Goal: Information Seeking & Learning: Compare options

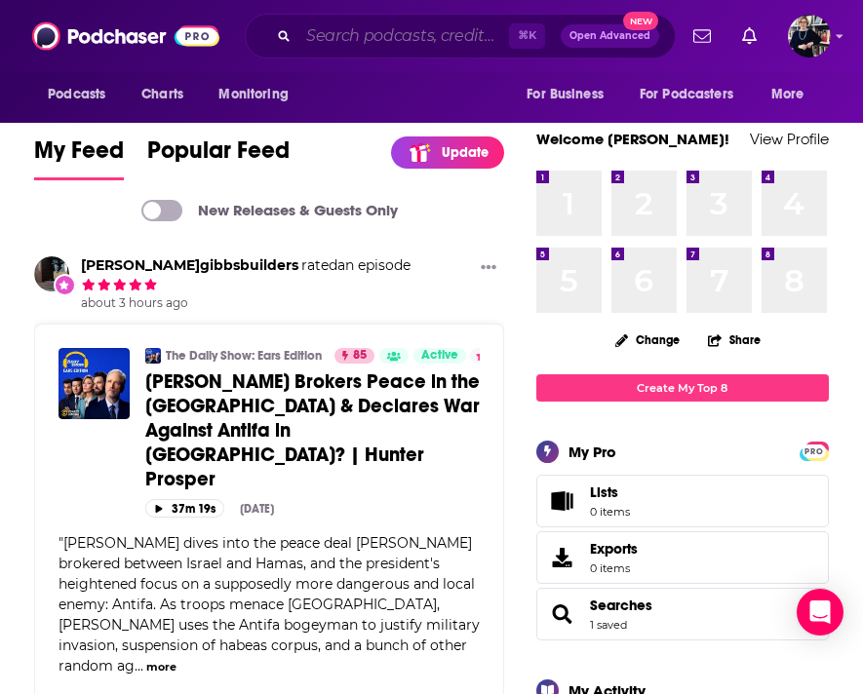
click at [349, 42] on input "Search podcasts, credits, & more..." at bounding box center [403, 35] width 211 height 31
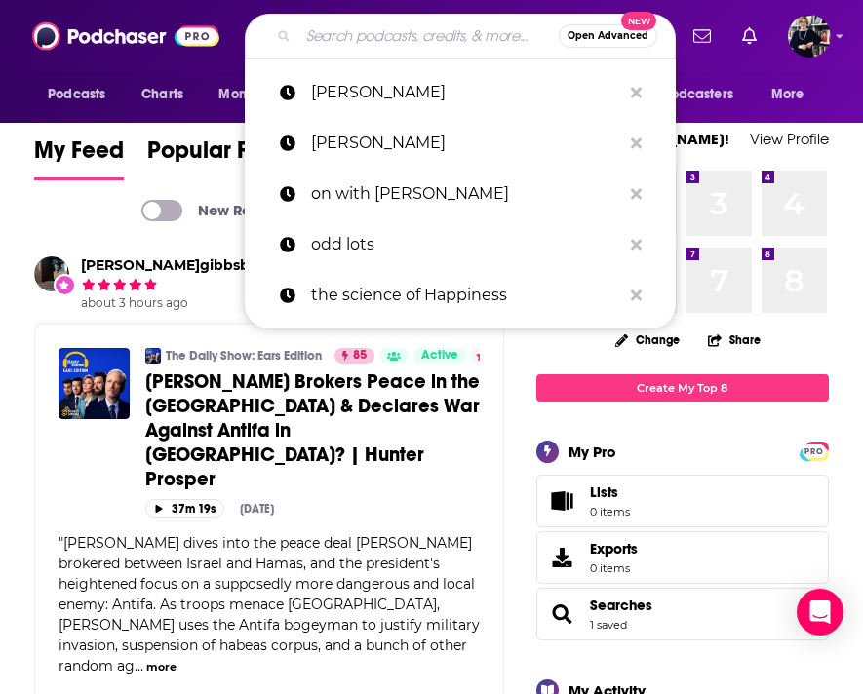
type input "g"
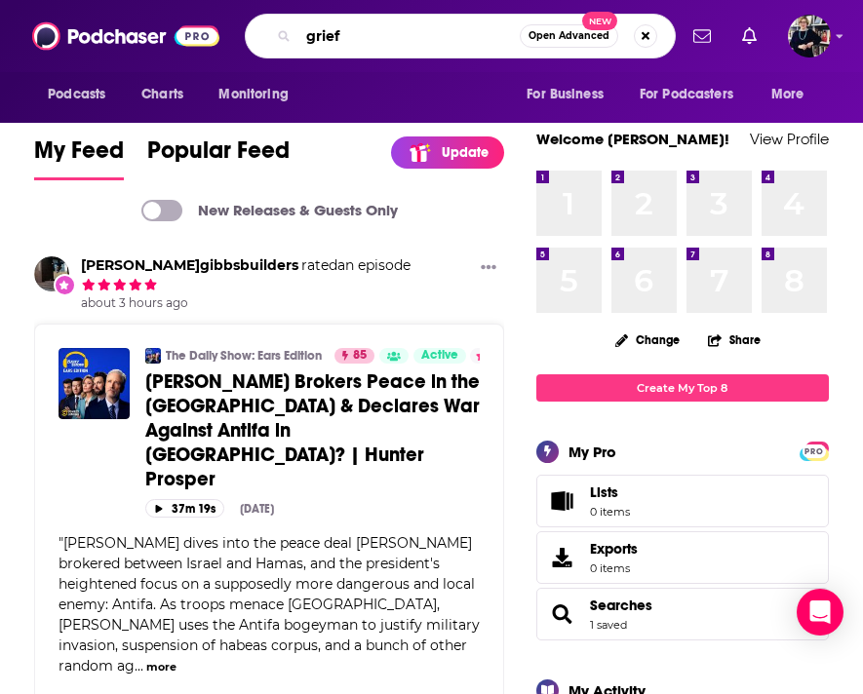
type input "grief"
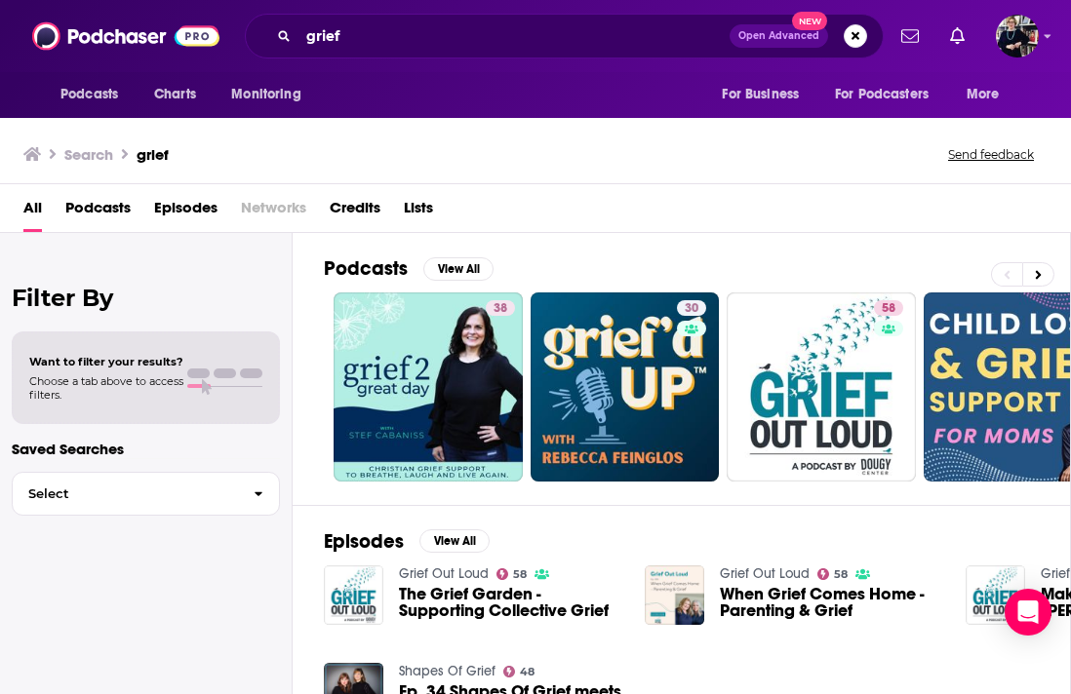
click at [95, 215] on span "Podcasts" at bounding box center [97, 212] width 65 height 40
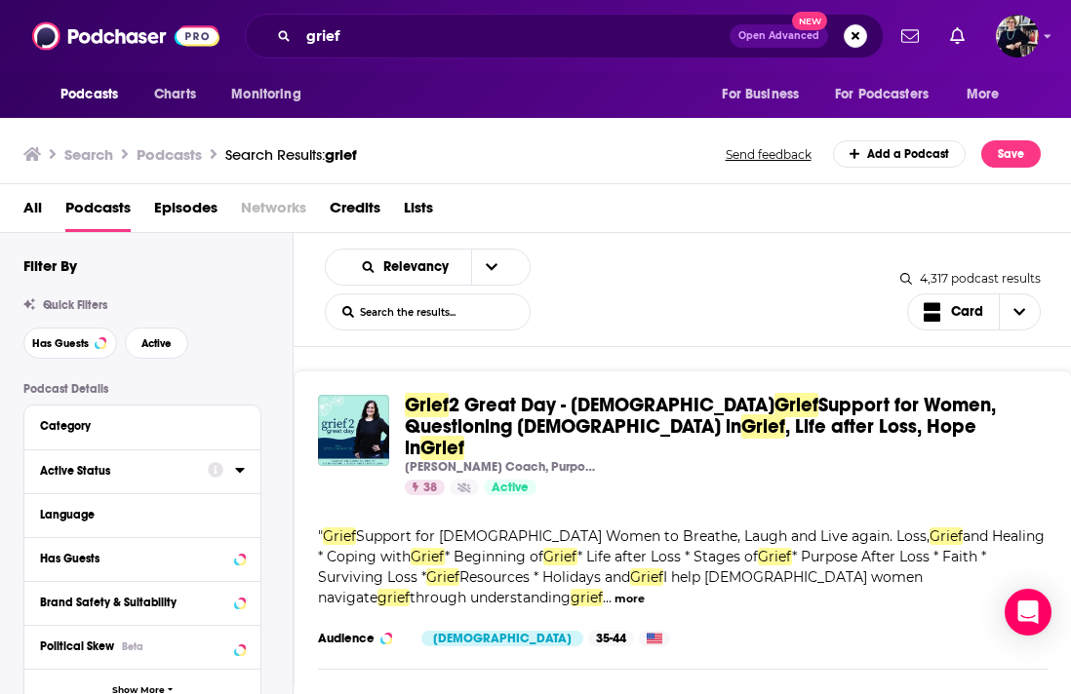
scroll to position [127, 0]
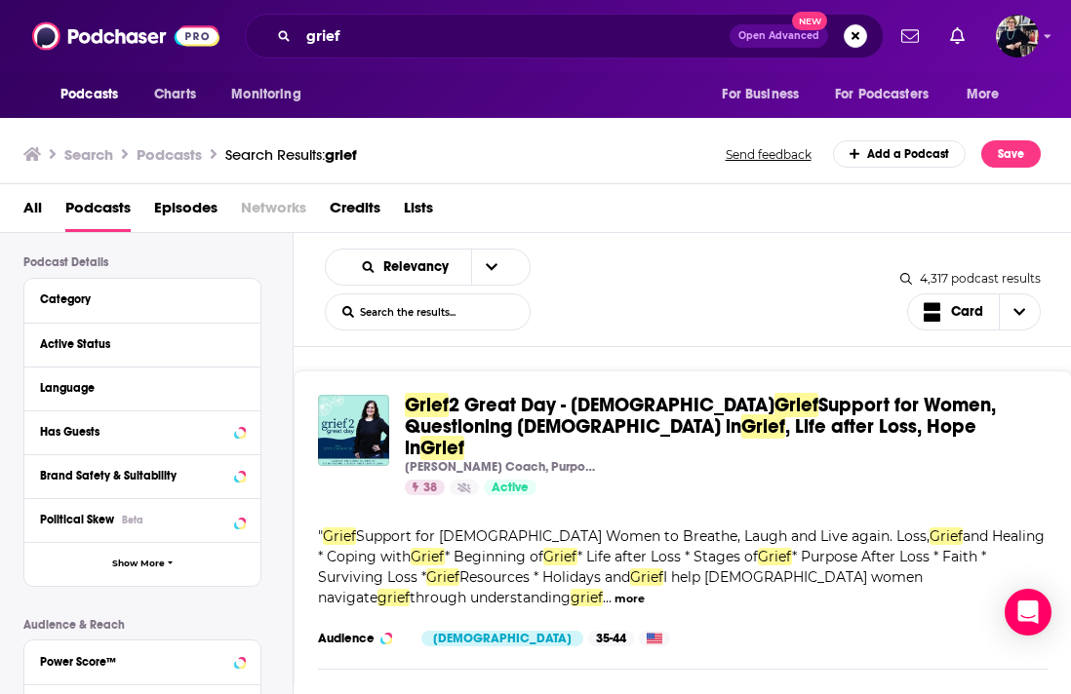
click at [153, 361] on div "Active Status" at bounding box center [142, 345] width 236 height 44
click at [153, 351] on div "Active Status" at bounding box center [117, 344] width 155 height 14
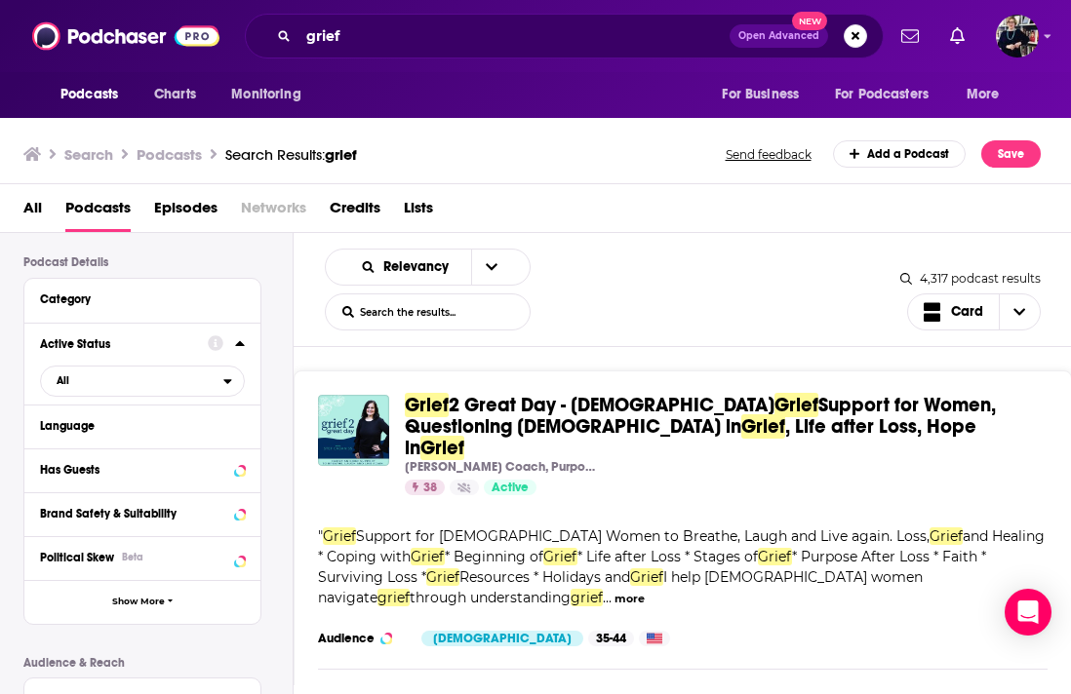
click at [153, 351] on div "Active Status" at bounding box center [117, 344] width 155 height 14
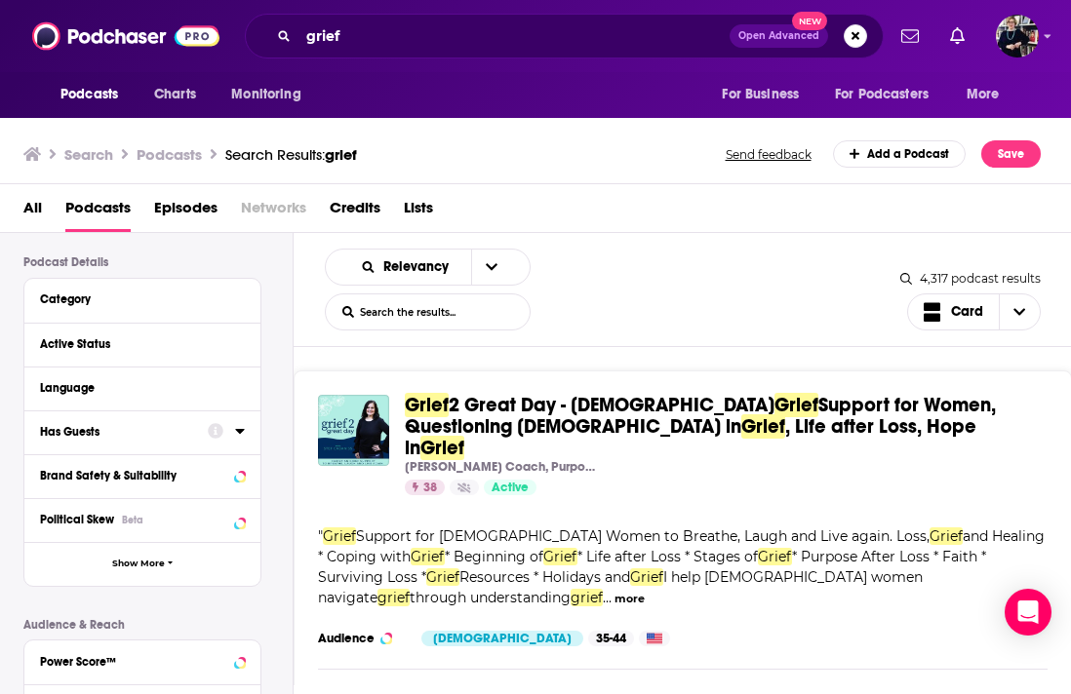
click at [127, 441] on button "Has Guests" at bounding box center [124, 431] width 168 height 24
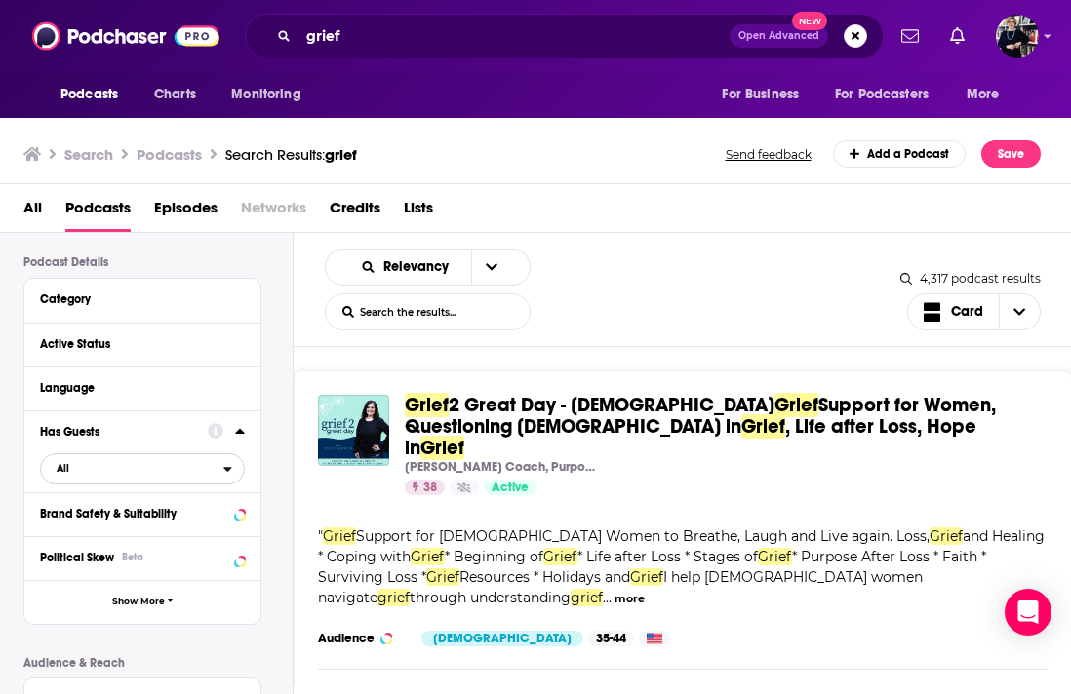
click at [121, 474] on span "All" at bounding box center [132, 467] width 182 height 25
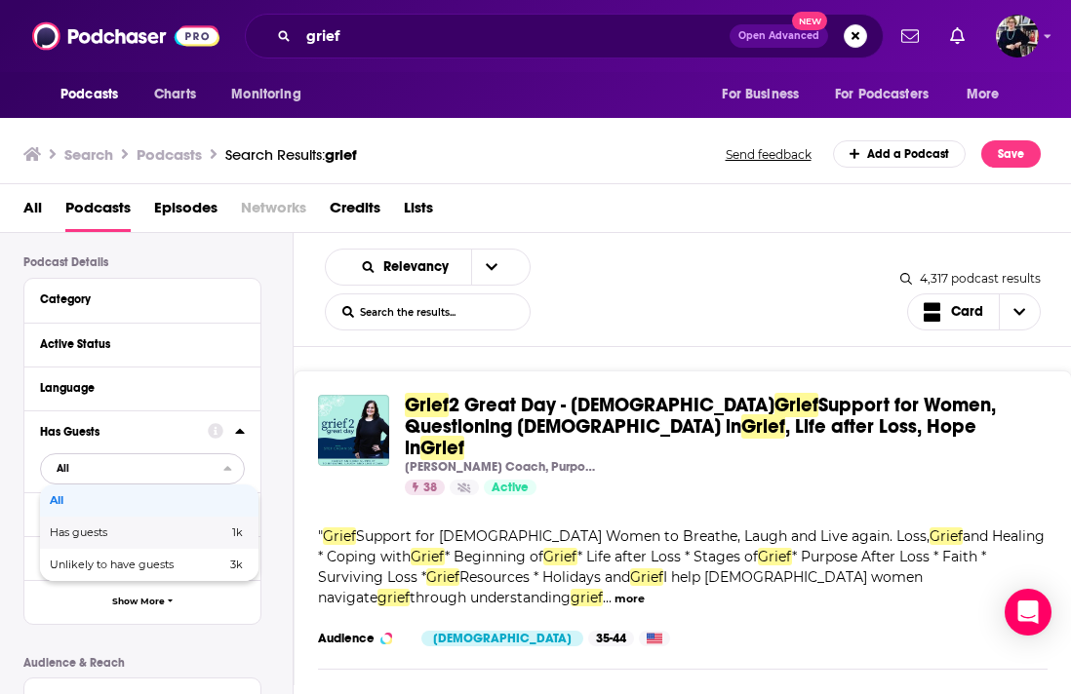
click at [111, 542] on div "Has guests 1k" at bounding box center [149, 533] width 218 height 32
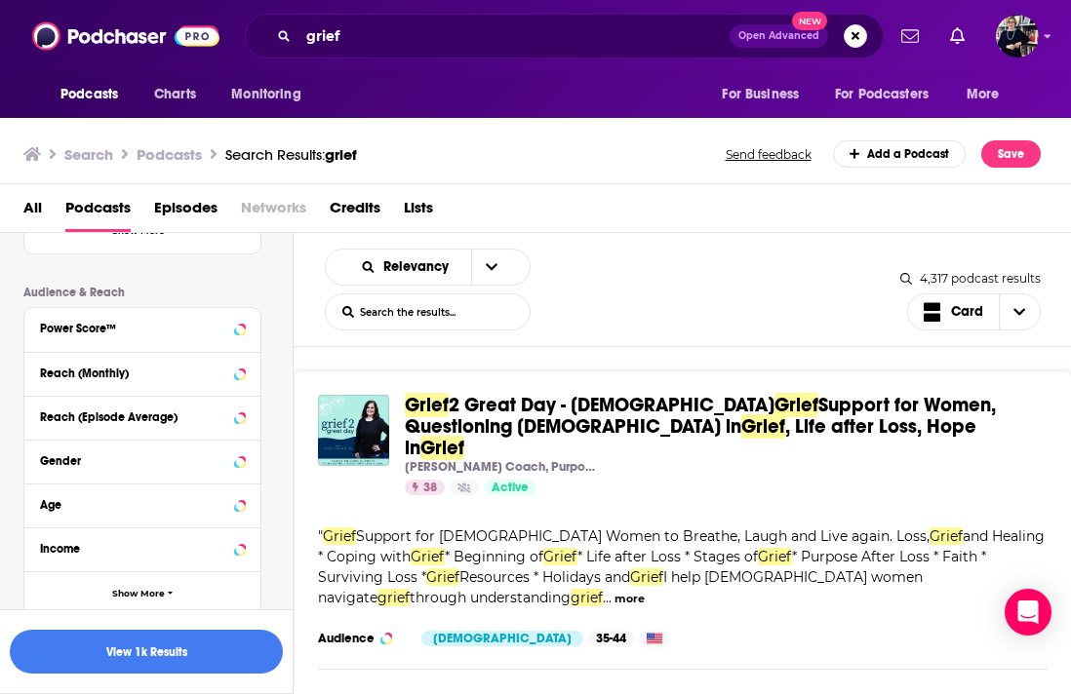
scroll to position [498, 0]
click at [149, 379] on div "Reach (Monthly)" at bounding box center [117, 373] width 155 height 14
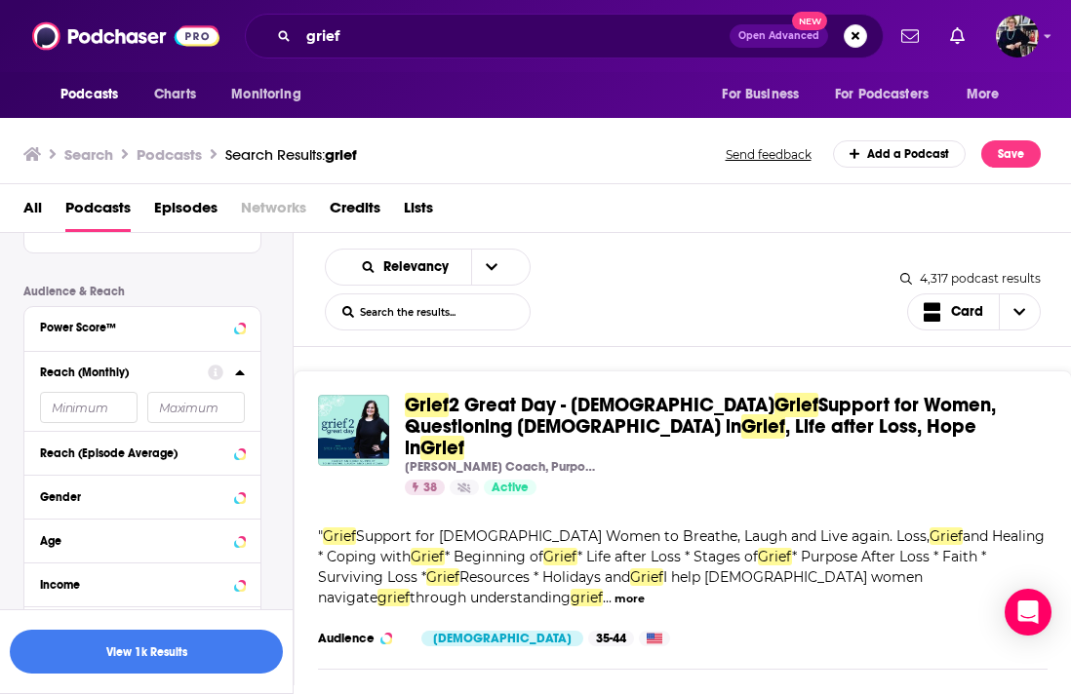
click at [80, 418] on input "number" at bounding box center [89, 407] width 98 height 31
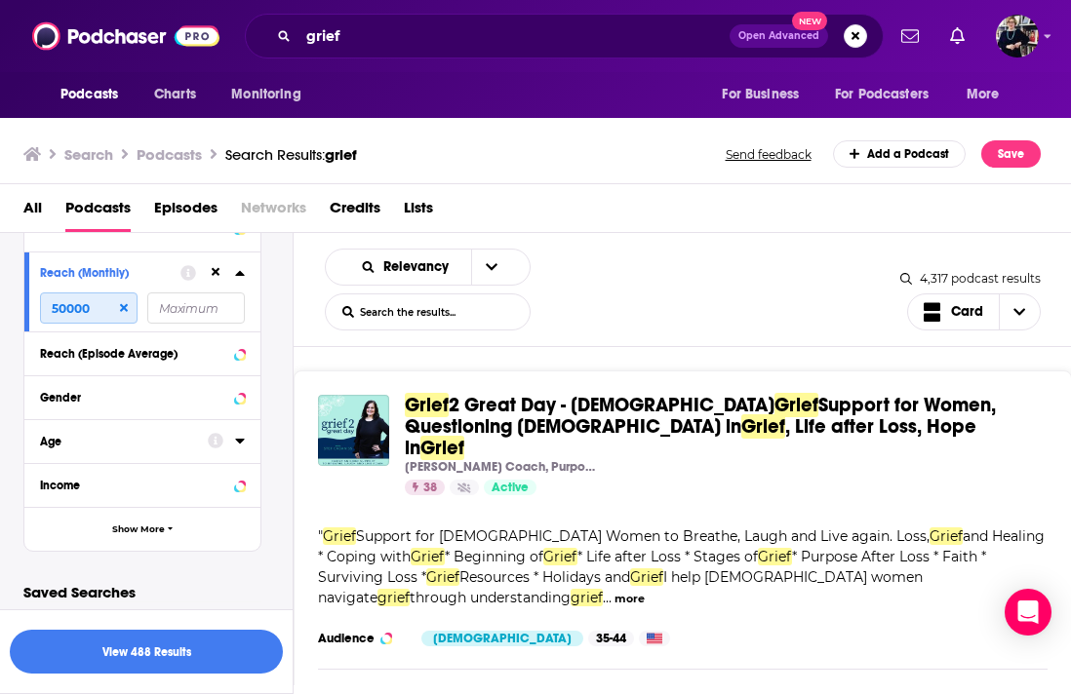
scroll to position [612, 0]
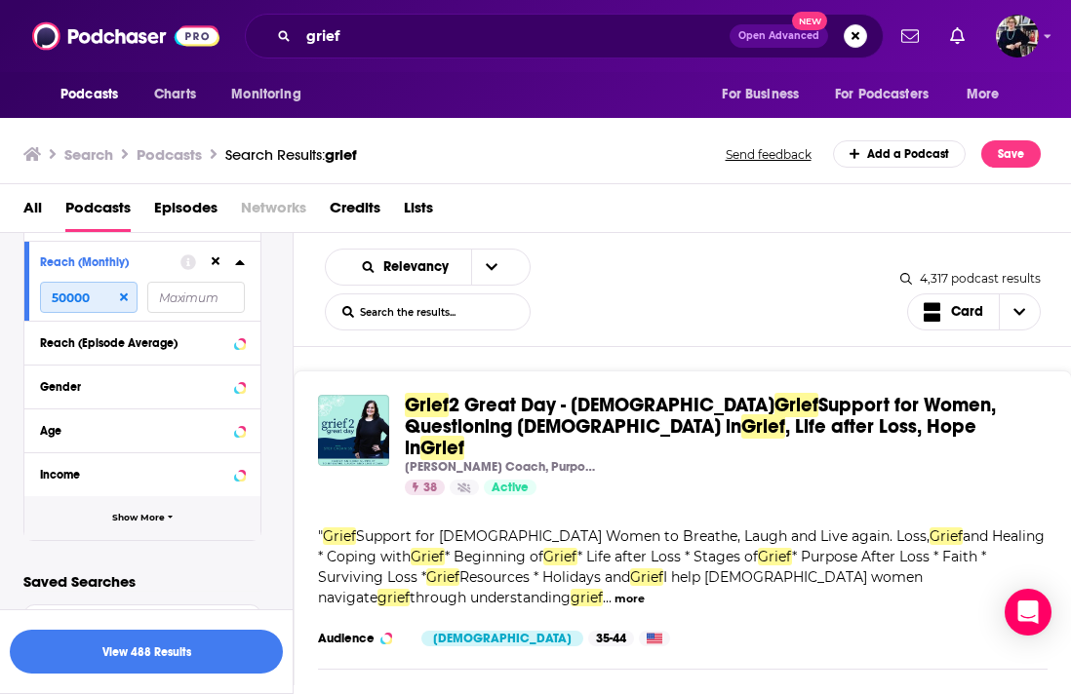
type input "50000"
click at [141, 519] on span "Show More" at bounding box center [138, 518] width 53 height 11
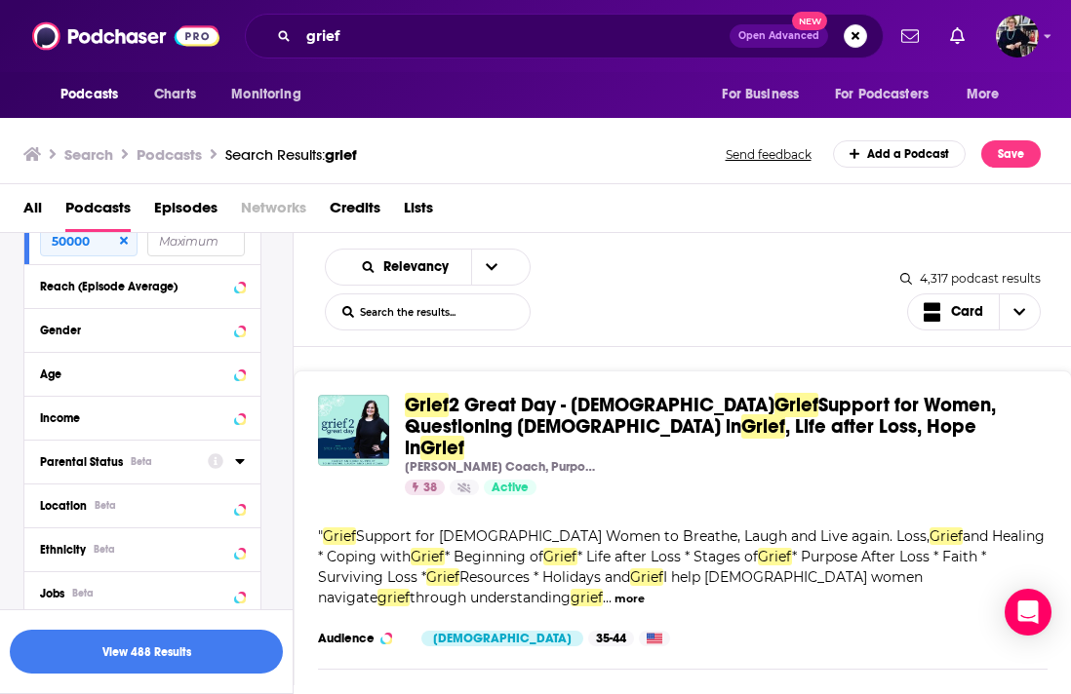
scroll to position [666, 0]
click at [140, 516] on button "Location Beta" at bounding box center [142, 504] width 205 height 24
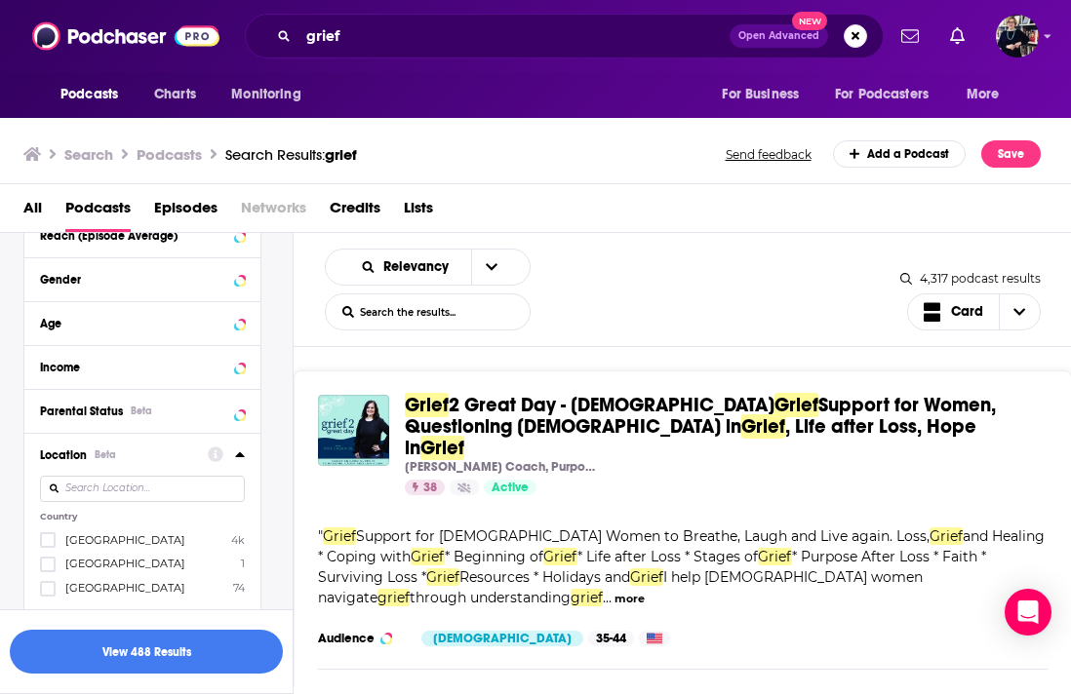
click at [121, 545] on span "[GEOGRAPHIC_DATA]" at bounding box center [125, 540] width 120 height 14
click at [48, 546] on input "multiSelectOption-unitedstates-0" at bounding box center [48, 546] width 0 height 0
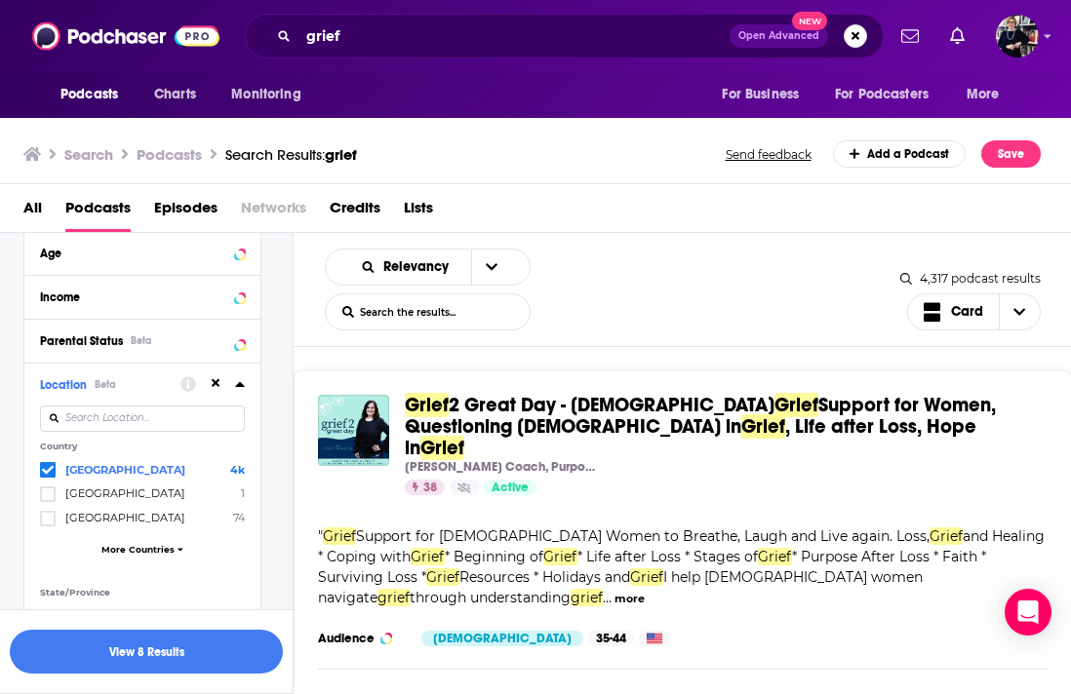
scroll to position [787, 0]
click at [147, 655] on button "View 8 Results" at bounding box center [146, 652] width 273 height 44
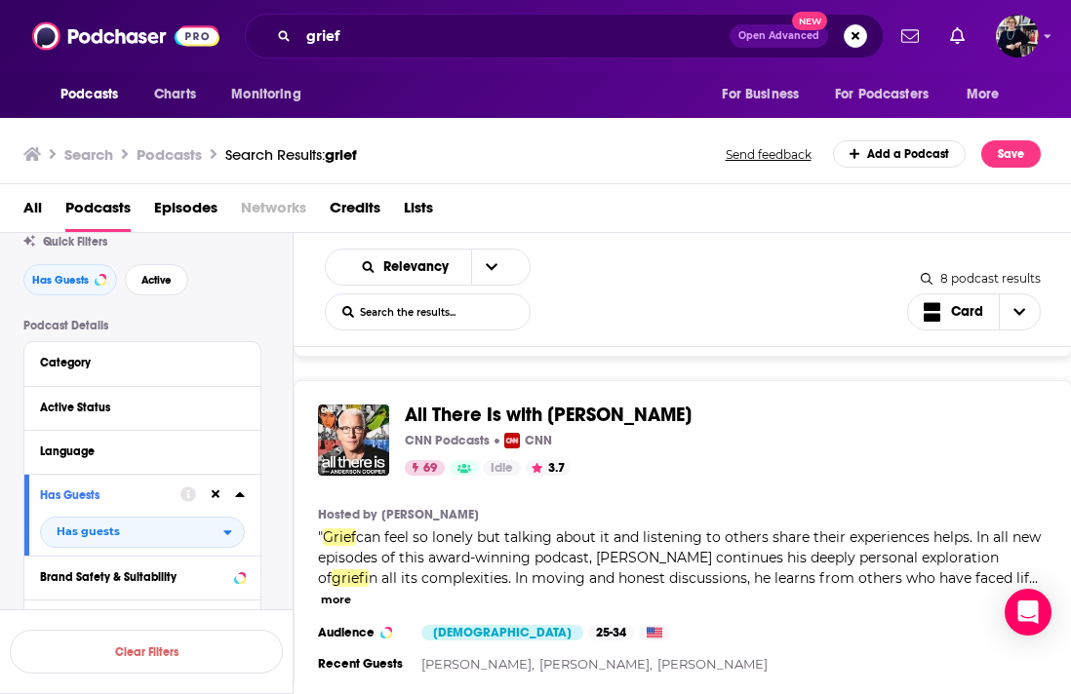
scroll to position [381, 0]
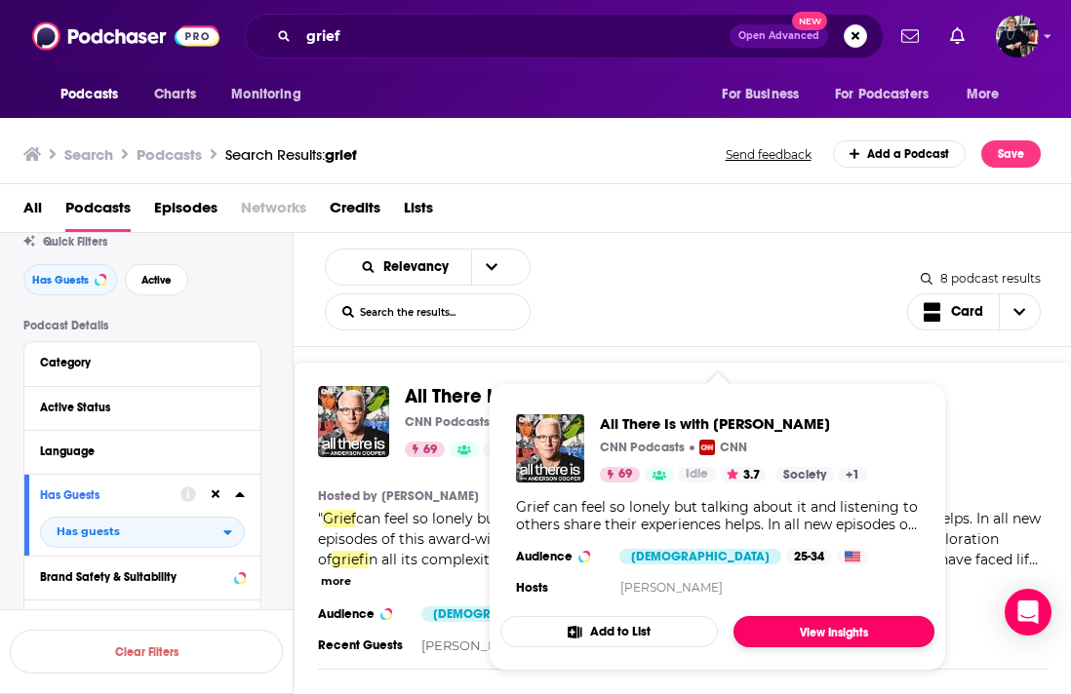
click at [821, 628] on link "View Insights" at bounding box center [833, 631] width 201 height 31
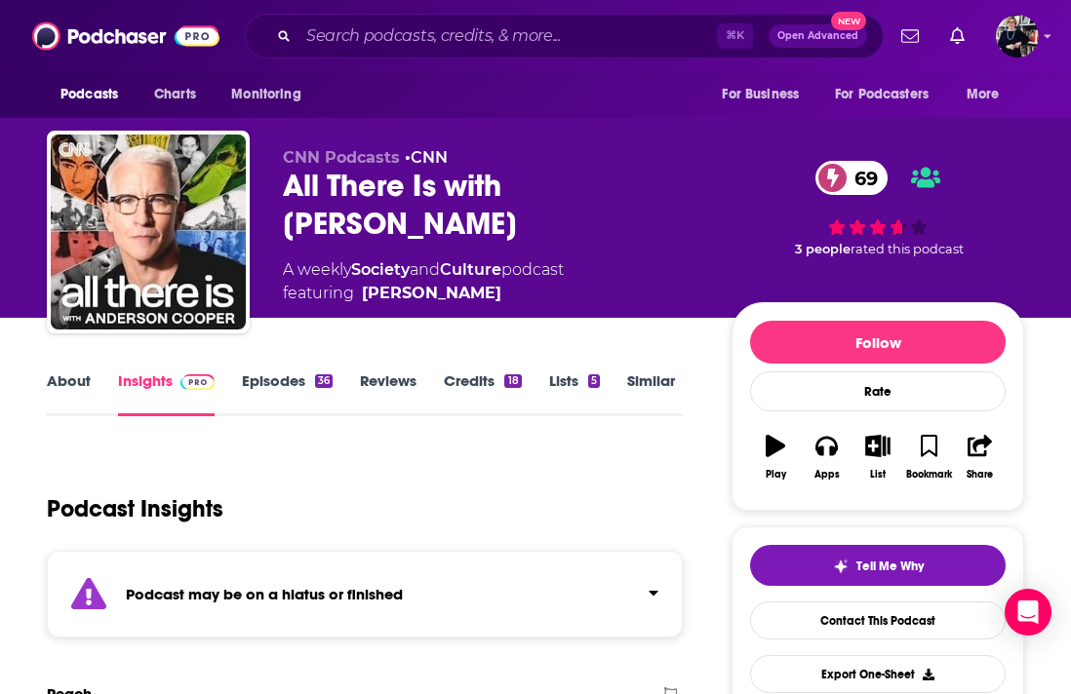
drag, startPoint x: 279, startPoint y: 171, endPoint x: 427, endPoint y: 238, distance: 162.8
click at [427, 238] on div "CNN Podcasts • CNN All There Is with Anderson Cooper 69 A weekly Society and Cu…" at bounding box center [535, 236] width 977 height 211
copy h2 "All There Is with Anderson Cooper"
click at [478, 386] on link "Credits 18" at bounding box center [482, 394] width 77 height 45
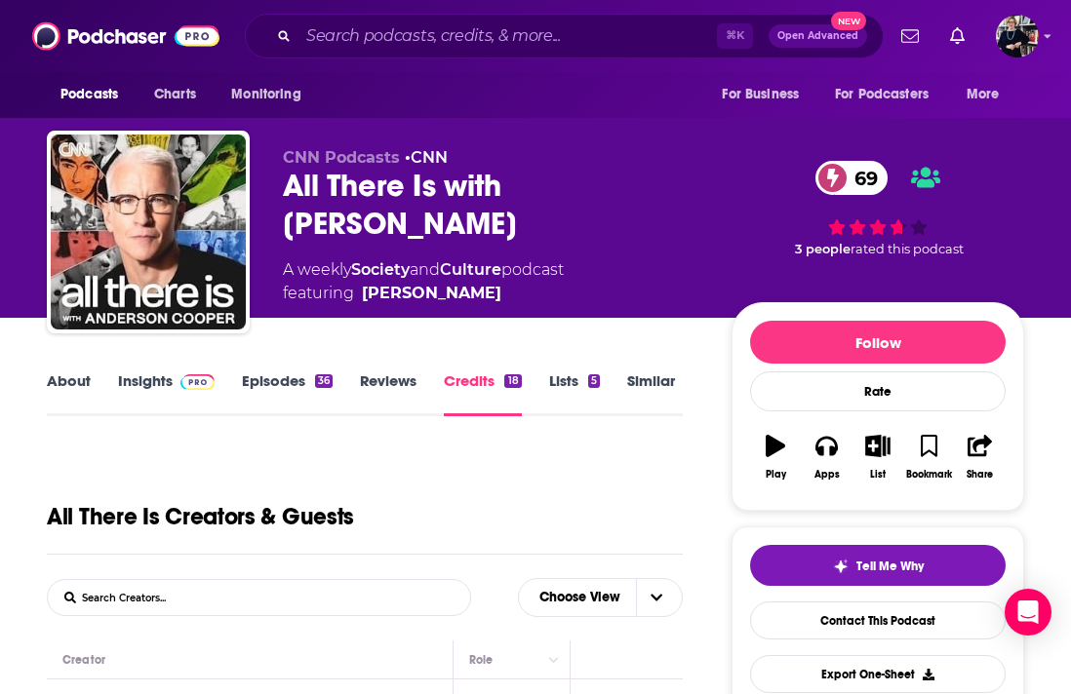
scroll to position [305, 0]
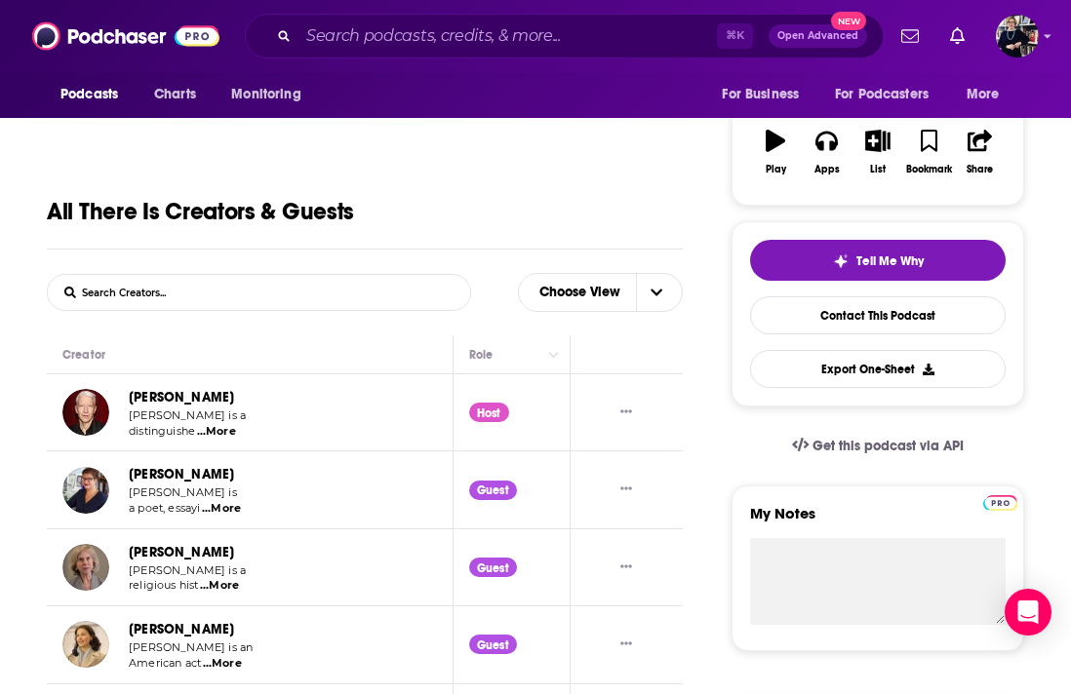
click at [220, 433] on span "...More" at bounding box center [216, 432] width 39 height 16
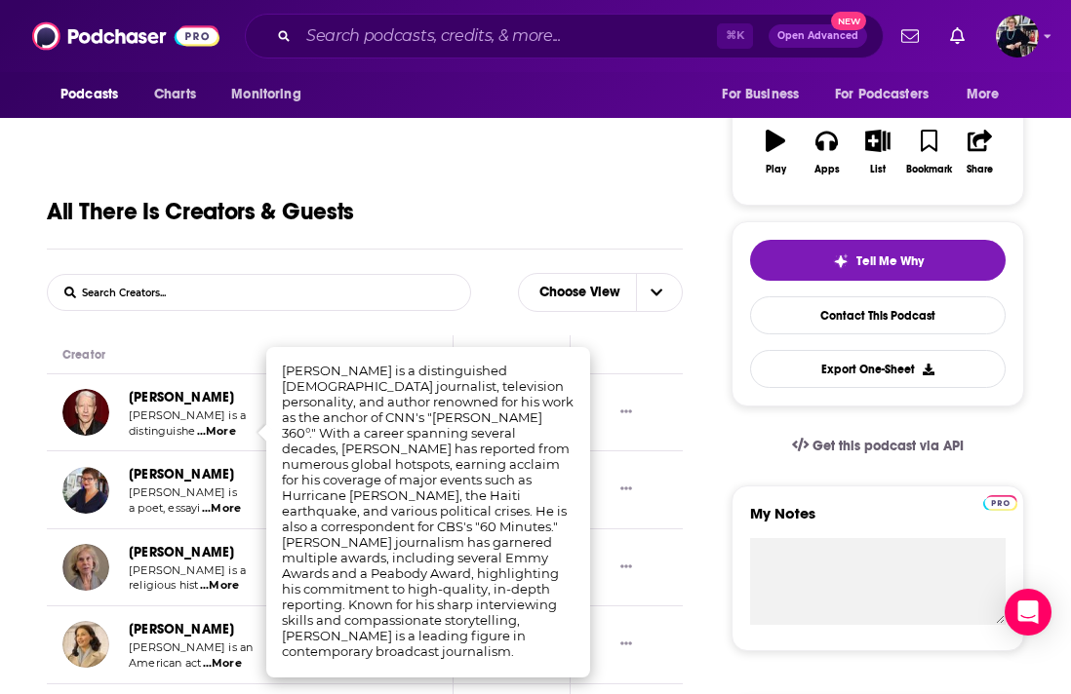
scroll to position [0, 0]
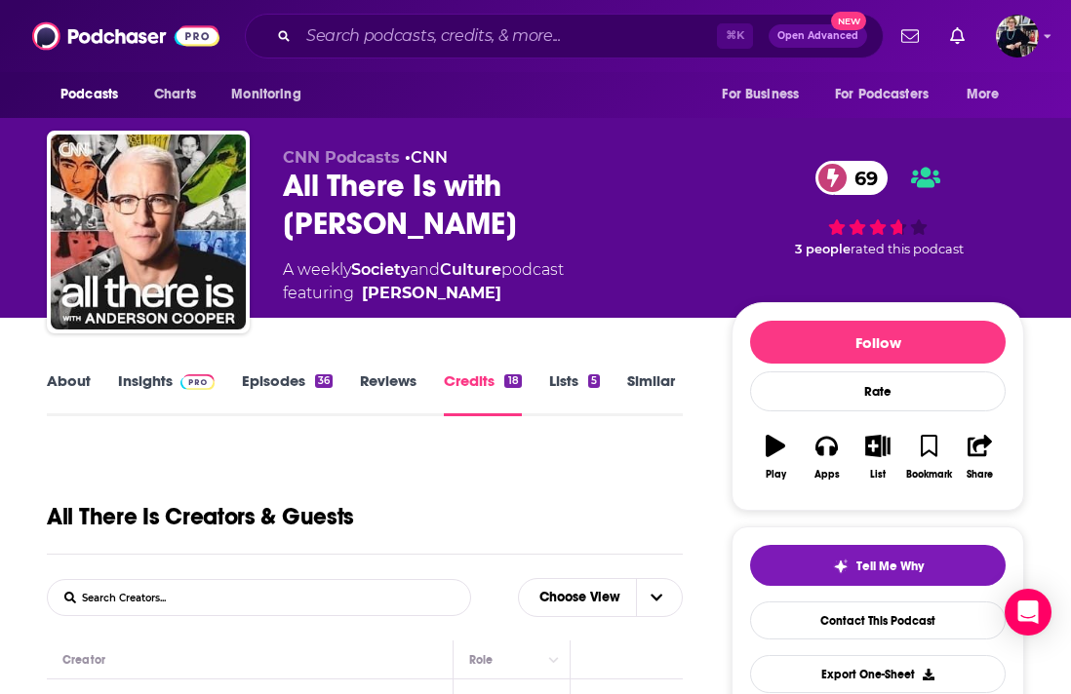
drag, startPoint x: 283, startPoint y: 178, endPoint x: 427, endPoint y: 237, distance: 155.7
click at [427, 237] on div "All There Is with Anderson Cooper 69" at bounding box center [491, 205] width 417 height 76
copy h2 "All There Is with Anderson Cooper"
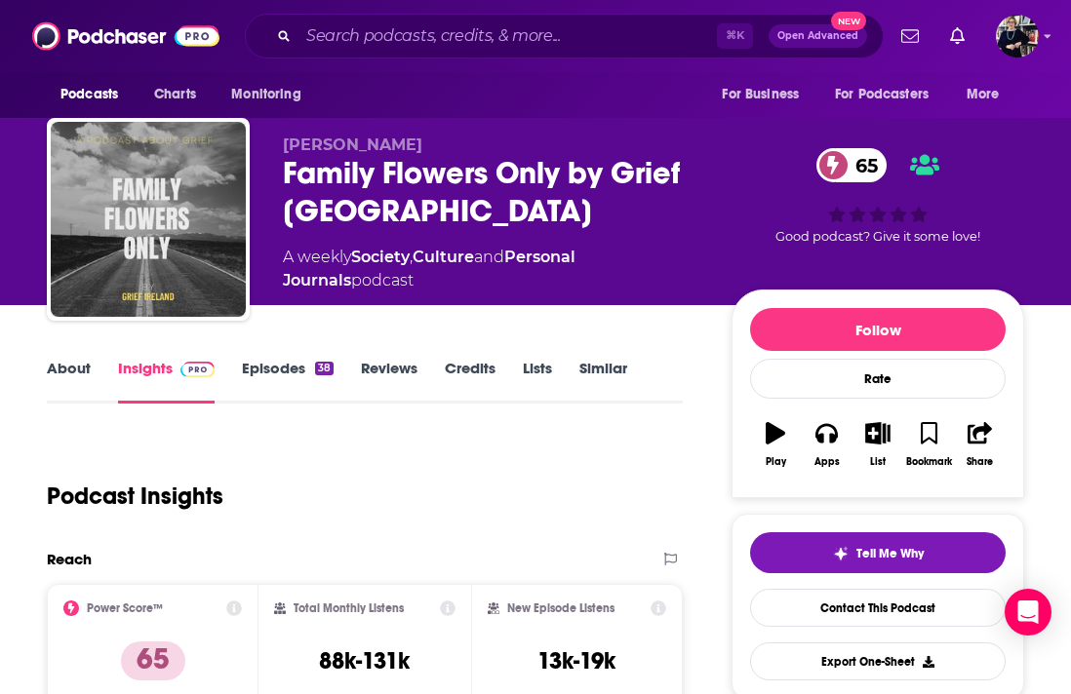
scroll to position [12, 0]
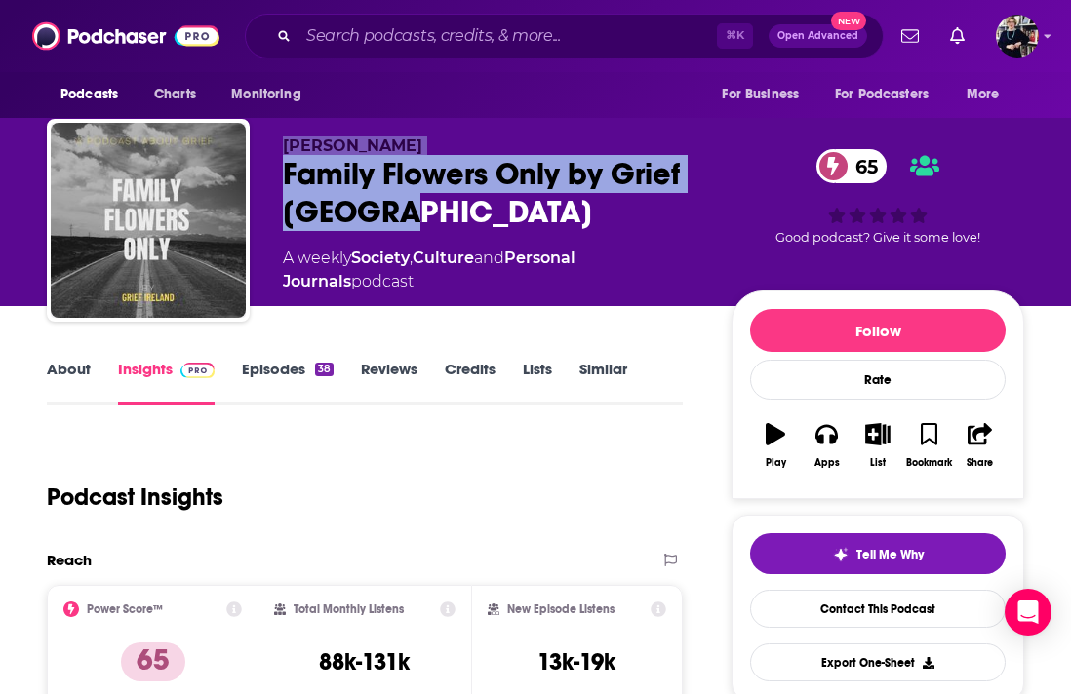
drag, startPoint x: 285, startPoint y: 145, endPoint x: 408, endPoint y: 216, distance: 141.5
click at [408, 216] on div "Kathie Stritch Family Flowers Only by Grief Ireland 65 A weekly Society , Cultu…" at bounding box center [491, 215] width 417 height 157
copy div "Kathie Stritch Family Flowers Only by Grief Ireland"
click at [345, 141] on span "[PERSON_NAME]" at bounding box center [352, 146] width 139 height 19
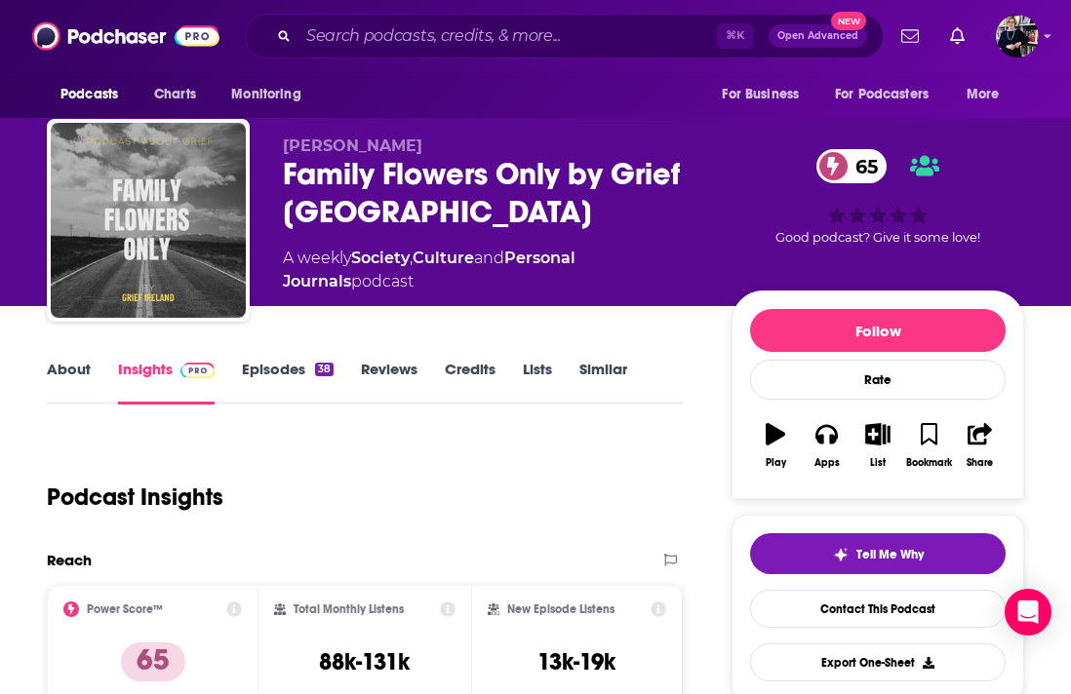
drag, startPoint x: 396, startPoint y: 146, endPoint x: 281, endPoint y: 146, distance: 115.1
click at [281, 146] on div "Kathie Stritch Family Flowers Only by Grief Ireland 65 A weekly Society , Cultu…" at bounding box center [535, 224] width 977 height 211
copy span "Kathie Stritch"
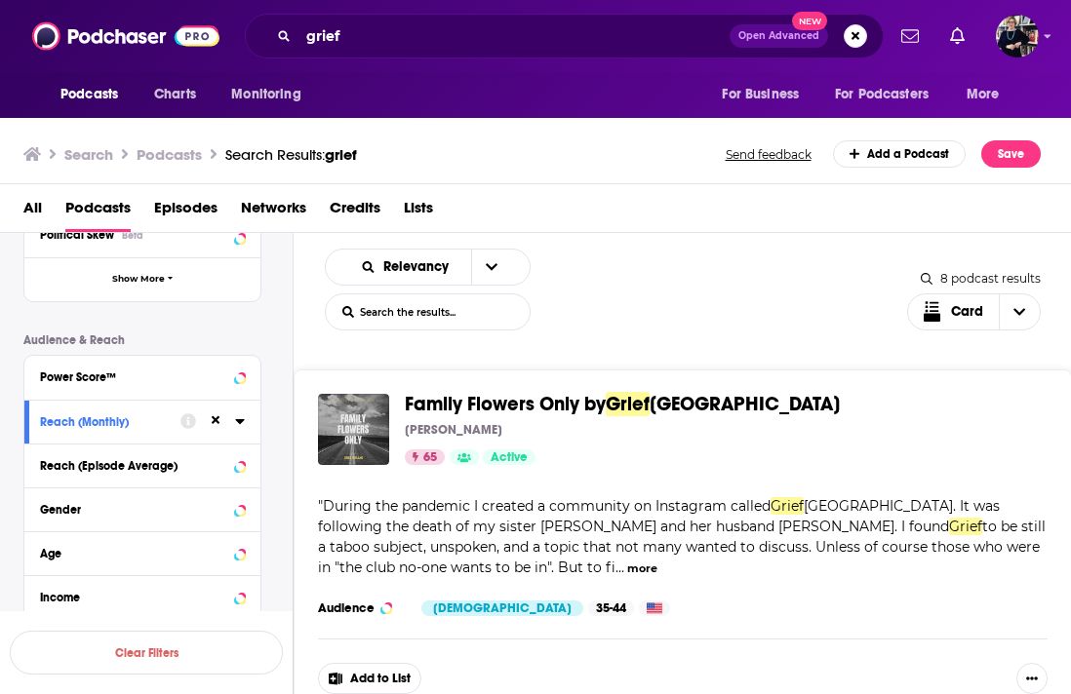
scroll to position [423, 0]
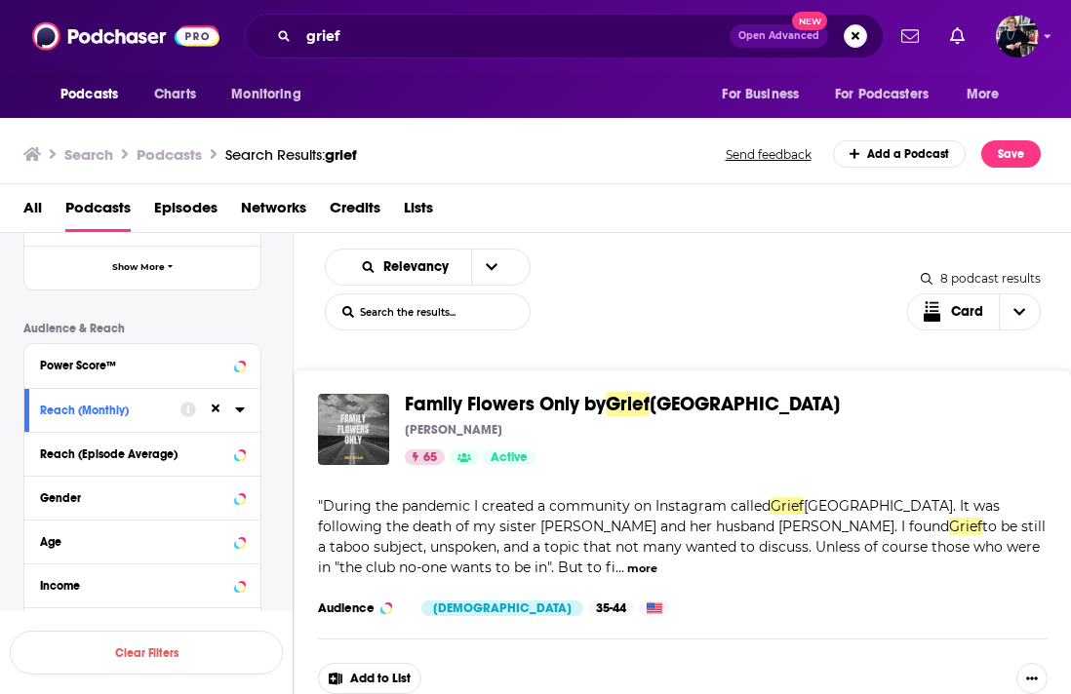
click at [243, 412] on icon at bounding box center [240, 410] width 10 height 16
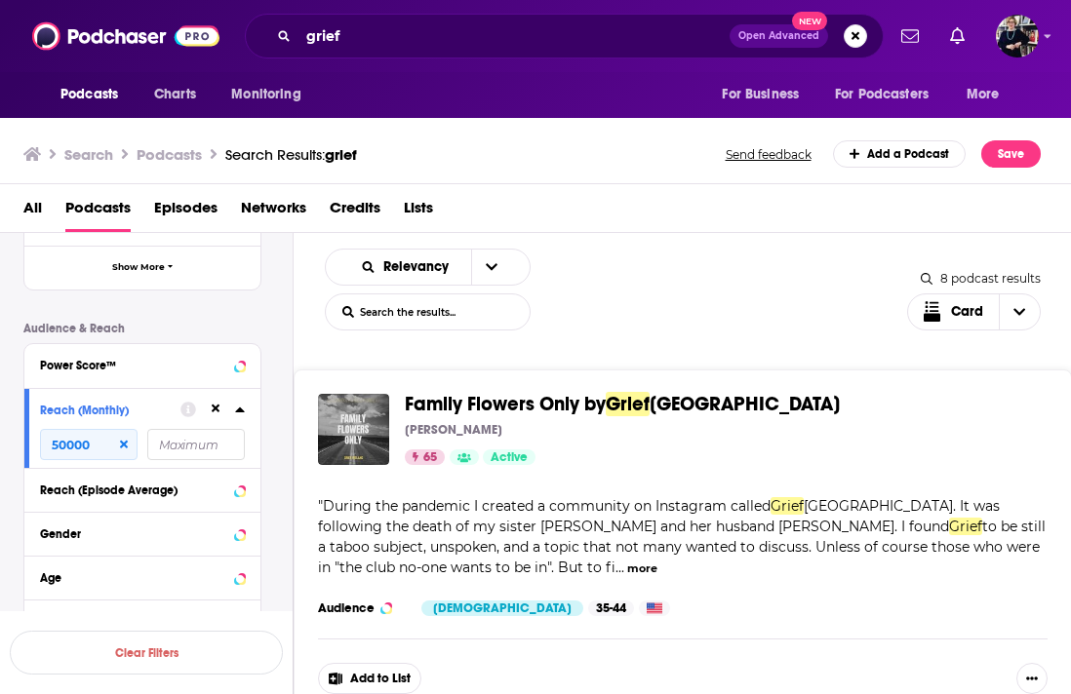
click at [243, 412] on icon at bounding box center [240, 410] width 10 height 16
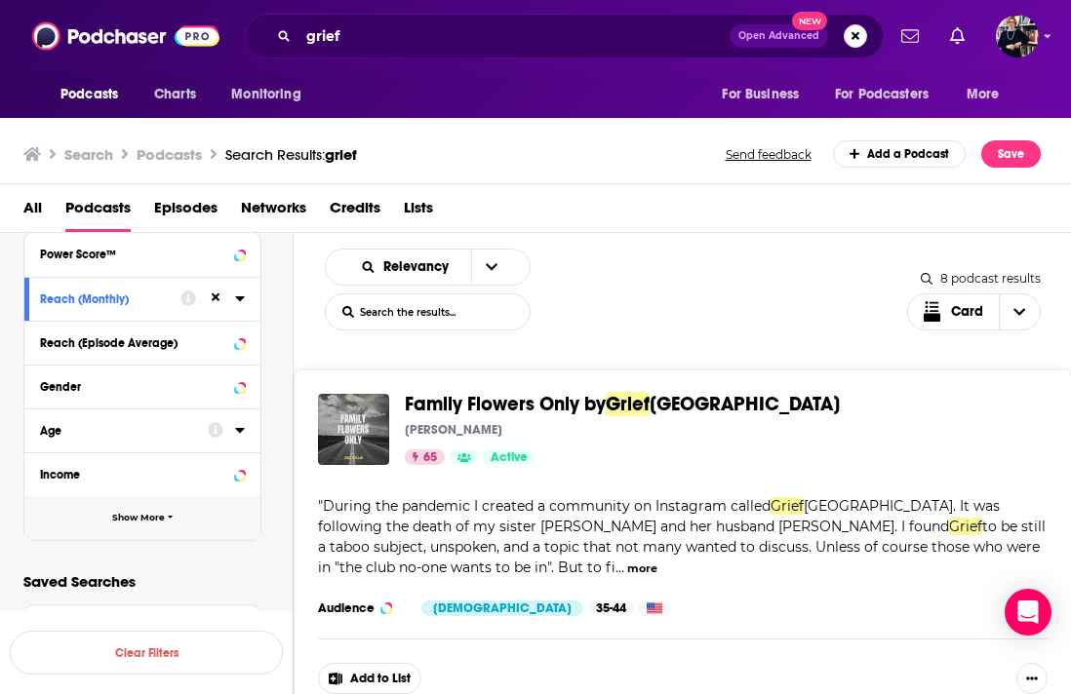
click at [170, 522] on span "button" at bounding box center [171, 518] width 6 height 11
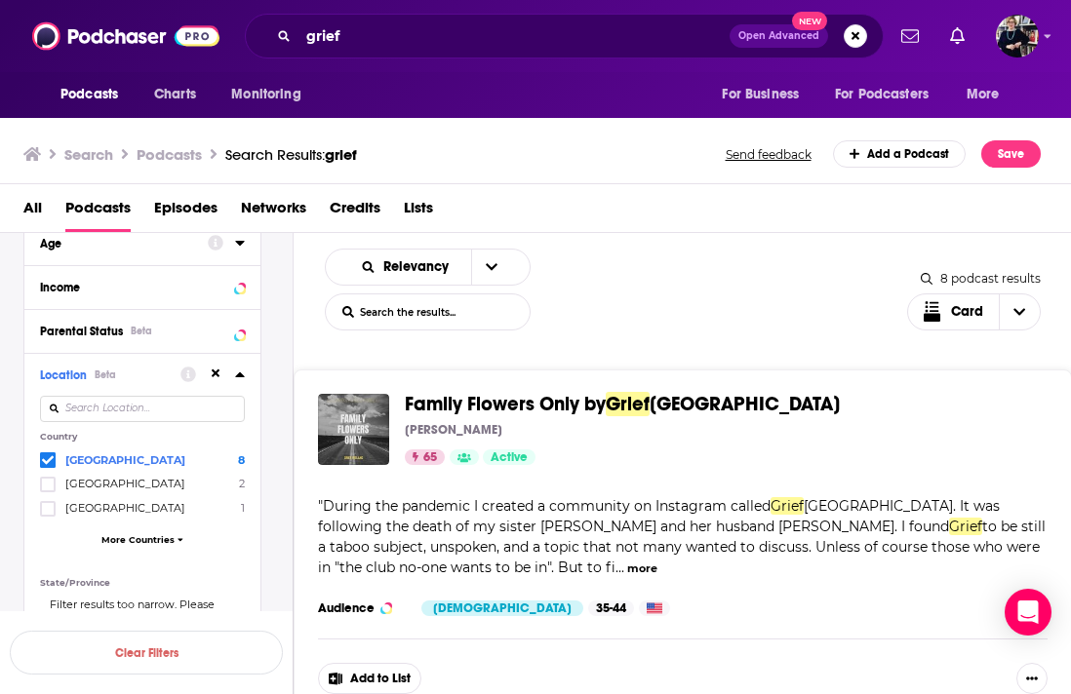
scroll to position [725, 0]
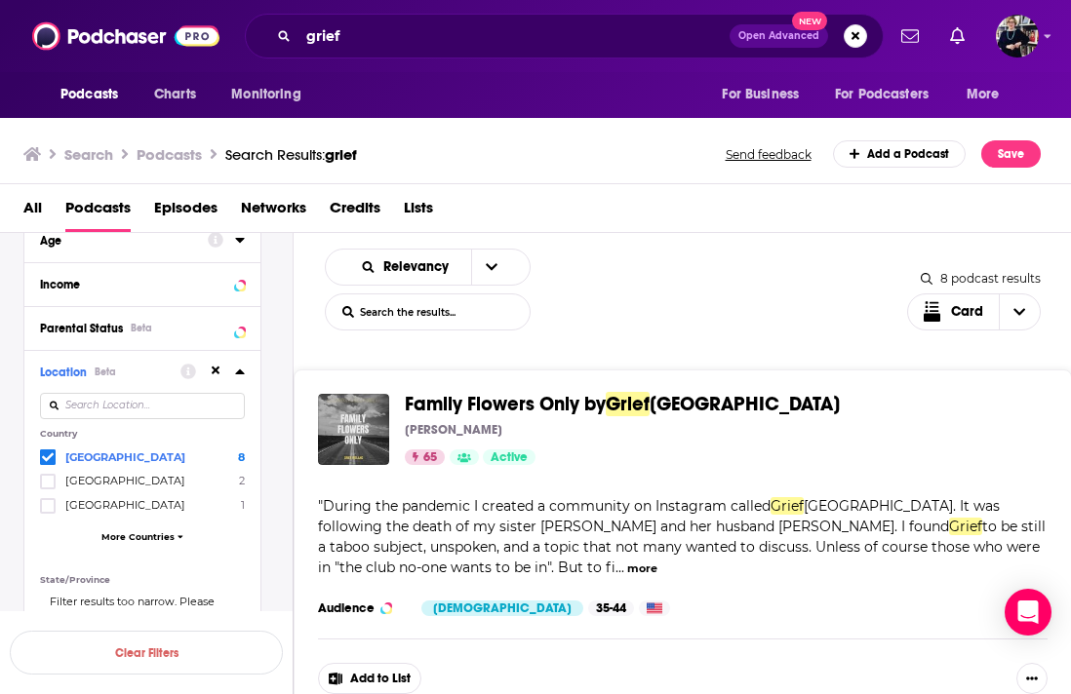
click at [122, 456] on span "[GEOGRAPHIC_DATA]" at bounding box center [125, 458] width 120 height 14
click at [48, 461] on input "multiSelectOption-unitedstates-0" at bounding box center [48, 461] width 0 height 0
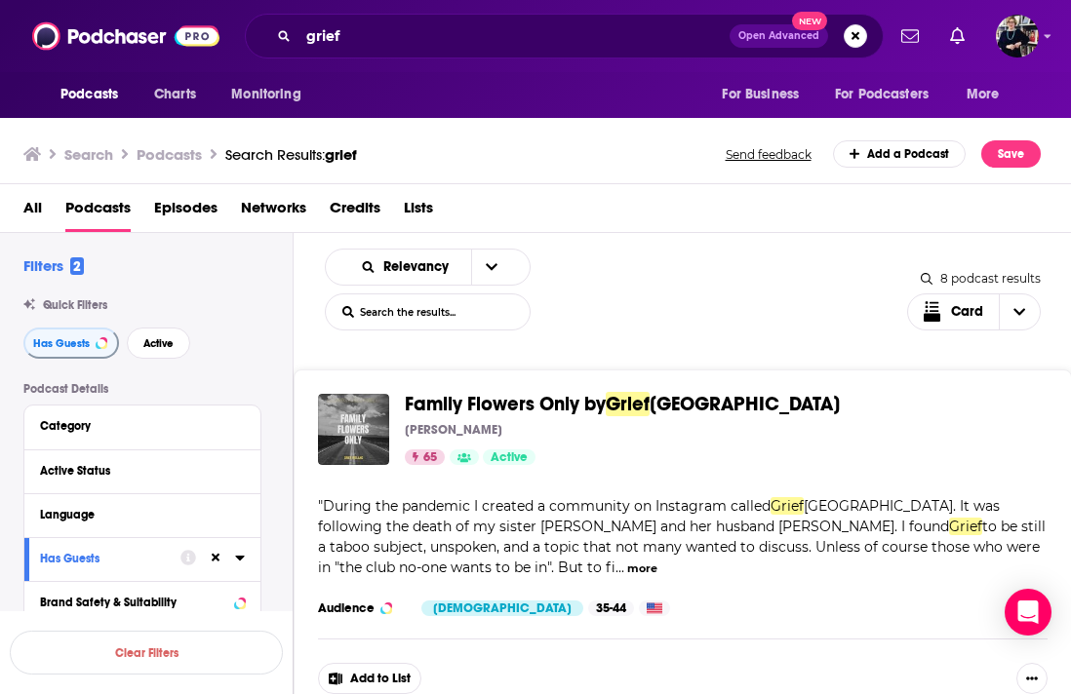
click at [700, 304] on div "Relevancy List Search Input Search the results... Card" at bounding box center [616, 290] width 582 height 82
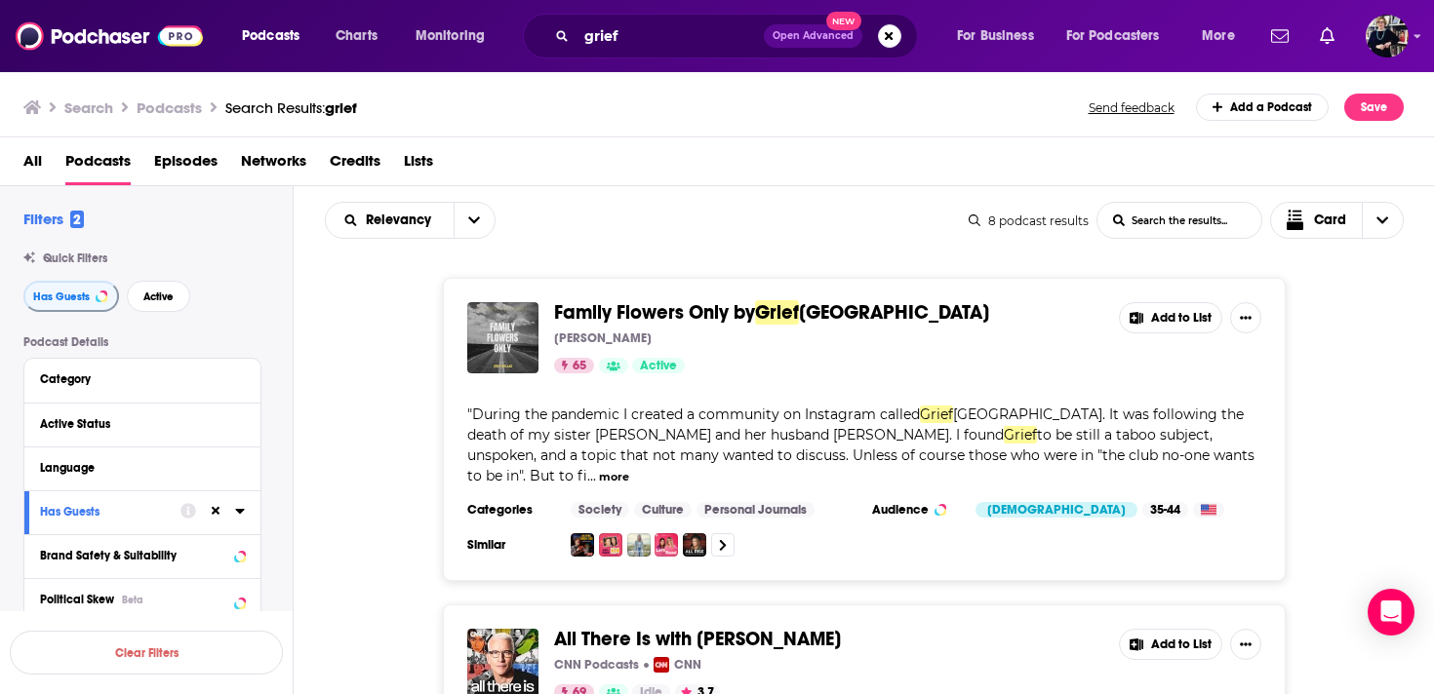
click at [237, 513] on icon at bounding box center [239, 511] width 9 height 5
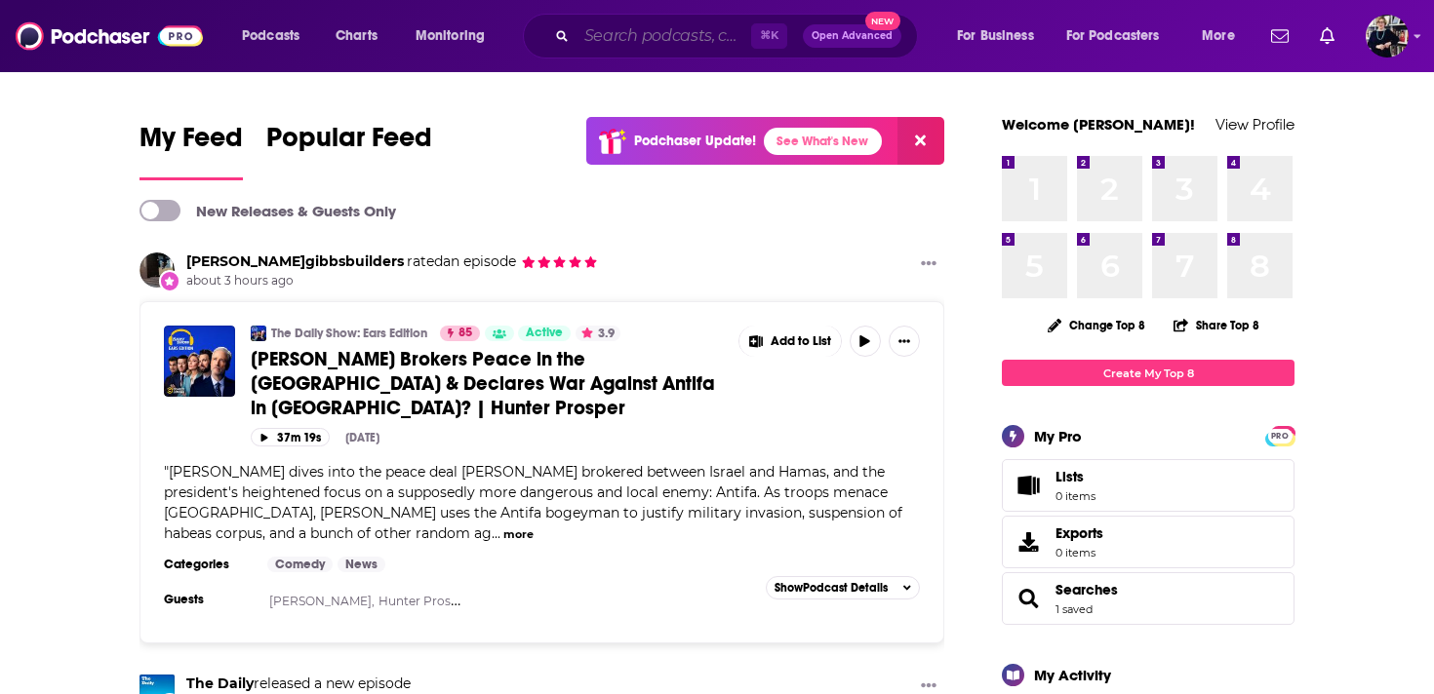
click at [642, 37] on input "Search podcasts, credits, & more..." at bounding box center [663, 35] width 175 height 31
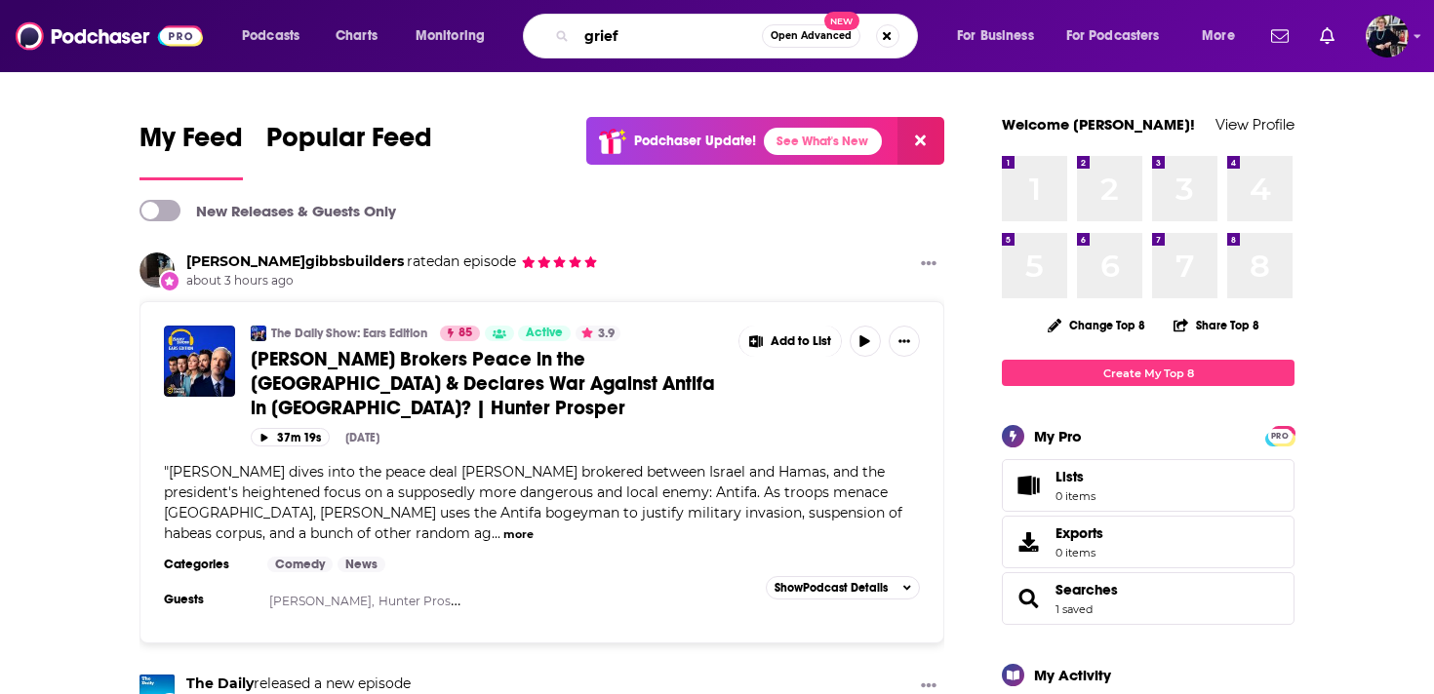
type input "grief"
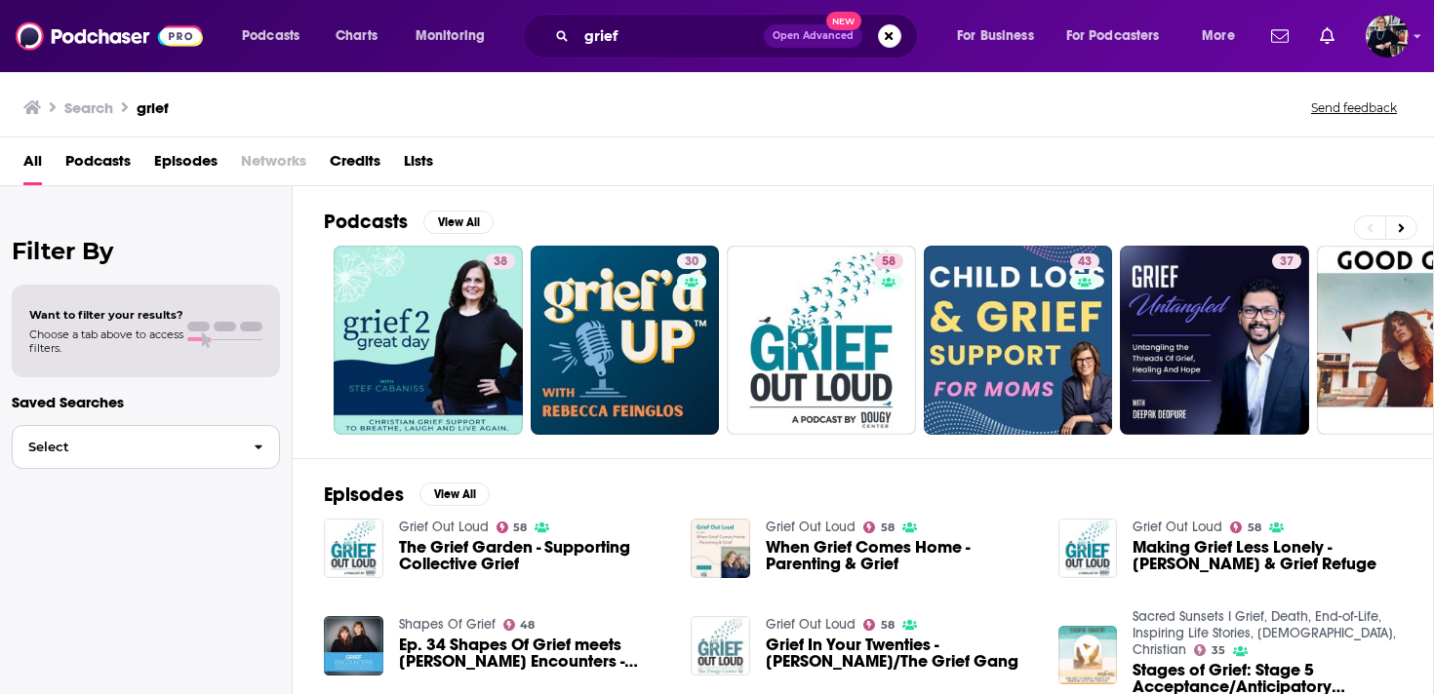
click at [230, 455] on button "Select" at bounding box center [146, 447] width 268 height 44
click at [96, 149] on span "Podcasts" at bounding box center [97, 165] width 65 height 40
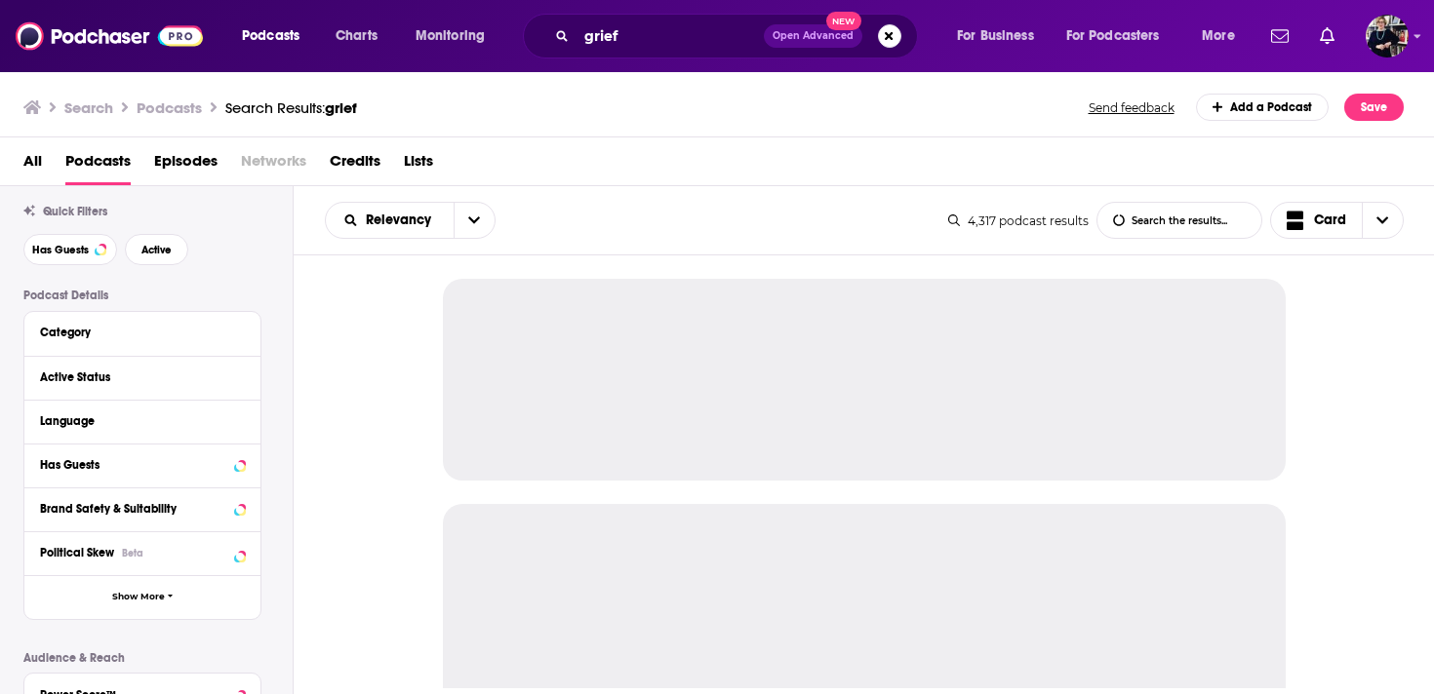
scroll to position [95, 0]
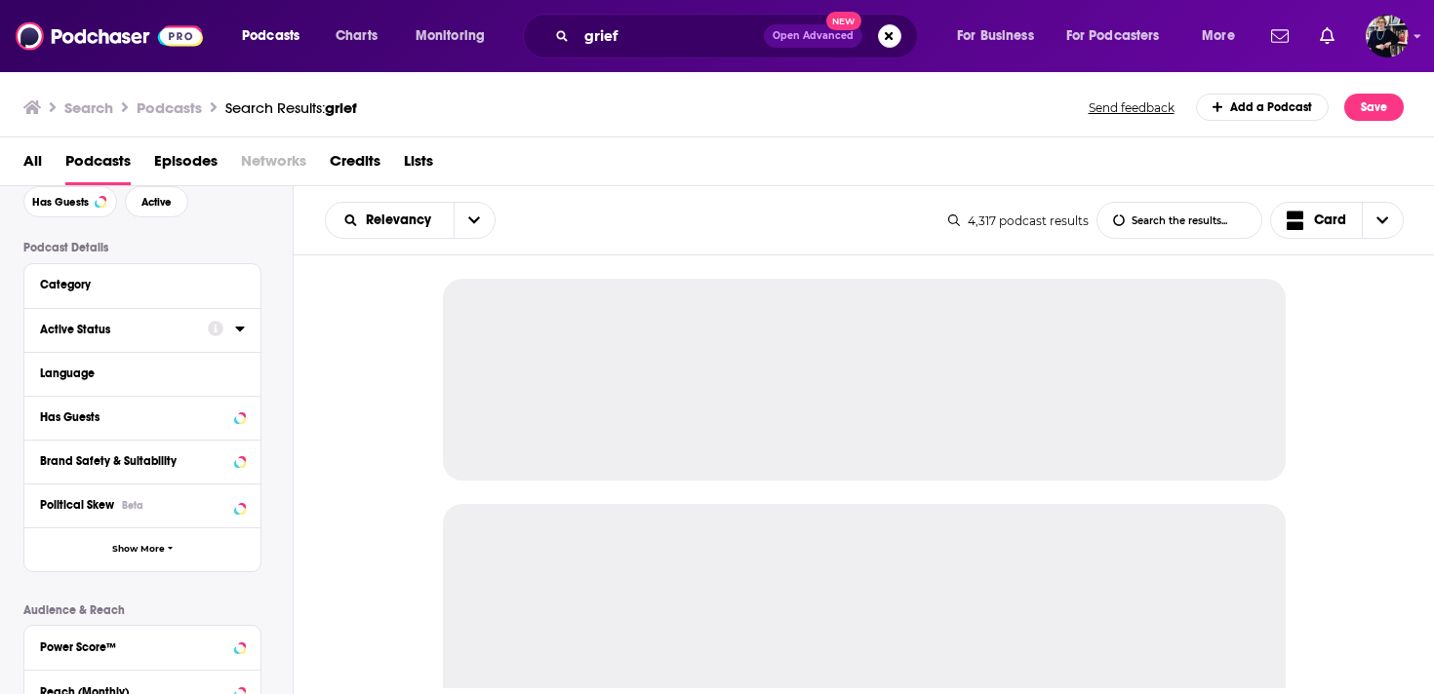
click at [171, 325] on div "Active Status" at bounding box center [117, 330] width 155 height 14
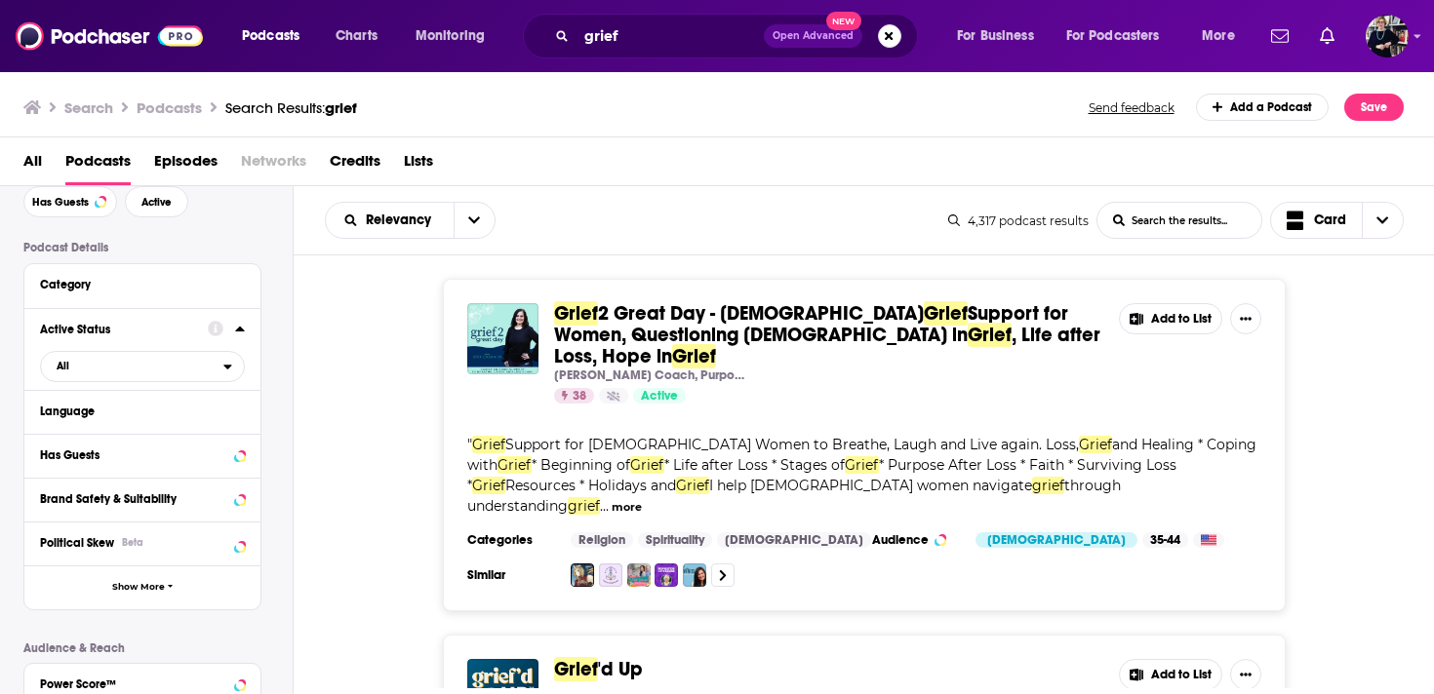
click at [166, 333] on div "Active Status" at bounding box center [117, 330] width 155 height 14
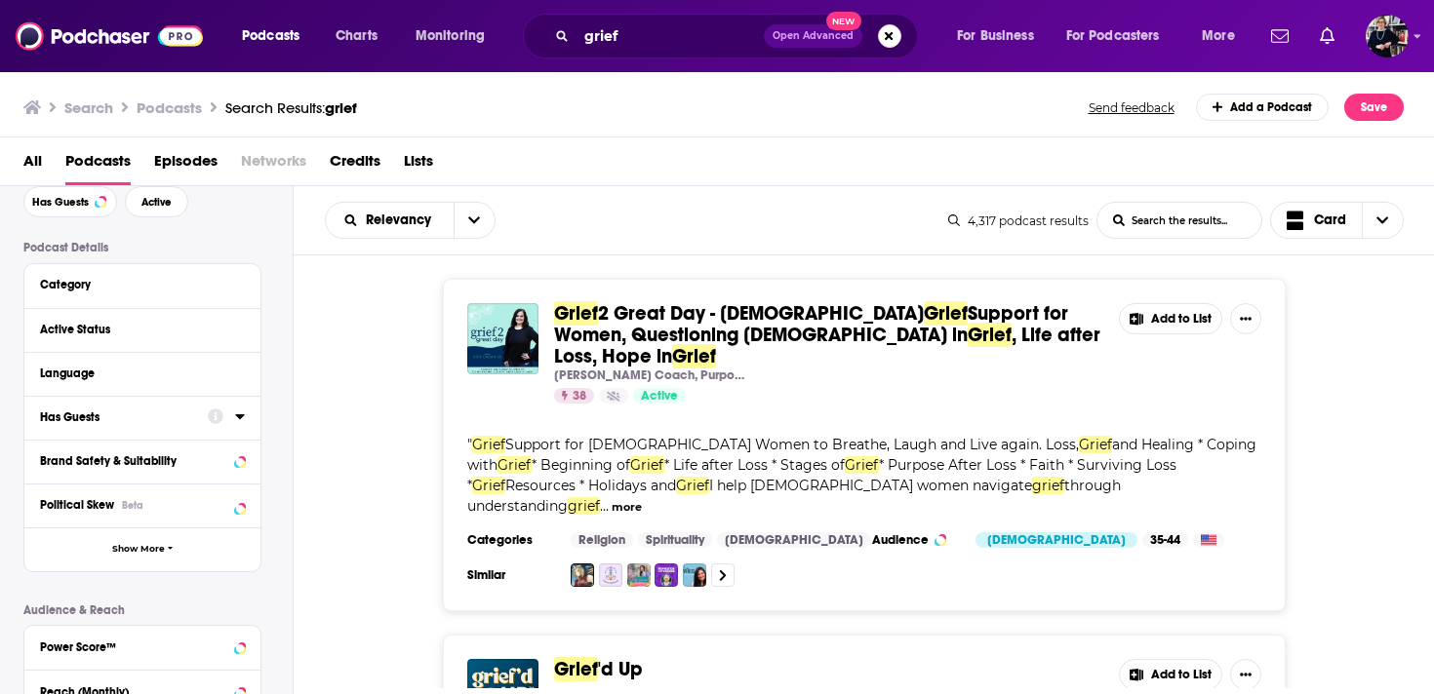
click at [150, 427] on button "Has Guests" at bounding box center [124, 417] width 168 height 24
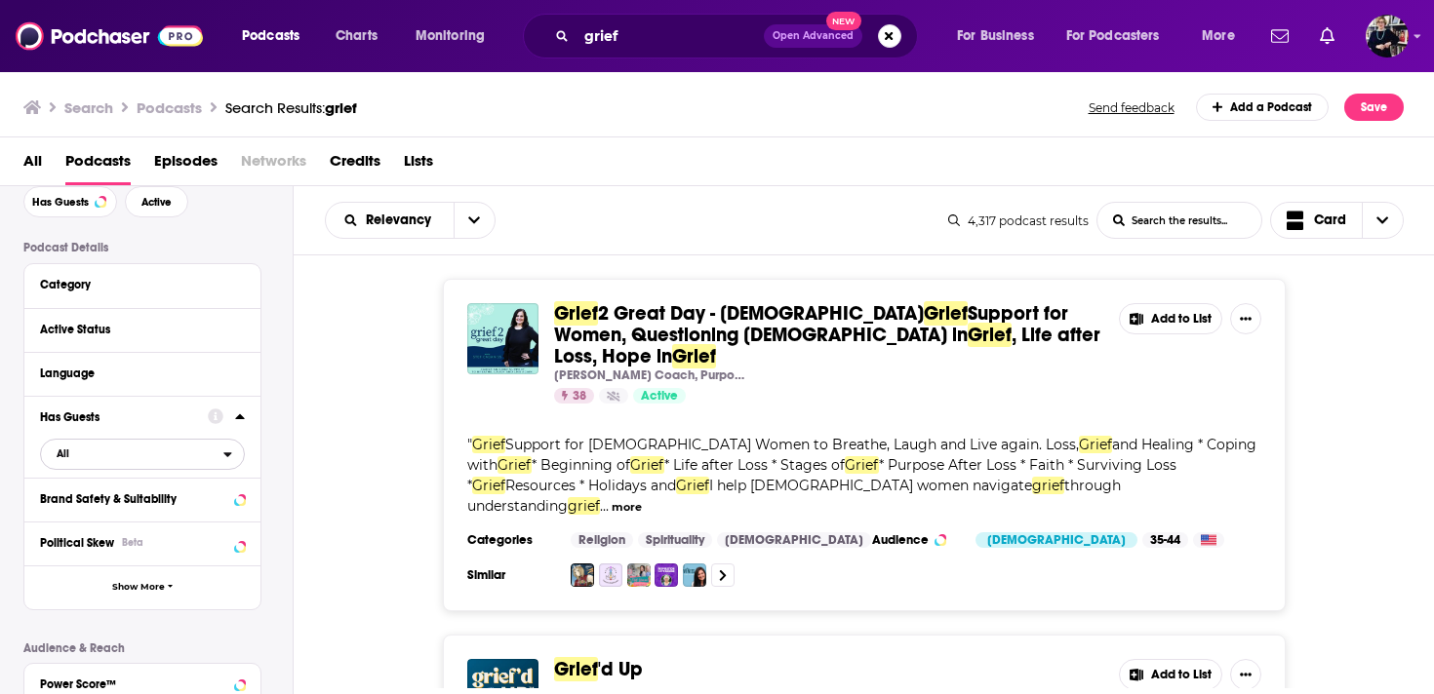
click at [132, 460] on span "All" at bounding box center [132, 453] width 182 height 25
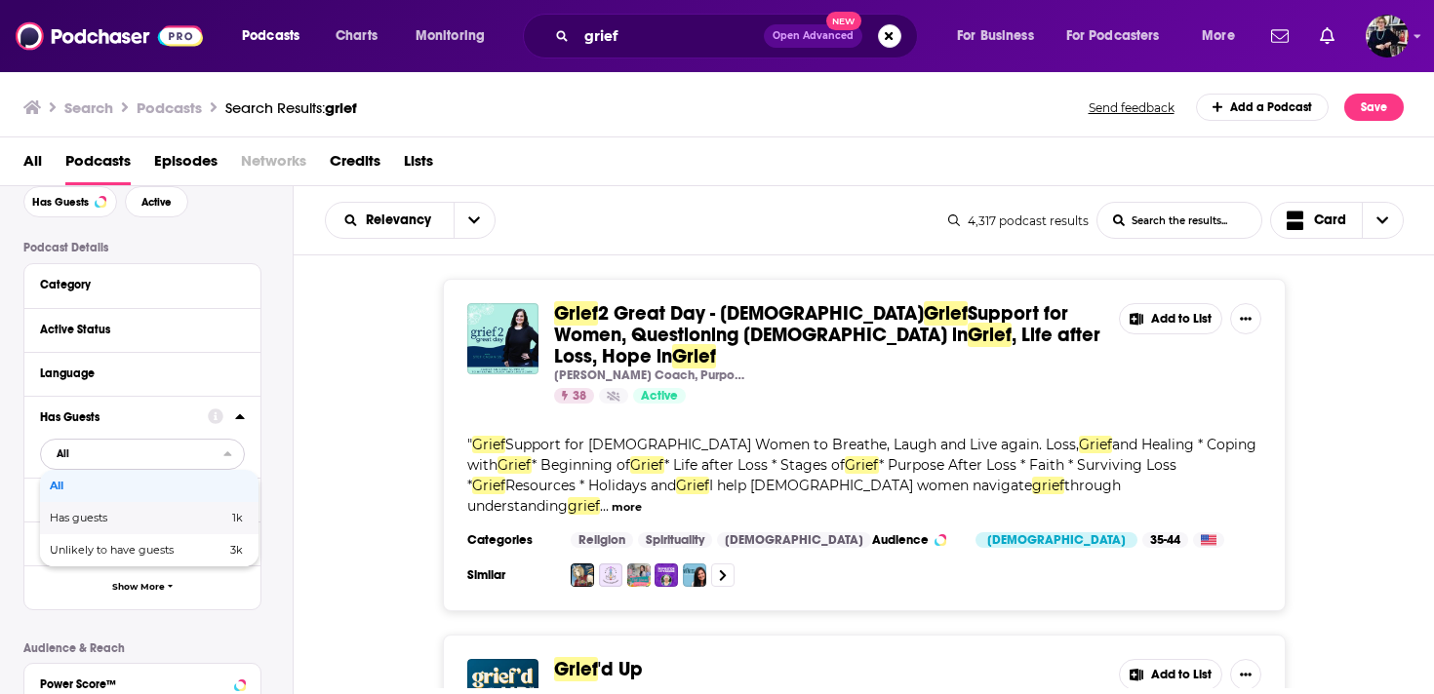
click at [124, 517] on span "Has guests" at bounding box center [109, 518] width 118 height 11
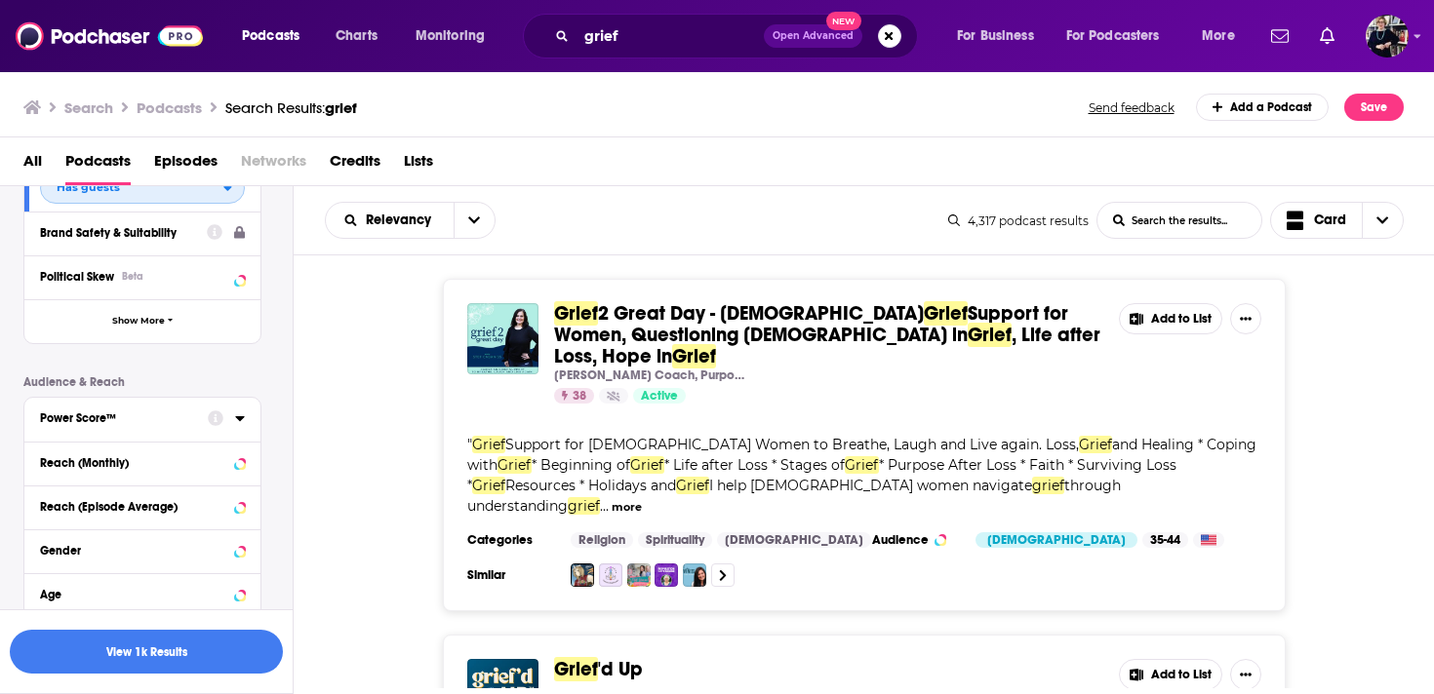
scroll to position [399, 0]
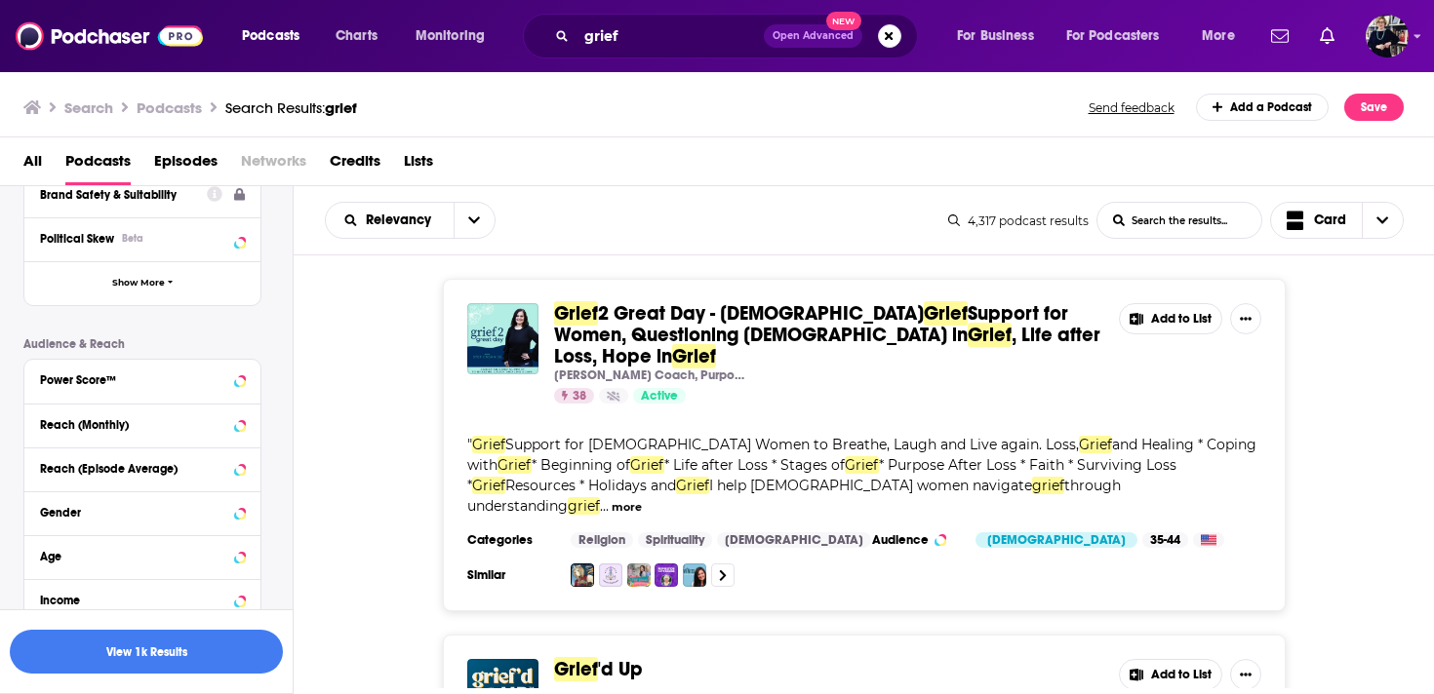
click at [121, 445] on div "Reach (Monthly)" at bounding box center [142, 426] width 236 height 44
click at [112, 432] on div "Reach (Monthly)" at bounding box center [117, 425] width 155 height 14
click at [74, 463] on input "number" at bounding box center [89, 460] width 98 height 31
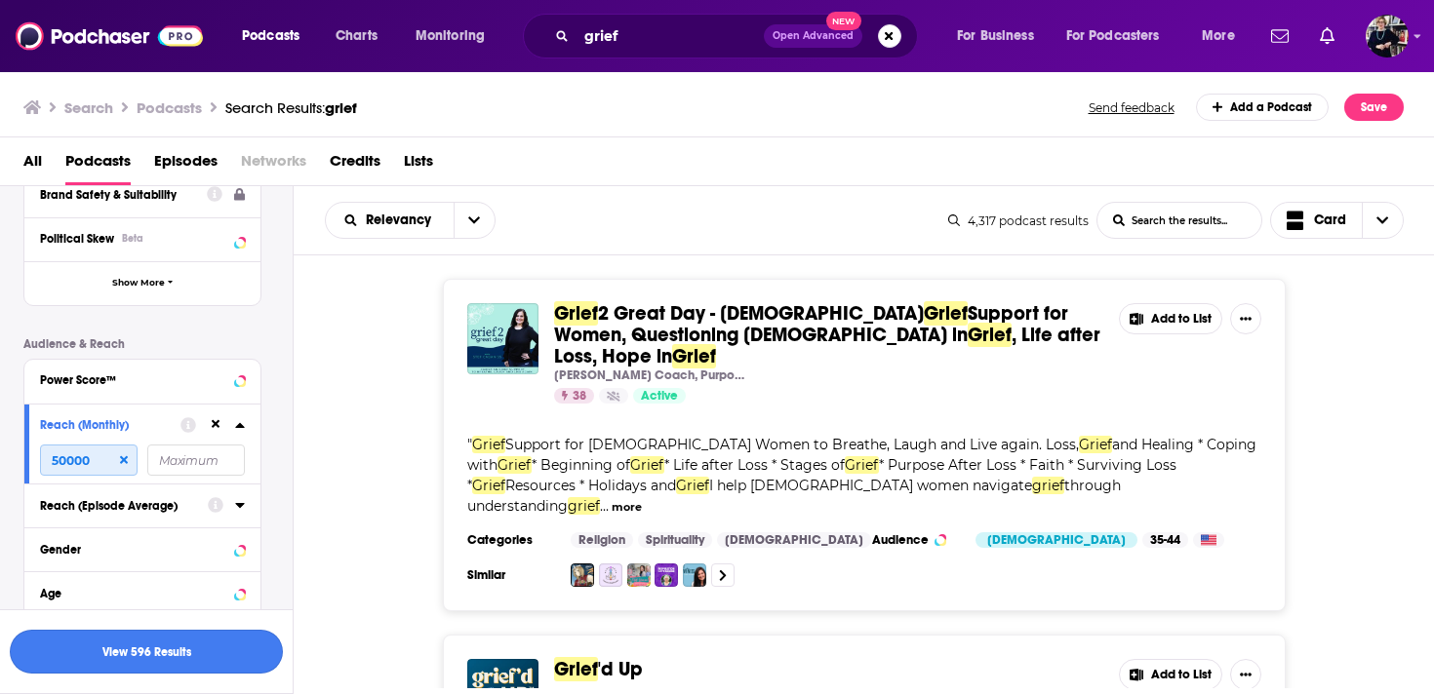
type input "50000"
click at [183, 651] on button "View 596 Results" at bounding box center [146, 652] width 273 height 44
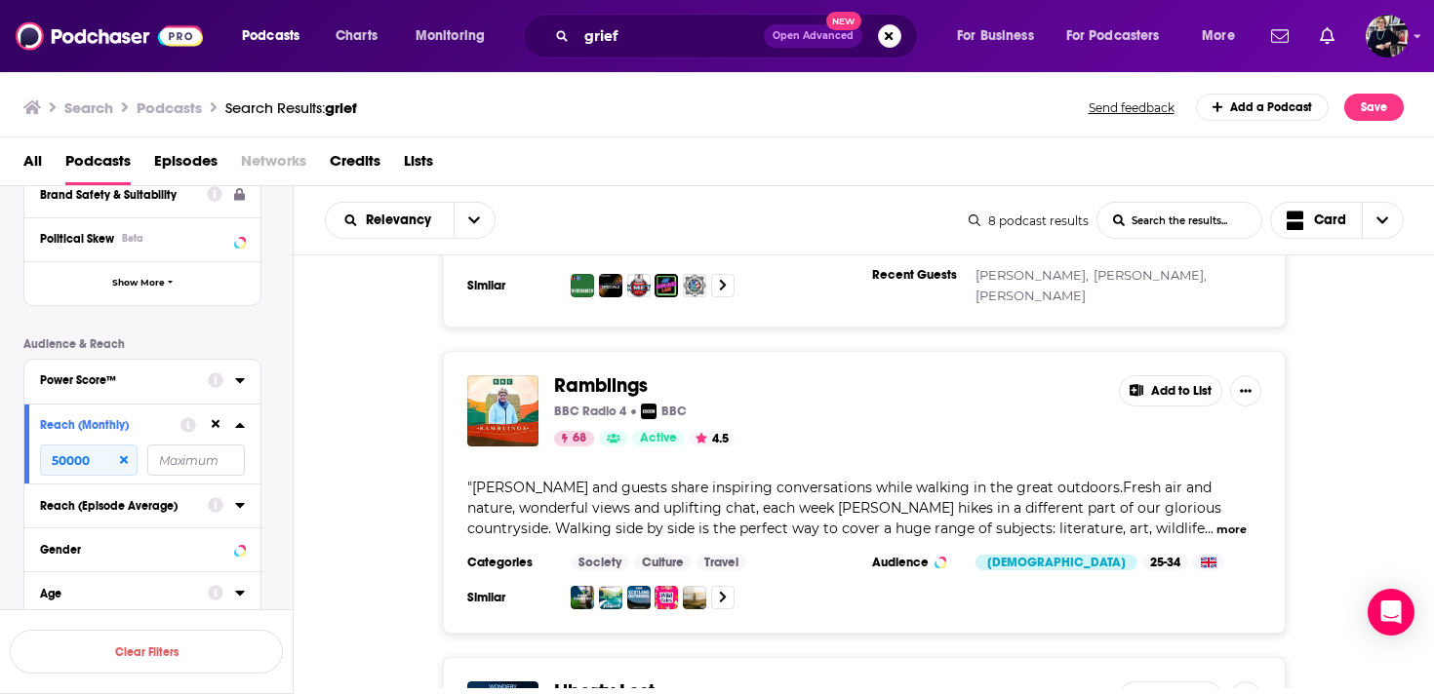
scroll to position [971, 0]
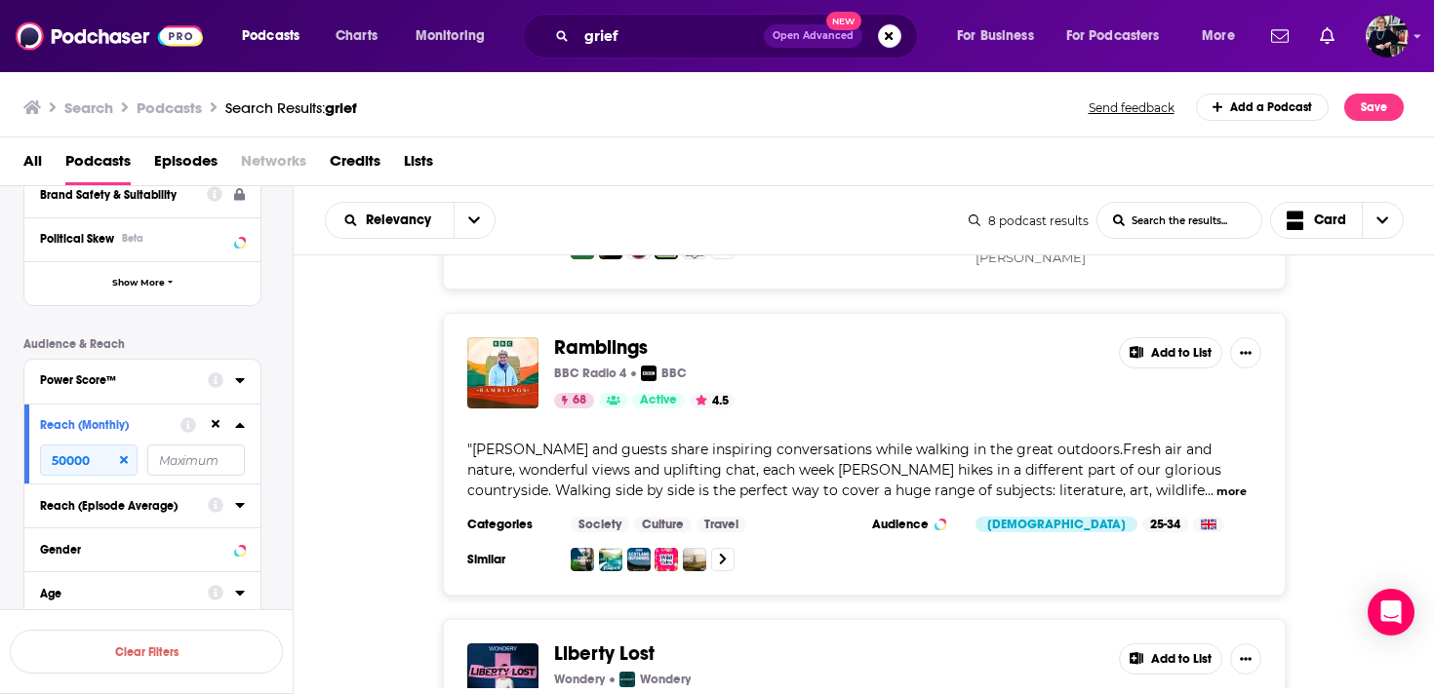
click at [1216, 484] on button "more" at bounding box center [1231, 492] width 30 height 17
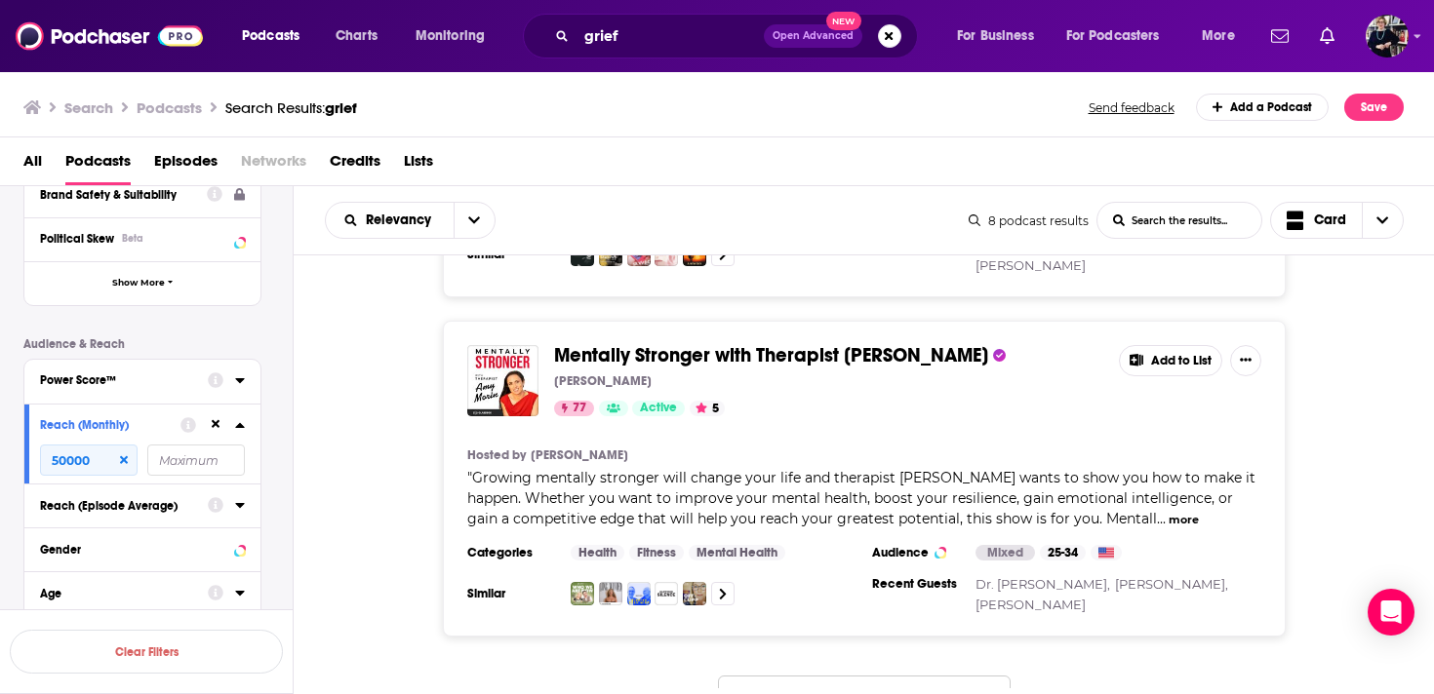
scroll to position [2408, 0]
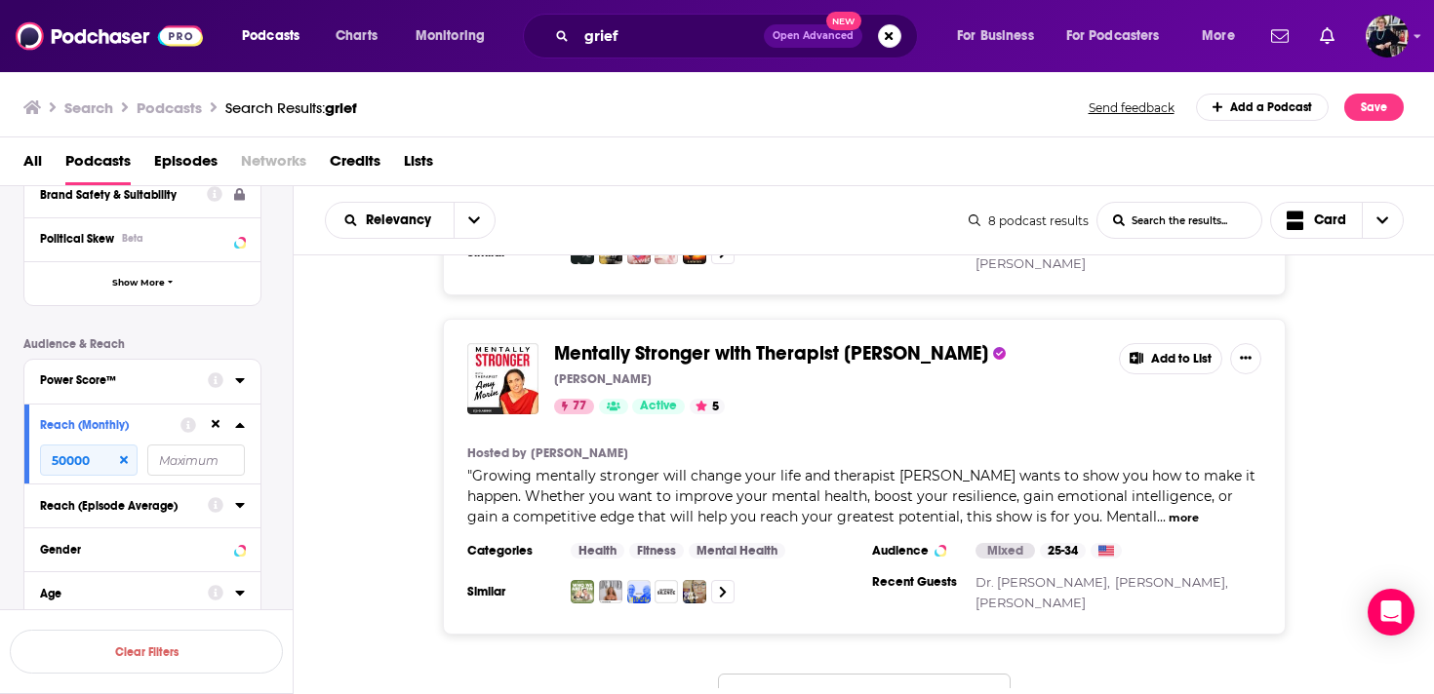
click at [1171, 510] on button "more" at bounding box center [1183, 518] width 30 height 17
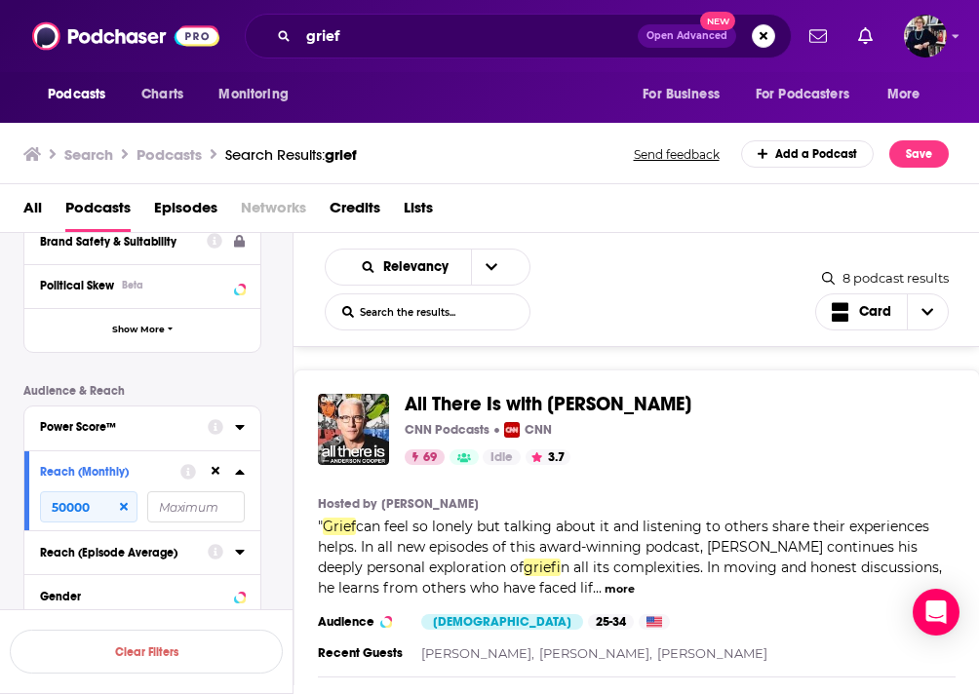
scroll to position [0, 0]
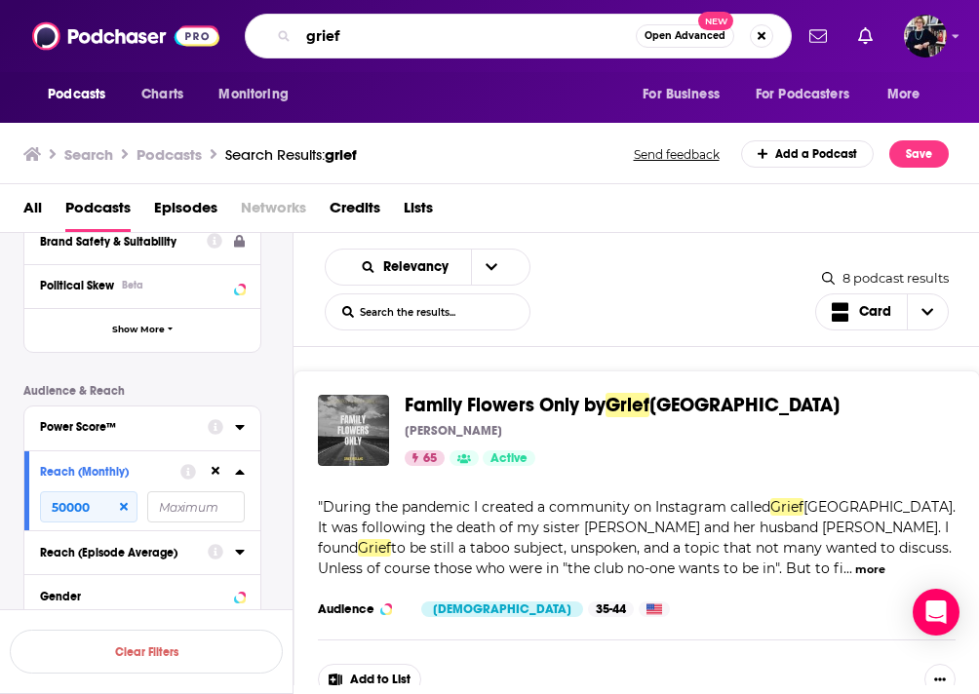
click at [465, 39] on input "grief" at bounding box center [466, 35] width 337 height 31
type input "nature"
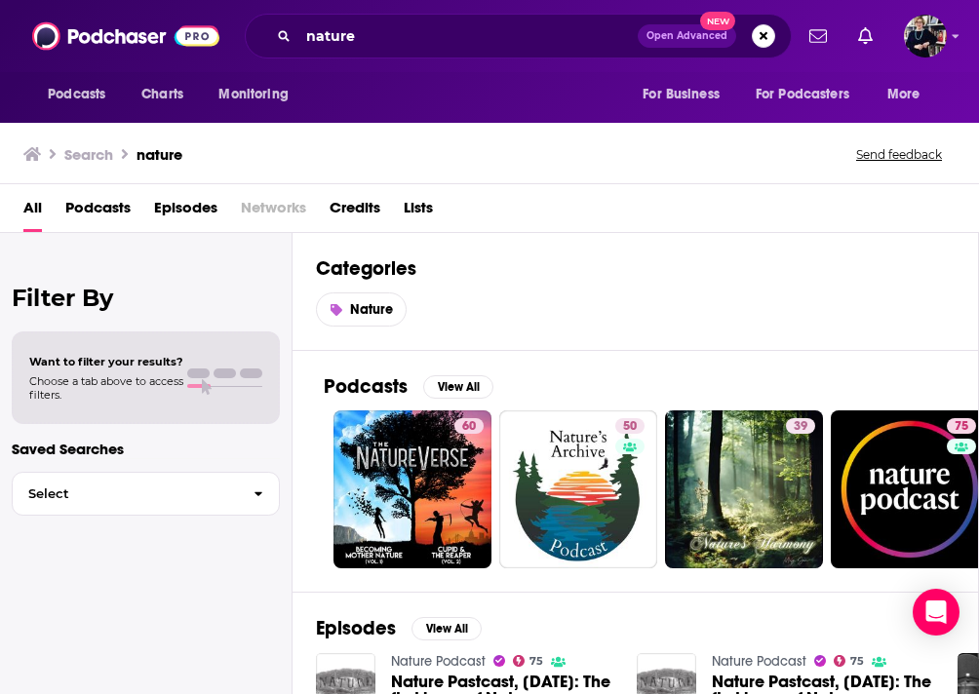
click at [101, 205] on span "Podcasts" at bounding box center [97, 212] width 65 height 40
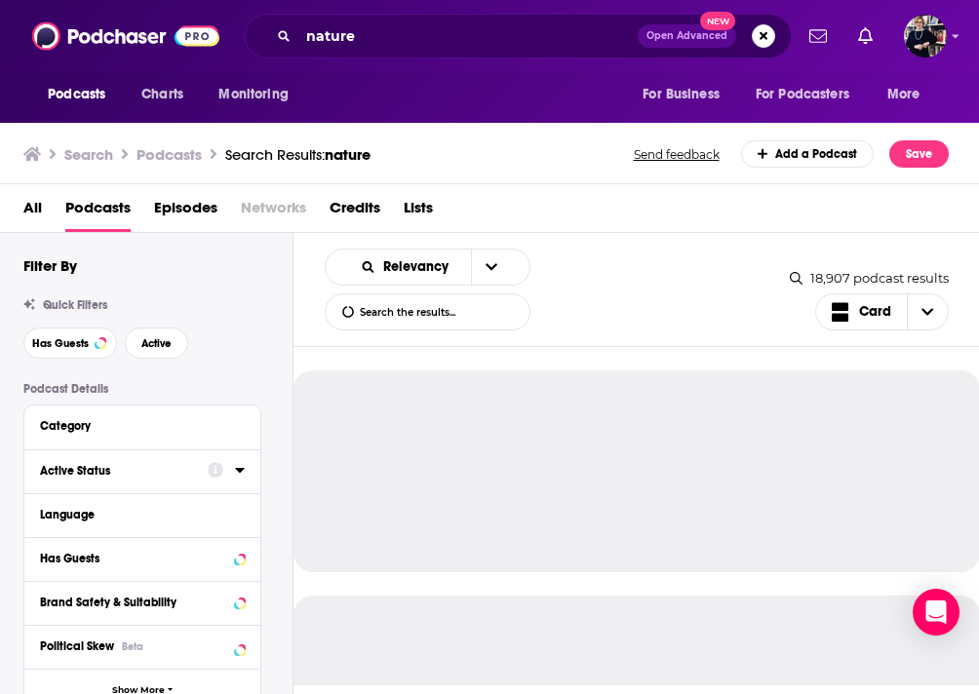
click at [164, 469] on div "Active Status" at bounding box center [117, 471] width 155 height 14
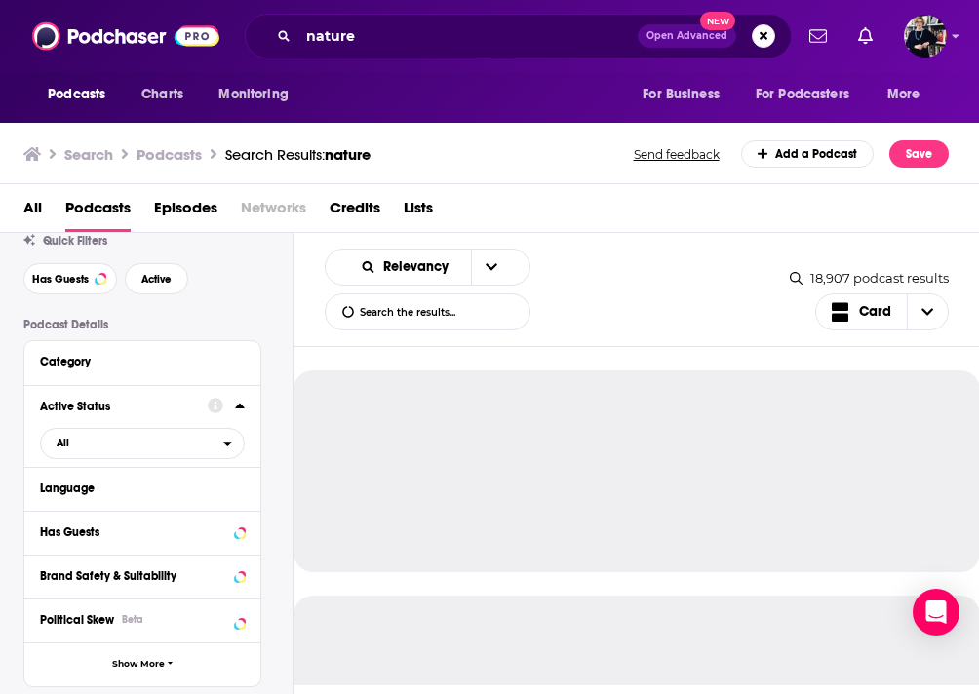
scroll to position [224, 0]
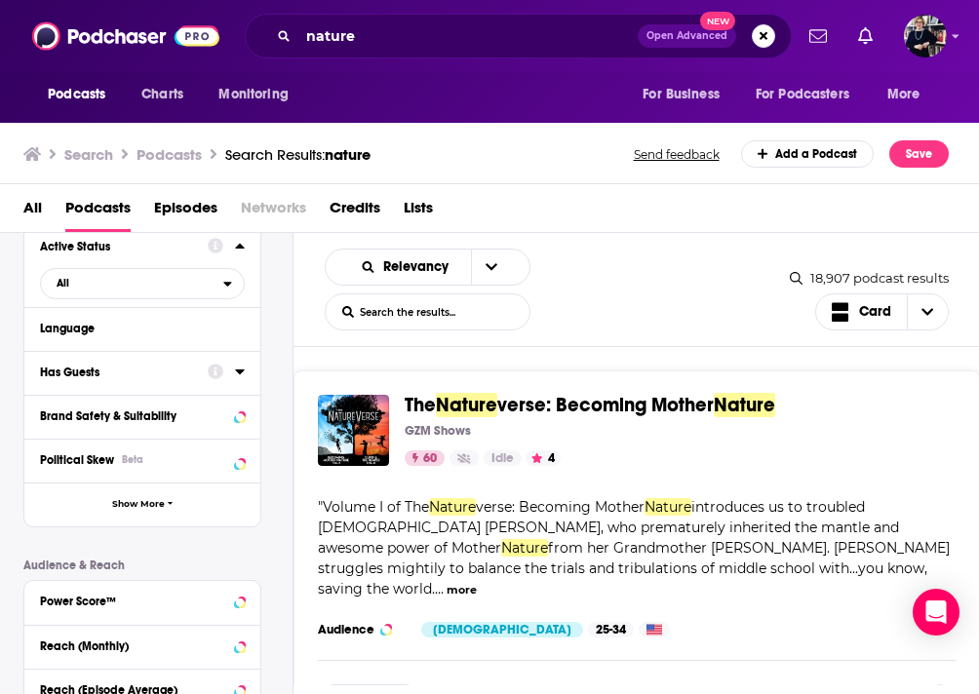
click at [134, 363] on button "Has Guests" at bounding box center [124, 372] width 168 height 24
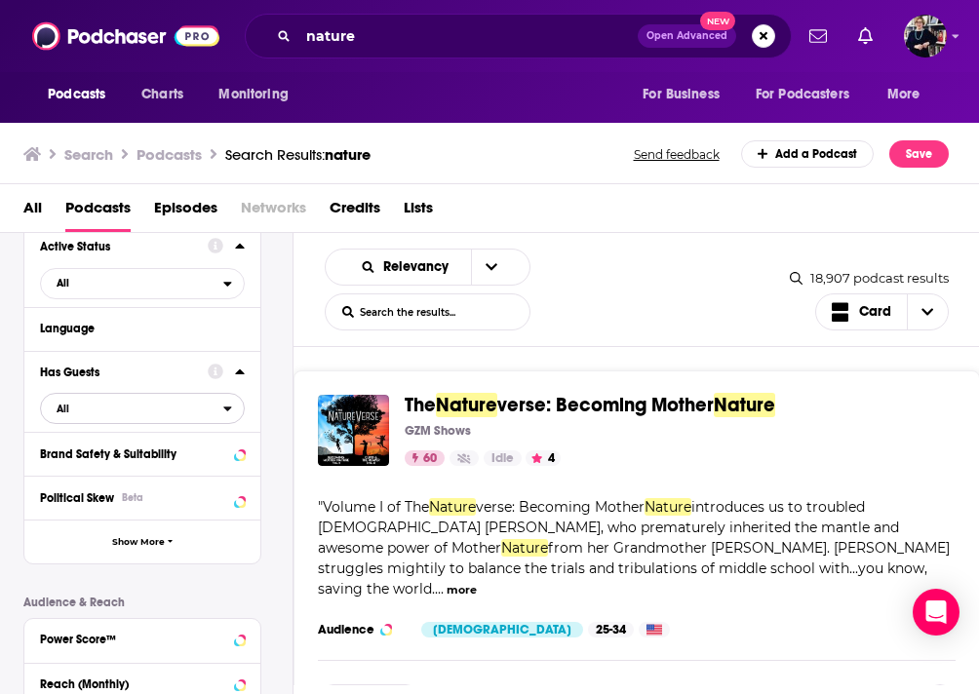
click at [126, 415] on span "All" at bounding box center [132, 408] width 182 height 25
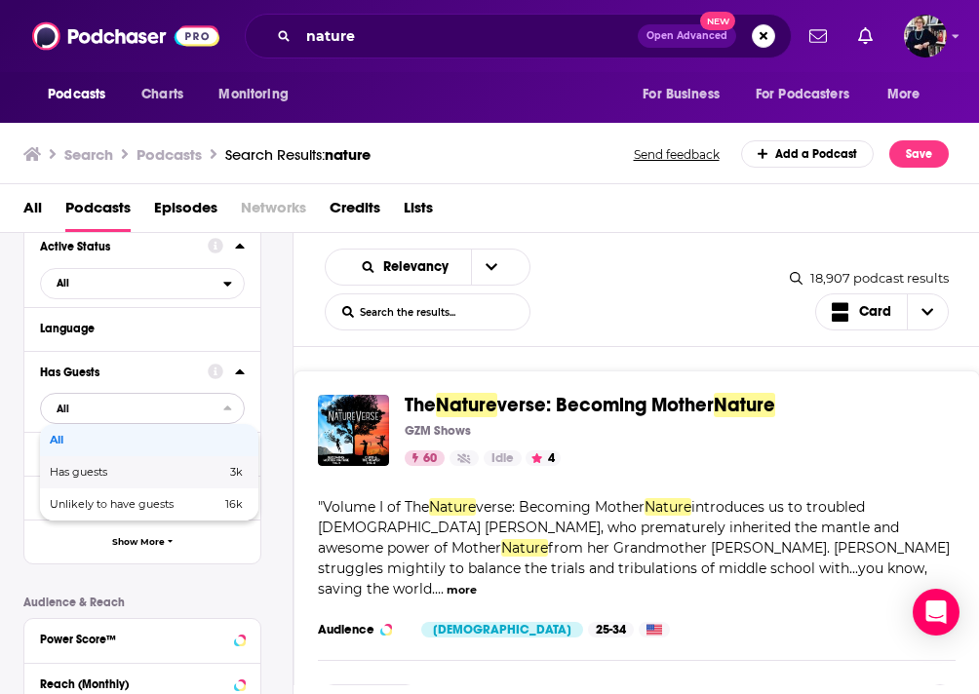
click at [123, 475] on span "Has guests" at bounding box center [108, 472] width 117 height 11
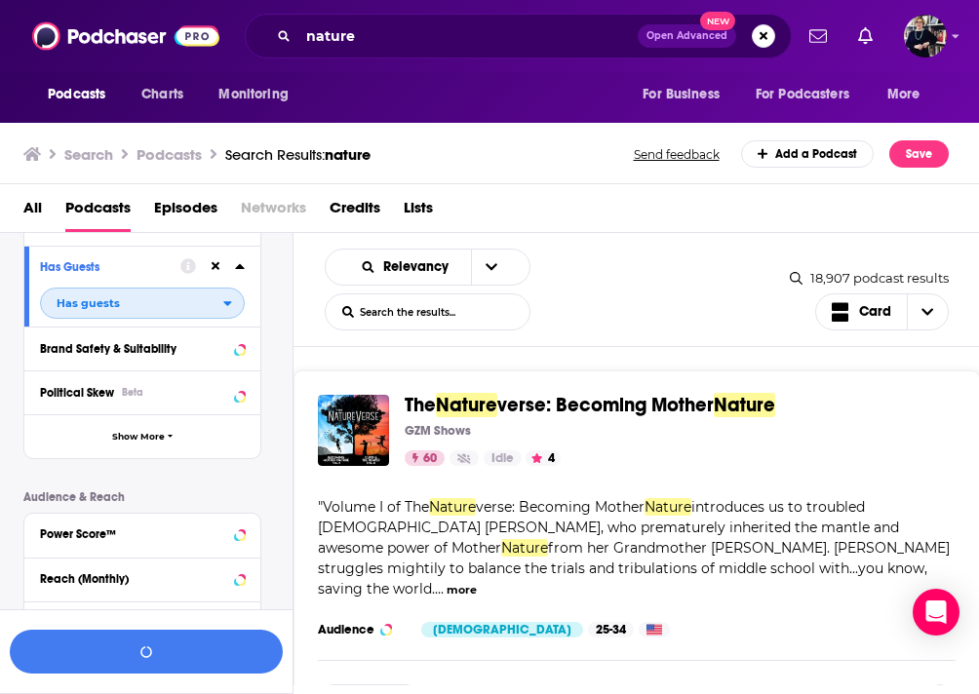
scroll to position [444, 0]
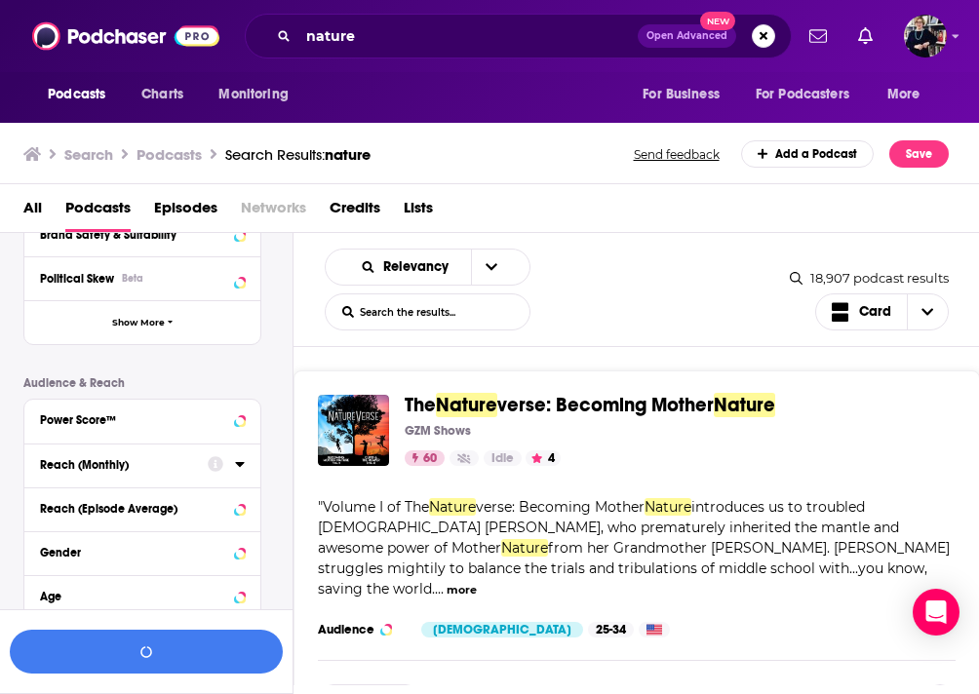
click at [133, 477] on button "Reach (Monthly)" at bounding box center [124, 464] width 168 height 24
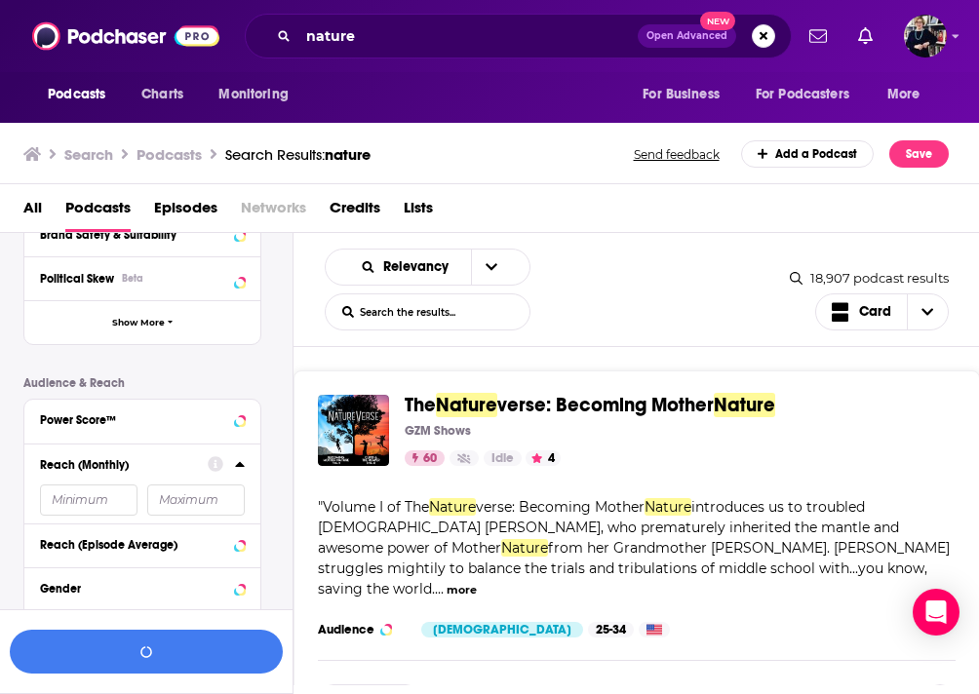
click at [78, 498] on input "number" at bounding box center [89, 500] width 98 height 31
type input "50000"
click at [123, 657] on button "View 651 Results" at bounding box center [146, 652] width 273 height 44
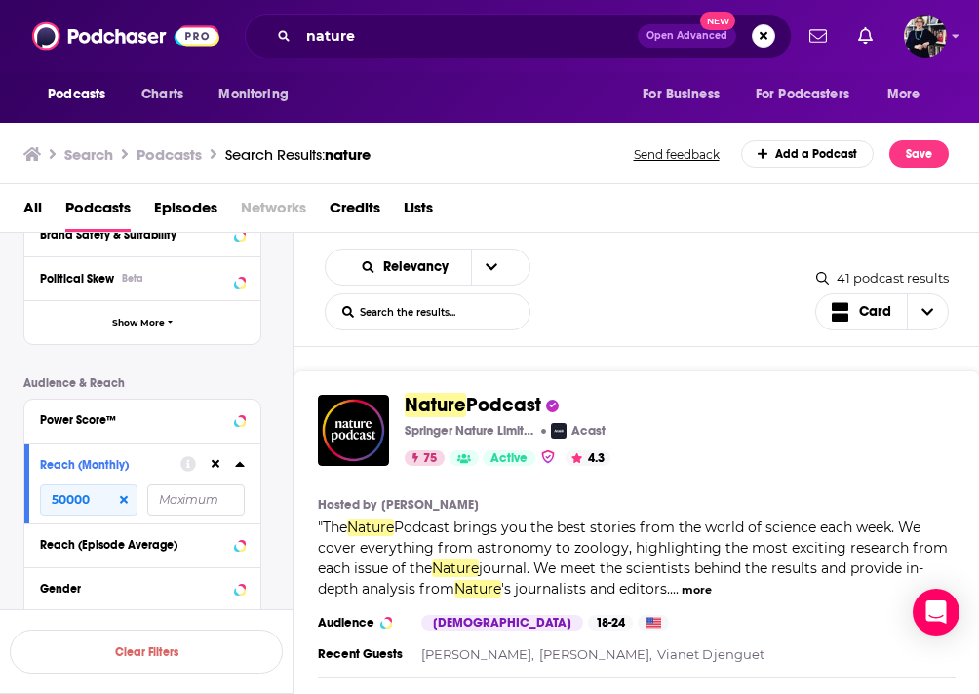
click at [706, 592] on button "more" at bounding box center [697, 590] width 30 height 17
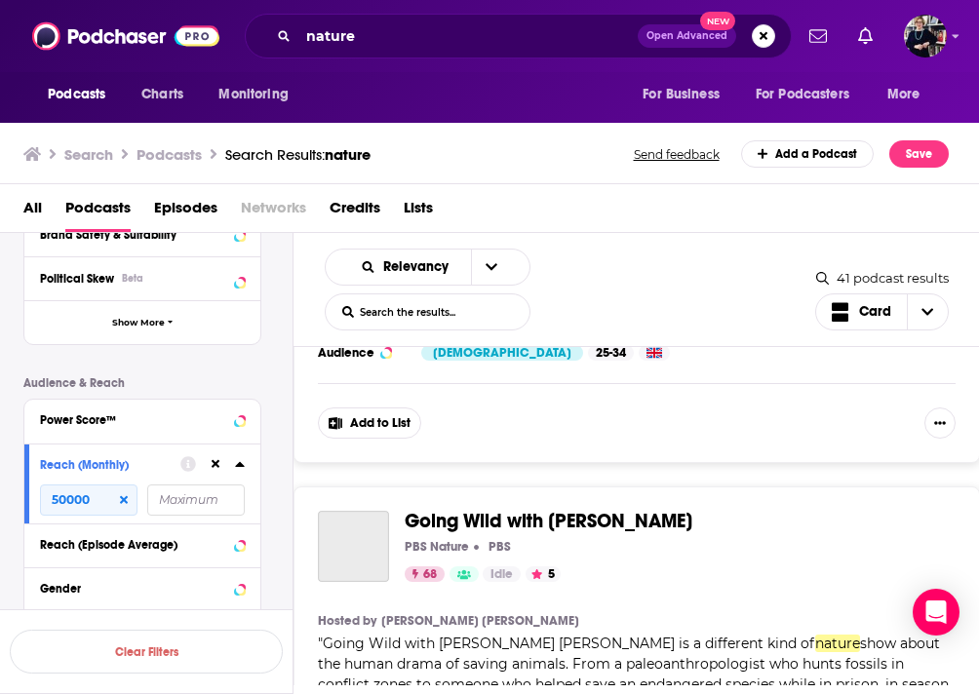
scroll to position [3072, 0]
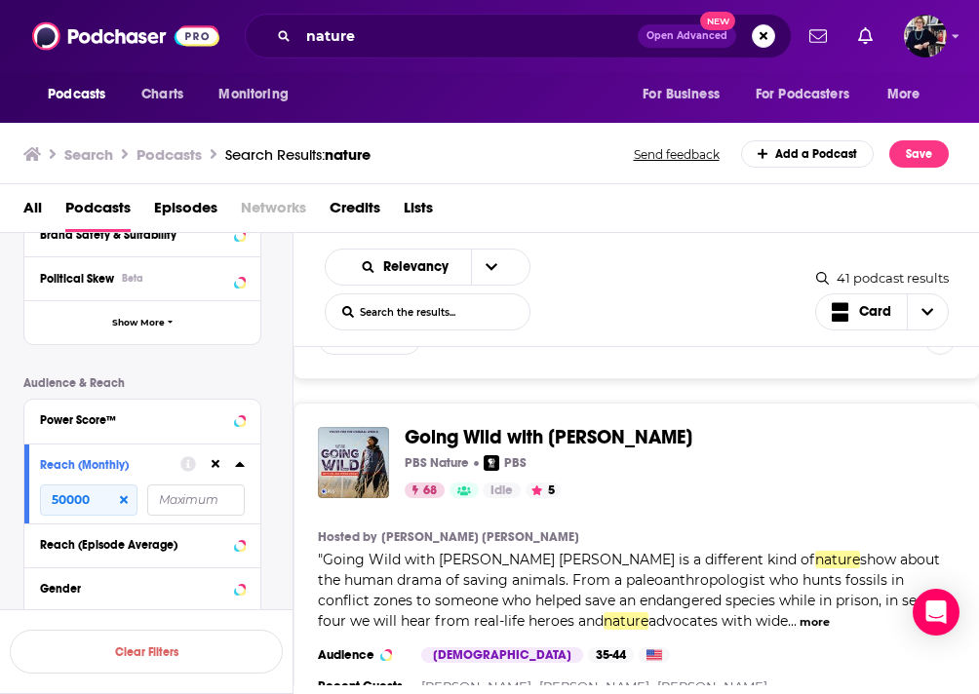
click at [800, 614] on button "more" at bounding box center [815, 622] width 30 height 17
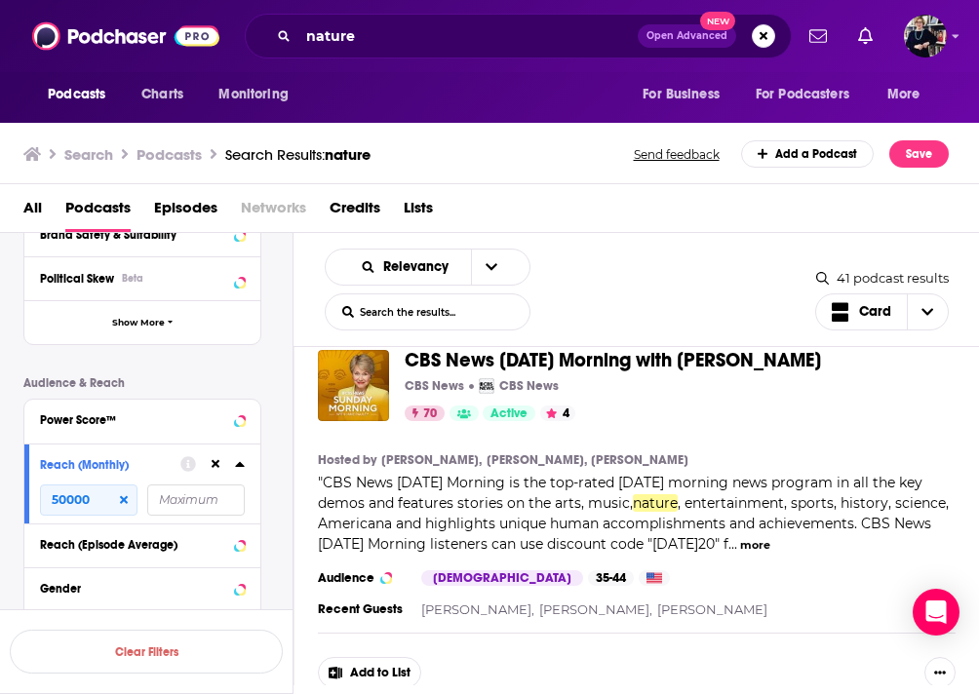
scroll to position [9223, 0]
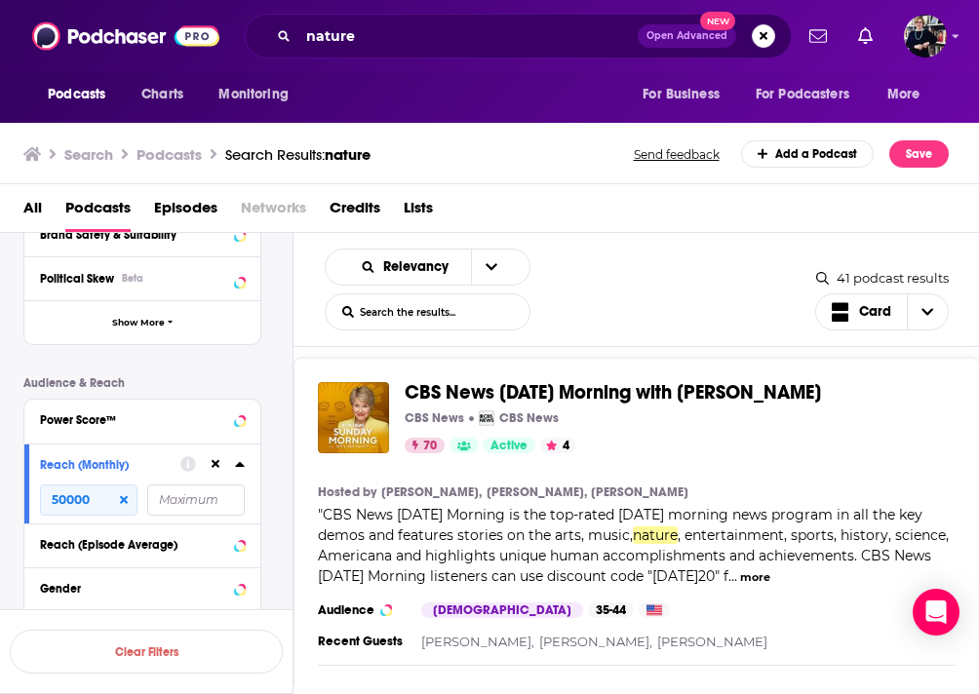
click at [963, 440] on div "CBS News Sunday Morning with Jane Pauley CBS News CBS News 70 Active 4 Categori…" at bounding box center [637, 551] width 687 height 387
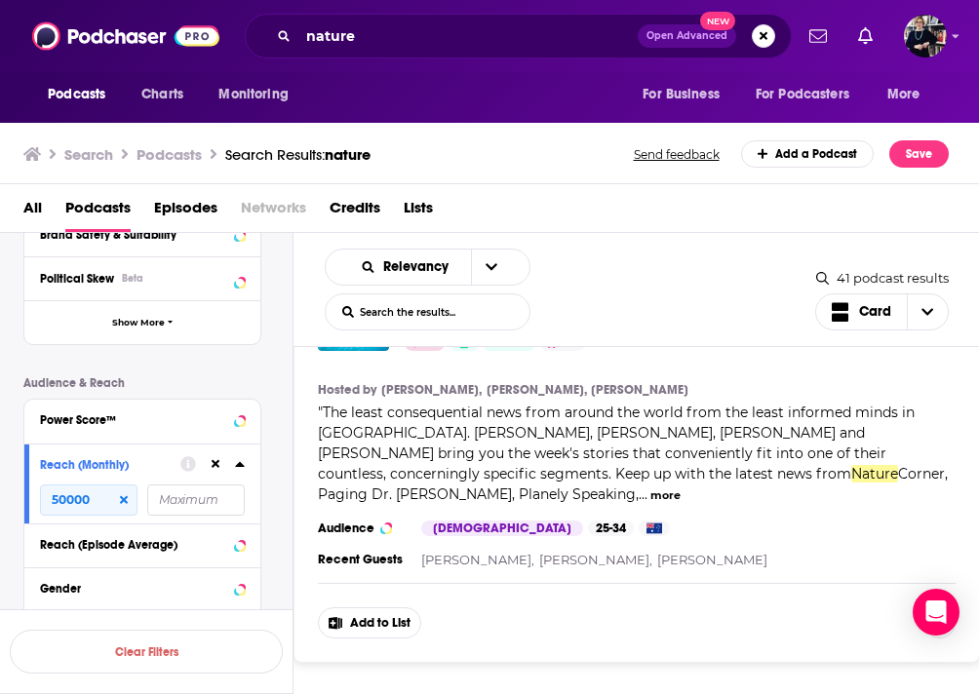
scroll to position [9808, 0]
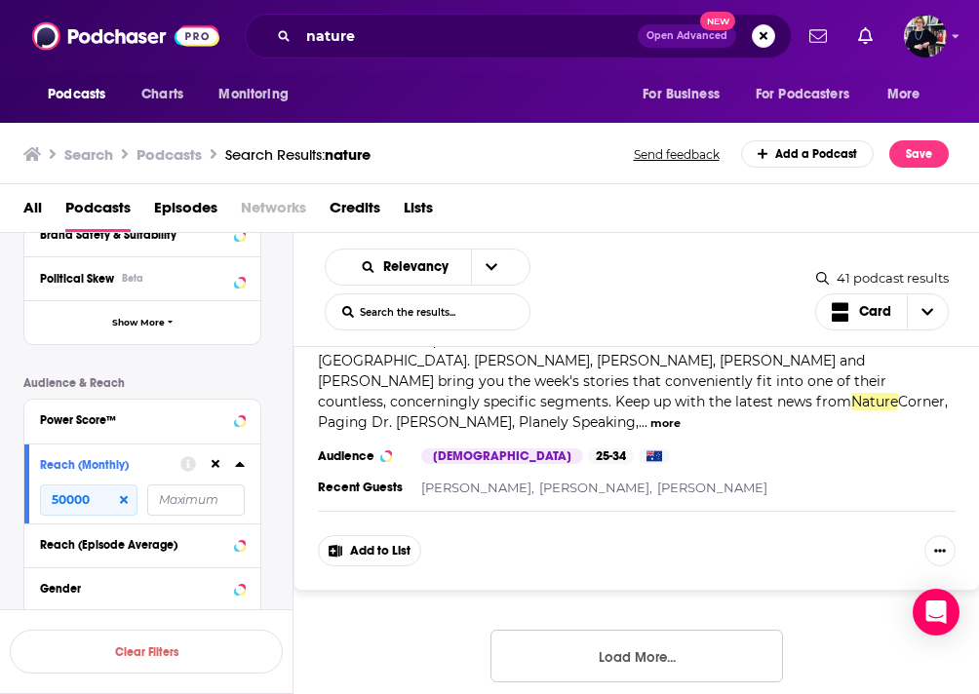
click at [701, 630] on button "Load More..." at bounding box center [637, 656] width 293 height 53
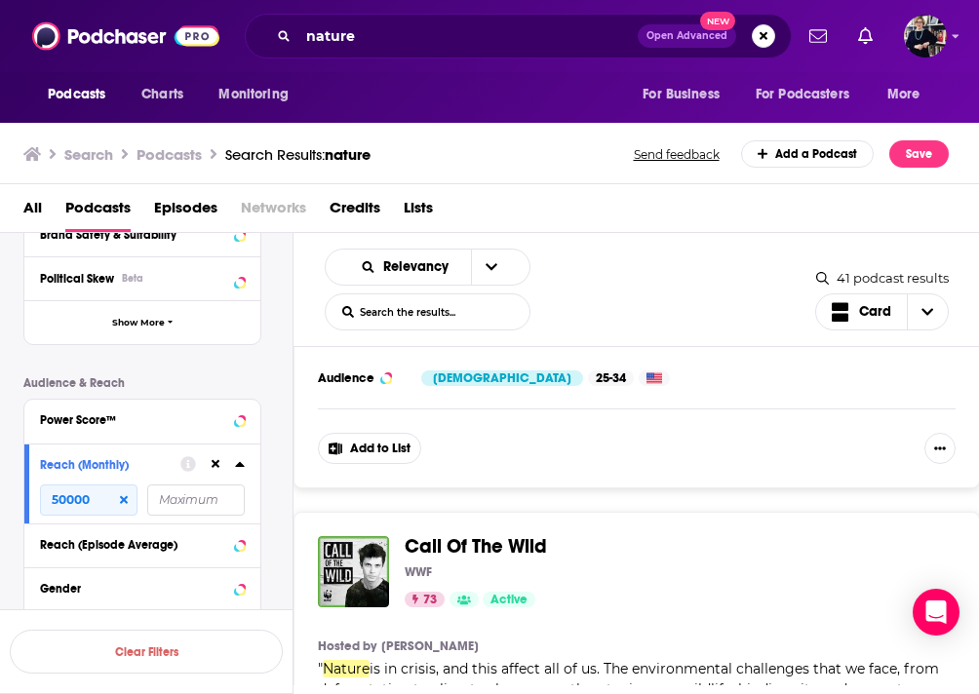
scroll to position [13229, 0]
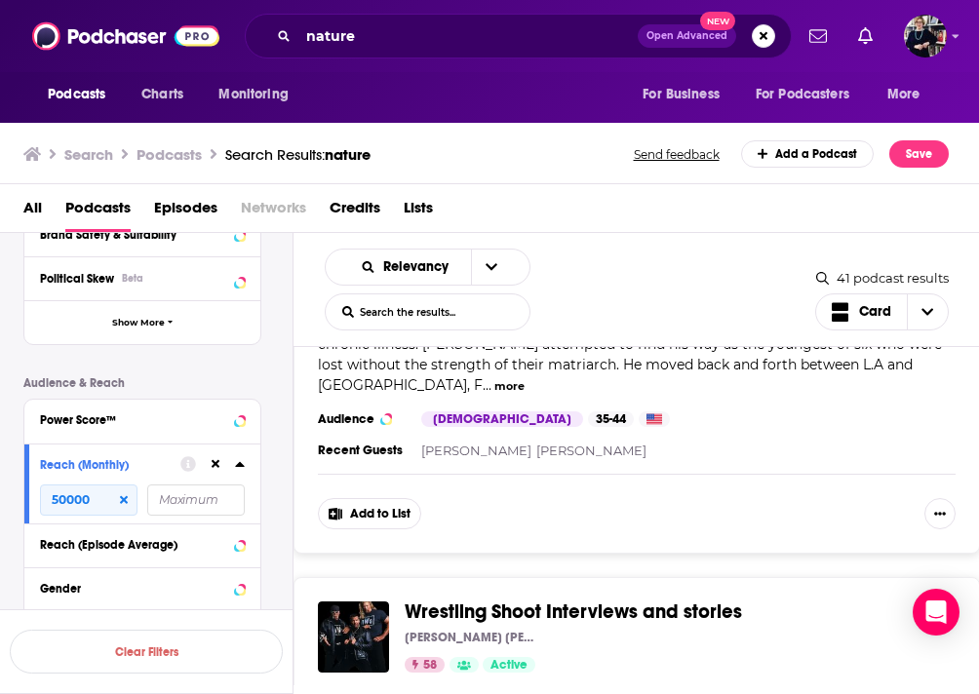
scroll to position [16228, 0]
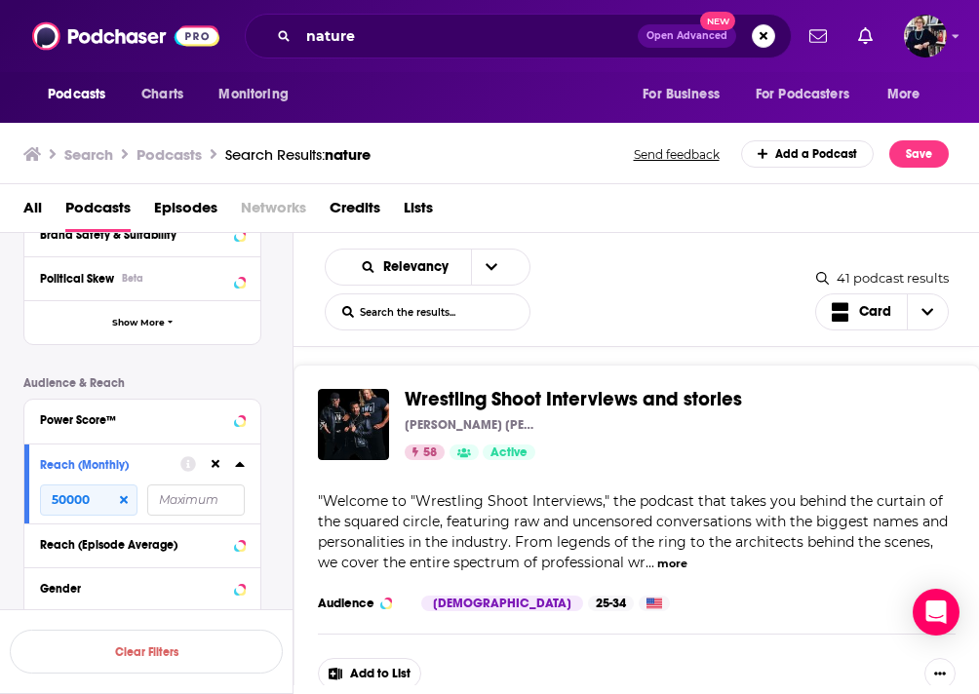
click at [399, 59] on div "Podcasts Charts Monitoring nature Open Advanced New For Business For Podcasters…" at bounding box center [489, 36] width 979 height 72
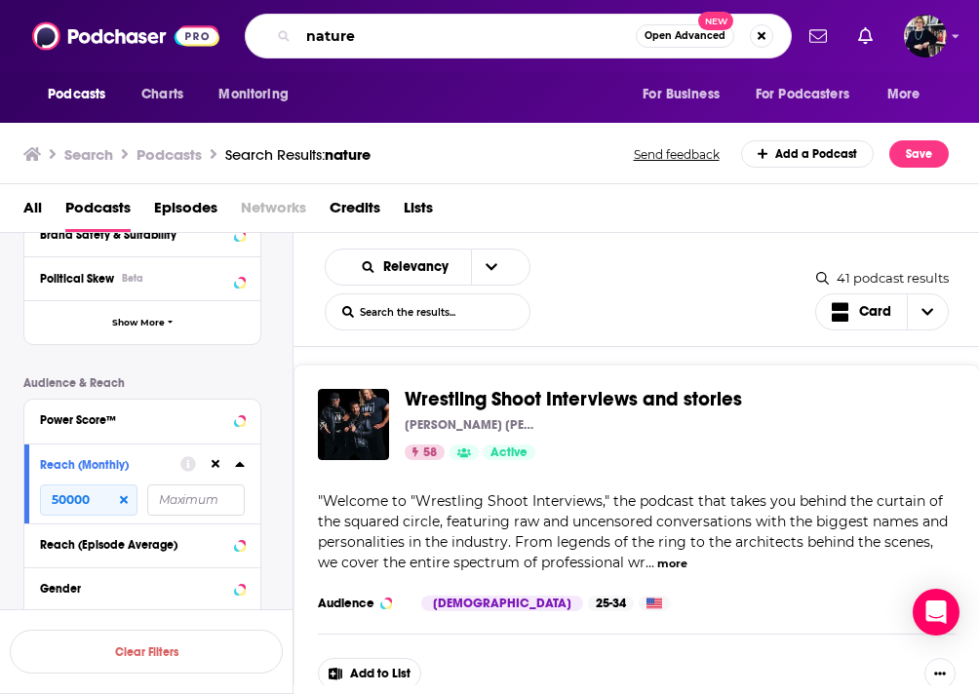
click at [383, 39] on input "nature" at bounding box center [466, 35] width 337 height 31
type input "getting curious"
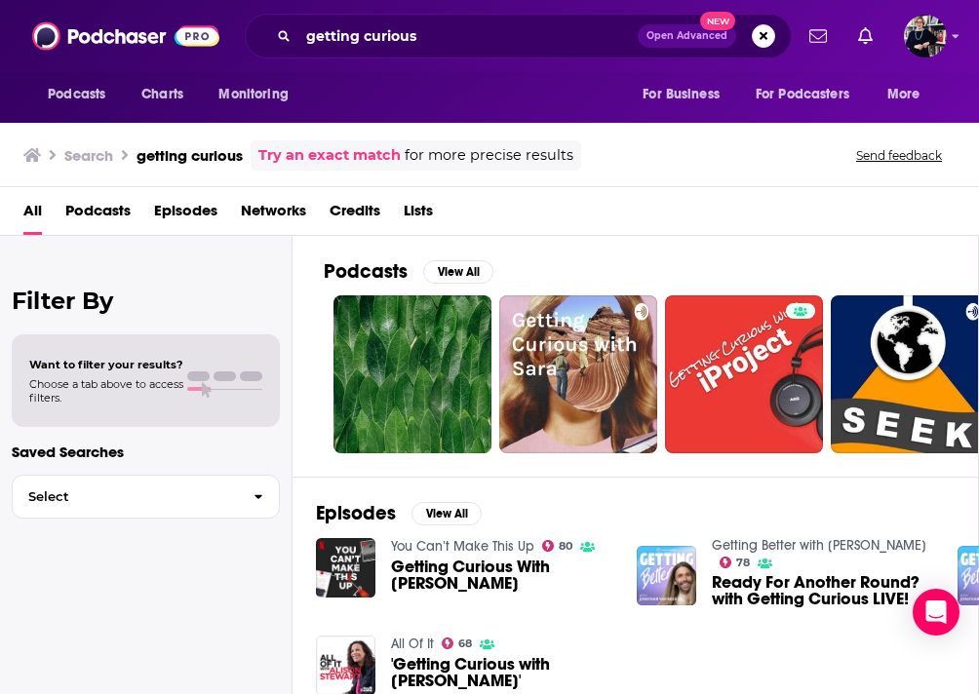
click at [435, 569] on span "Getting Curious With Jonathan Van Ness" at bounding box center [502, 575] width 222 height 33
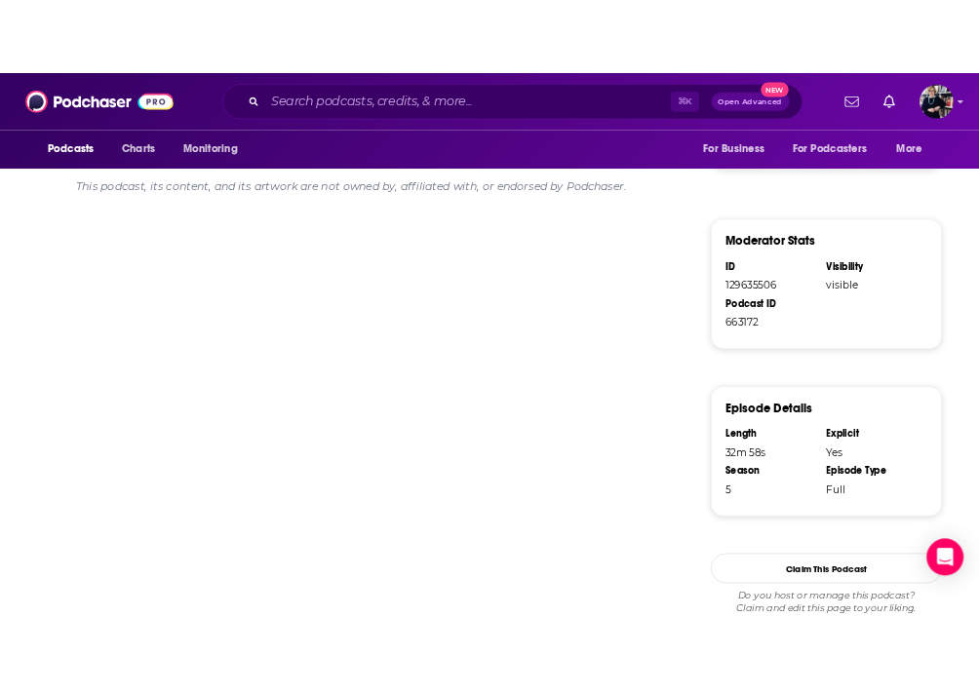
scroll to position [1210, 0]
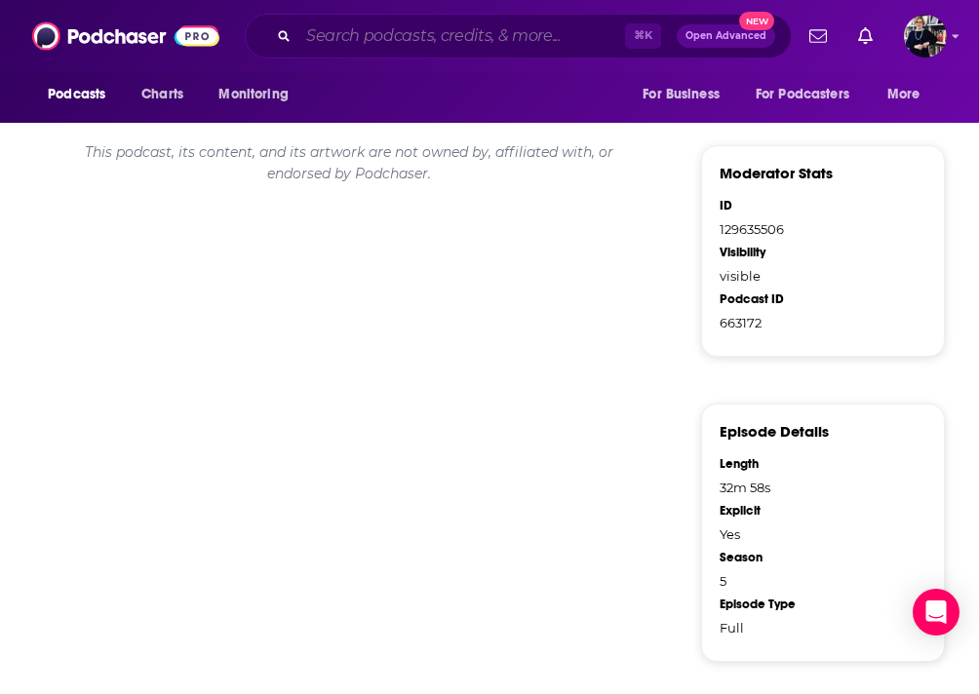
click at [426, 39] on input "Search podcasts, credits, & more..." at bounding box center [461, 35] width 327 height 31
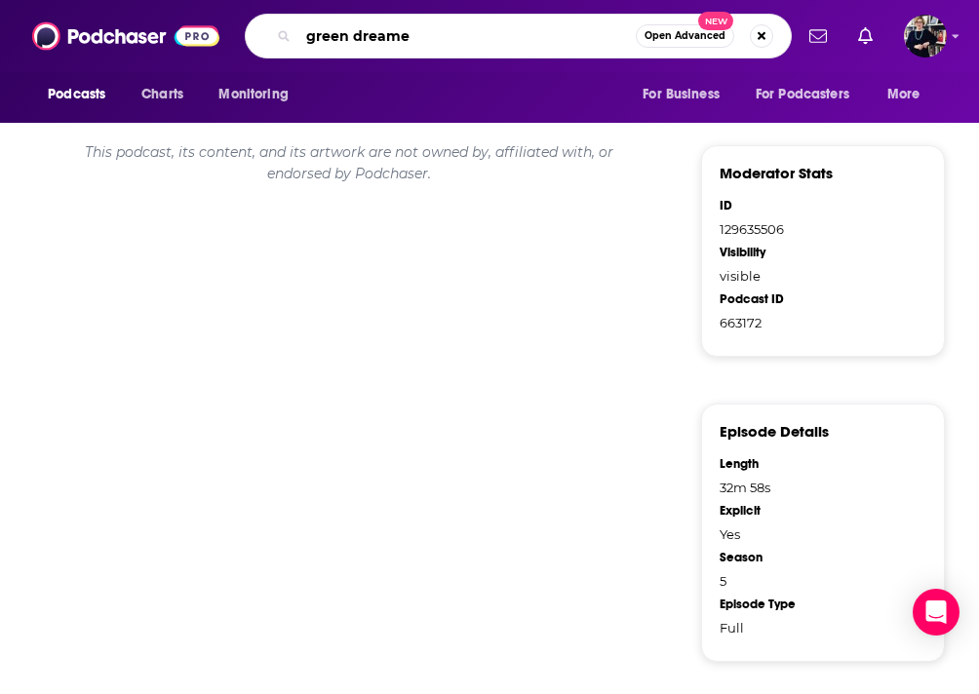
type input "green dreamer"
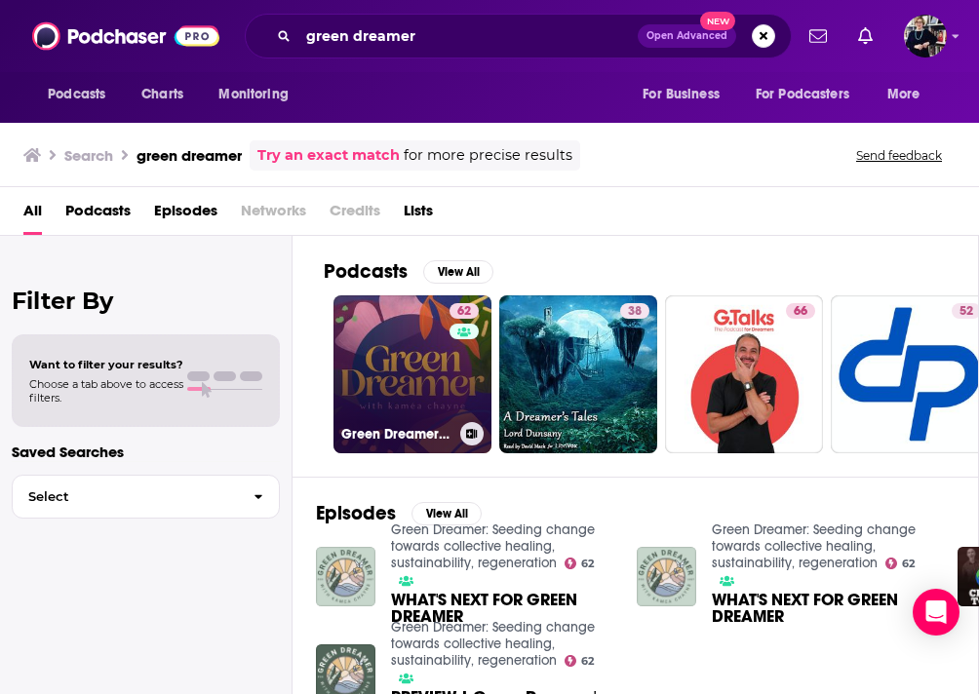
click at [408, 349] on link "62 Green Dreamer: Seeding change towards collective healing, sustainability, re…" at bounding box center [413, 374] width 158 height 158
click at [392, 393] on link "62 Green Dreamer: Seeding change towards collective healing, sustainability, re…" at bounding box center [413, 374] width 158 height 158
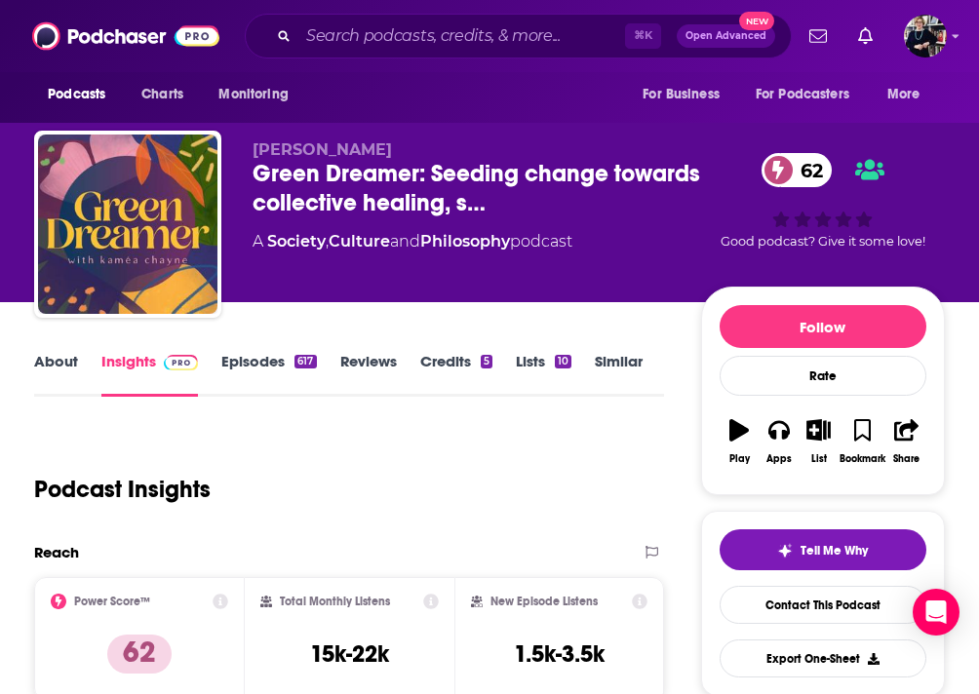
click at [610, 365] on link "Similar" at bounding box center [619, 374] width 48 height 45
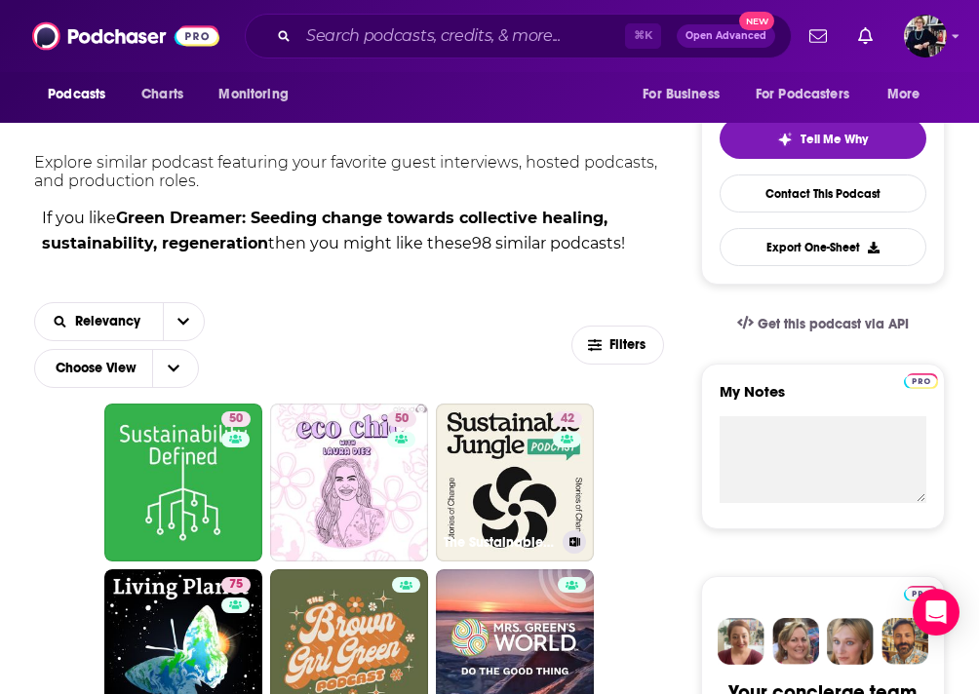
scroll to position [436, 0]
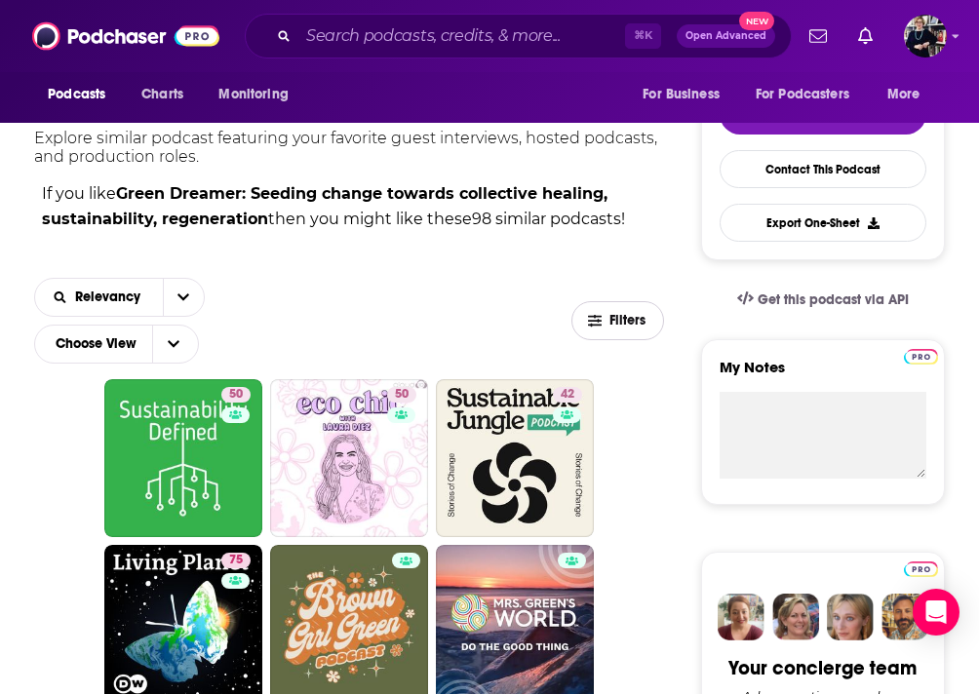
click at [613, 319] on span "Filters" at bounding box center [629, 321] width 39 height 14
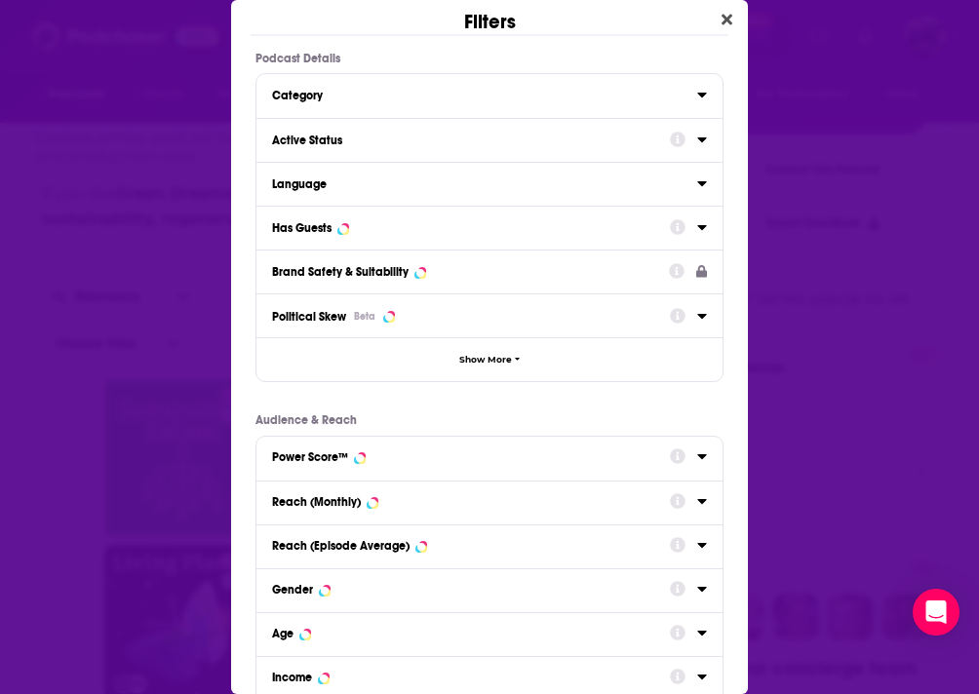
click at [428, 508] on div "Reach (Monthly)" at bounding box center [464, 502] width 385 height 14
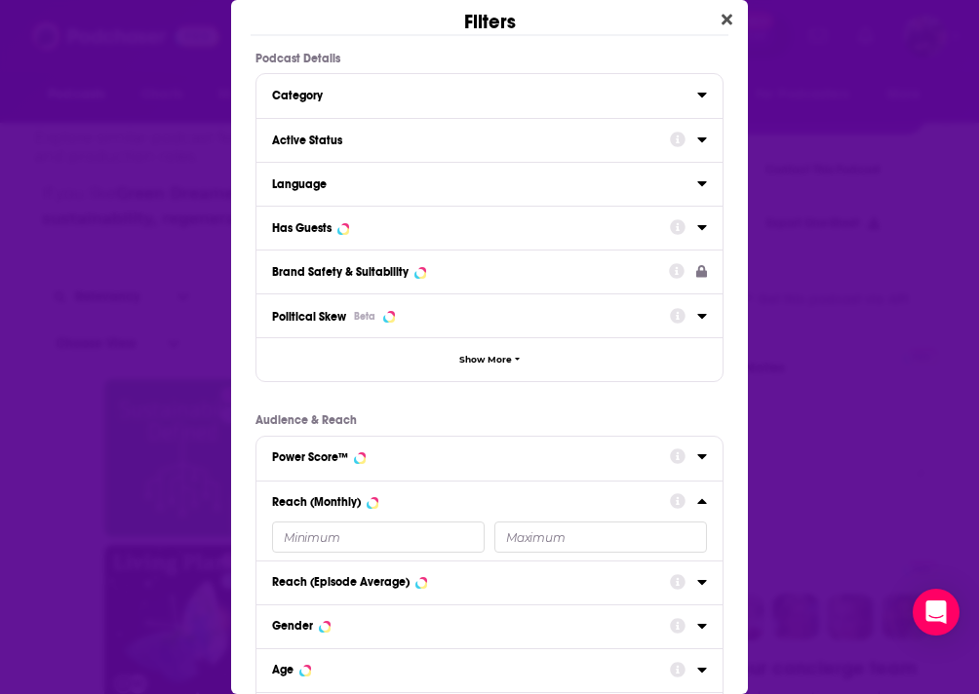
click at [341, 551] on input "Dialog" at bounding box center [378, 537] width 213 height 31
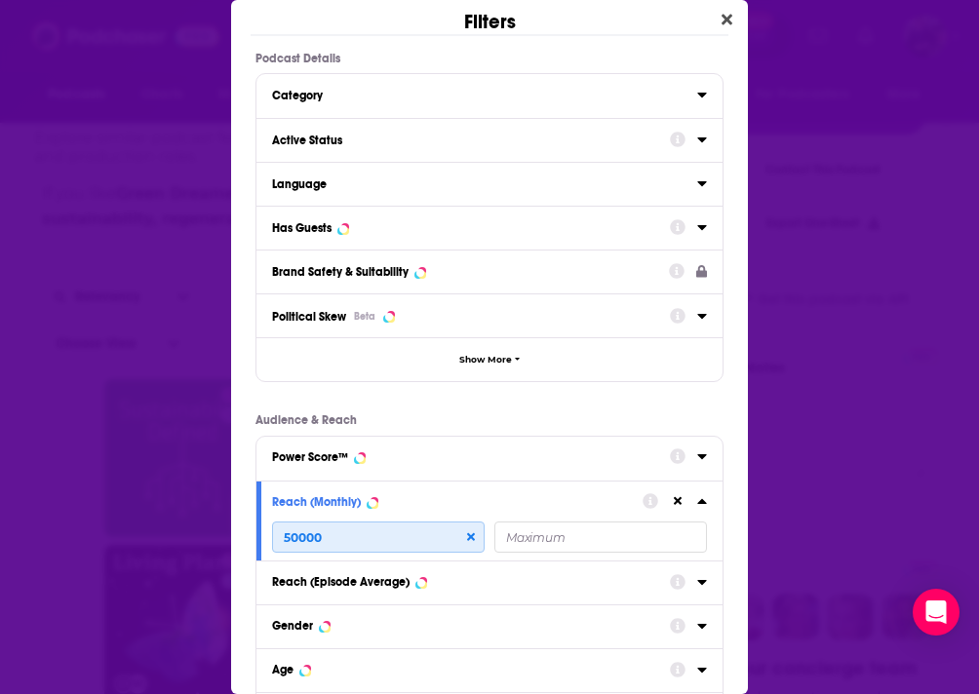
type input "50000"
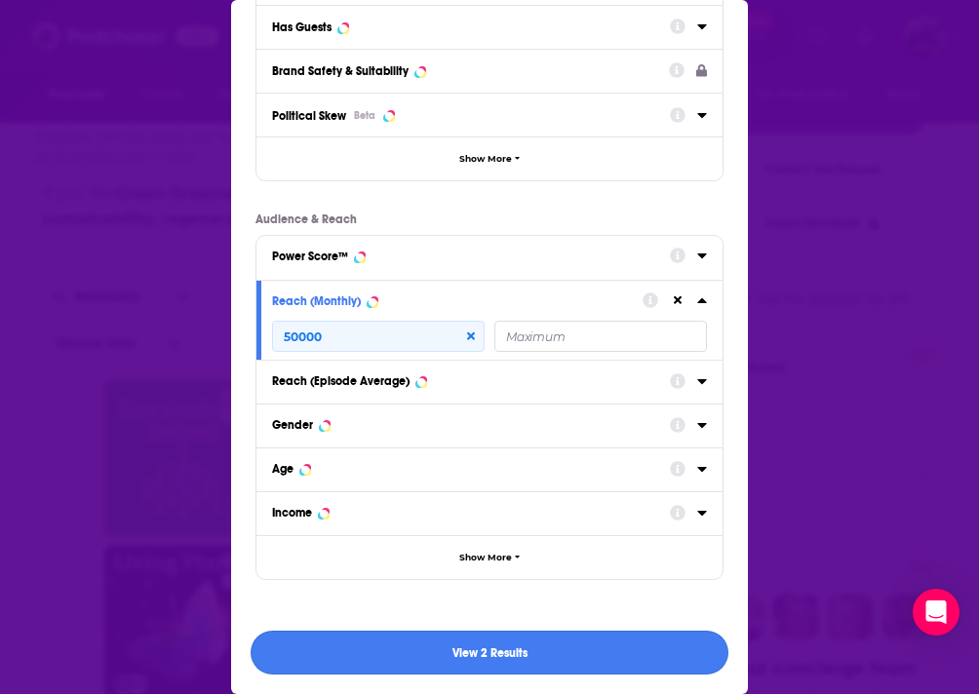
click at [489, 653] on button "View 2 Results" at bounding box center [490, 653] width 478 height 44
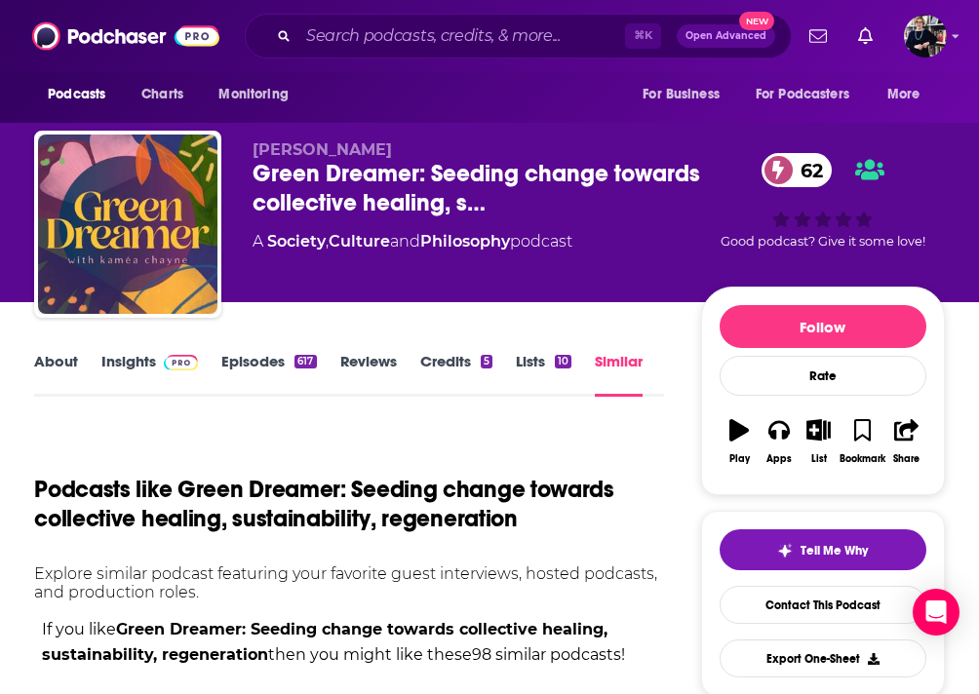
scroll to position [436, 0]
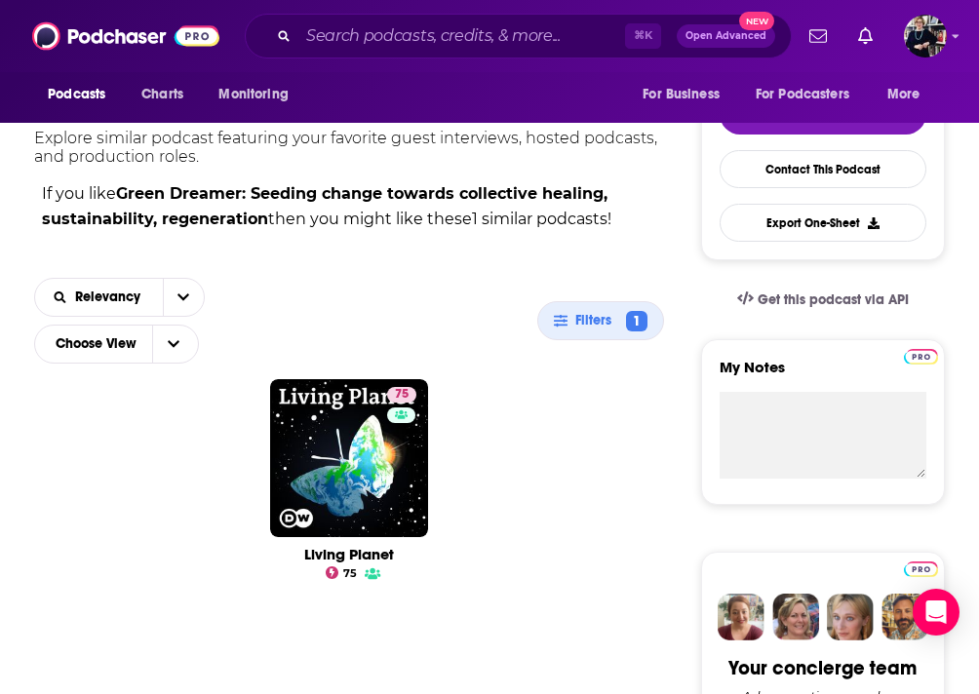
click at [548, 463] on ul "Living Planet 75 75" at bounding box center [348, 458] width 653 height 158
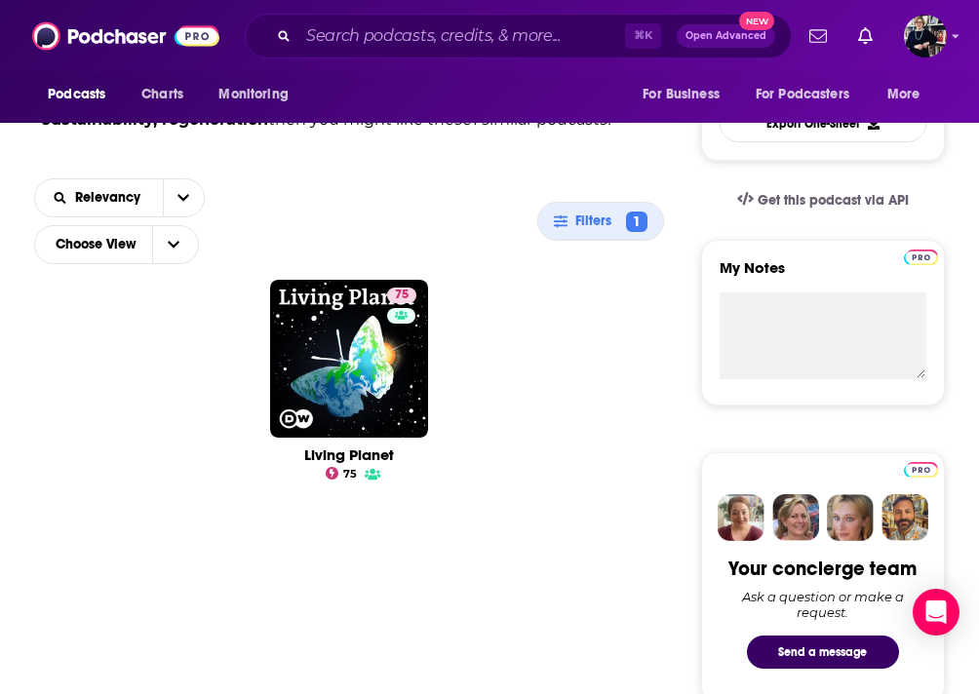
scroll to position [626, 0]
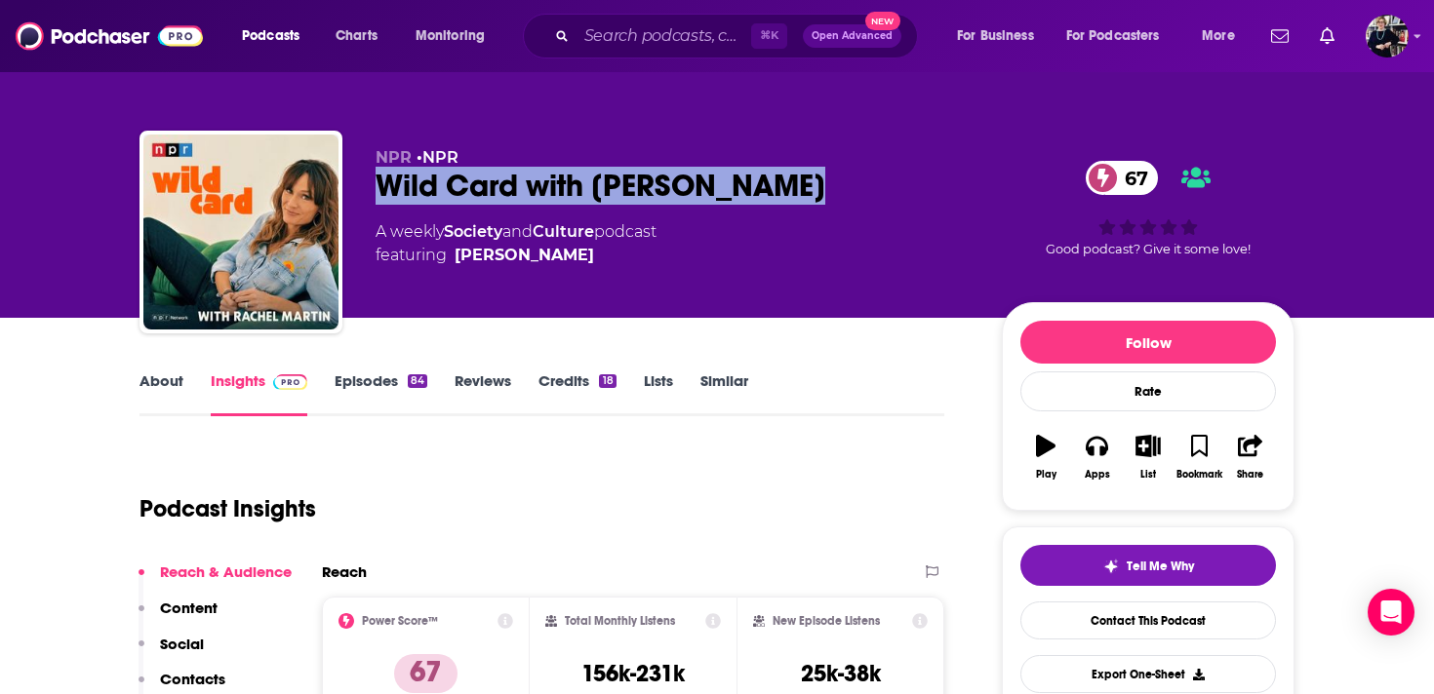
drag, startPoint x: 373, startPoint y: 185, endPoint x: 817, endPoint y: 186, distance: 444.7
click at [817, 187] on div "NPR • NPR Wild Card with Rachel Martin 67 A weekly Society and Culture podcast …" at bounding box center [716, 236] width 1155 height 211
copy h2 "Wild Card with Rachel Martin"
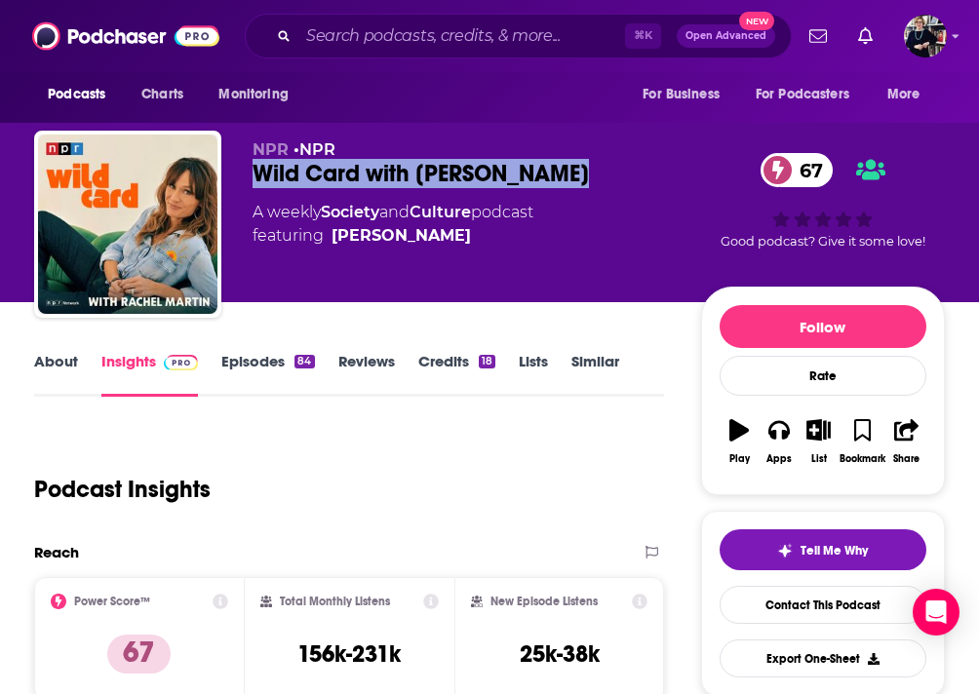
copy h2 "Wild Card with Rachel Martin"
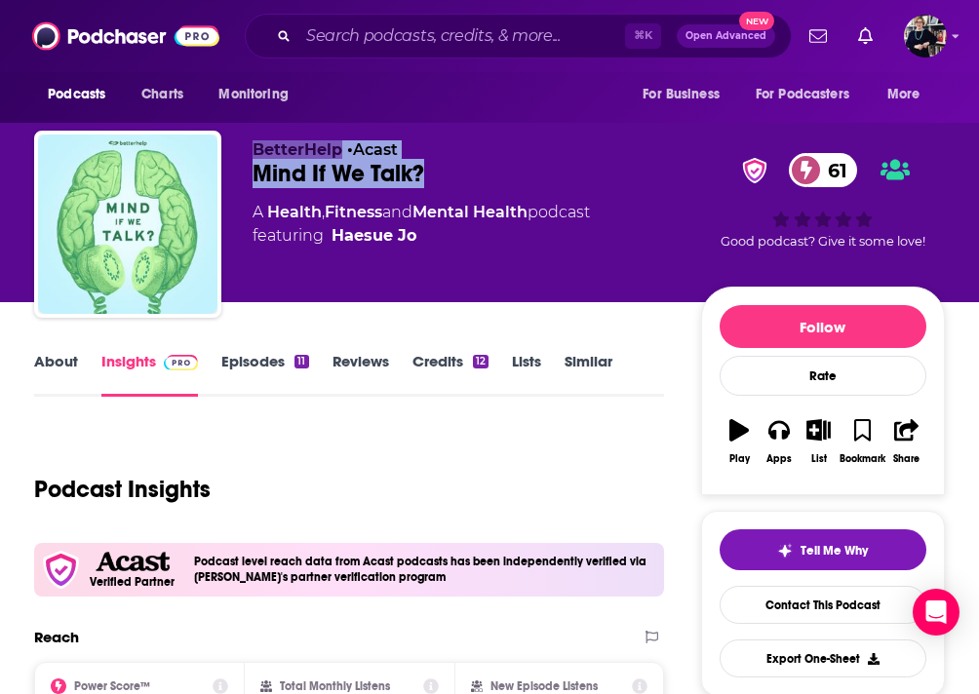
drag, startPoint x: 246, startPoint y: 149, endPoint x: 467, endPoint y: 180, distance: 223.6
click at [467, 180] on div "BetterHelp • Acast Mind If We Talk? 61 A Health , Fitness and Mental Health pod…" at bounding box center [489, 228] width 911 height 195
copy div "BetterHelp • Acast Mind If We Talk?"
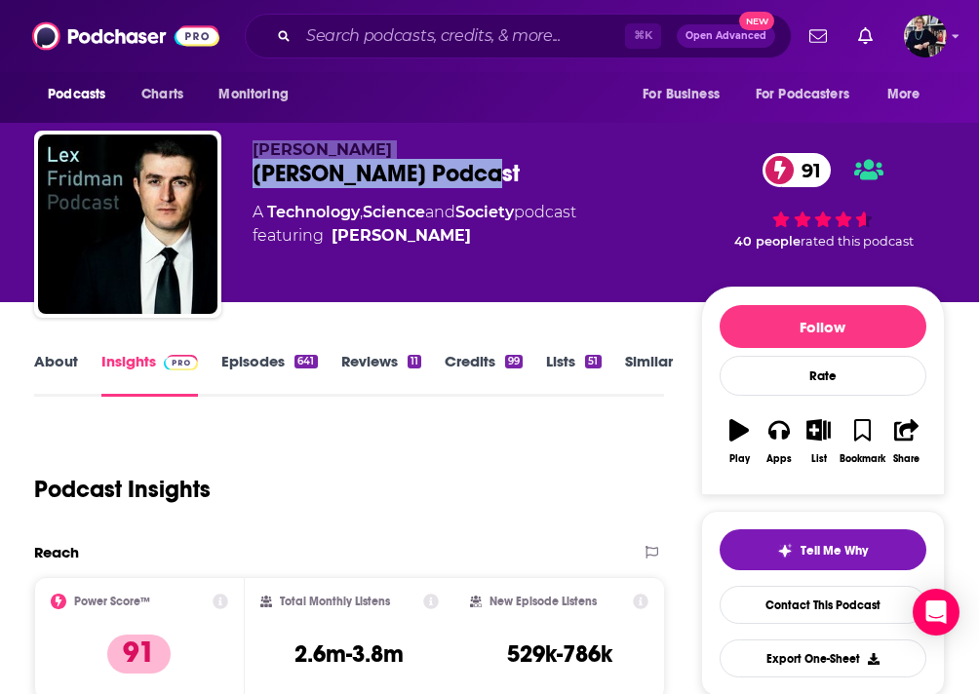
drag, startPoint x: 249, startPoint y: 148, endPoint x: 577, endPoint y: 189, distance: 331.2
click at [578, 189] on div "Lex Fridman Lex Fridman Podcast 91 A Technology , Science and Society podcast f…" at bounding box center [489, 228] width 911 height 195
copy div "Lex Fridman Lex Fridman Podcast"
click at [308, 147] on span "Lex Fridman" at bounding box center [322, 149] width 139 height 19
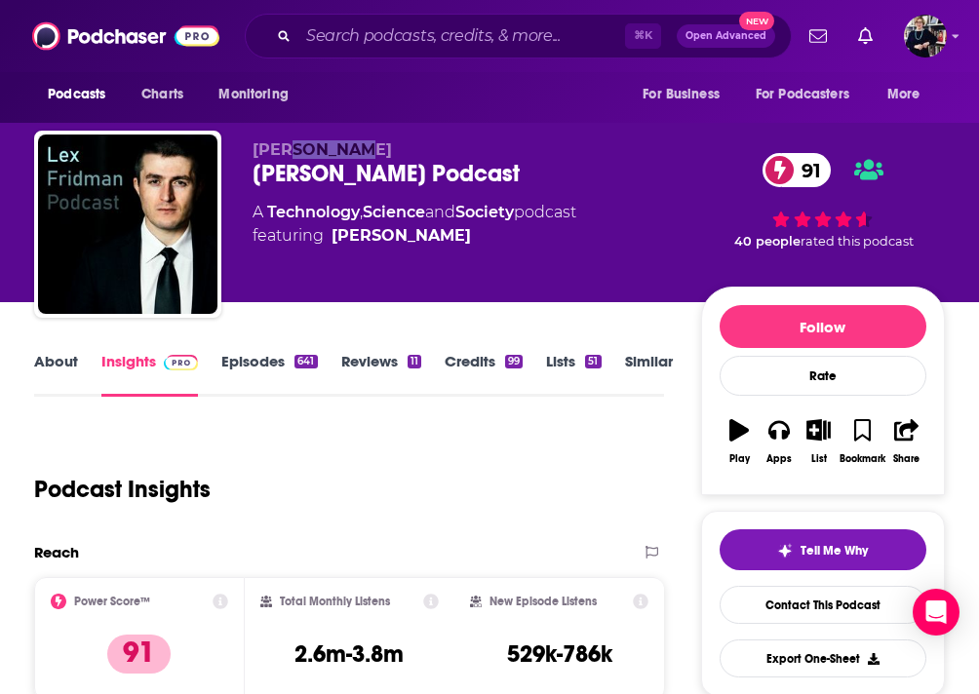
click at [308, 147] on span "Lex Fridman" at bounding box center [322, 149] width 139 height 19
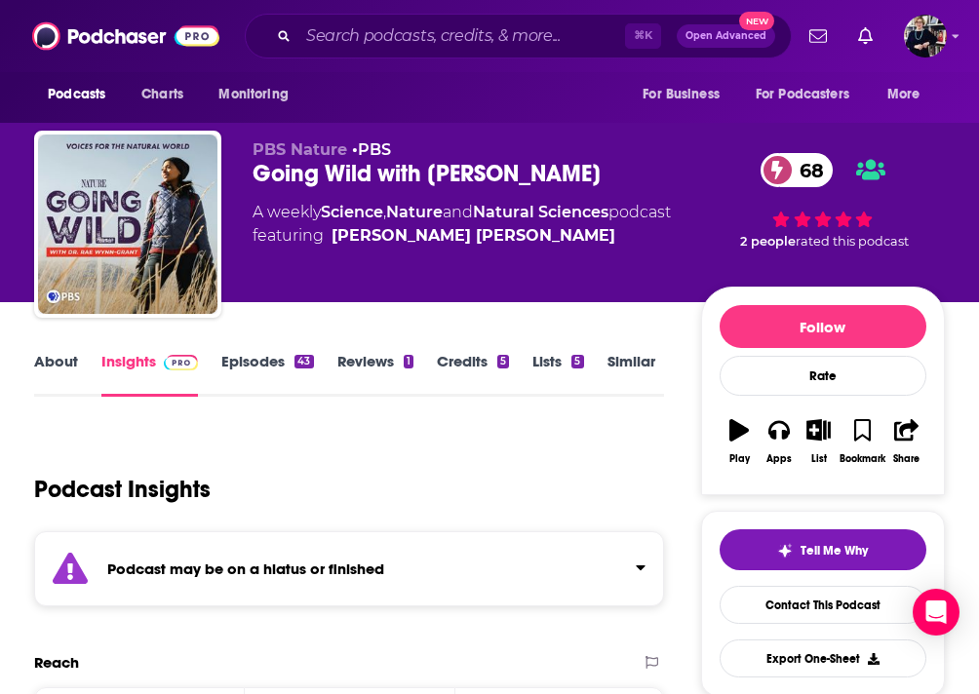
drag, startPoint x: 245, startPoint y: 151, endPoint x: 645, endPoint y: 172, distance: 400.4
click at [645, 172] on div "PBS Nature • PBS Going Wild with [PERSON_NAME] 68 A weekly Science , Nature and…" at bounding box center [489, 228] width 911 height 195
copy div "PBS Nature • PBS Going Wild with [PERSON_NAME]"
click at [293, 133] on div "PBS Nature • PBS Going Wild with [PERSON_NAME] 68 A weekly Science , Nature and…" at bounding box center [489, 228] width 911 height 195
drag, startPoint x: 425, startPoint y: 170, endPoint x: 642, endPoint y: 173, distance: 216.5
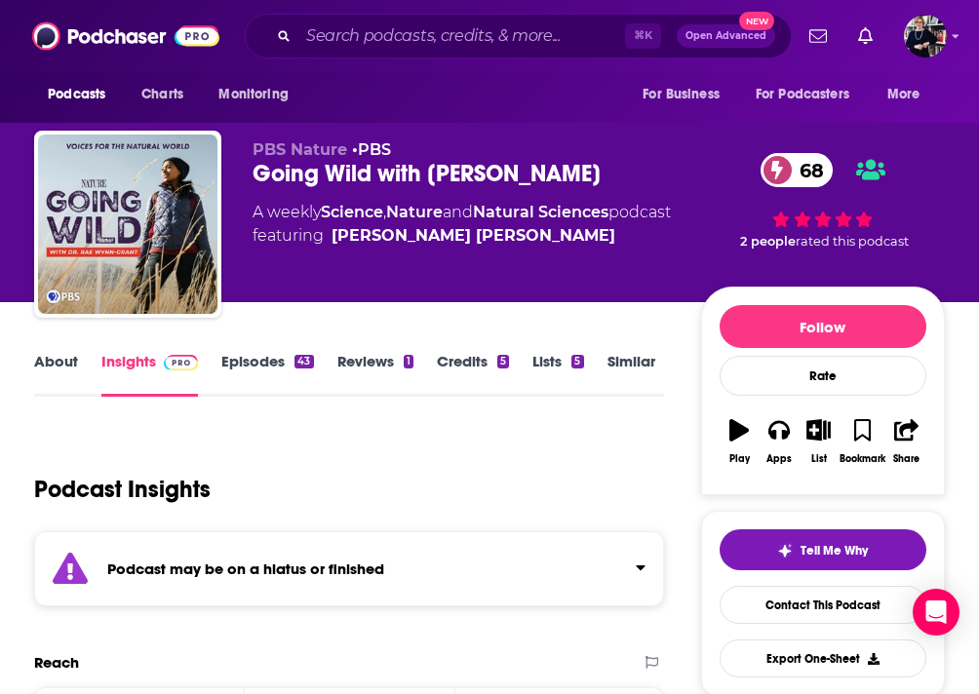
click at [642, 173] on div "Going Wild with Dr. Rae Wynn-Grant 68" at bounding box center [477, 173] width 449 height 29
copy h2 "Dr. Rae Wynn-Grant"
drag, startPoint x: 249, startPoint y: 173, endPoint x: 645, endPoint y: 177, distance: 396.0
click at [645, 177] on div "PBS Nature • PBS Going Wild with Dr. Rae Wynn-Grant 68 A weekly Science , Natur…" at bounding box center [489, 228] width 911 height 195
copy h2 "Going Wild with Dr. Rae Wynn-Grant"
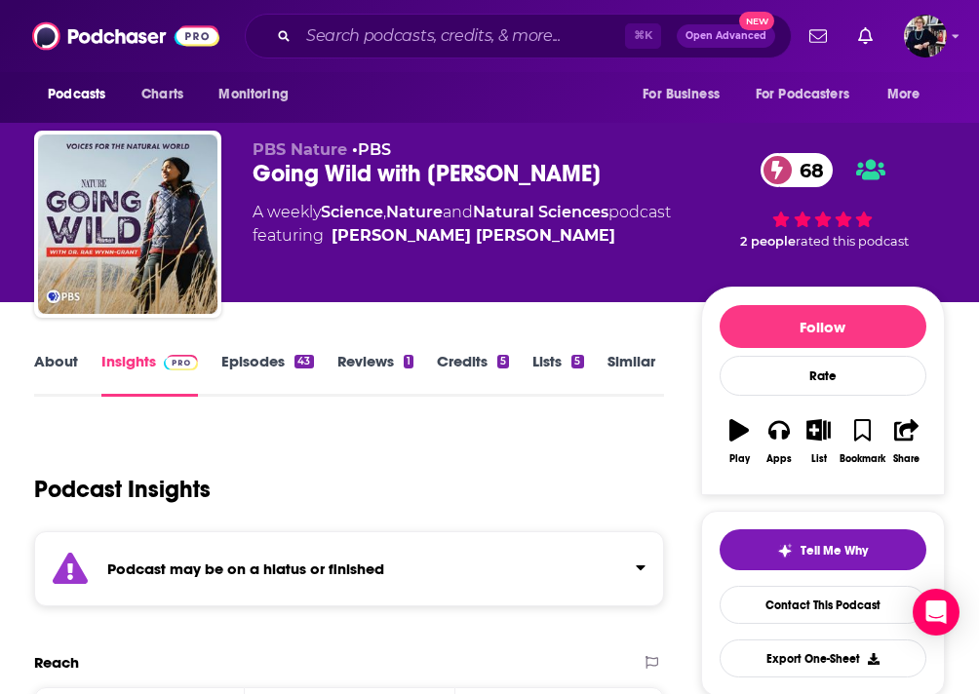
click at [478, 367] on link "Credits 5" at bounding box center [473, 374] width 72 height 45
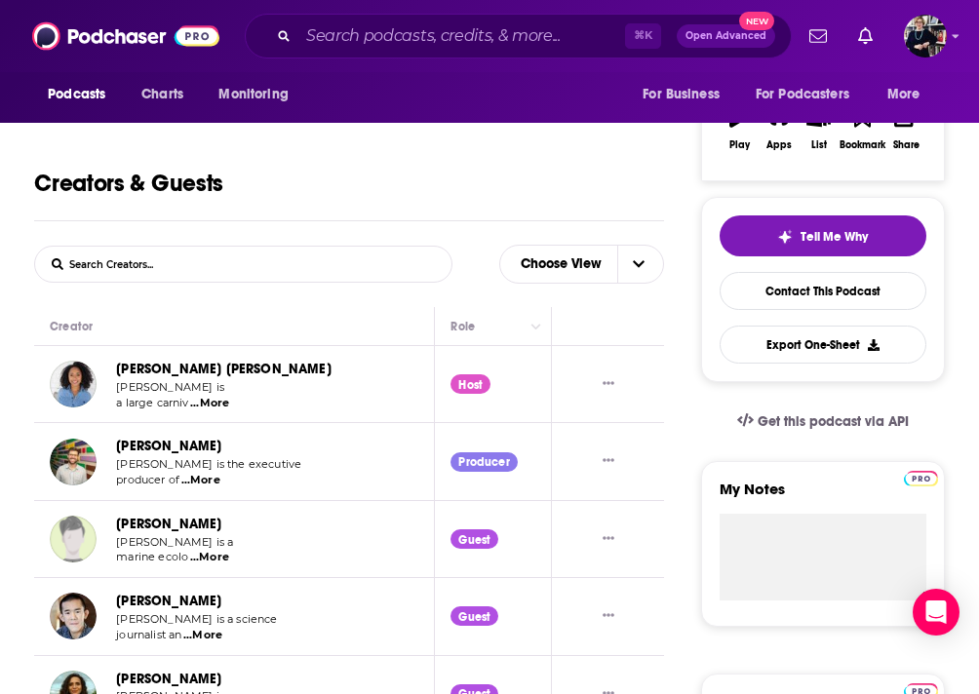
scroll to position [352, 0]
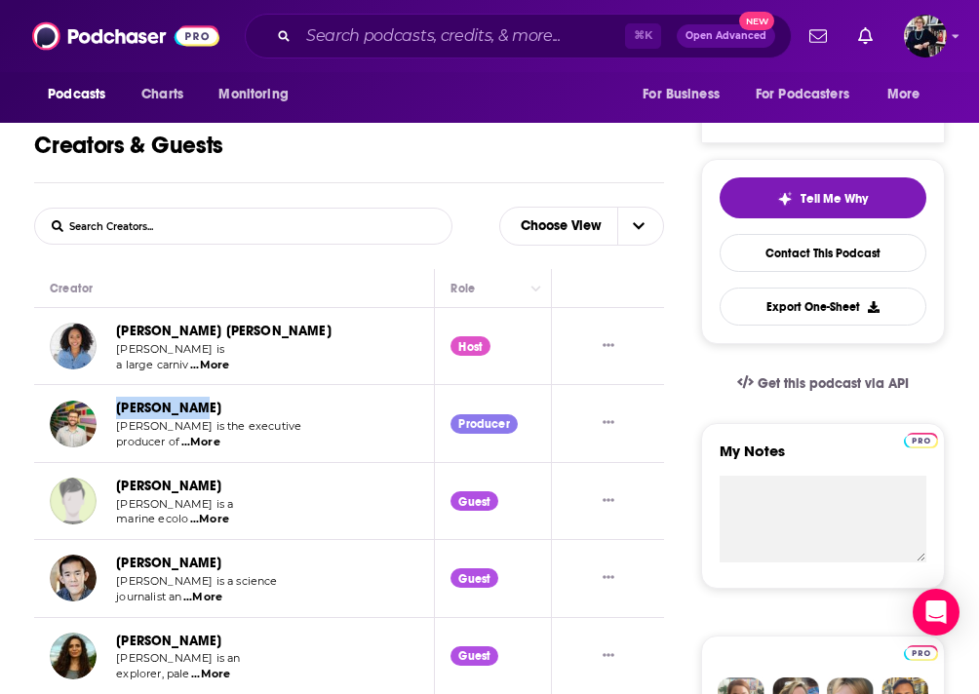
drag, startPoint x: 112, startPoint y: 406, endPoint x: 250, endPoint y: 412, distance: 137.6
click at [250, 412] on td "Jakob Lewis Jakob is the executive producer of ...More" at bounding box center [234, 423] width 401 height 77
copy link "Jakob Lewis"
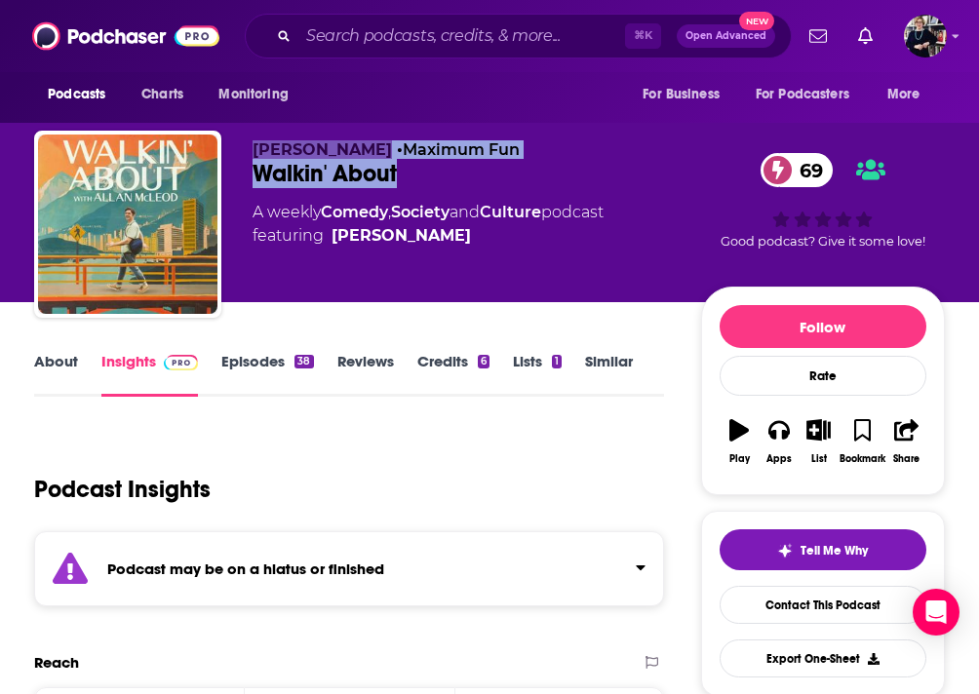
drag, startPoint x: 256, startPoint y: 149, endPoint x: 516, endPoint y: 171, distance: 261.3
click at [516, 171] on div "[PERSON_NAME] • Maximum Fun Walkin' About 69 A weekly Comedy , Society and Cult…" at bounding box center [477, 218] width 449 height 156
copy div "[PERSON_NAME] • Maximum Fun Walkin' About"
click at [256, 149] on span "[PERSON_NAME]" at bounding box center [322, 149] width 139 height 19
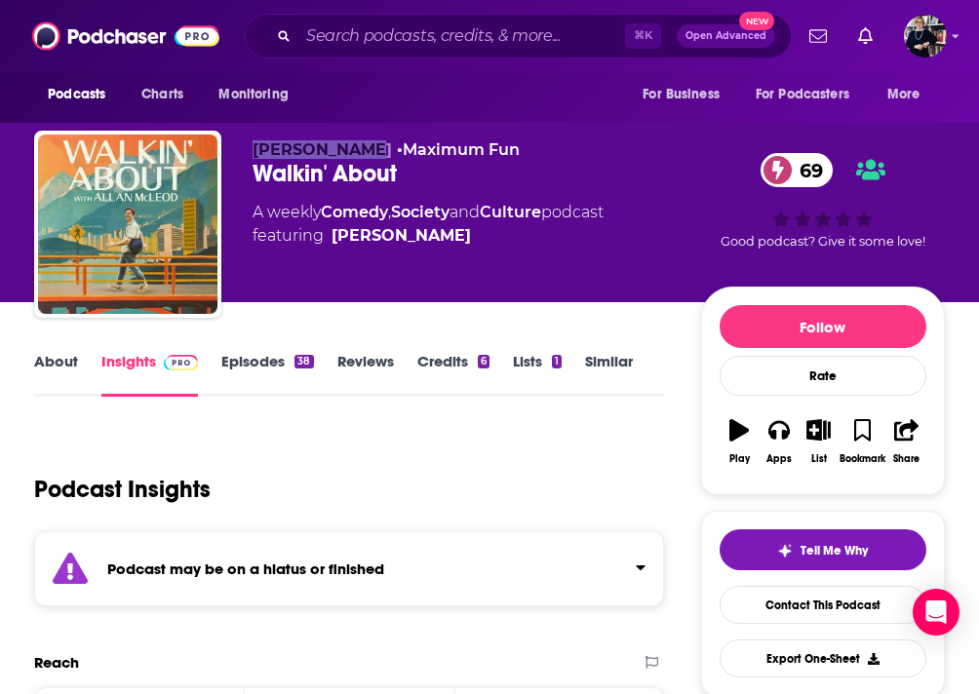
drag, startPoint x: 250, startPoint y: 148, endPoint x: 365, endPoint y: 149, distance: 115.1
click at [365, 149] on div "Allan McLeod • Maximum Fun Walkin' About 69 A weekly Comedy , Society and Cultu…" at bounding box center [489, 228] width 911 height 195
copy span "Allan McLeod"
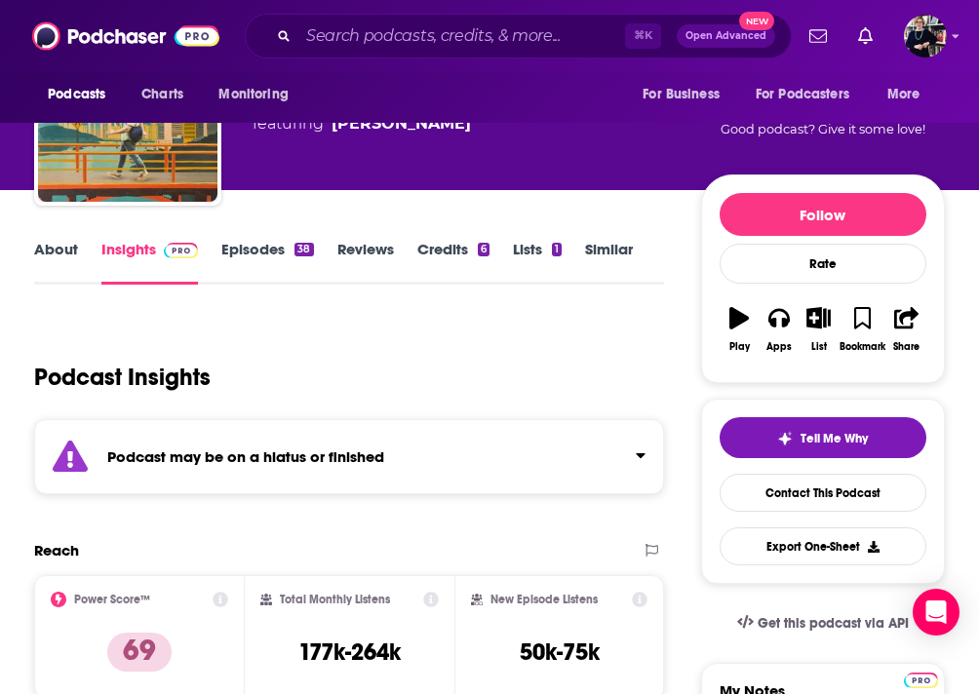
scroll to position [155, 0]
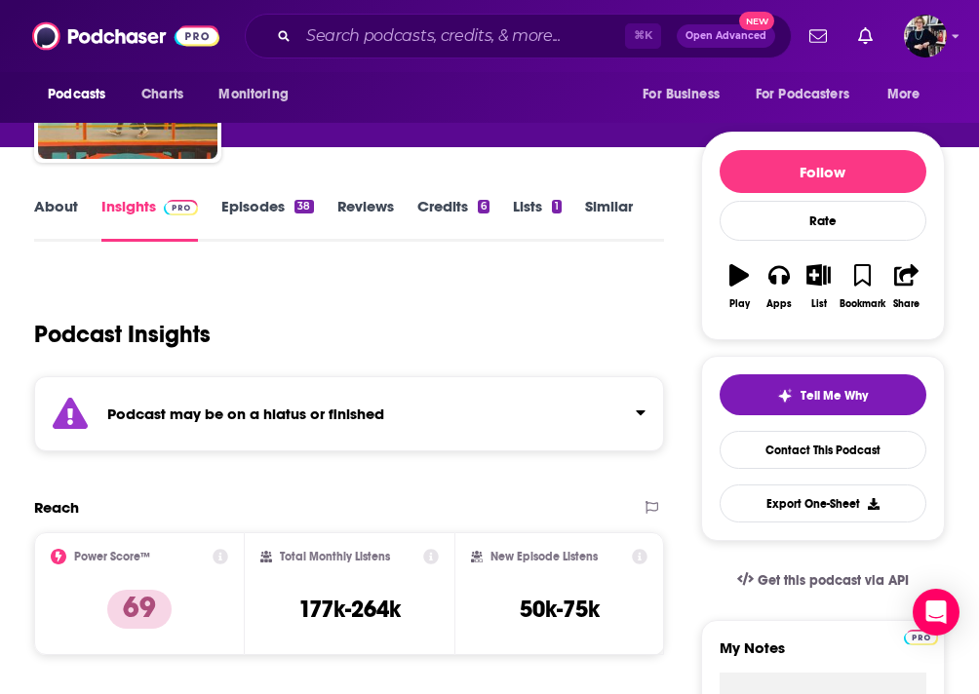
click at [458, 215] on link "Credits 6" at bounding box center [453, 219] width 72 height 45
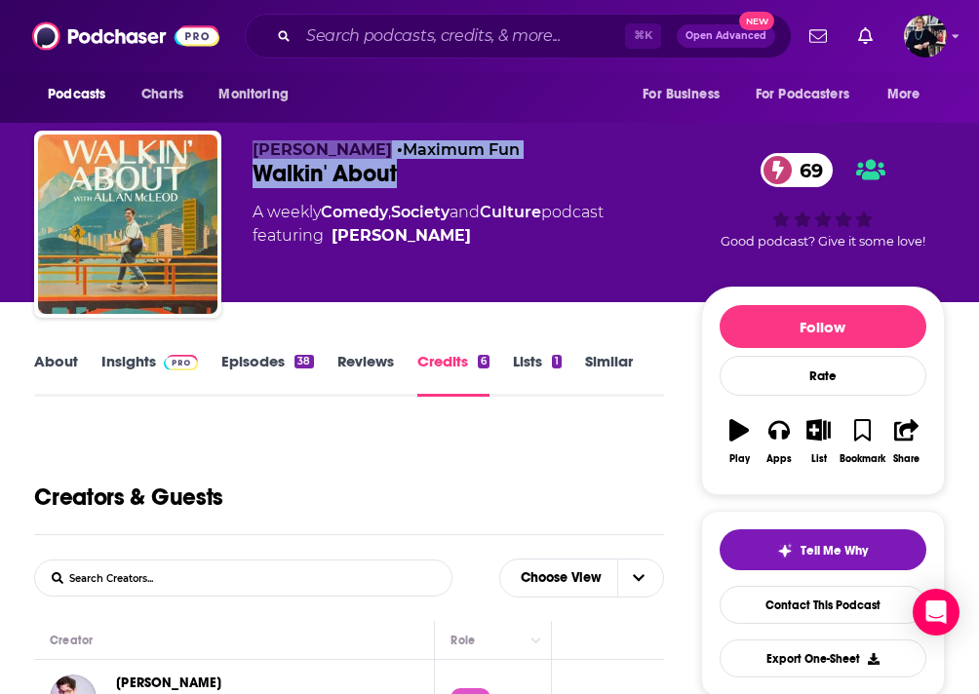
drag, startPoint x: 256, startPoint y: 150, endPoint x: 437, endPoint y: 175, distance: 183.0
click at [437, 175] on div "Allan McLeod • Maximum Fun Walkin' About 69 A weekly Comedy , Society and Cultu…" at bounding box center [477, 218] width 449 height 156
copy div "Allan McLeod • Maximum Fun Walkin' About"
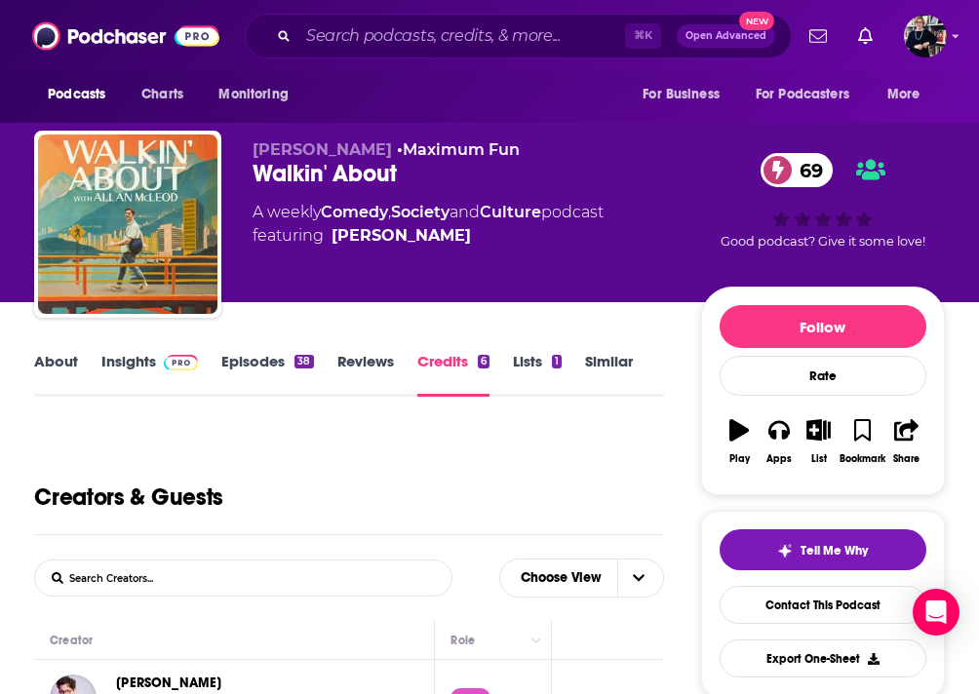
click at [250, 177] on div "Allan McLeod • Maximum Fun Walkin' About 69 A weekly Comedy , Society and Cultu…" at bounding box center [489, 228] width 911 height 195
drag, startPoint x: 247, startPoint y: 172, endPoint x: 413, endPoint y: 172, distance: 165.8
click at [413, 172] on div "Allan McLeod • Maximum Fun Walkin' About 69 A weekly Comedy , Society and Cultu…" at bounding box center [489, 228] width 911 height 195
copy h2 "Walkin' About"
drag, startPoint x: 240, startPoint y: 147, endPoint x: 363, endPoint y: 155, distance: 123.1
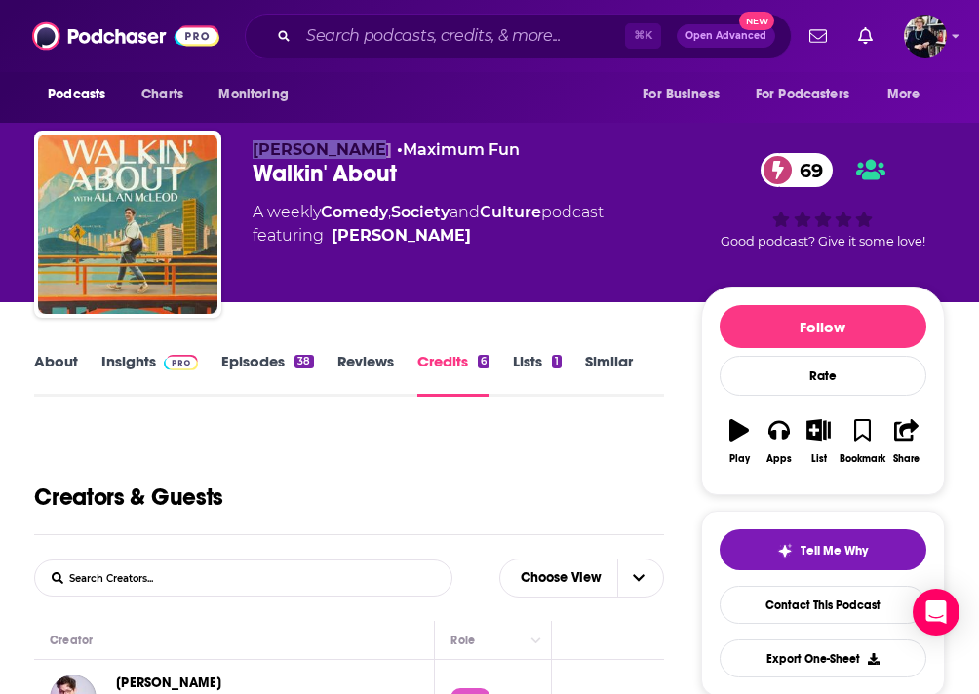
click at [362, 155] on div "Allan McLeod • Maximum Fun Walkin' About 69 A weekly Comedy , Society and Cultu…" at bounding box center [489, 228] width 911 height 195
copy span "Allan McLeod"
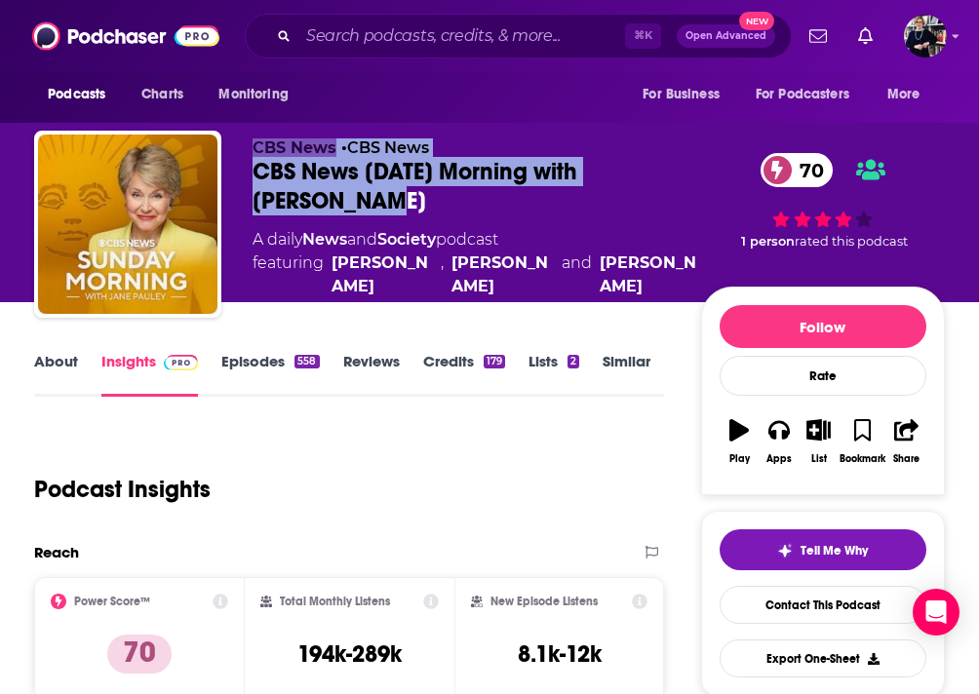
drag, startPoint x: 252, startPoint y: 146, endPoint x: 380, endPoint y: 205, distance: 141.4
click at [380, 205] on div "CBS News • CBS News CBS News Sunday Morning with Jane Pauley 70 A daily News an…" at bounding box center [477, 218] width 449 height 160
copy div "CBS News • CBS News CBS News Sunday Morning with Jane Pauley"
click at [478, 363] on link "Credits 179" at bounding box center [464, 374] width 82 height 45
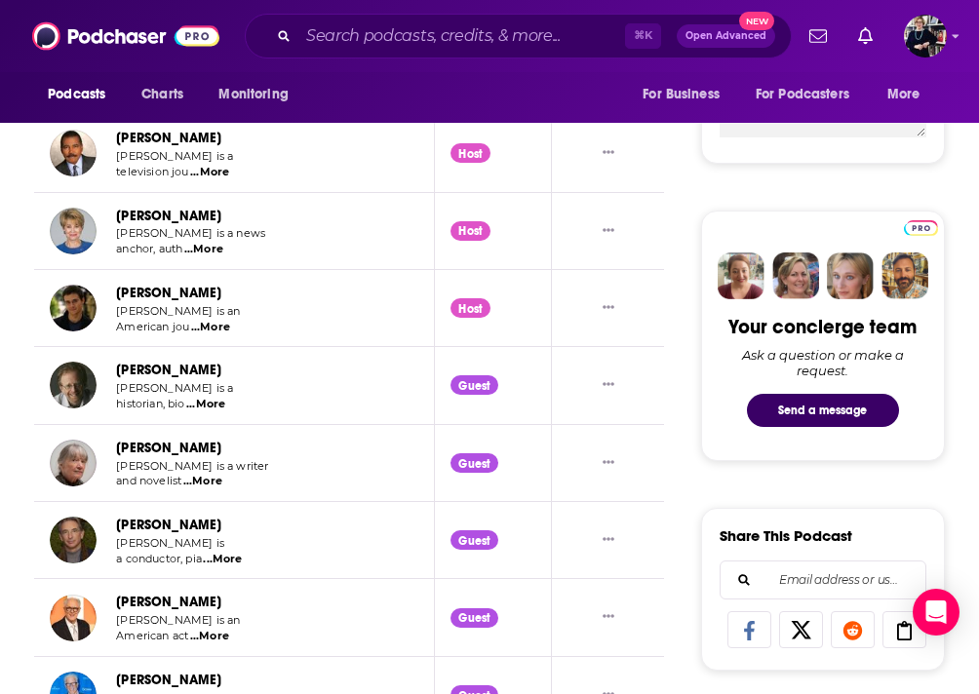
scroll to position [181, 0]
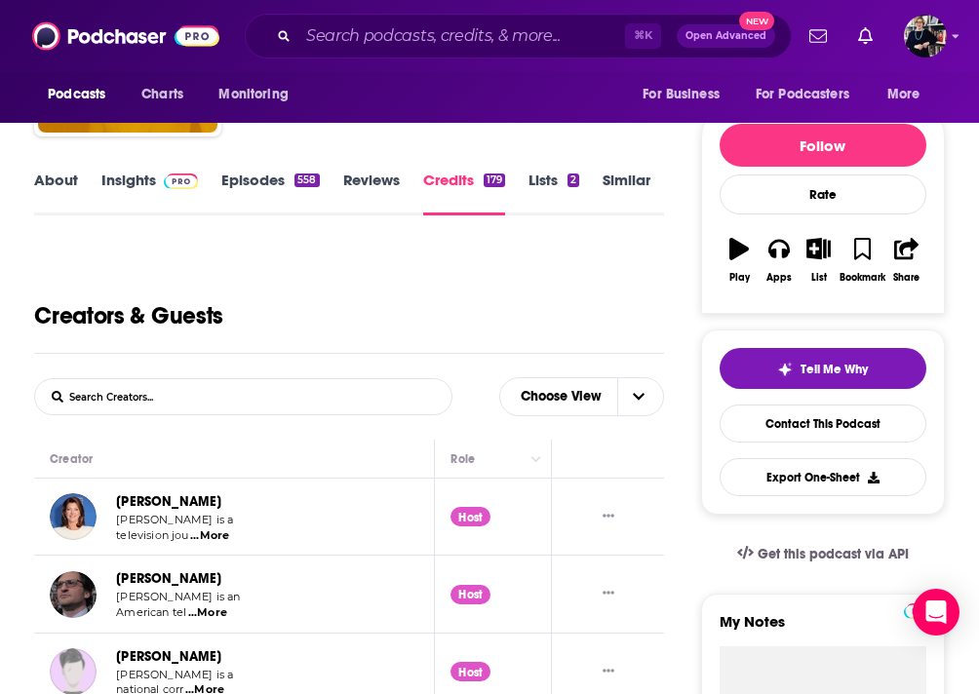
click at [206, 542] on span "...More" at bounding box center [209, 537] width 39 height 16
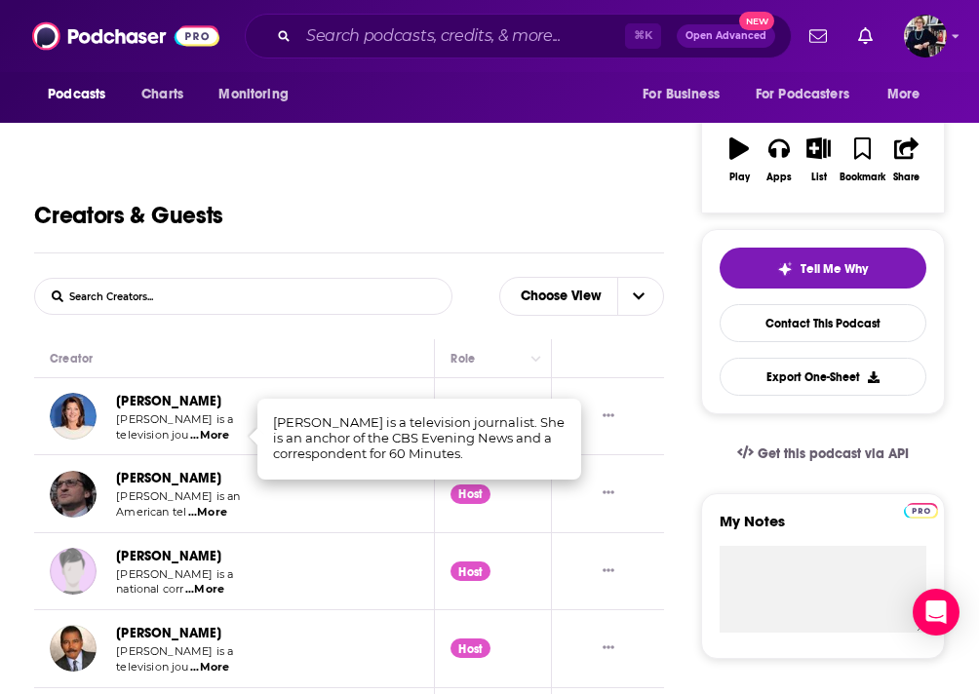
scroll to position [341, 0]
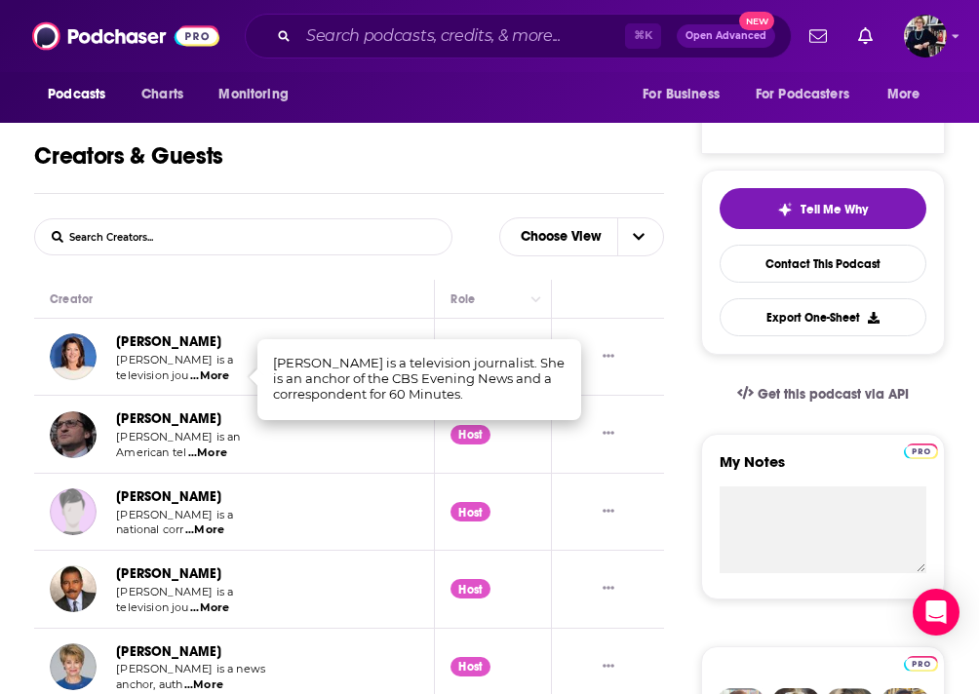
click at [218, 461] on span "...More" at bounding box center [207, 454] width 39 height 16
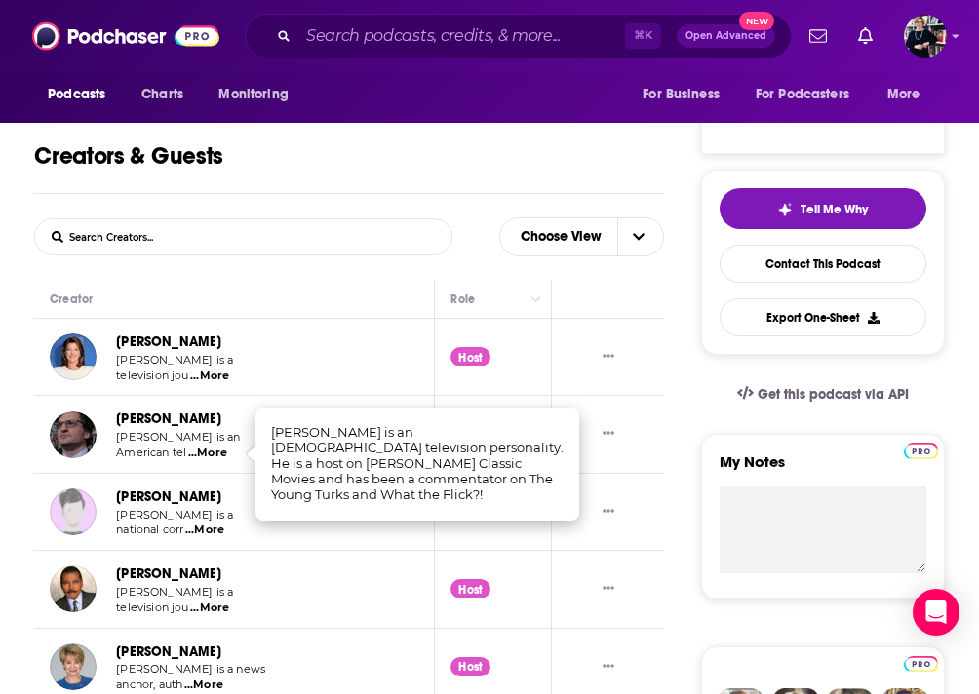
click at [216, 453] on span "...More" at bounding box center [207, 454] width 39 height 16
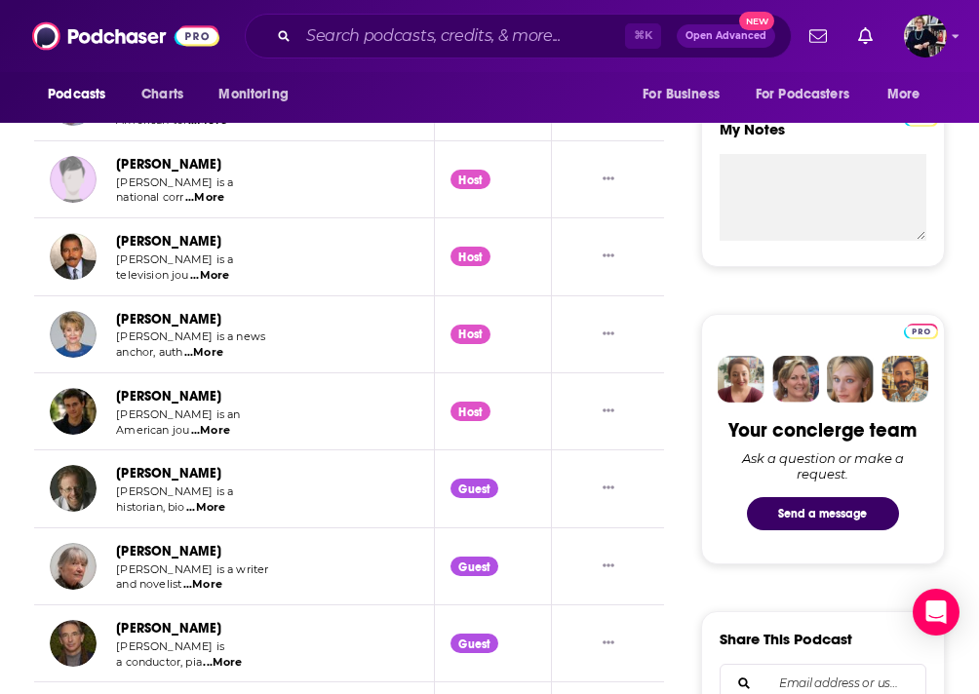
scroll to position [0, 0]
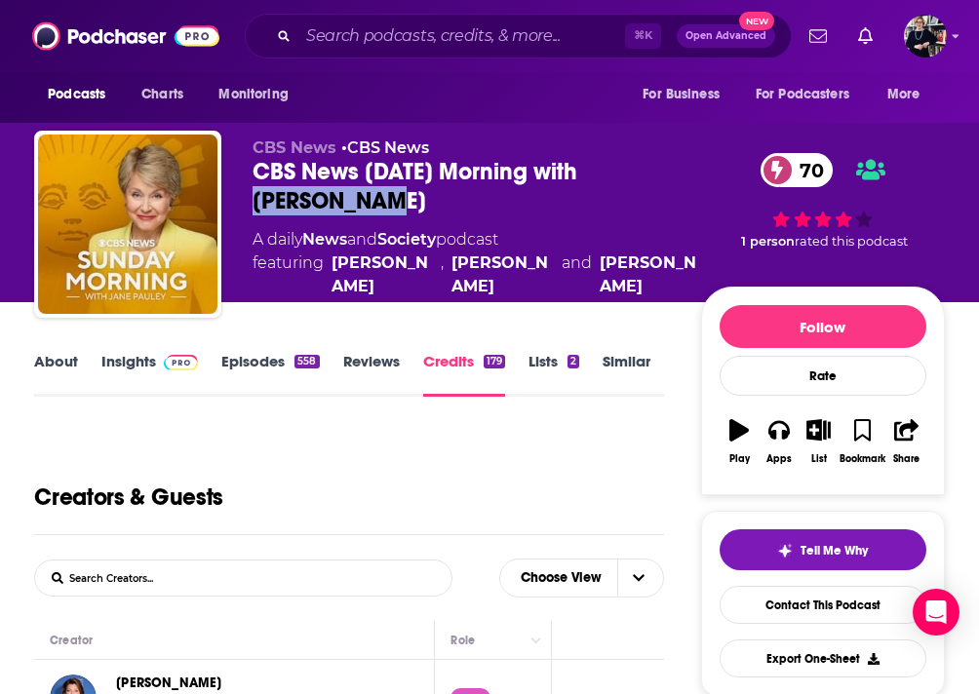
drag, startPoint x: 598, startPoint y: 172, endPoint x: 633, endPoint y: 205, distance: 48.3
click at [633, 205] on div "CBS News Sunday Morning with Jane Pauley 70" at bounding box center [477, 186] width 449 height 59
copy h2 "Jane Pauley"
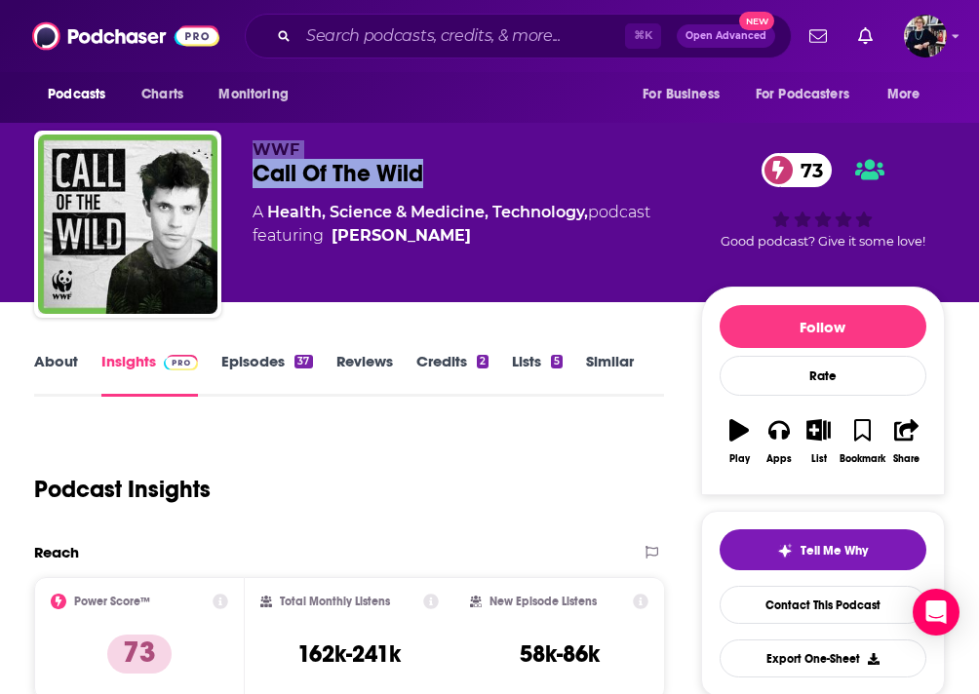
drag, startPoint x: 255, startPoint y: 144, endPoint x: 449, endPoint y: 175, distance: 196.4
click at [449, 175] on div "WWF Call Of The Wild 73 A Health, Science & Medicine, Technology, podcast featu…" at bounding box center [477, 218] width 449 height 156
copy div "WWF Call Of The Wild"
drag, startPoint x: 461, startPoint y: 239, endPoint x: 434, endPoint y: 239, distance: 27.3
click at [434, 239] on span "featuring Cel Spellman" at bounding box center [452, 235] width 398 height 23
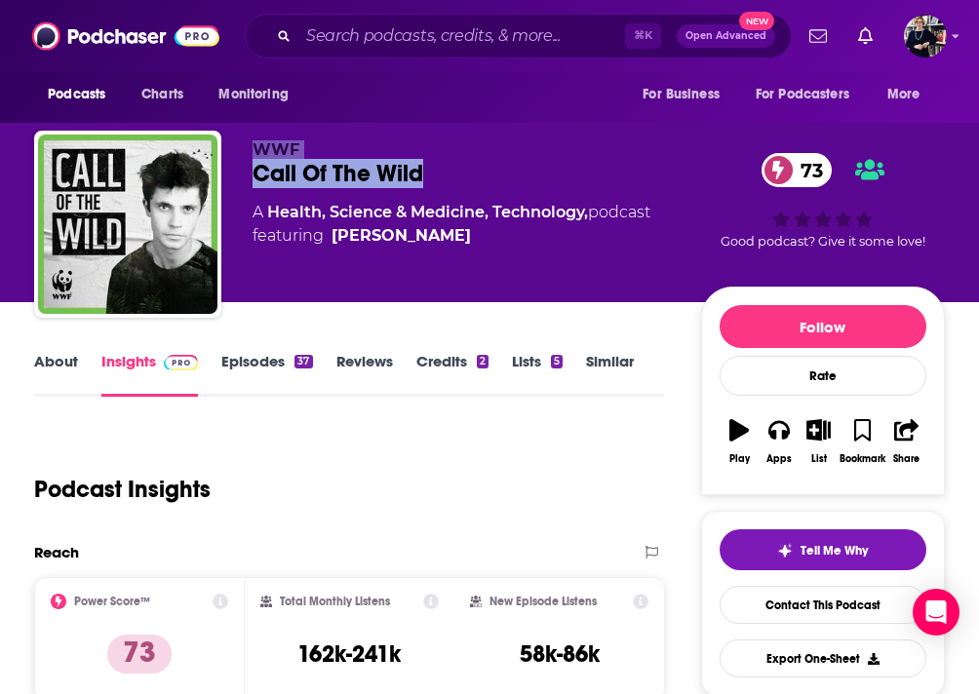
copy span "Cel Spellman"
drag, startPoint x: 251, startPoint y: 144, endPoint x: 441, endPoint y: 173, distance: 192.3
click at [441, 173] on div "WWF Call Of The Wild 73 A Health, Science & Medicine, Technology, podcast featu…" at bounding box center [489, 228] width 911 height 195
copy div "WWF Call Of The Wild"
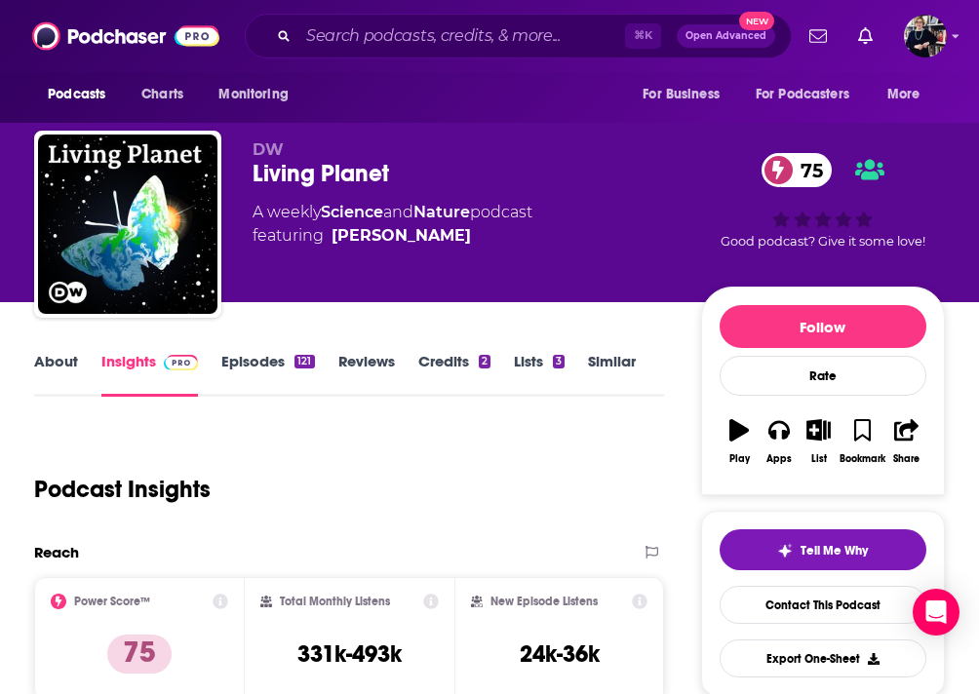
drag, startPoint x: 249, startPoint y: 143, endPoint x: 515, endPoint y: 248, distance: 286.0
click at [515, 244] on div "DW Living Planet 75 A weekly Science and Nature podcast featuring [PERSON_NAME]…" at bounding box center [489, 228] width 911 height 195
copy div "DW Living Planet 75 A weekly Science and Nature podcast featuring"
drag, startPoint x: 500, startPoint y: 233, endPoint x: 482, endPoint y: 237, distance: 18.9
click at [481, 237] on span "featuring [PERSON_NAME]" at bounding box center [393, 235] width 280 height 23
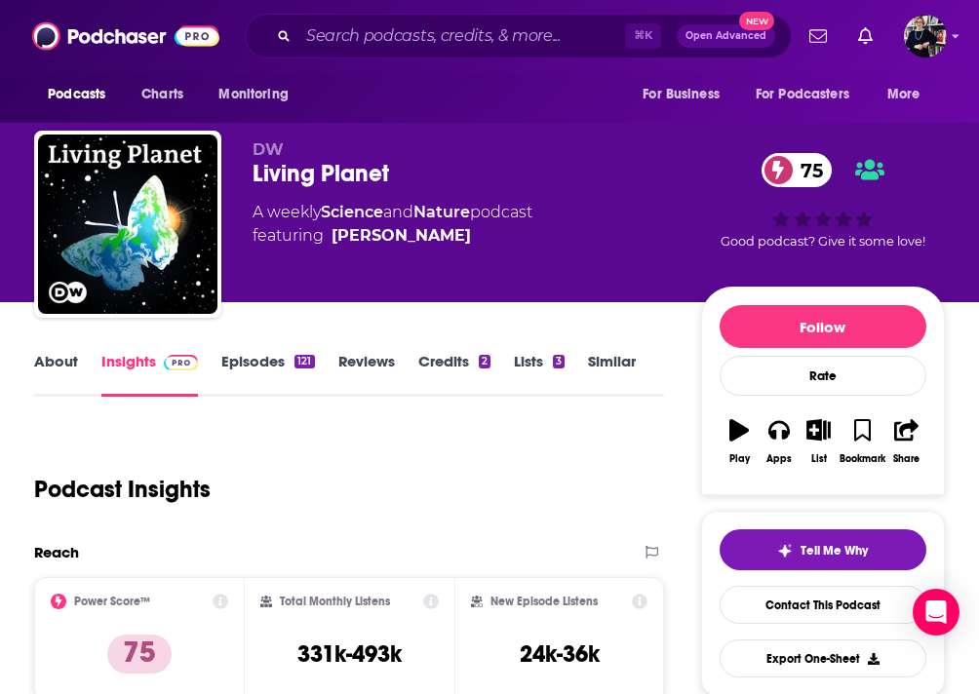
copy span "[PERSON_NAME]"
click at [454, 359] on link "Credits 2" at bounding box center [454, 374] width 72 height 45
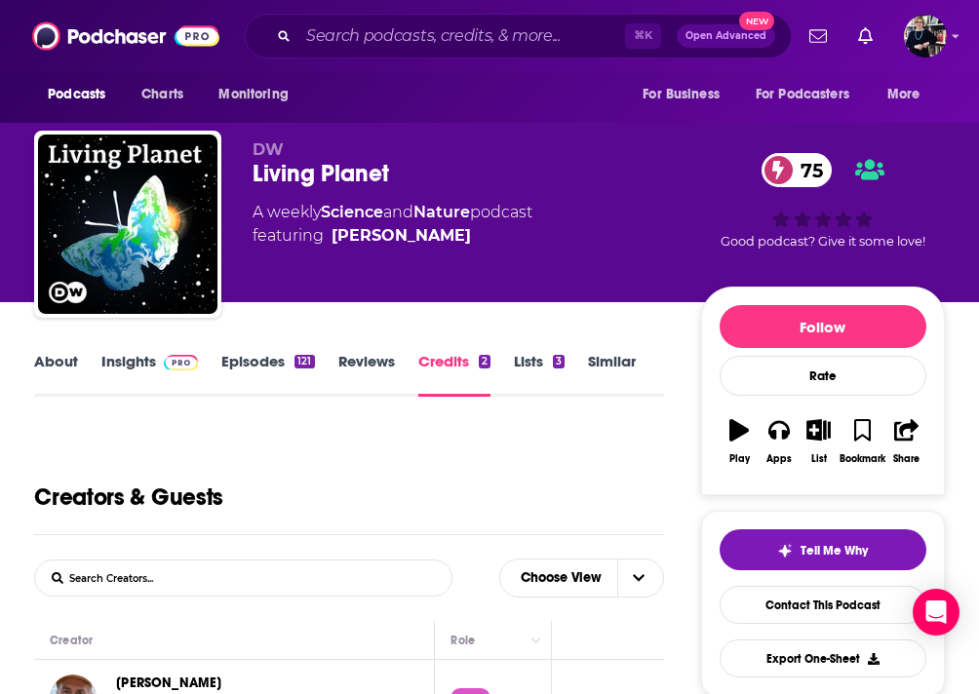
scroll to position [348, 0]
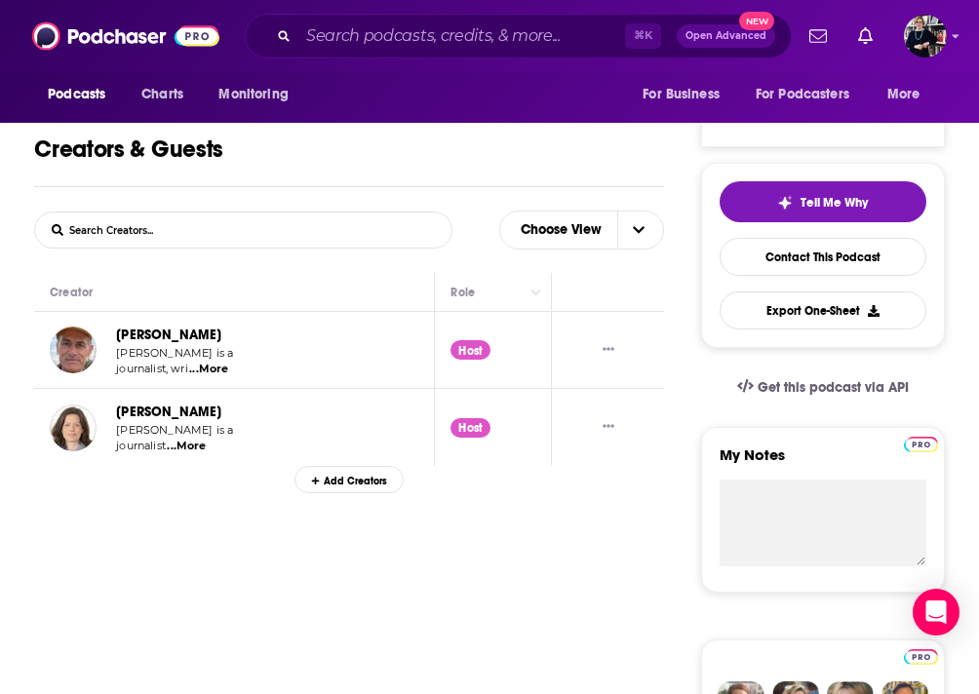
click at [210, 372] on span "...More" at bounding box center [208, 370] width 39 height 16
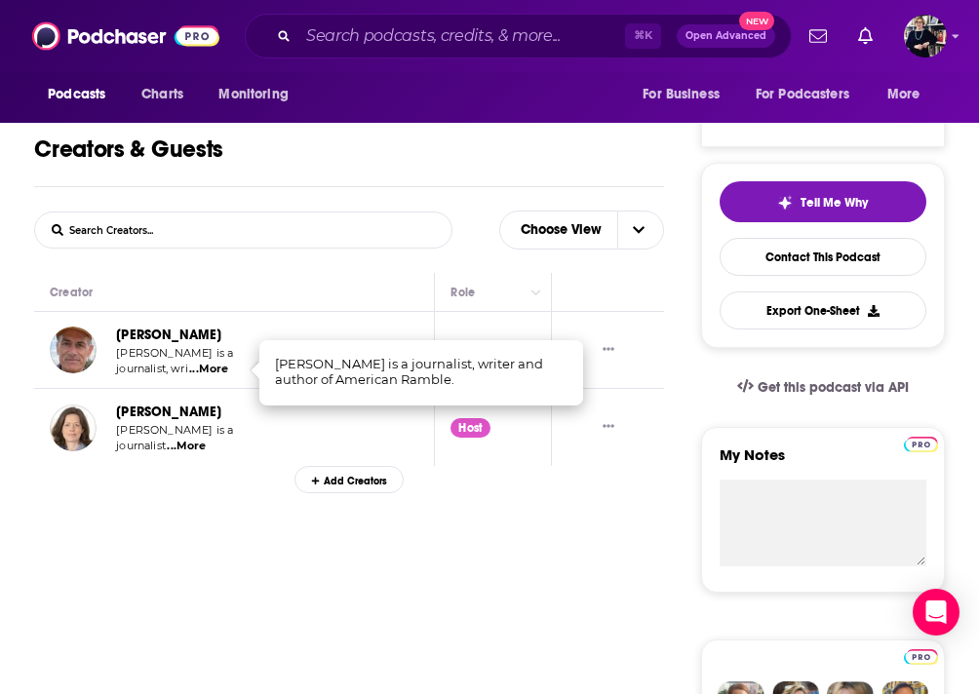
click at [138, 337] on link "[PERSON_NAME]" at bounding box center [168, 335] width 105 height 17
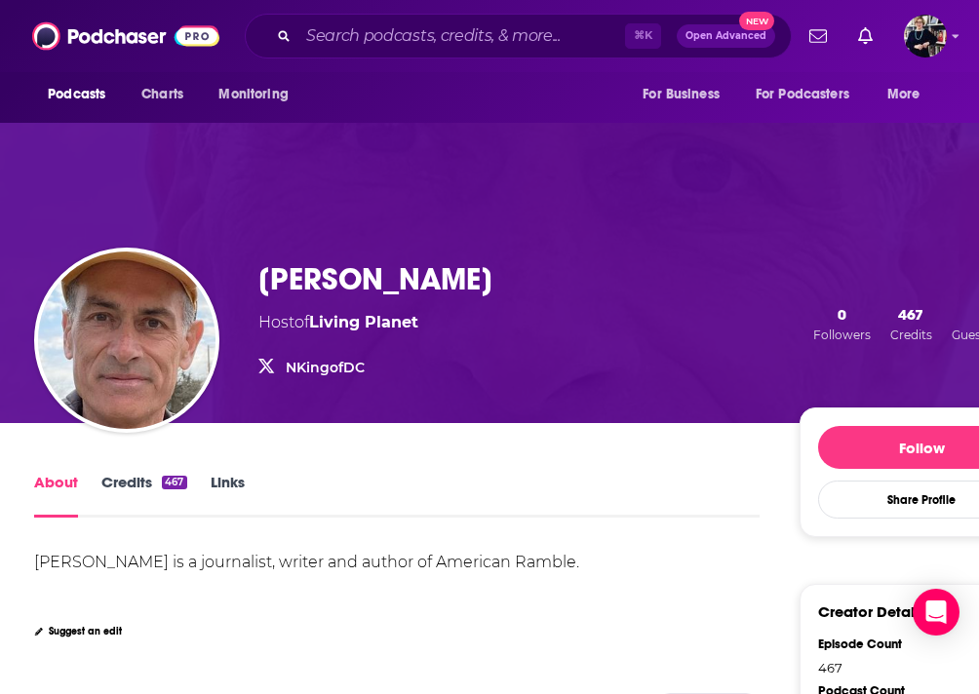
click at [138, 337] on img "Neil King" at bounding box center [126, 340] width 177 height 177
click at [302, 260] on h1 "[PERSON_NAME]" at bounding box center [375, 279] width 234 height 38
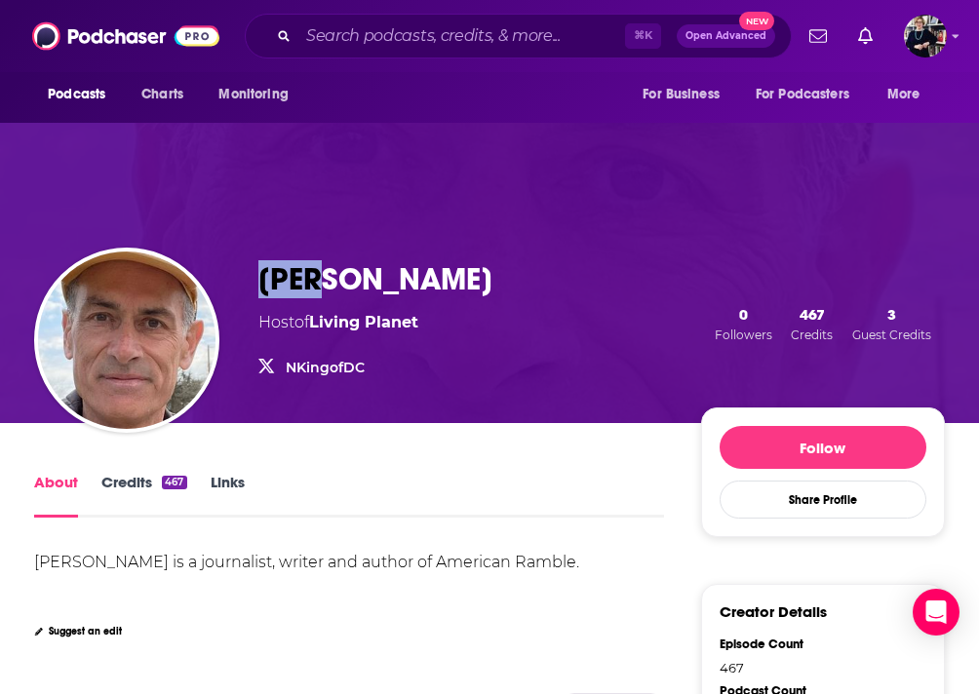
click at [302, 260] on h1 "Neil King" at bounding box center [375, 279] width 234 height 38
copy h1 "Neil King"
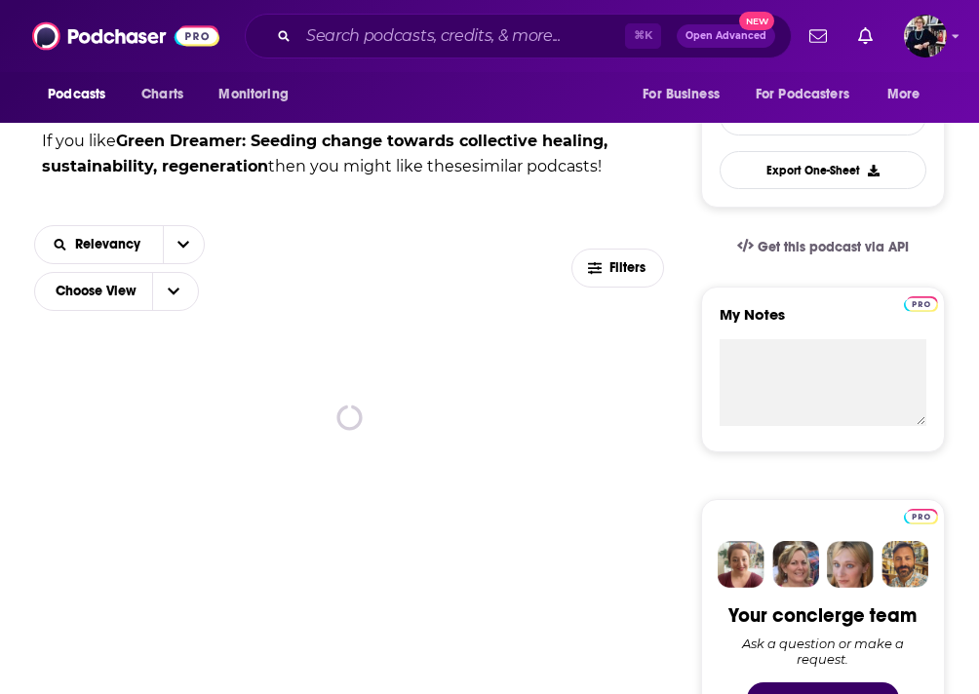
scroll to position [486, 0]
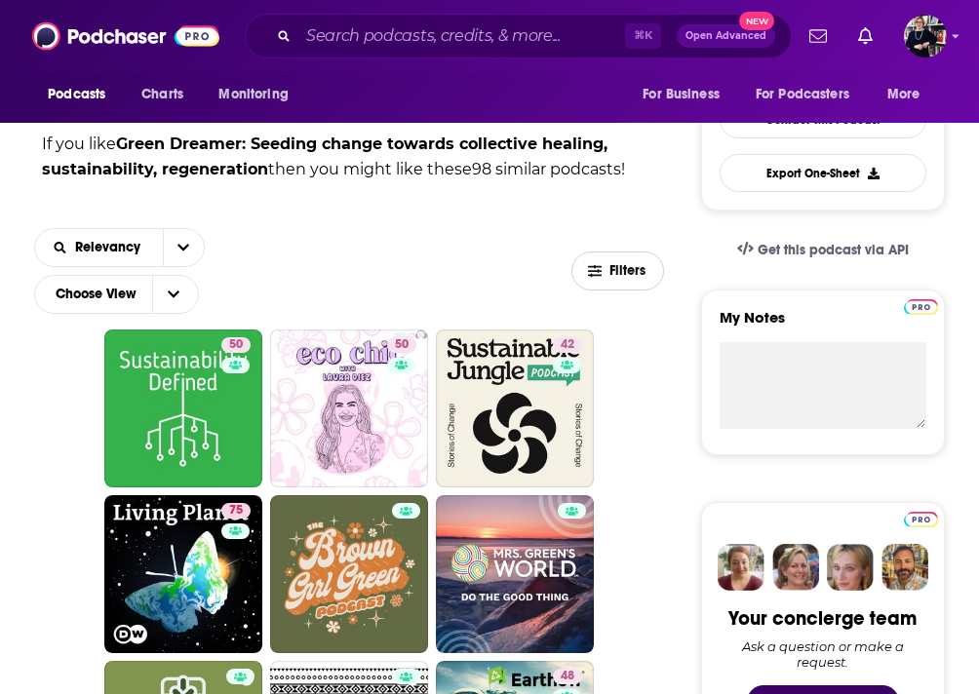
click at [595, 281] on button "Filters" at bounding box center [618, 271] width 94 height 39
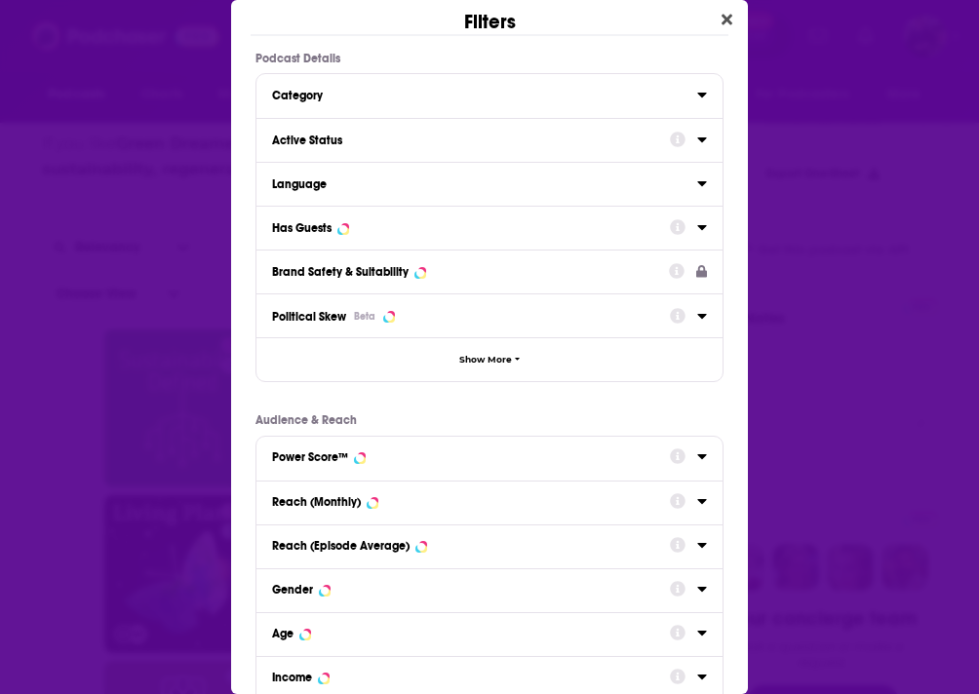
scroll to position [0, 0]
click at [416, 504] on div "Reach (Monthly)" at bounding box center [464, 502] width 385 height 14
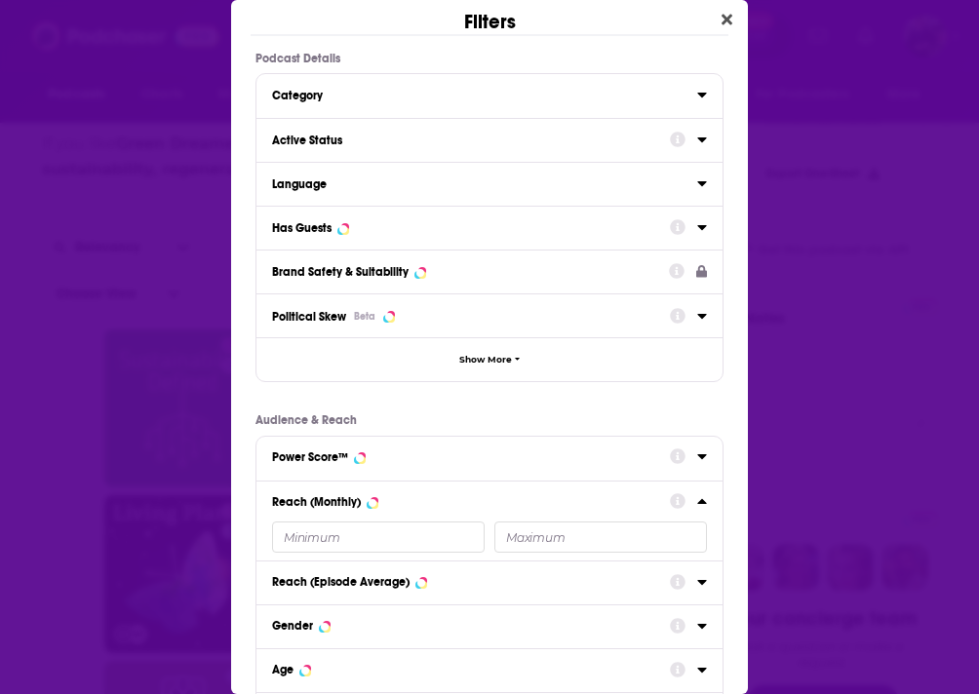
click at [341, 542] on input "Dialog" at bounding box center [378, 537] width 213 height 31
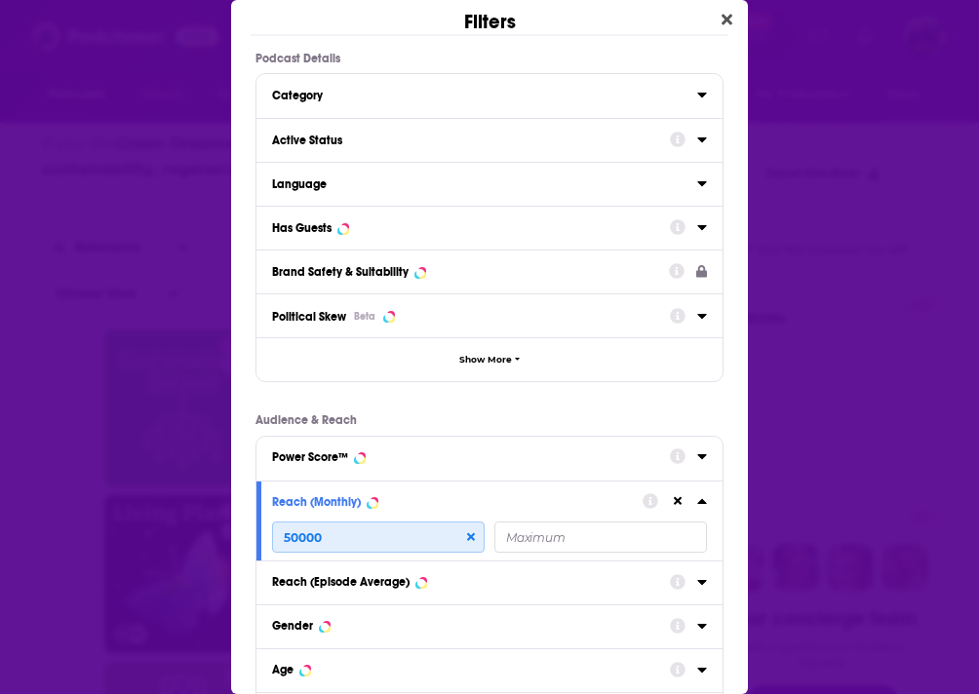
type input "50000"
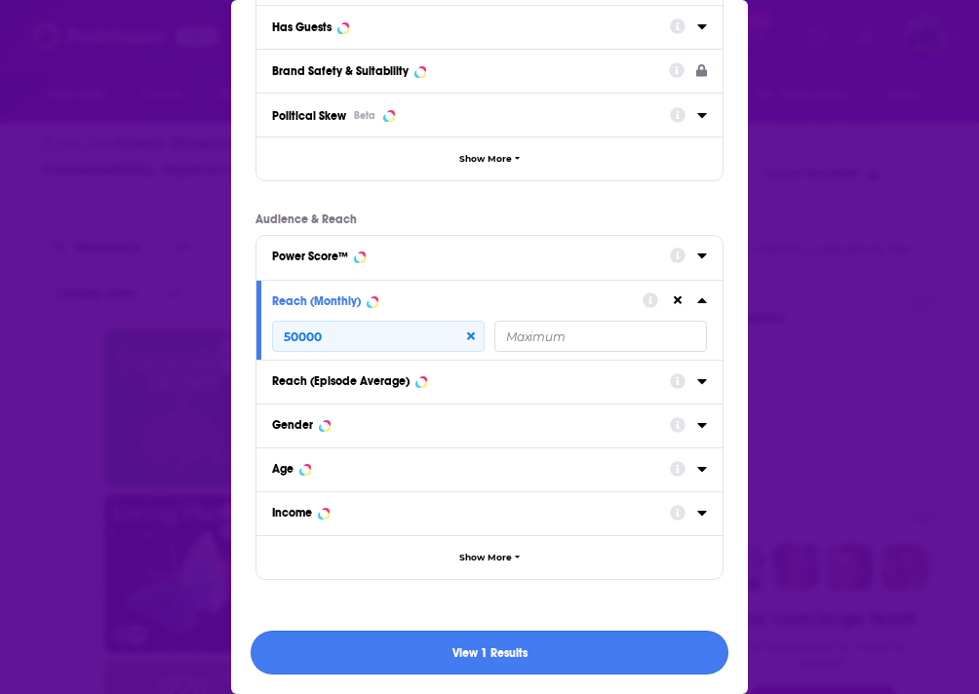
click at [447, 646] on button "View 1 Results" at bounding box center [490, 653] width 478 height 44
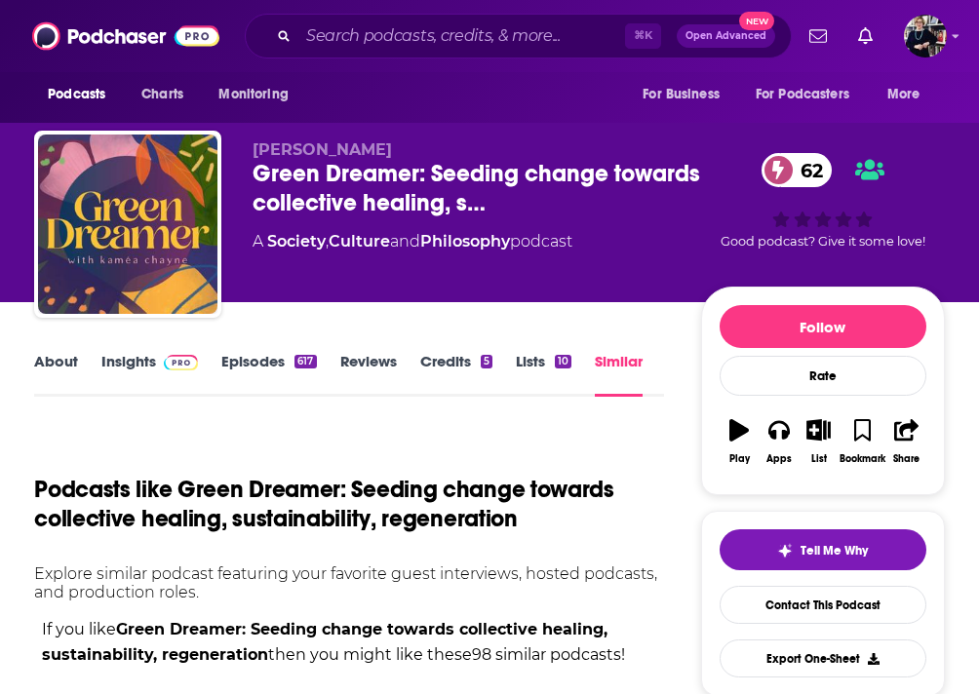
scroll to position [486, 0]
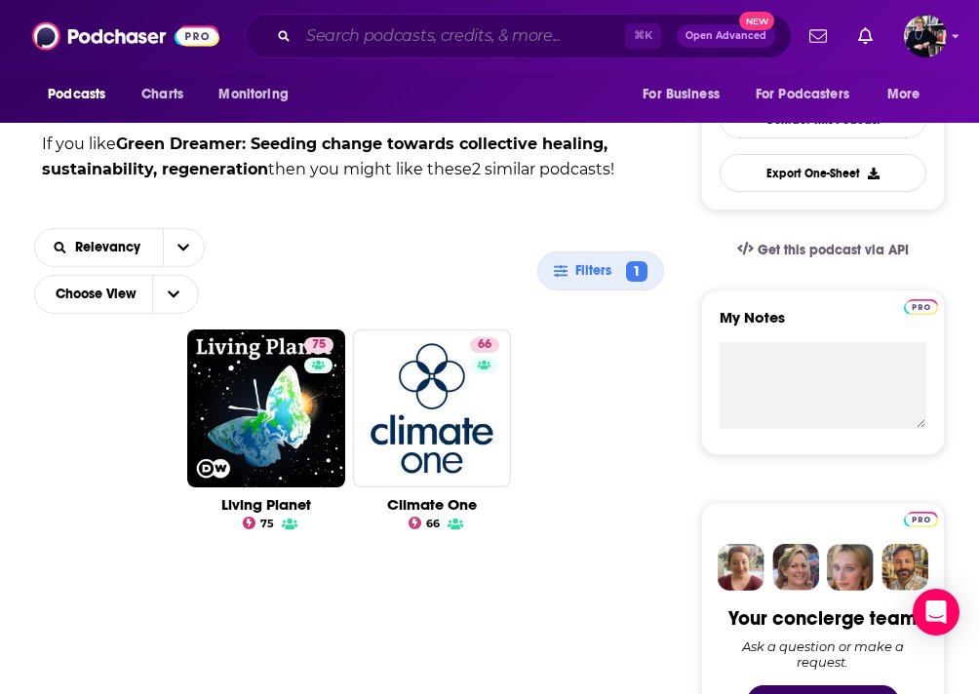
click at [452, 23] on input "Search podcasts, credits, & more..." at bounding box center [461, 35] width 327 height 31
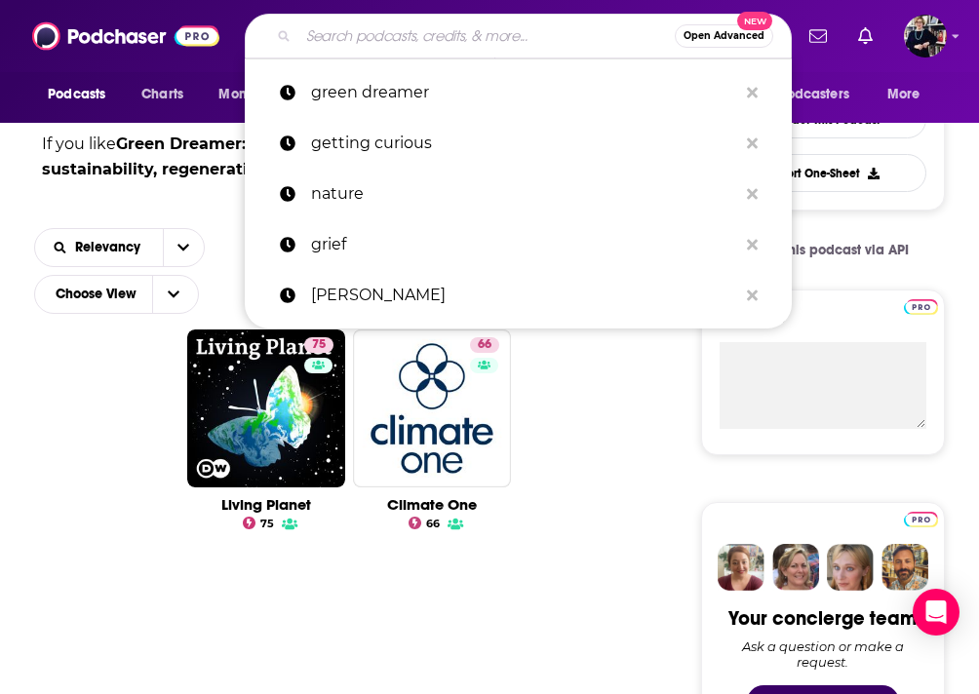
paste input "Making Sense with Sam Harris"
type input "Making Sense with Sam Harris"
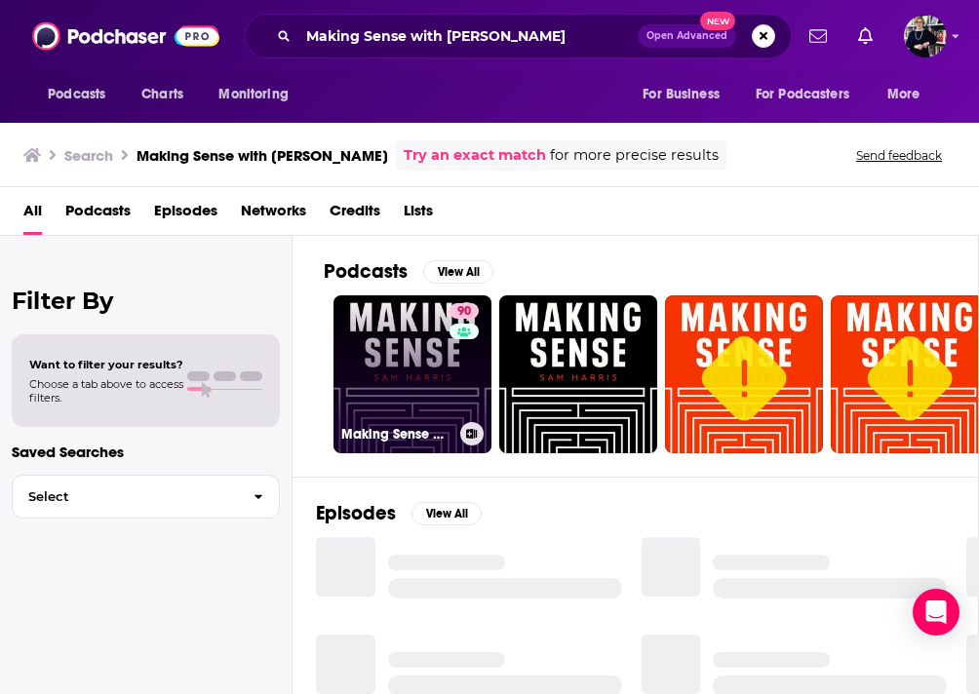
click at [413, 357] on link "90 Making Sense with Sam Harris" at bounding box center [413, 374] width 158 height 158
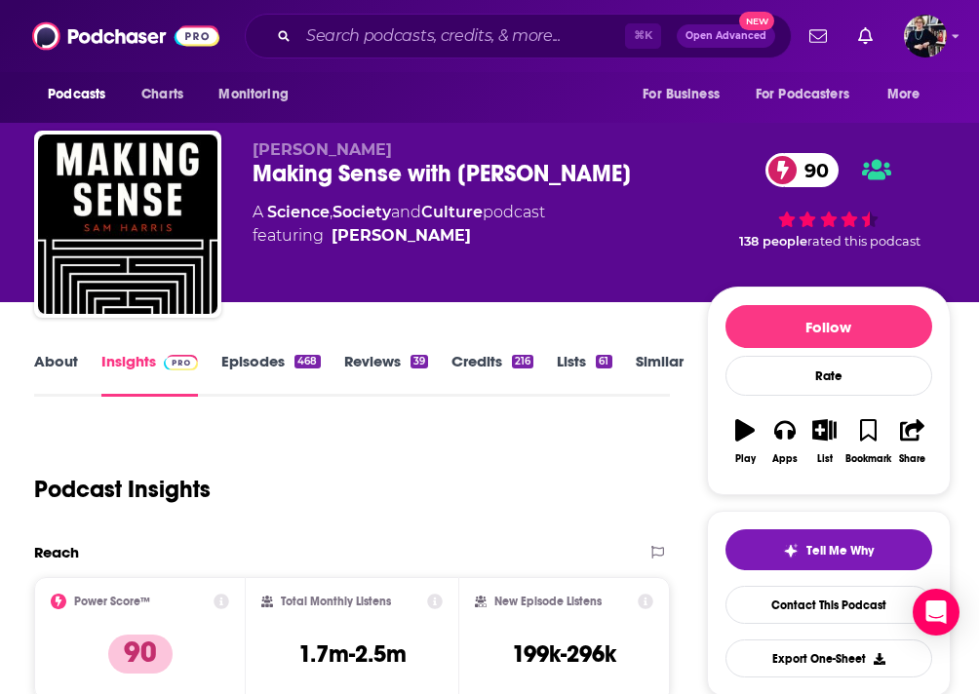
click at [660, 361] on link "Similar" at bounding box center [660, 374] width 48 height 45
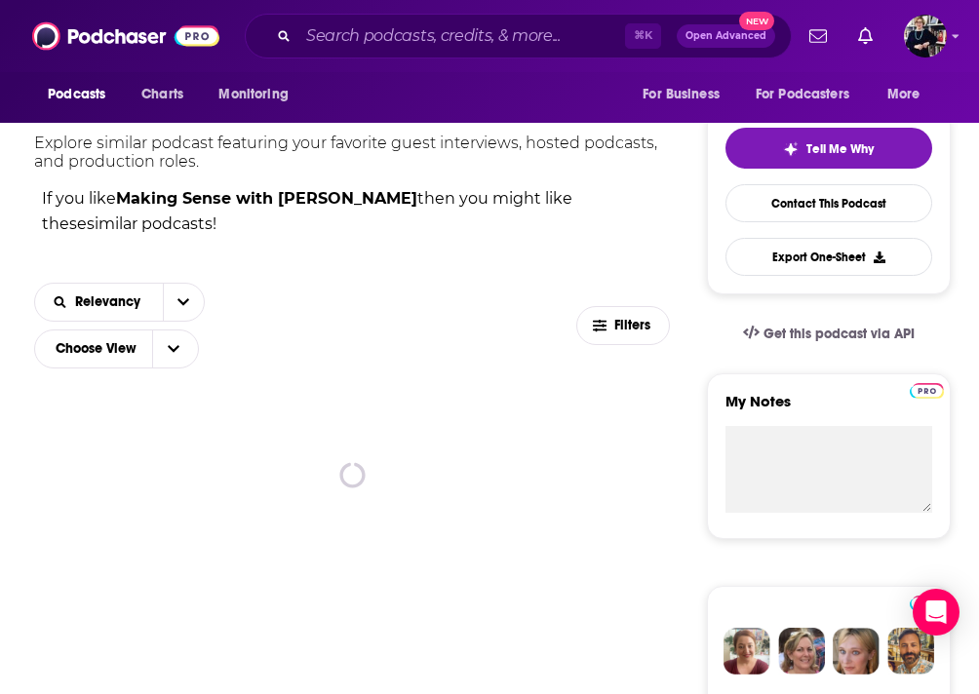
scroll to position [457, 0]
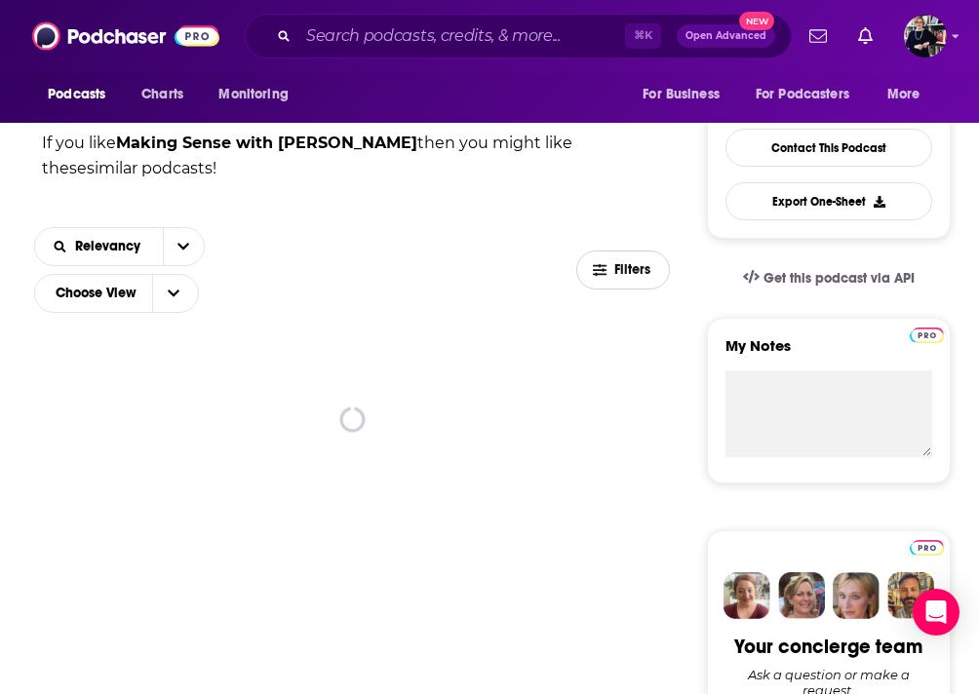
click at [630, 270] on span "Filters" at bounding box center [633, 270] width 39 height 14
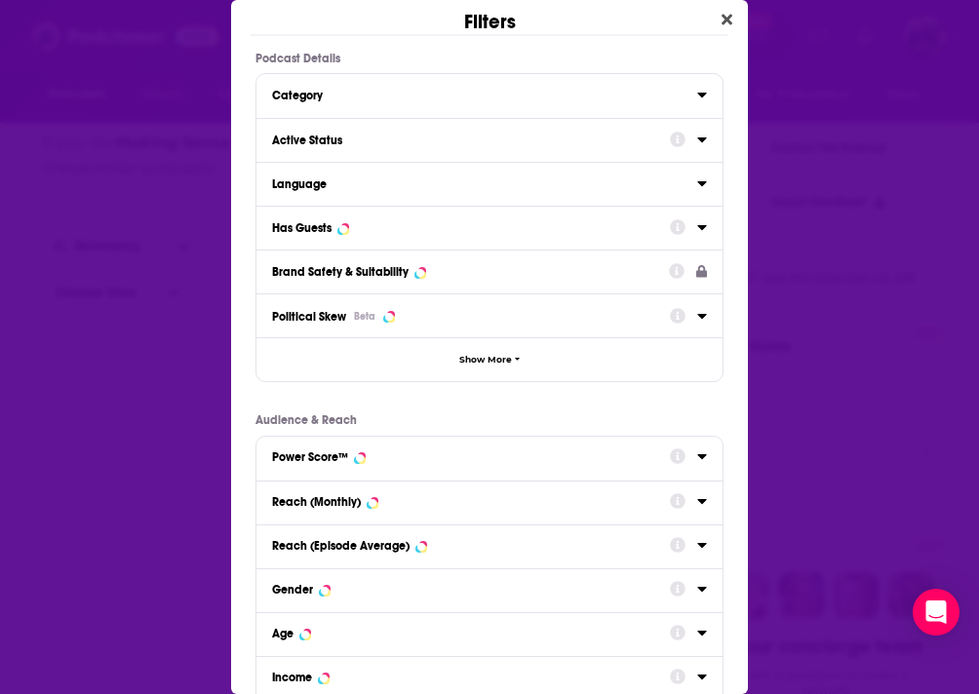
scroll to position [0, 0]
click at [353, 497] on div "Reach (Monthly)" at bounding box center [316, 502] width 89 height 14
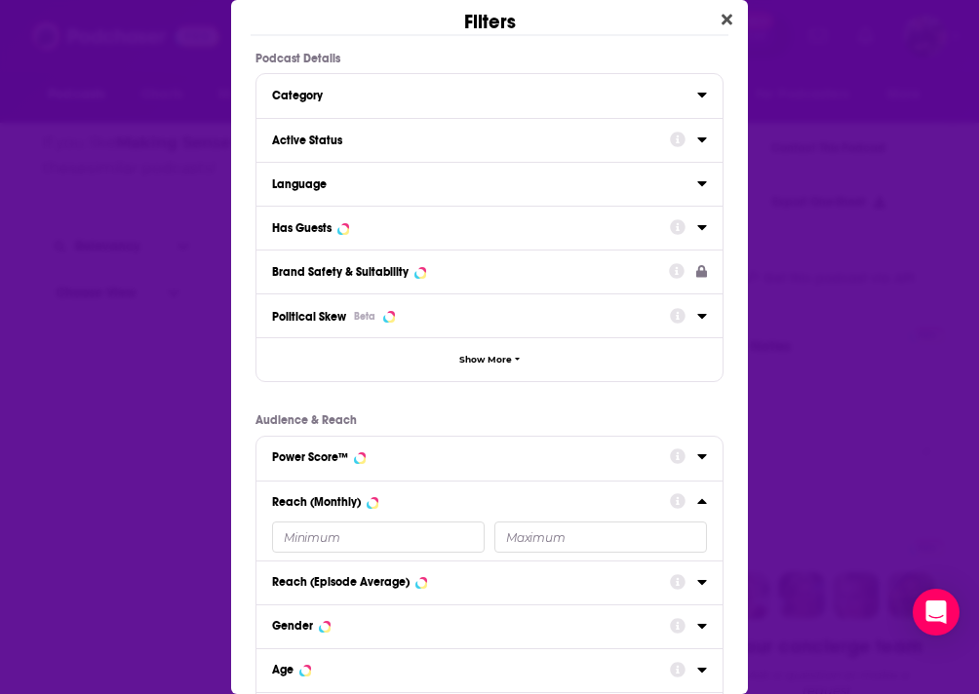
click at [321, 533] on input "Dialog" at bounding box center [378, 537] width 213 height 31
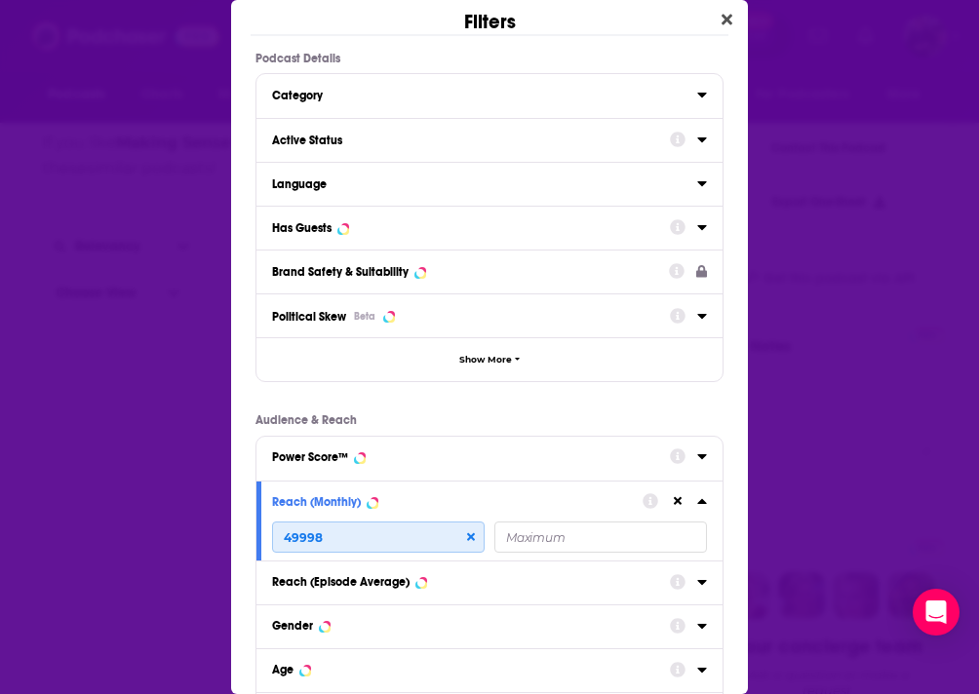
scroll to position [201, 0]
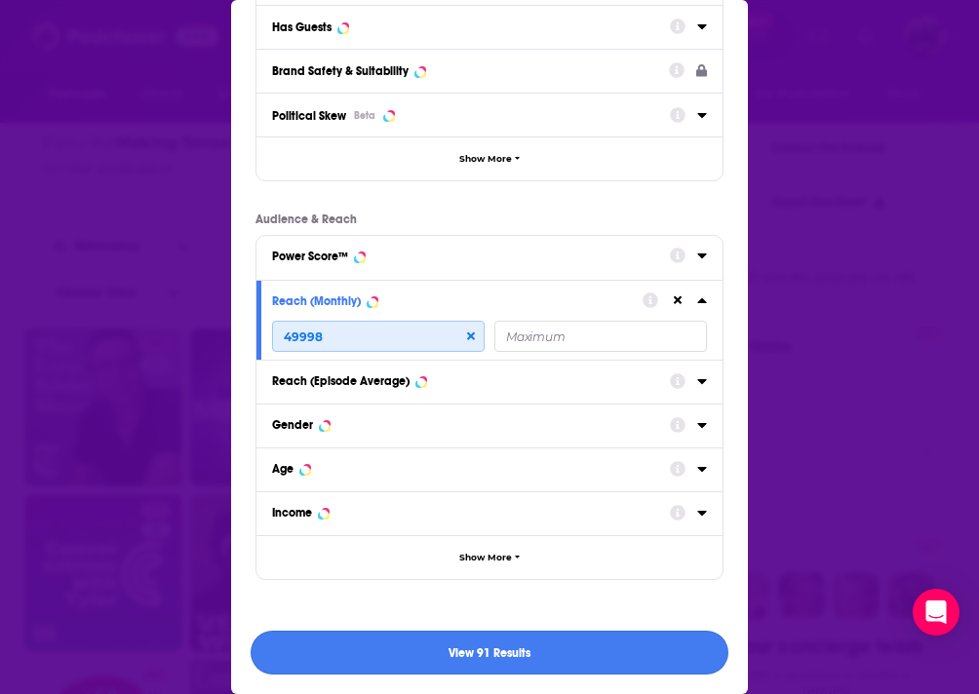
type input "49998"
click at [540, 655] on button "View 91 Results" at bounding box center [490, 653] width 478 height 44
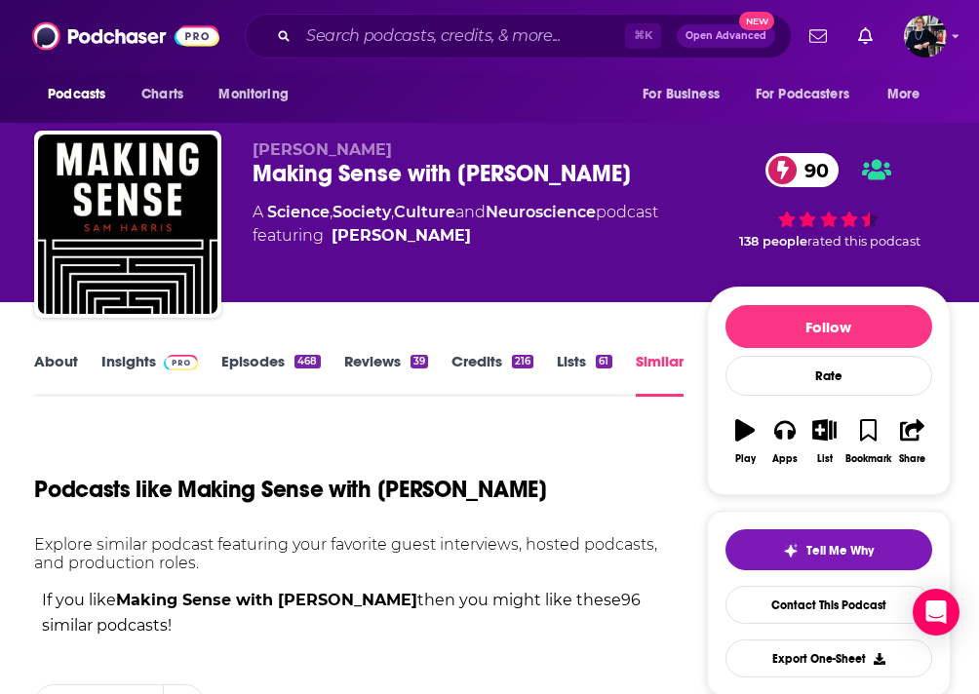
scroll to position [457, 0]
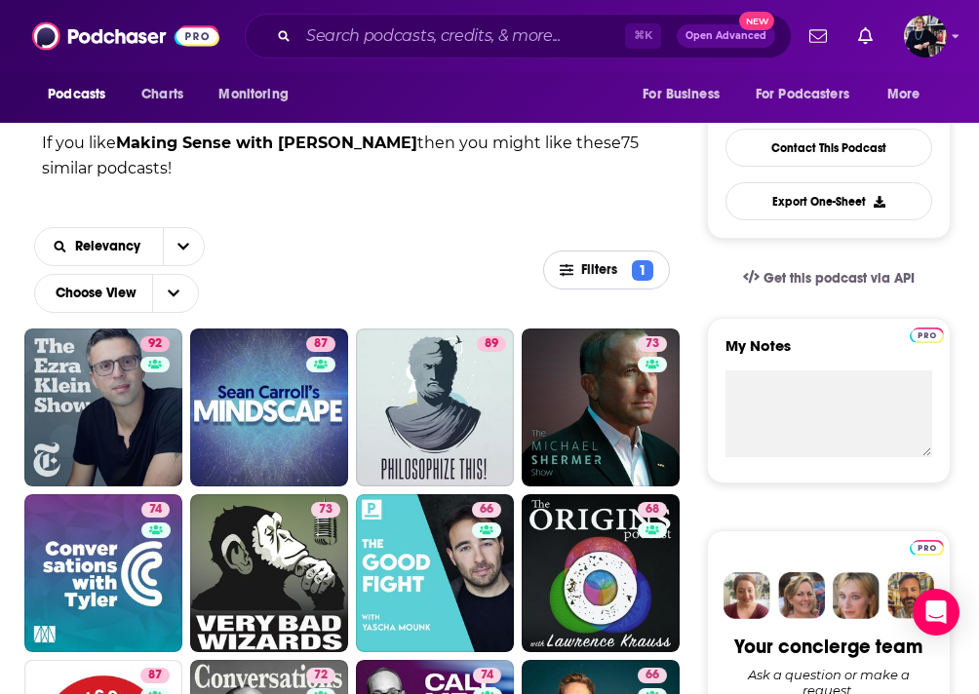
click at [573, 280] on span "Filters 1" at bounding box center [606, 270] width 125 height 20
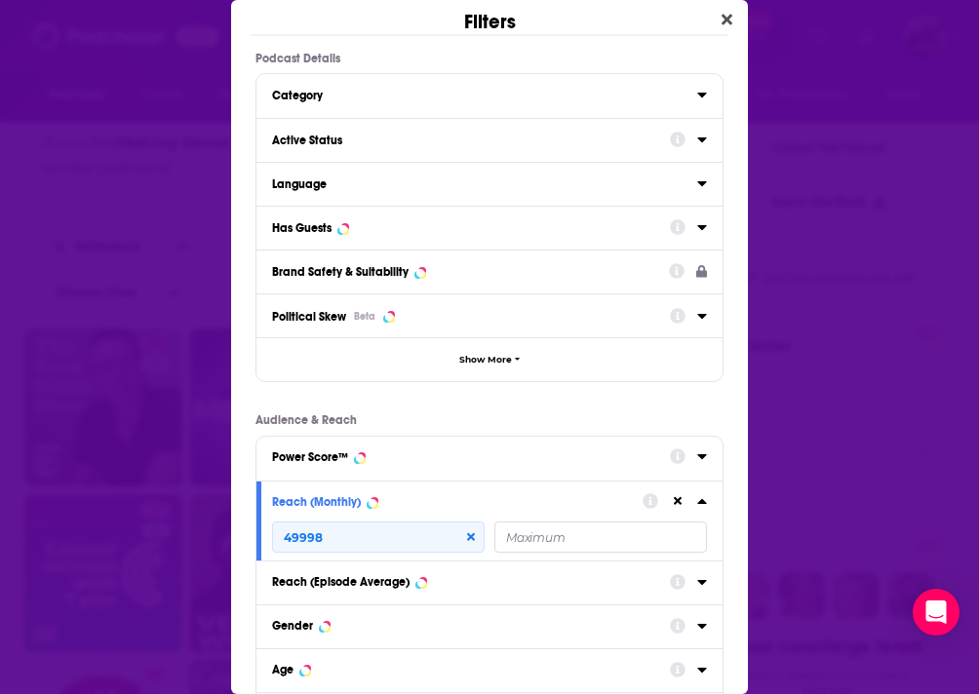
click at [544, 97] on div "Category" at bounding box center [478, 96] width 413 height 14
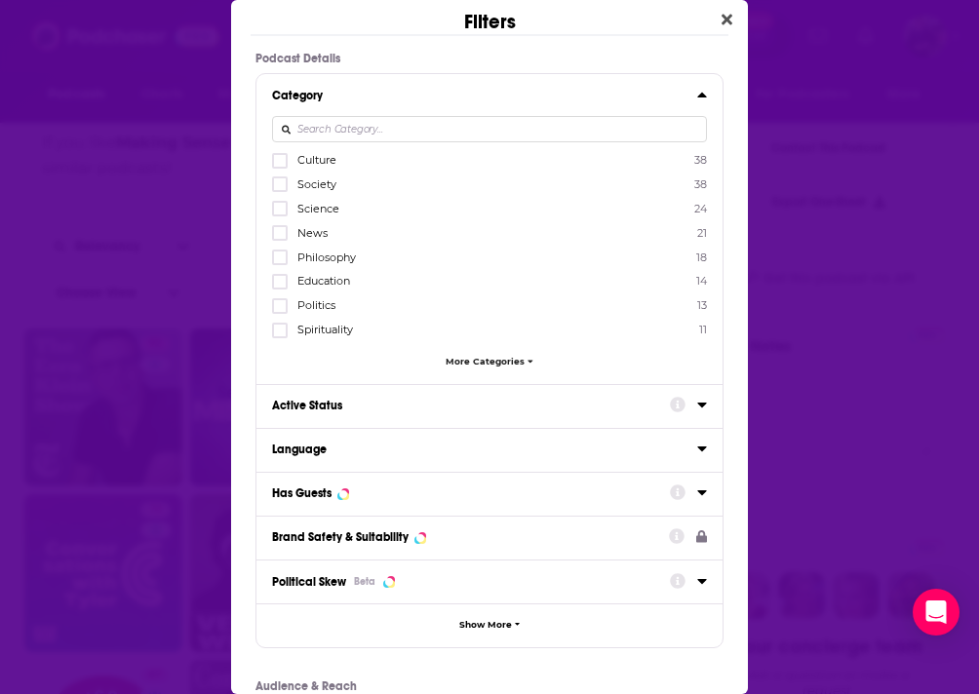
click at [468, 359] on span "More Categories" at bounding box center [485, 361] width 79 height 11
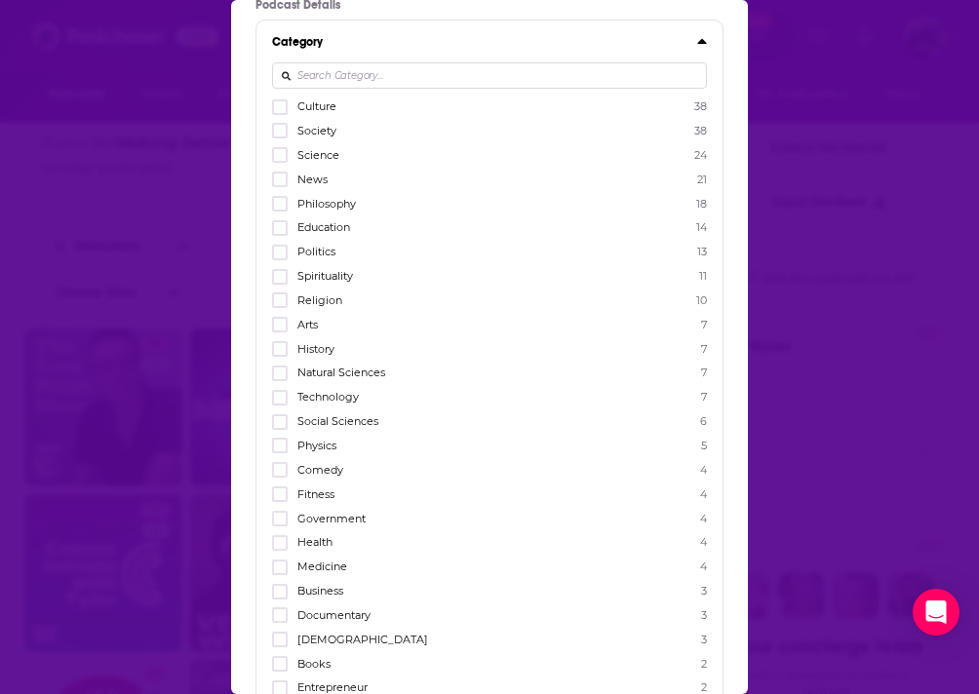
scroll to position [79, 0]
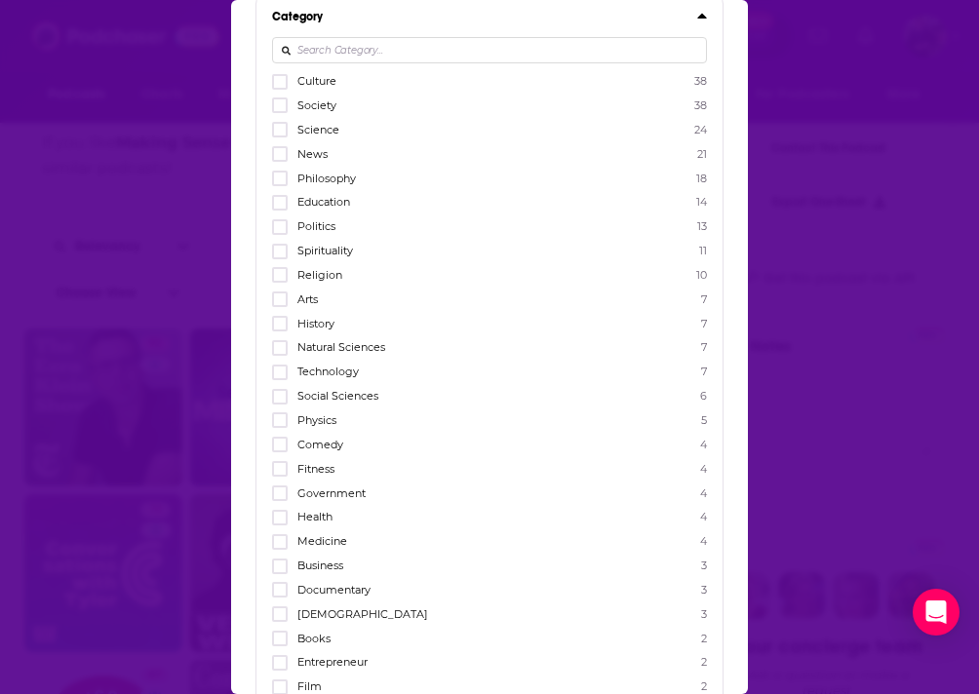
click at [373, 344] on span "Natural Sciences" at bounding box center [341, 347] width 88 height 14
click at [280, 354] on input "multiSelectOption-natural-sciences-11" at bounding box center [280, 354] width 0 height 0
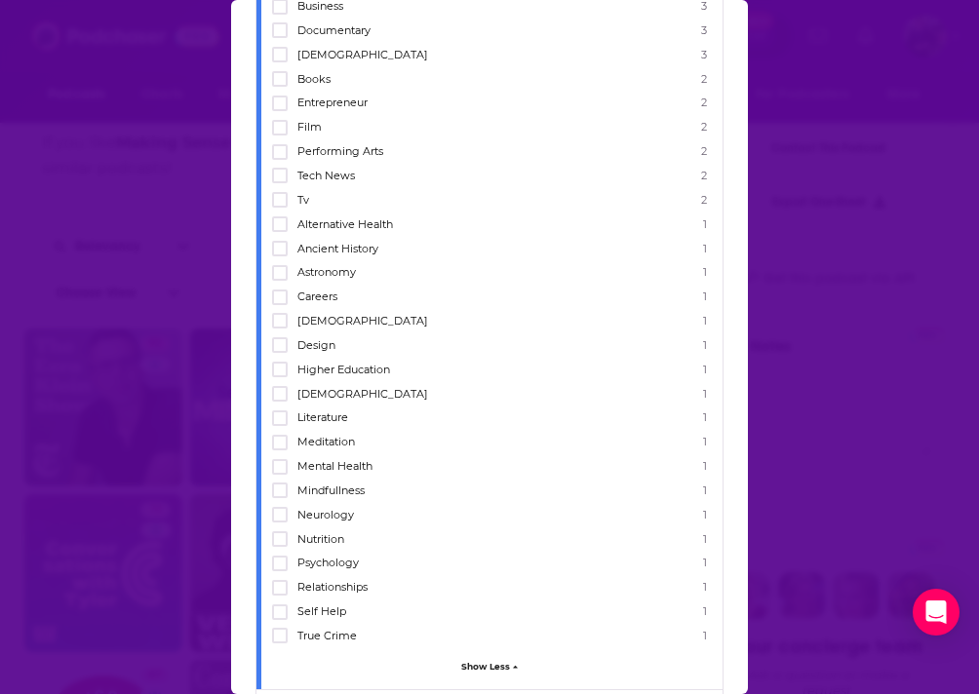
scroll to position [1448, 0]
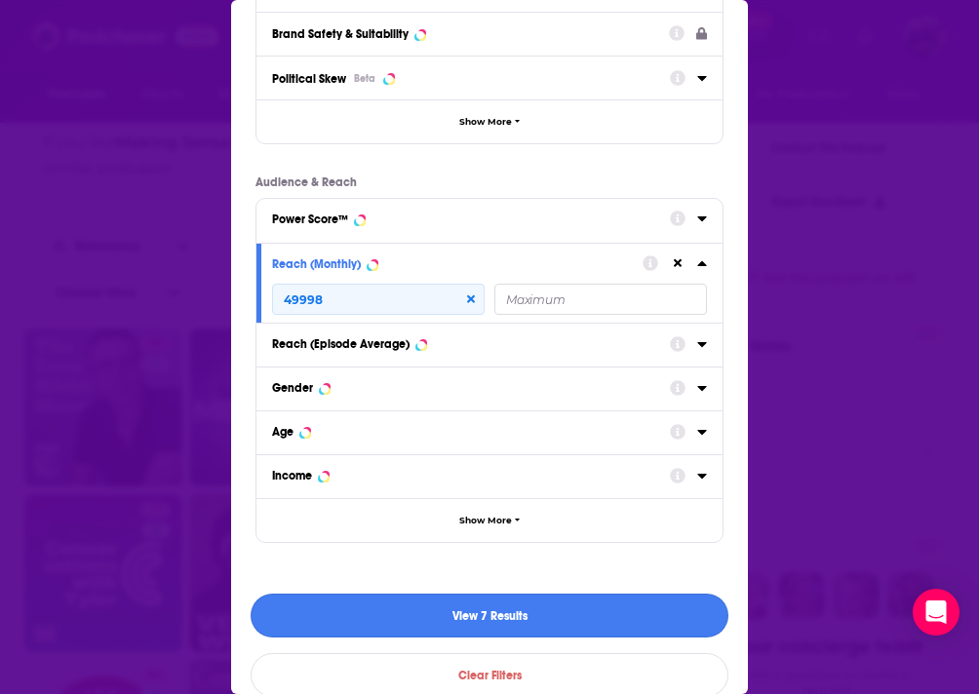
click at [535, 605] on button "View 7 Results" at bounding box center [490, 616] width 478 height 44
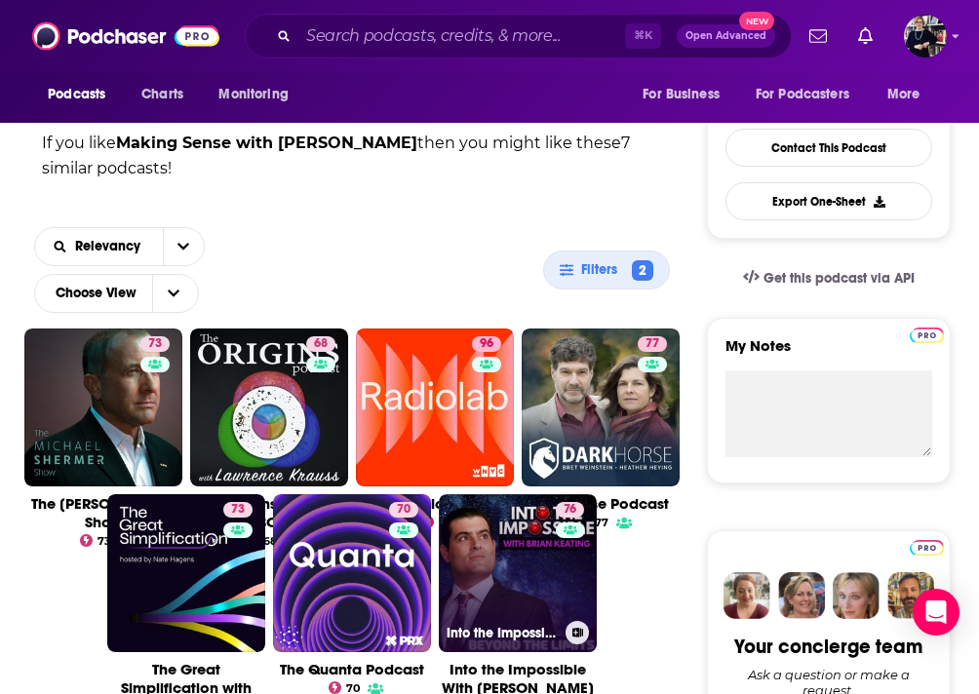
scroll to position [0, 0]
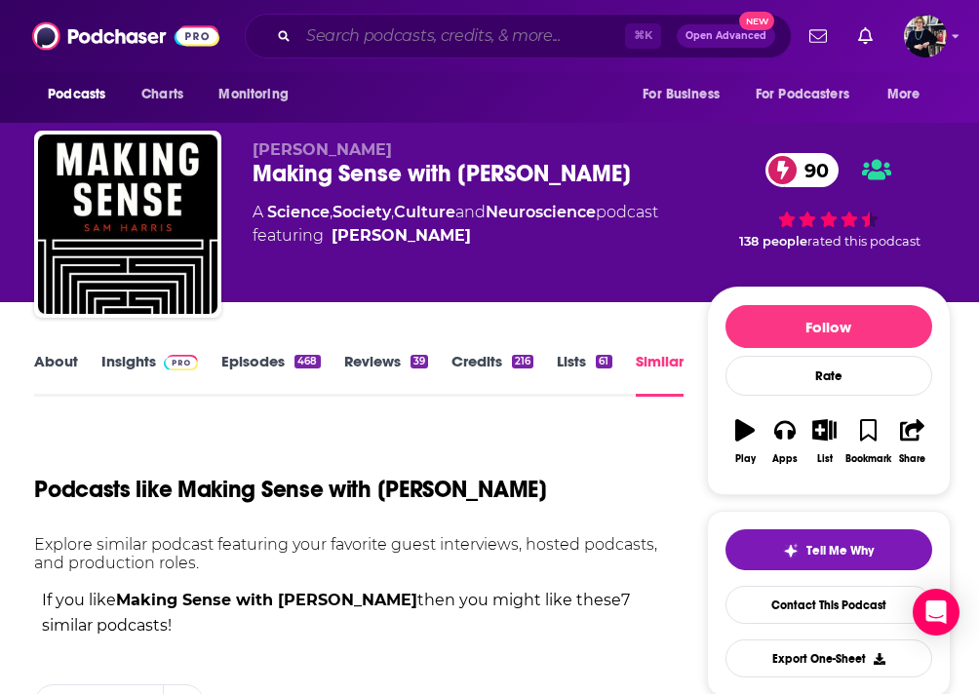
click at [374, 41] on input "Search podcasts, credits, & more..." at bounding box center [461, 35] width 327 height 31
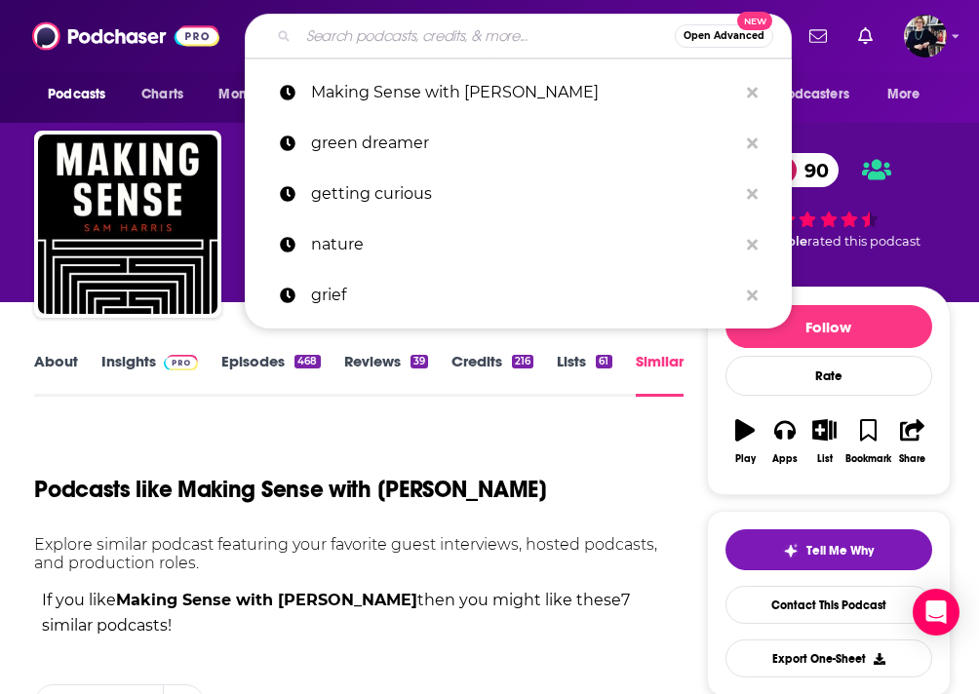
paste input "The Good Life Project"
type input "The Good Life Project"
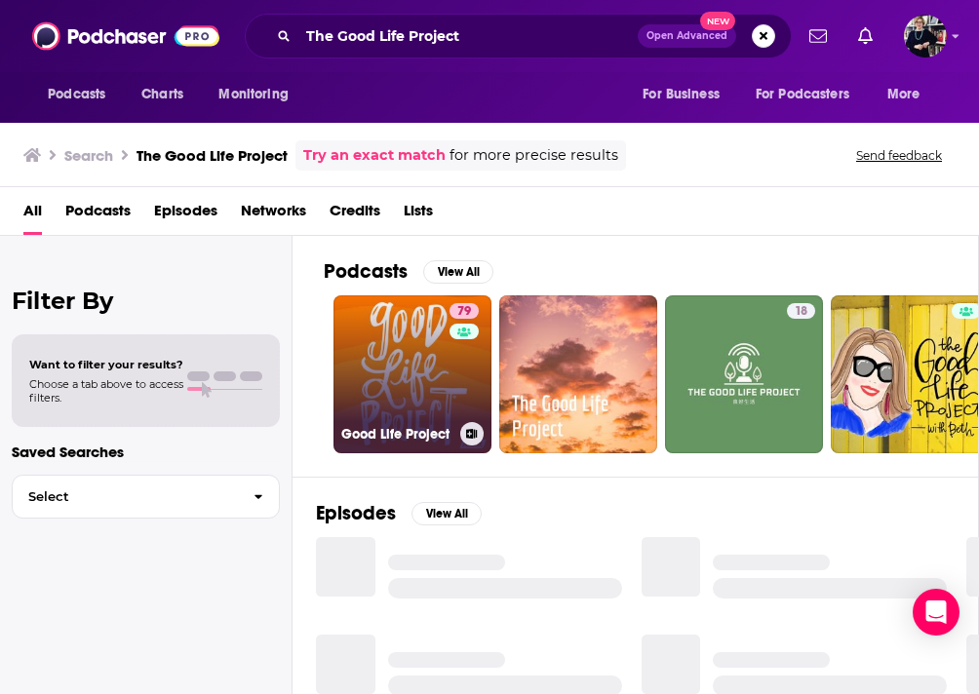
click at [411, 342] on link "79 Good Life Project" at bounding box center [413, 374] width 158 height 158
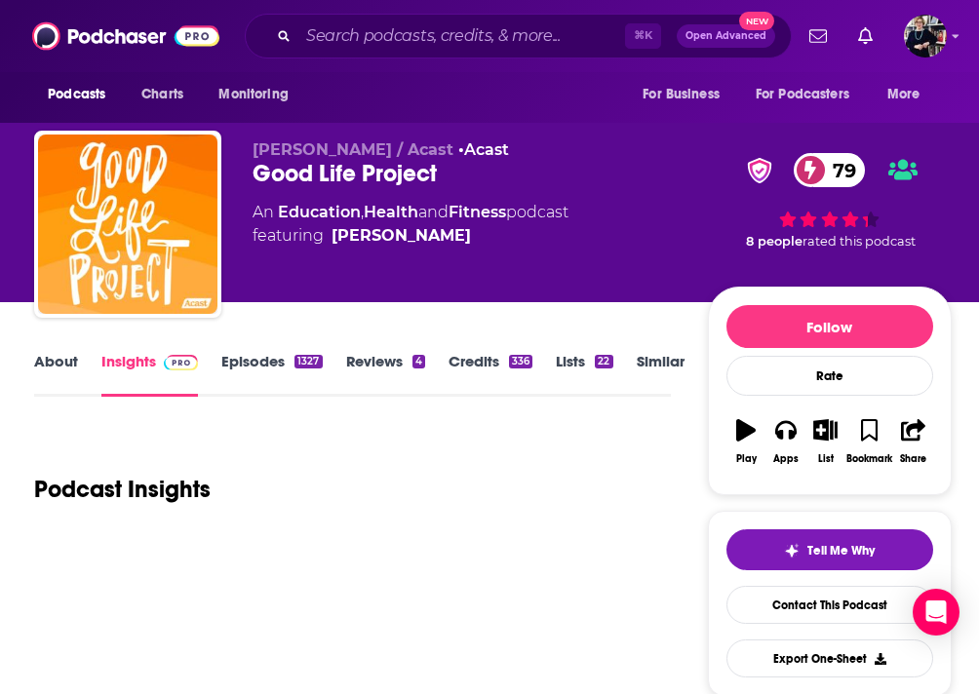
click at [668, 361] on link "Similar" at bounding box center [661, 374] width 48 height 45
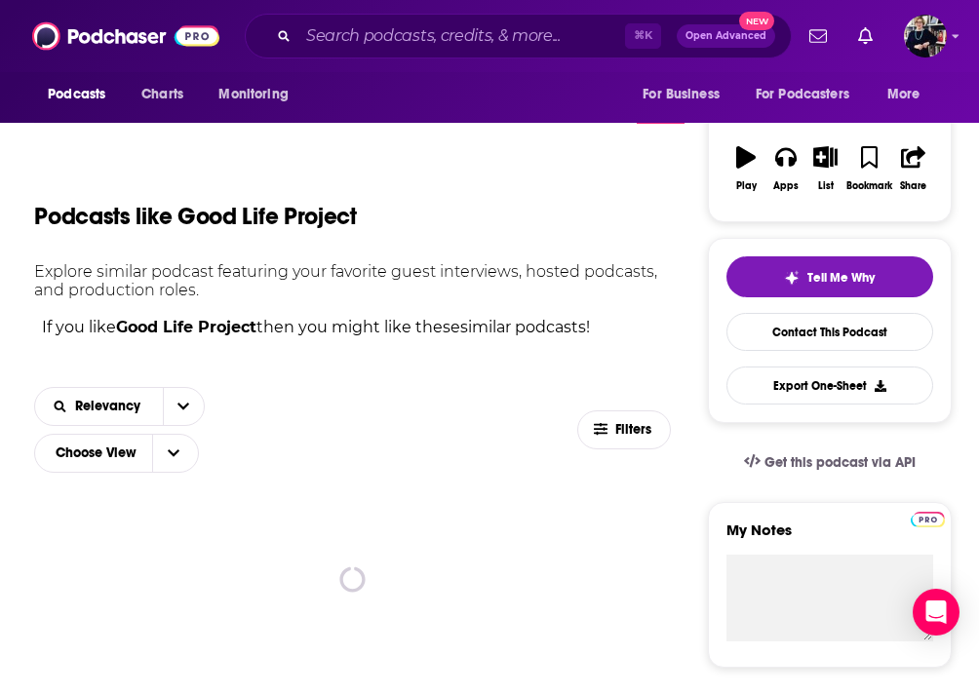
scroll to position [496, 0]
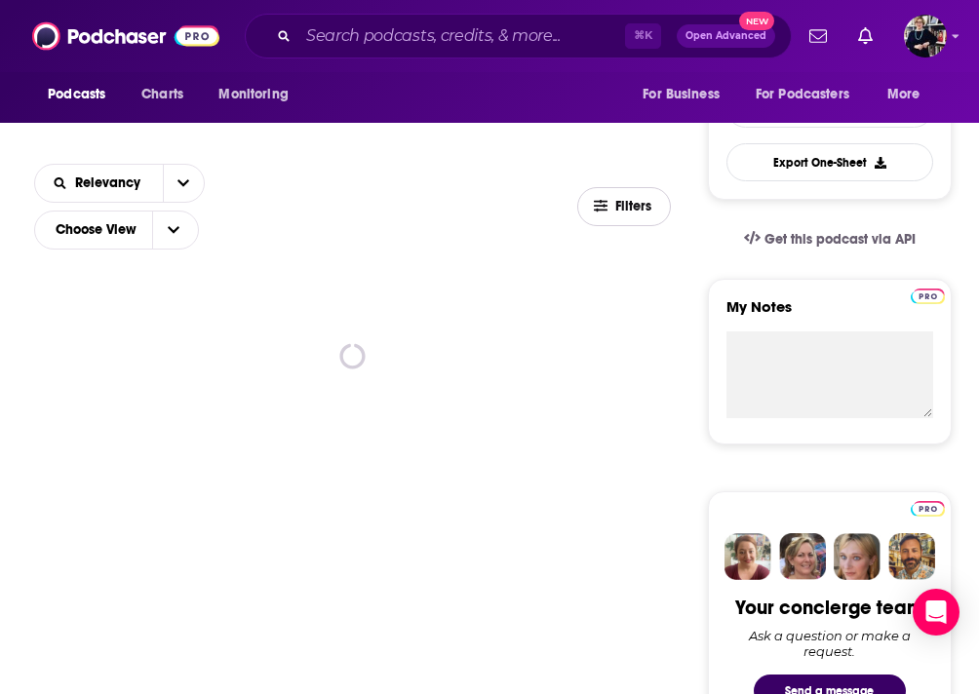
click at [635, 208] on span "Filters" at bounding box center [634, 207] width 39 height 14
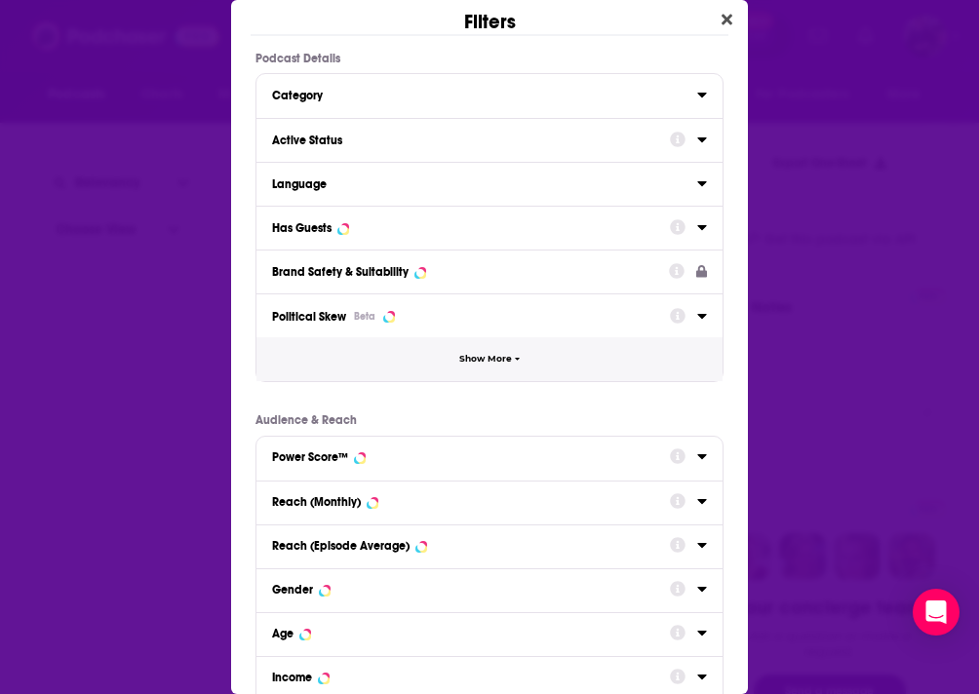
scroll to position [81, 0]
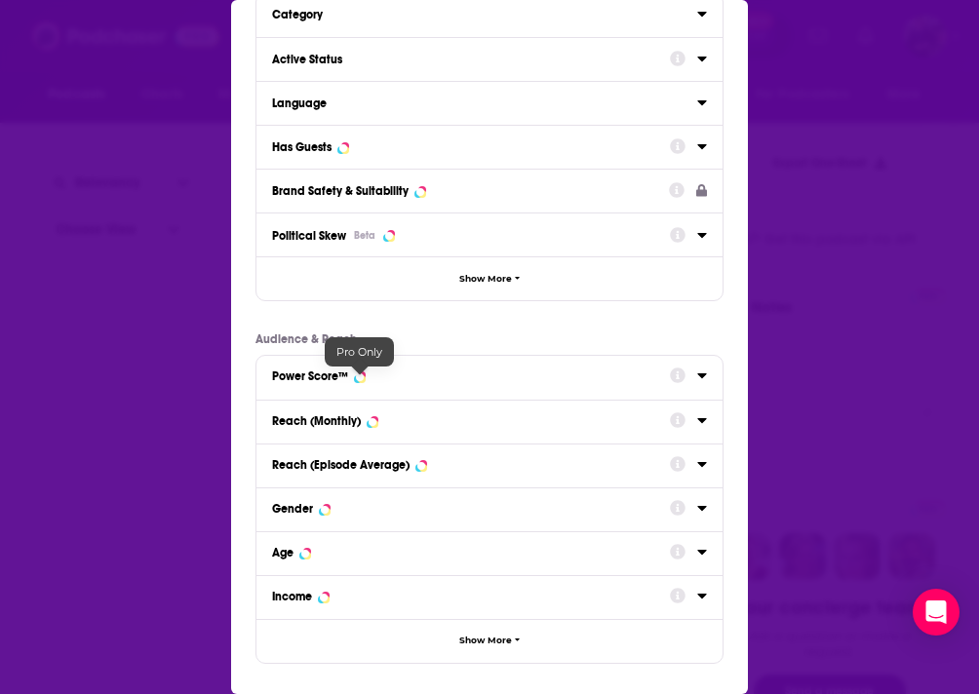
click at [334, 414] on div "Reach (Monthly)" at bounding box center [316, 421] width 89 height 14
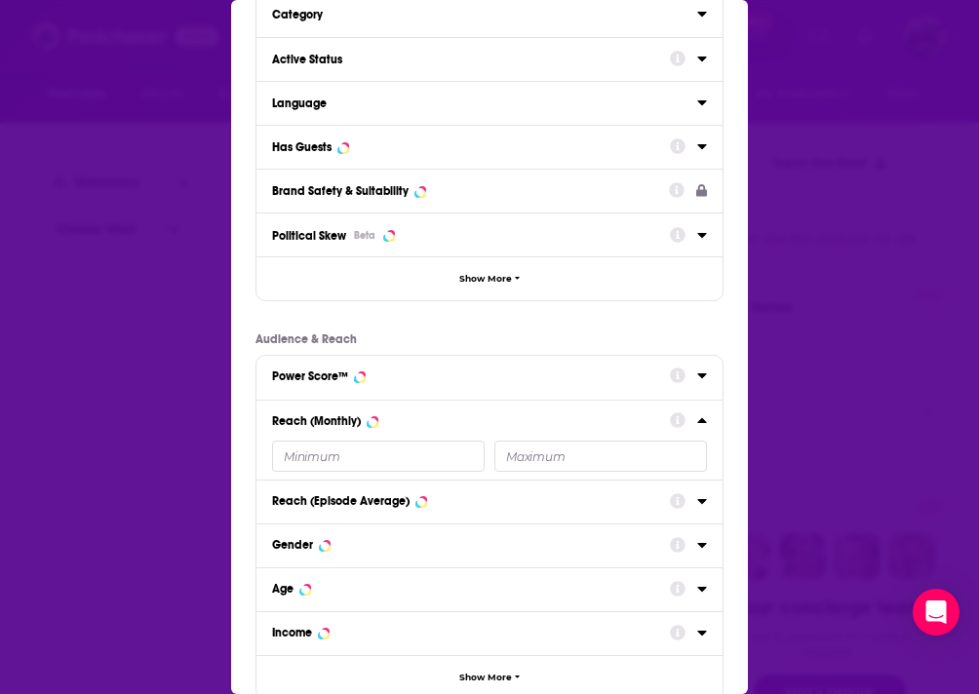
click at [324, 456] on input "Dialog" at bounding box center [378, 456] width 213 height 31
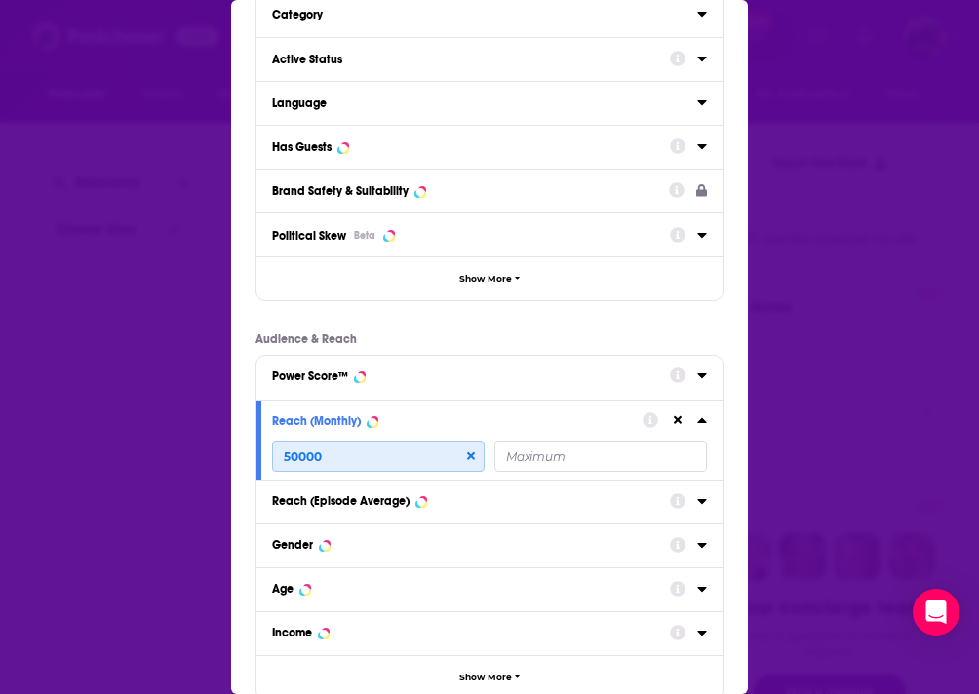
type input "50000"
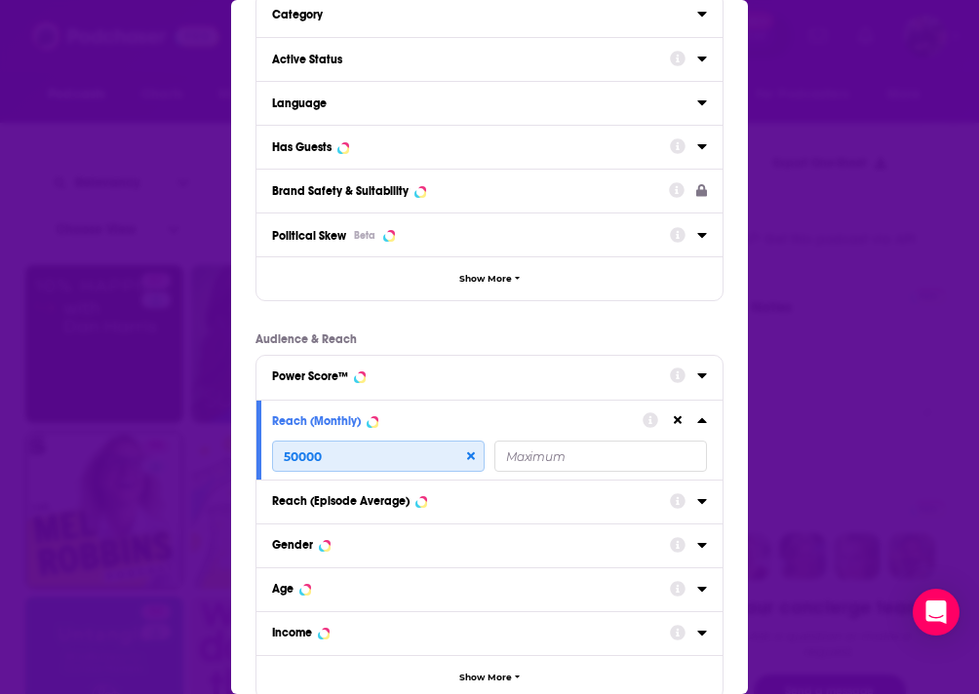
scroll to position [201, 0]
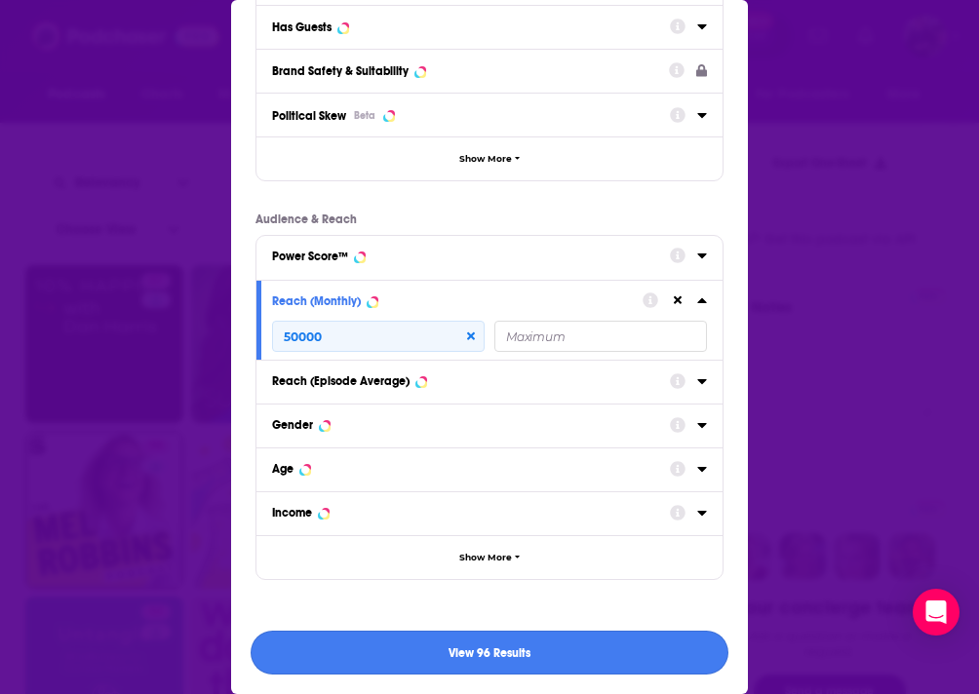
click at [531, 649] on button "View 96 Results" at bounding box center [490, 653] width 478 height 44
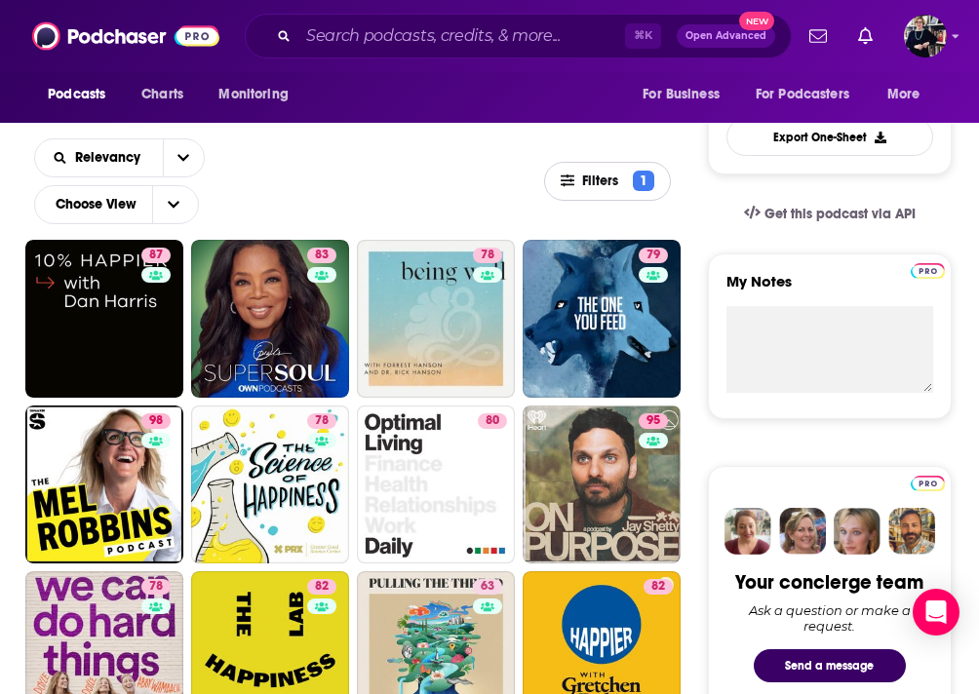
scroll to position [326, 0]
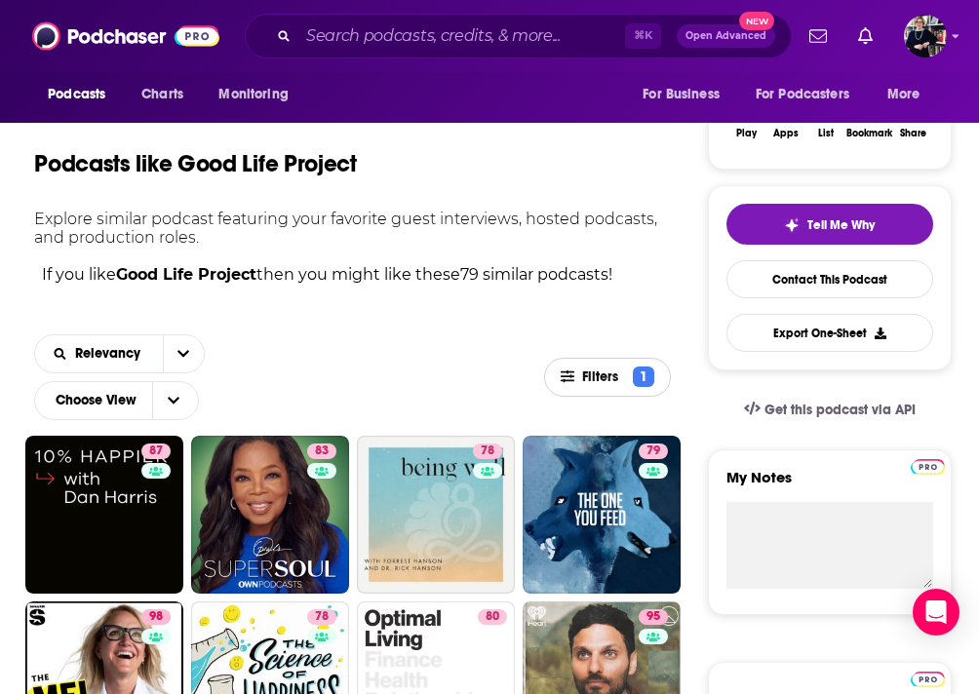
click at [590, 374] on span "Filters" at bounding box center [604, 378] width 44 height 14
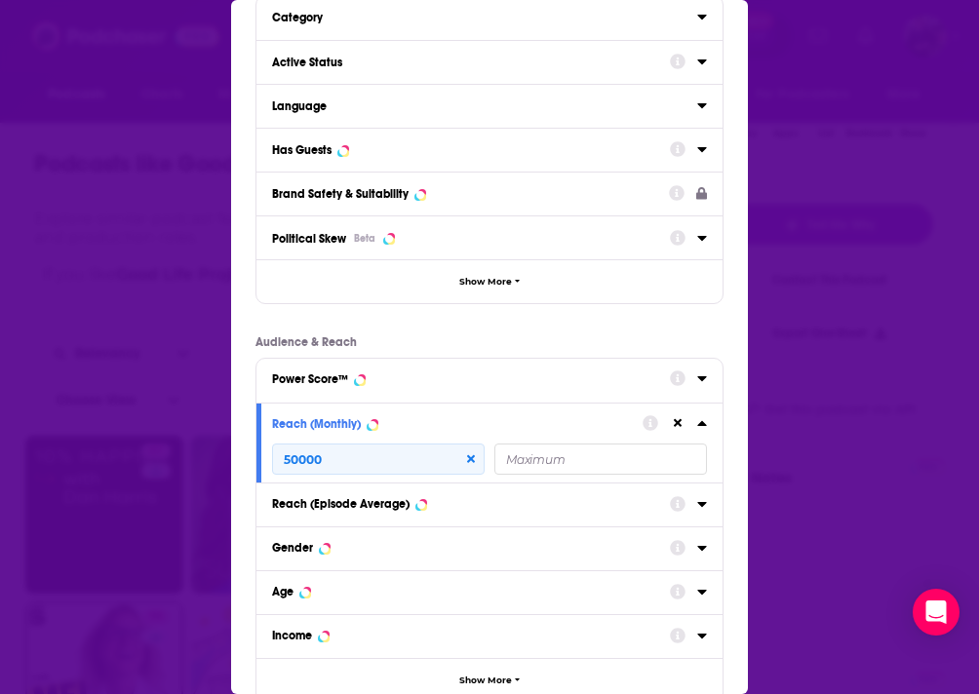
scroll to position [0, 0]
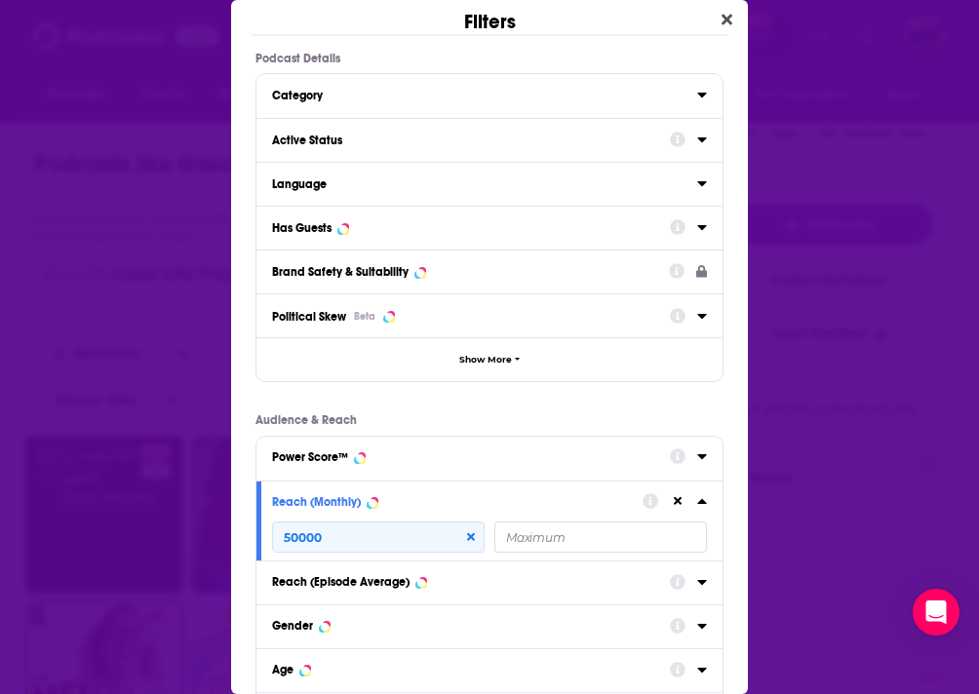
click at [413, 144] on div "Active Status" at bounding box center [464, 141] width 385 height 14
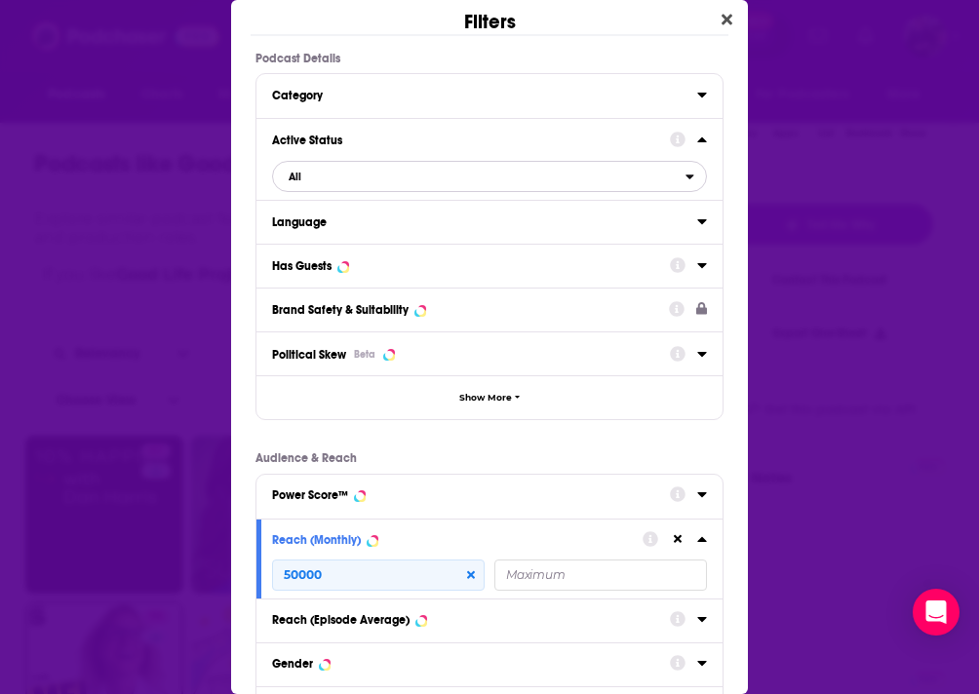
click at [385, 177] on span "All" at bounding box center [479, 176] width 413 height 25
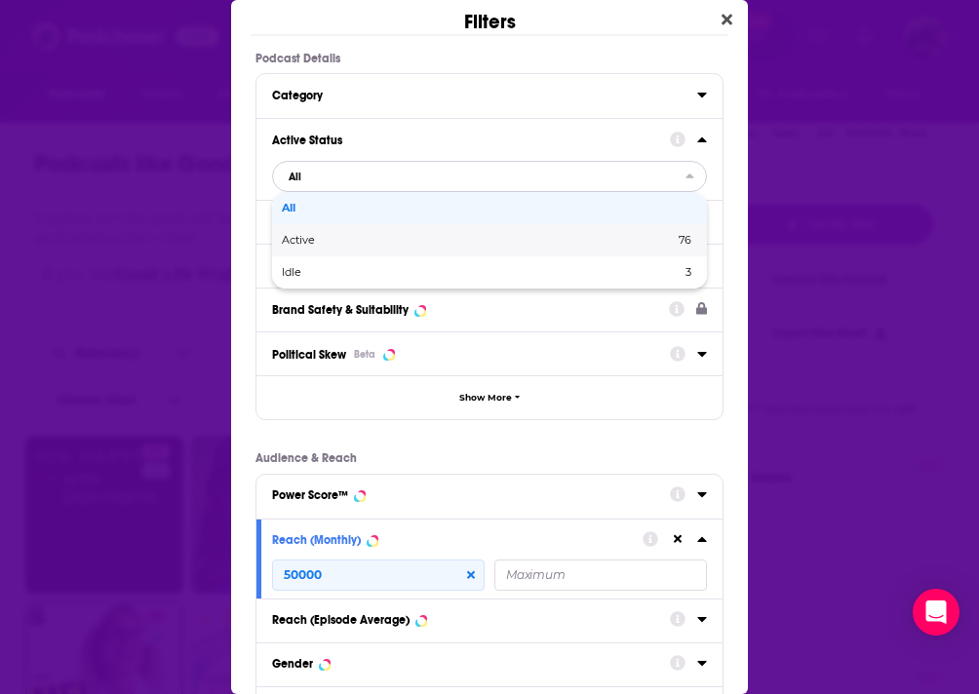
click at [372, 242] on span "Active" at bounding box center [388, 240] width 213 height 11
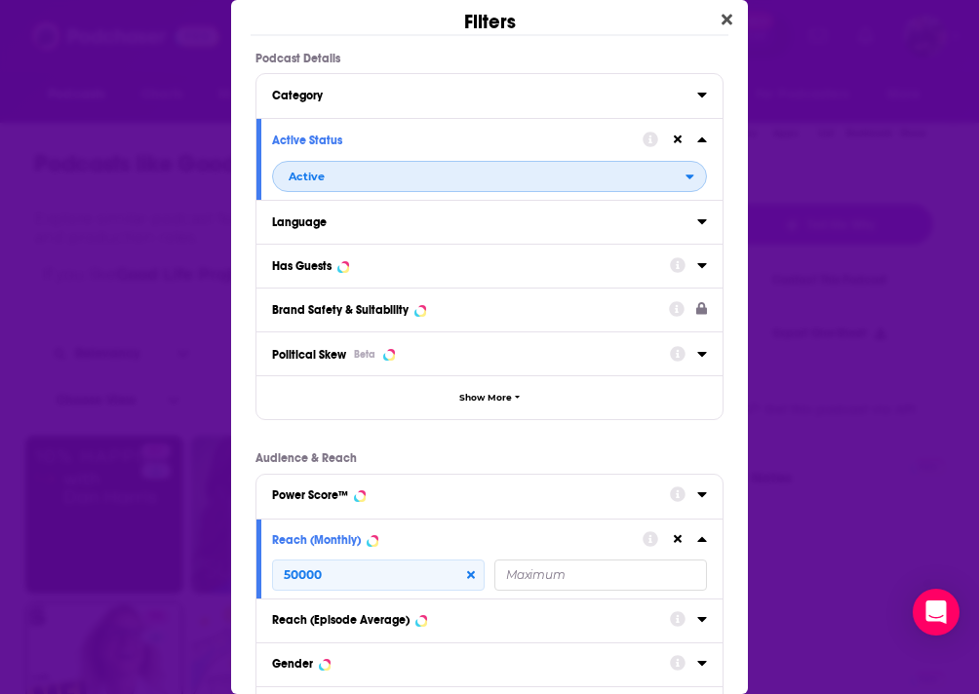
scroll to position [299, 0]
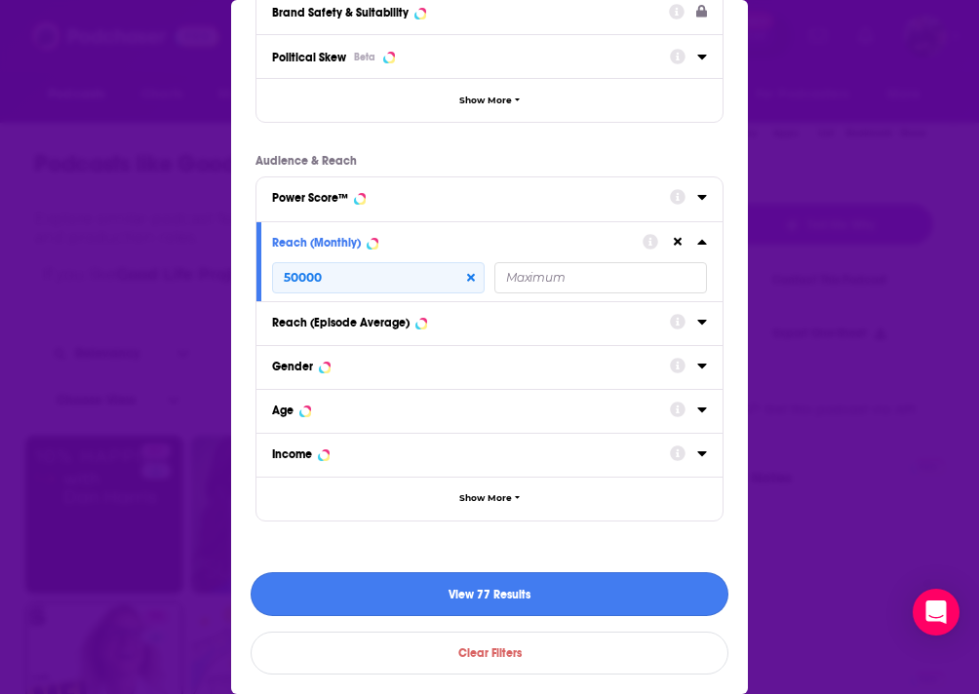
click at [468, 597] on button "View 77 Results" at bounding box center [490, 594] width 478 height 44
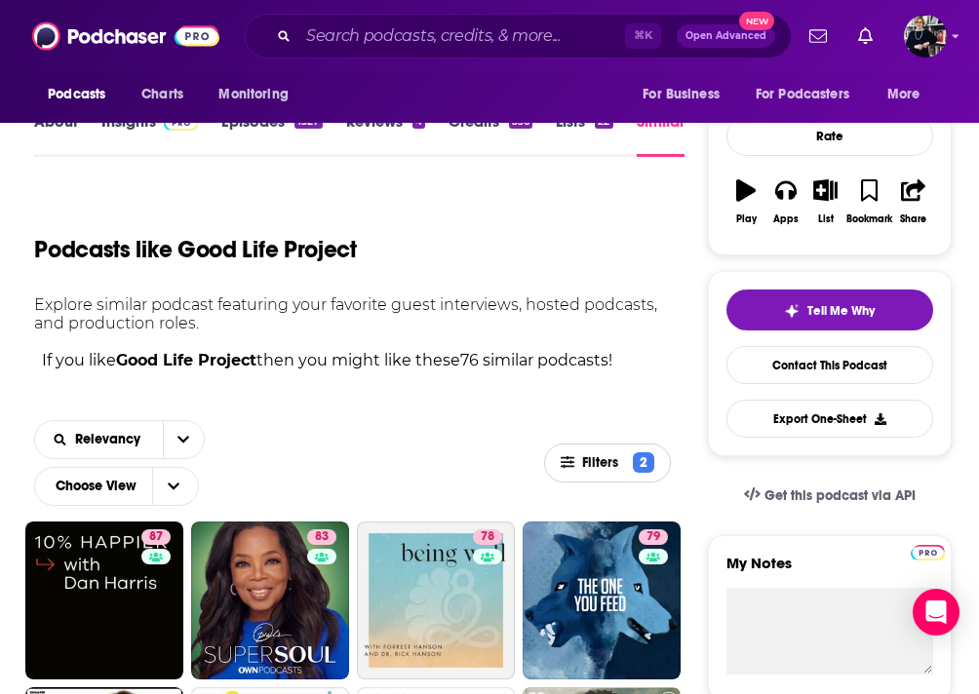
scroll to position [522, 0]
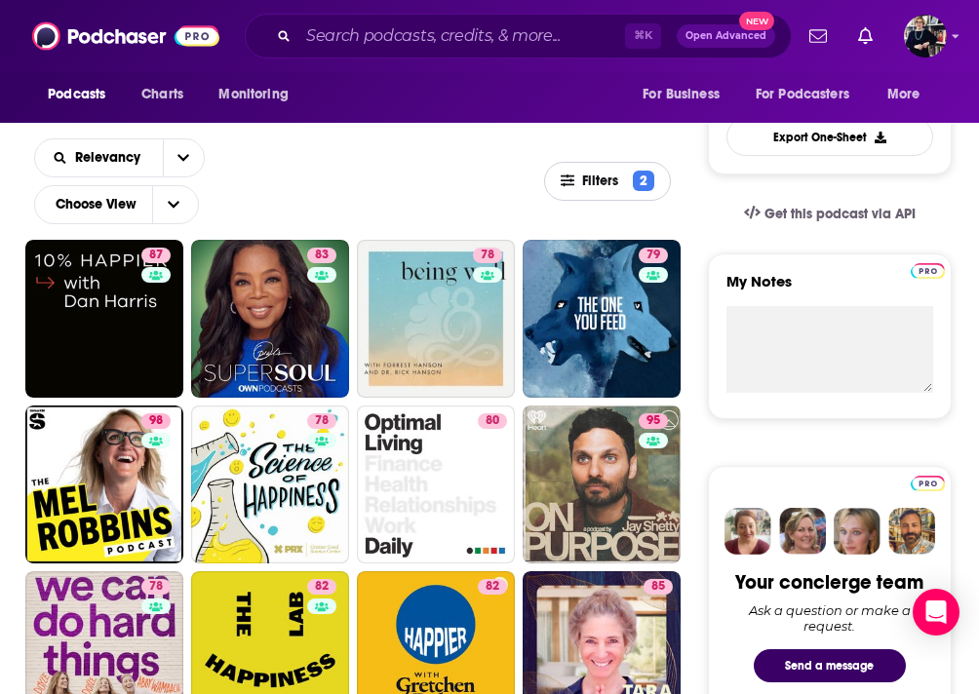
click at [601, 182] on span "Filters" at bounding box center [604, 182] width 44 height 14
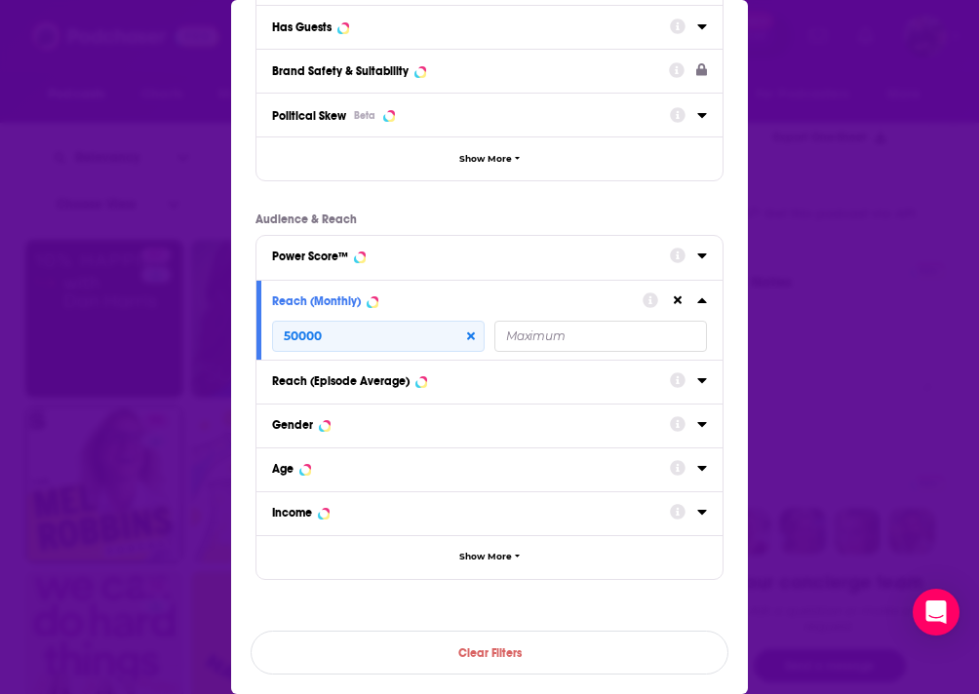
scroll to position [0, 0]
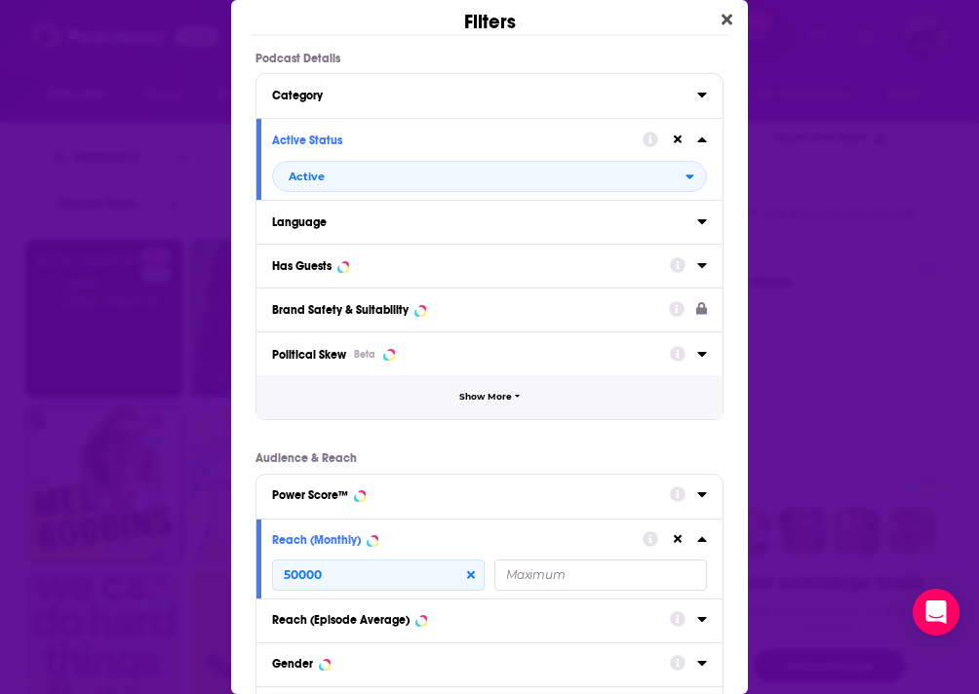
click at [488, 407] on button "Show More" at bounding box center [489, 397] width 466 height 44
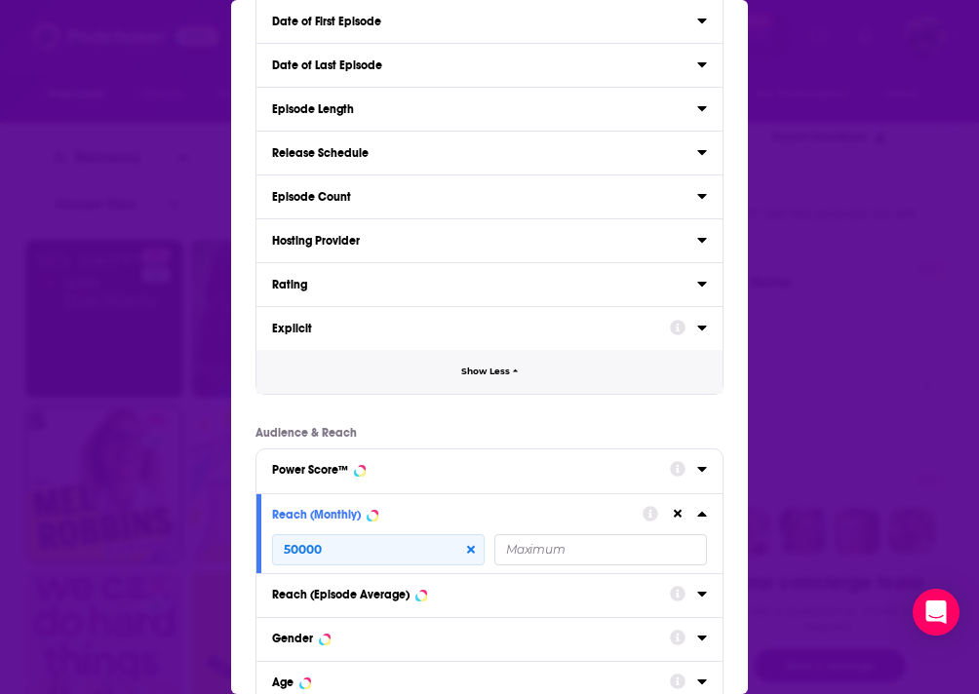
scroll to position [469, 0]
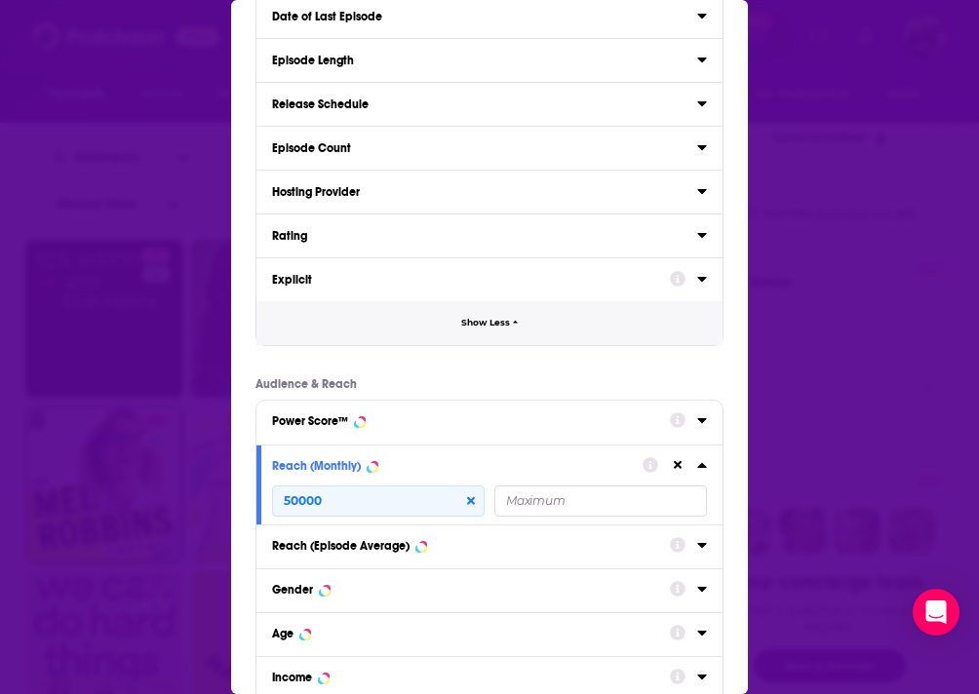
click at [498, 331] on button "Show Less" at bounding box center [489, 323] width 466 height 44
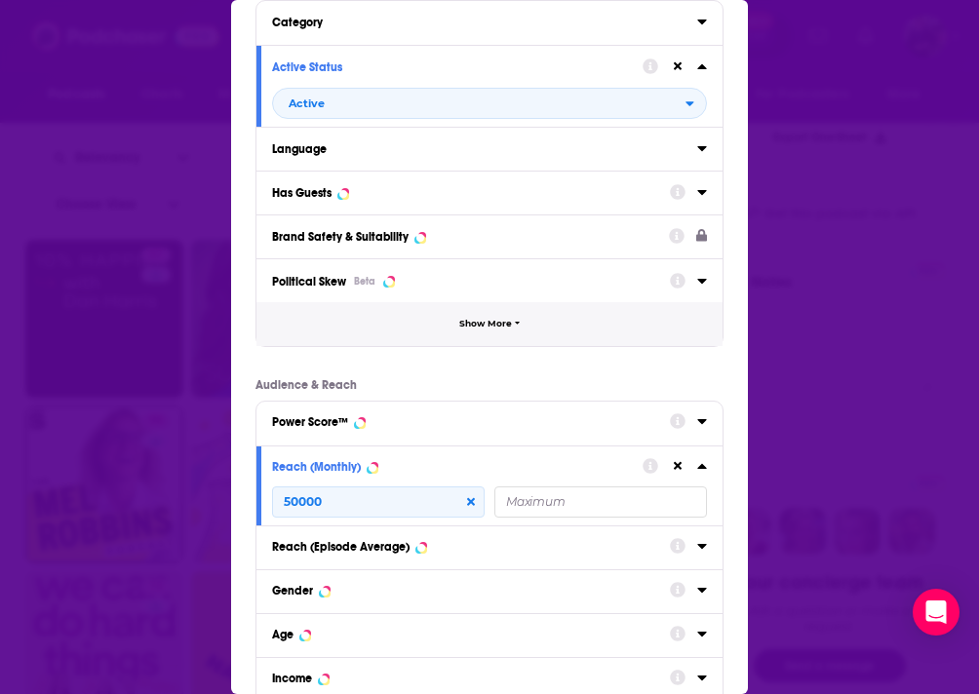
scroll to position [240, 0]
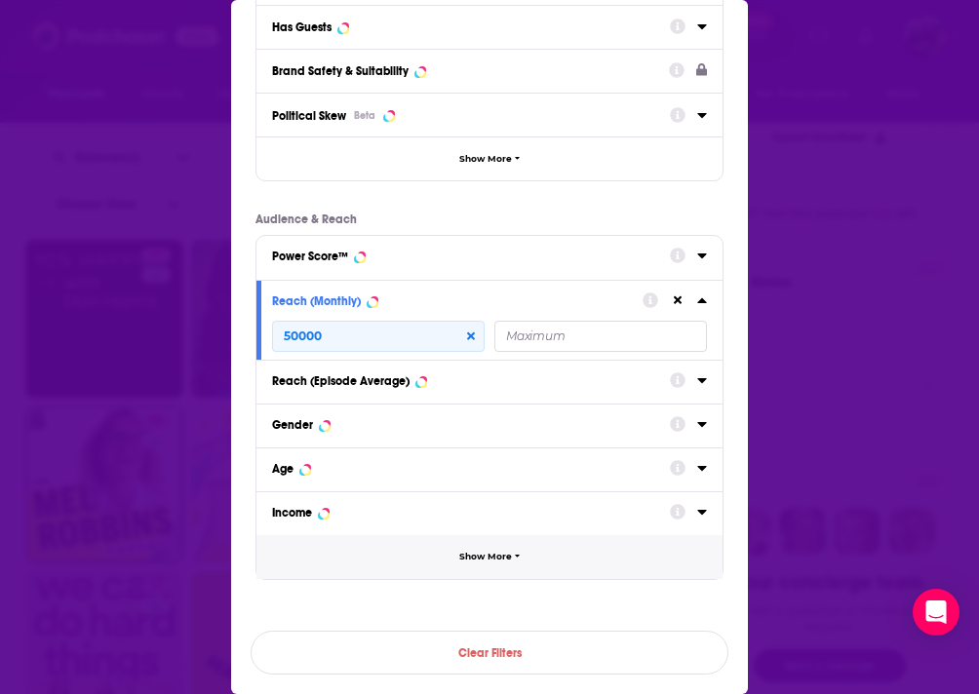
click at [474, 571] on button "Show More" at bounding box center [489, 557] width 466 height 44
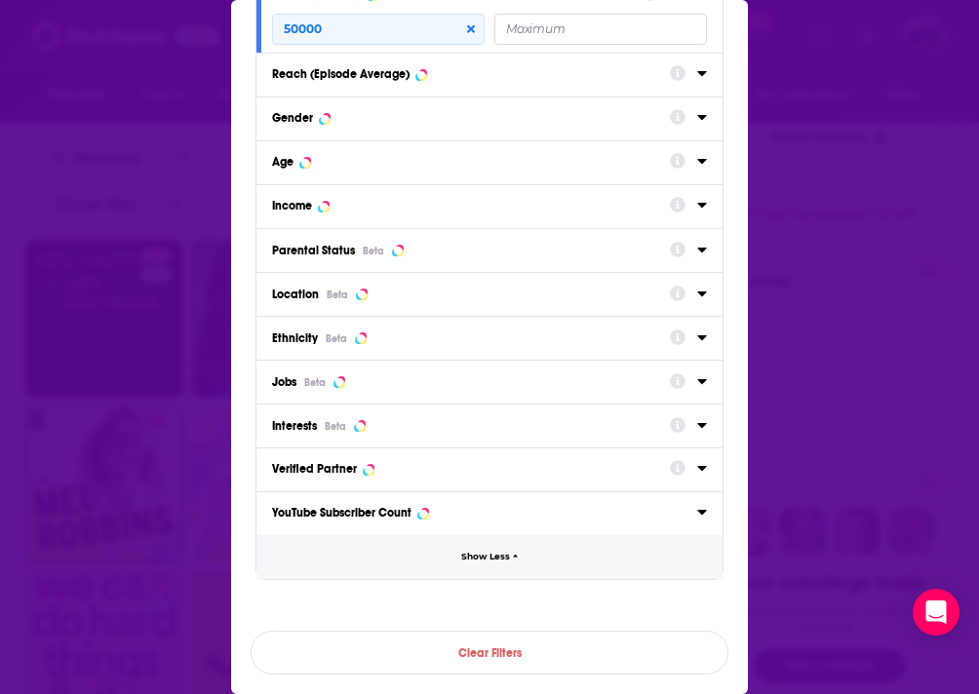
click at [474, 571] on button "Show Less" at bounding box center [489, 557] width 466 height 44
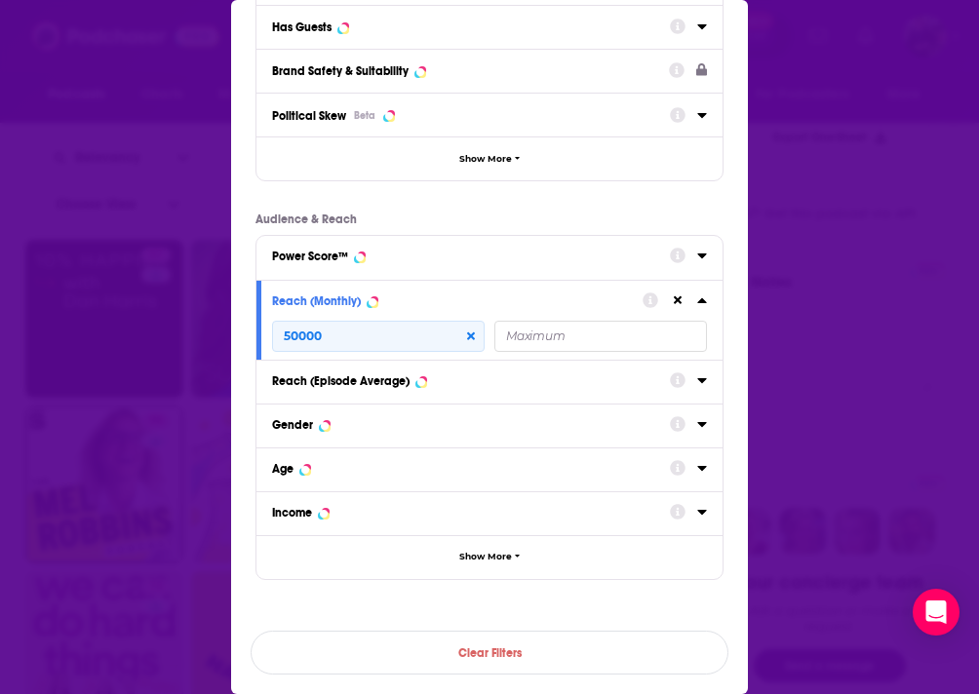
click at [783, 139] on div "Filters Podcast Details Category Active Status Active Language Has Guests Brand…" at bounding box center [489, 347] width 979 height 694
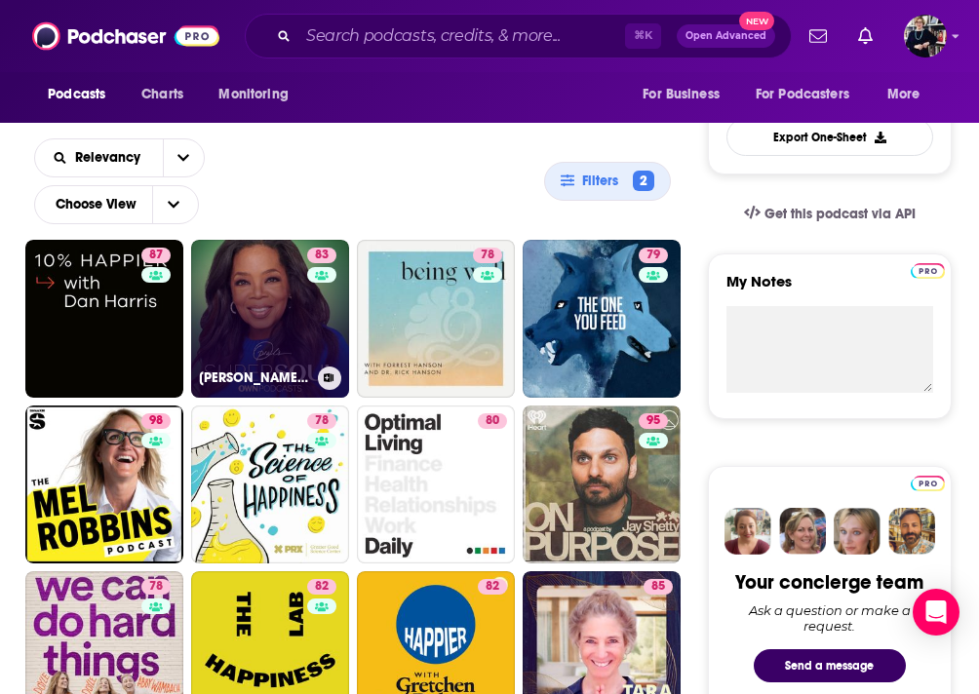
scroll to position [380, 0]
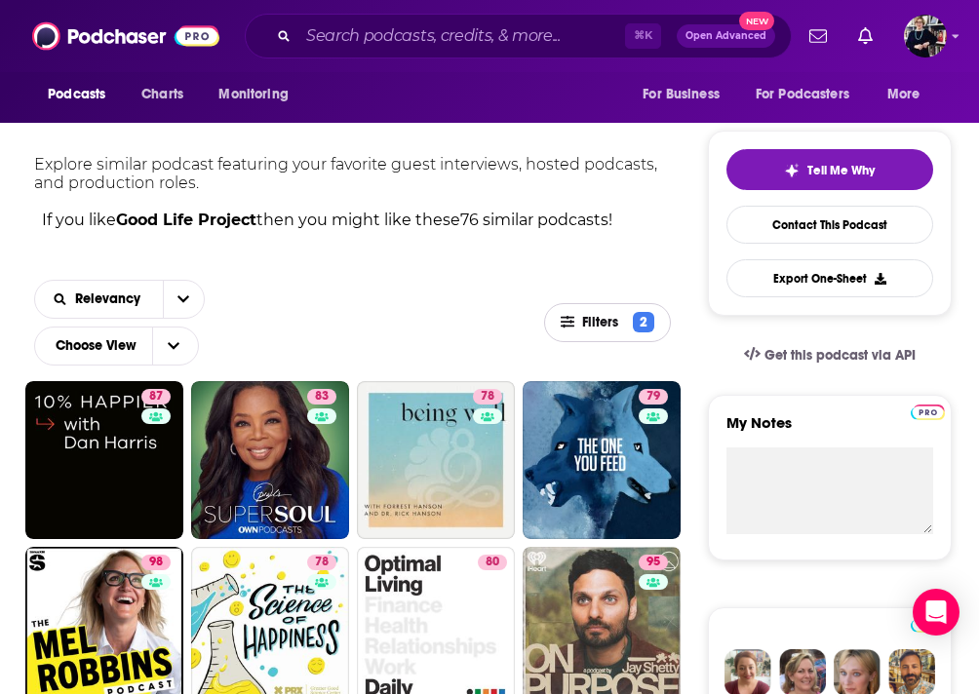
click at [608, 327] on span "Filters" at bounding box center [604, 323] width 44 height 14
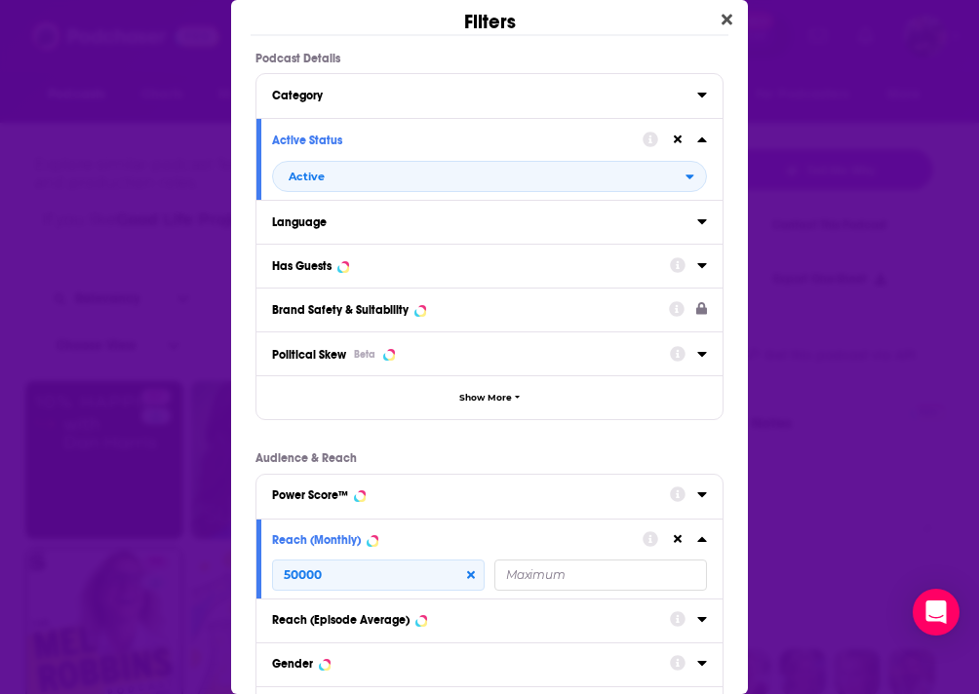
scroll to position [0, 0]
click at [402, 100] on div "Category" at bounding box center [478, 96] width 413 height 14
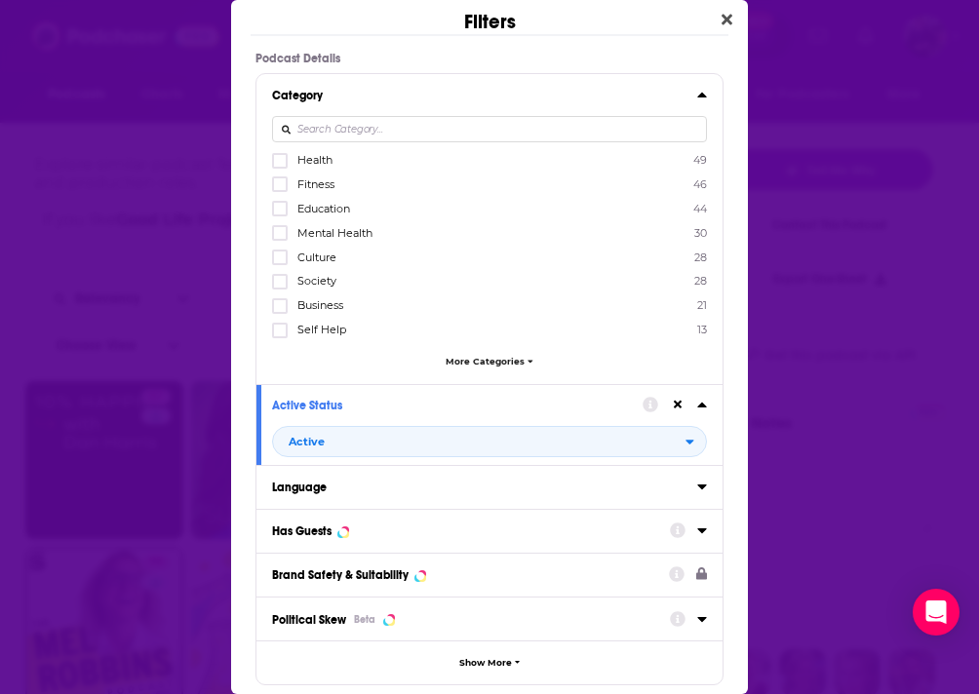
click at [465, 356] on span "More Categories" at bounding box center [485, 361] width 79 height 11
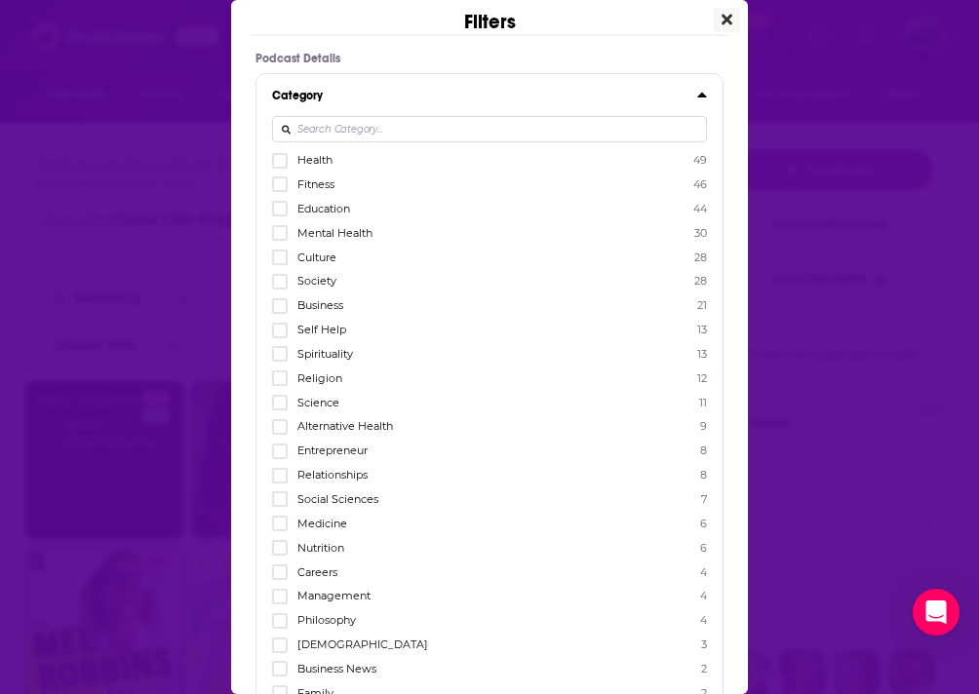
click at [724, 16] on icon "Close" at bounding box center [727, 20] width 11 height 11
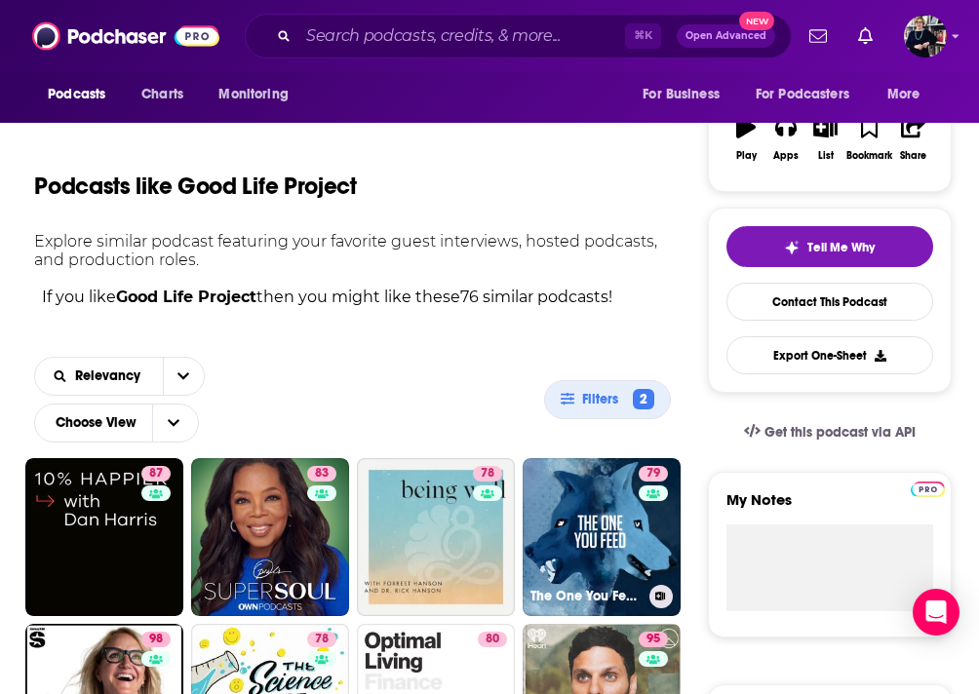
scroll to position [232, 0]
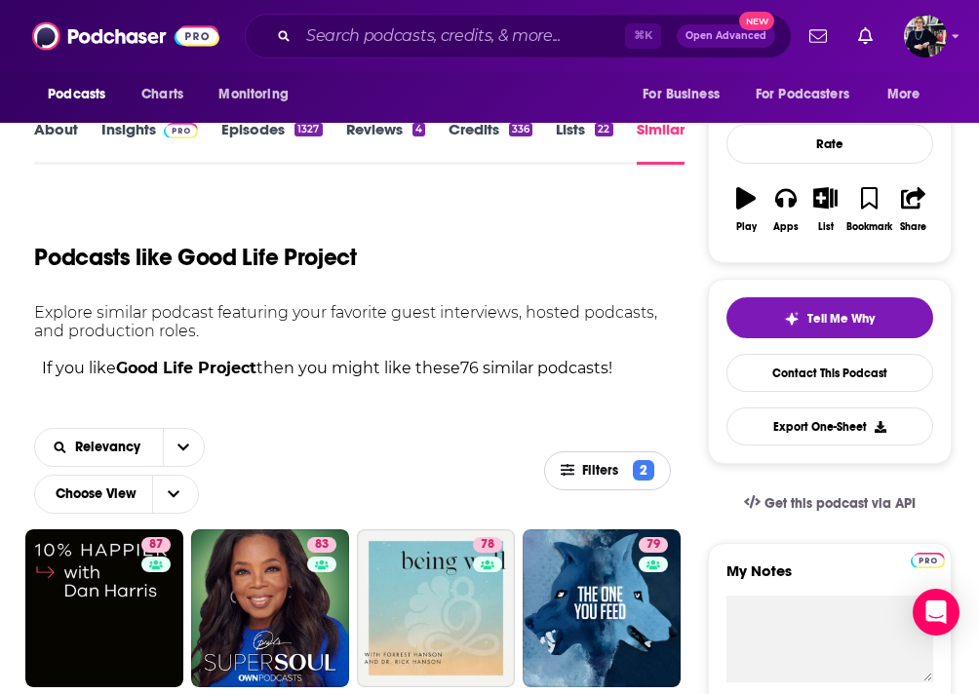
click at [573, 472] on icon "button" at bounding box center [568, 470] width 14 height 14
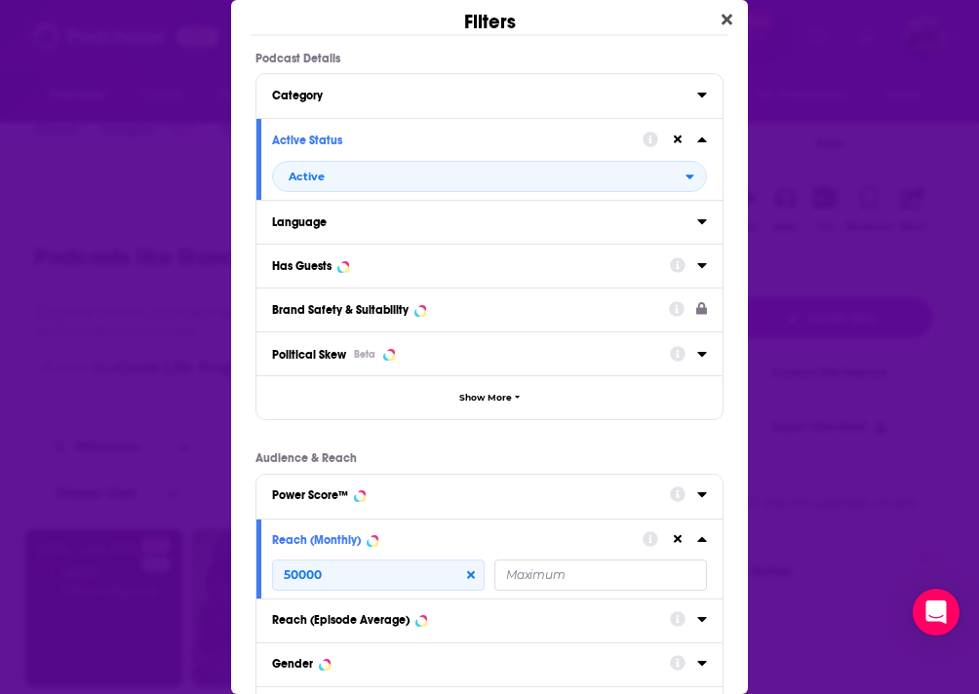
click at [394, 259] on div "Has Guests" at bounding box center [464, 266] width 385 height 14
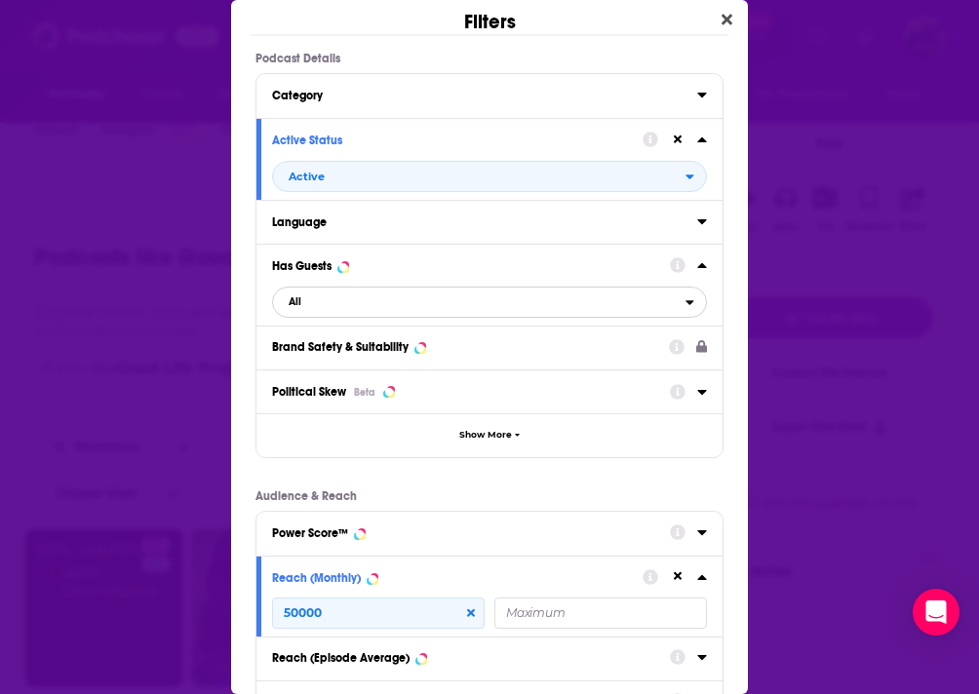
click at [384, 310] on span "All" at bounding box center [479, 302] width 413 height 25
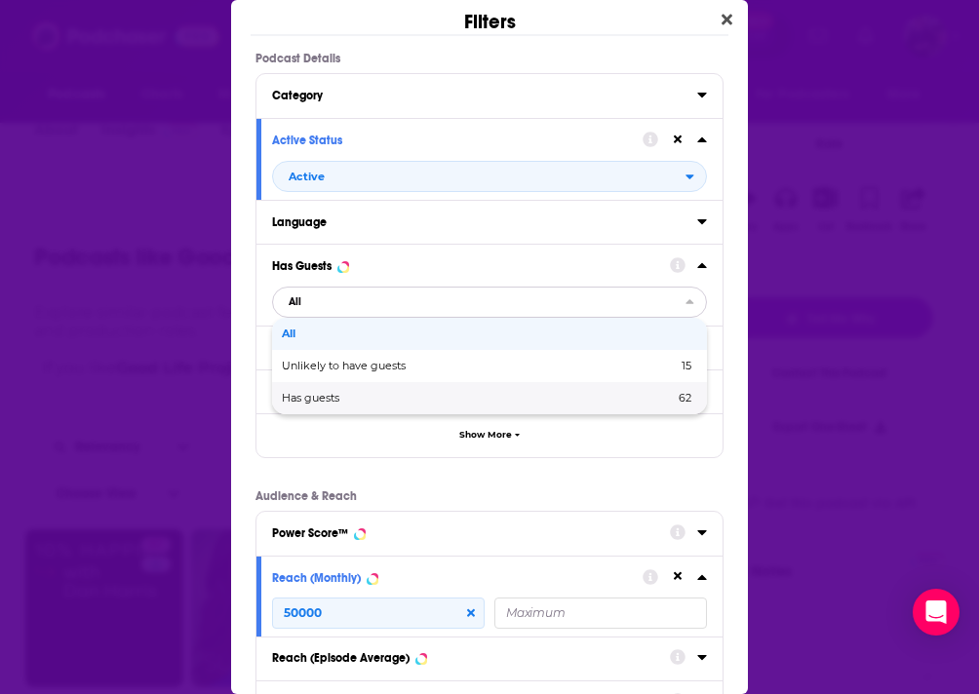
click at [364, 396] on span "Has guests" at bounding box center [394, 398] width 225 height 11
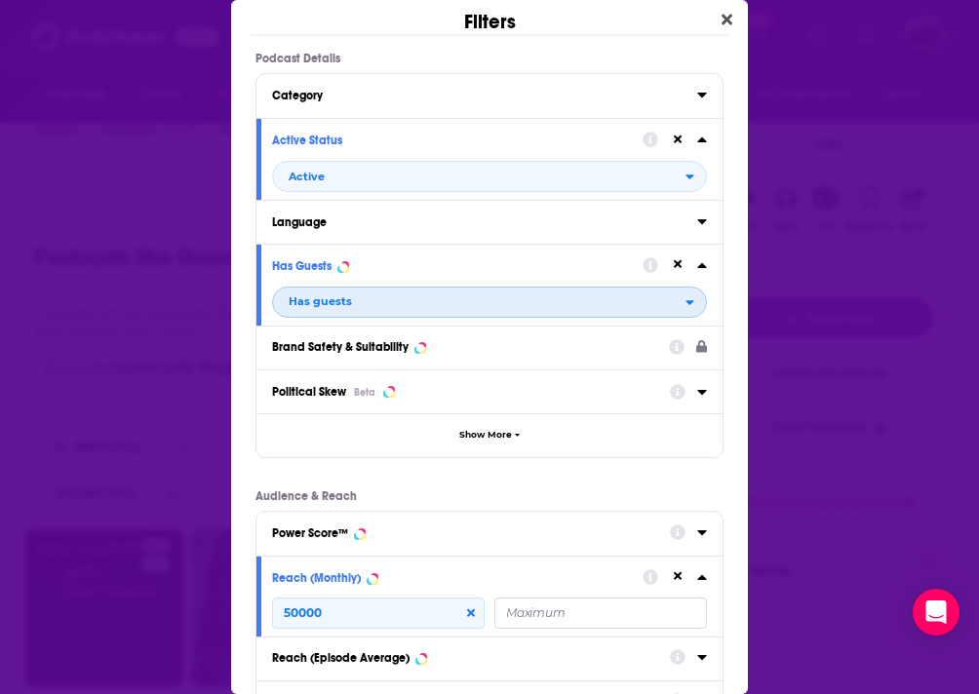
scroll to position [338, 0]
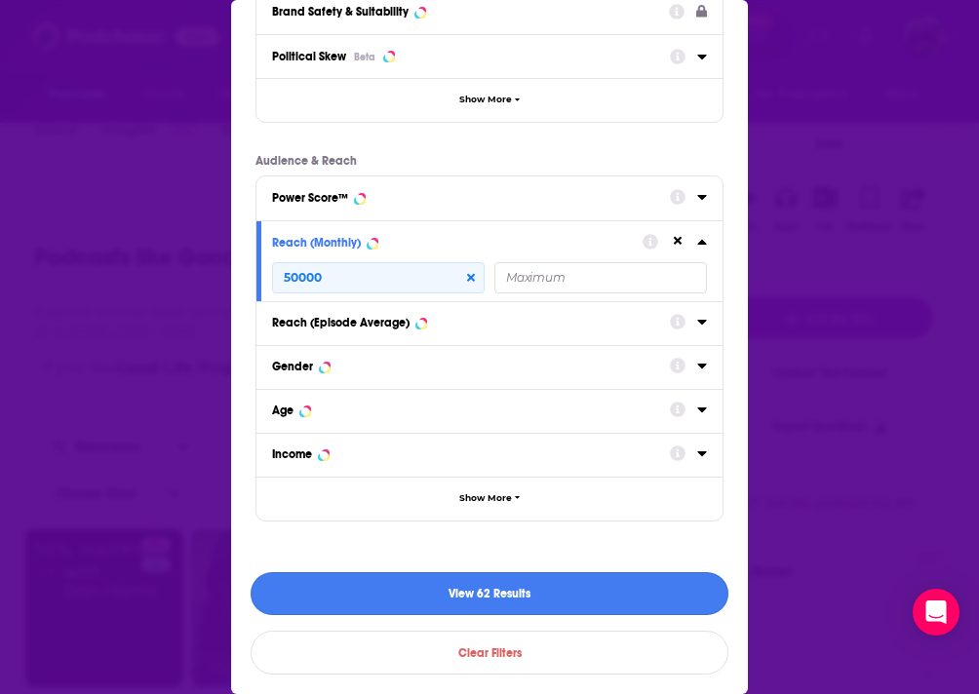
click at [427, 606] on button "View 62 Results" at bounding box center [490, 594] width 478 height 44
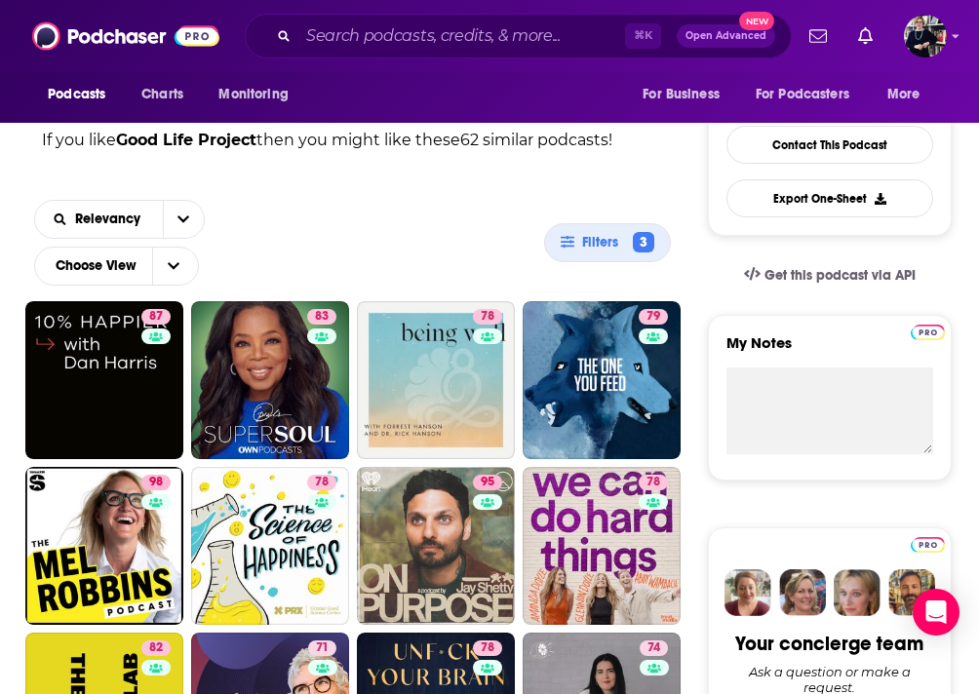
scroll to position [0, 0]
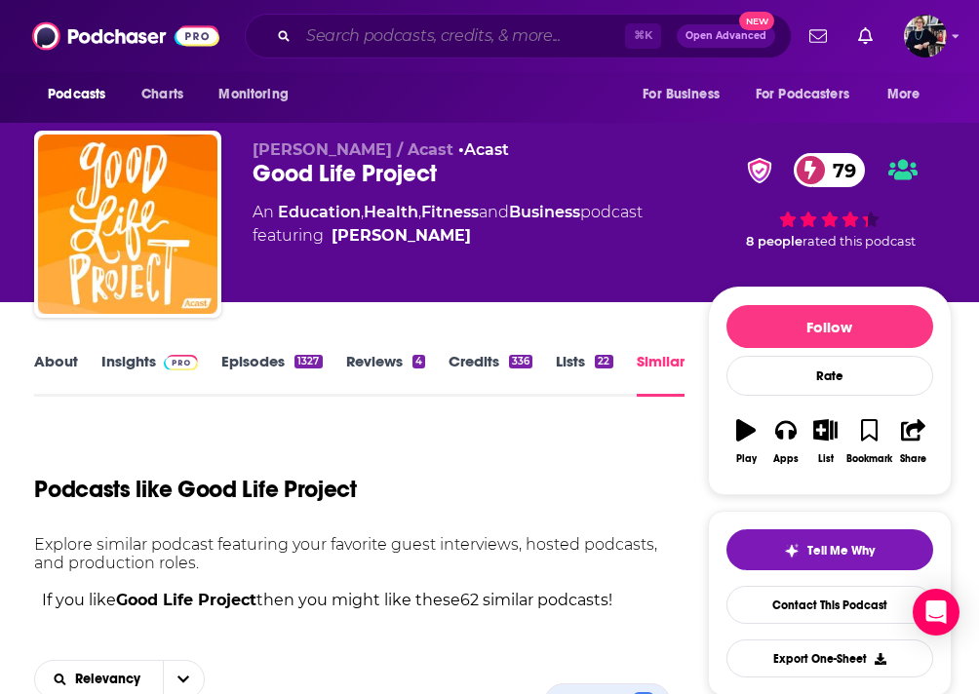
click at [409, 47] on input "Search podcasts, credits, & more..." at bounding box center [461, 35] width 327 height 31
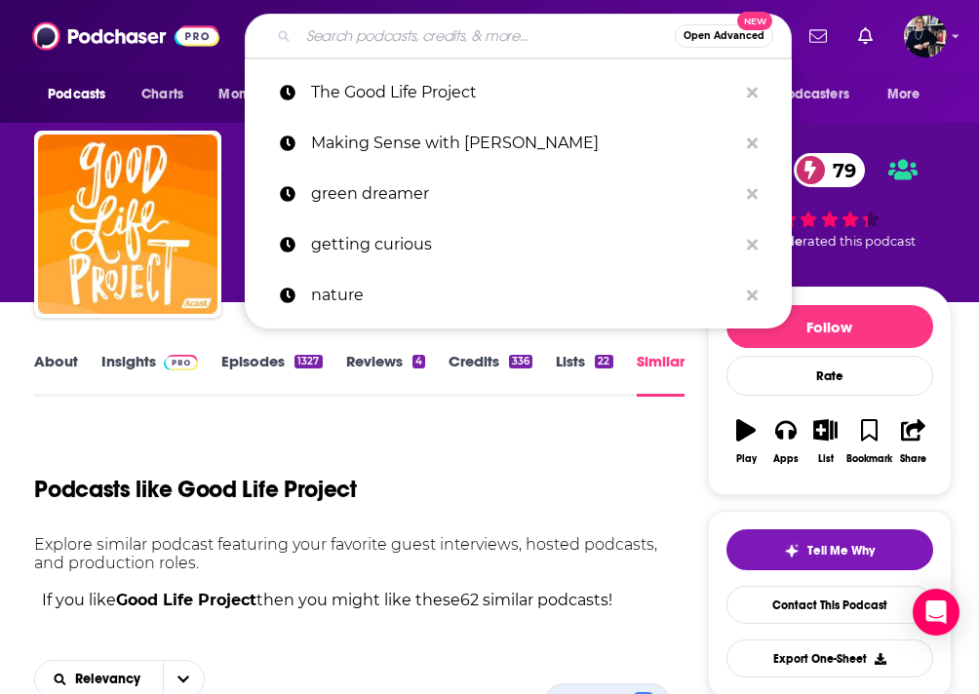
paste input "CREATIVE NONFICTION PODCAST"
type input "CREATIVE NONFICTION PODCAST"
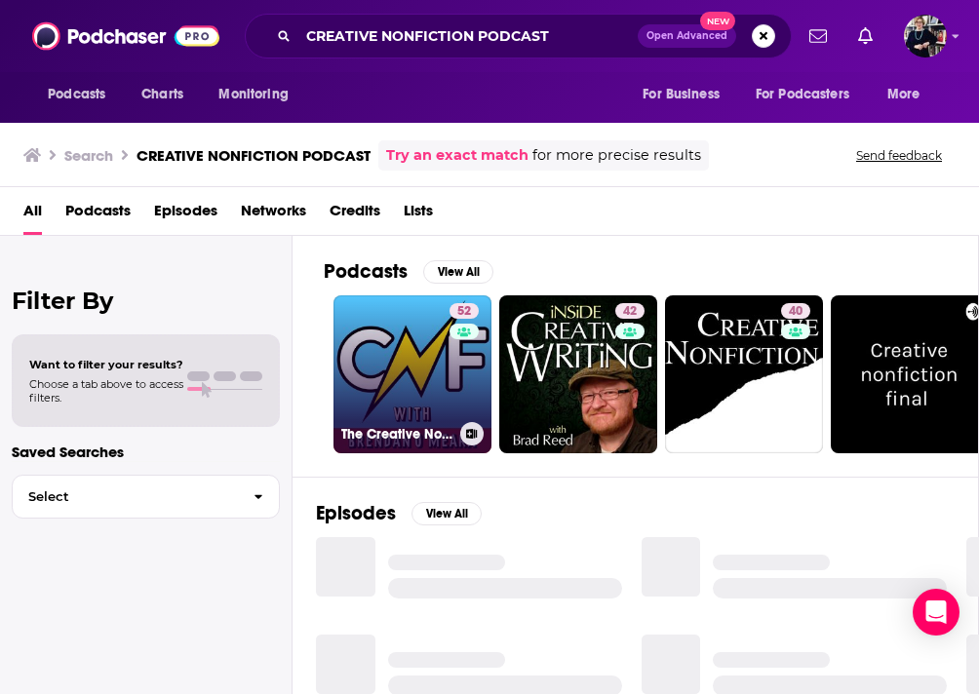
click at [431, 376] on link "52 The Creative Nonfiction Podcast with Brendan O'Meara" at bounding box center [413, 374] width 158 height 158
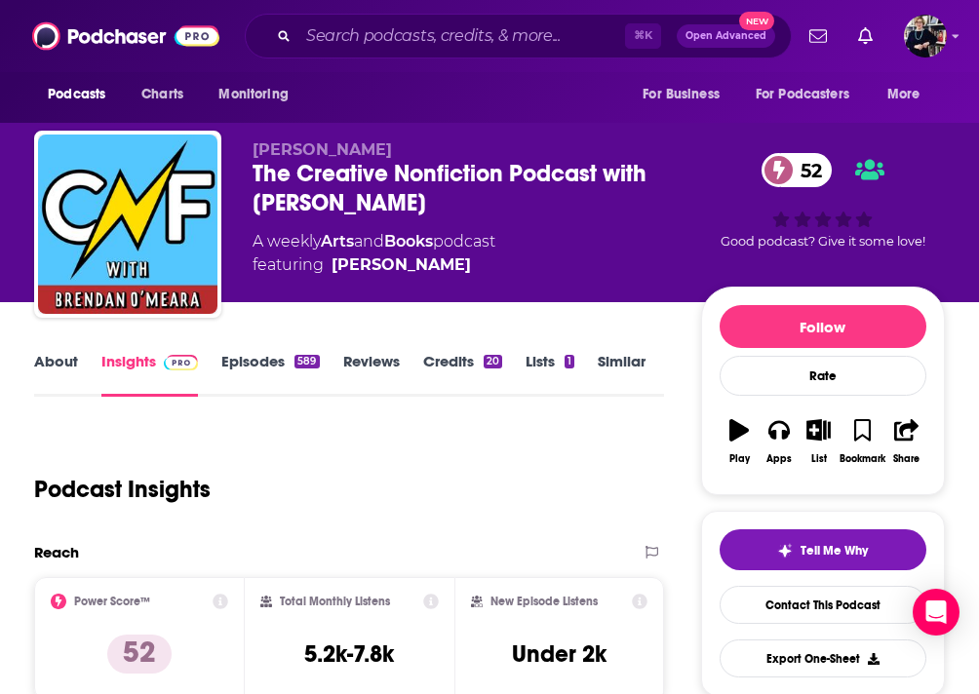
click at [622, 367] on link "Similar" at bounding box center [622, 374] width 48 height 45
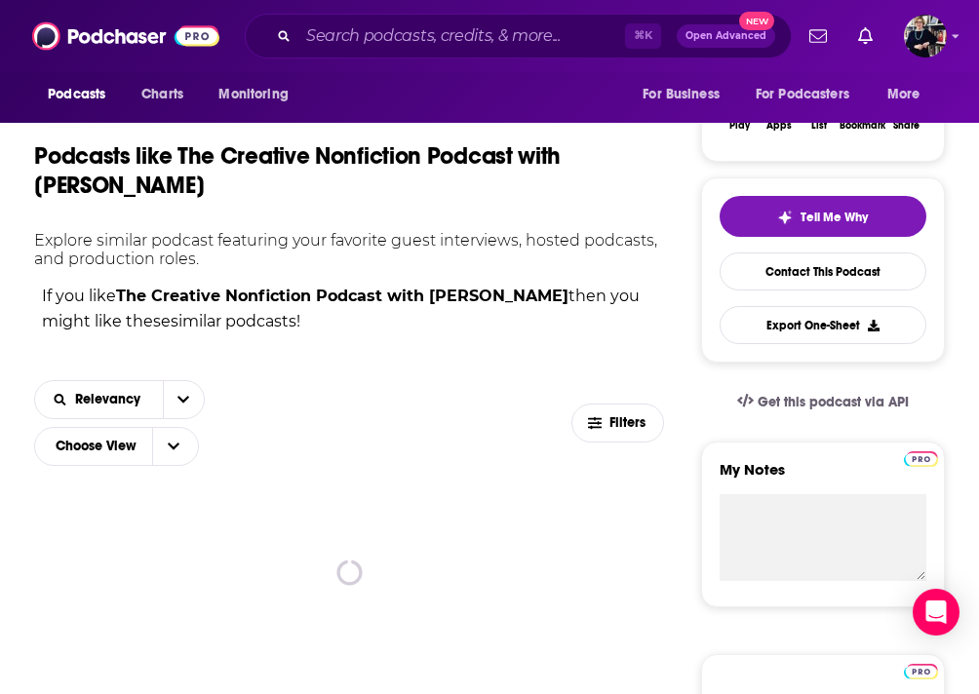
scroll to position [562, 0]
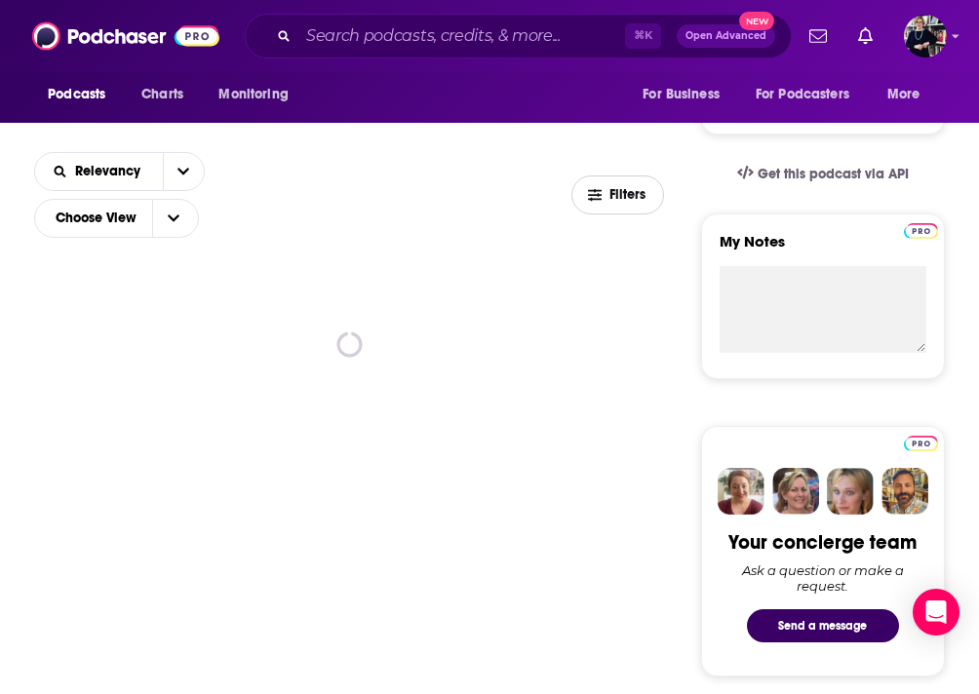
click at [618, 190] on span "Filters" at bounding box center [629, 195] width 39 height 14
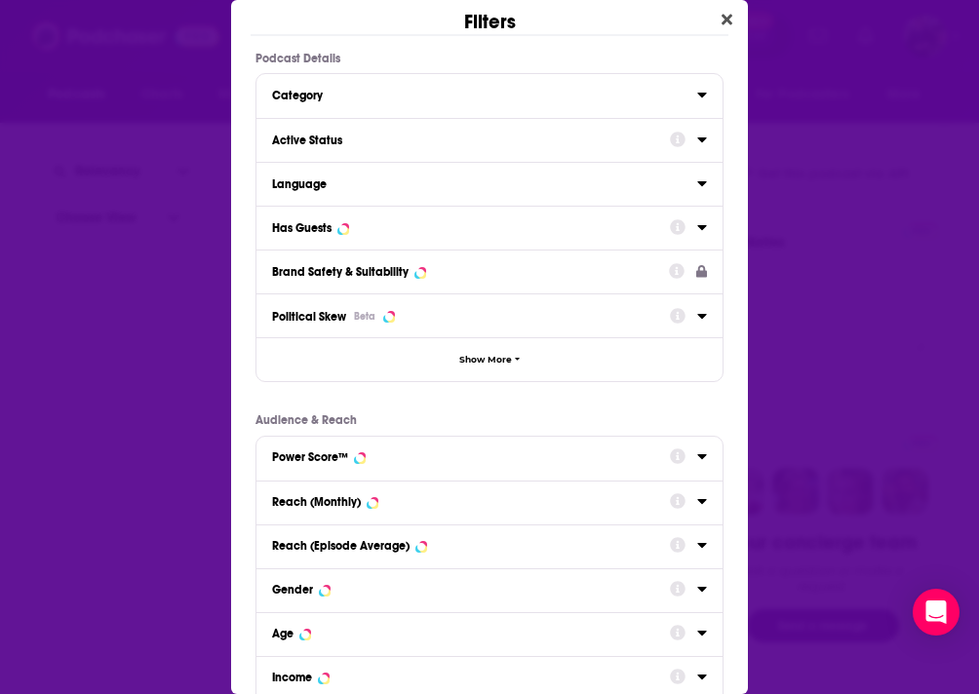
scroll to position [0, 0]
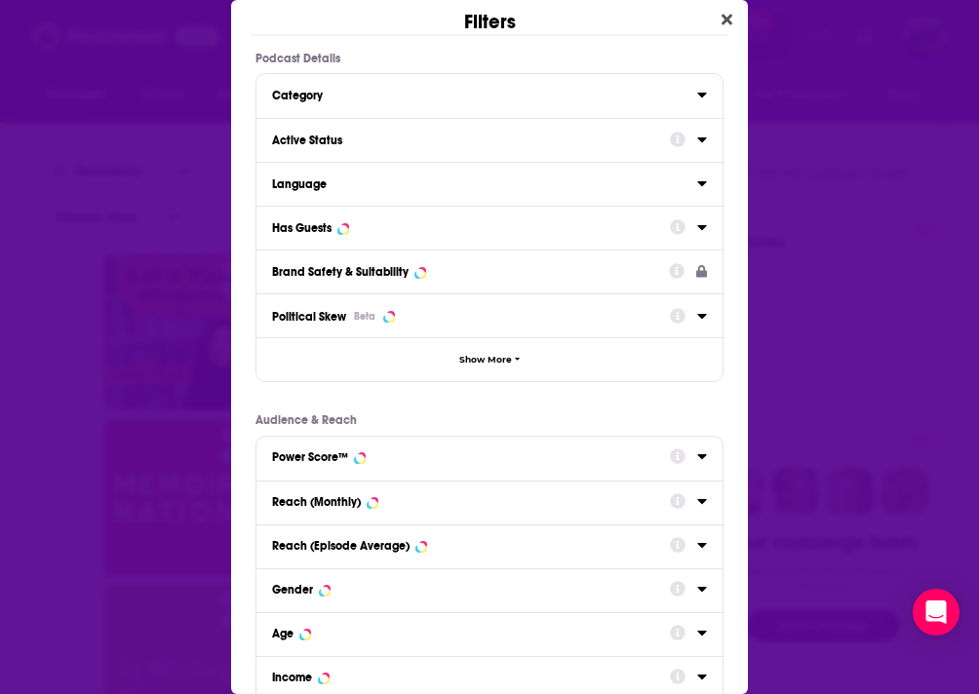
click at [417, 131] on button "Active Status" at bounding box center [471, 139] width 398 height 24
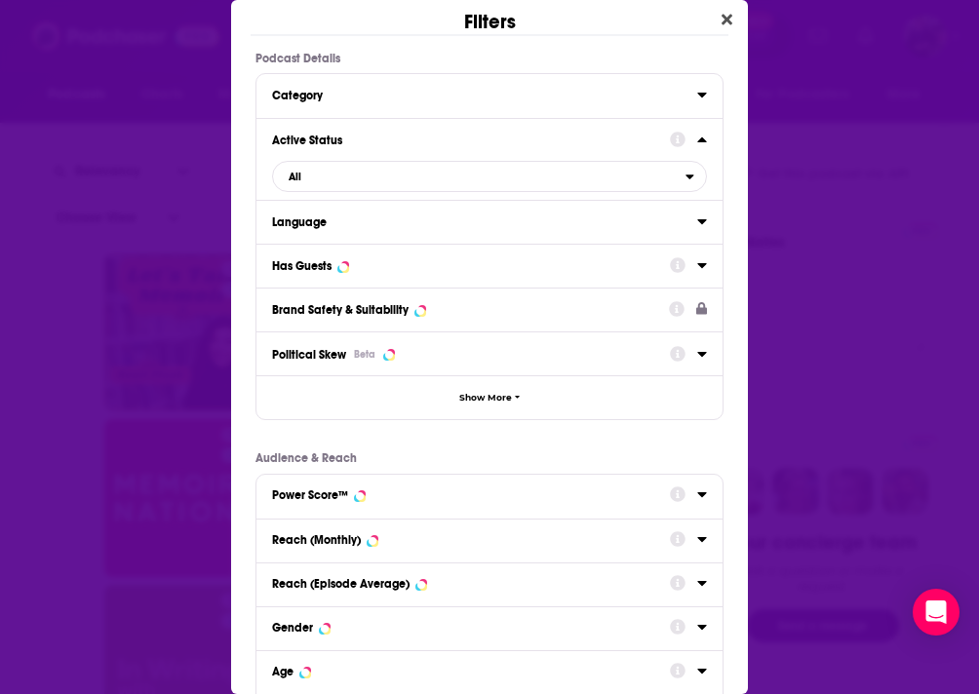
click at [417, 131] on button "Active Status" at bounding box center [471, 139] width 398 height 24
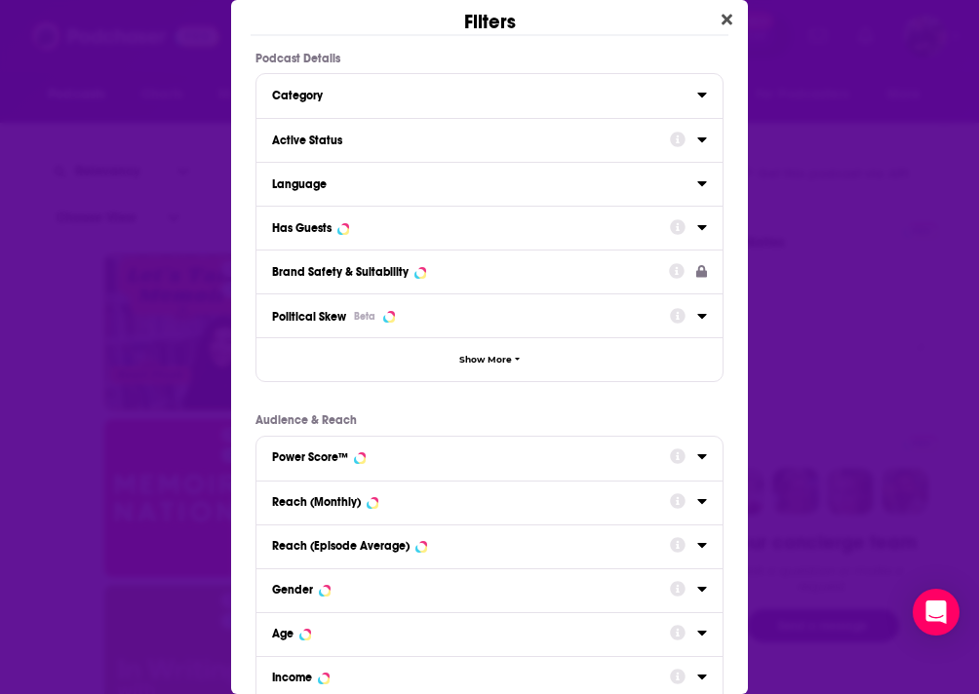
click at [423, 246] on div "Has Guests" at bounding box center [489, 228] width 466 height 44
click at [423, 229] on div "Has Guests" at bounding box center [464, 228] width 385 height 14
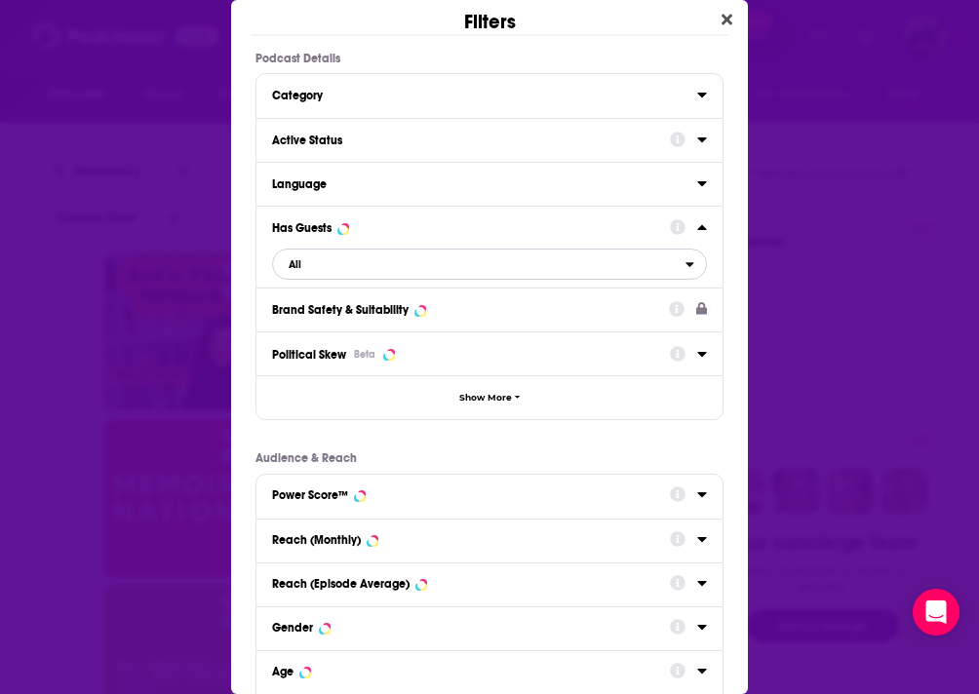
click at [387, 255] on span "All" at bounding box center [479, 264] width 413 height 25
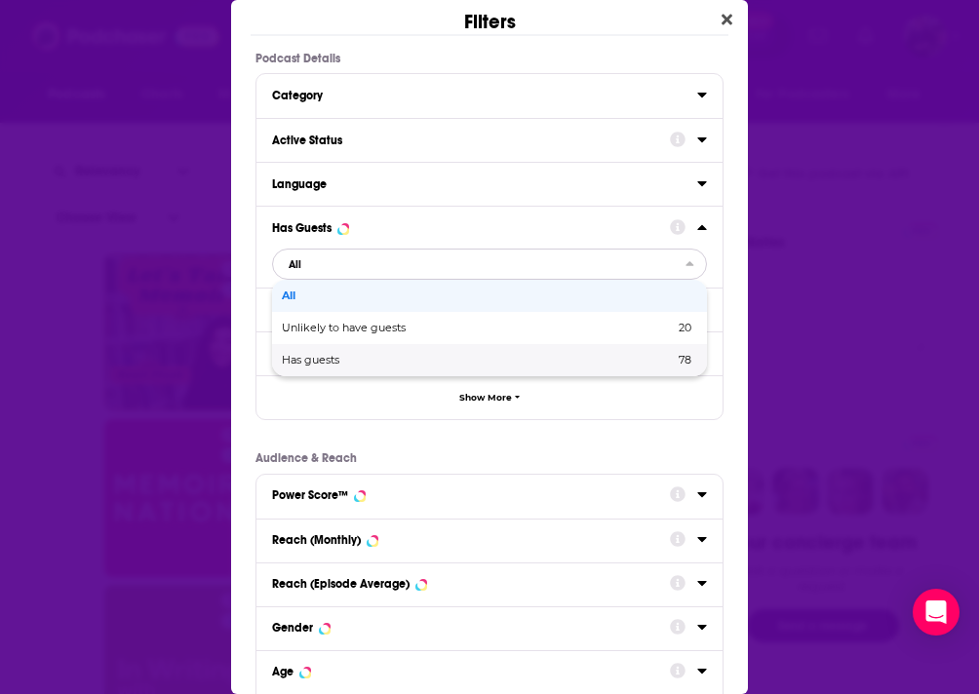
click at [364, 353] on div "Has guests 78" at bounding box center [489, 360] width 435 height 32
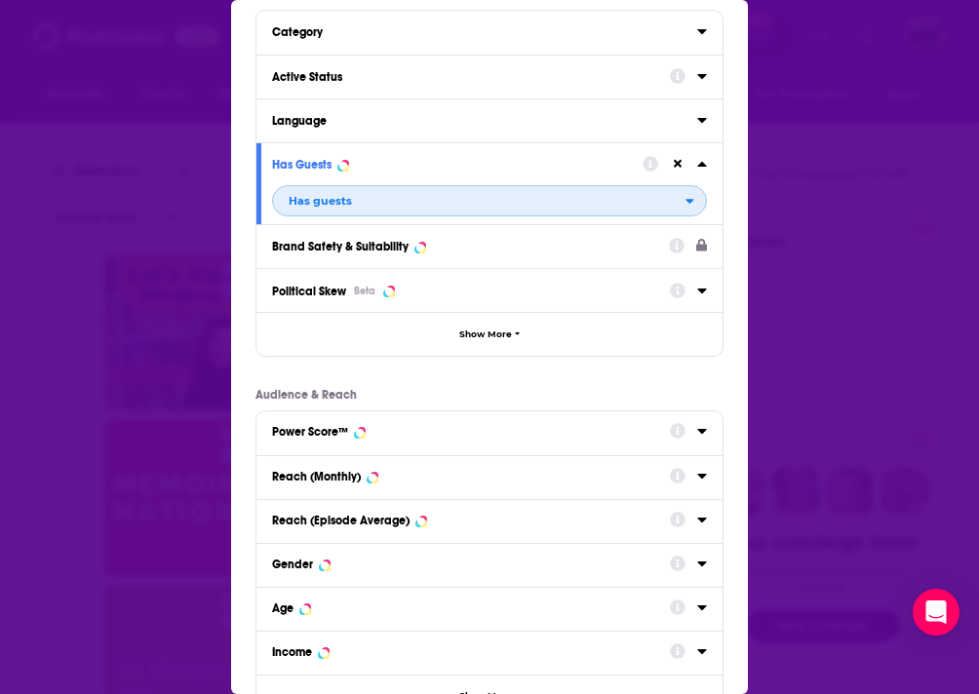
scroll to position [167, 0]
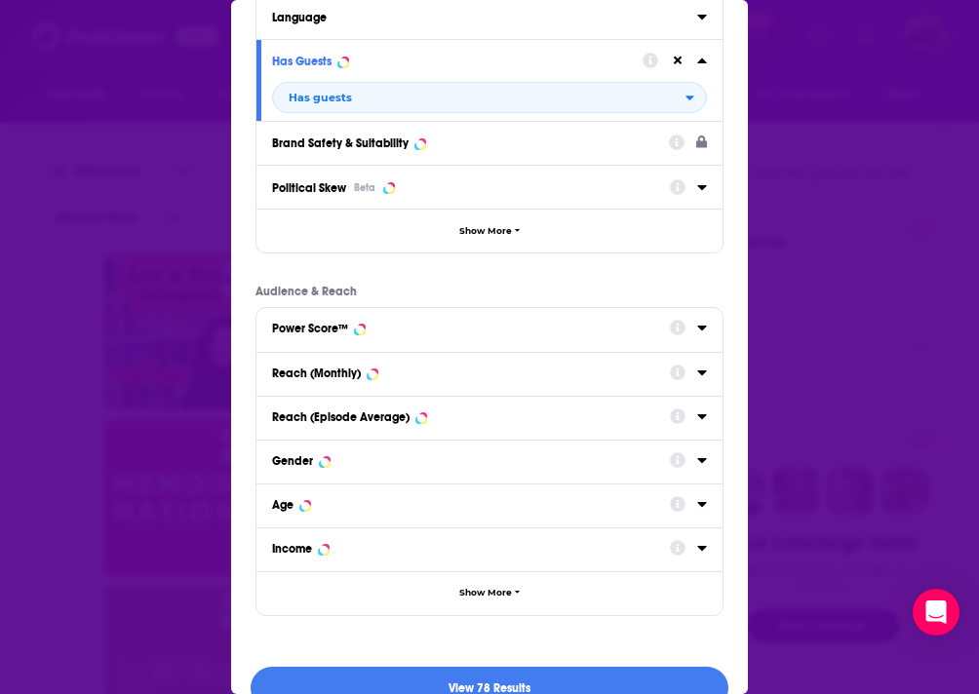
click at [413, 370] on div "Reach (Monthly)" at bounding box center [464, 374] width 385 height 14
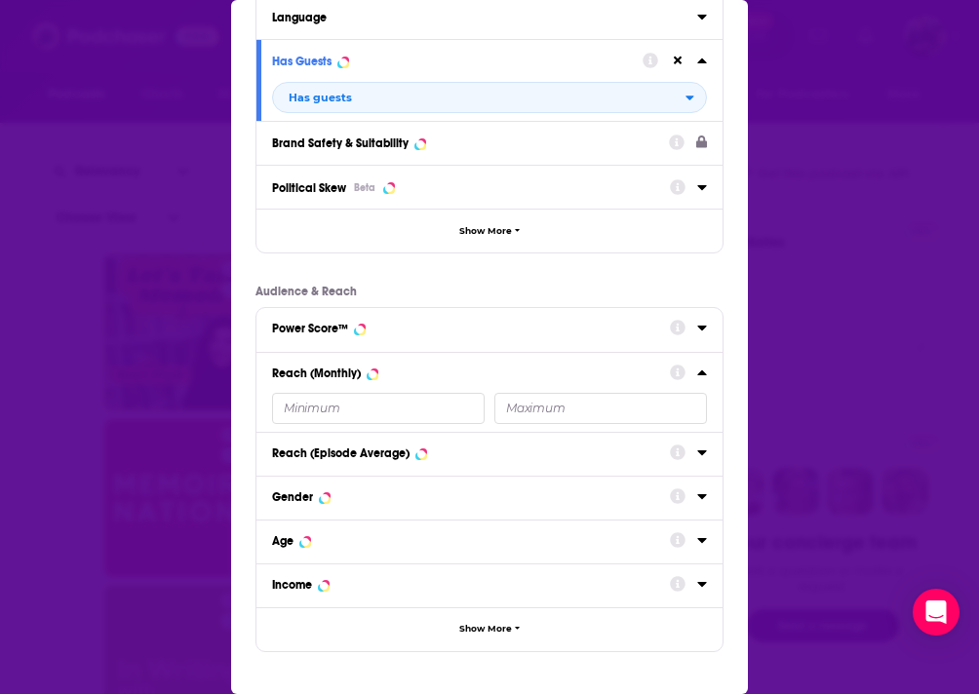
click at [341, 417] on input "Dialog" at bounding box center [378, 408] width 213 height 31
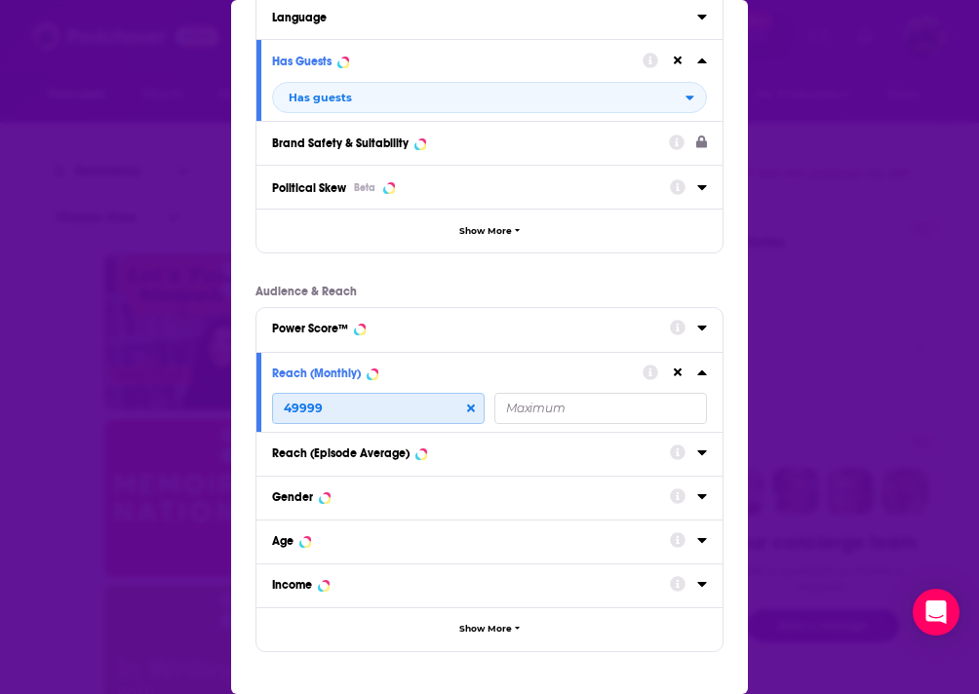
scroll to position [240, 0]
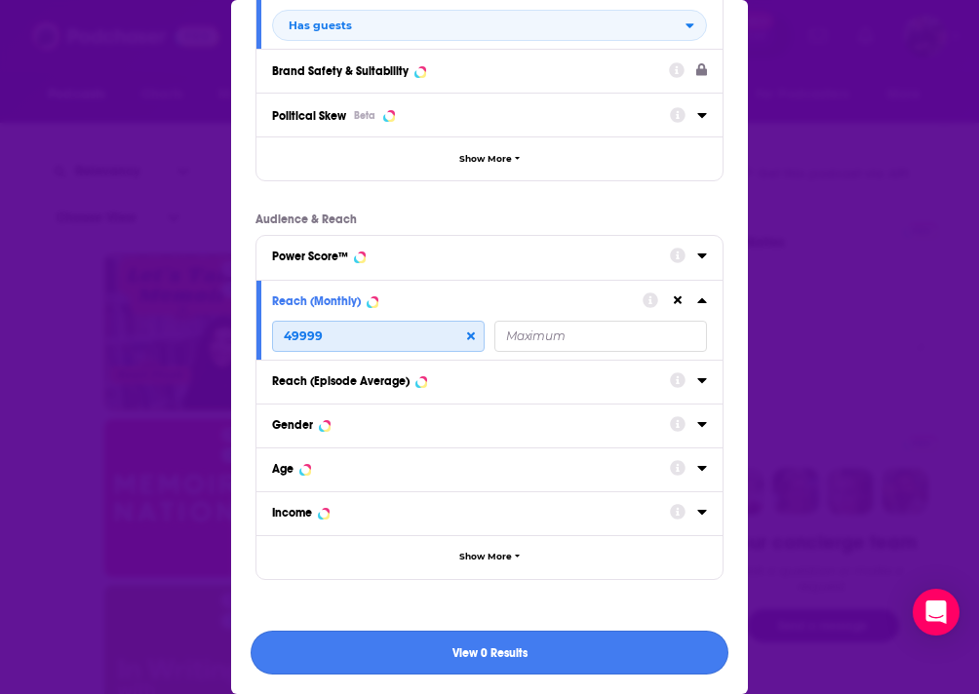
type input "49999"
click at [488, 644] on button "View 0 Results" at bounding box center [490, 653] width 478 height 44
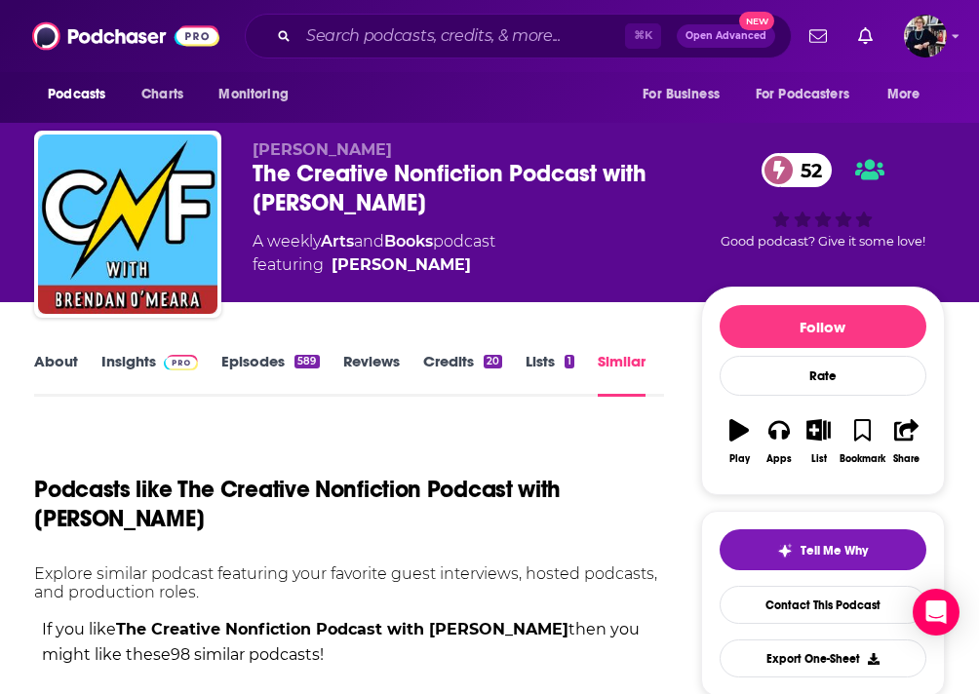
scroll to position [562, 0]
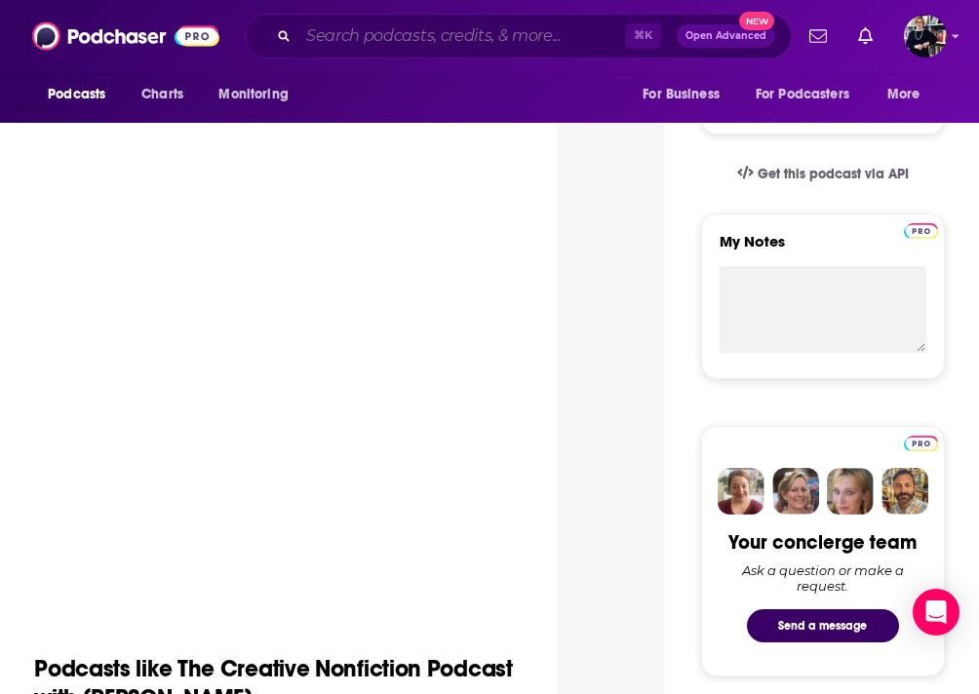
click at [426, 43] on input "Search podcasts, credits, & more..." at bounding box center [461, 35] width 327 height 31
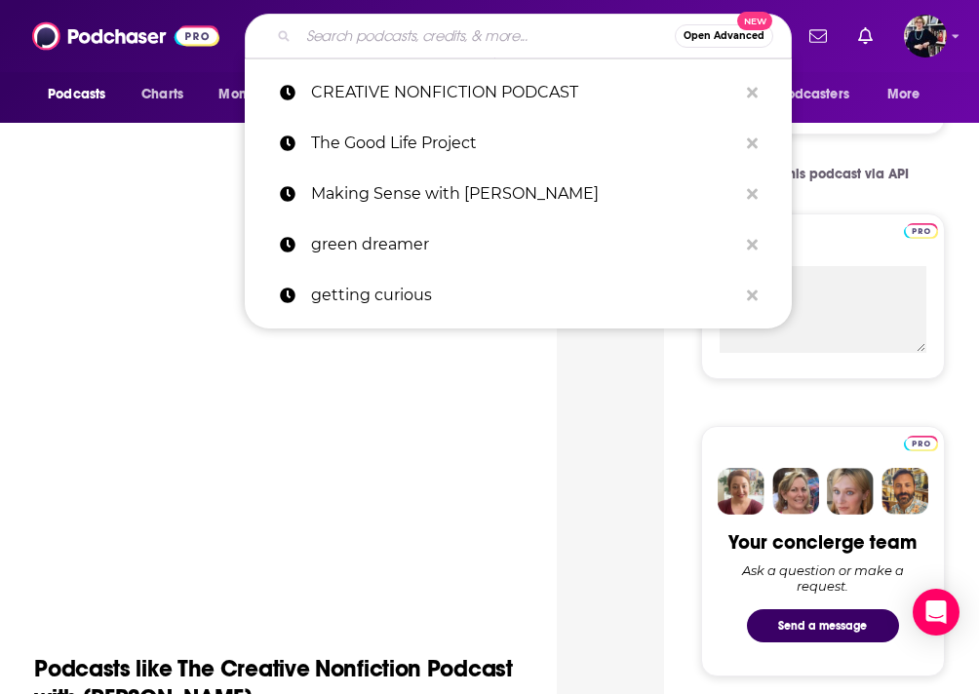
paste input "FOR THE WILD"
type input "FOR THE WILD"
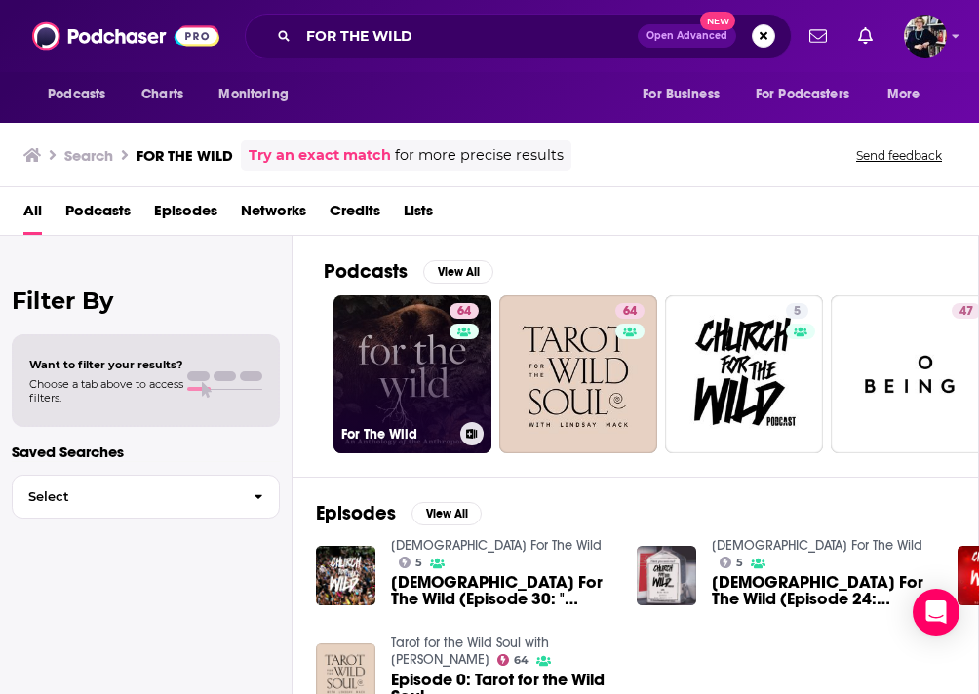
click at [381, 342] on link "64 For The Wild" at bounding box center [413, 374] width 158 height 158
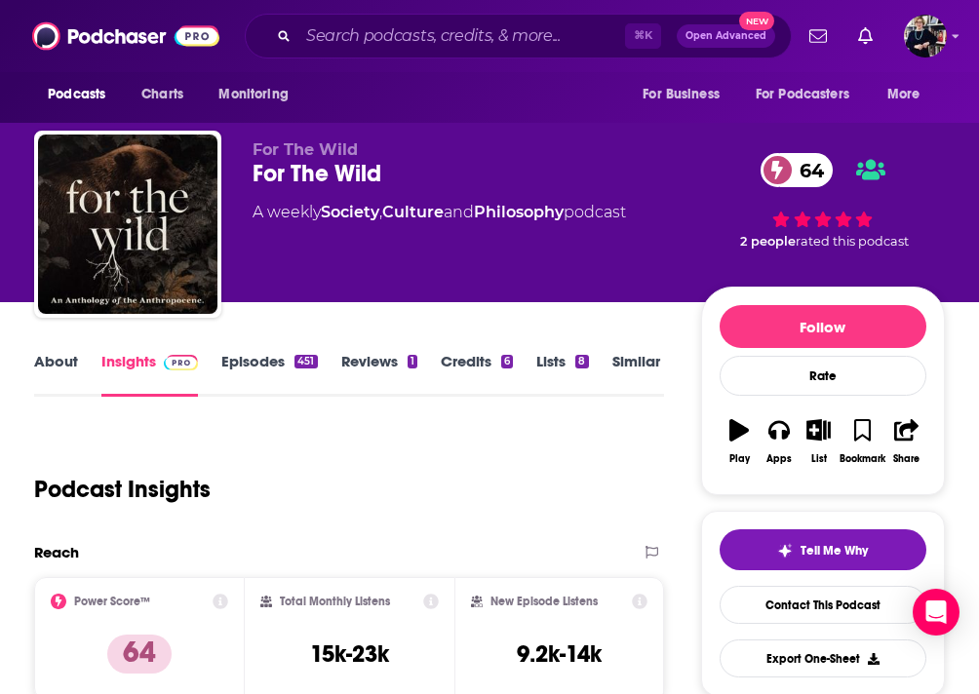
click at [622, 363] on link "Similar" at bounding box center [636, 374] width 48 height 45
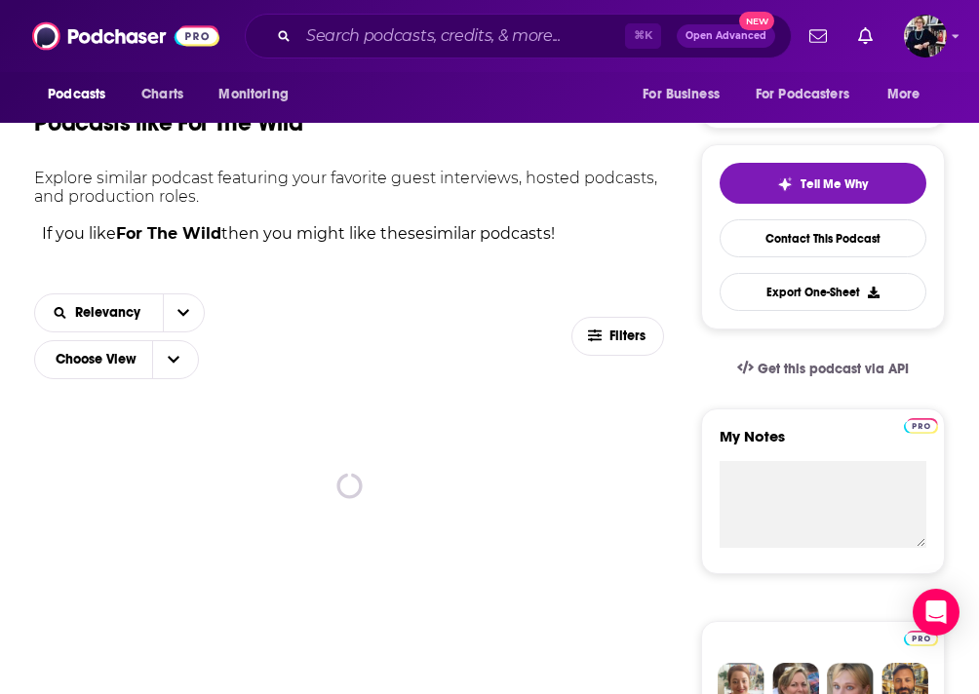
scroll to position [373, 0]
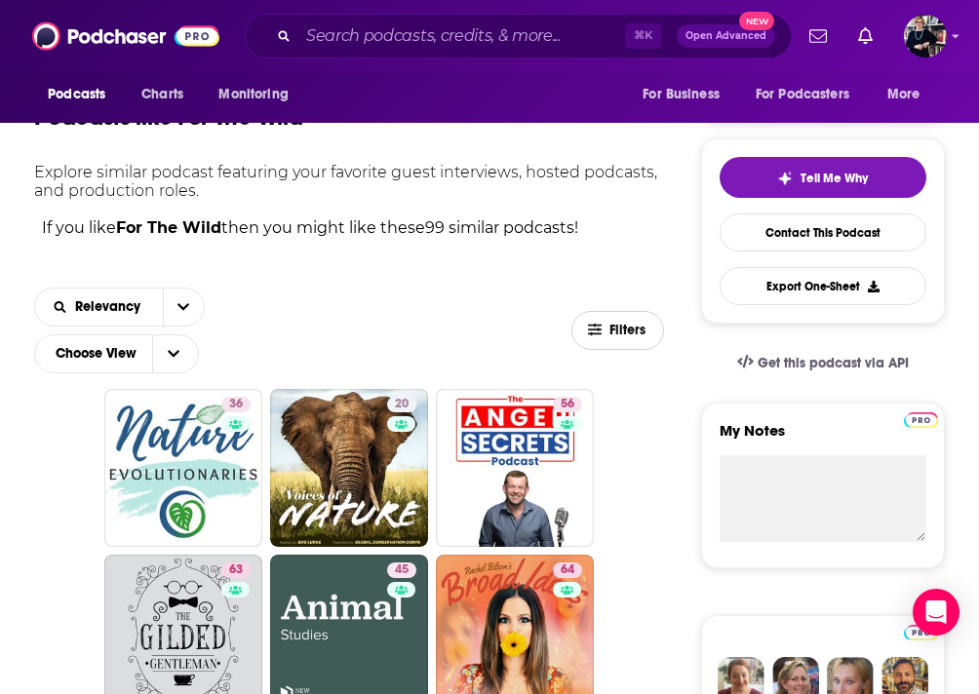
click at [615, 334] on span "Filters" at bounding box center [629, 331] width 39 height 14
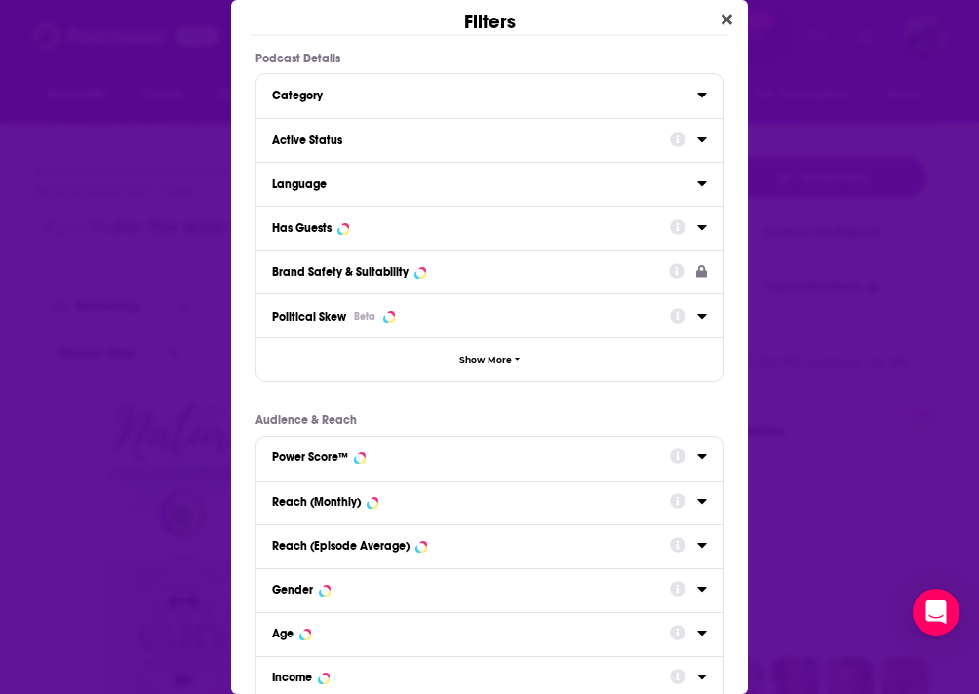
scroll to position [0, 0]
click at [489, 495] on div "Reach (Monthly)" at bounding box center [464, 502] width 385 height 14
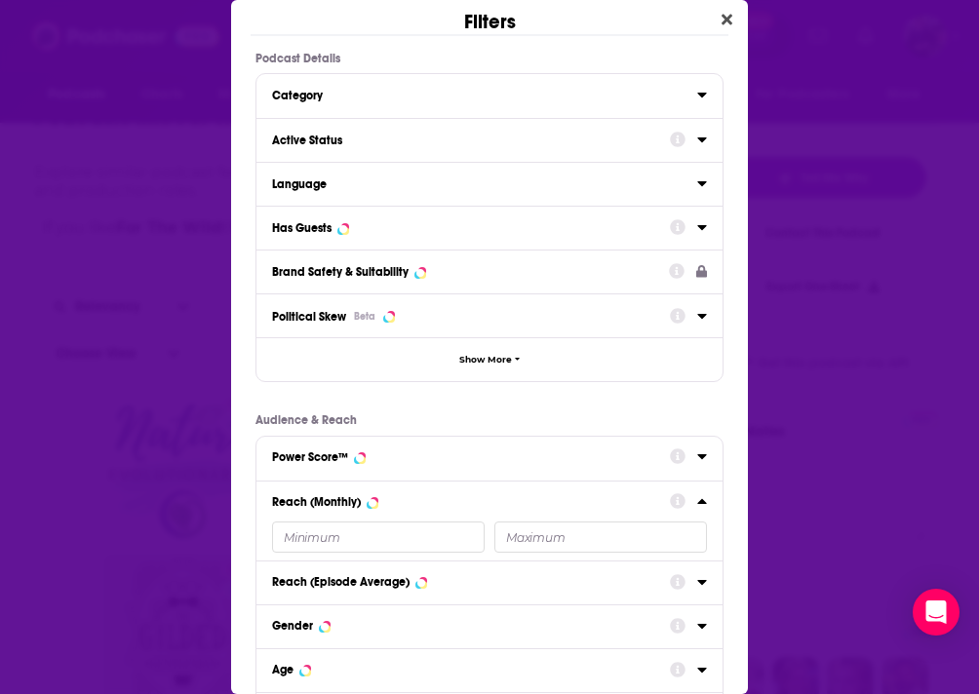
click at [331, 528] on input "Dialog" at bounding box center [378, 537] width 213 height 31
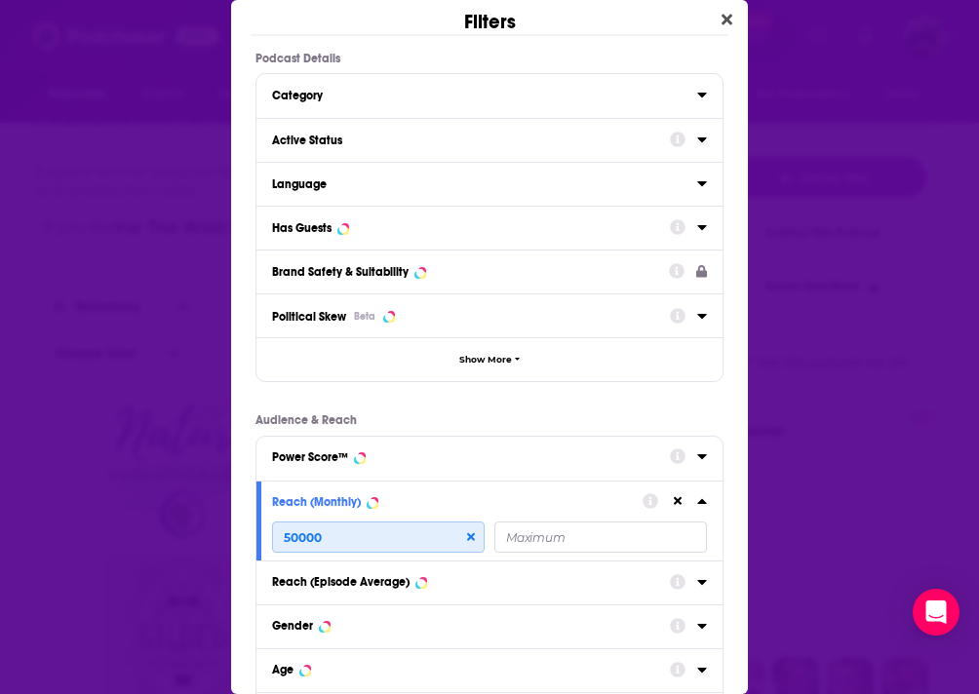
type input "50000"
click at [408, 222] on div "Has Guests" at bounding box center [464, 228] width 385 height 14
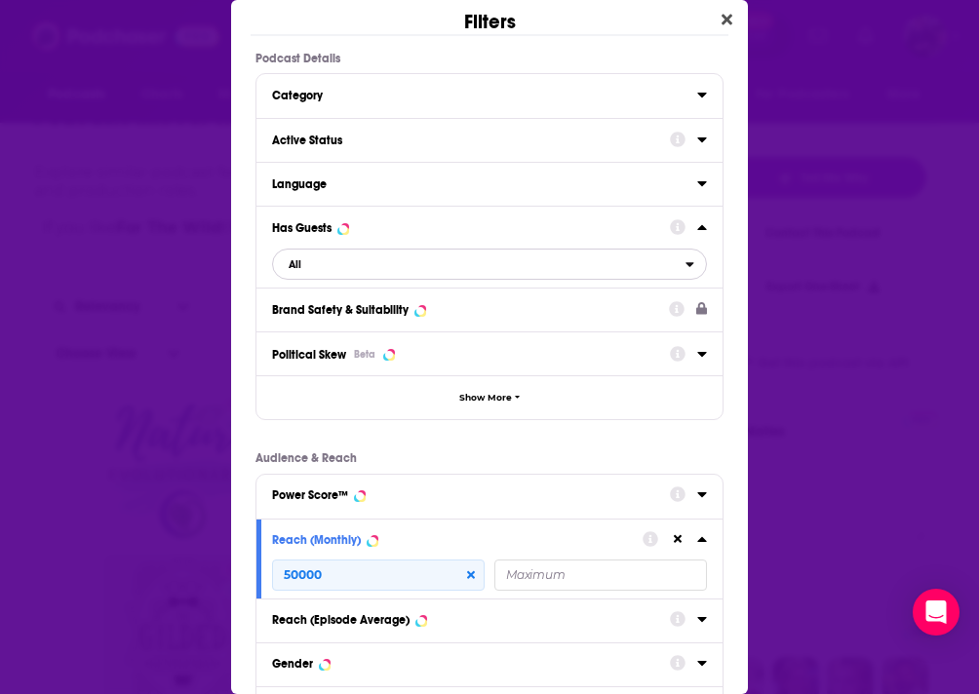
click at [398, 277] on span "All" at bounding box center [479, 264] width 413 height 25
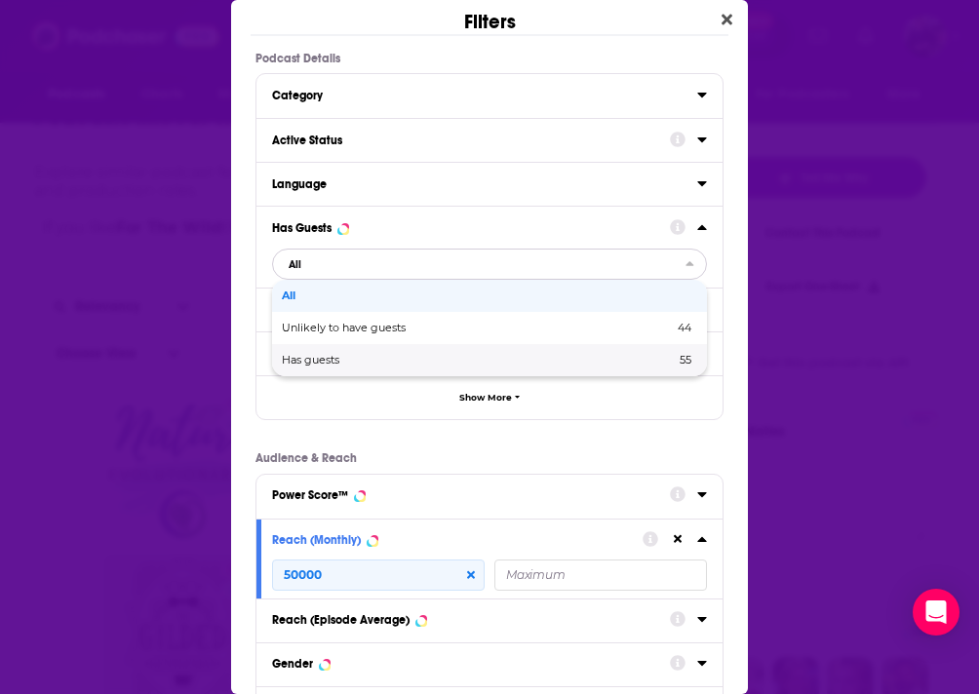
click at [383, 358] on span "Has guests" at bounding box center [394, 360] width 225 height 11
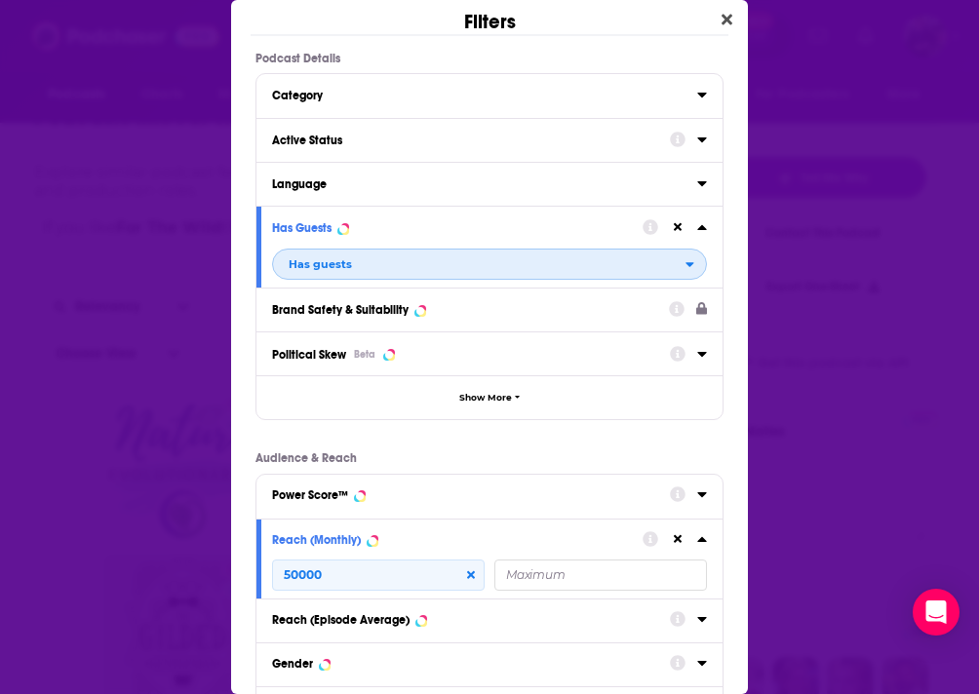
scroll to position [240, 0]
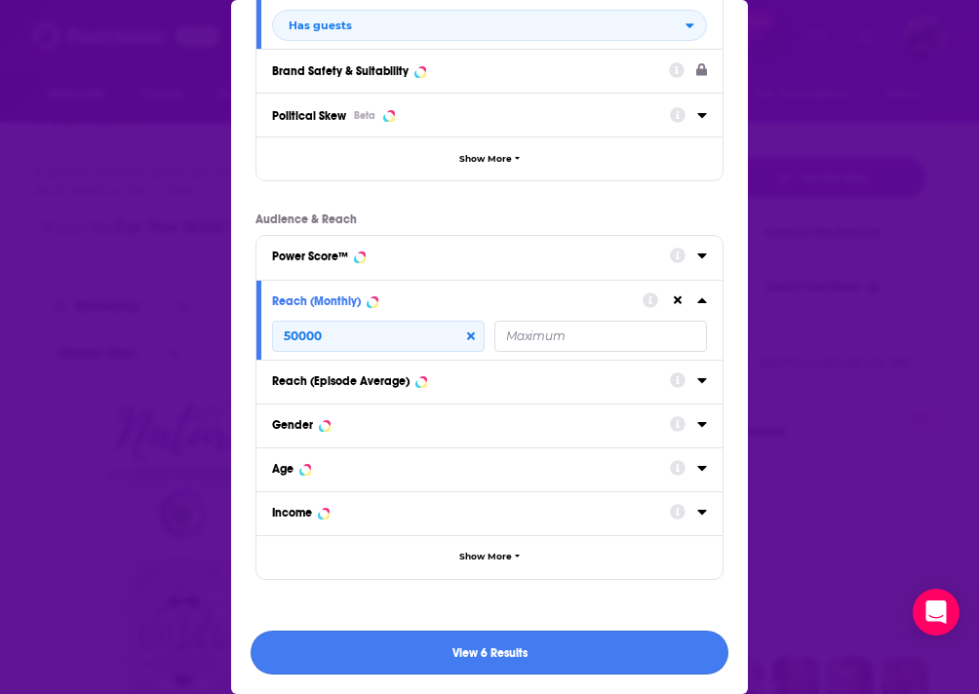
click at [422, 646] on button "View 6 Results" at bounding box center [490, 653] width 478 height 44
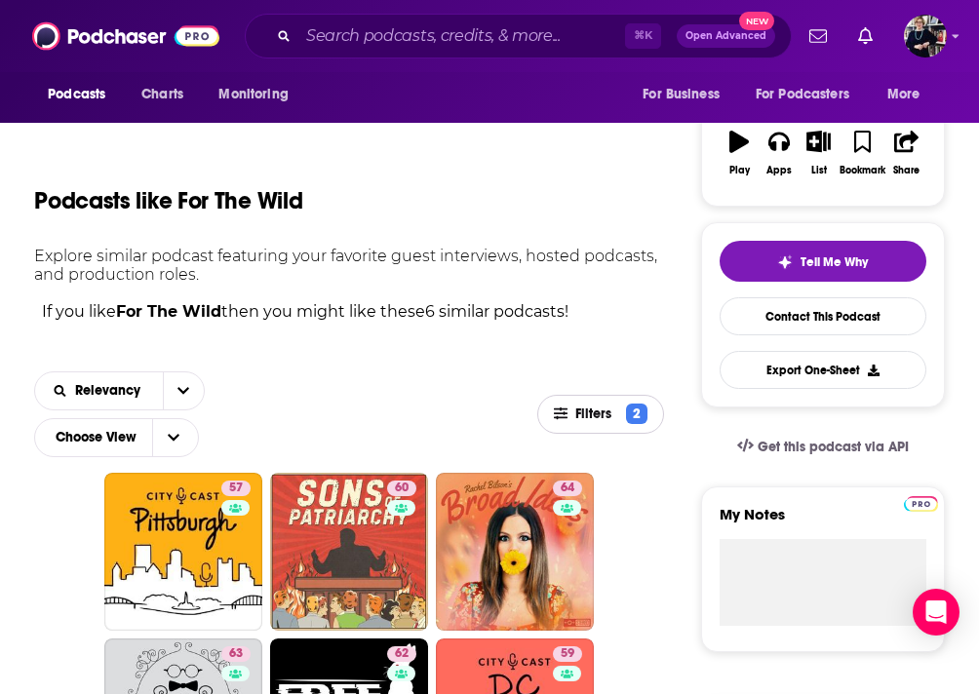
scroll to position [0, 0]
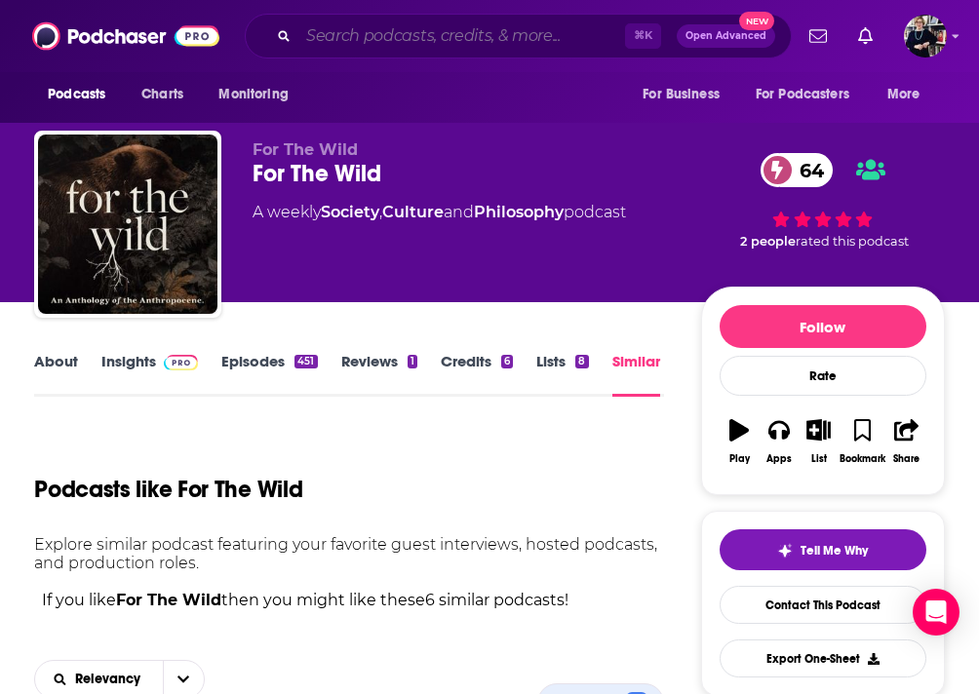
click at [384, 40] on input "Search podcasts, credits, & more..." at bounding box center [461, 35] width 327 height 31
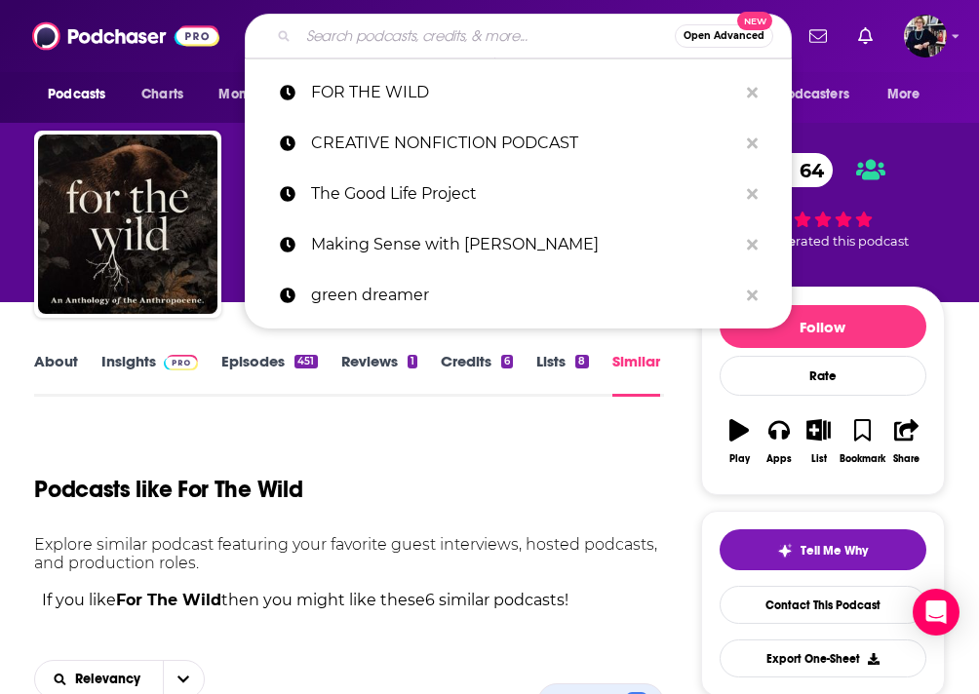
paste input "Living on Earth"
type input "Living on Earth"
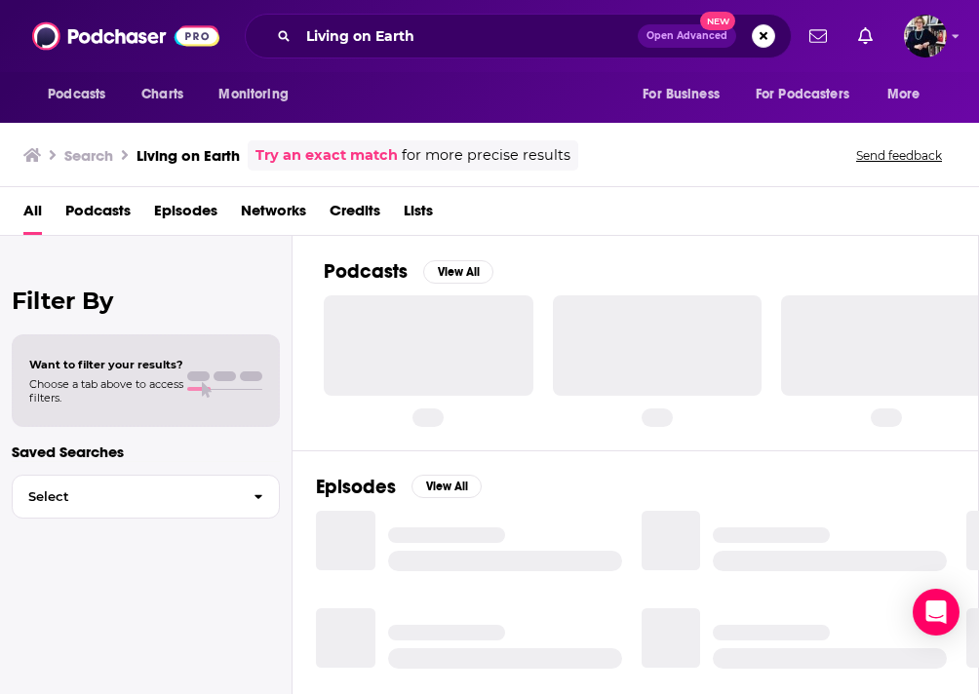
click at [120, 213] on span "Podcasts" at bounding box center [97, 215] width 65 height 40
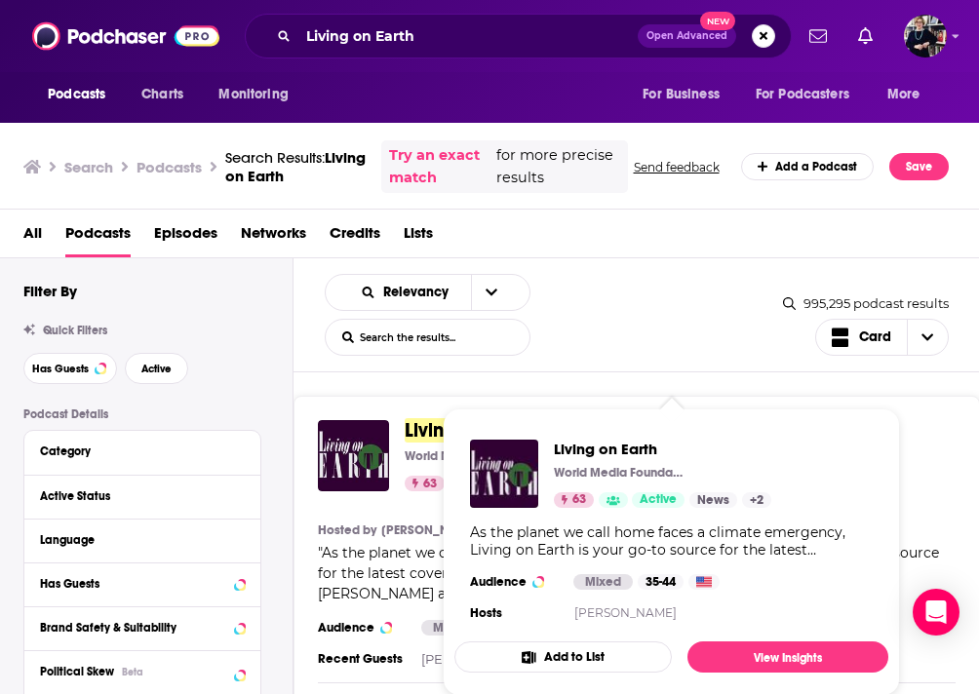
click at [514, 430] on div "Living on Earth World Media Foundation 63 Active Categories News + 2 News + 2 A…" at bounding box center [671, 532] width 434 height 217
click at [432, 432] on span "Living" at bounding box center [430, 430] width 51 height 24
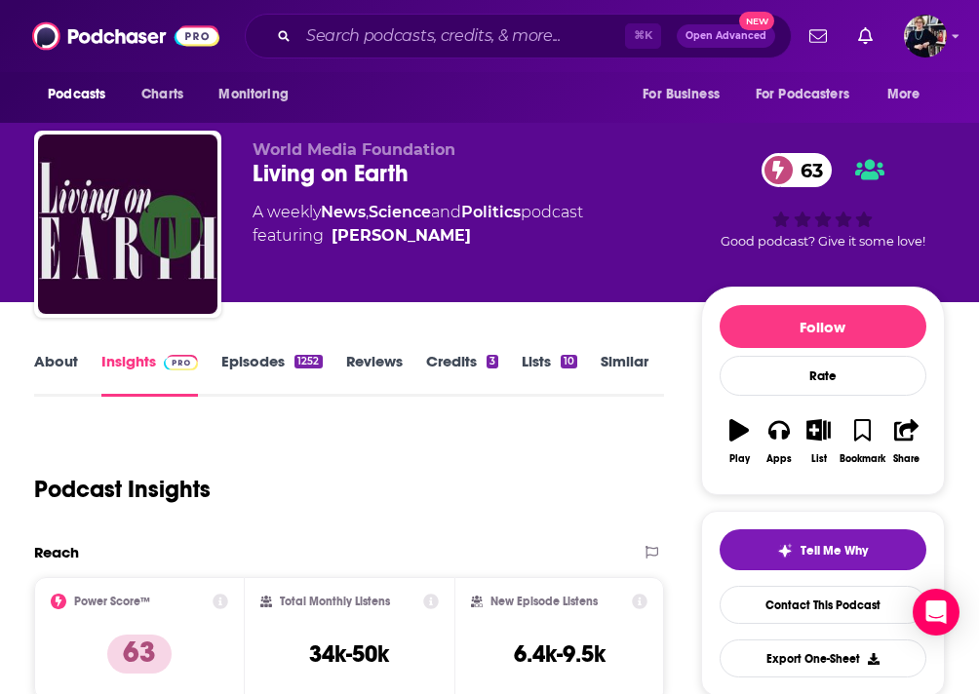
click at [617, 362] on link "Similar" at bounding box center [625, 374] width 48 height 45
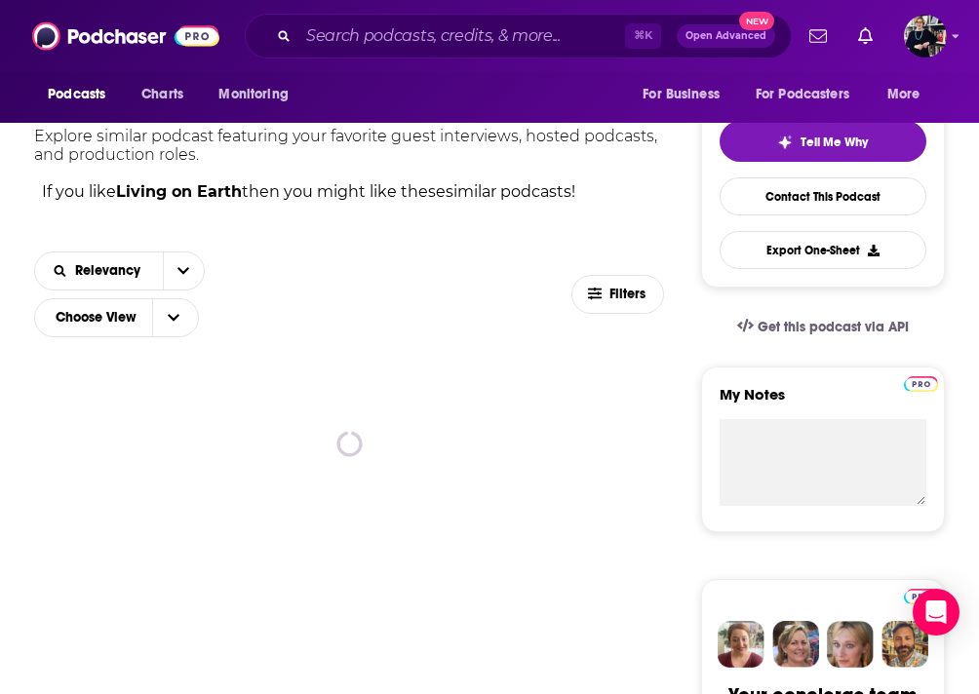
scroll to position [472, 0]
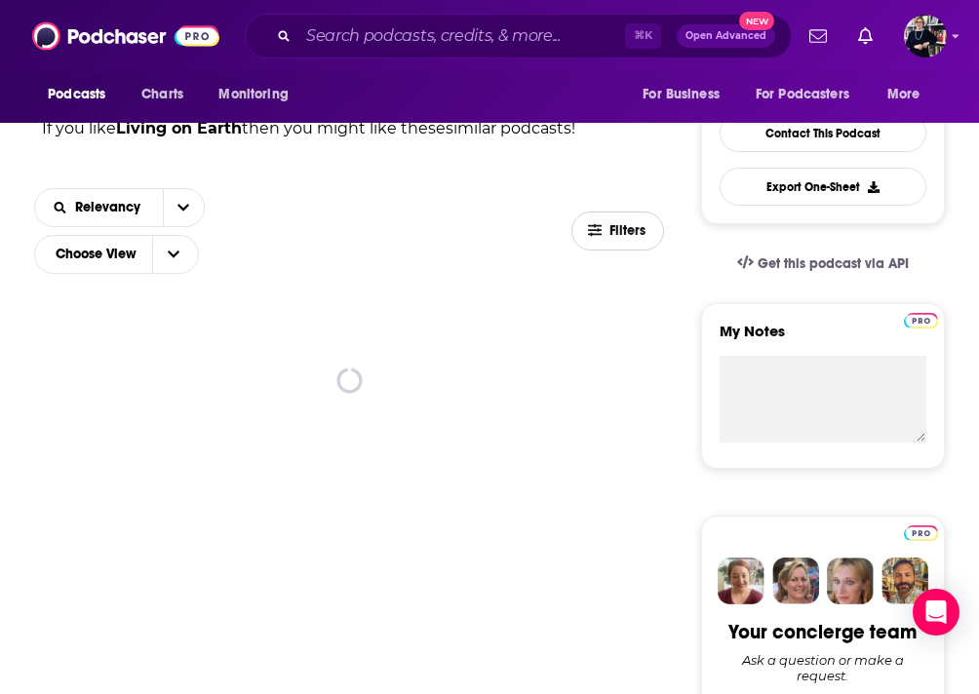
click at [611, 234] on span "Filters" at bounding box center [629, 231] width 39 height 14
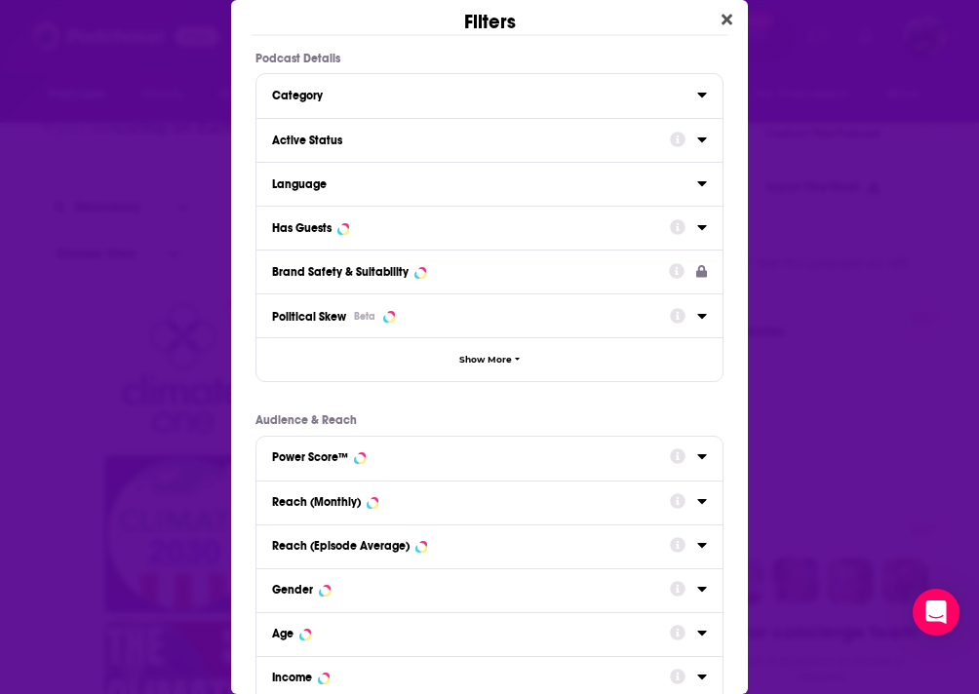
click at [508, 222] on div "Has Guests" at bounding box center [464, 228] width 385 height 14
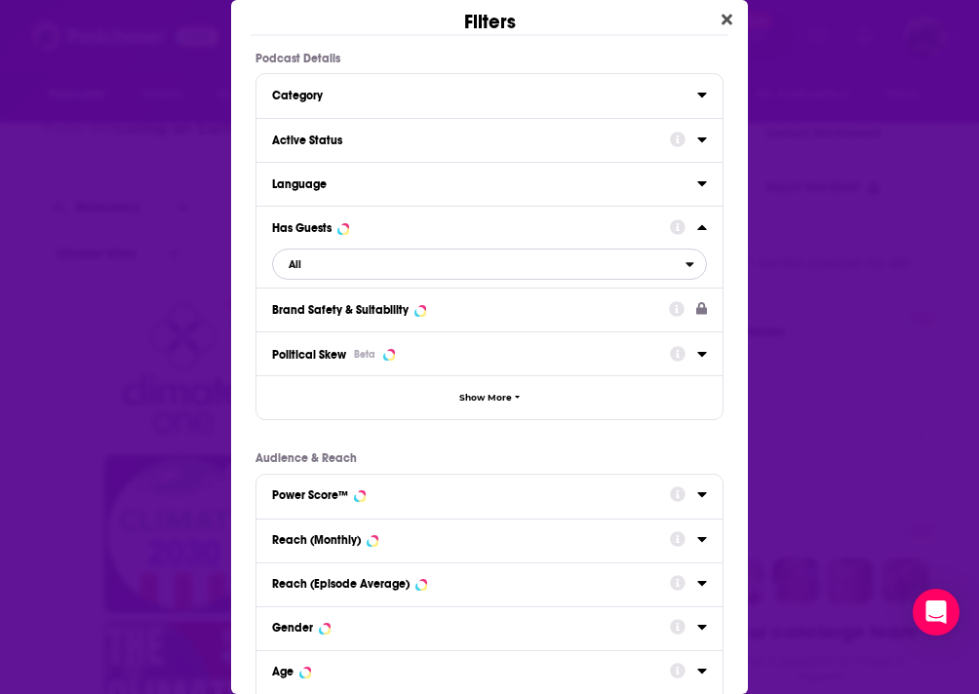
click at [402, 269] on span "All" at bounding box center [479, 264] width 413 height 25
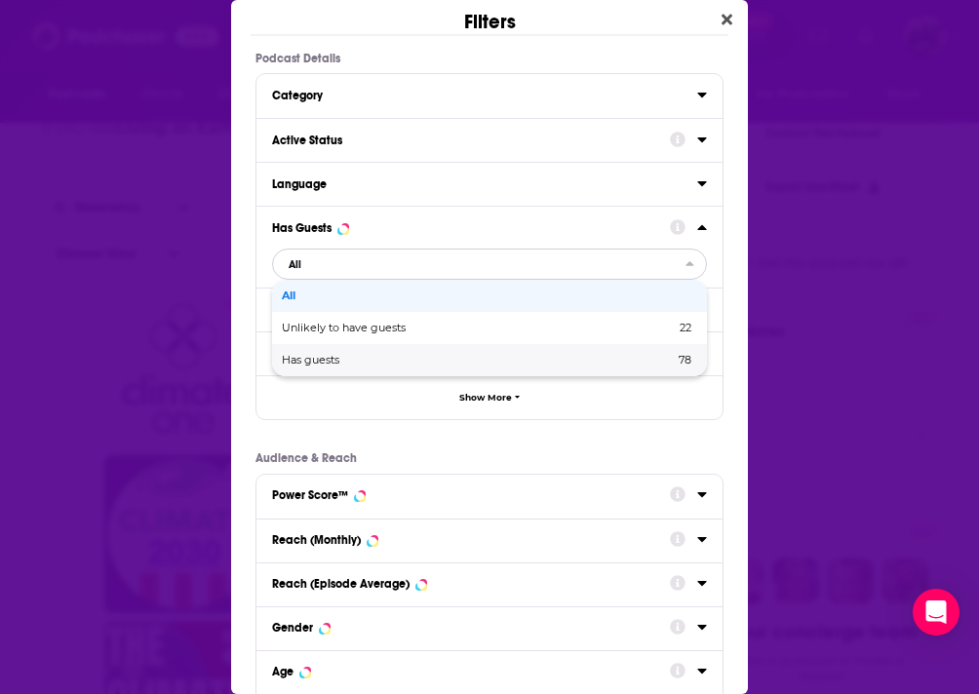
click at [419, 358] on span "Has guests" at bounding box center [394, 360] width 225 height 11
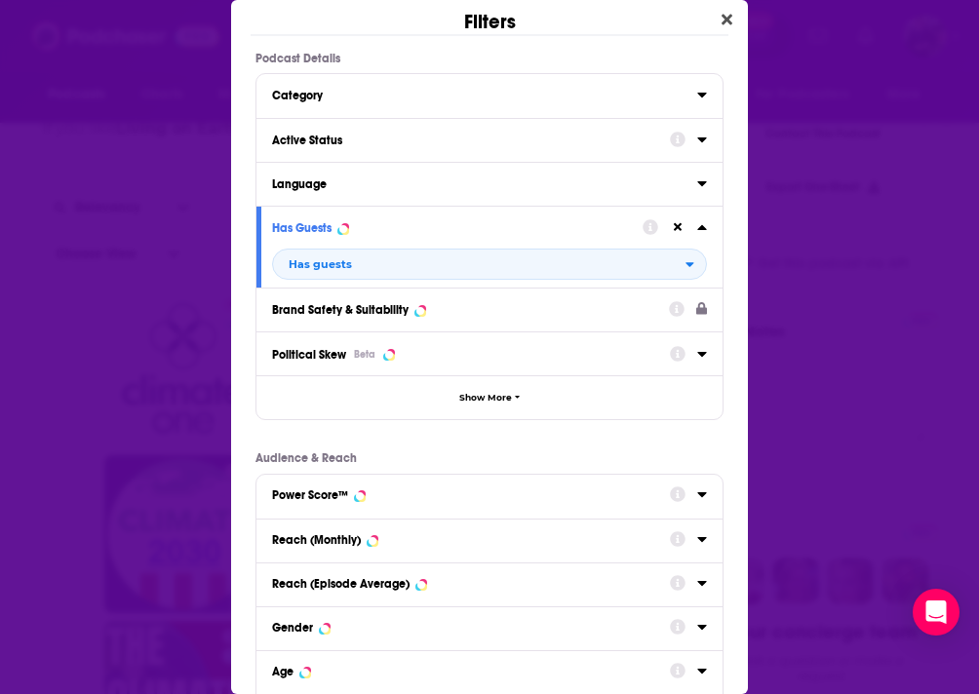
click at [425, 538] on div "Reach (Monthly)" at bounding box center [464, 540] width 385 height 14
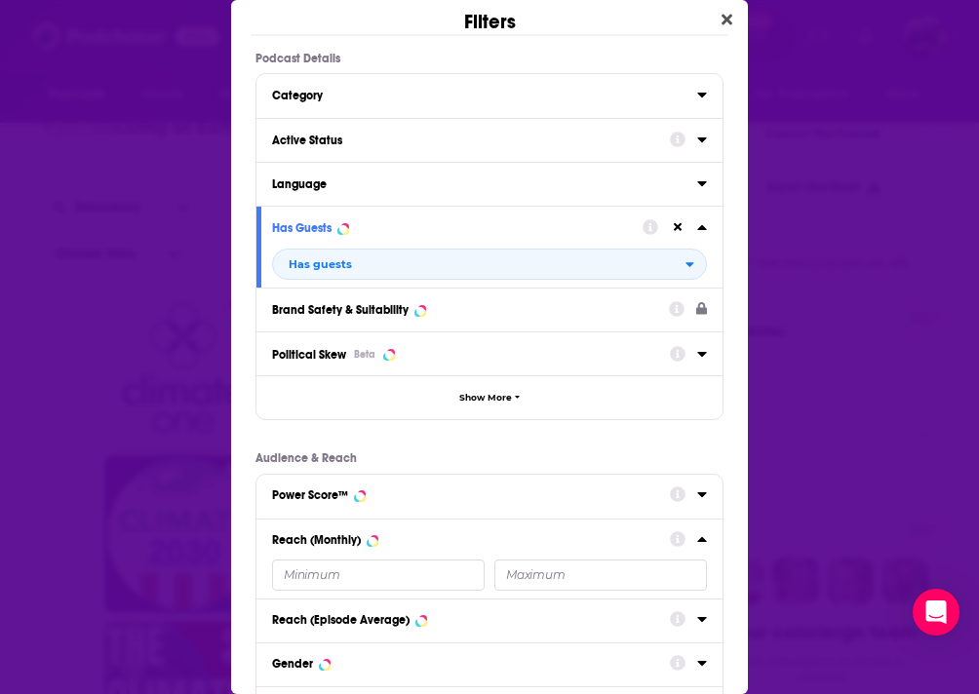
click at [370, 575] on input "Dialog" at bounding box center [378, 575] width 213 height 31
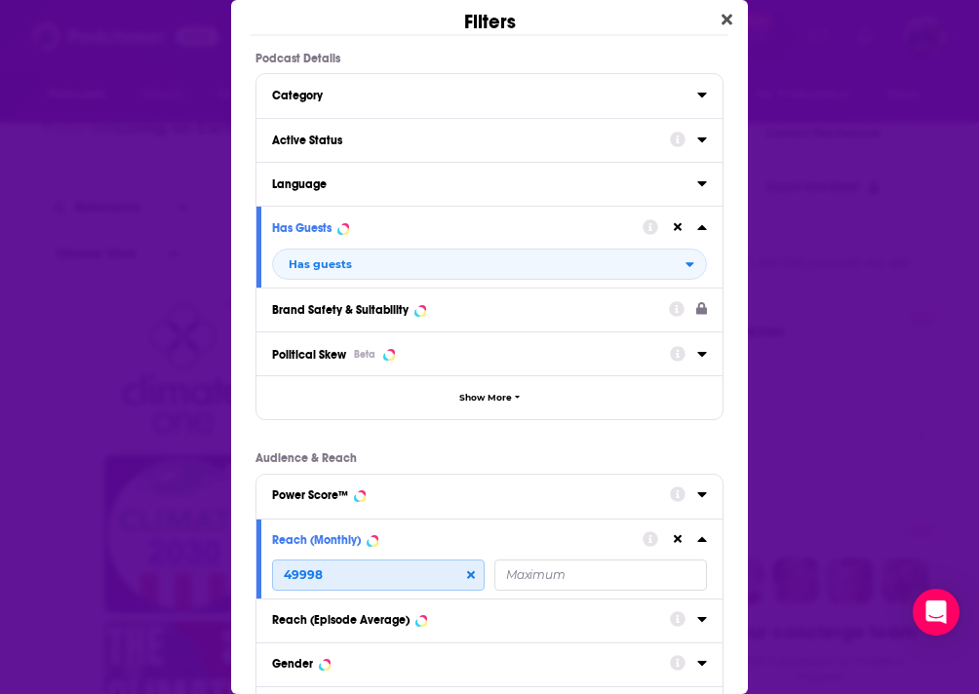
scroll to position [240, 0]
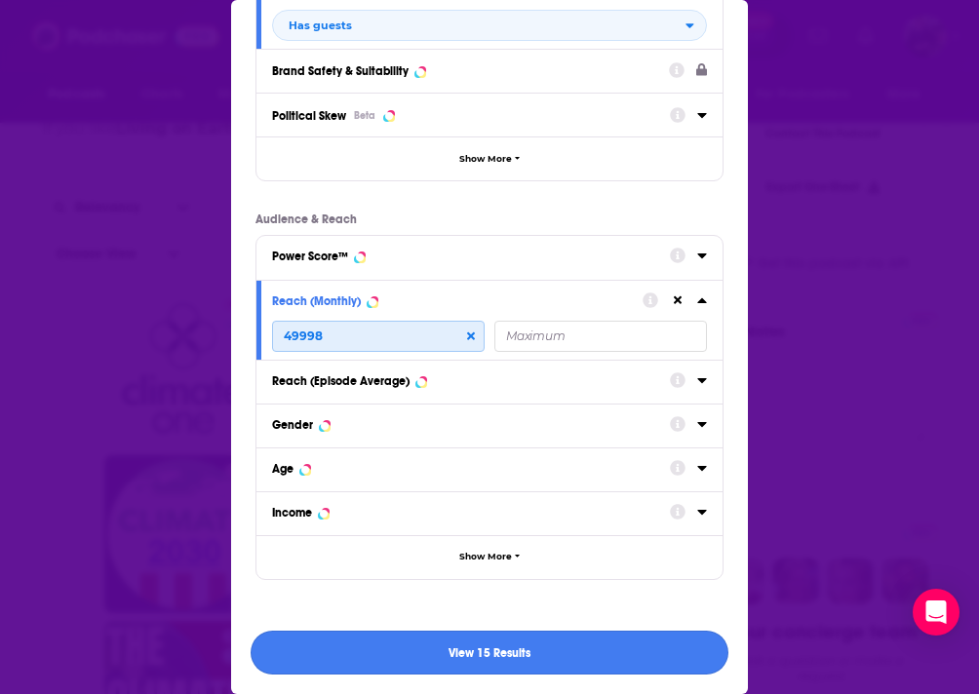
type input "49998"
click at [494, 646] on button "View 15 Results" at bounding box center [490, 653] width 478 height 44
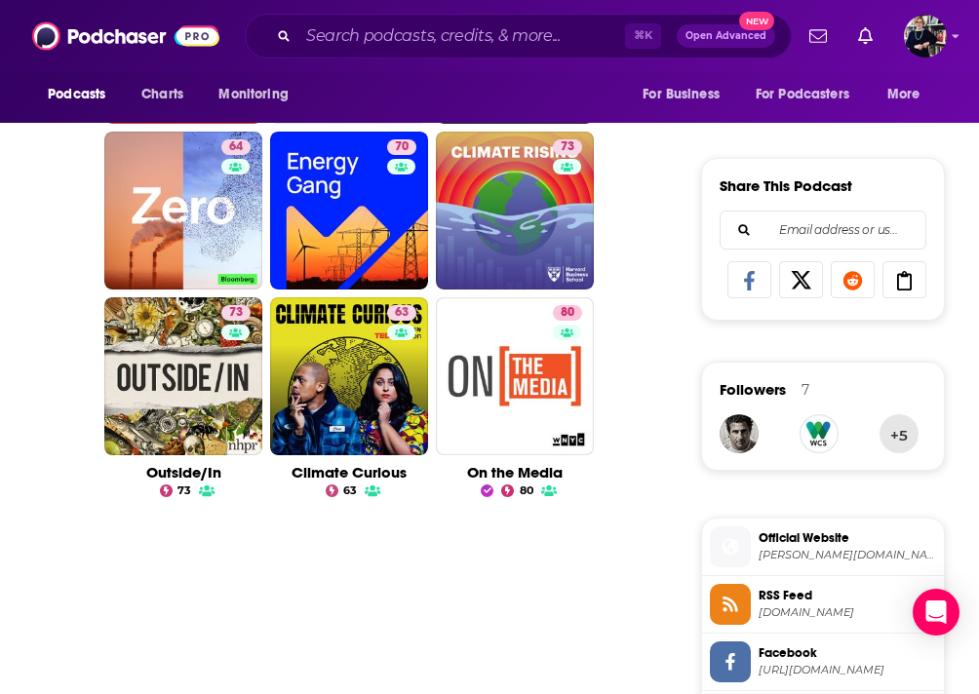
scroll to position [0, 0]
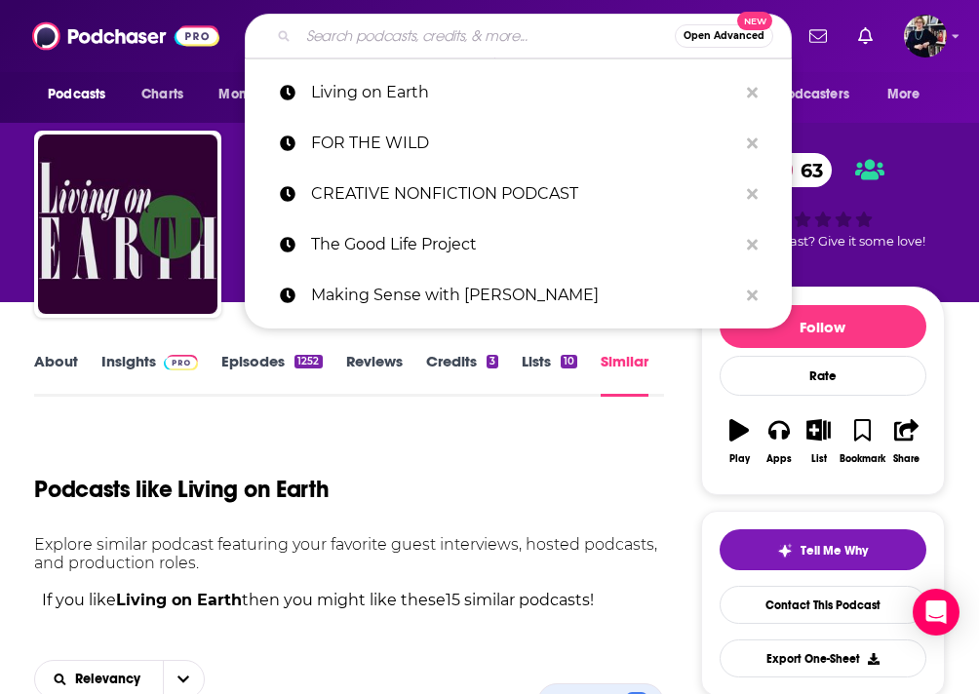
click at [411, 42] on input "Search podcasts, credits, & more..." at bounding box center [486, 35] width 376 height 31
paste input "All Creatures Podcast"
type input "All Creatures Podcast"
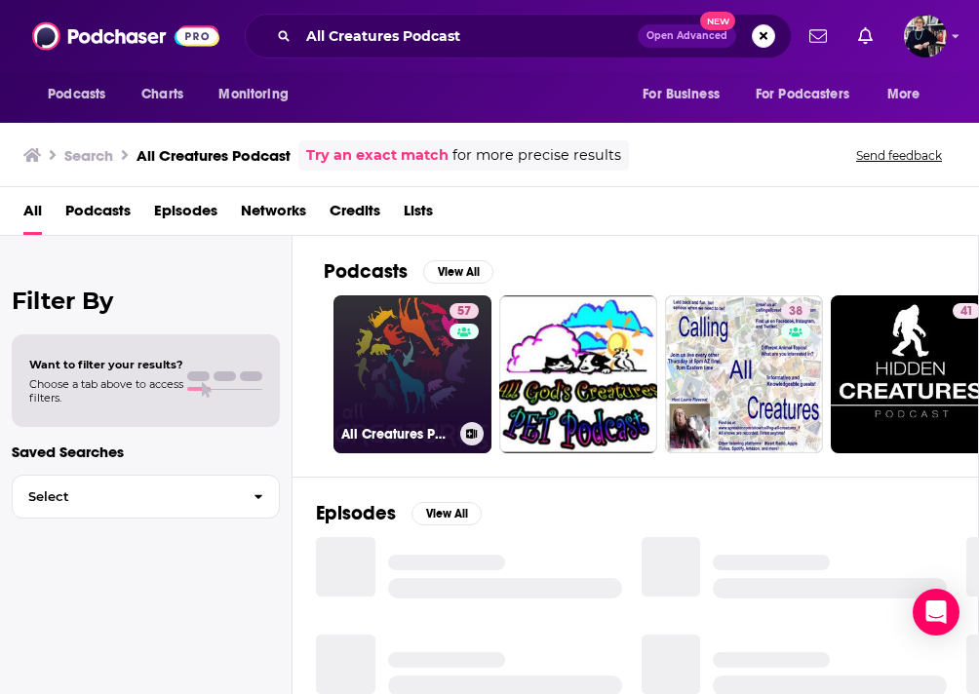
click at [420, 342] on link "57 All Creatures Podcast" at bounding box center [413, 374] width 158 height 158
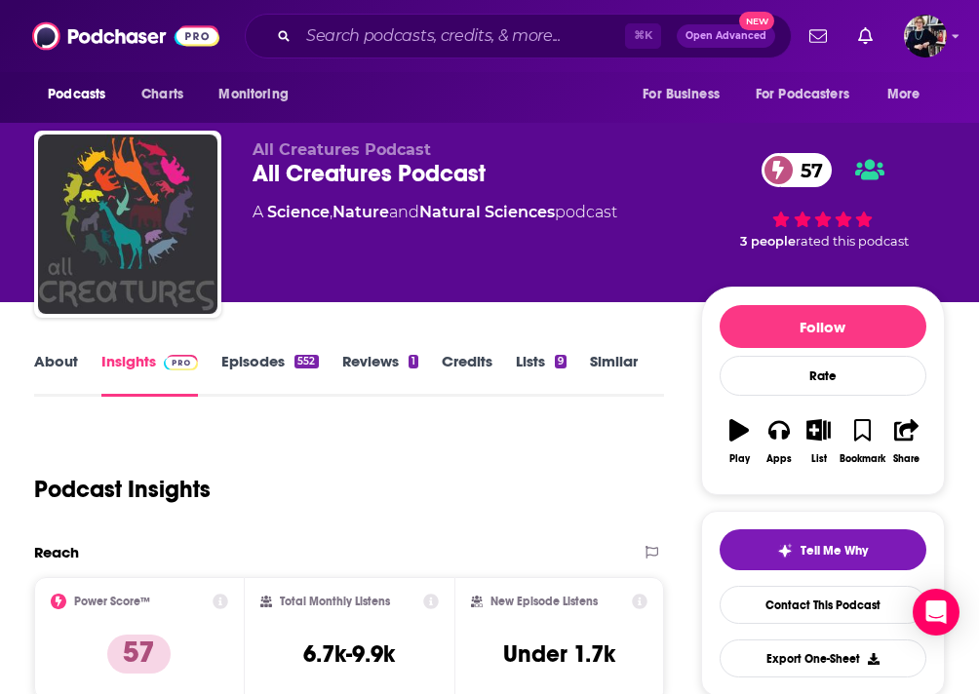
click at [619, 358] on link "Similar" at bounding box center [614, 374] width 48 height 45
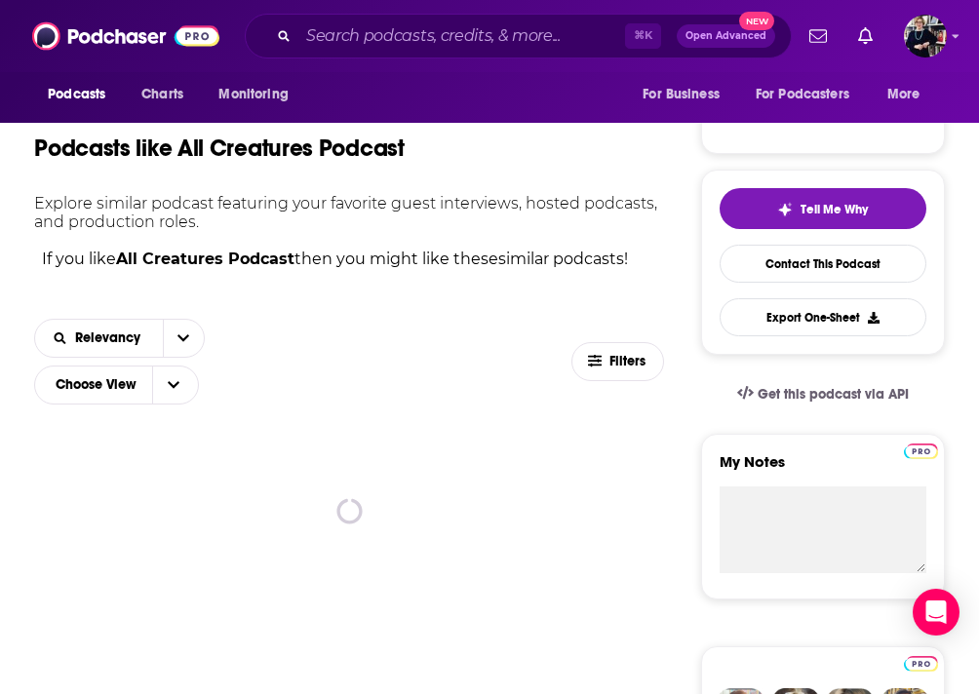
scroll to position [434, 0]
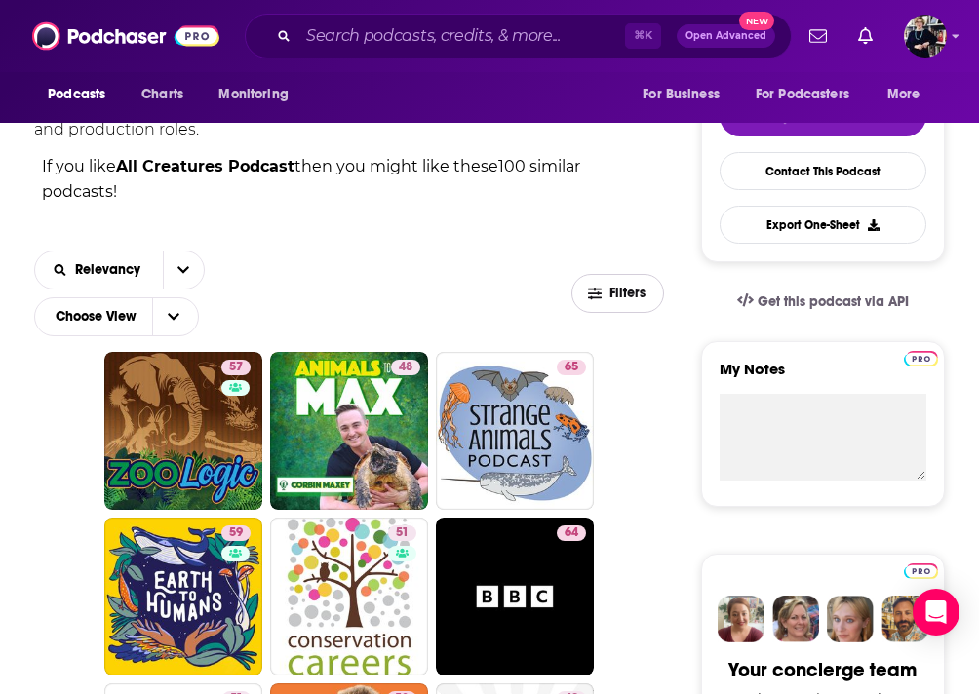
click at [634, 297] on span "Filters" at bounding box center [629, 294] width 39 height 14
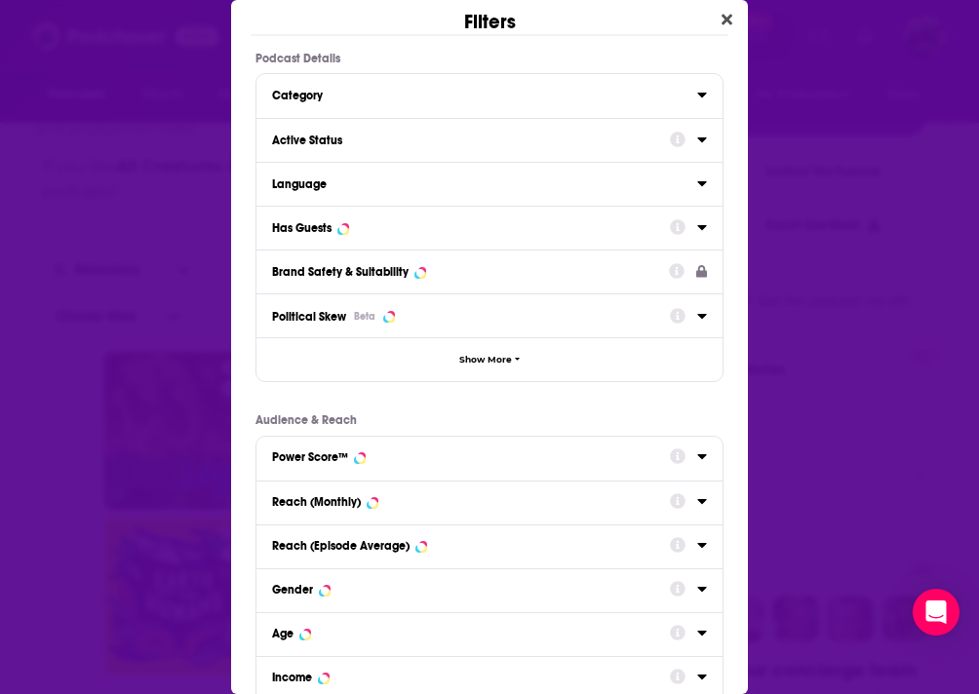
scroll to position [0, 0]
click at [514, 136] on div "Active Status" at bounding box center [464, 141] width 385 height 14
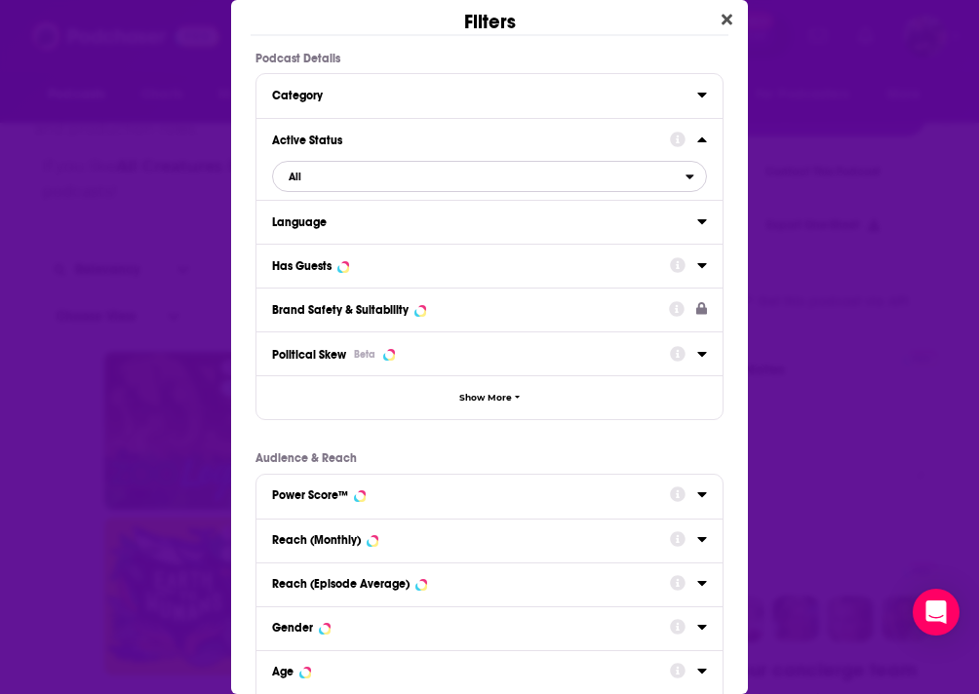
click at [497, 180] on span "All" at bounding box center [479, 176] width 413 height 25
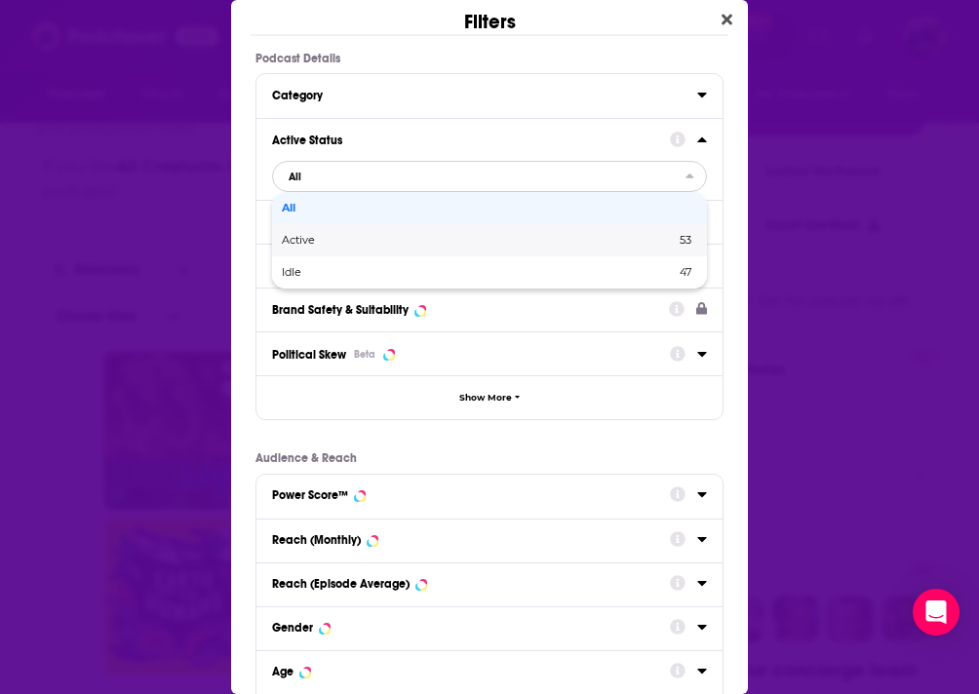
click at [452, 250] on div "Active 53" at bounding box center [489, 240] width 435 height 32
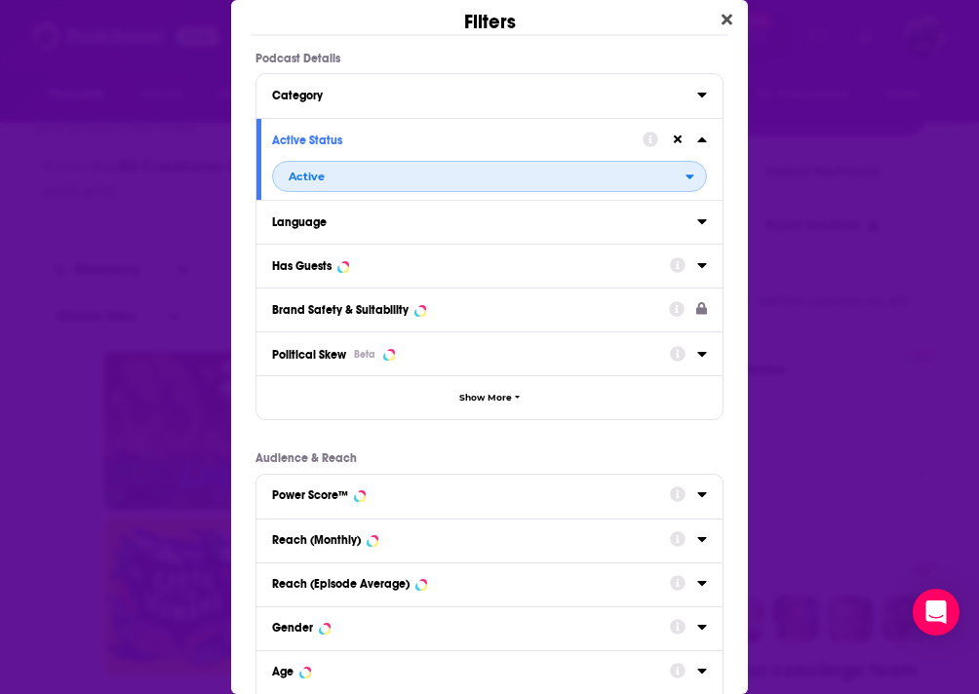
scroll to position [158, 0]
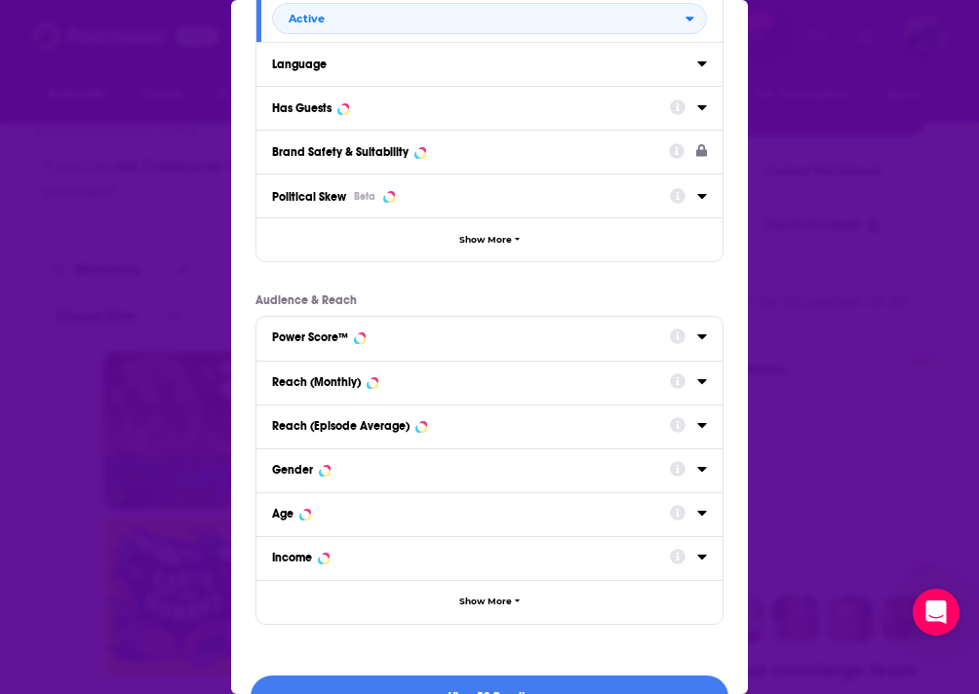
click at [424, 374] on button "Reach (Monthly)" at bounding box center [471, 382] width 398 height 24
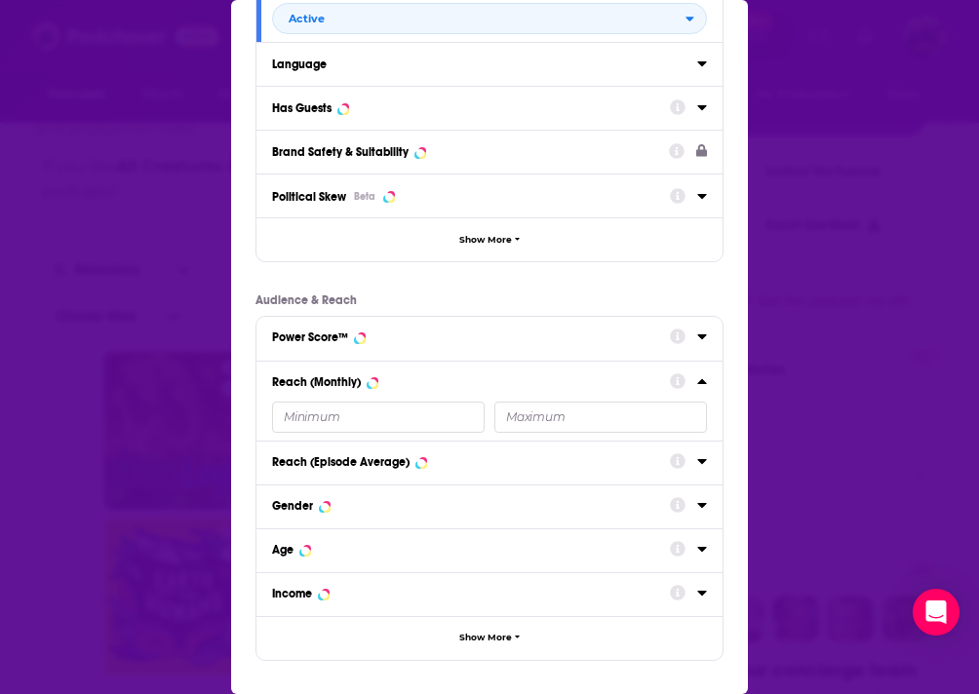
click at [363, 414] on input "Dialog" at bounding box center [378, 417] width 213 height 31
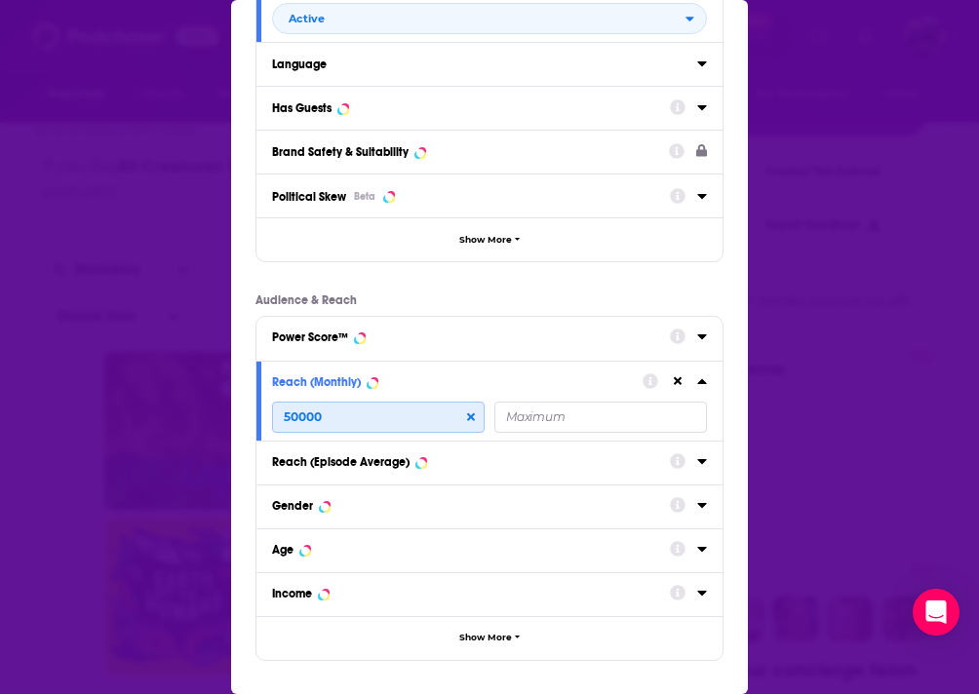
scroll to position [240, 0]
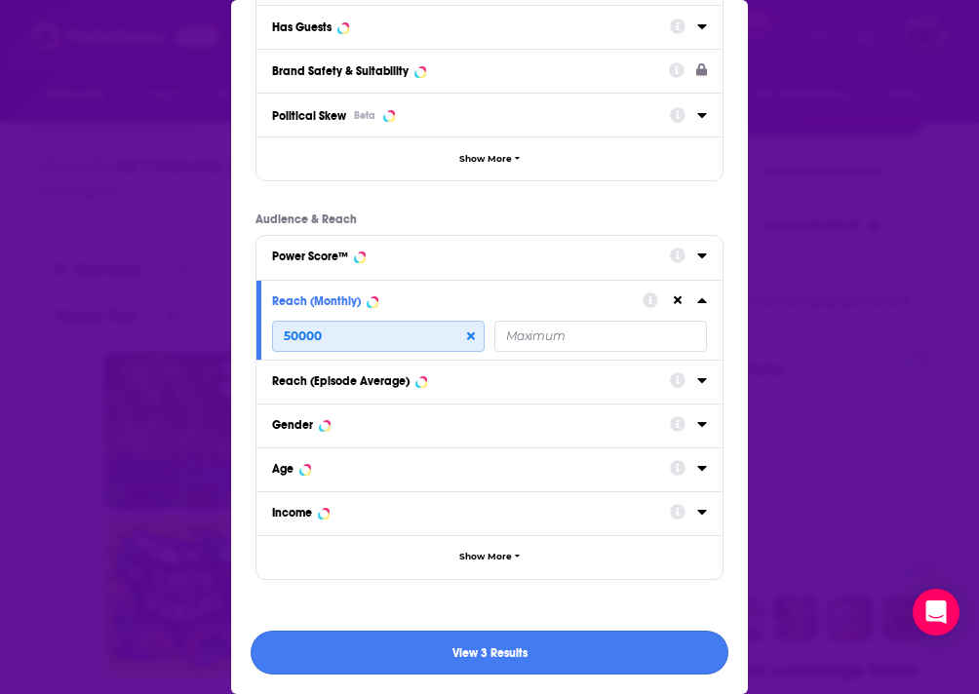
type input "50000"
click at [470, 657] on button "View 3 Results" at bounding box center [490, 653] width 478 height 44
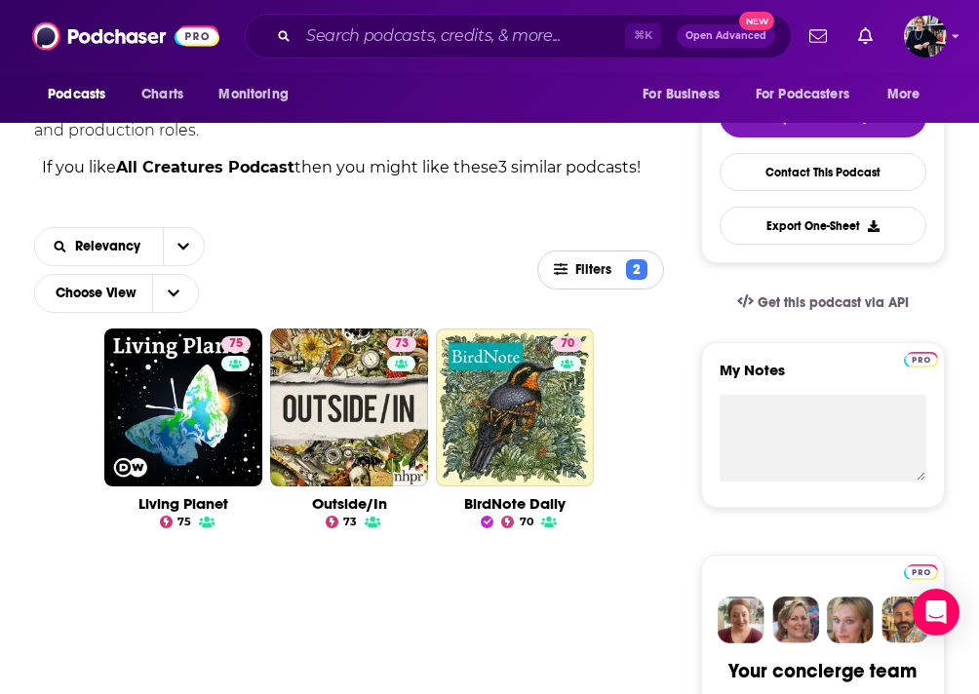
scroll to position [0, 0]
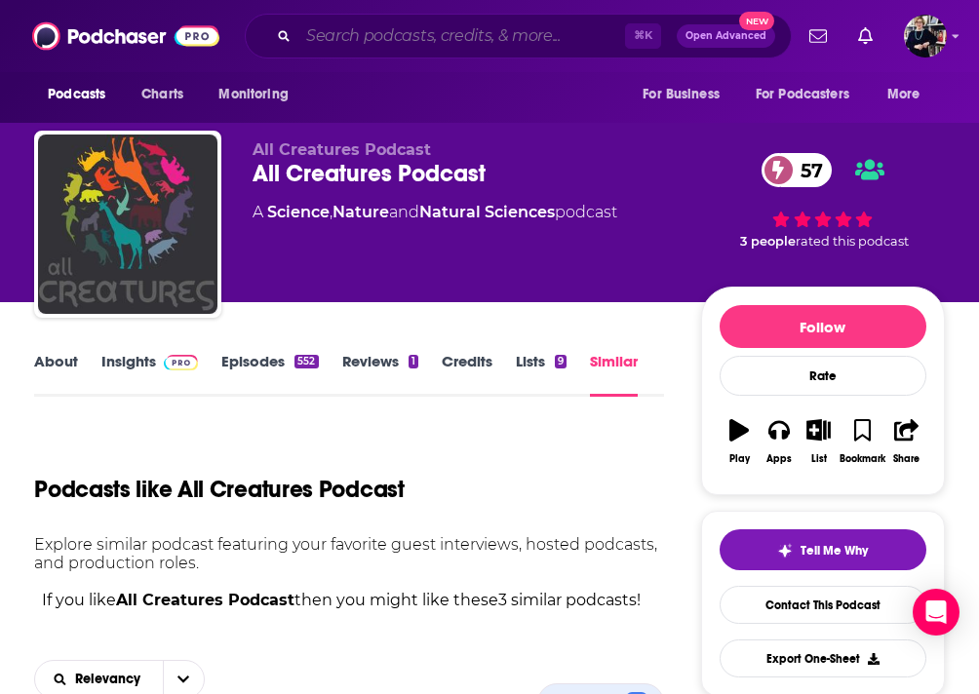
click at [387, 42] on input "Search podcasts, credits, & more..." at bounding box center [461, 35] width 327 height 31
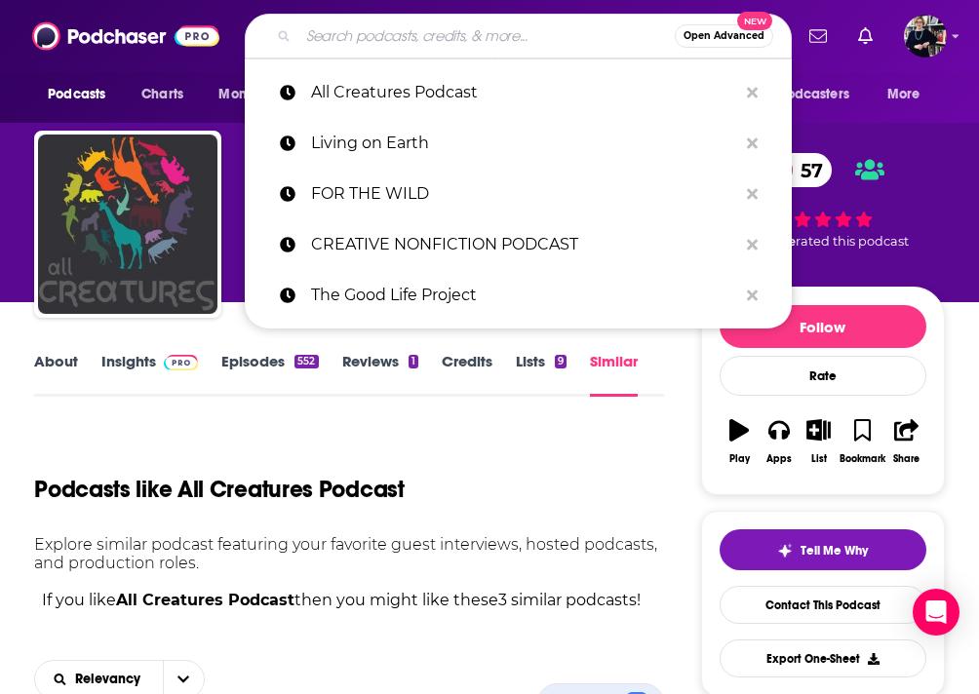
paste input "The WildStory Podcast Interview"
type input "The WildStory Podcast Interview"
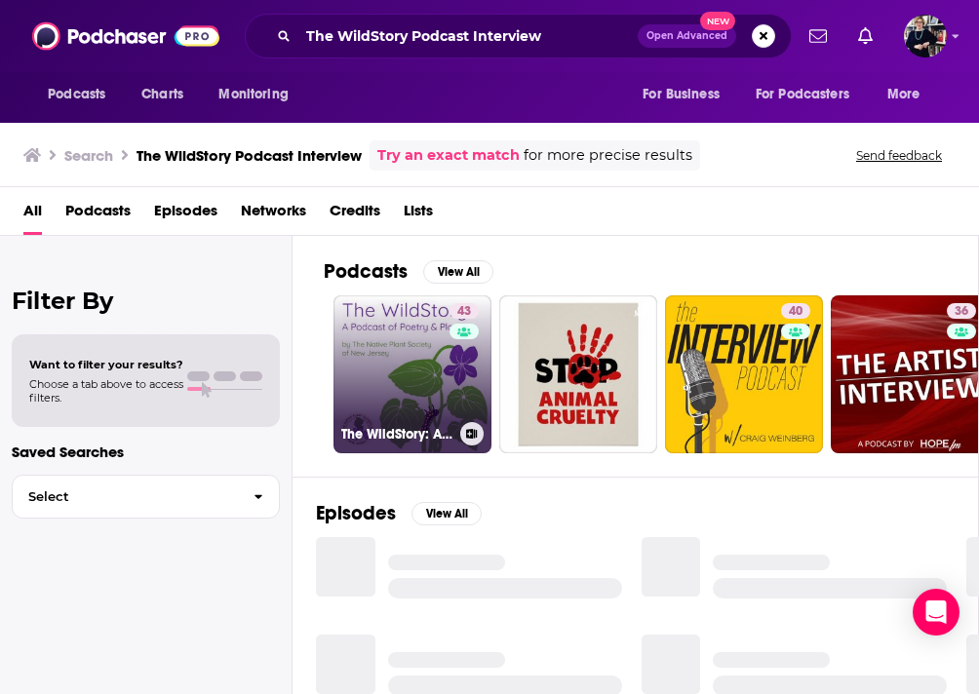
click at [441, 356] on link "43 The WildStory: A Podcast of Poetry and Plants by The Native Plant Society of…" at bounding box center [413, 374] width 158 height 158
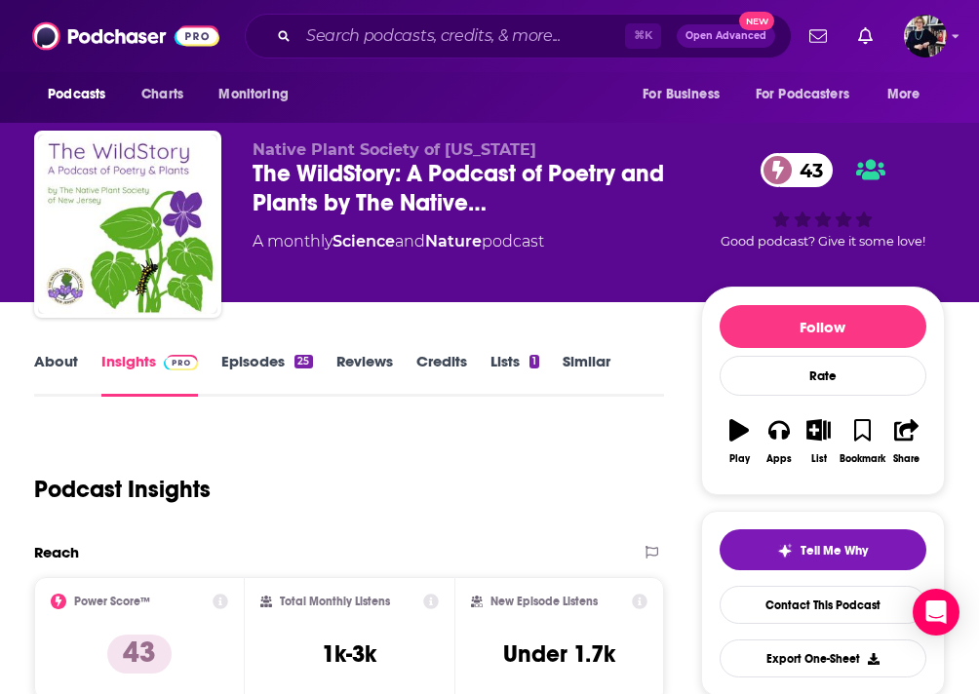
click at [62, 362] on link "About" at bounding box center [56, 374] width 44 height 45
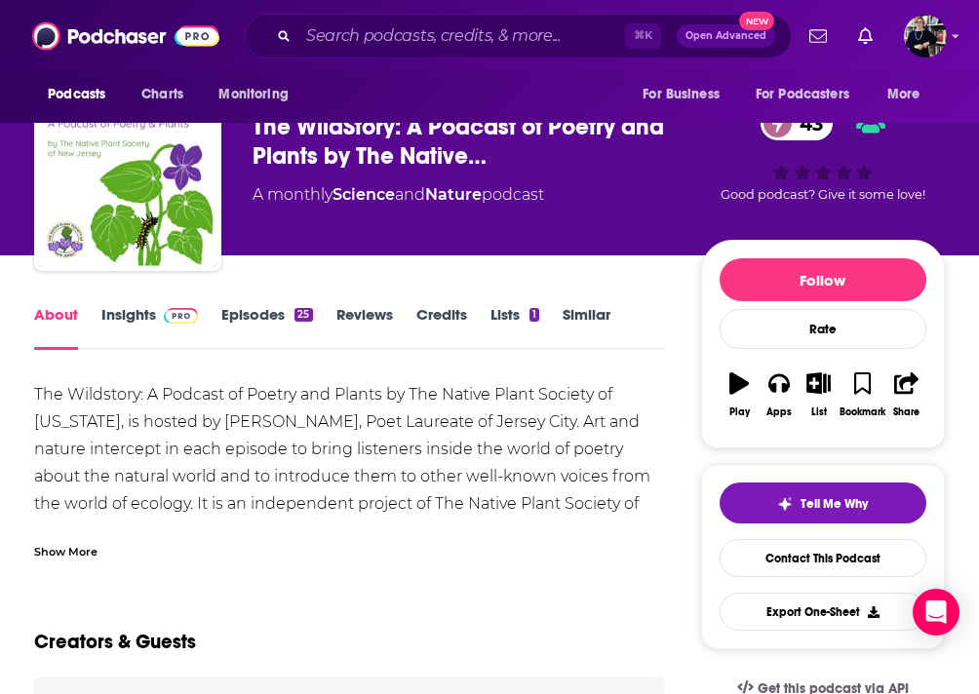
scroll to position [85, 0]
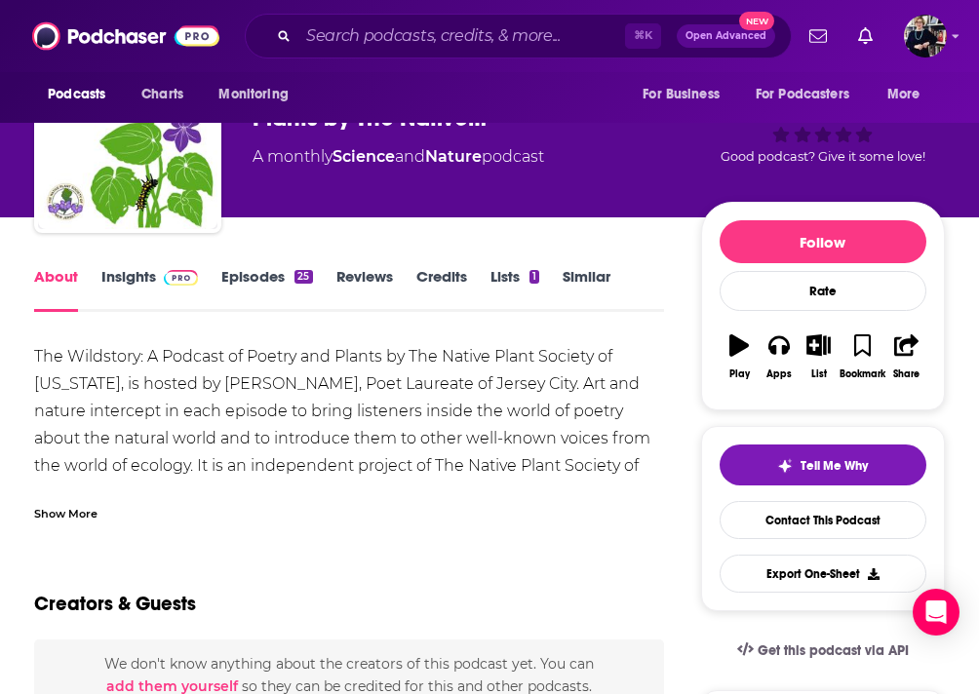
click at [587, 273] on link "Similar" at bounding box center [587, 289] width 48 height 45
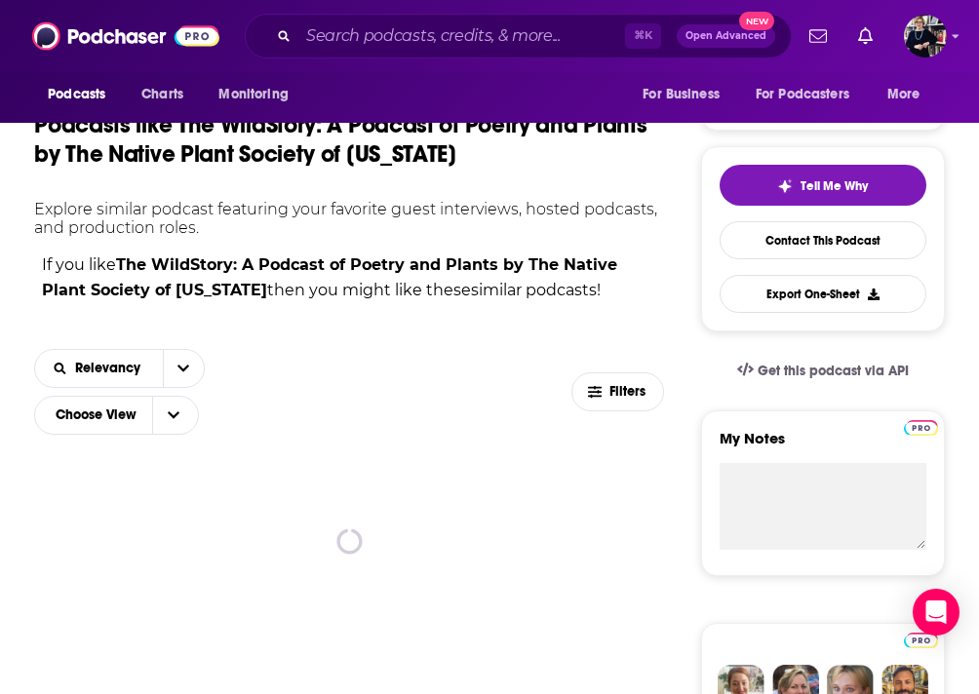
scroll to position [390, 0]
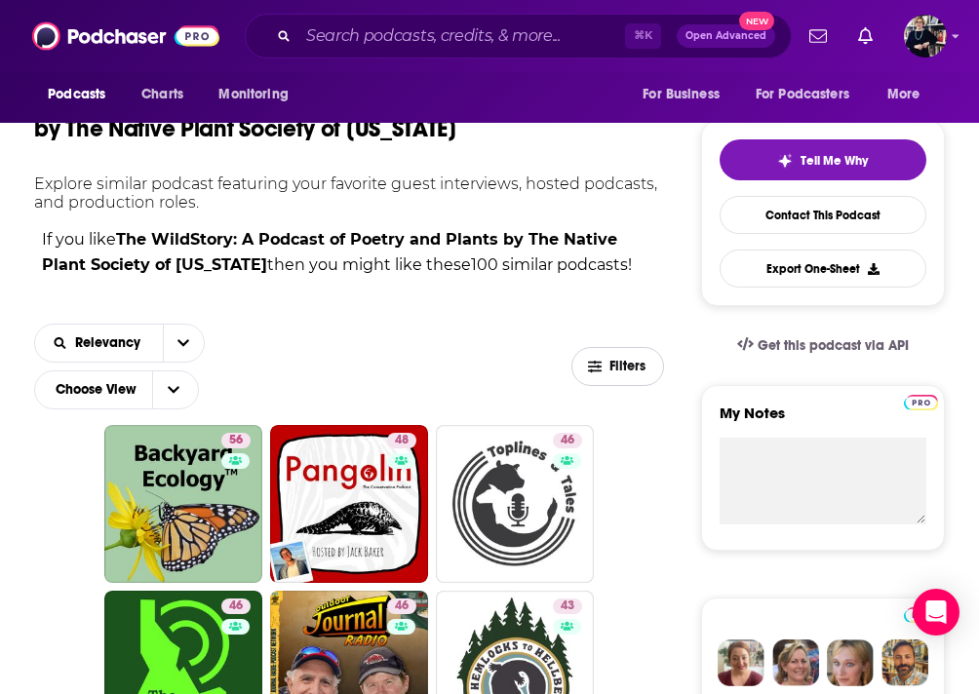
click at [604, 366] on span "Filters" at bounding box center [618, 367] width 92 height 15
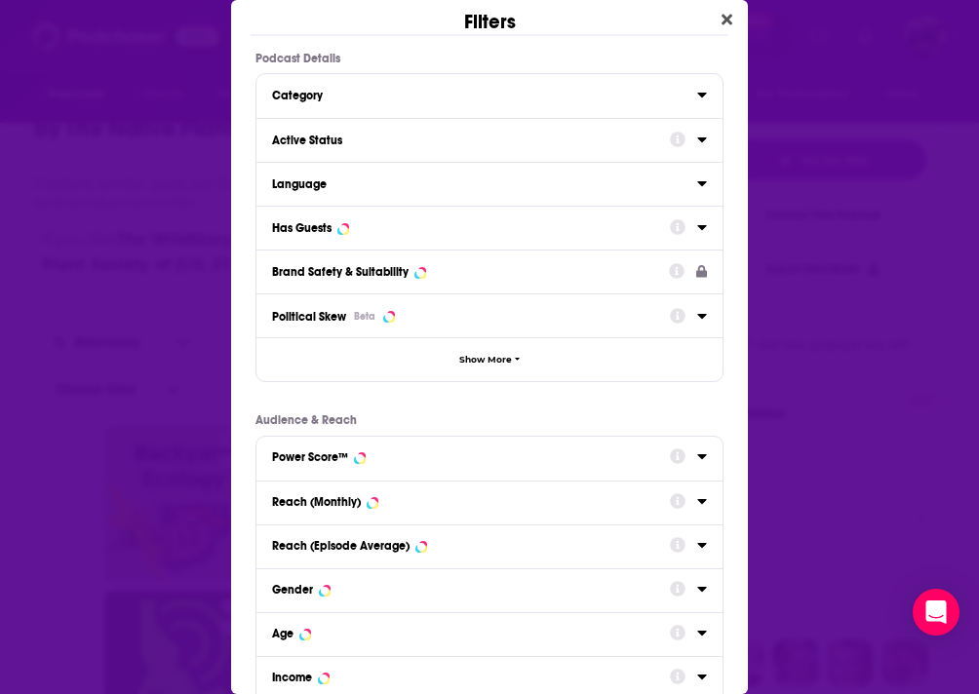
scroll to position [12, 0]
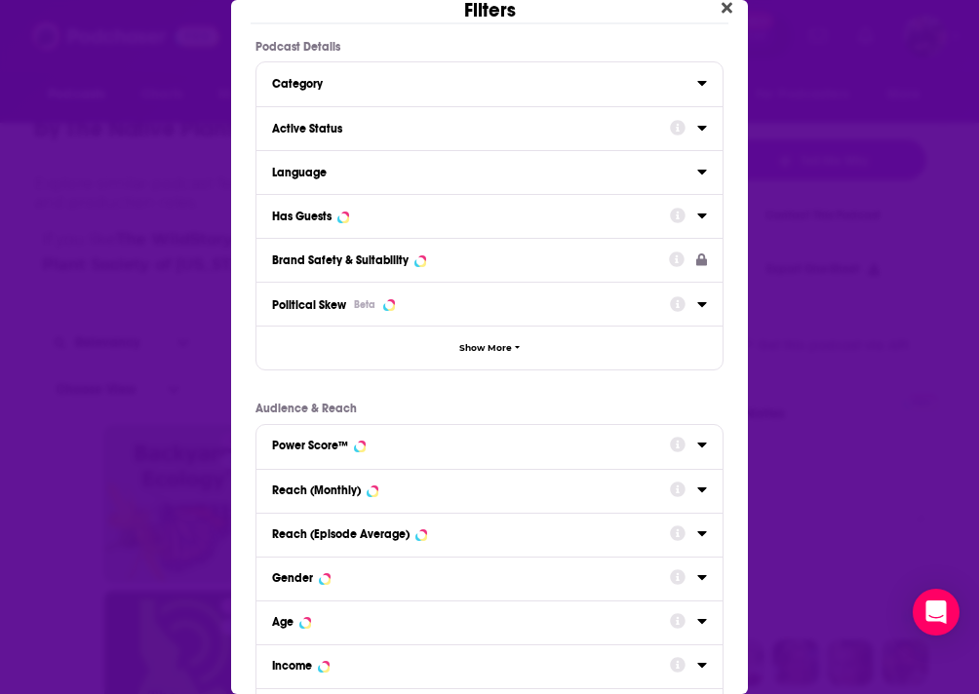
click at [527, 221] on div "Has Guests" at bounding box center [464, 217] width 385 height 14
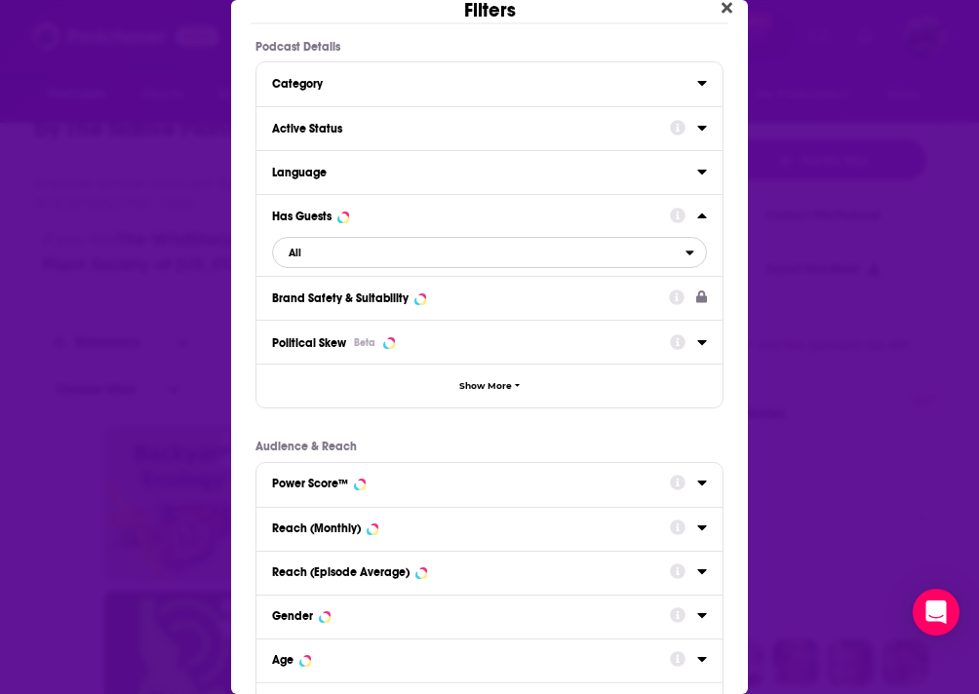
click at [498, 255] on span "All" at bounding box center [479, 252] width 413 height 25
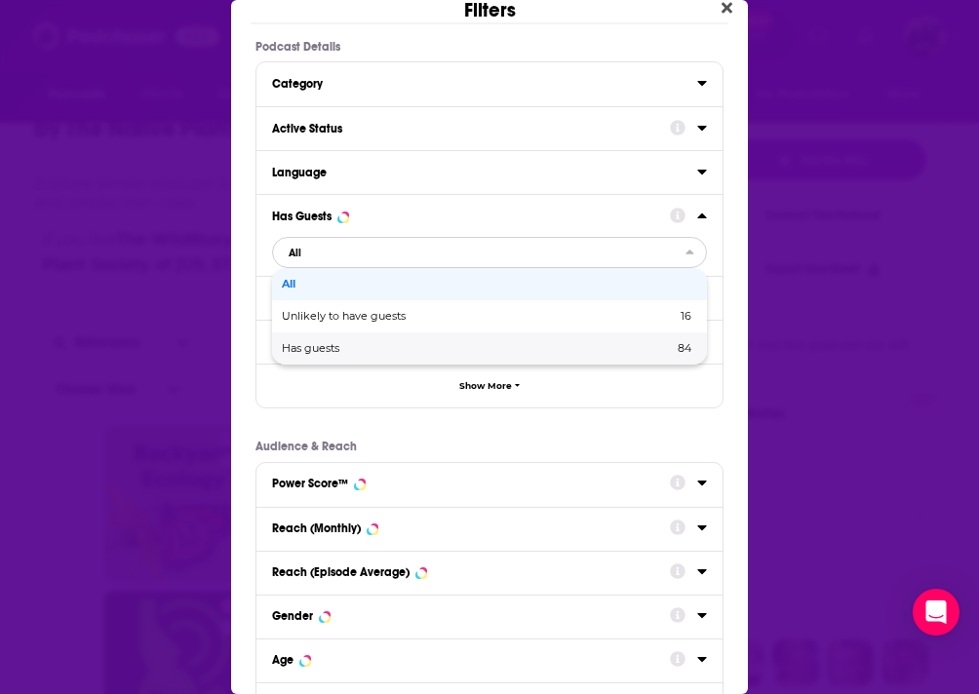
click at [462, 348] on span "Has guests" at bounding box center [394, 348] width 224 height 11
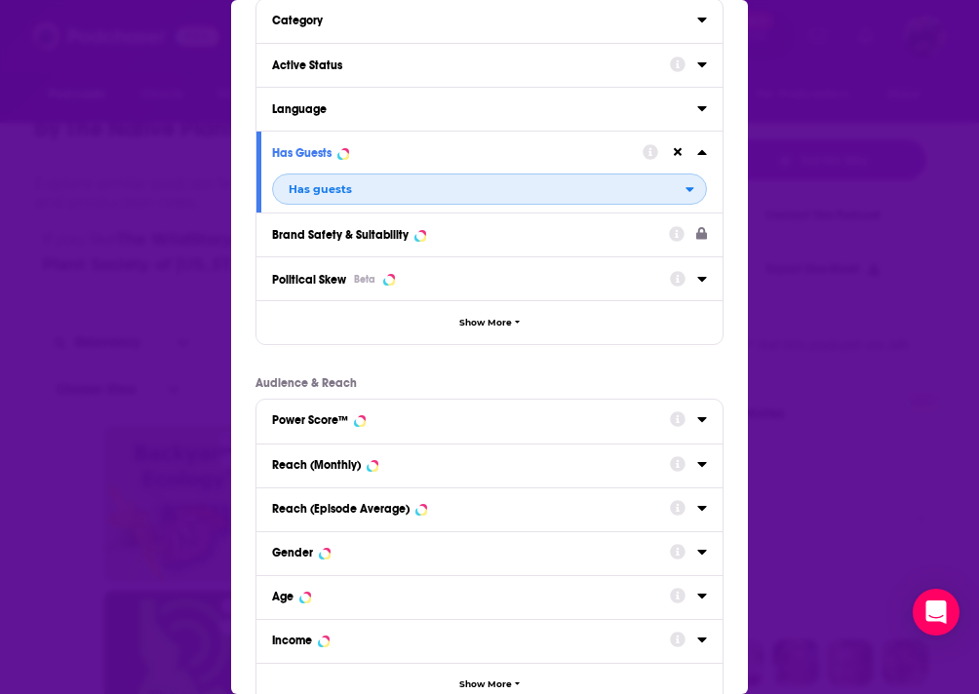
scroll to position [151, 0]
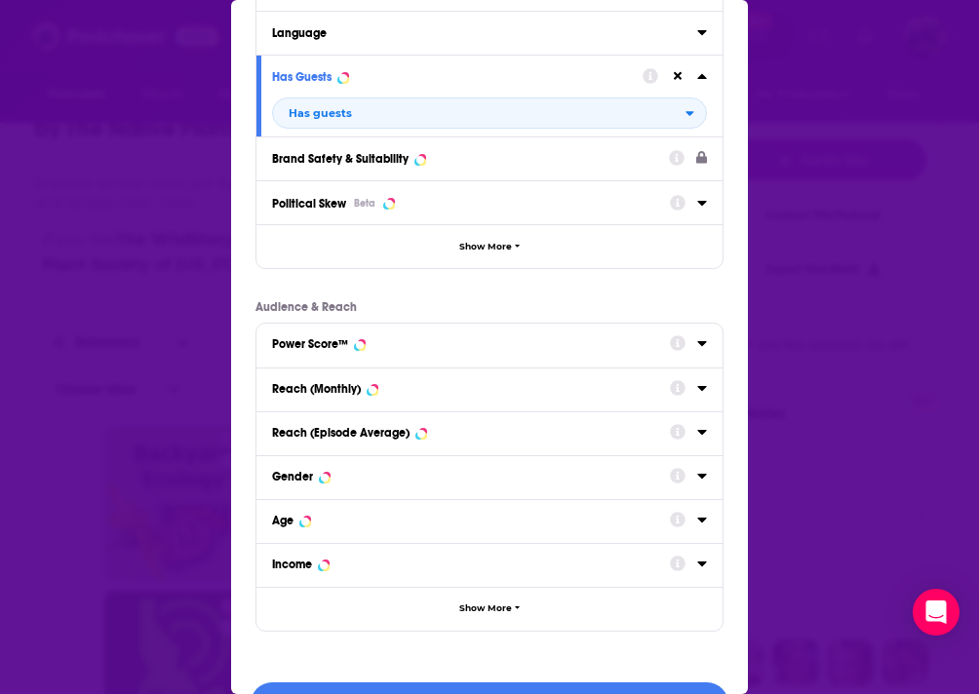
click at [437, 392] on div "Reach (Monthly)" at bounding box center [464, 389] width 385 height 14
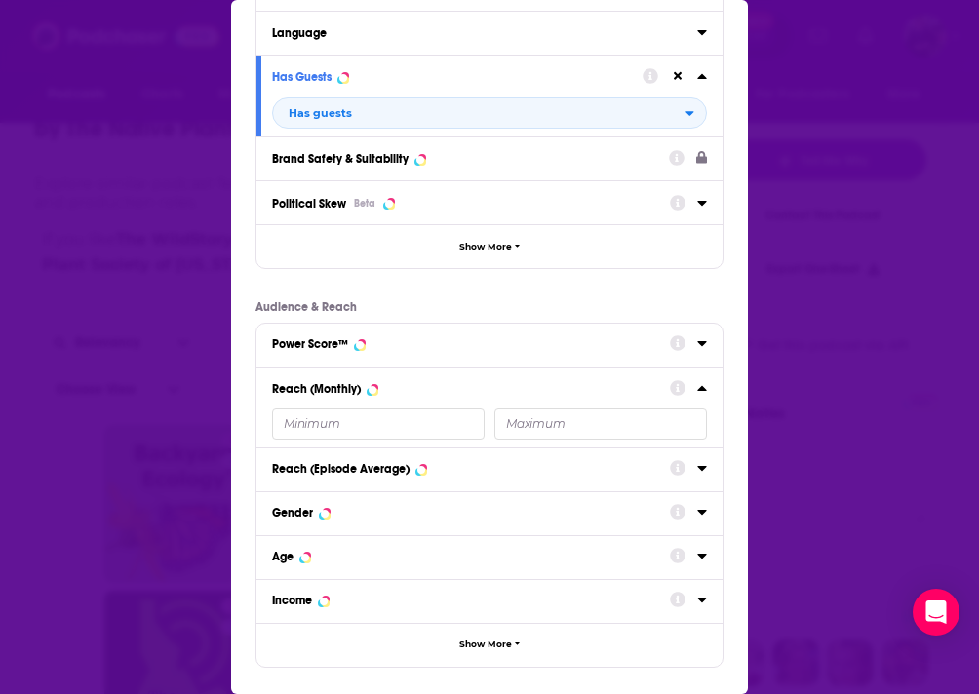
click at [360, 438] on input "Dialog" at bounding box center [378, 424] width 213 height 31
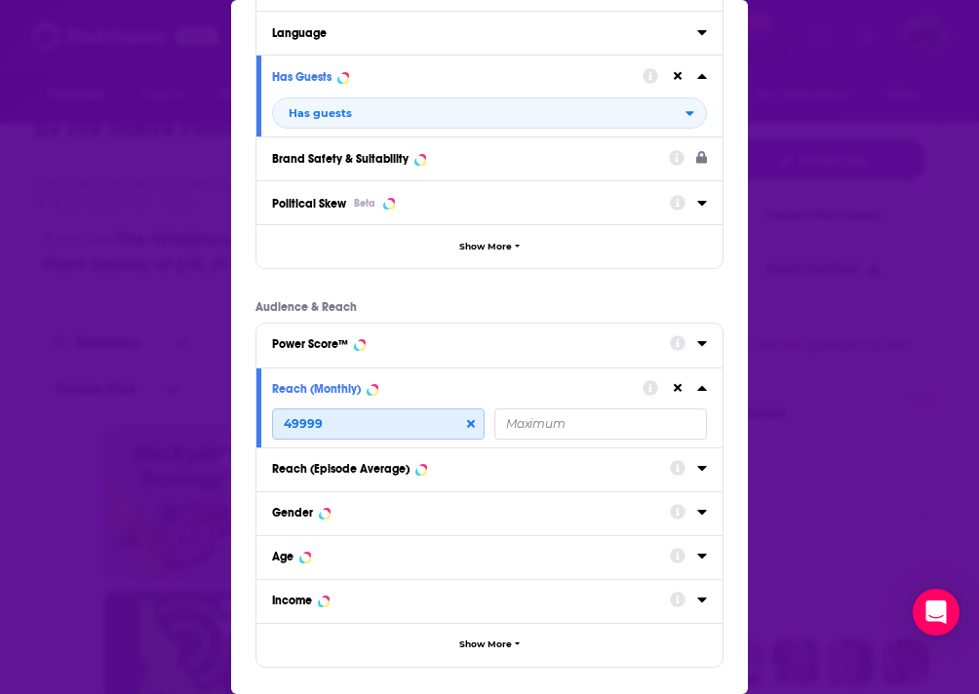
scroll to position [240, 0]
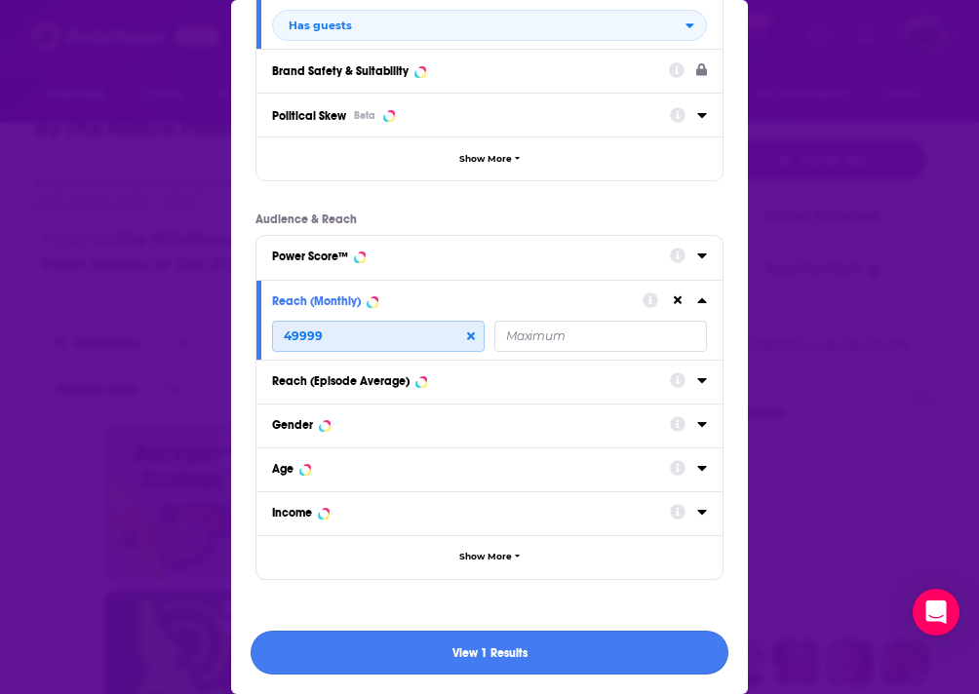
type input "49999"
click at [473, 656] on button "View 1 Results" at bounding box center [490, 653] width 478 height 44
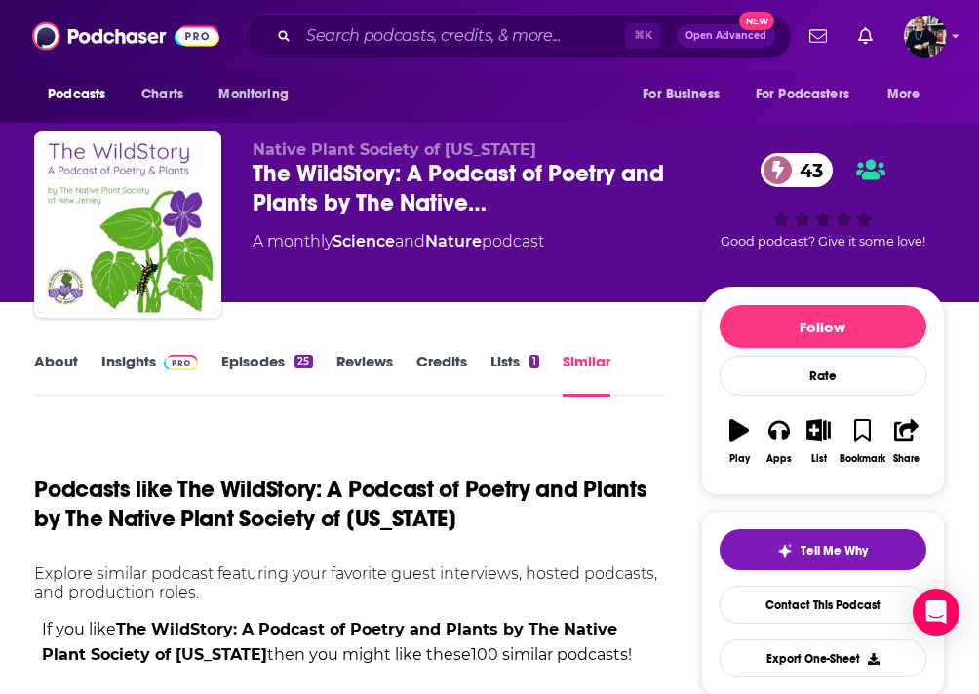
scroll to position [390, 0]
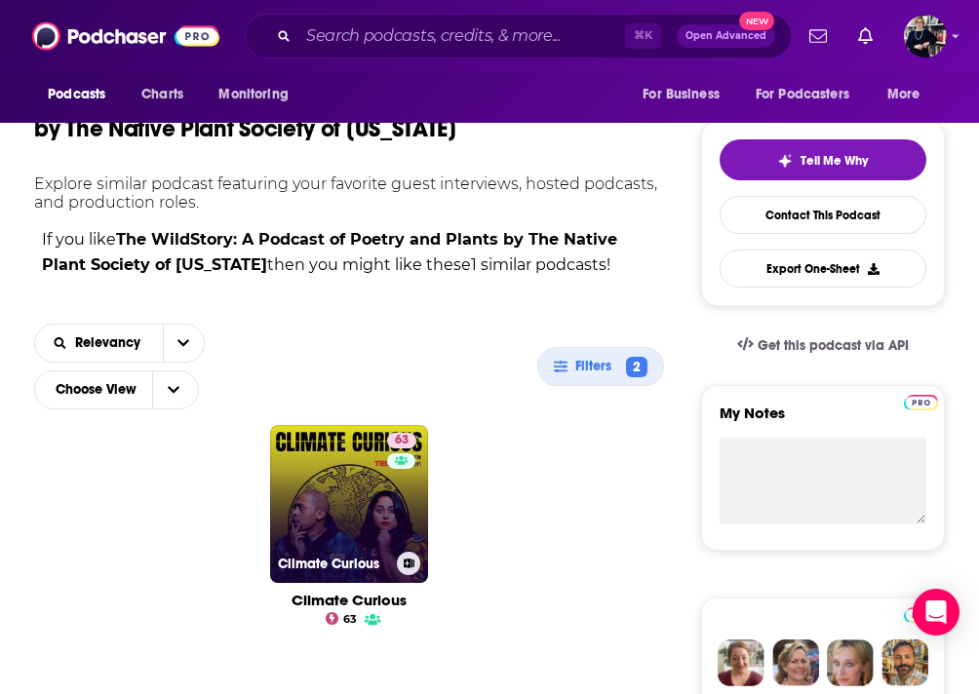
click at [359, 499] on link "63 Climate Curious" at bounding box center [349, 504] width 158 height 158
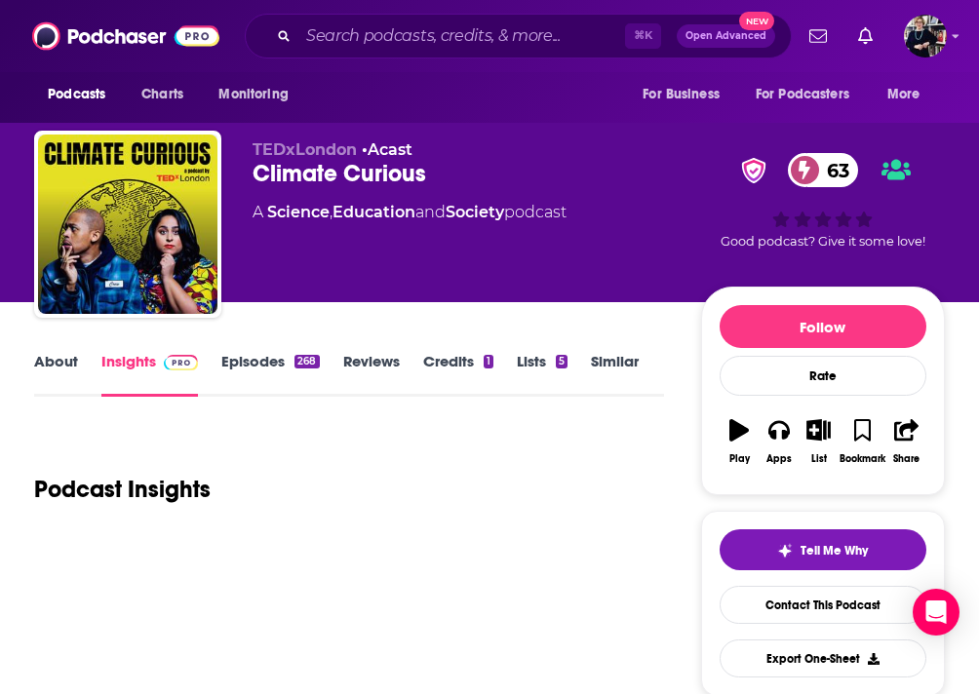
click at [43, 363] on link "About" at bounding box center [56, 374] width 44 height 45
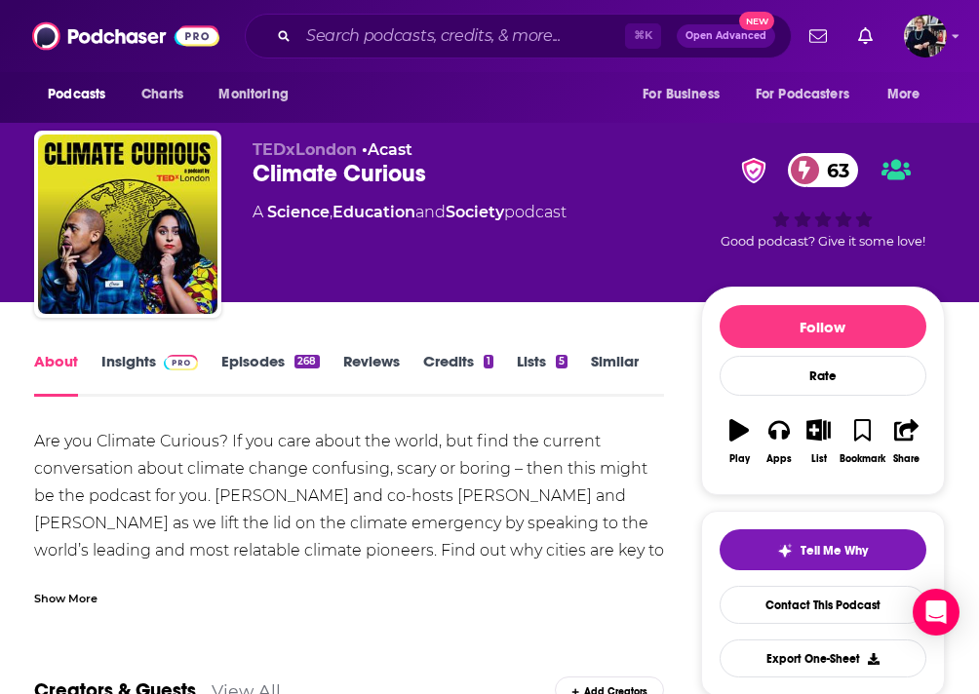
scroll to position [8, 0]
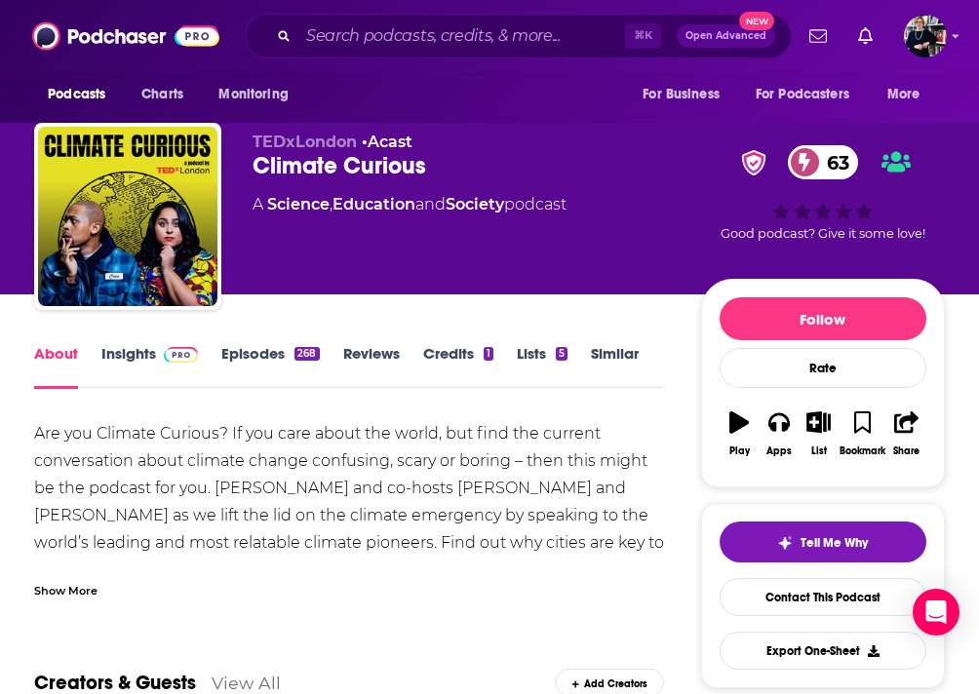
click at [99, 596] on div "Show More" at bounding box center [349, 583] width 630 height 33
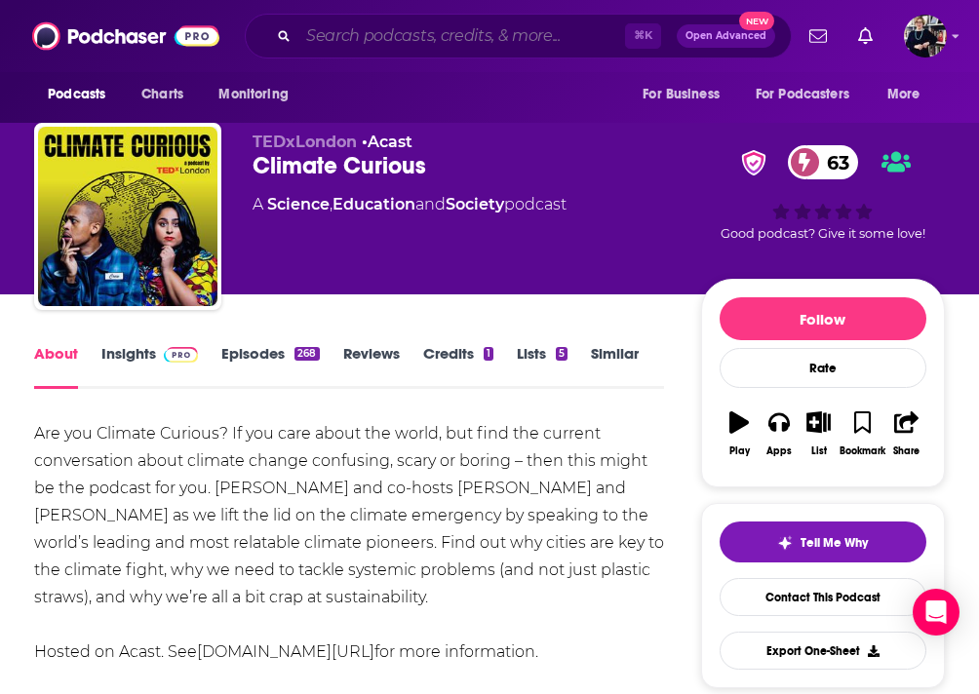
click at [423, 38] on input "Search podcasts, credits, & more..." at bounding box center [461, 35] width 327 height 31
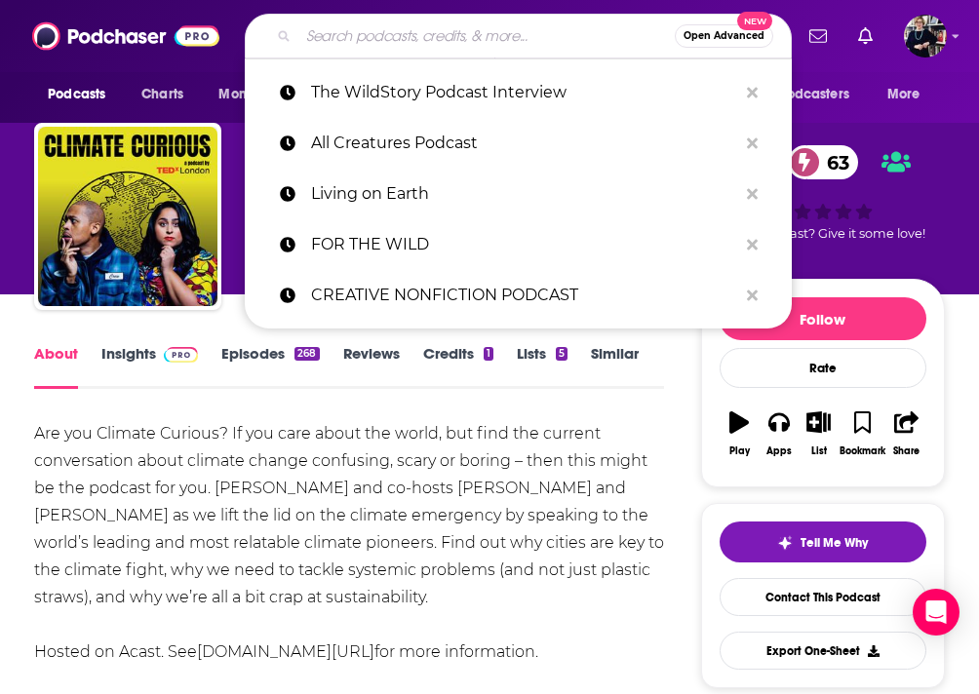
paste input "B&N Poured Over"
type input "B&N Poured Over"
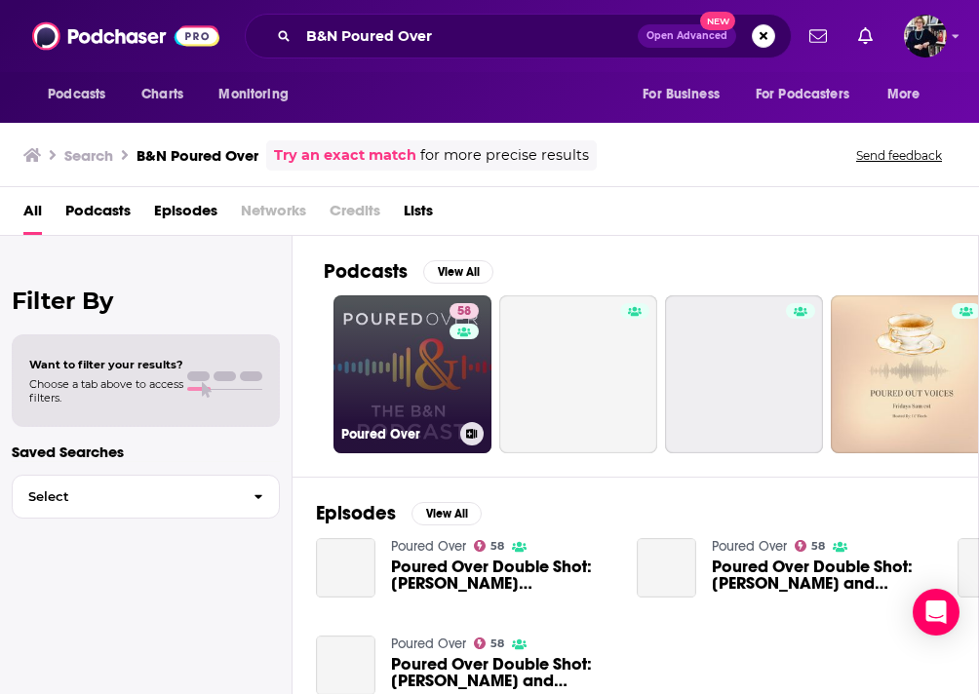
click at [363, 337] on link "58 Poured Over" at bounding box center [413, 374] width 158 height 158
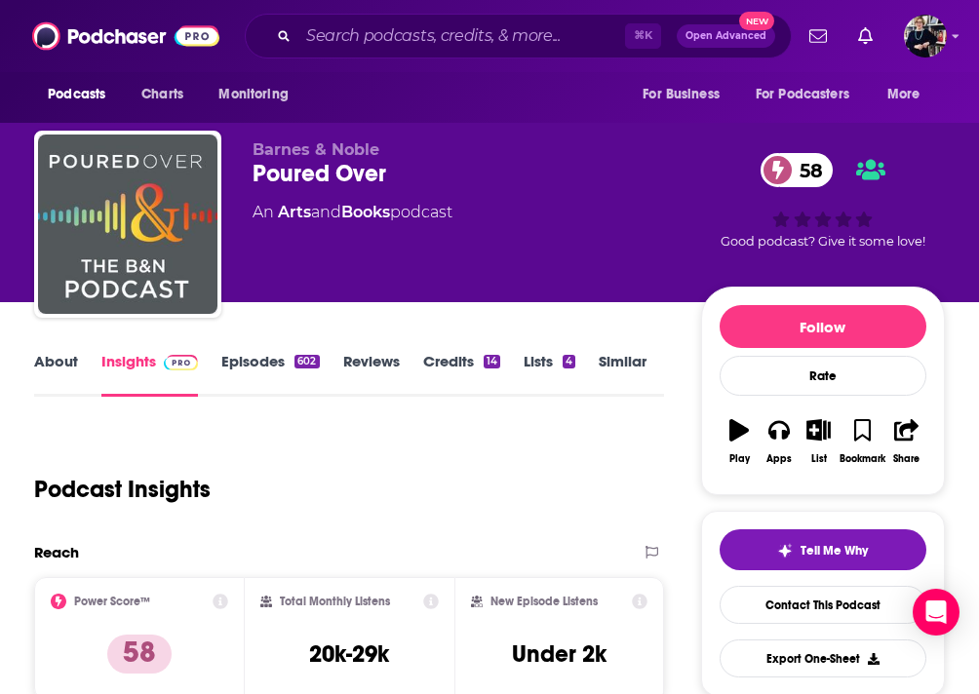
click at [635, 361] on link "Similar" at bounding box center [623, 374] width 48 height 45
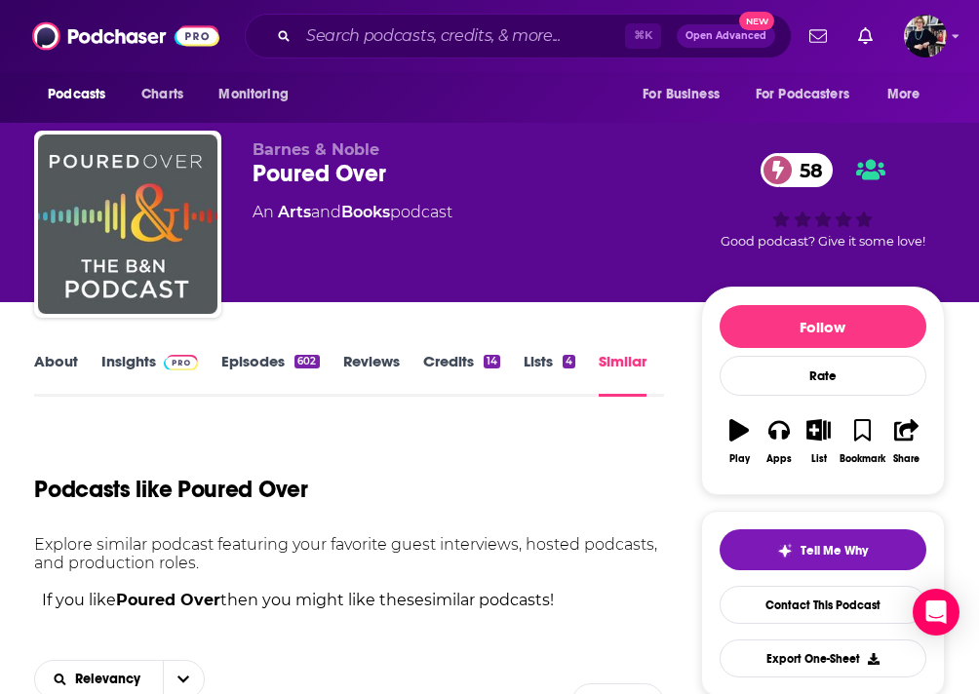
scroll to position [336, 0]
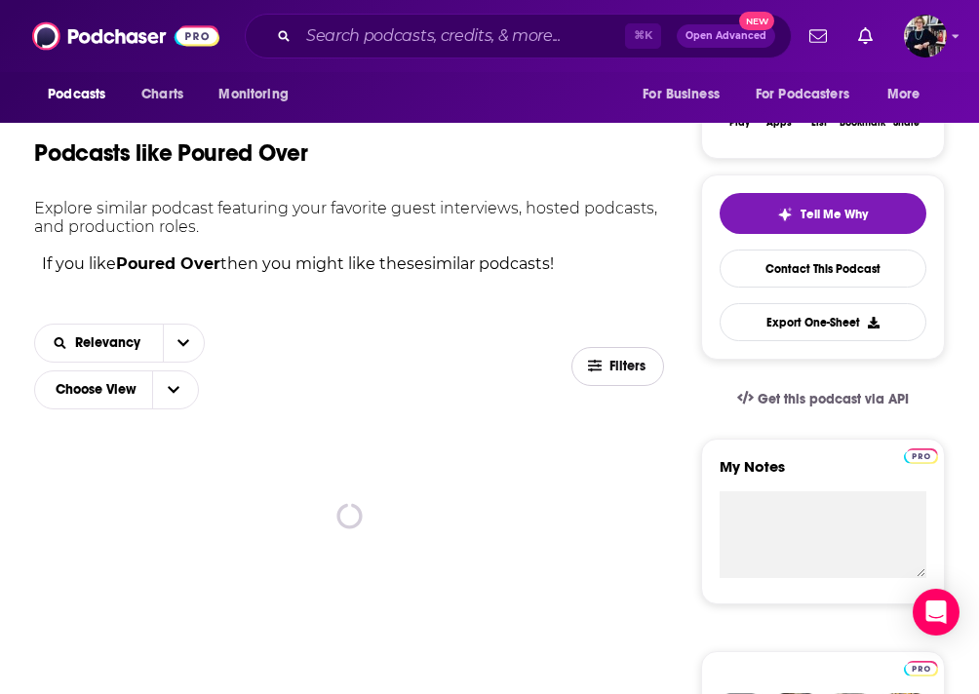
click at [642, 367] on span "Filters" at bounding box center [629, 367] width 39 height 14
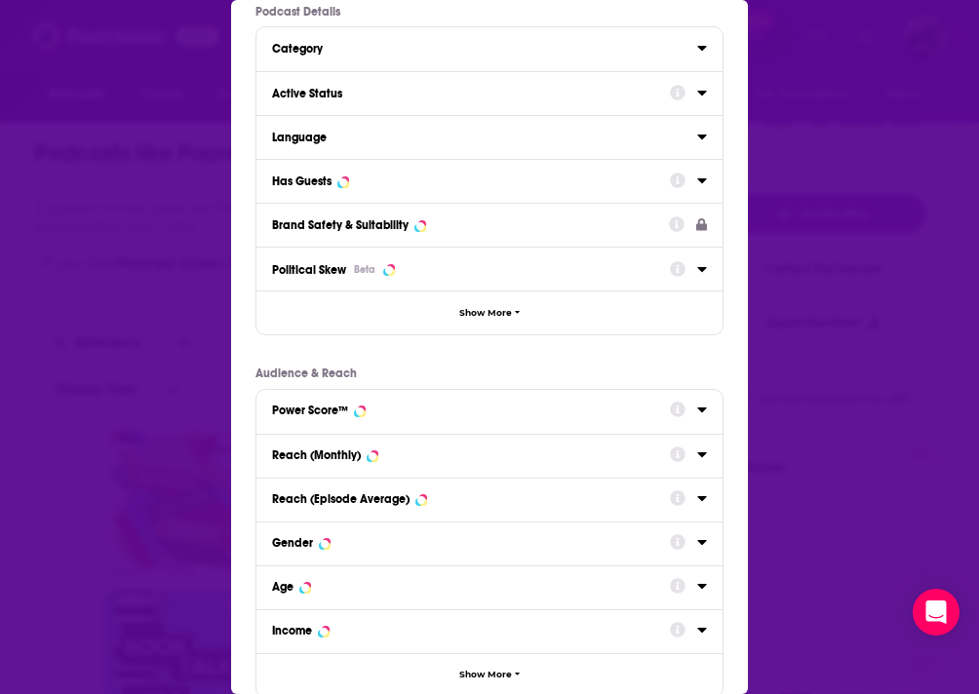
scroll to position [81, 0]
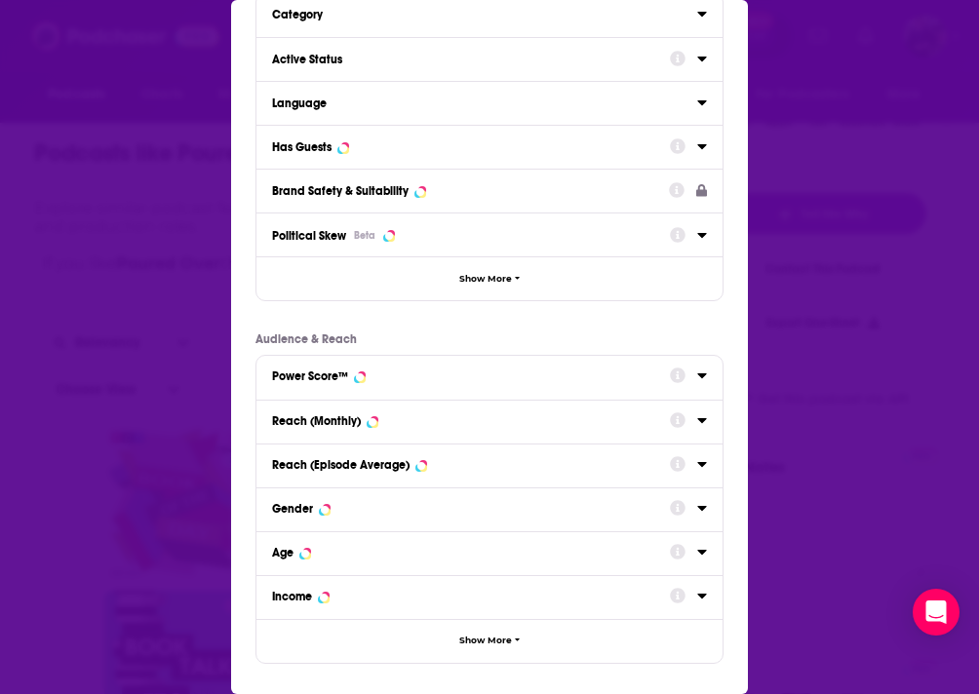
click at [451, 422] on div "Reach (Monthly)" at bounding box center [464, 421] width 385 height 14
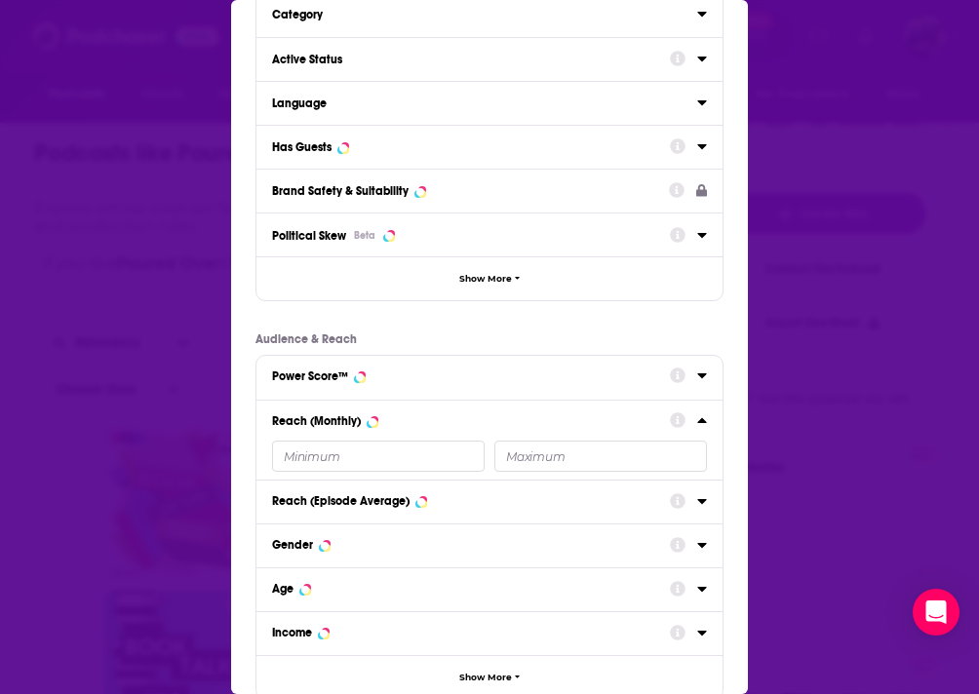
click at [352, 473] on div "Reach (Monthly)" at bounding box center [489, 440] width 466 height 80
click at [351, 469] on input "Dialog" at bounding box center [378, 456] width 213 height 31
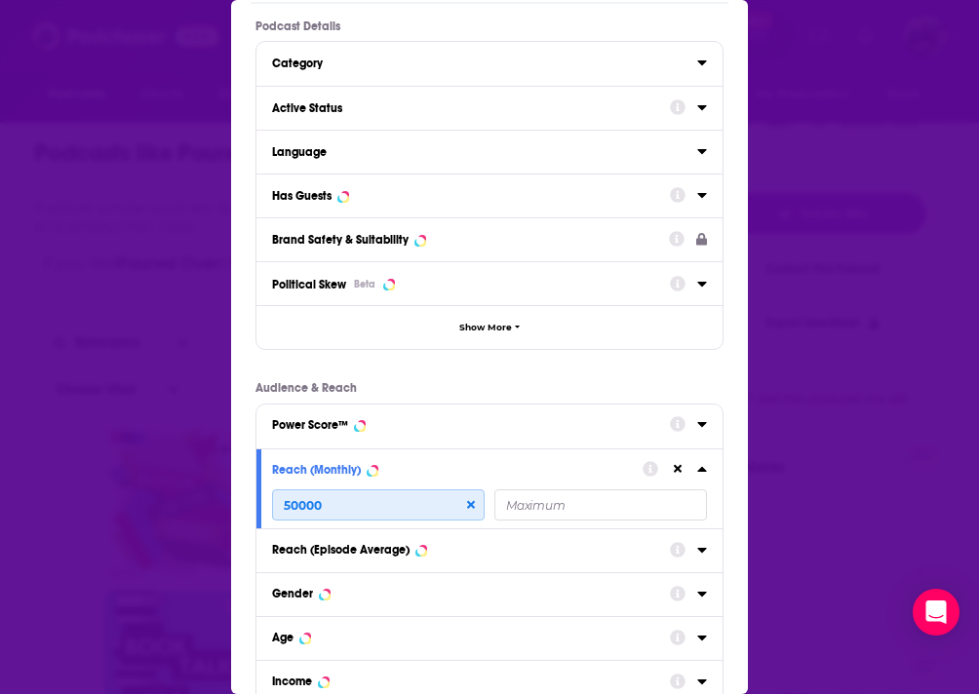
scroll to position [31, 0]
type input "50000"
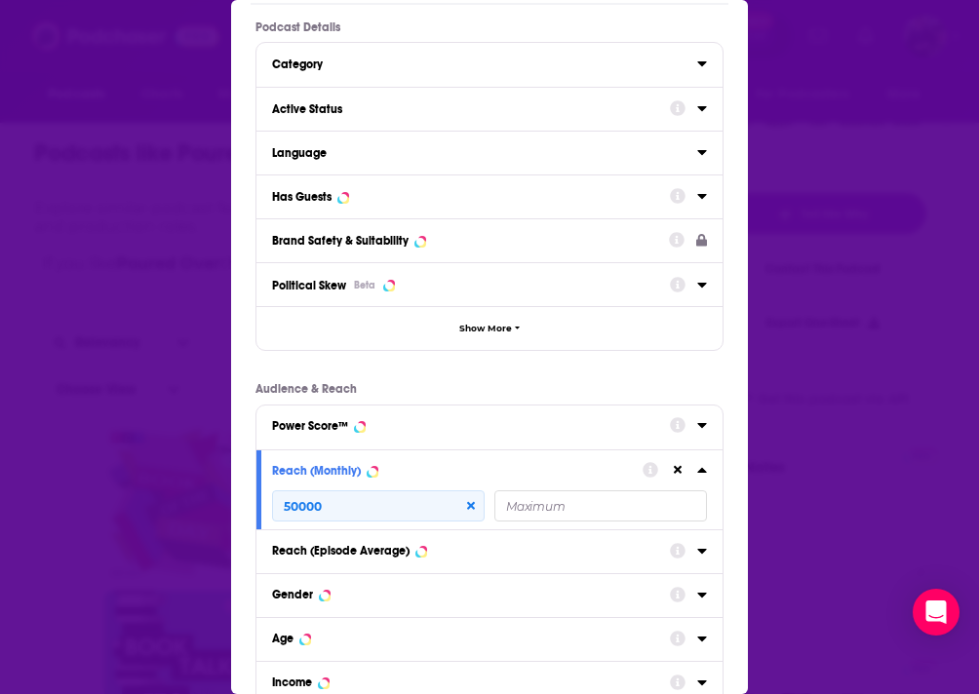
click at [416, 209] on div "Has Guests" at bounding box center [489, 197] width 466 height 44
click at [415, 199] on div "Has Guests" at bounding box center [464, 197] width 385 height 14
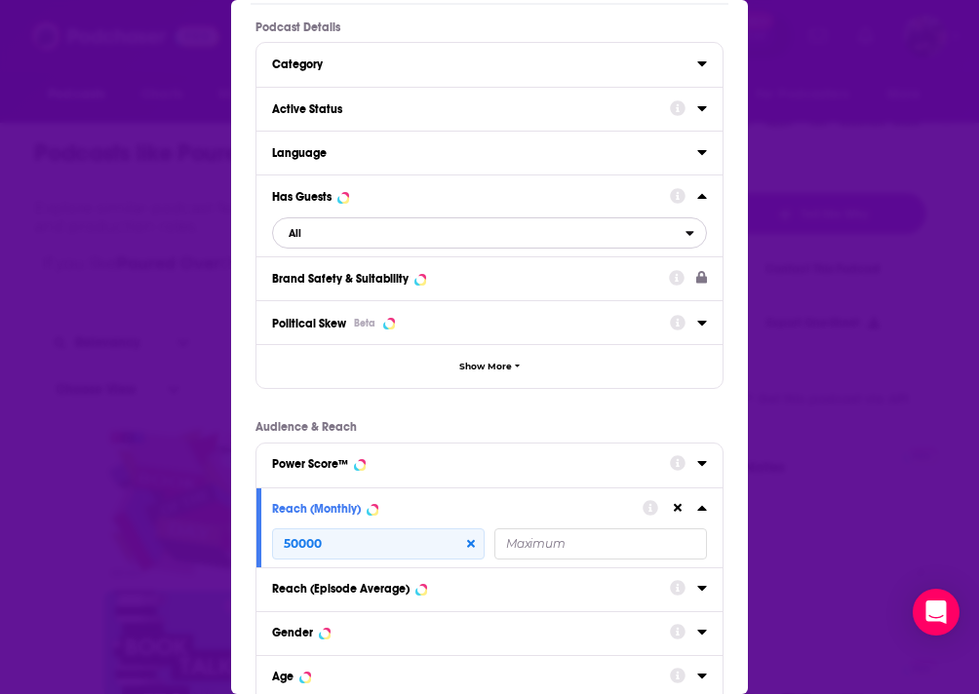
click at [412, 241] on span "All" at bounding box center [479, 232] width 413 height 25
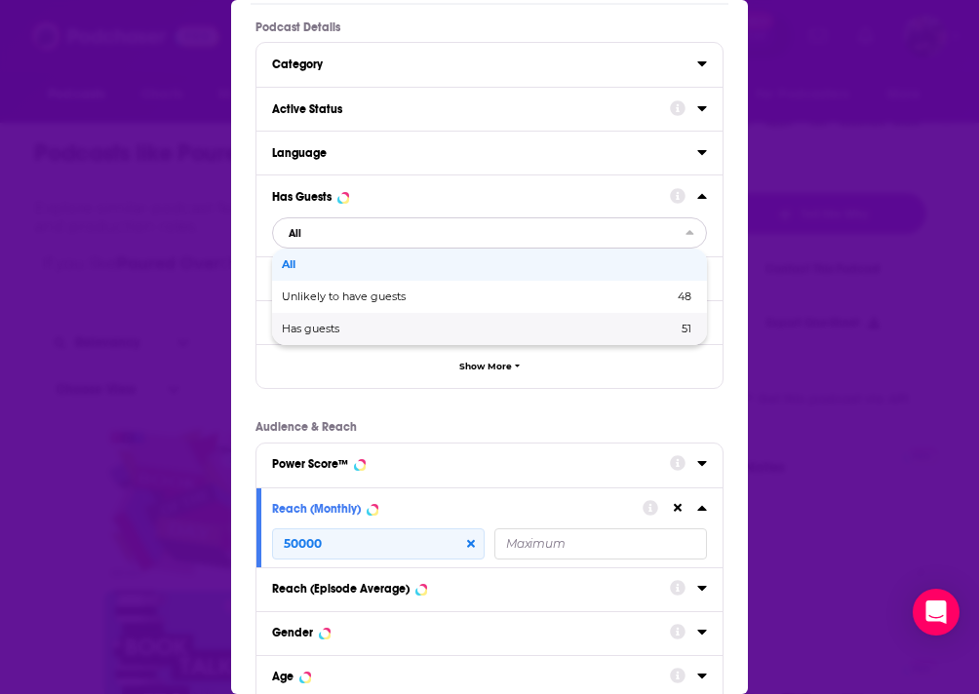
click at [387, 322] on div "Has guests 51" at bounding box center [489, 329] width 435 height 32
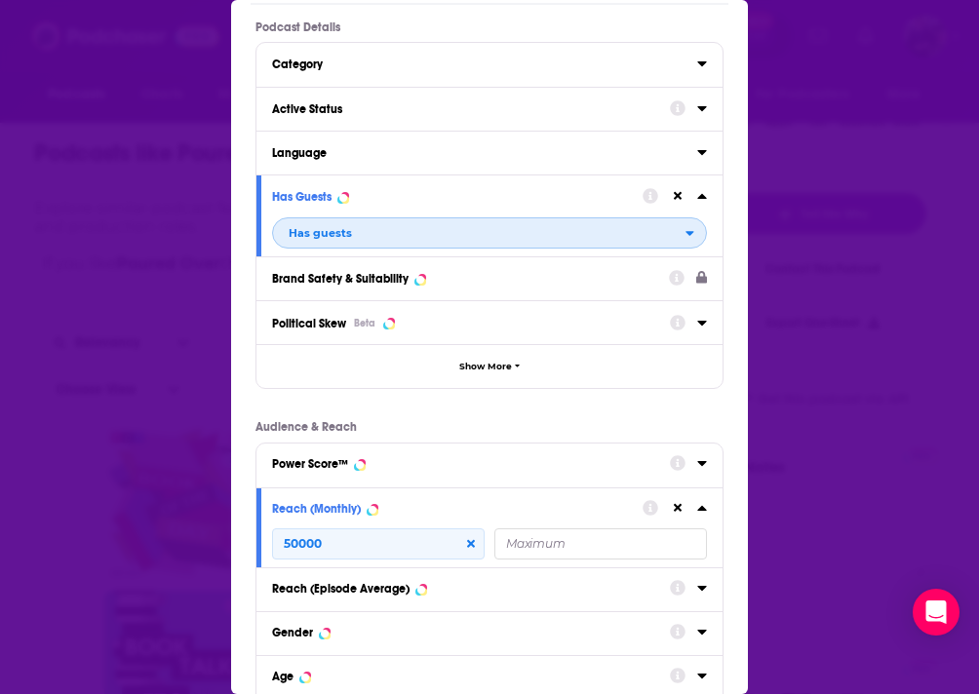
scroll to position [240, 0]
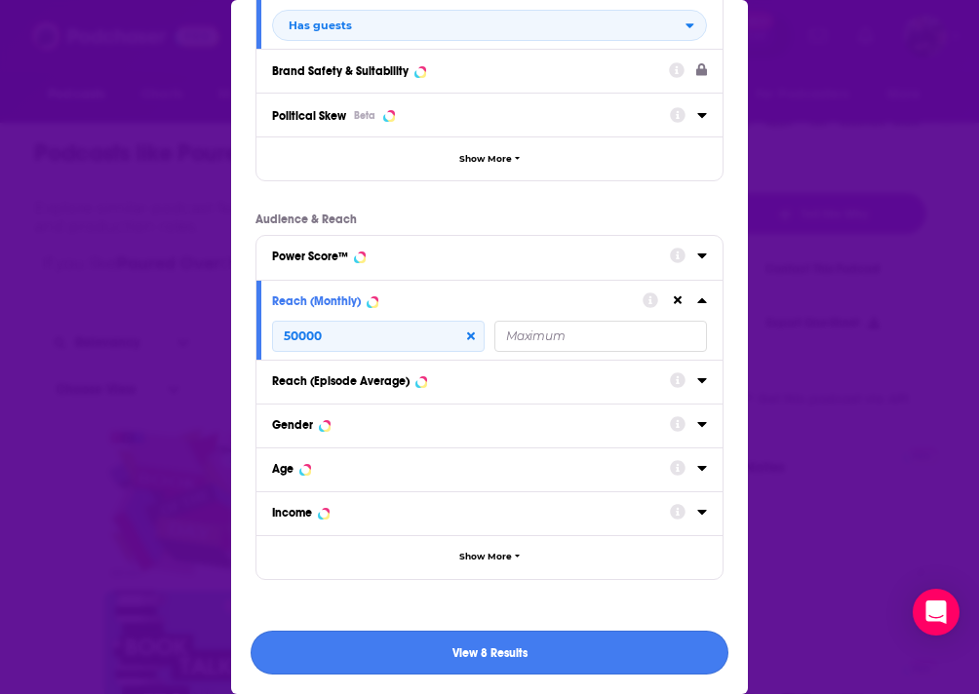
click at [410, 662] on button "View 8 Results" at bounding box center [490, 653] width 478 height 44
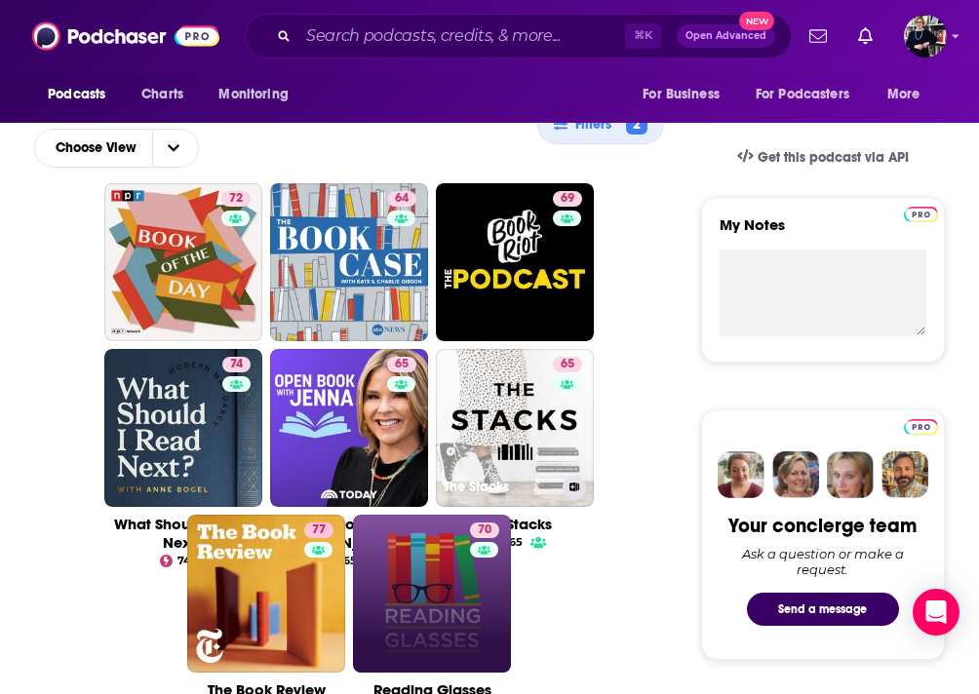
scroll to position [569, 0]
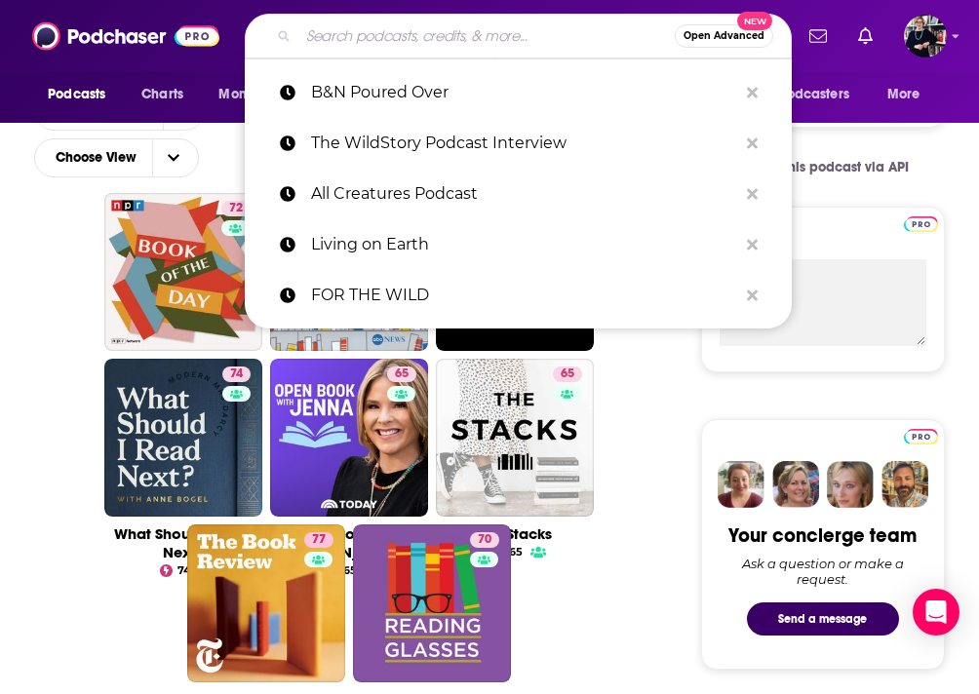
click at [330, 37] on input "Search podcasts, credits, & more..." at bounding box center [486, 35] width 376 height 31
paste input "What's Your Grief"
type input "What's Your Grief"
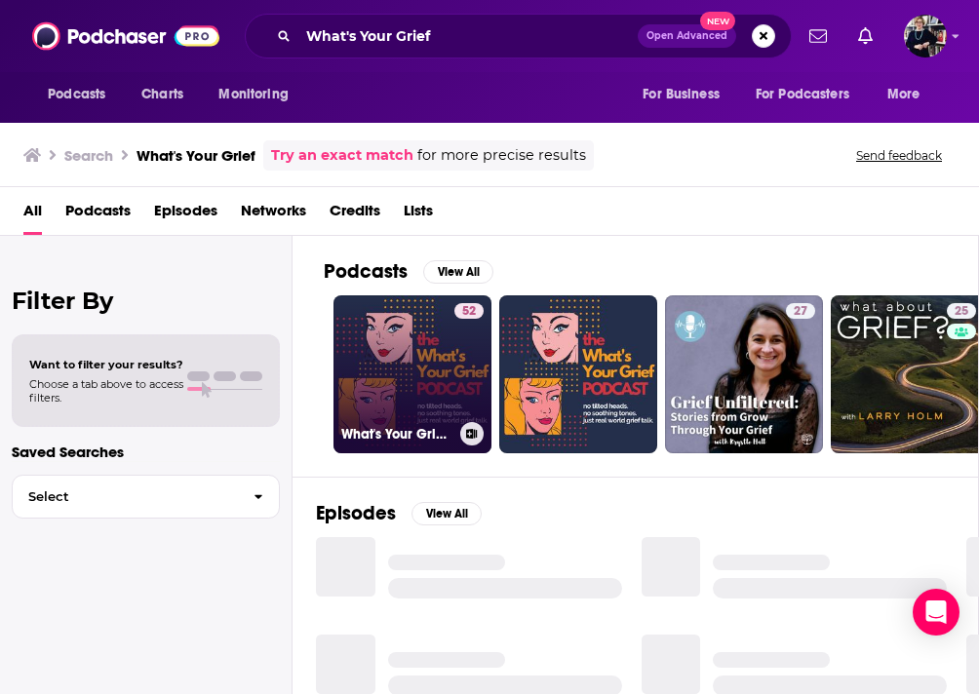
click at [398, 359] on link "52 What's Your Grief Podcast" at bounding box center [413, 374] width 158 height 158
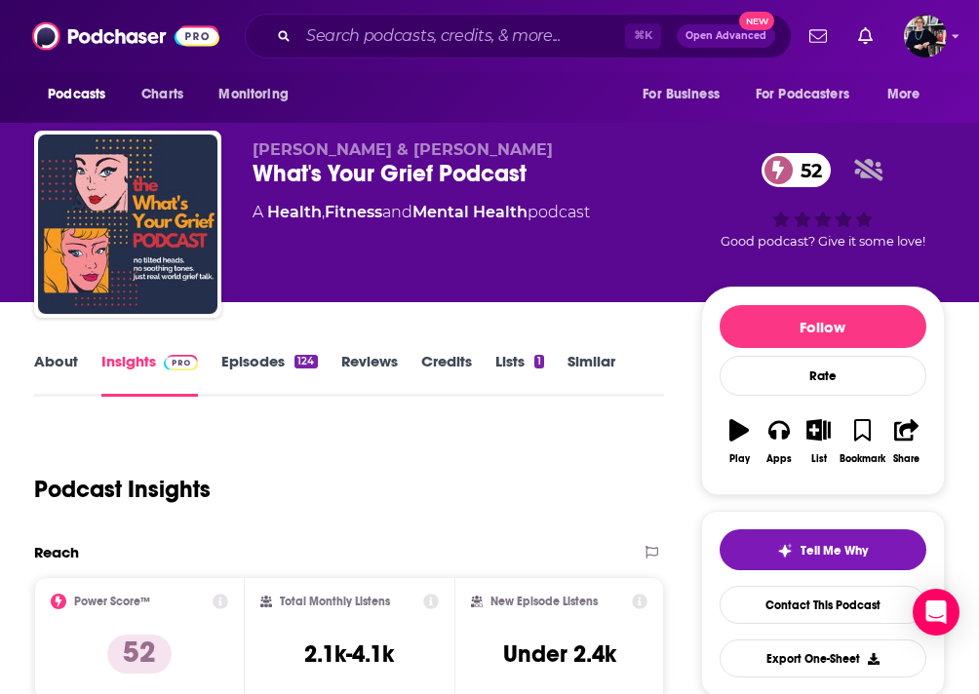
click at [582, 368] on link "Similar" at bounding box center [592, 374] width 48 height 45
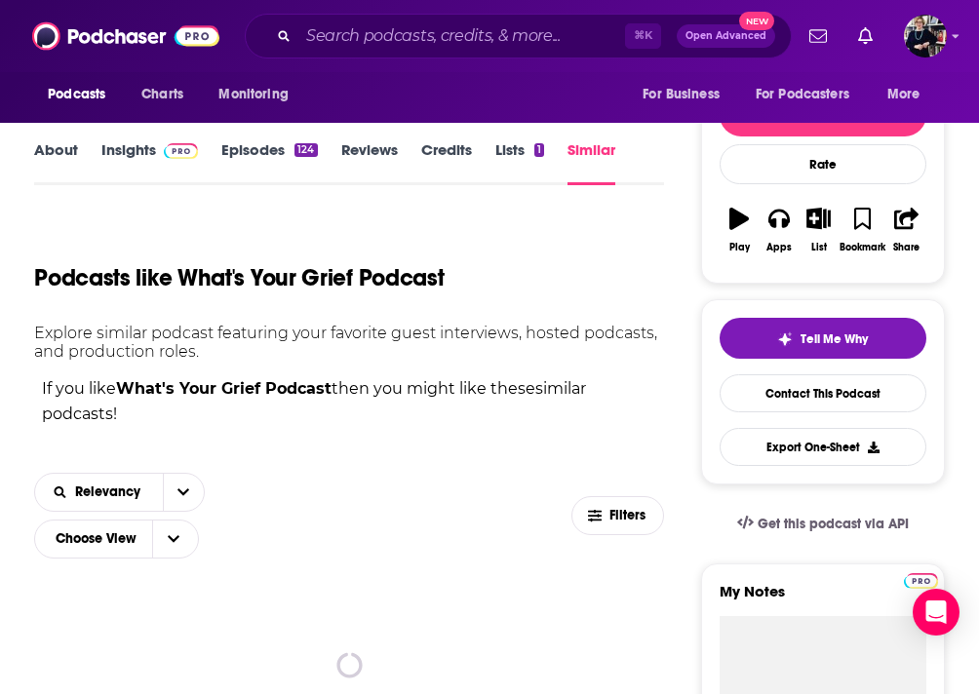
scroll to position [416, 0]
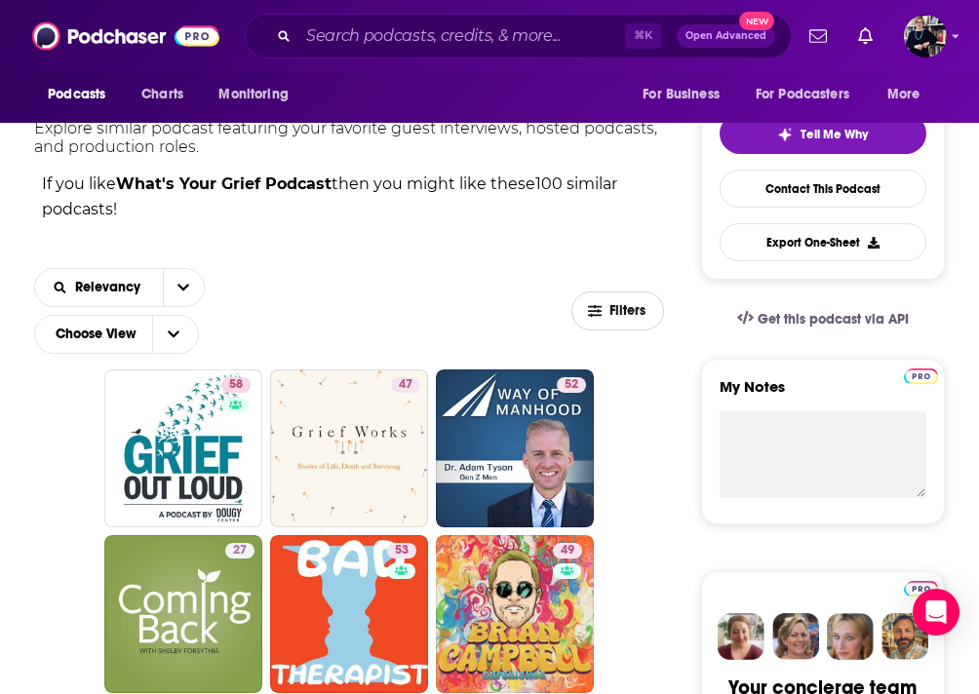
click at [619, 308] on span "Filters" at bounding box center [629, 311] width 39 height 14
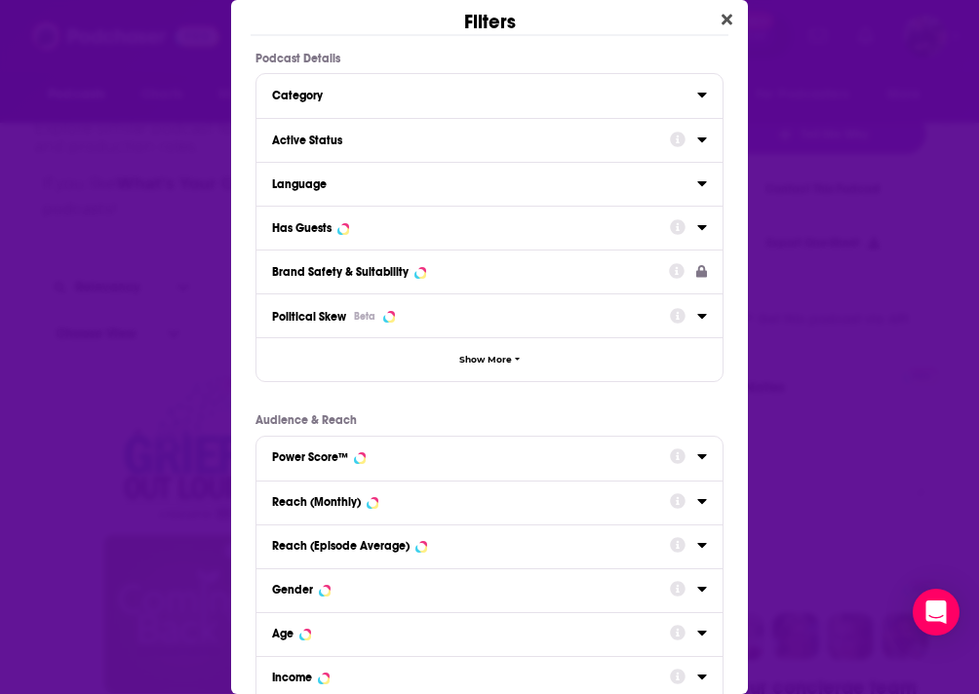
scroll to position [0, 0]
click at [472, 233] on div "Has Guests" at bounding box center [464, 228] width 385 height 14
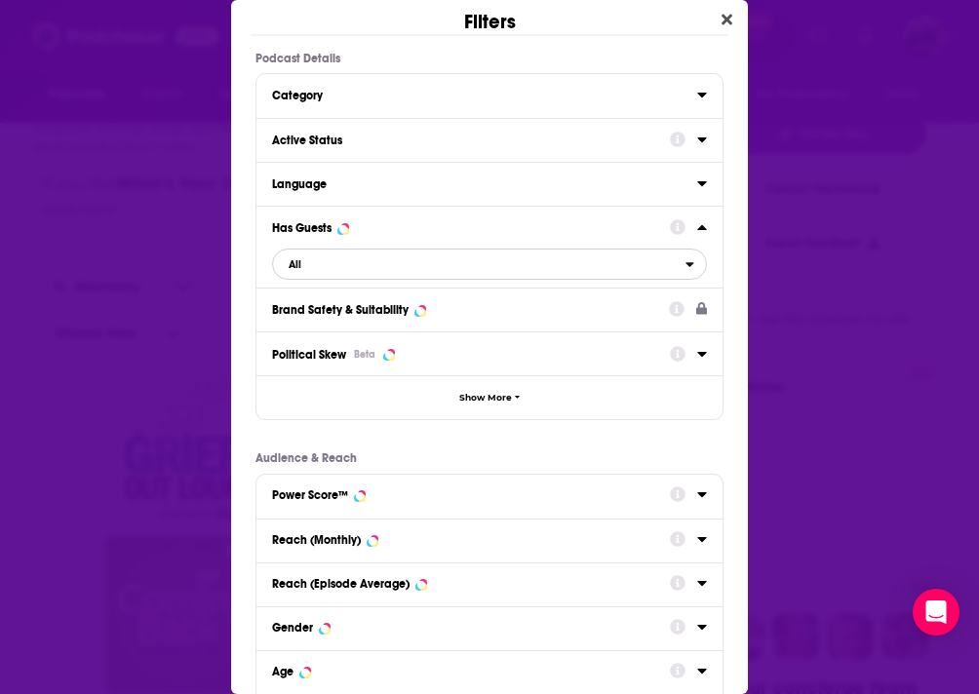
click at [414, 271] on span "All" at bounding box center [479, 264] width 413 height 25
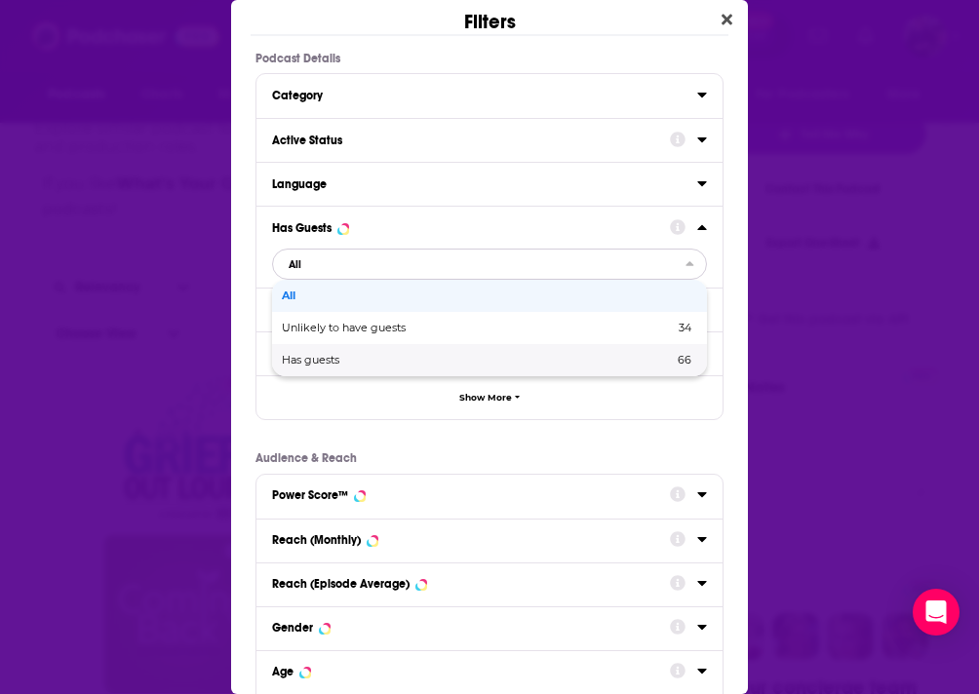
click at [396, 362] on span "Has guests" at bounding box center [394, 360] width 224 height 11
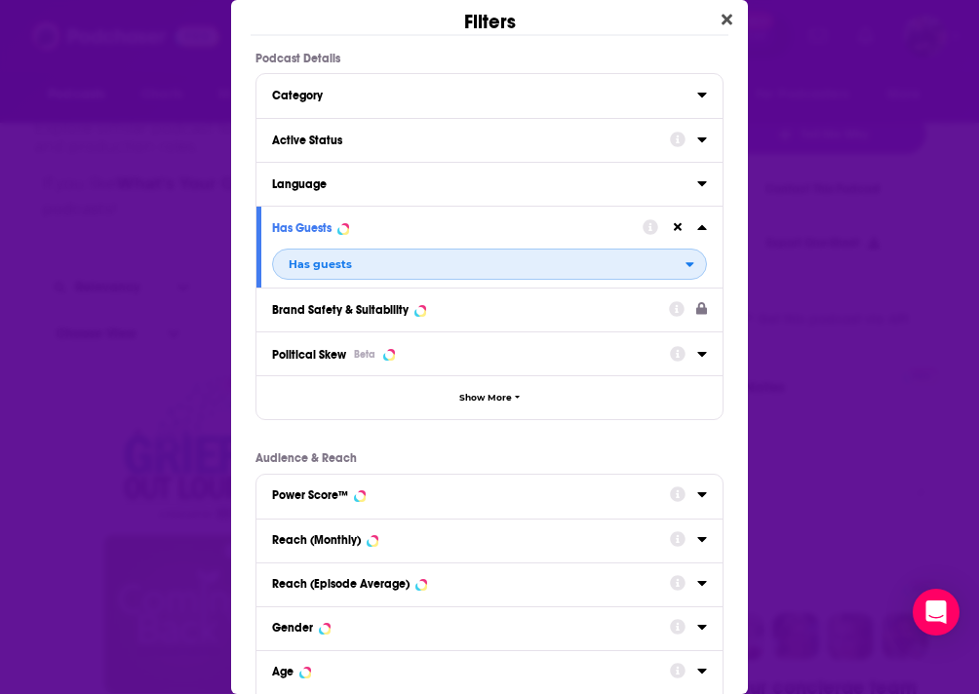
scroll to position [128, 0]
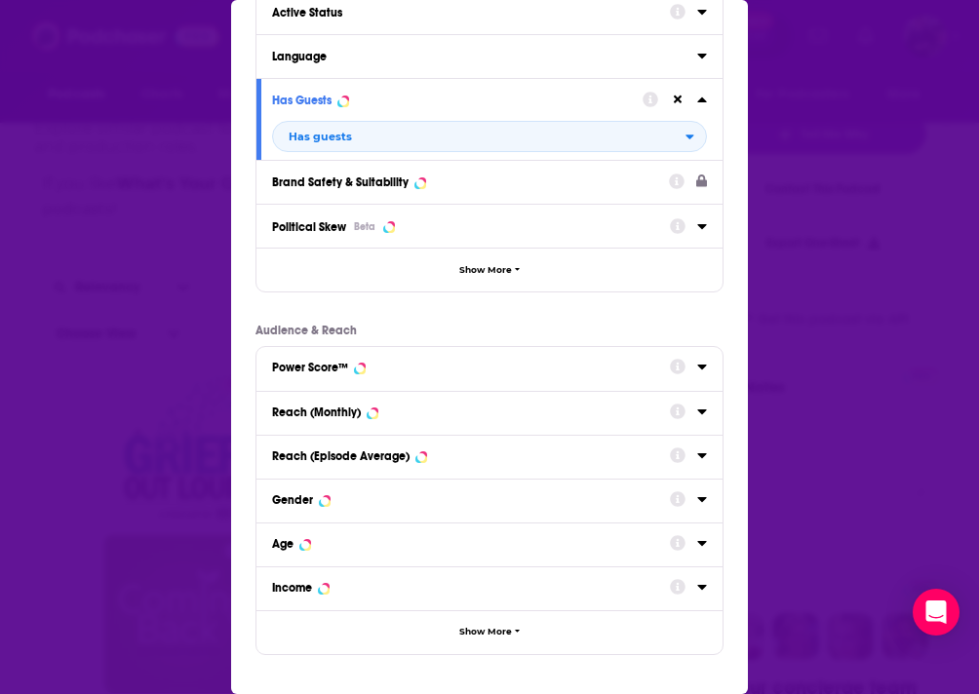
click at [485, 417] on div "Reach (Monthly)" at bounding box center [464, 413] width 385 height 14
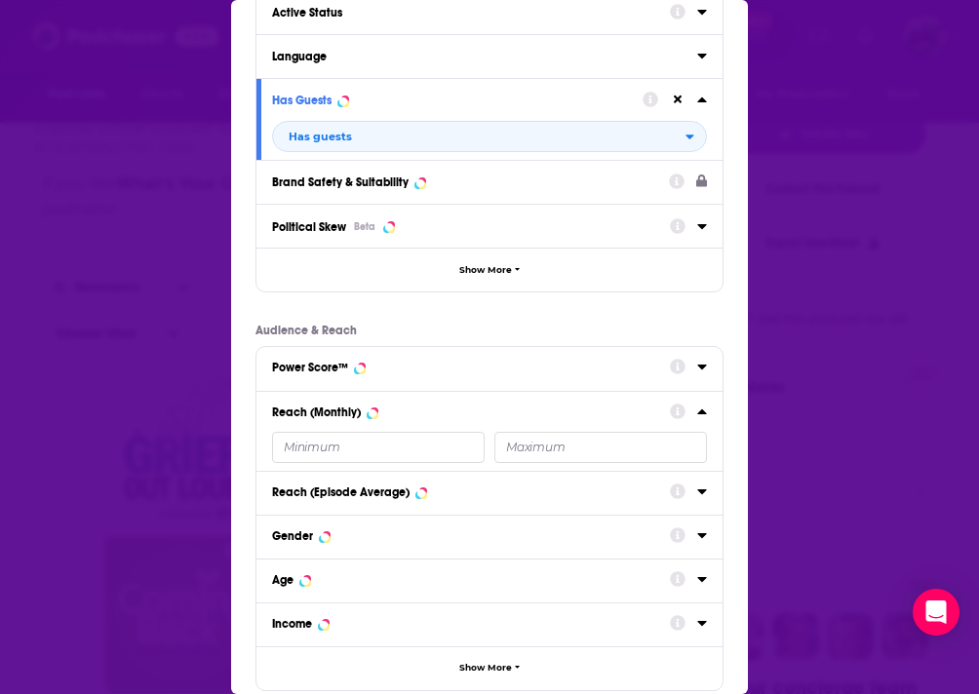
click at [366, 458] on input "Dialog" at bounding box center [378, 447] width 213 height 31
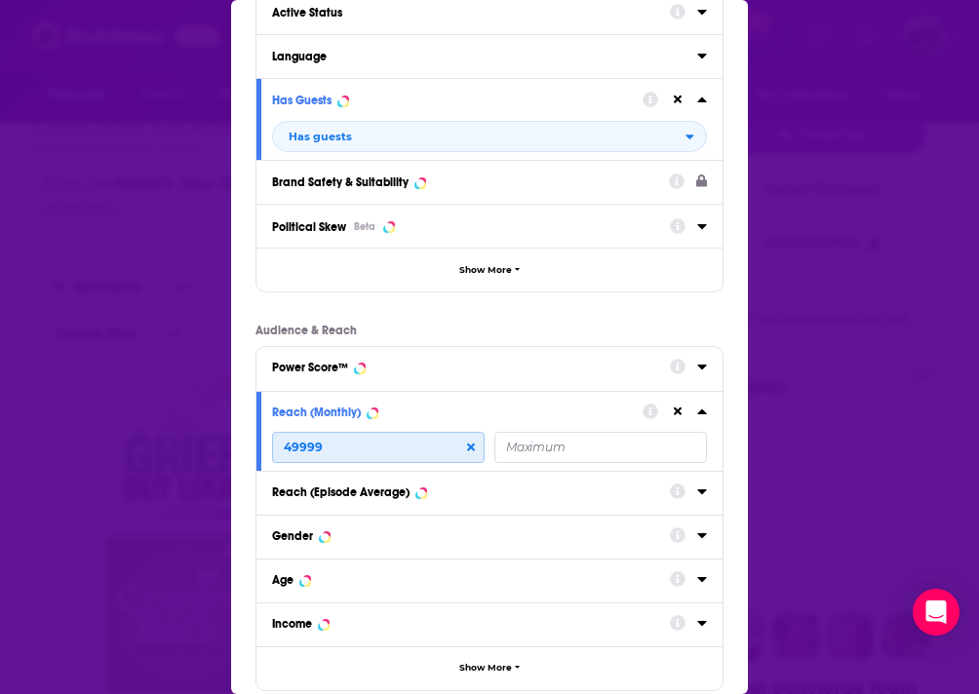
scroll to position [240, 0]
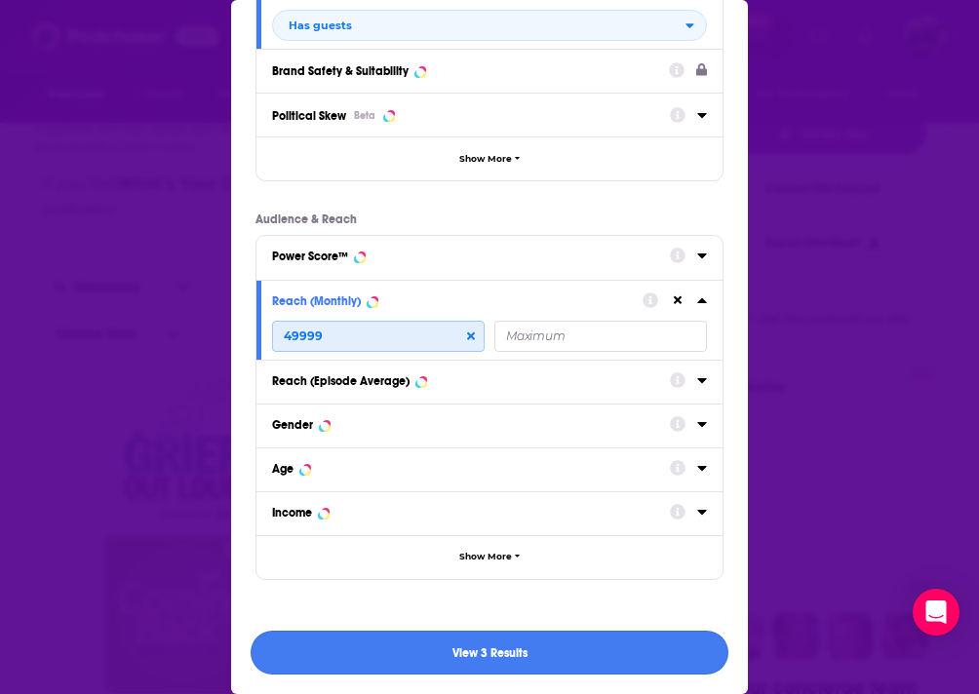
type input "49999"
click at [508, 661] on button "View 3 Results" at bounding box center [490, 653] width 478 height 44
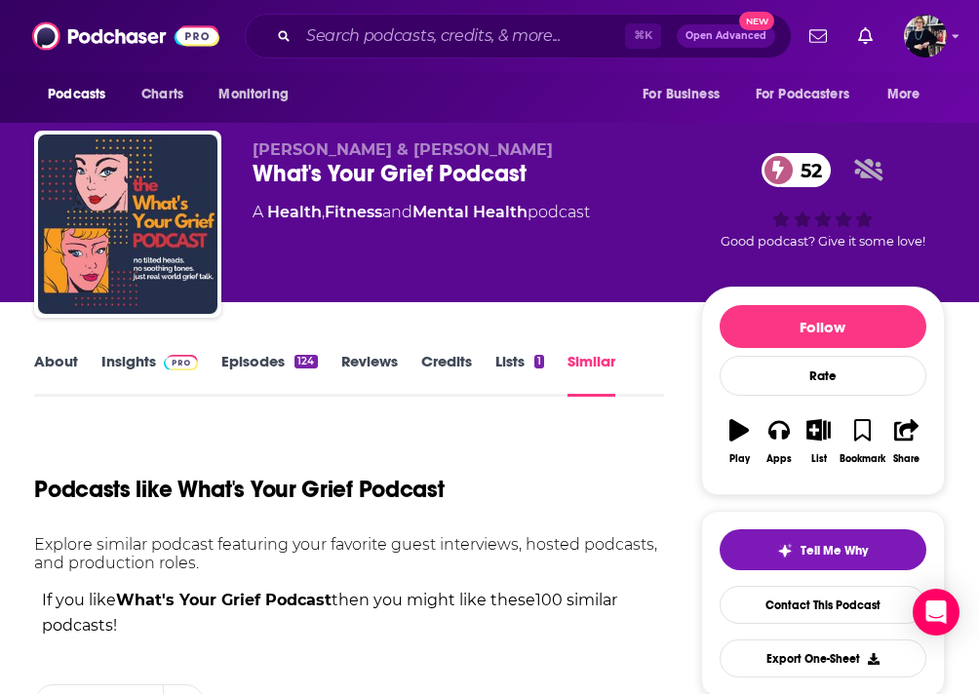
scroll to position [416, 0]
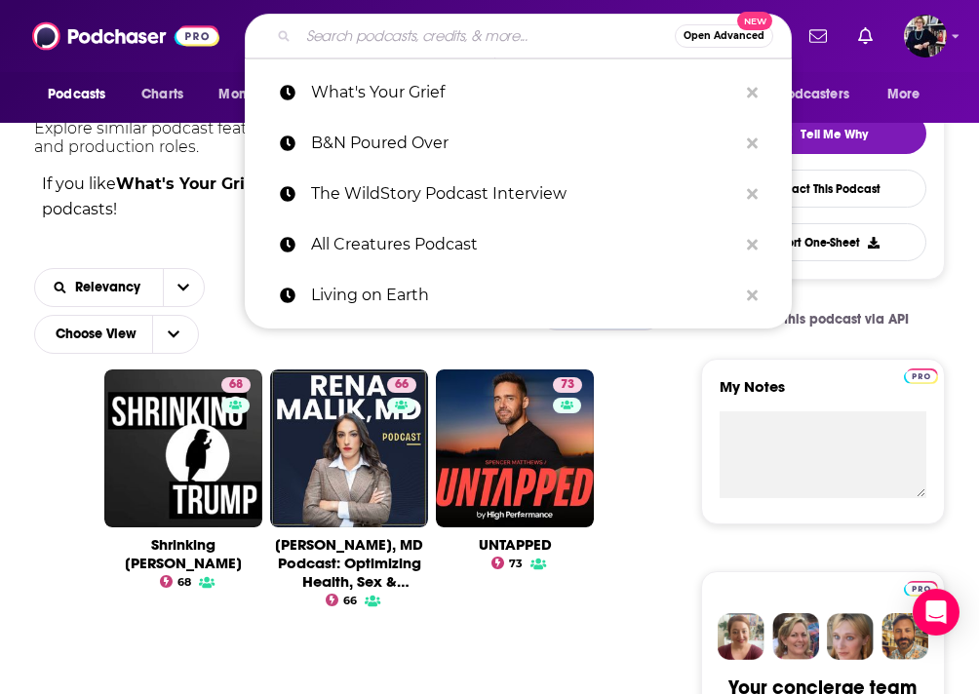
click at [404, 50] on input "Search podcasts, credits, & more..." at bounding box center [486, 35] width 376 height 31
paste input "Stuff Your Therapist Reads"
type input "Stuff Your Therapist Reads"
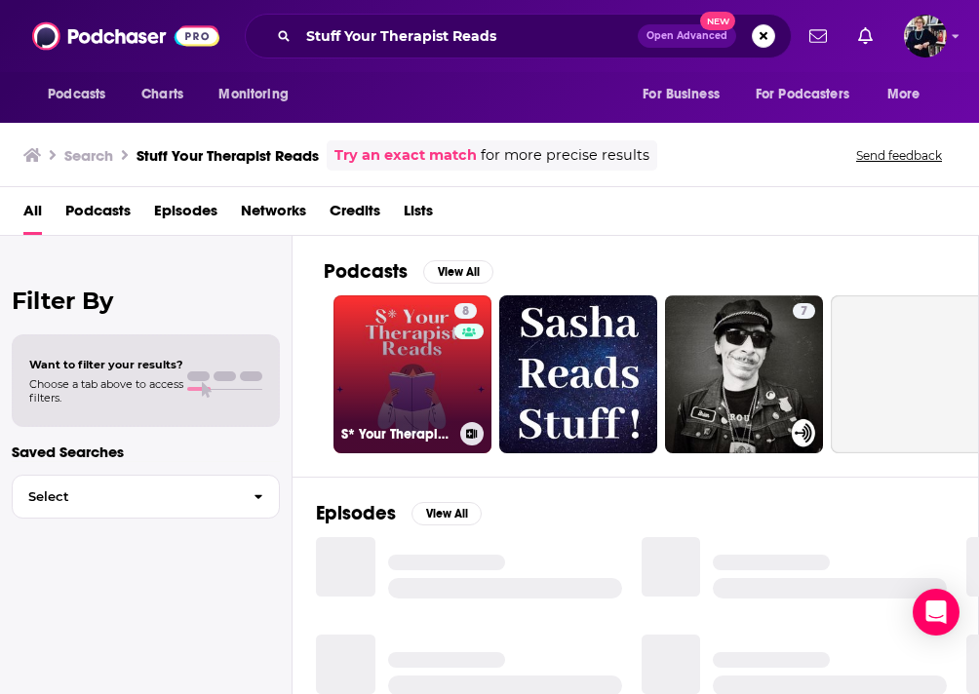
click at [426, 368] on link "8 S* Your Therapist Reads" at bounding box center [413, 374] width 158 height 158
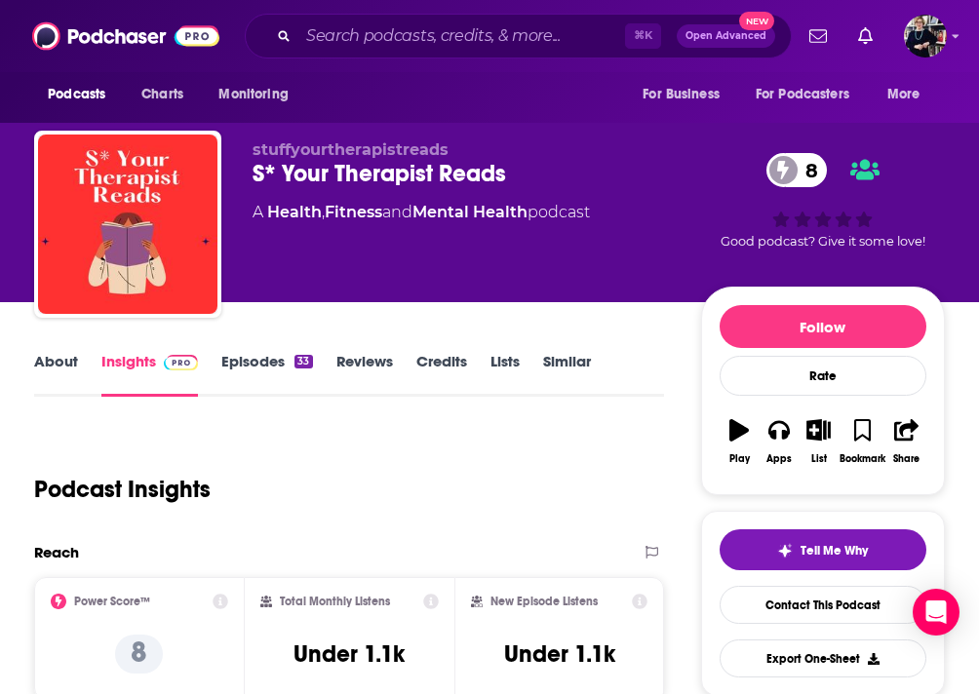
click at [554, 364] on link "Similar" at bounding box center [567, 374] width 48 height 45
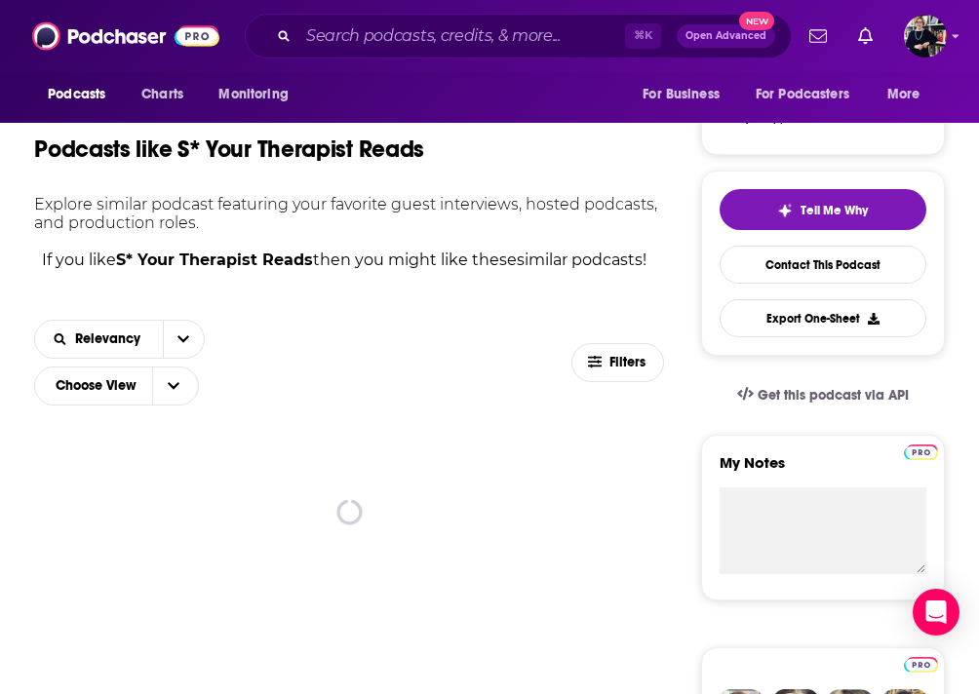
scroll to position [411, 0]
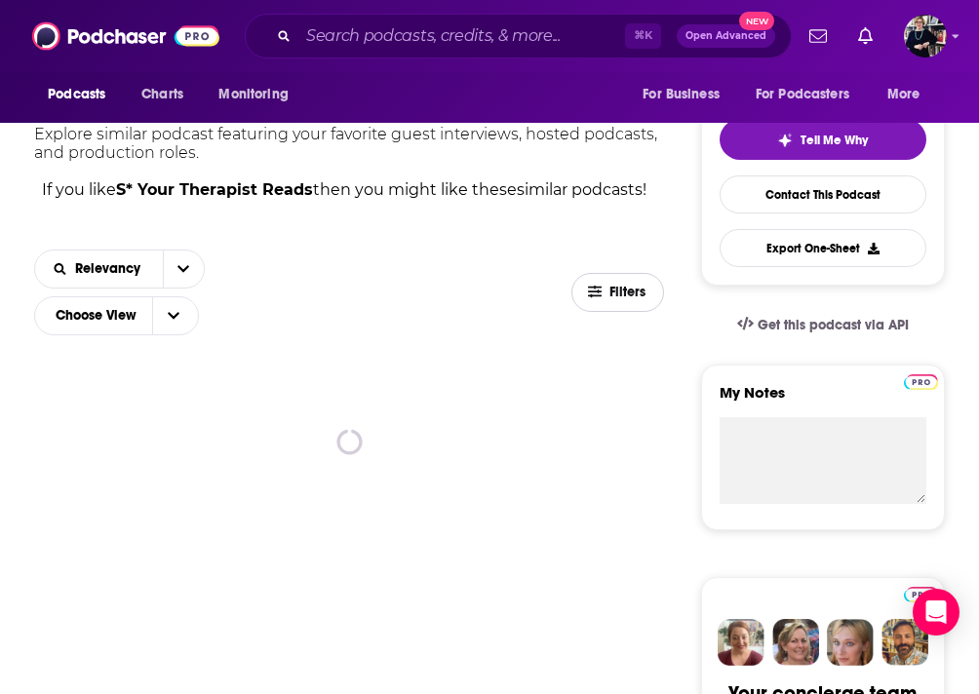
click at [628, 287] on span "Filters" at bounding box center [629, 293] width 39 height 14
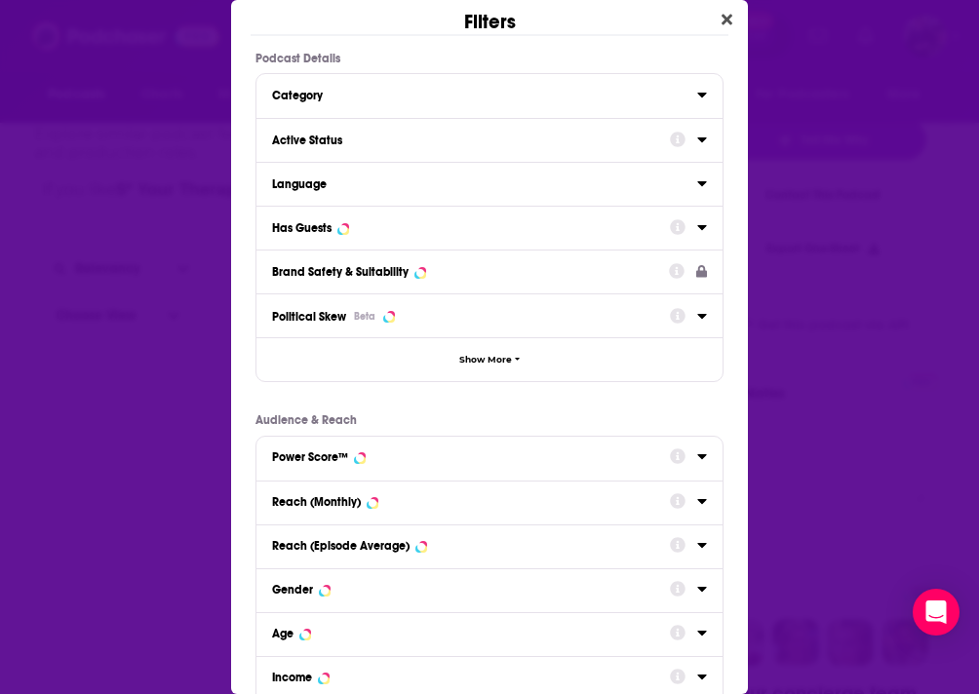
scroll to position [0, 0]
click at [390, 226] on div "Has Guests" at bounding box center [464, 228] width 385 height 14
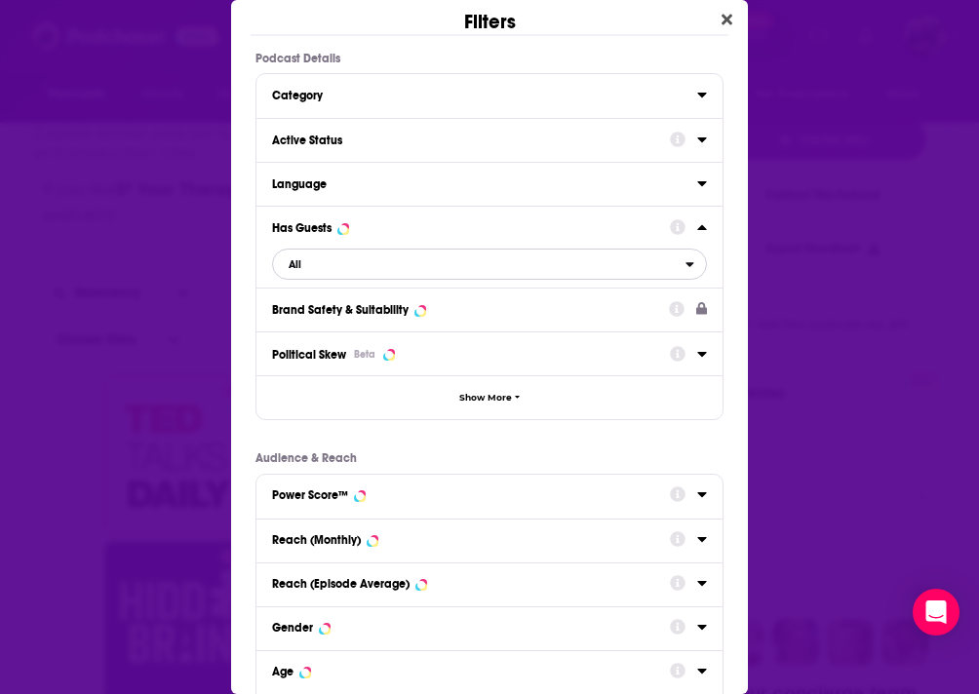
click at [369, 270] on span "All" at bounding box center [479, 264] width 413 height 25
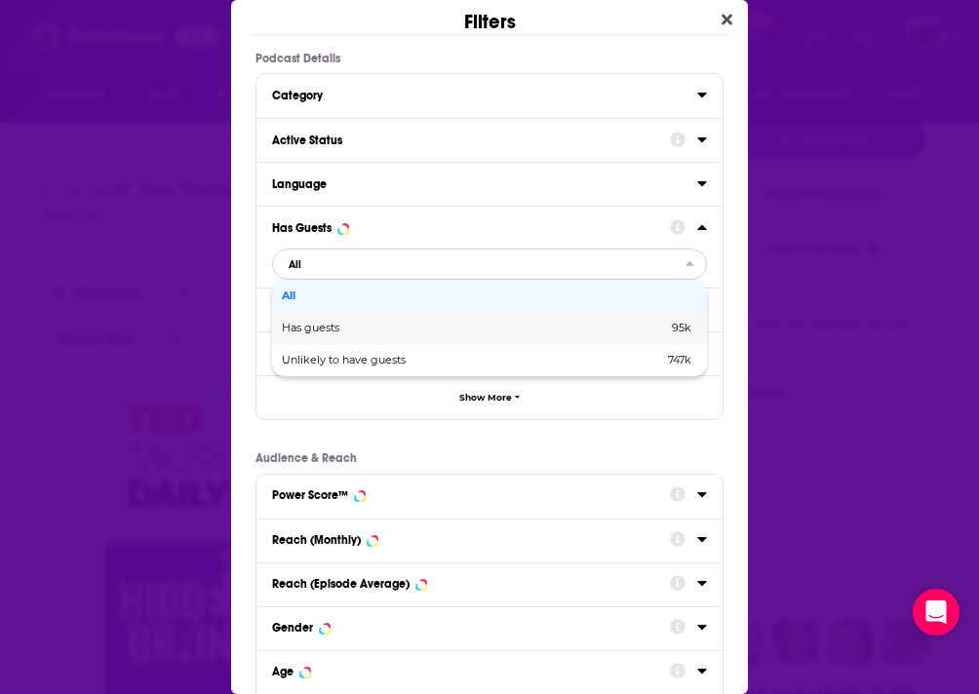
click at [358, 333] on span "Has guests" at bounding box center [392, 328] width 221 height 11
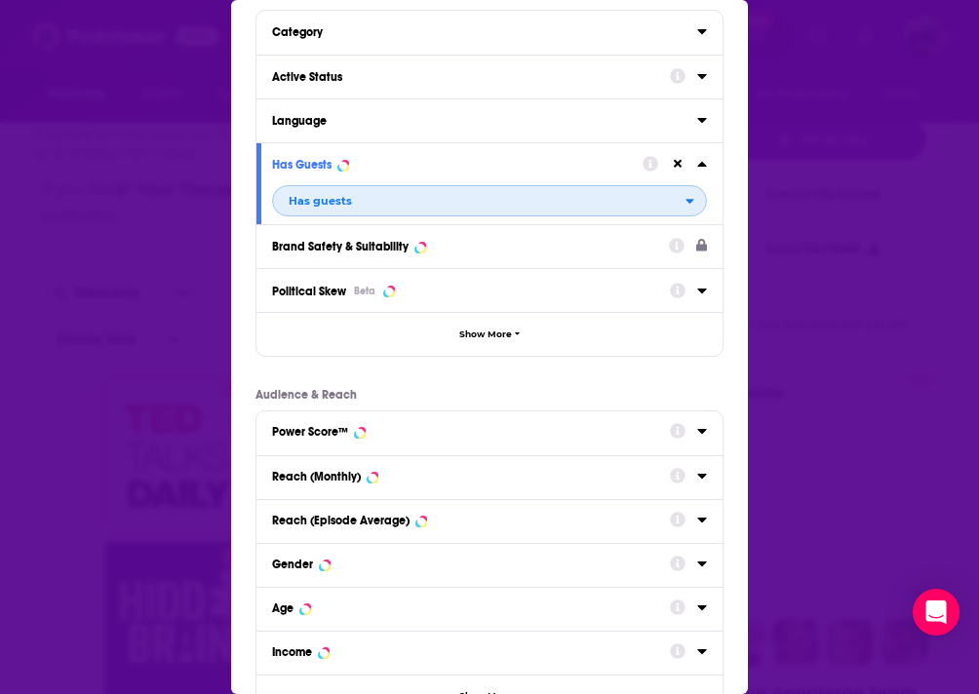
scroll to position [137, 0]
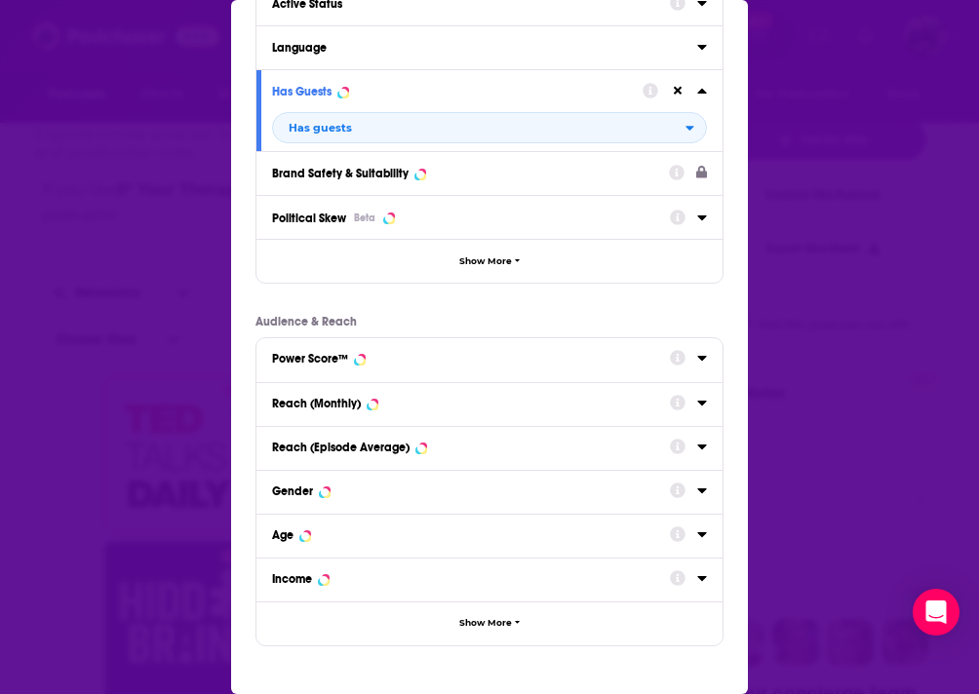
click at [387, 411] on div "Reach (Monthly)" at bounding box center [464, 404] width 385 height 14
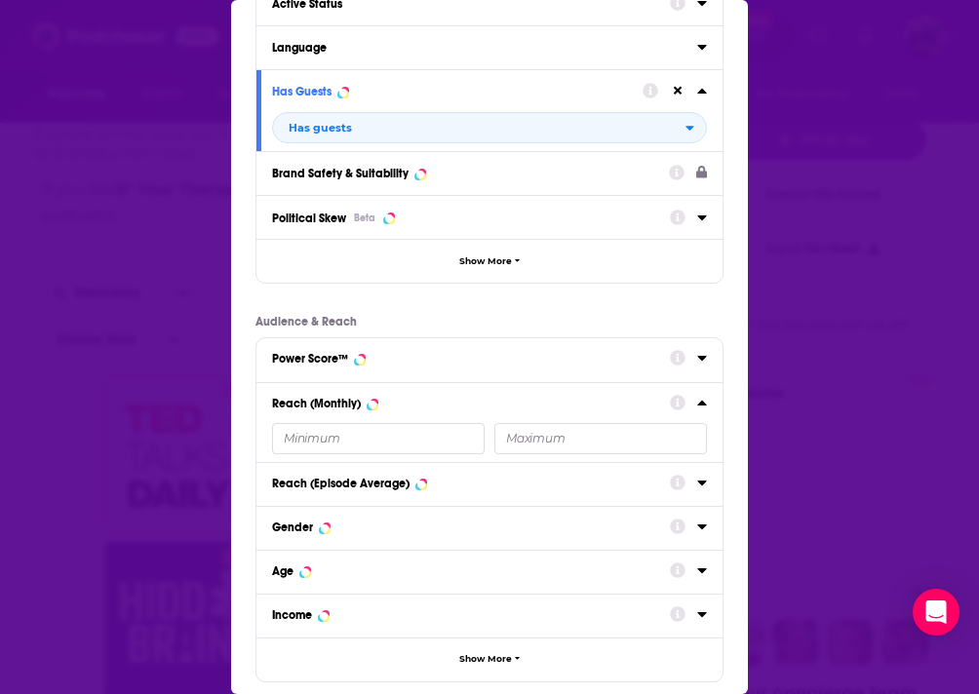
click at [341, 438] on input "Dialog" at bounding box center [378, 438] width 213 height 31
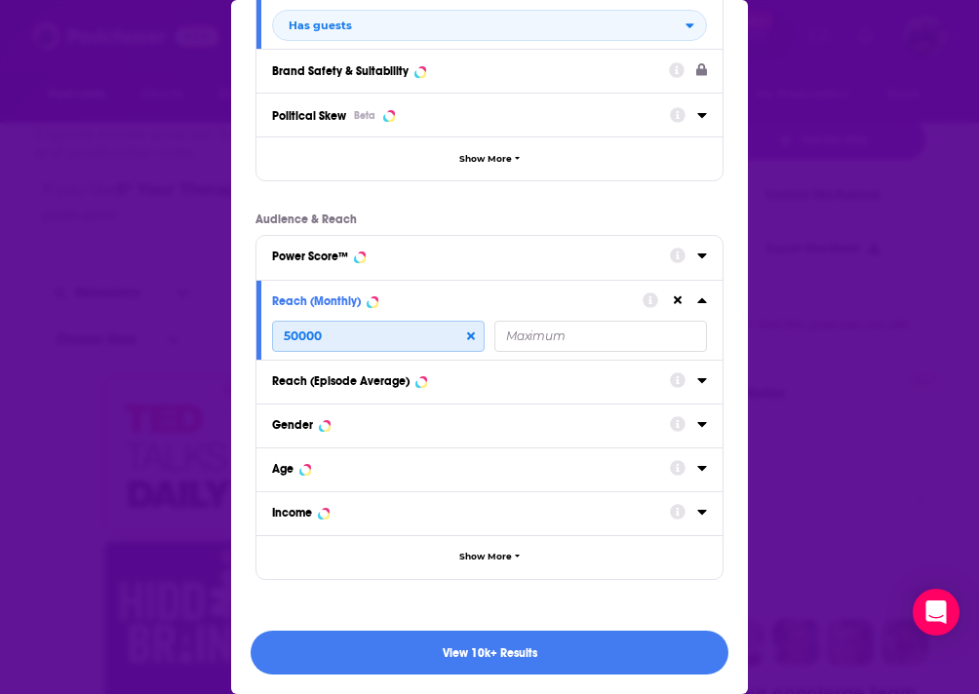
scroll to position [0, 0]
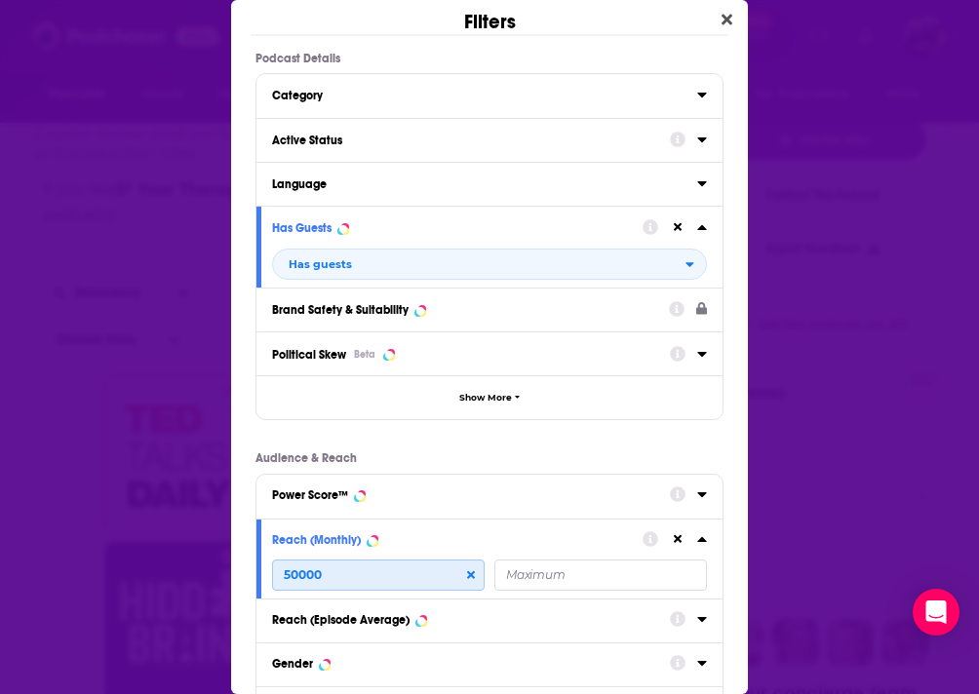
type input "50000"
click at [487, 146] on div "Active Status" at bounding box center [464, 141] width 385 height 14
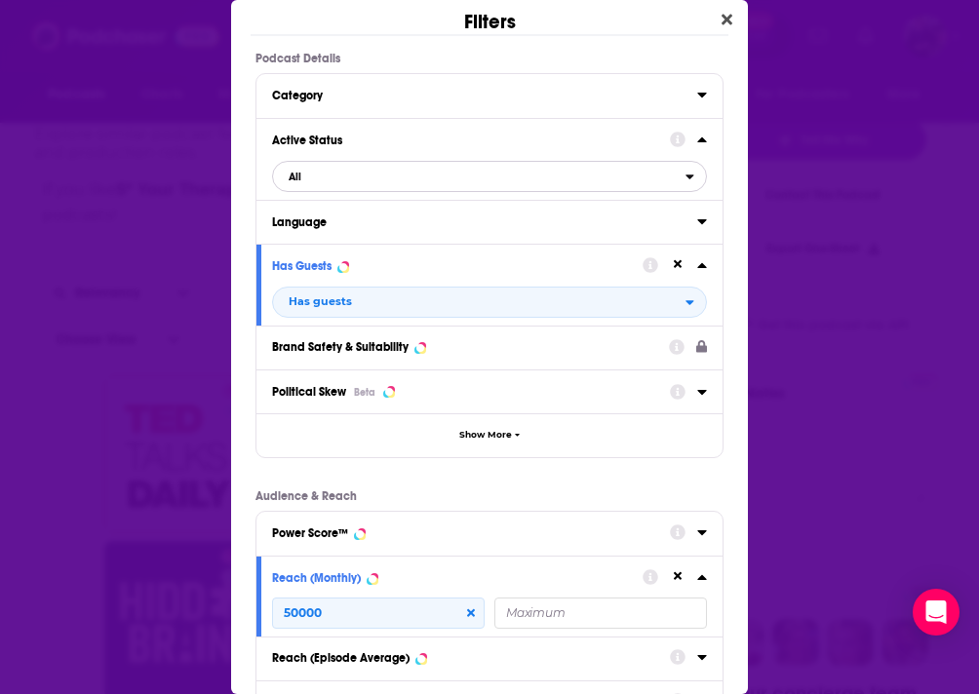
click at [458, 178] on span "All" at bounding box center [479, 176] width 413 height 25
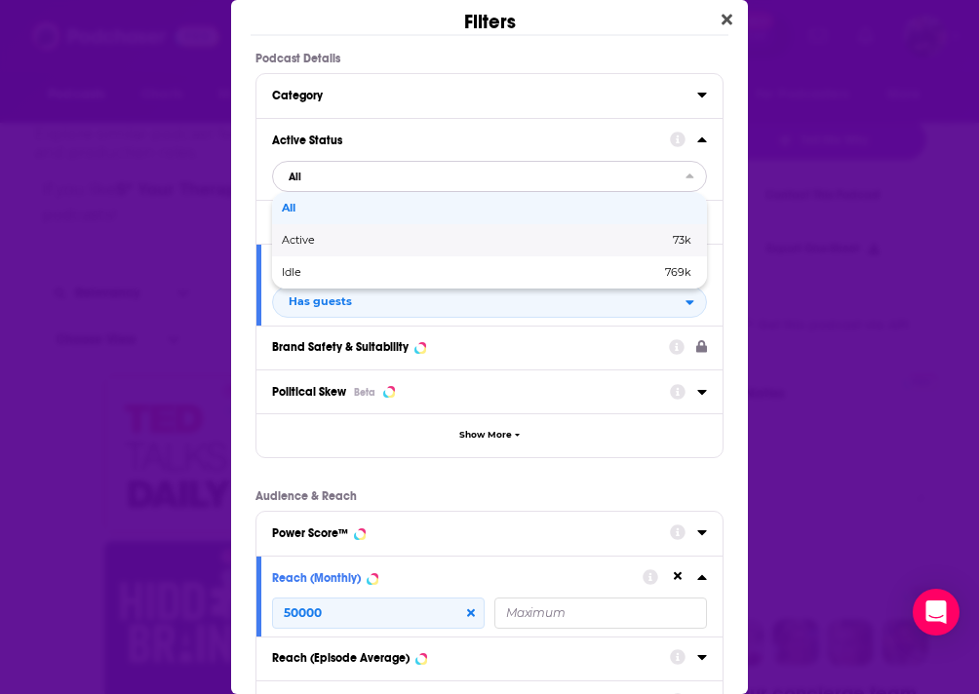
click at [446, 244] on span "Active" at bounding box center [387, 240] width 210 height 11
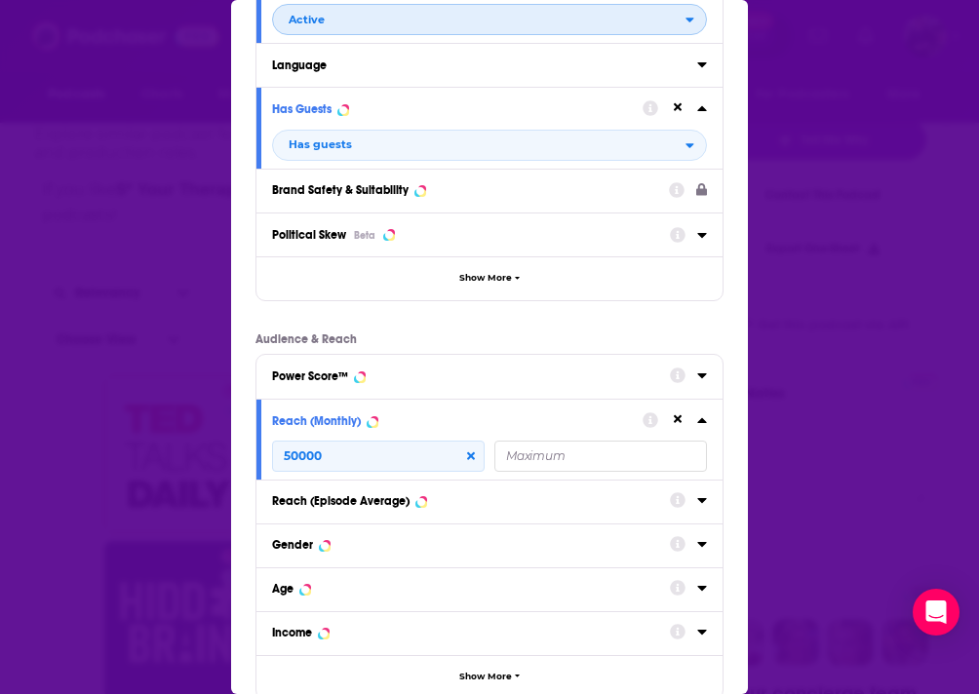
scroll to position [279, 0]
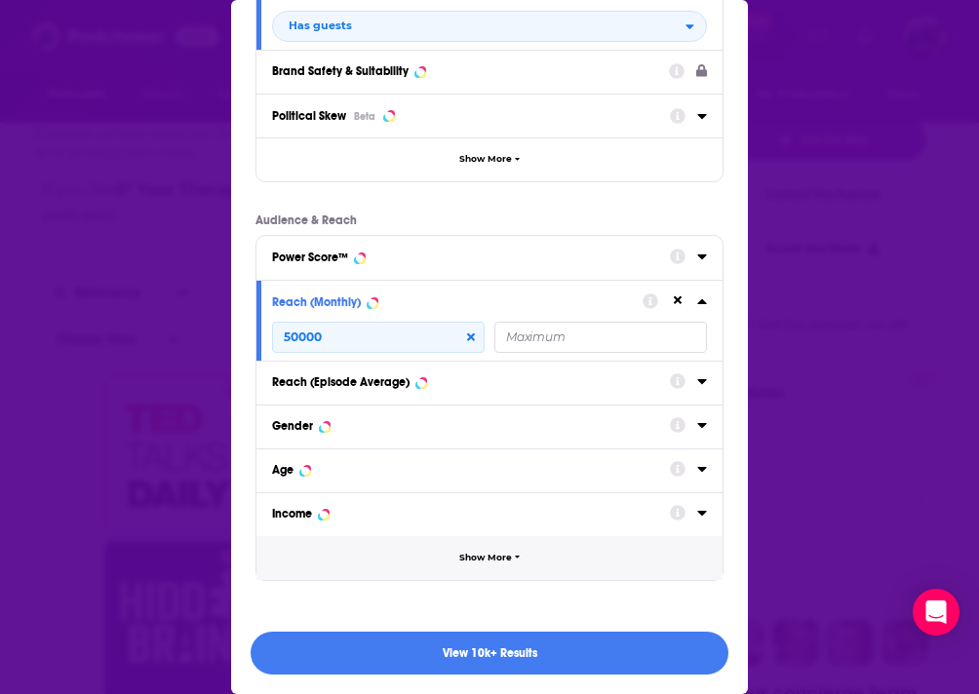
click at [487, 560] on span "Show More" at bounding box center [485, 558] width 53 height 11
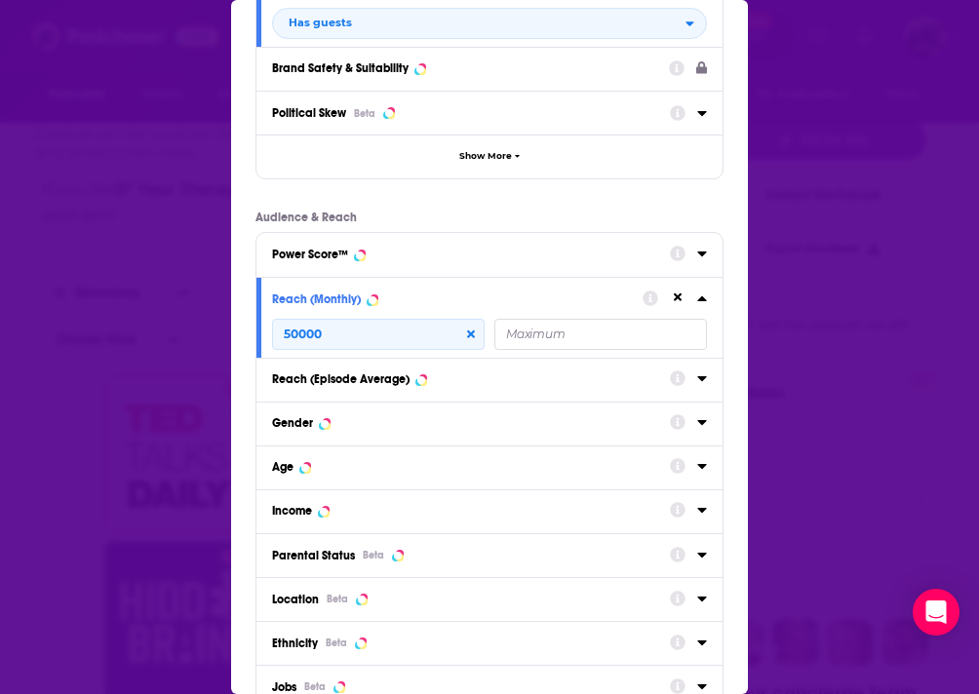
scroll to position [413, 0]
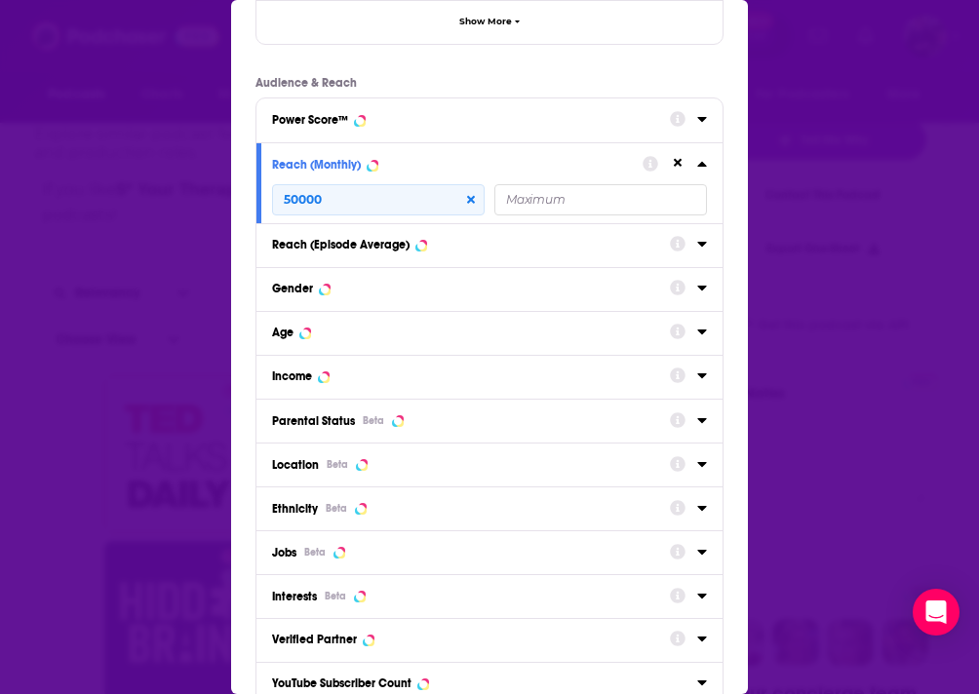
click at [463, 478] on button "Location Beta" at bounding box center [471, 465] width 398 height 26
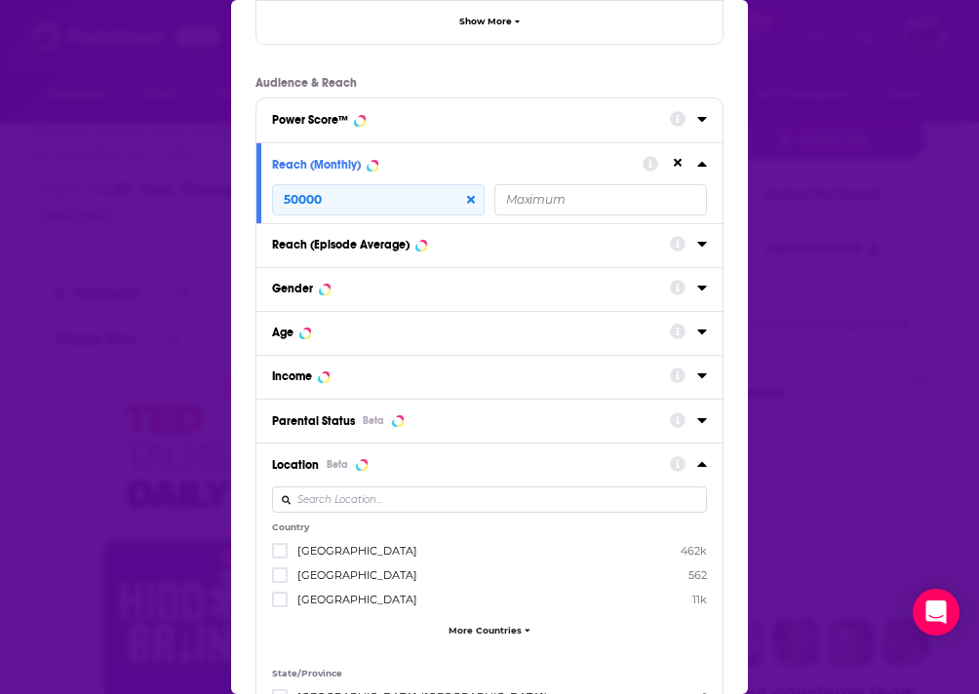
click at [355, 554] on span "[GEOGRAPHIC_DATA]" at bounding box center [357, 551] width 120 height 14
click at [280, 557] on input "multiSelectOption-unitedstates-0" at bounding box center [280, 557] width 0 height 0
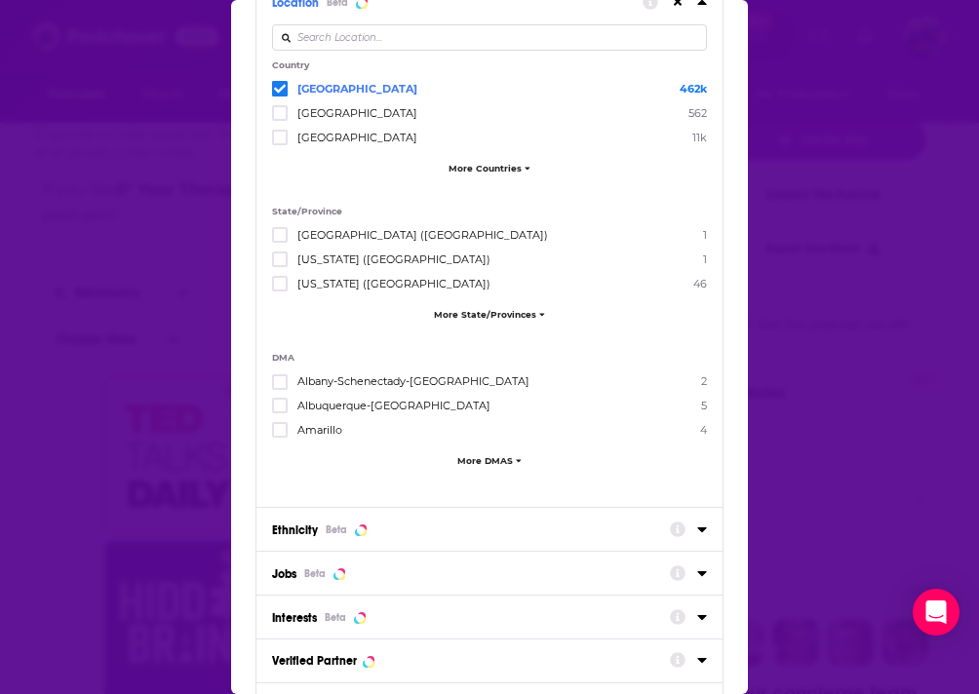
scroll to position [1065, 0]
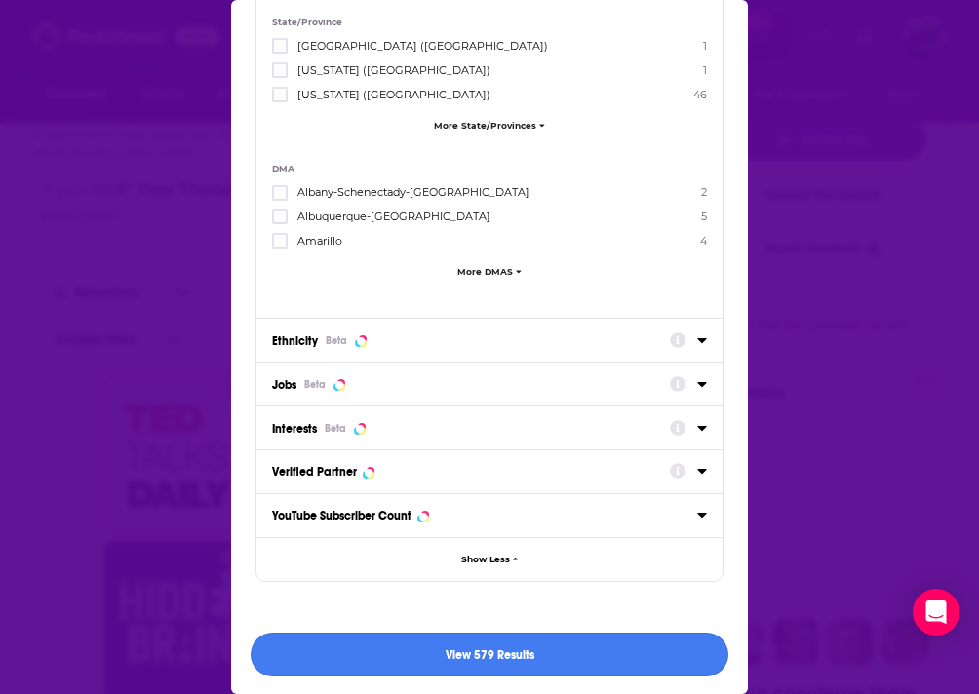
click at [438, 654] on button "View 579 Results" at bounding box center [490, 655] width 478 height 44
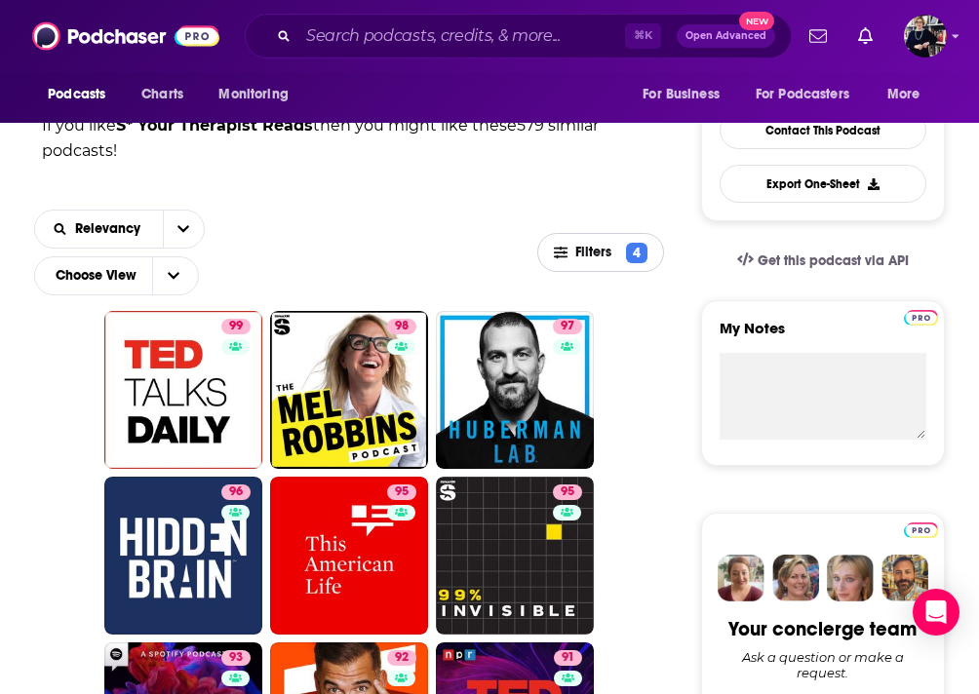
scroll to position [435, 0]
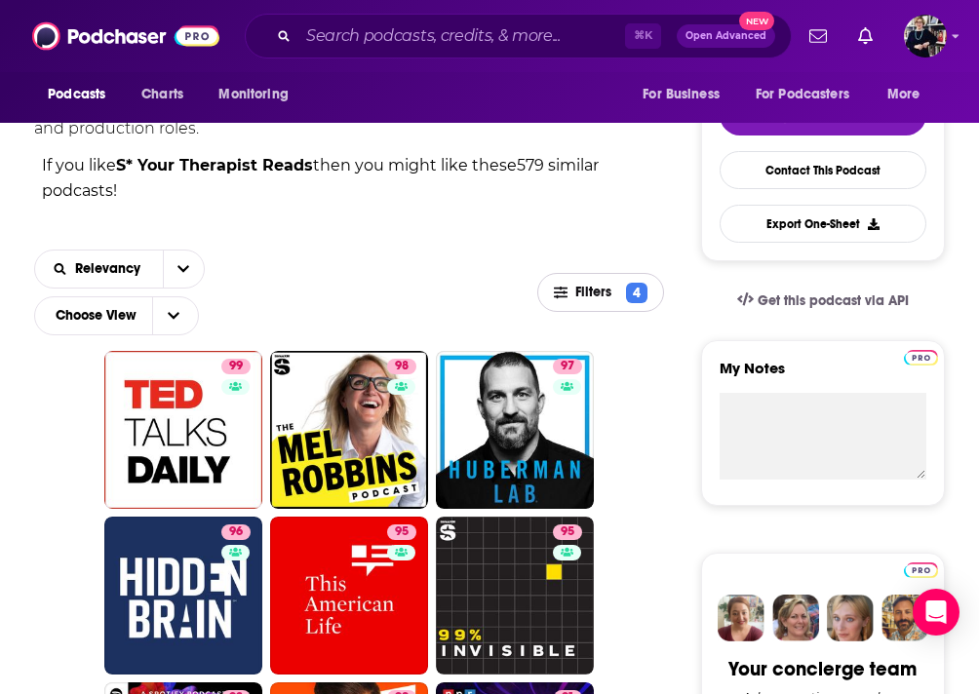
click at [590, 298] on span "Filters" at bounding box center [597, 293] width 44 height 14
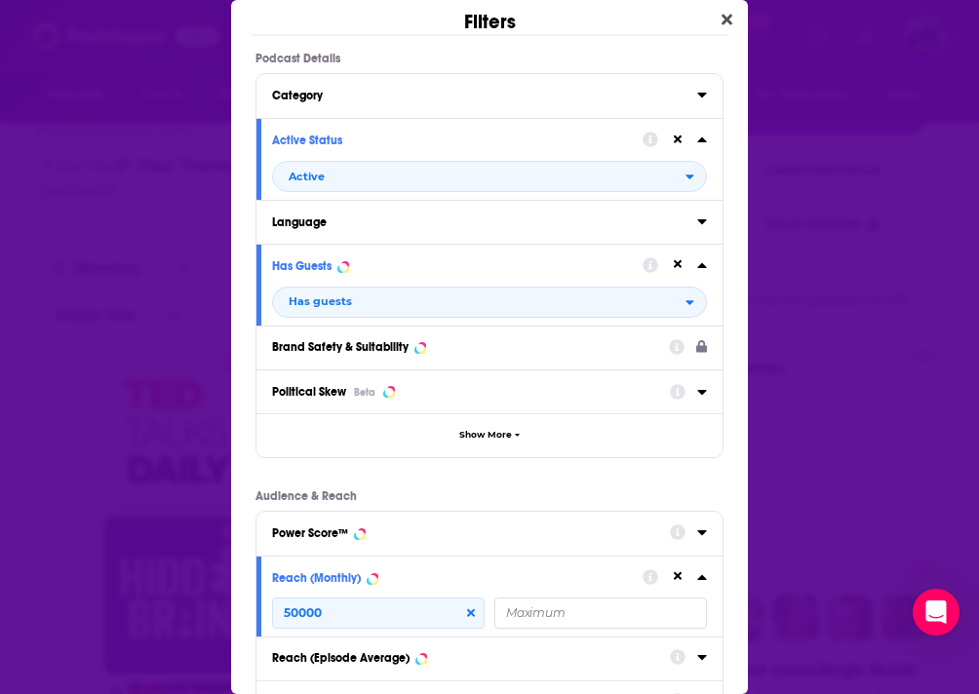
click at [405, 92] on div "Category" at bounding box center [478, 96] width 413 height 14
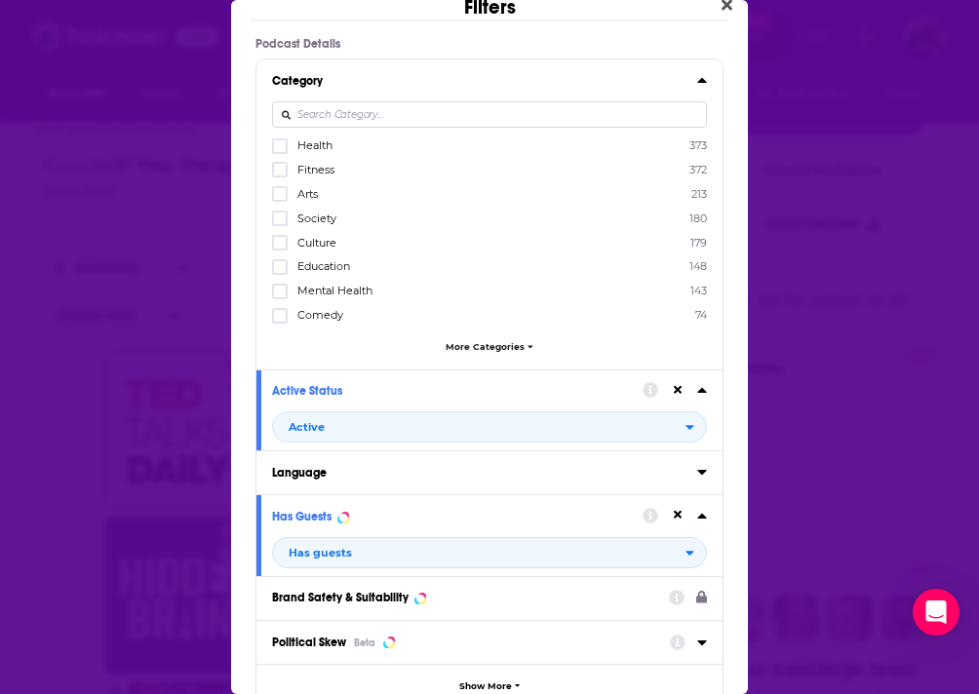
scroll to position [16, 0]
click at [479, 342] on span "More Categories" at bounding box center [485, 345] width 79 height 11
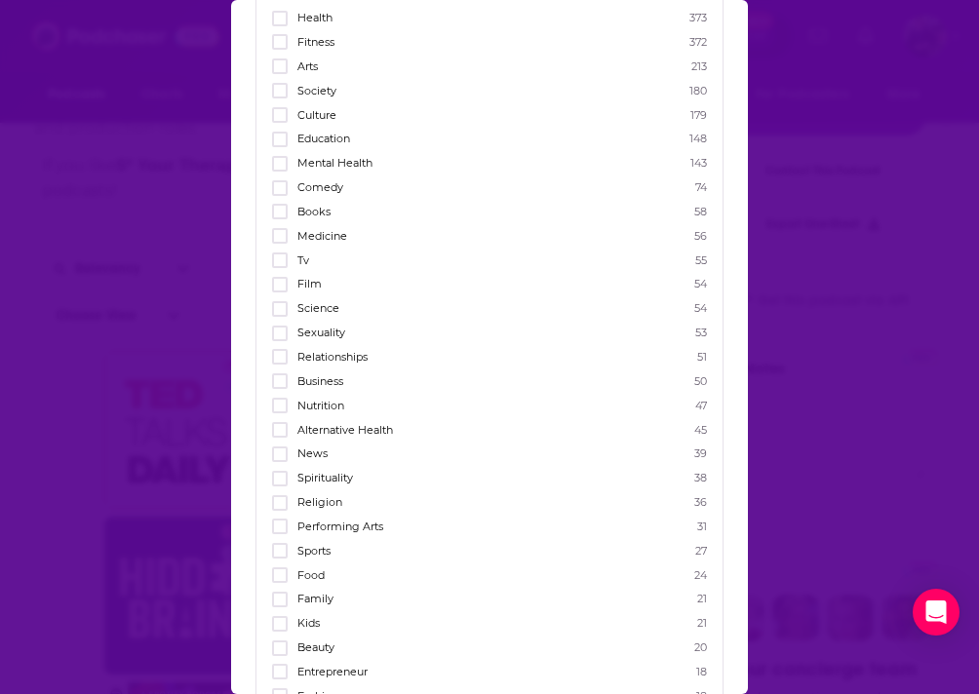
scroll to position [176, 0]
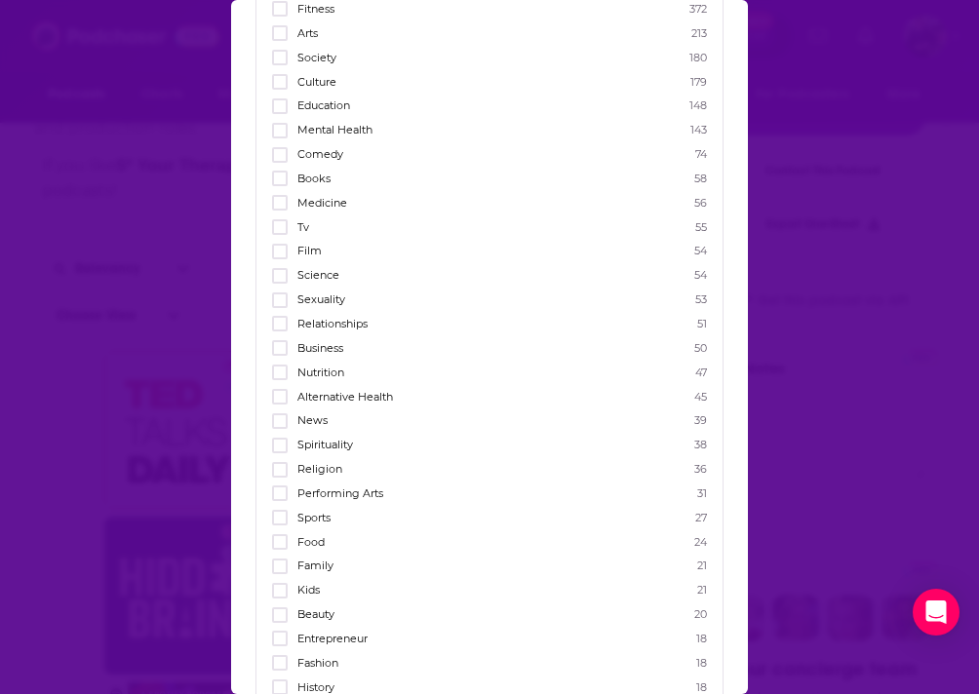
click at [325, 271] on span "Science" at bounding box center [318, 275] width 42 height 14
click at [280, 282] on input "multiSelectOption-science-12" at bounding box center [280, 282] width 0 height 0
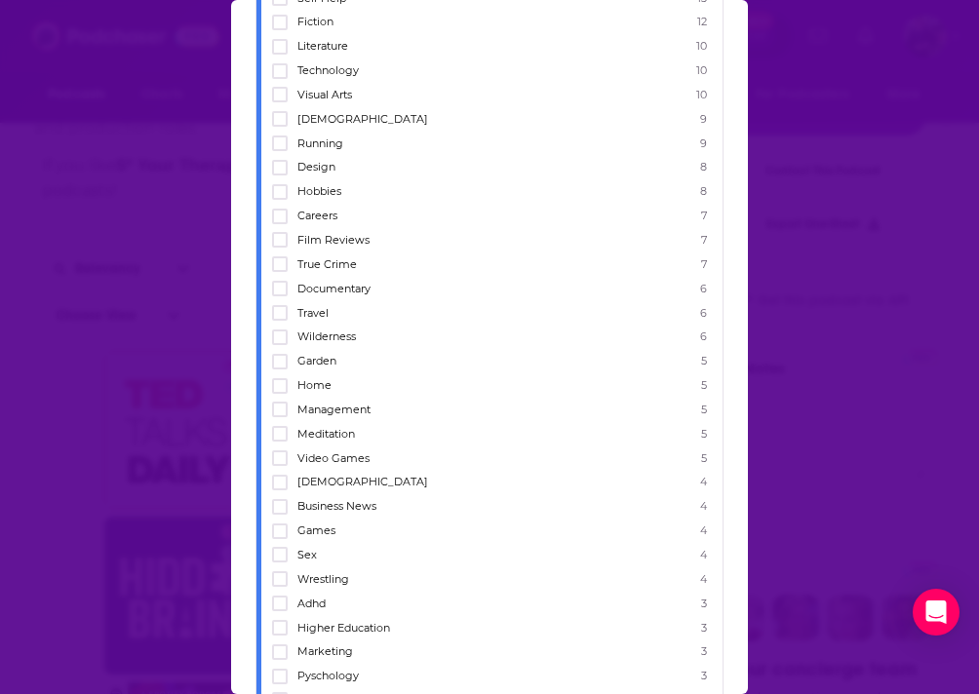
scroll to position [1036, 0]
click at [322, 329] on span "Wilderness" at bounding box center [326, 336] width 59 height 14
click at [280, 342] on input "multiSelectOption-wilderness-category-50" at bounding box center [280, 342] width 0 height 0
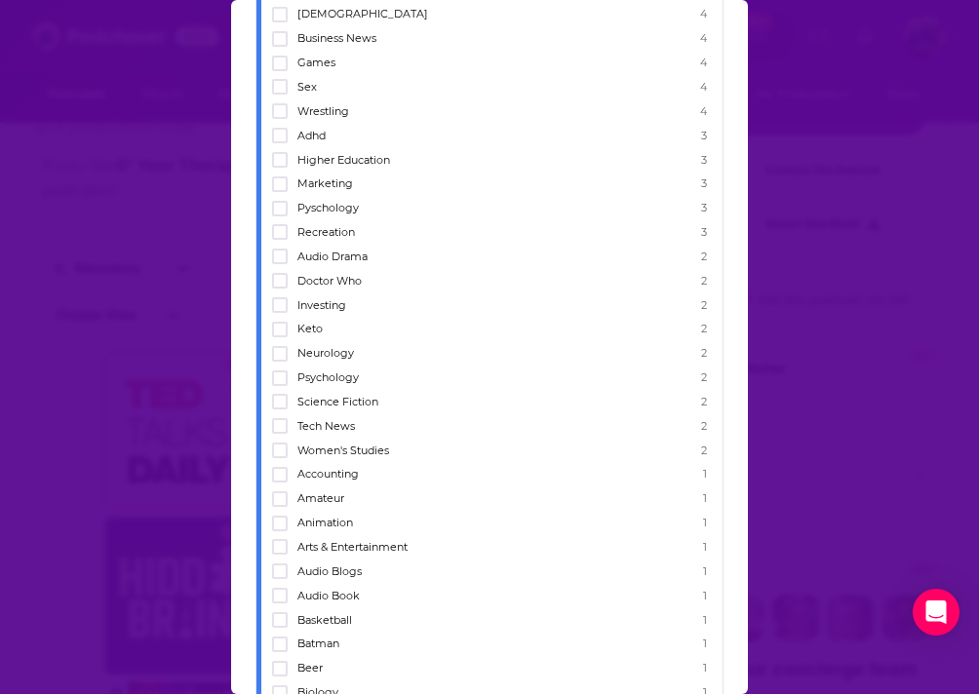
scroll to position [1505, 0]
click at [326, 199] on span "Pyschology" at bounding box center [327, 206] width 61 height 14
click at [280, 213] on input "multiSelectOption-pyschology-64" at bounding box center [280, 213] width 0 height 0
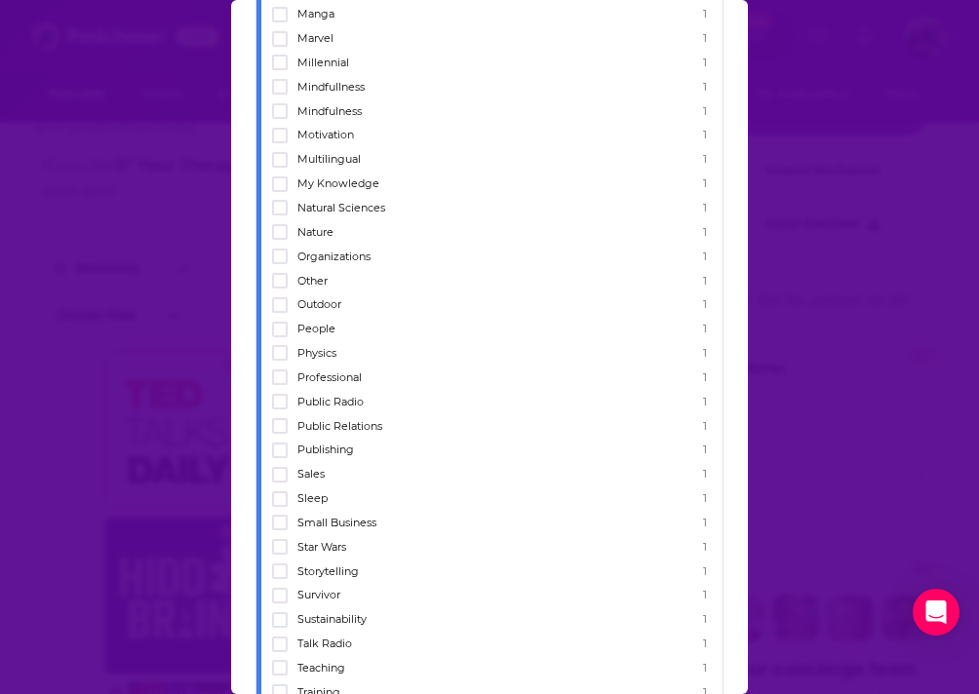
scroll to position [3186, 0]
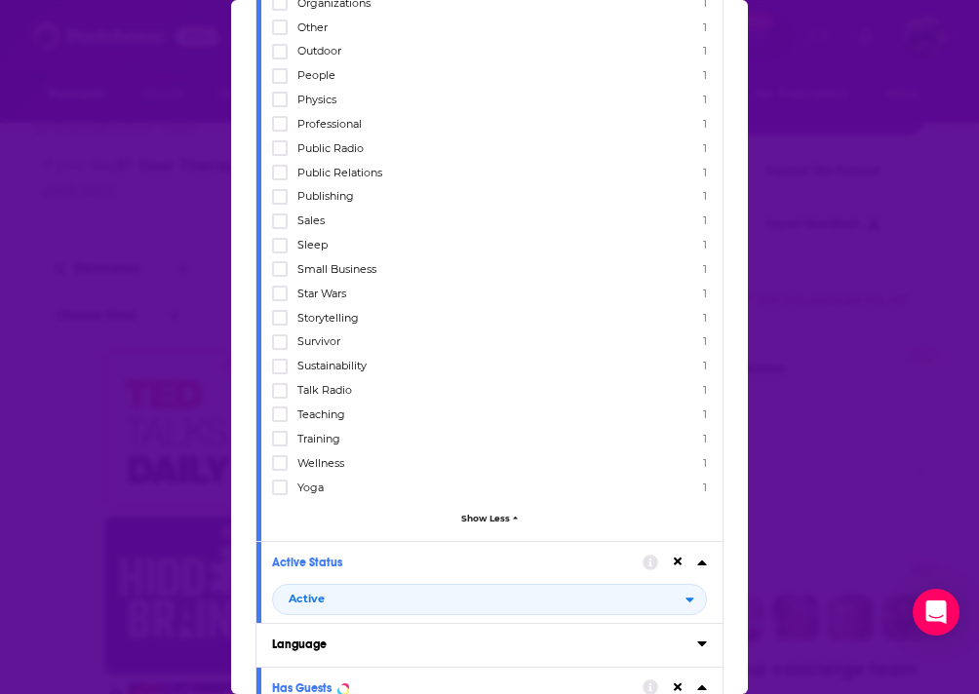
click at [327, 456] on span "Wellness" at bounding box center [320, 463] width 47 height 14
click at [280, 469] on input "multiSelectOption-wellness-category-144" at bounding box center [280, 469] width 0 height 0
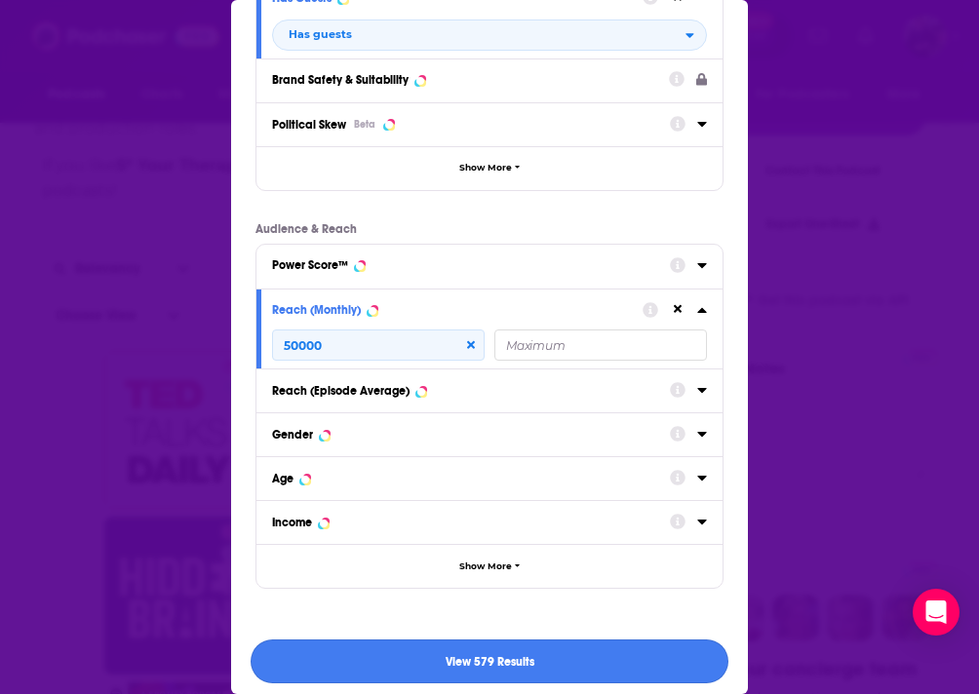
click at [445, 640] on button "View 579 Results" at bounding box center [490, 662] width 478 height 44
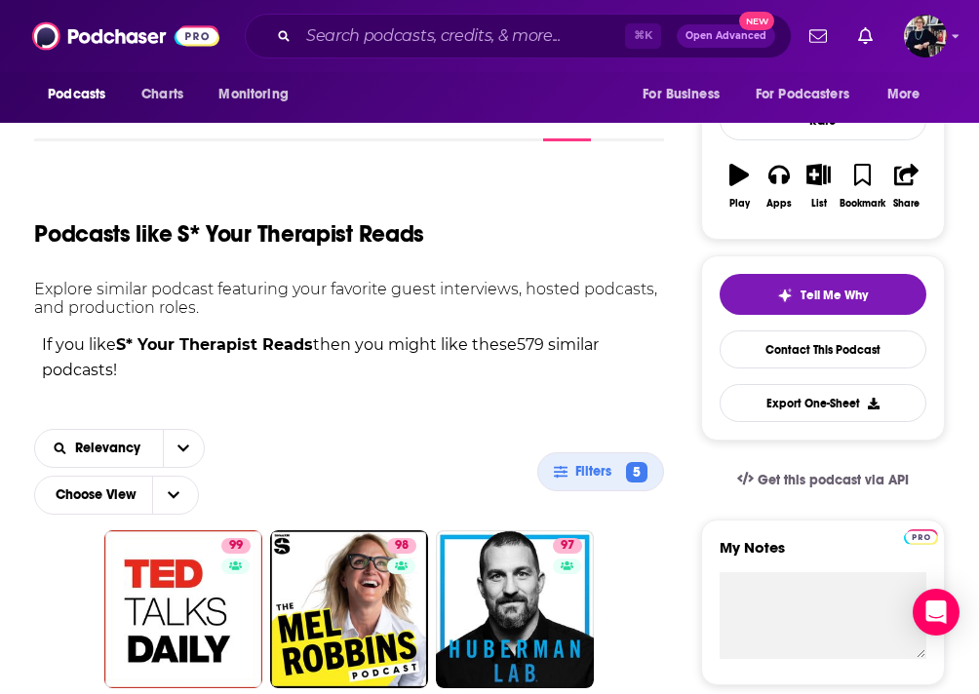
scroll to position [327, 0]
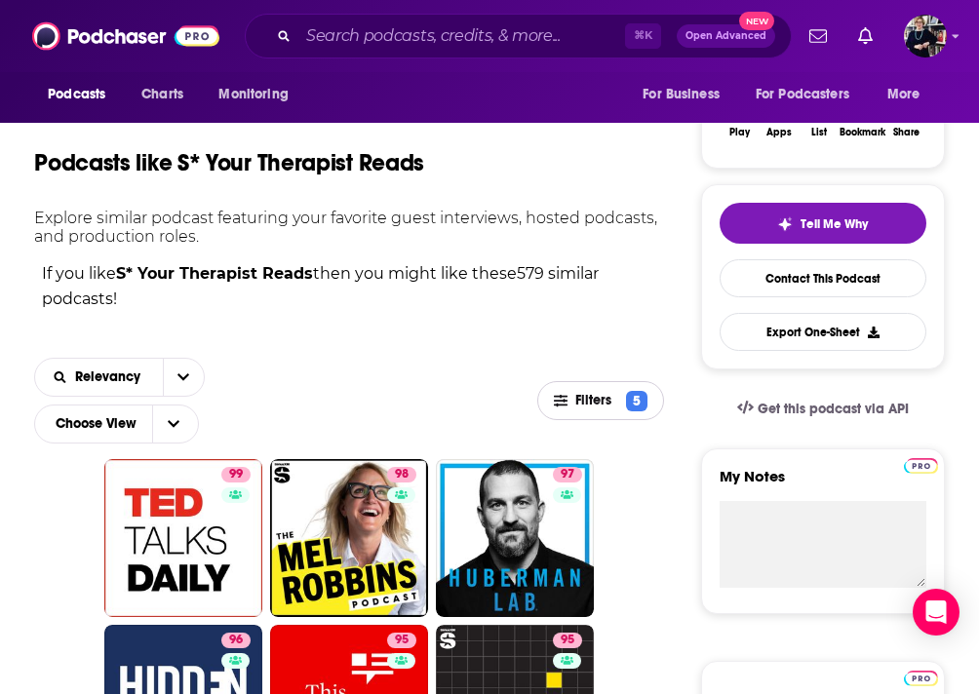
click at [574, 396] on span "Filters 5" at bounding box center [600, 401] width 125 height 20
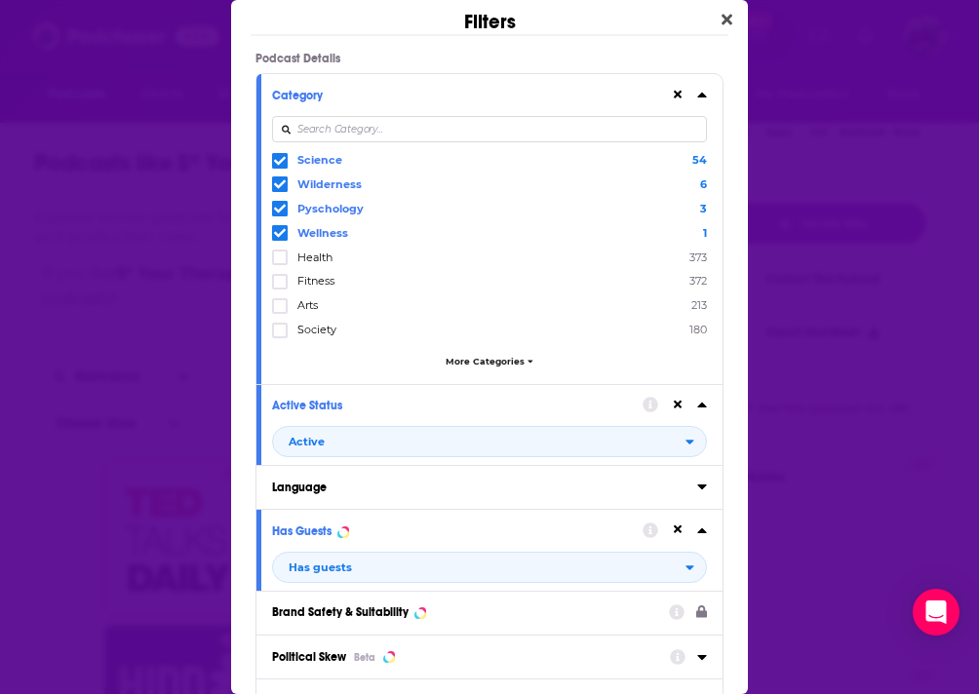
scroll to position [0, 0]
click at [461, 357] on span "More Categories" at bounding box center [485, 361] width 79 height 11
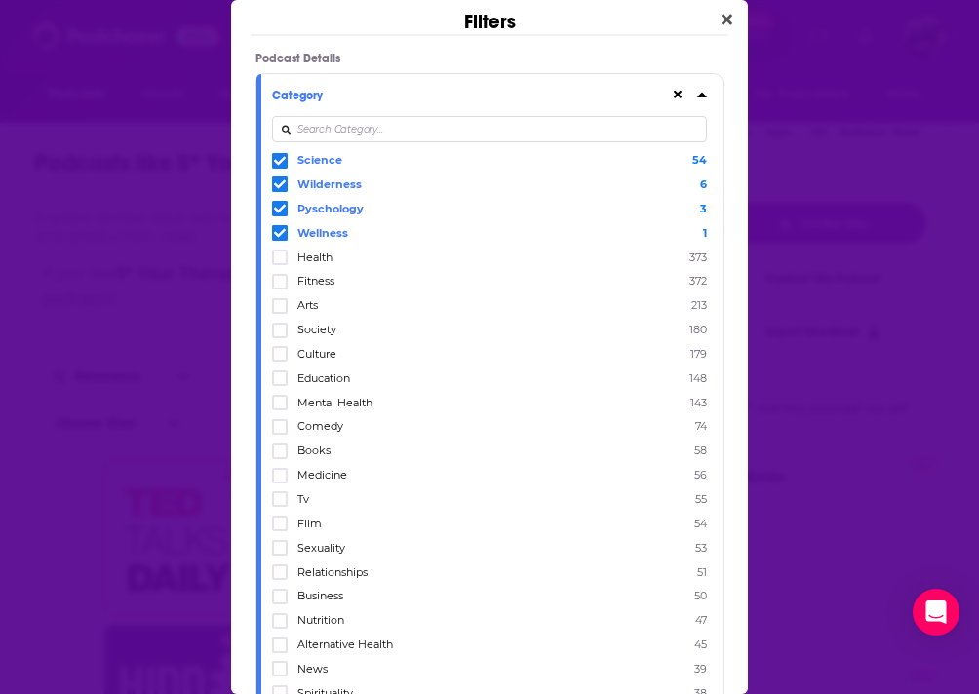
click at [407, 131] on input "Dialog" at bounding box center [489, 129] width 435 height 26
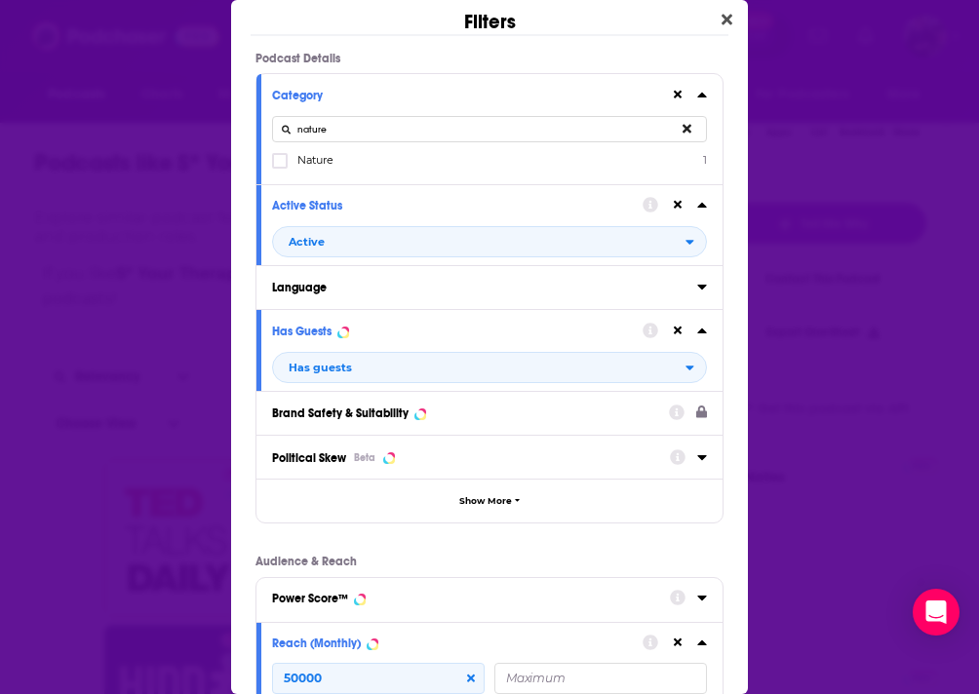
click at [317, 159] on span "Nature" at bounding box center [315, 160] width 36 height 14
click at [280, 167] on input "multiSelectOption-nature-0" at bounding box center [280, 167] width 0 height 0
click at [338, 130] on input "nature" at bounding box center [489, 129] width 435 height 26
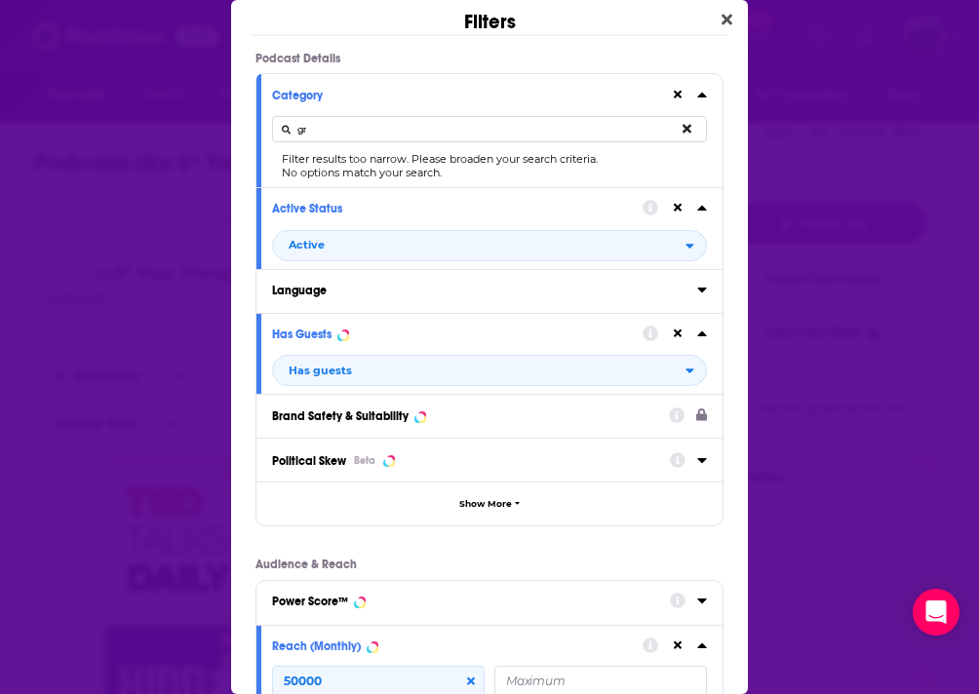
type input "g"
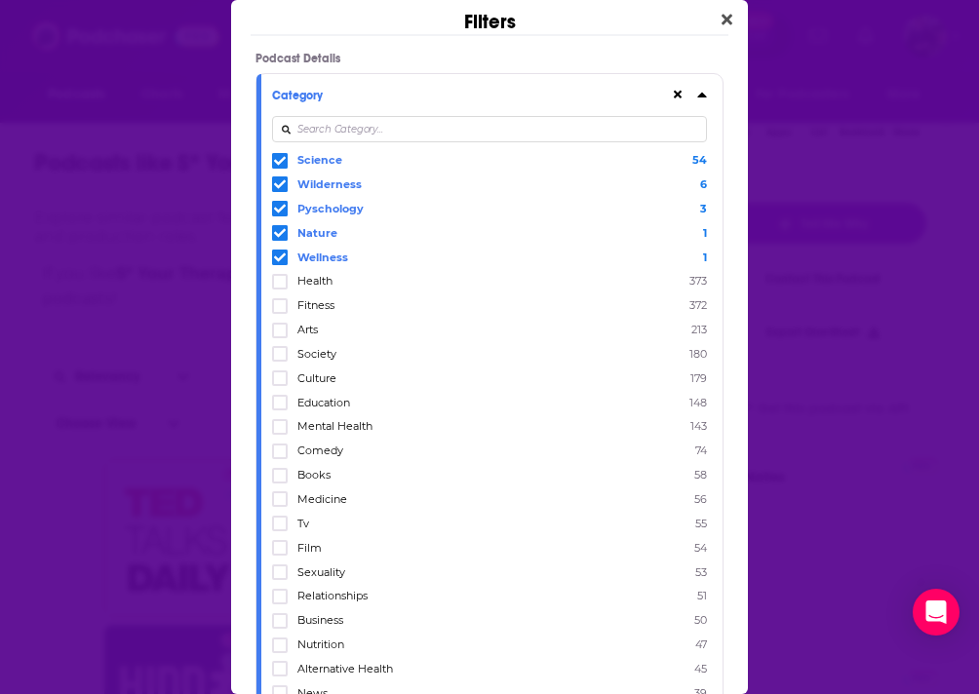
scroll to position [577, 0]
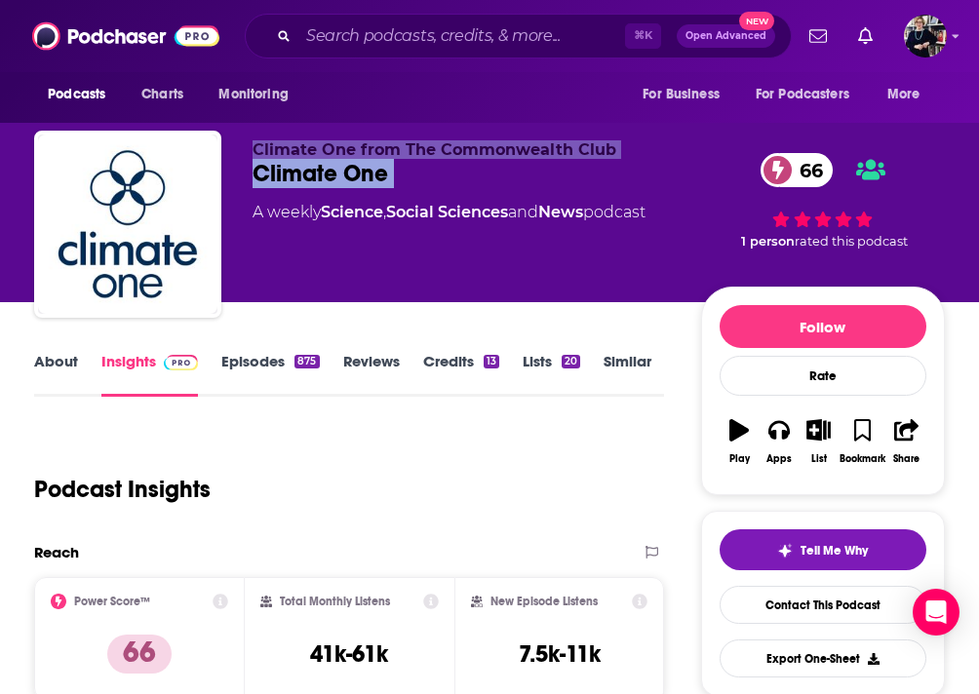
drag, startPoint x: 240, startPoint y: 150, endPoint x: 435, endPoint y: 195, distance: 200.1
click at [435, 195] on div "Climate One from The Commonwealth Club Climate One 66 A weekly Science , Social…" at bounding box center [489, 228] width 911 height 195
copy div "Climate One from The Commonwealth Club Climate One 66"
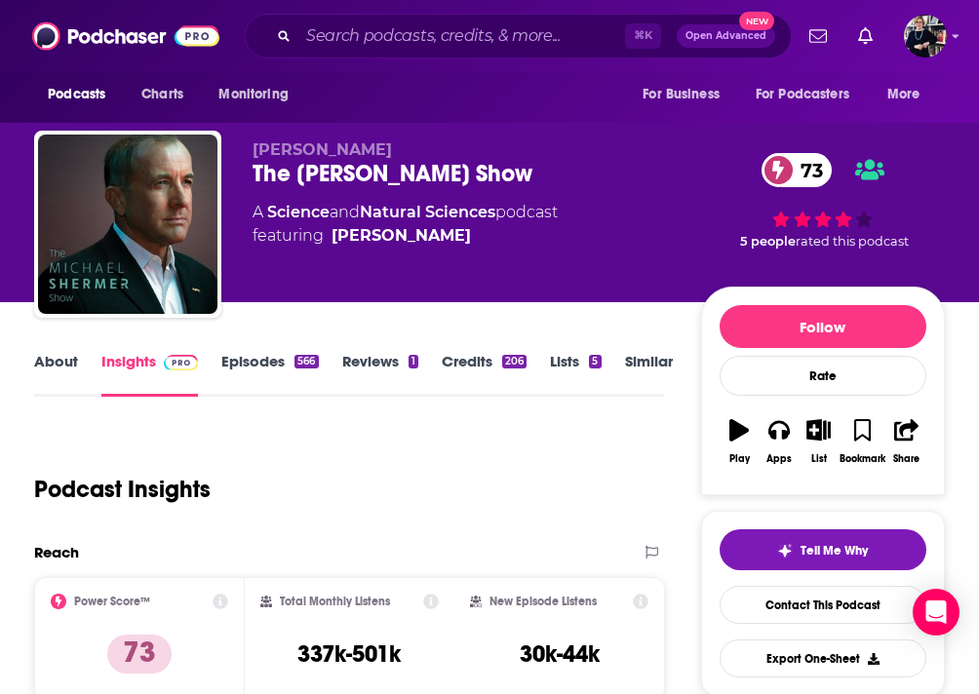
click at [67, 359] on link "About" at bounding box center [56, 374] width 44 height 45
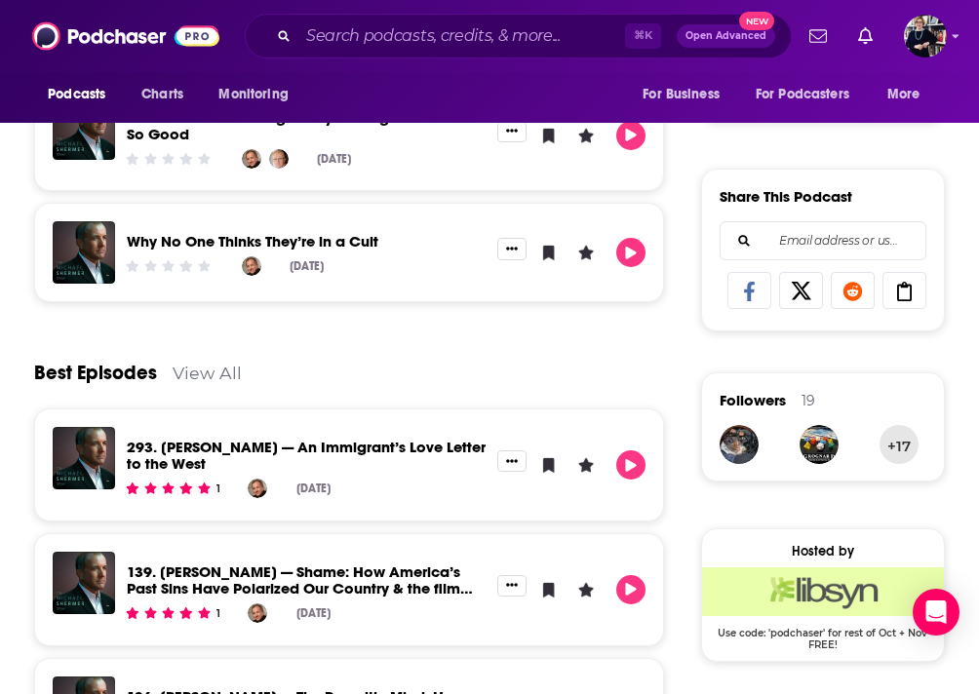
scroll to position [949, 0]
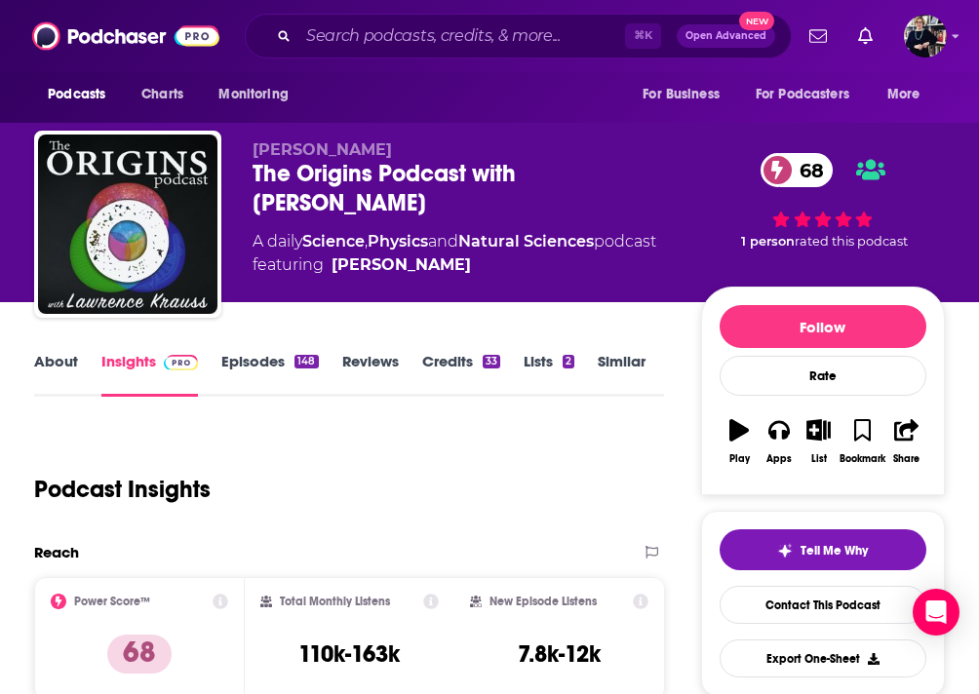
click at [55, 358] on link "About" at bounding box center [56, 374] width 44 height 45
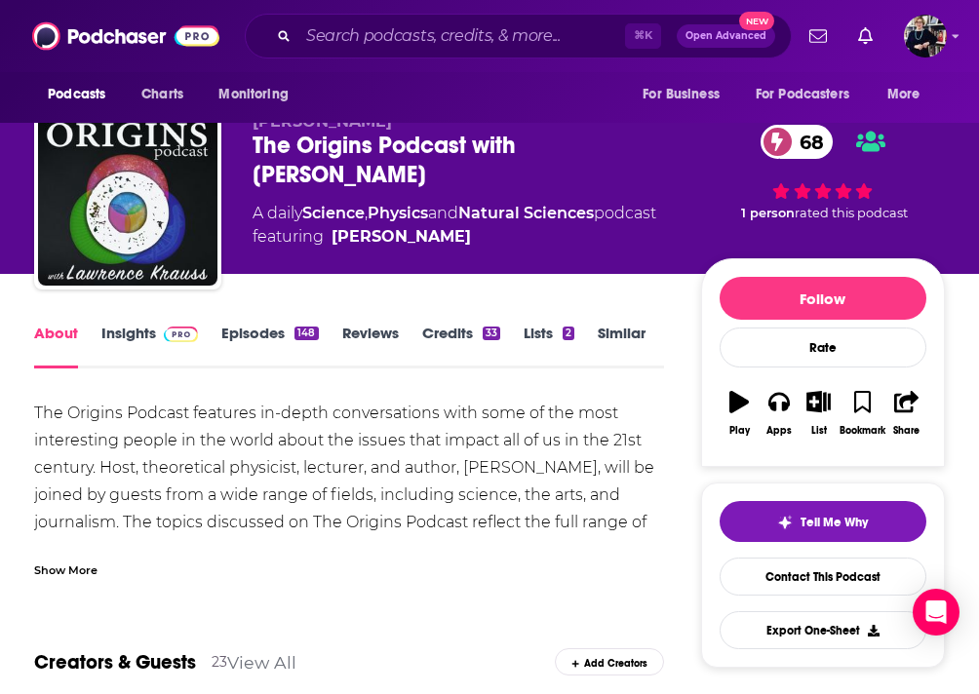
scroll to position [26, 0]
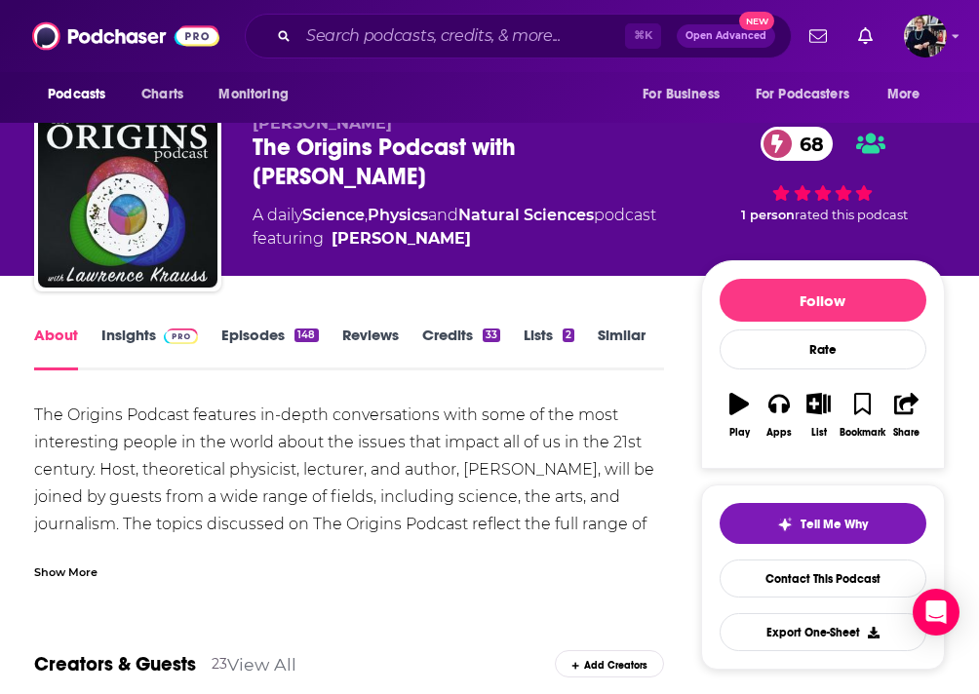
click at [61, 568] on div "Show More" at bounding box center [65, 571] width 63 height 19
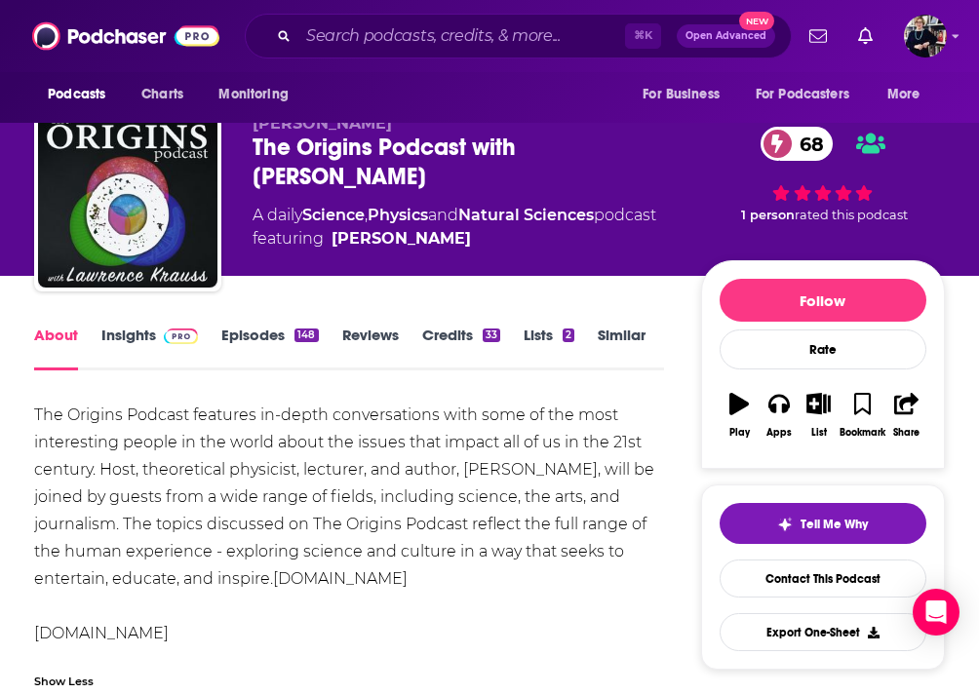
scroll to position [0, 0]
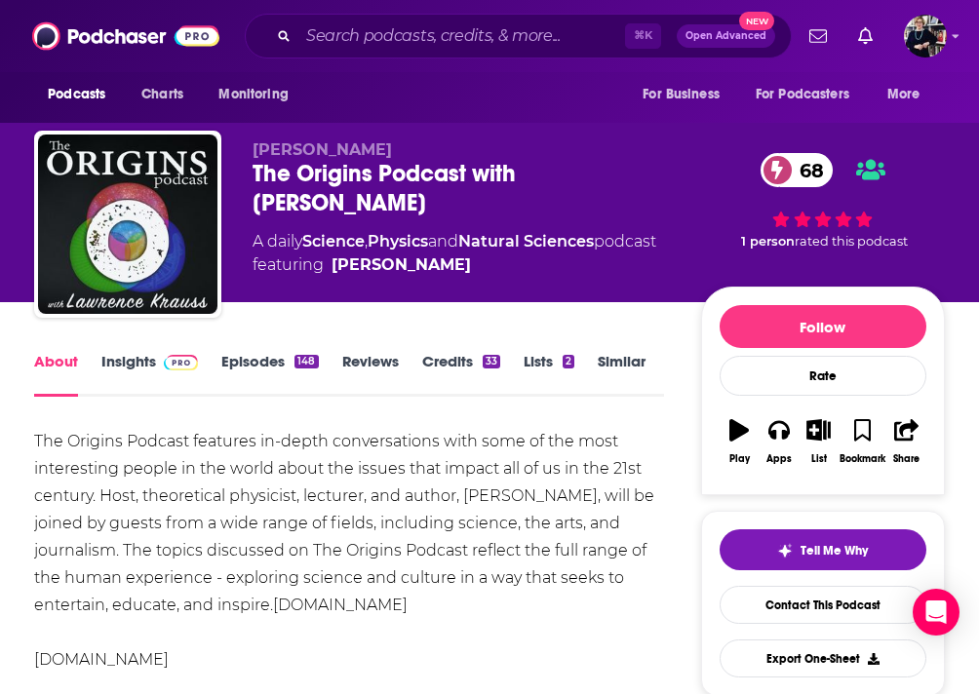
drag, startPoint x: 252, startPoint y: 149, endPoint x: 338, endPoint y: 205, distance: 103.1
click at [338, 206] on div "Lawrence M. Krauss The Origins Podcast with Lawrence Krauss 68 A daily Science …" at bounding box center [489, 228] width 911 height 195
copy div "Lawrence M. Krauss The Origins Podcast with Lawrence Krauss"
click at [384, 141] on span "Lawrence M. Krauss" at bounding box center [322, 149] width 139 height 19
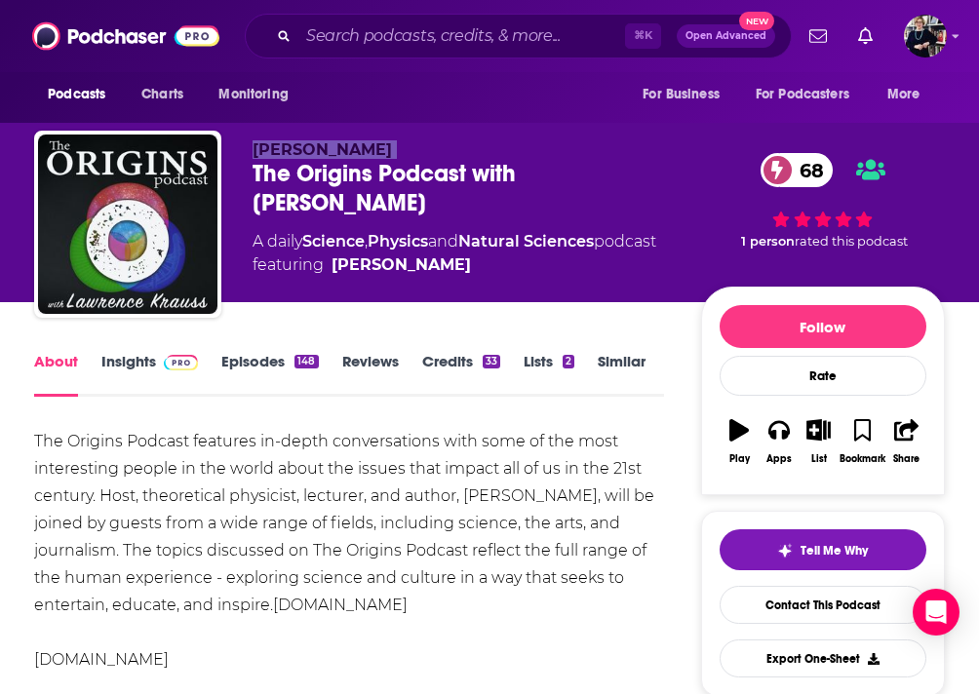
click at [384, 141] on span "Lawrence M. Krauss" at bounding box center [322, 149] width 139 height 19
copy p "Lawrence M. Krauss"
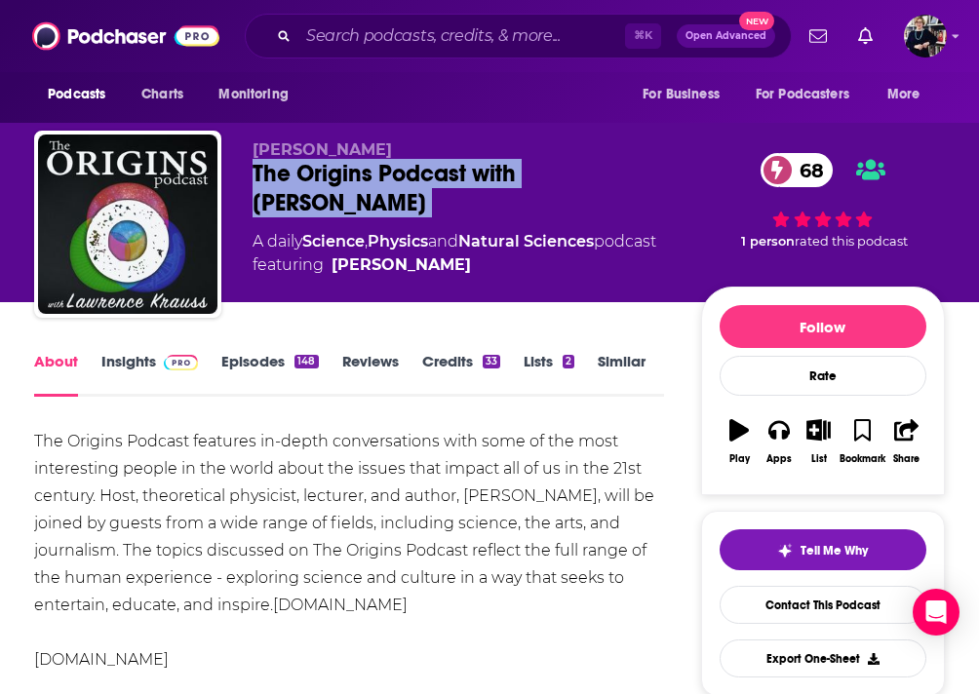
drag, startPoint x: 250, startPoint y: 171, endPoint x: 410, endPoint y: 201, distance: 162.8
click at [410, 201] on div "Lawrence M. Krauss The Origins Podcast with Lawrence Krauss 68 A daily Science …" at bounding box center [489, 228] width 911 height 195
copy div "The Origins Podcast with Lawrence Krauss 68"
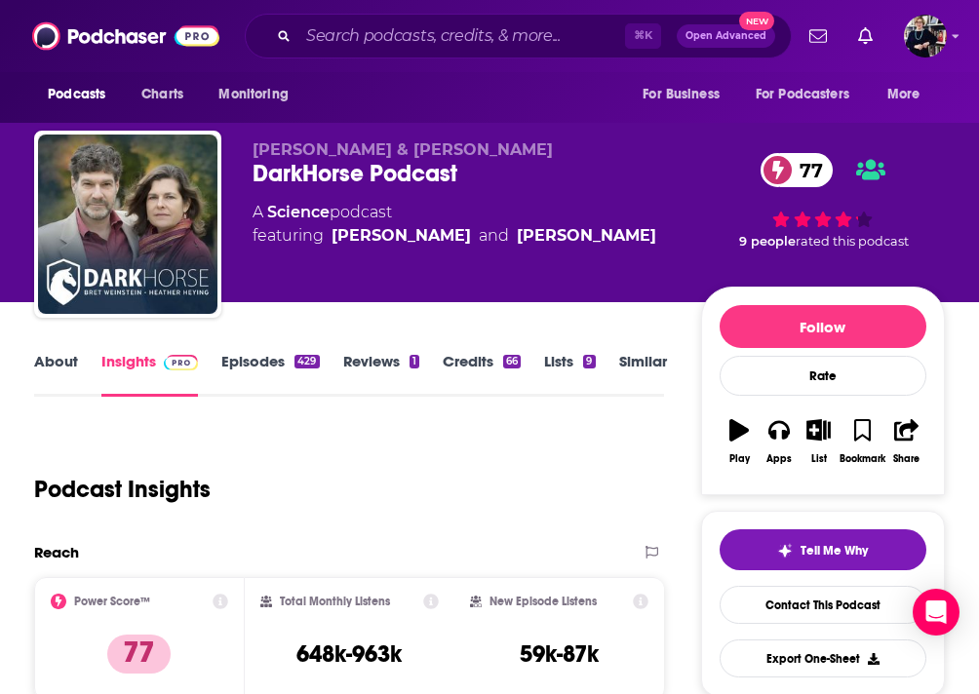
drag, startPoint x: 248, startPoint y: 146, endPoint x: 505, endPoint y: 204, distance: 263.8
click at [505, 204] on div "Bret Weinstein & Heather Heying DarkHorse Podcast 77 A Science podcast featurin…" at bounding box center [489, 228] width 911 height 195
click at [53, 367] on link "About" at bounding box center [56, 374] width 44 height 45
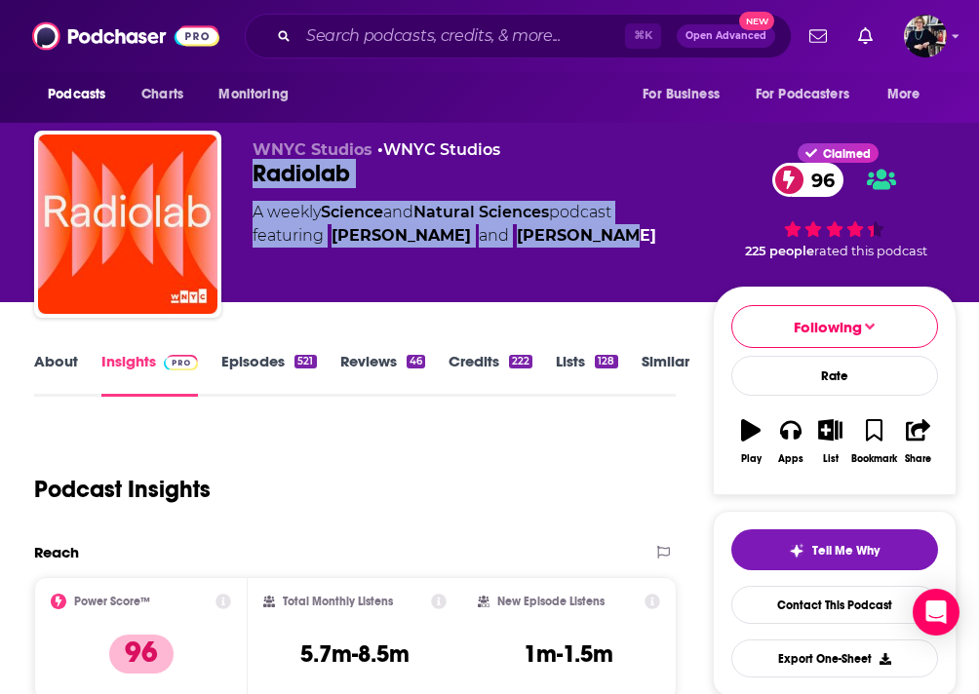
drag, startPoint x: 255, startPoint y: 169, endPoint x: 579, endPoint y: 264, distance: 338.5
click at [580, 265] on div "WNYC Studios • WNYC Studios Radiolab 96 A weekly Science and Natural Sciences p…" at bounding box center [482, 218] width 459 height 156
copy div "Radiolab 96 A weekly Science and Natural Sciences podcast featuring Latif Nasse…"
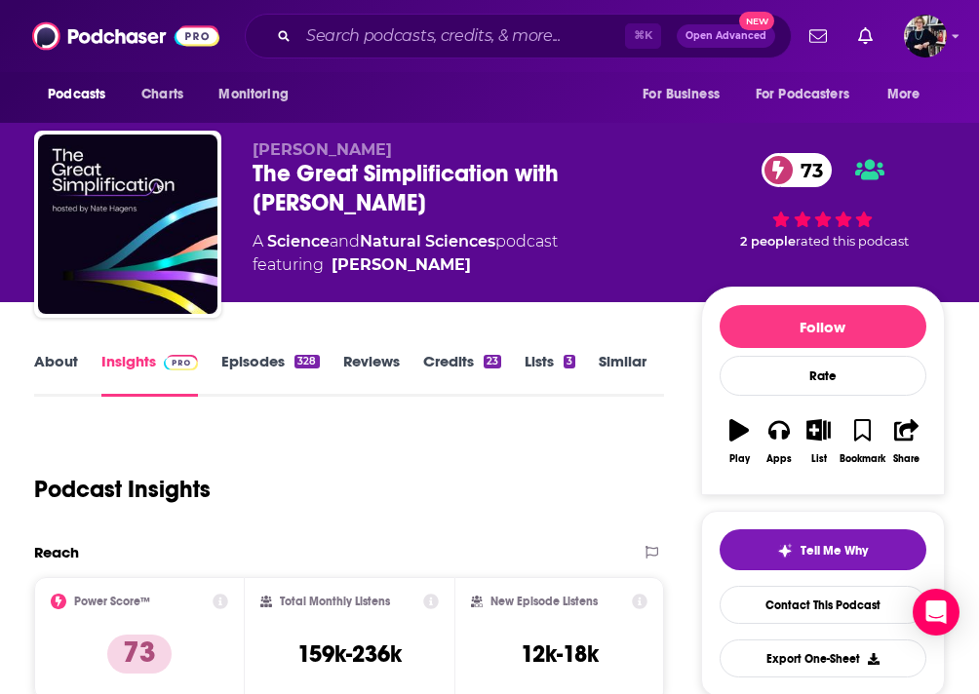
click at [59, 363] on link "About" at bounding box center [56, 374] width 44 height 45
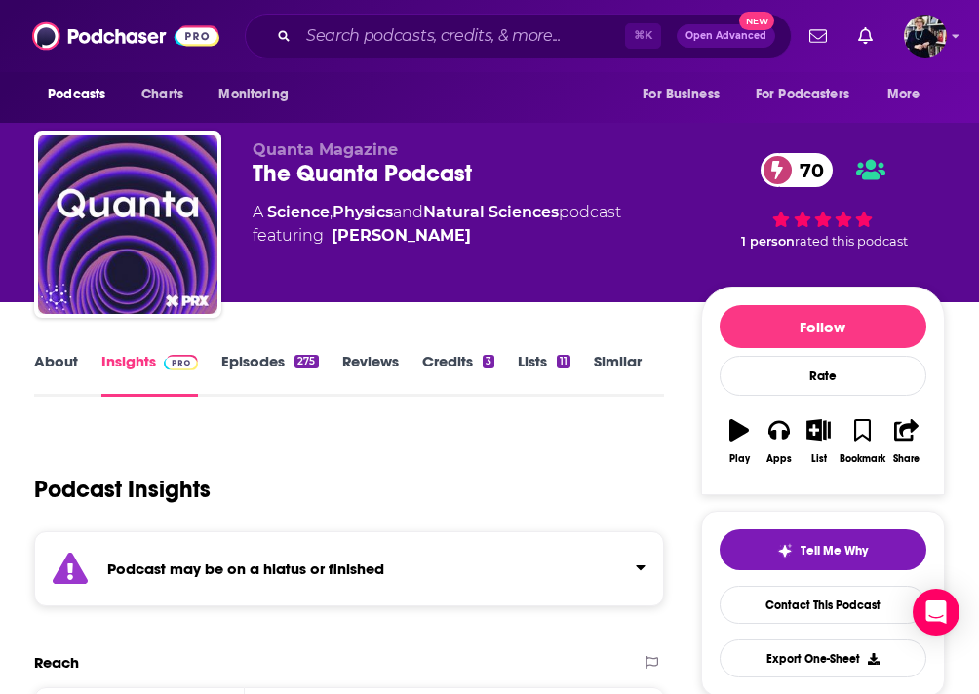
click at [56, 365] on link "About" at bounding box center [56, 374] width 44 height 45
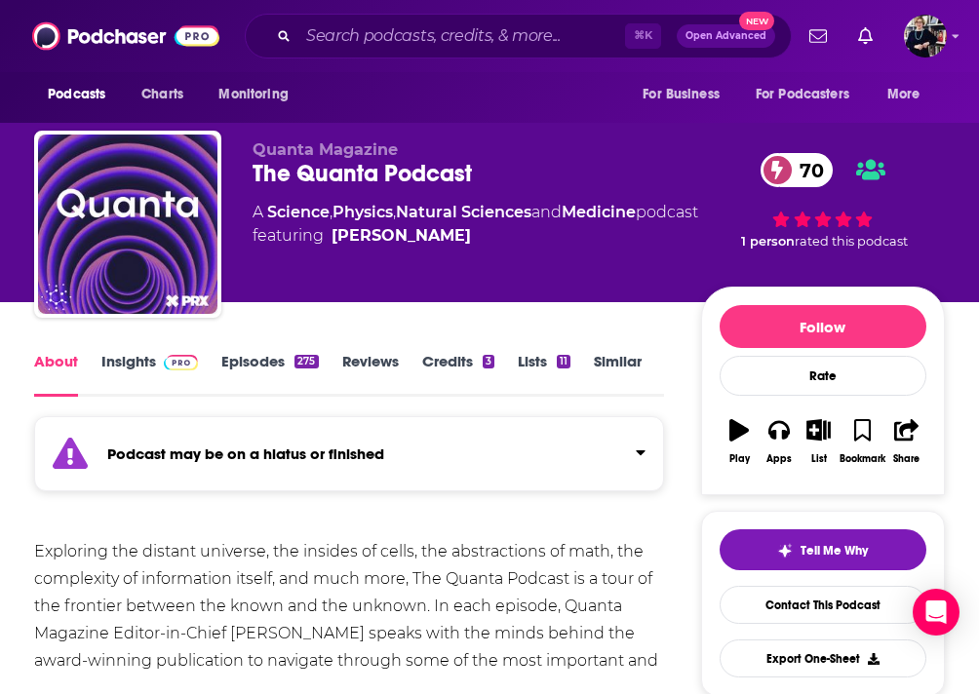
scroll to position [131, 0]
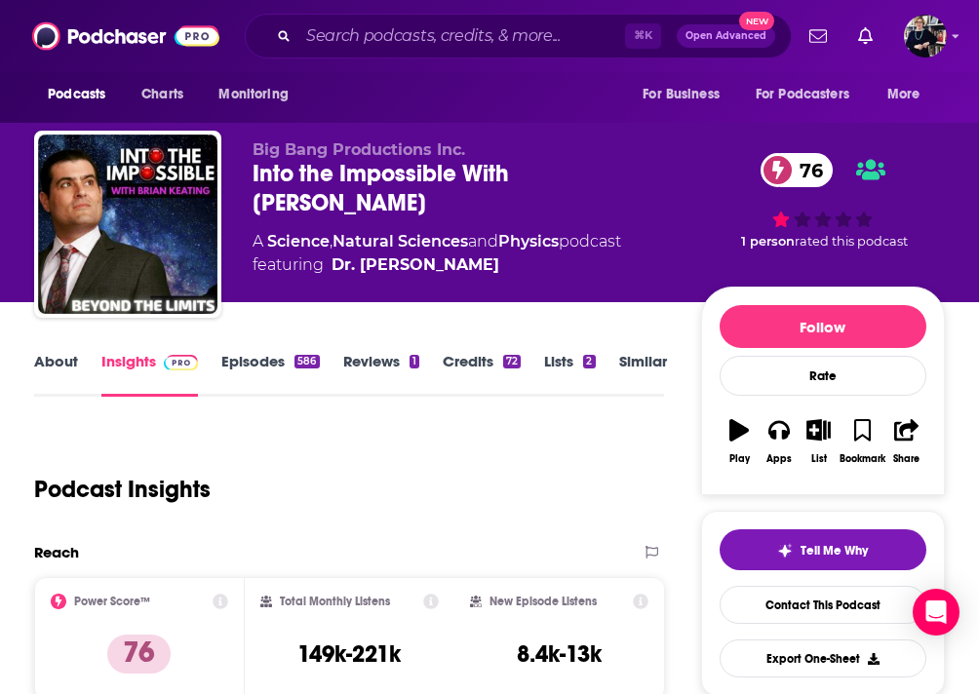
click at [45, 352] on link "About" at bounding box center [56, 374] width 44 height 45
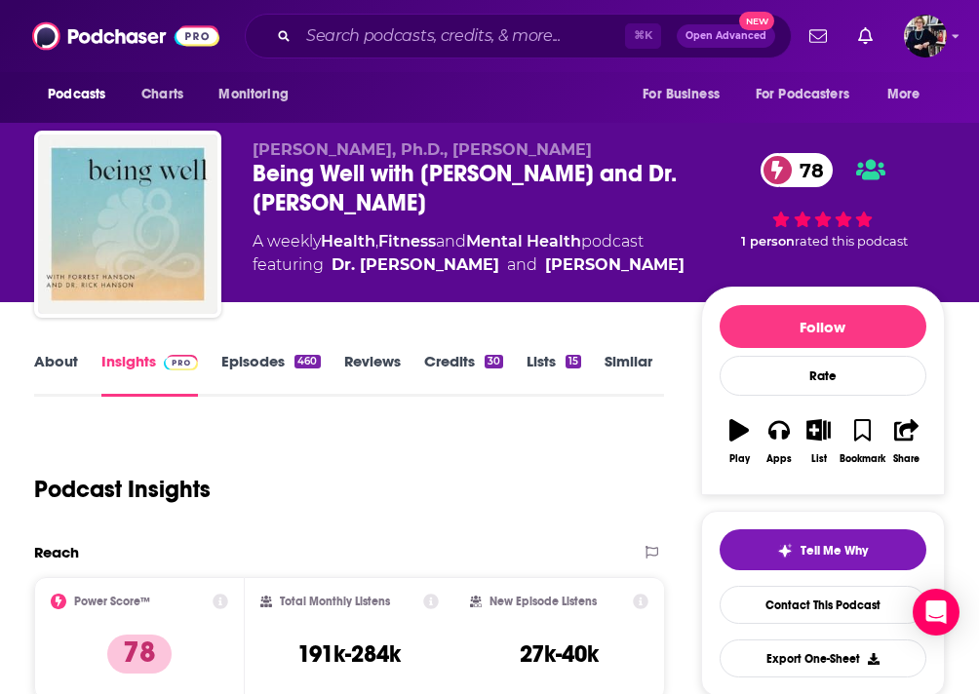
click at [68, 354] on link "About" at bounding box center [56, 374] width 44 height 45
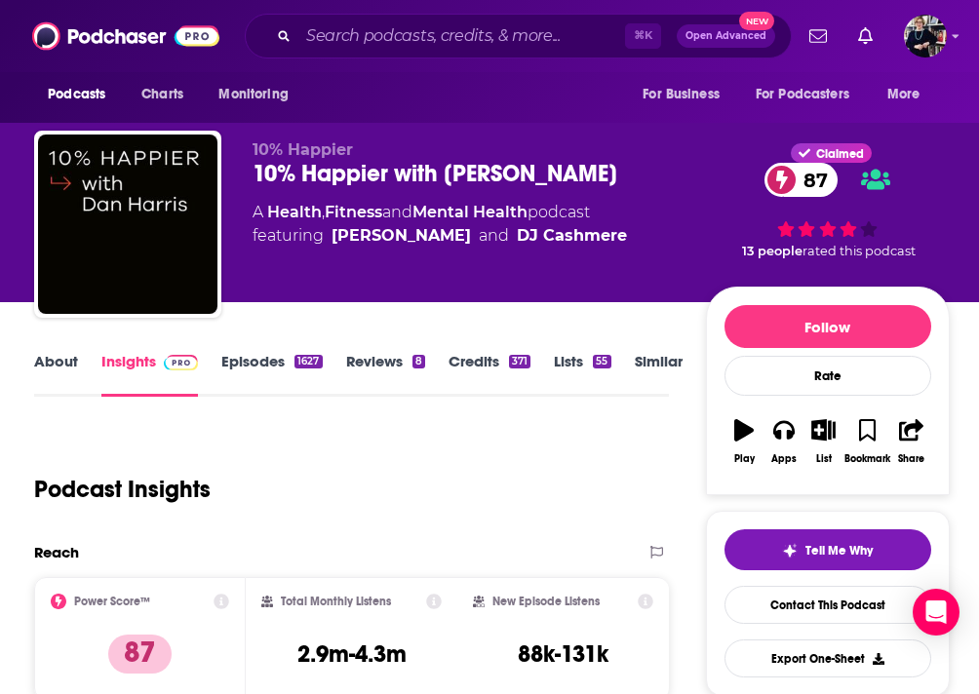
click at [66, 370] on link "About" at bounding box center [56, 374] width 44 height 45
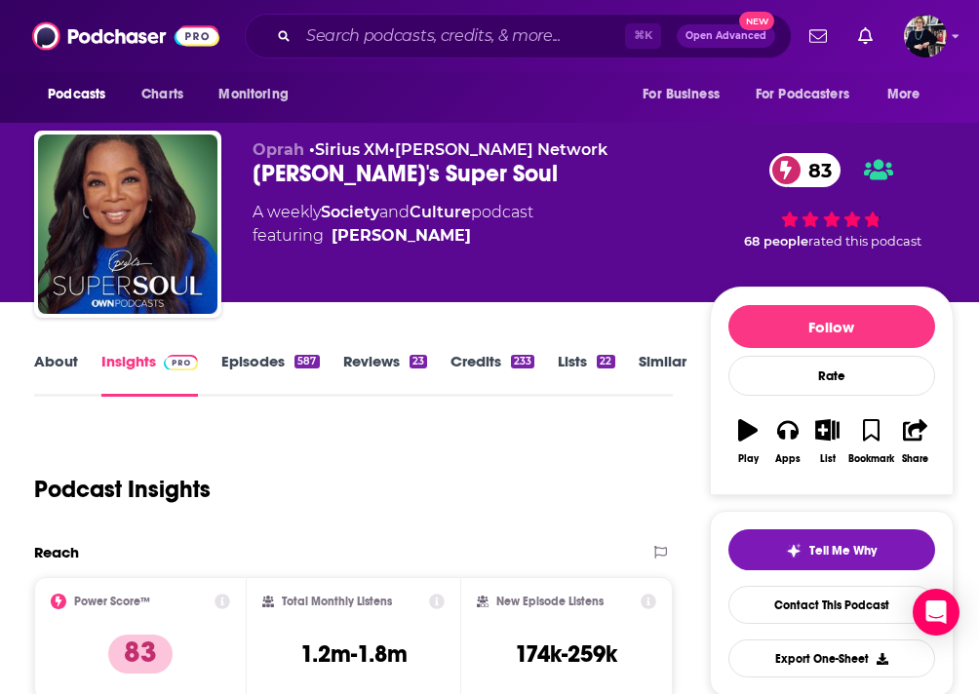
click at [71, 368] on link "About" at bounding box center [56, 374] width 44 height 45
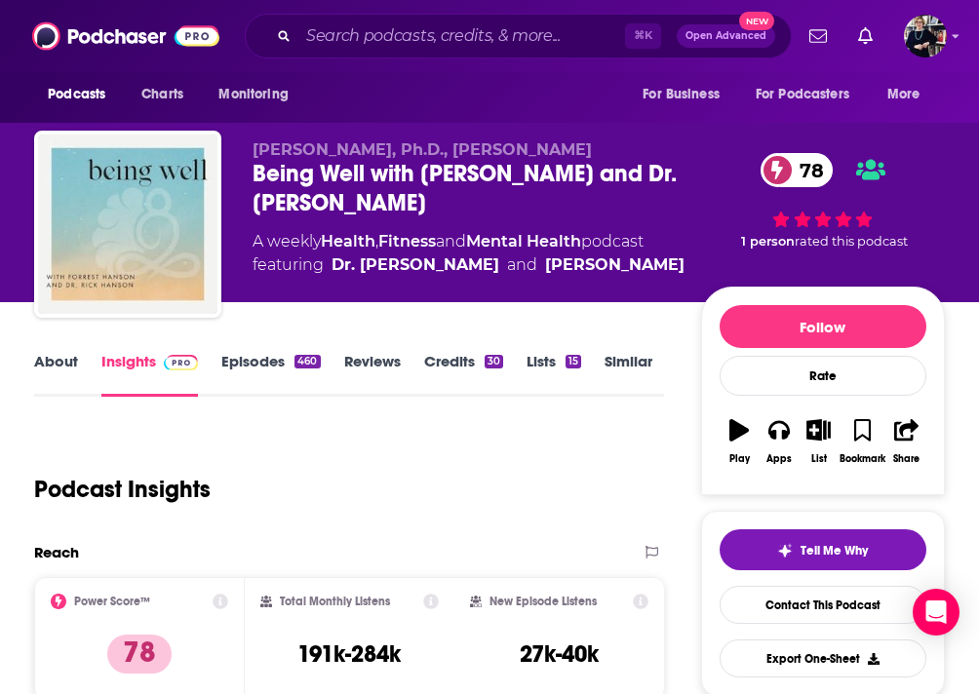
click at [42, 362] on link "About" at bounding box center [56, 374] width 44 height 45
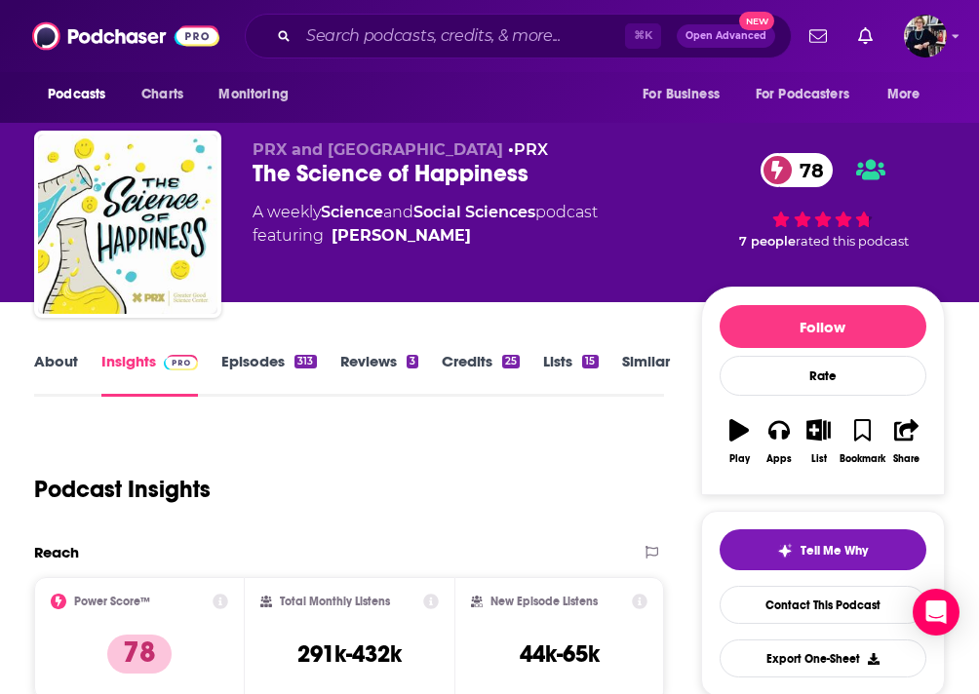
click at [55, 368] on link "About" at bounding box center [56, 374] width 44 height 45
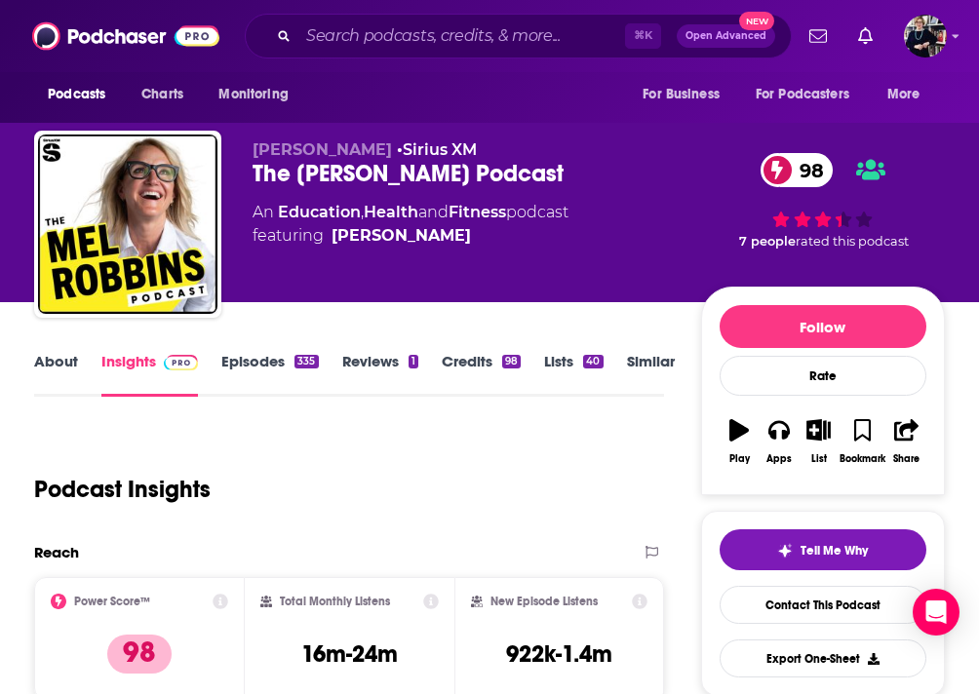
click at [46, 361] on link "About" at bounding box center [56, 374] width 44 height 45
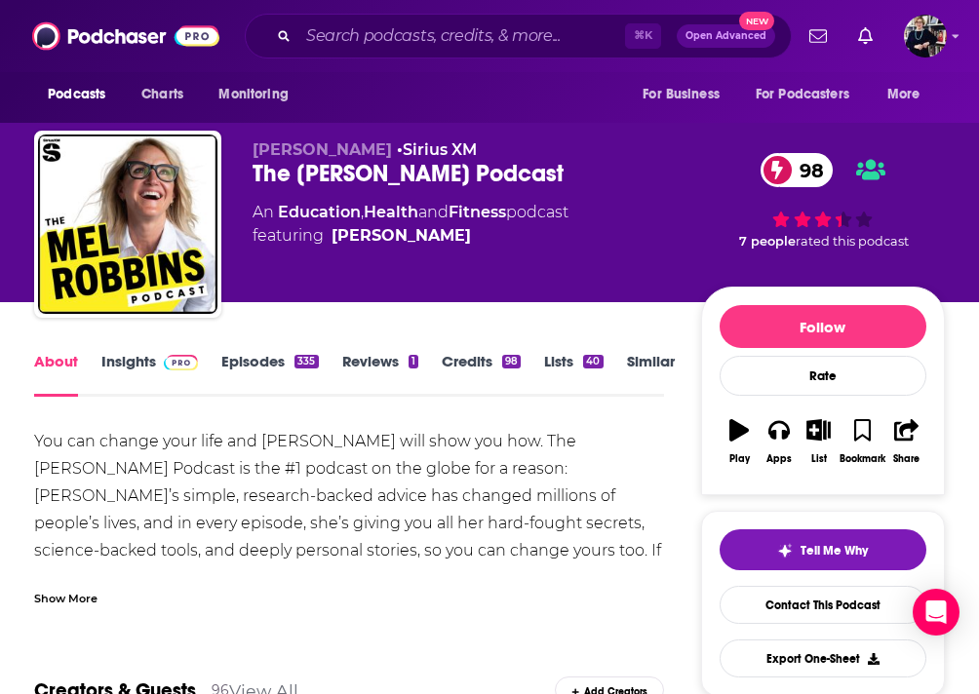
scroll to position [89, 0]
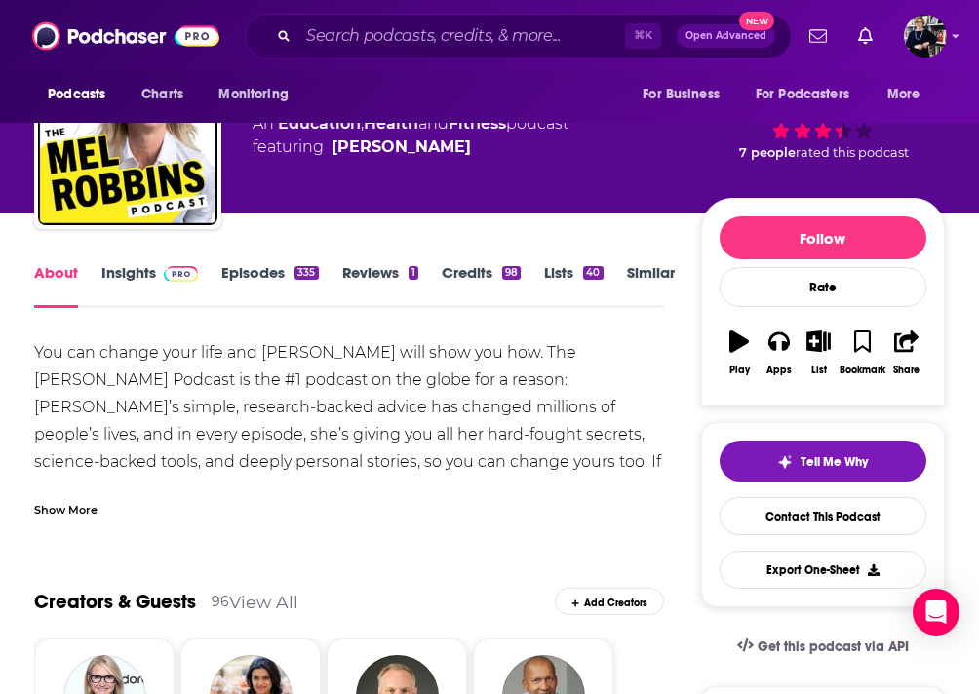
click at [69, 512] on div "Show More" at bounding box center [65, 508] width 63 height 19
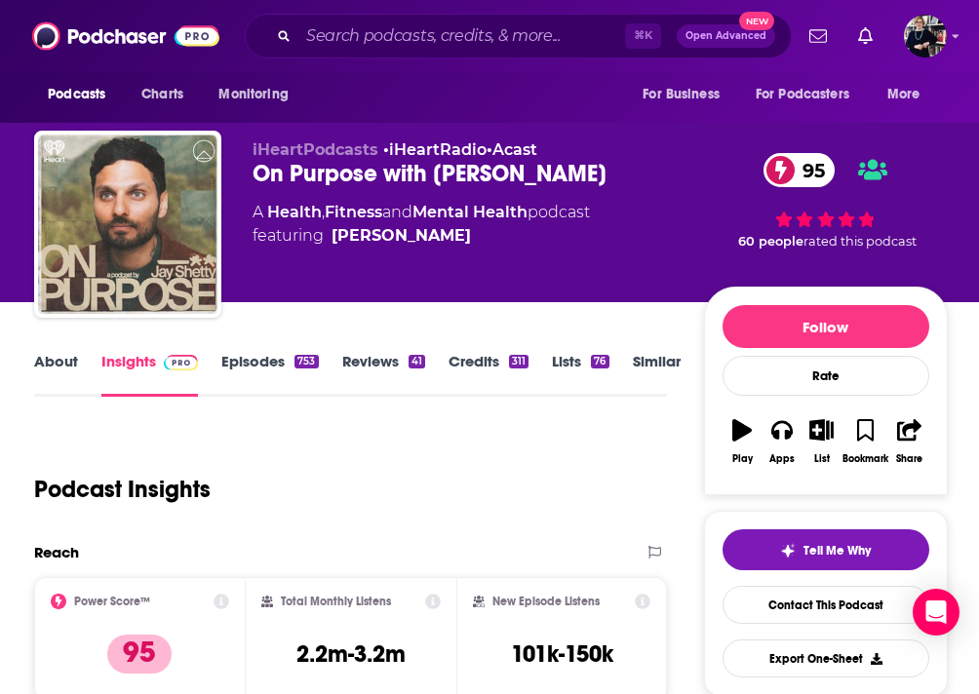
click at [43, 361] on link "About" at bounding box center [56, 374] width 44 height 45
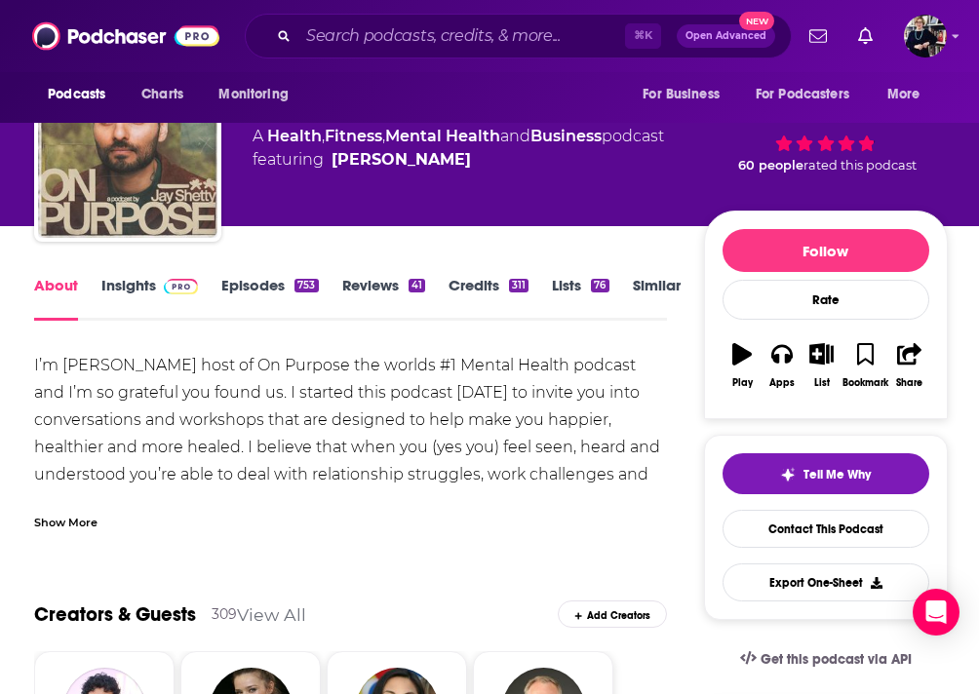
scroll to position [133, 0]
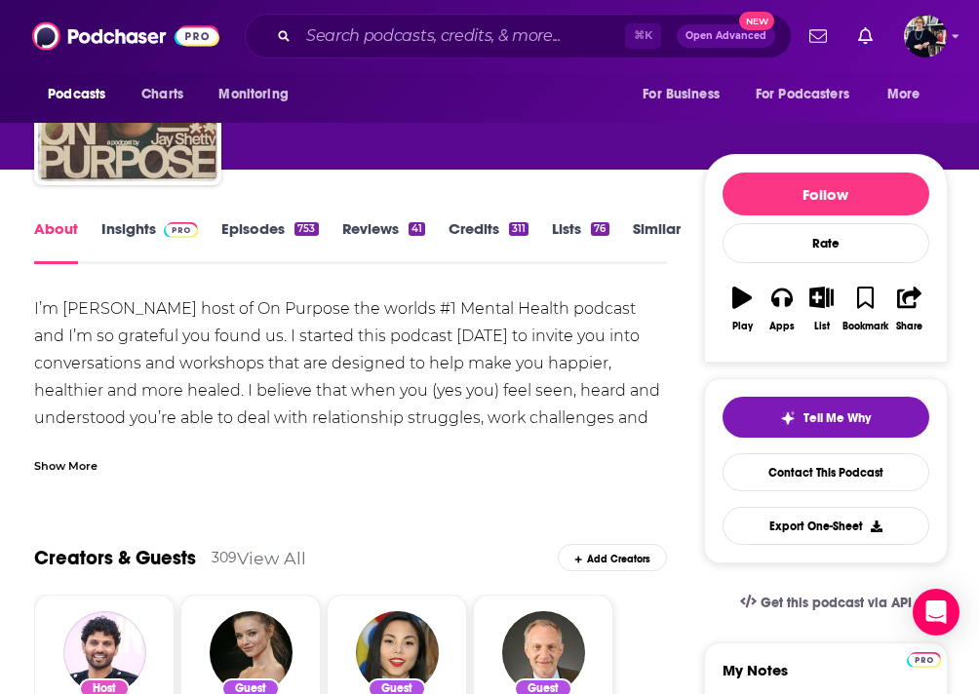
click at [78, 463] on div "Show More" at bounding box center [65, 464] width 63 height 19
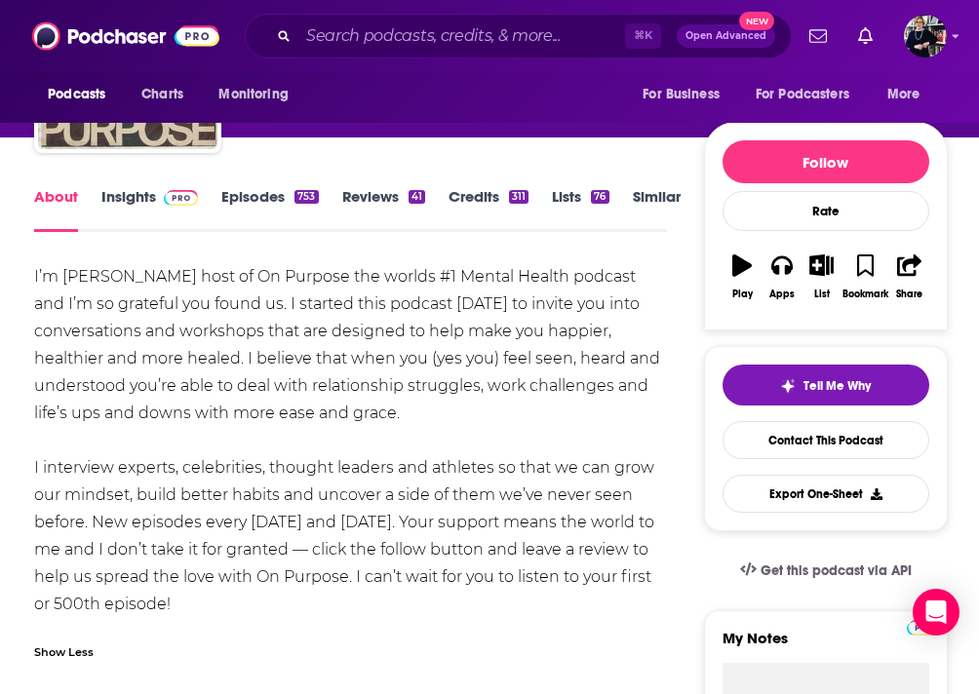
scroll to position [176, 0]
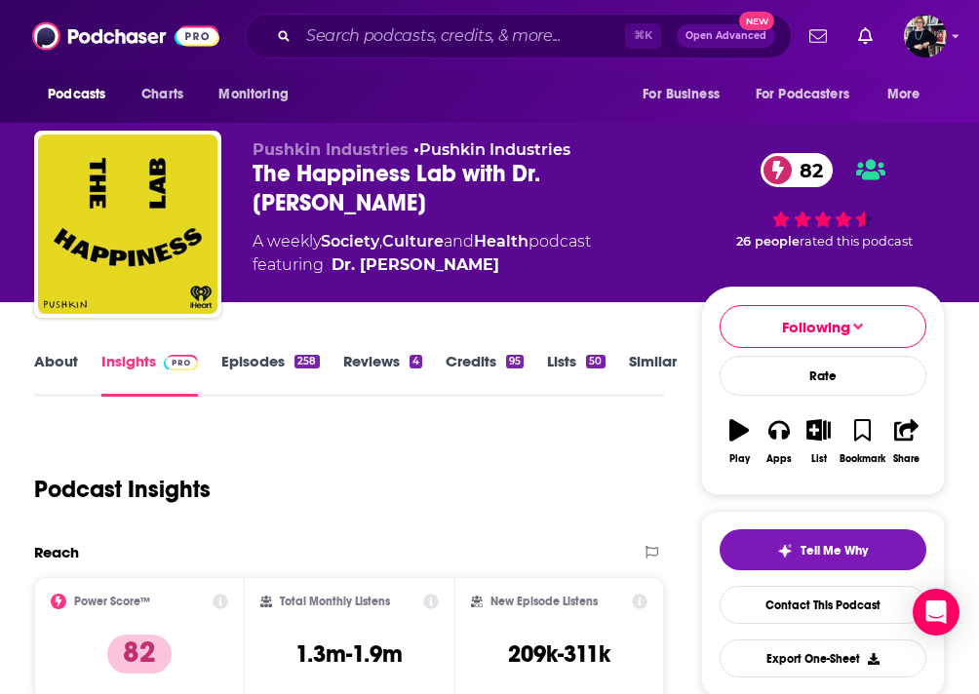
click at [55, 366] on link "About" at bounding box center [56, 374] width 44 height 45
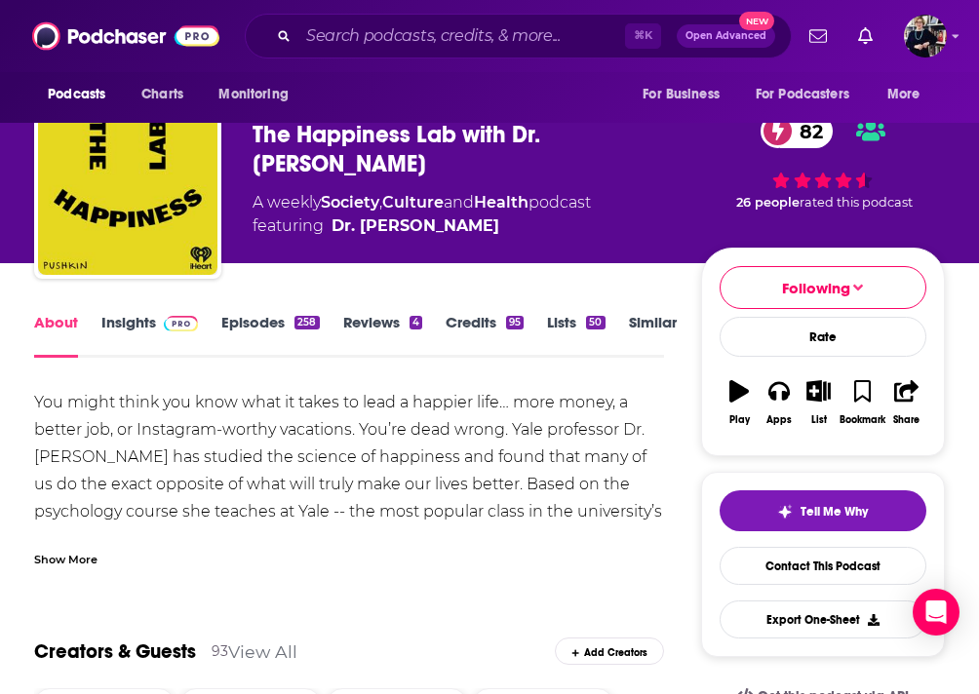
scroll to position [55, 0]
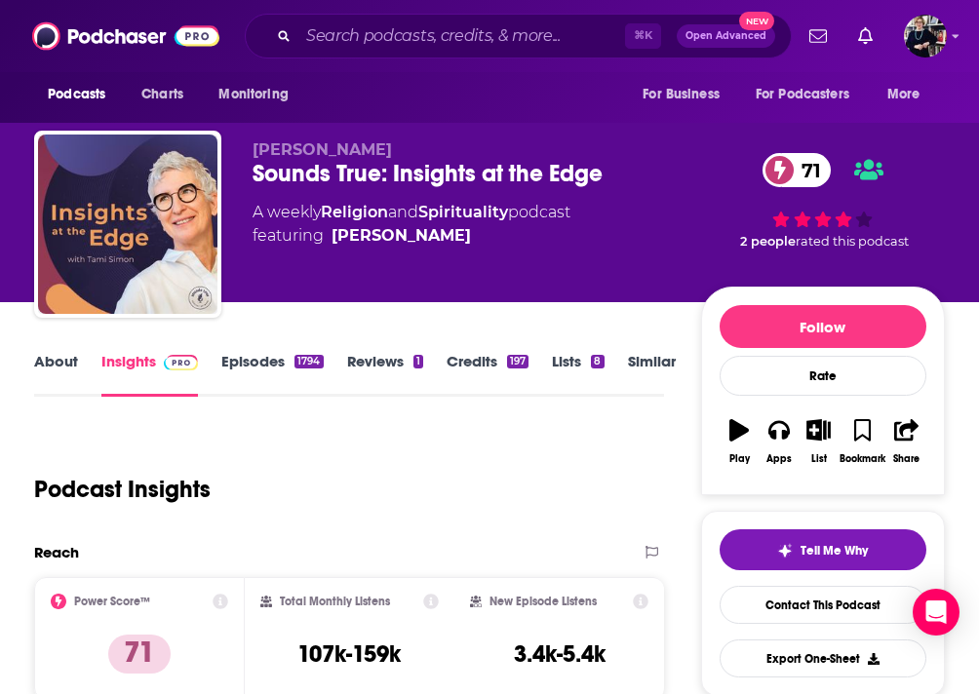
click at [54, 358] on link "About" at bounding box center [56, 374] width 44 height 45
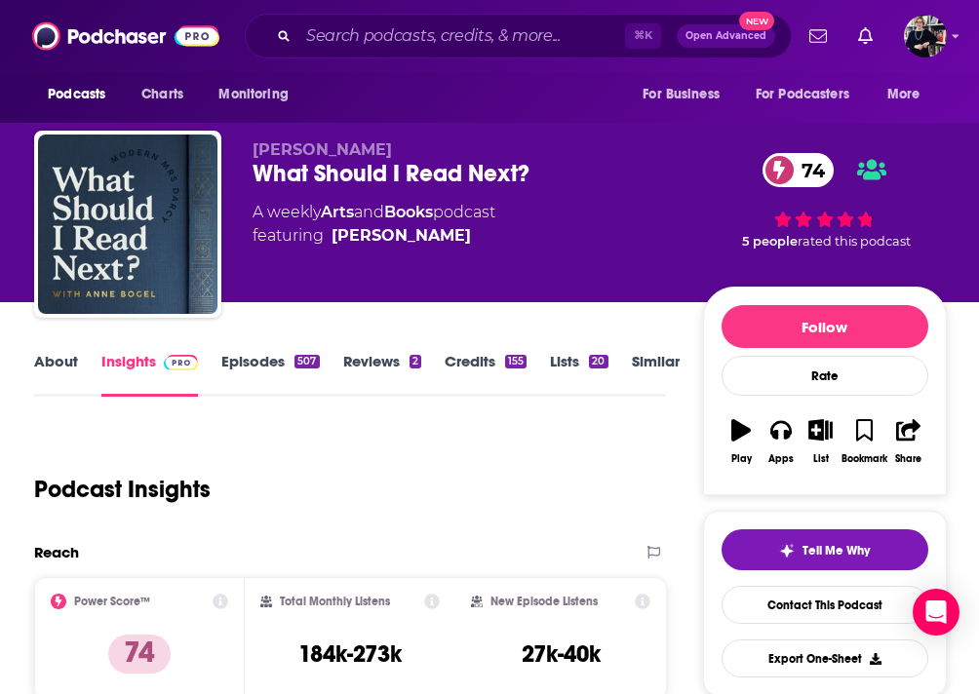
click at [55, 369] on link "About" at bounding box center [56, 374] width 44 height 45
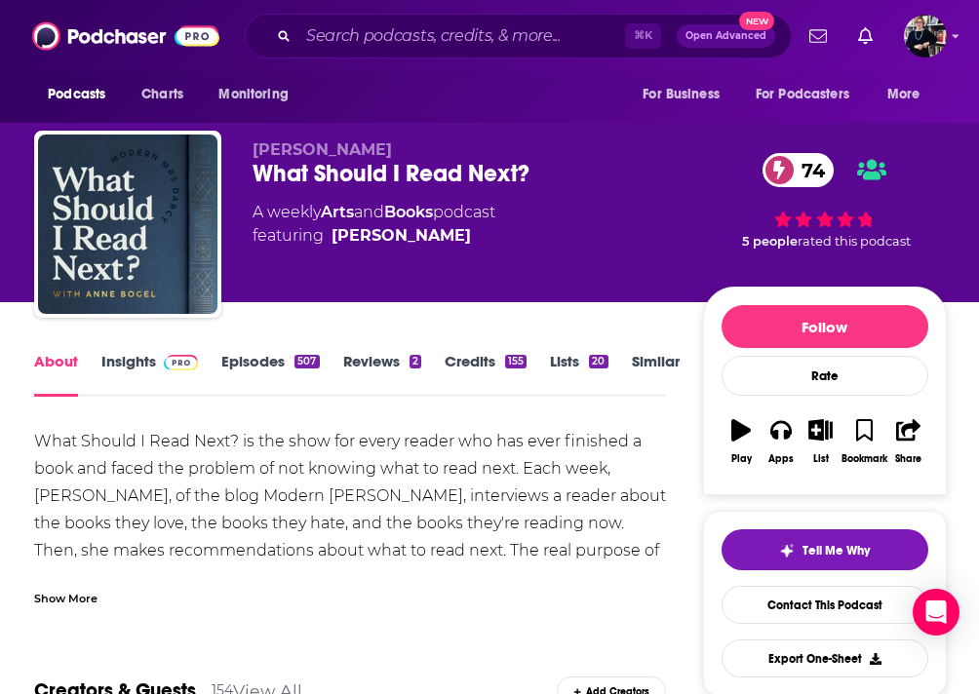
click at [85, 604] on div "Show More" at bounding box center [65, 597] width 63 height 19
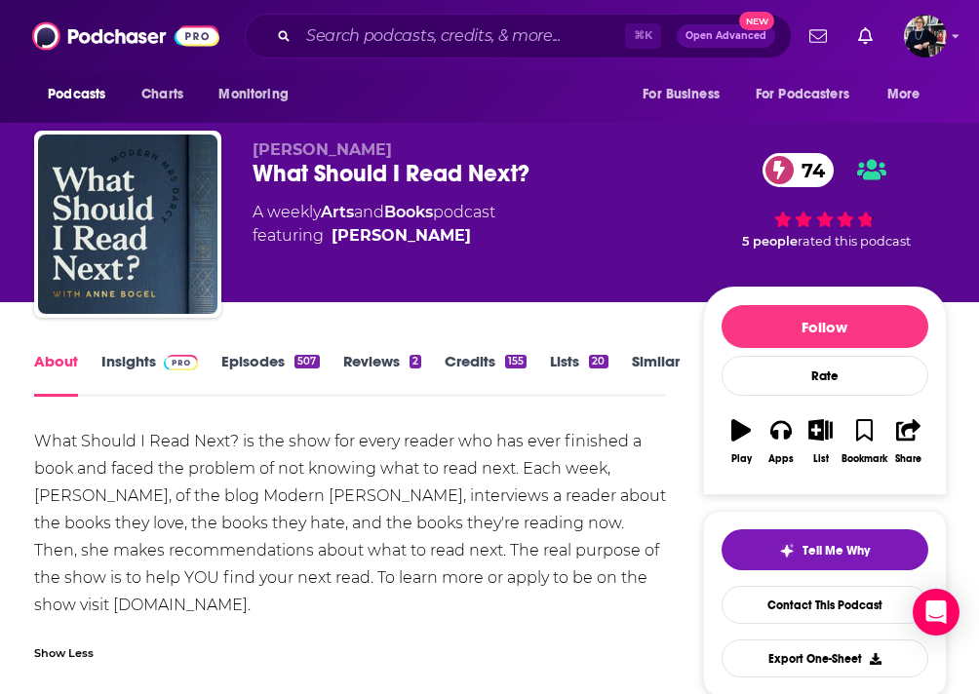
click at [219, 610] on div "What Should I Read Next? is the show for every reader who has ever finished a b…" at bounding box center [350, 523] width 632 height 191
drag, startPoint x: 298, startPoint y: 608, endPoint x: 0, endPoint y: 602, distance: 298.5
copy div "whatshouldireadnextpodcast.com"
click at [504, 362] on link "Credits 155" at bounding box center [486, 374] width 82 height 45
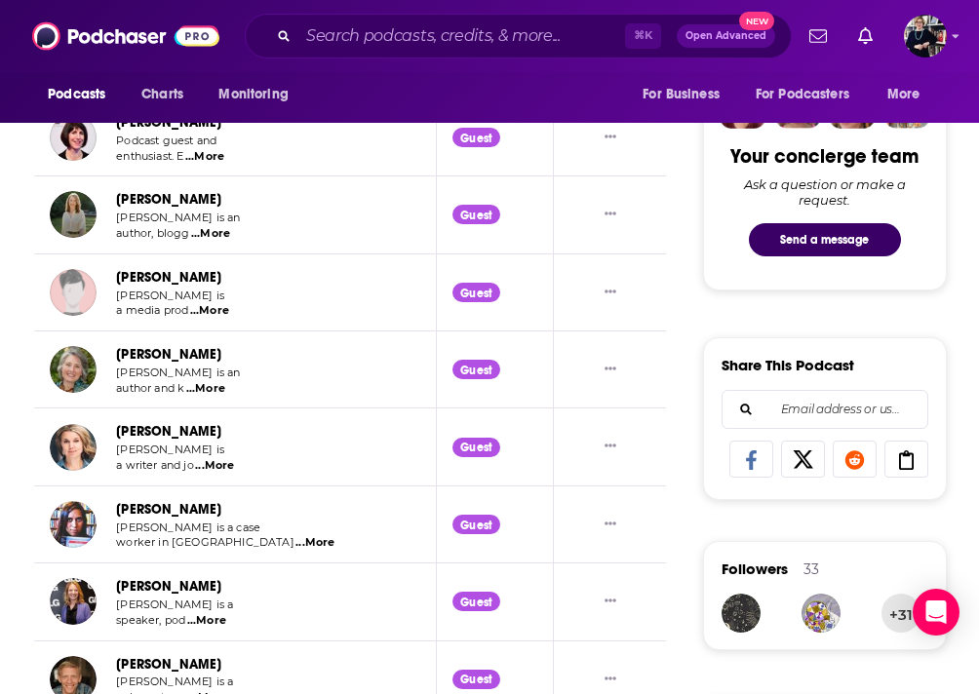
scroll to position [285, 0]
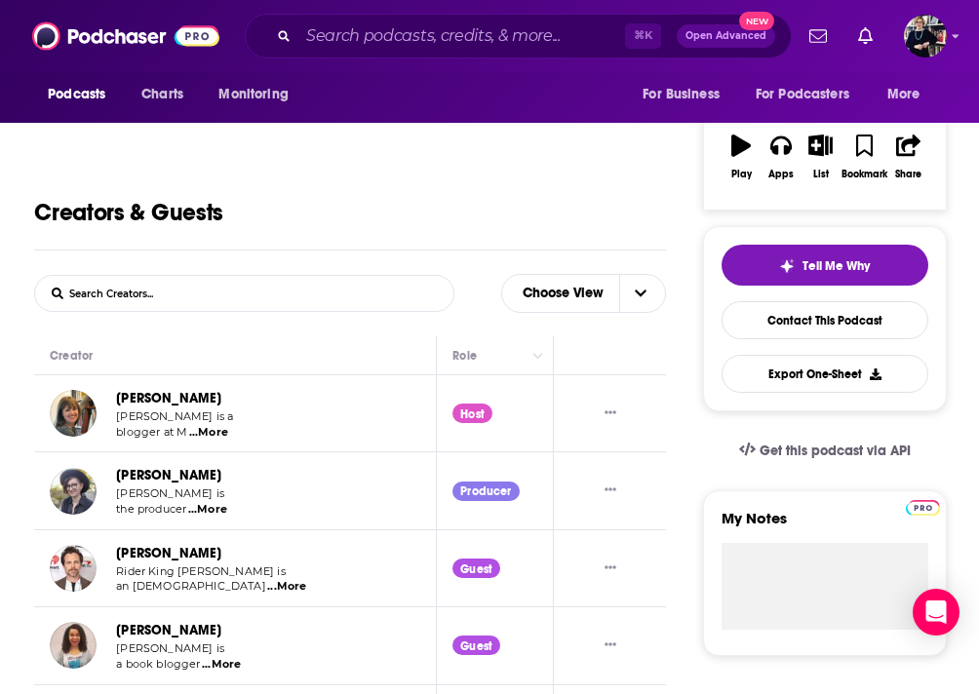
click at [221, 512] on span "...More" at bounding box center [207, 510] width 39 height 16
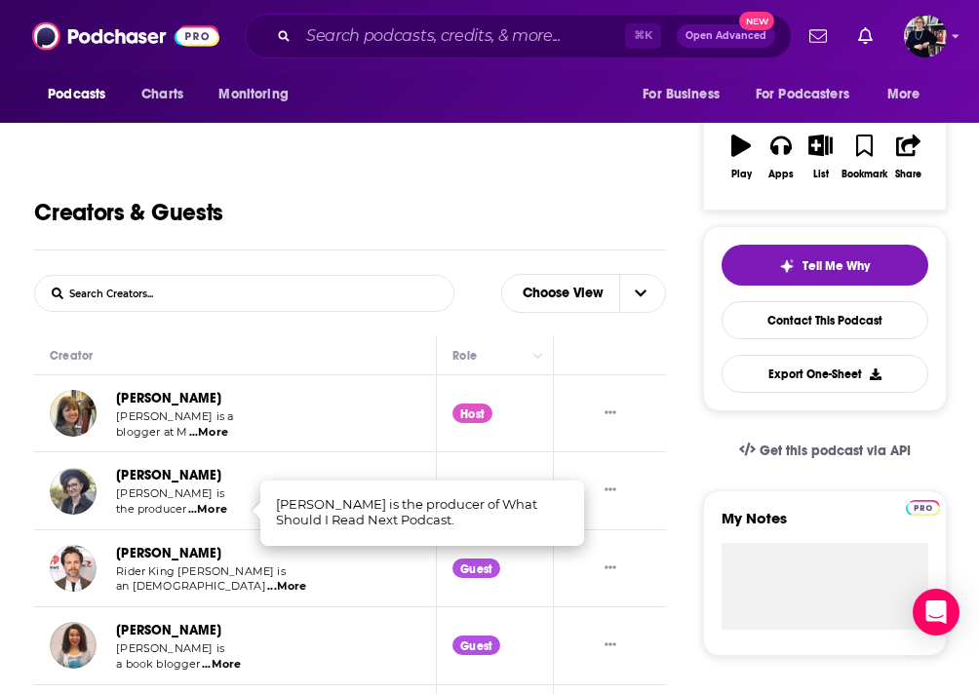
click at [149, 474] on link "Brenna Frederick" at bounding box center [168, 475] width 105 height 17
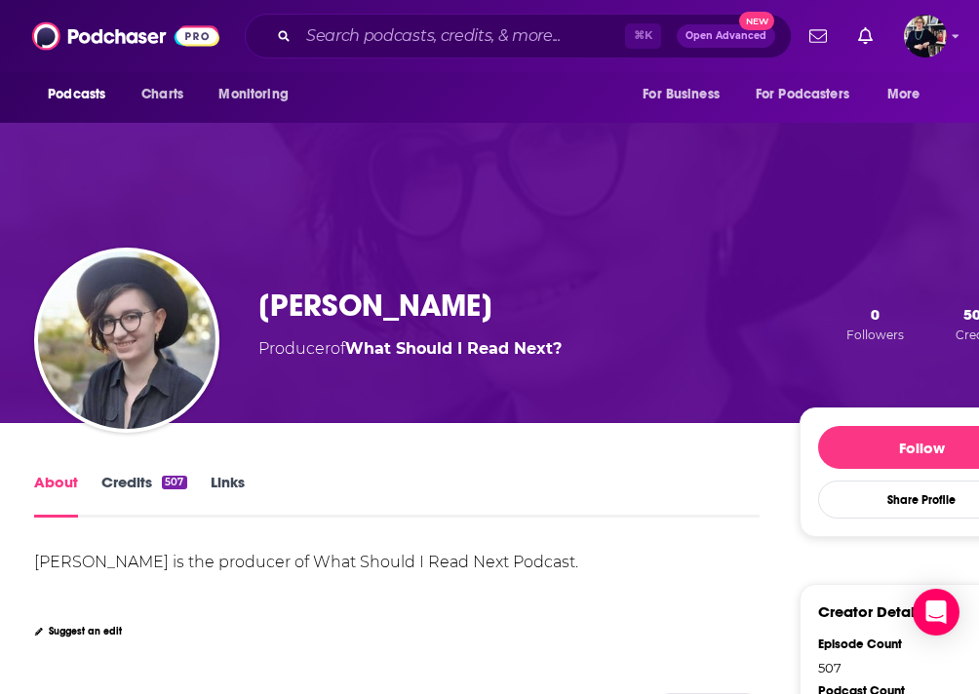
click at [149, 474] on link "Credits 507" at bounding box center [143, 495] width 85 height 45
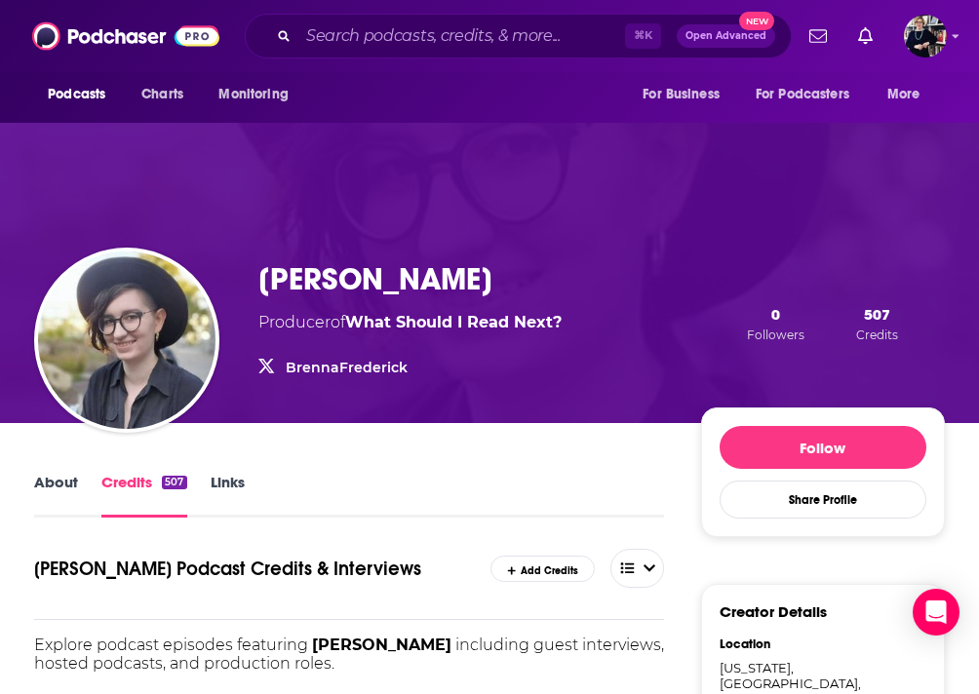
click at [292, 263] on h3 "Brenna Frederick" at bounding box center [375, 279] width 234 height 38
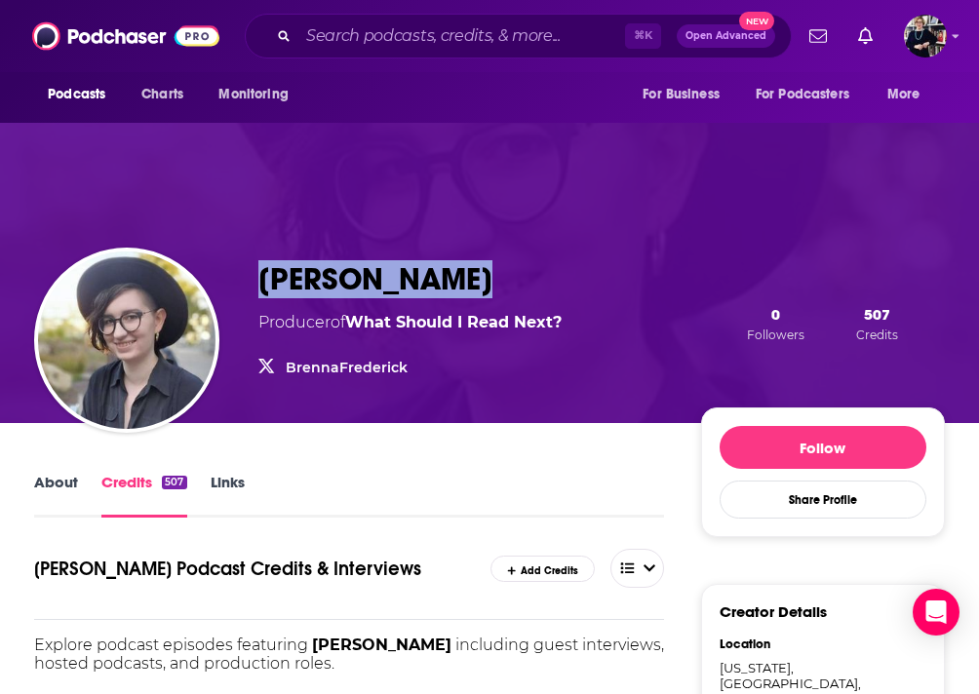
click at [292, 263] on h3 "Brenna Frederick" at bounding box center [375, 279] width 234 height 38
copy h3 "Brenna Frederick"
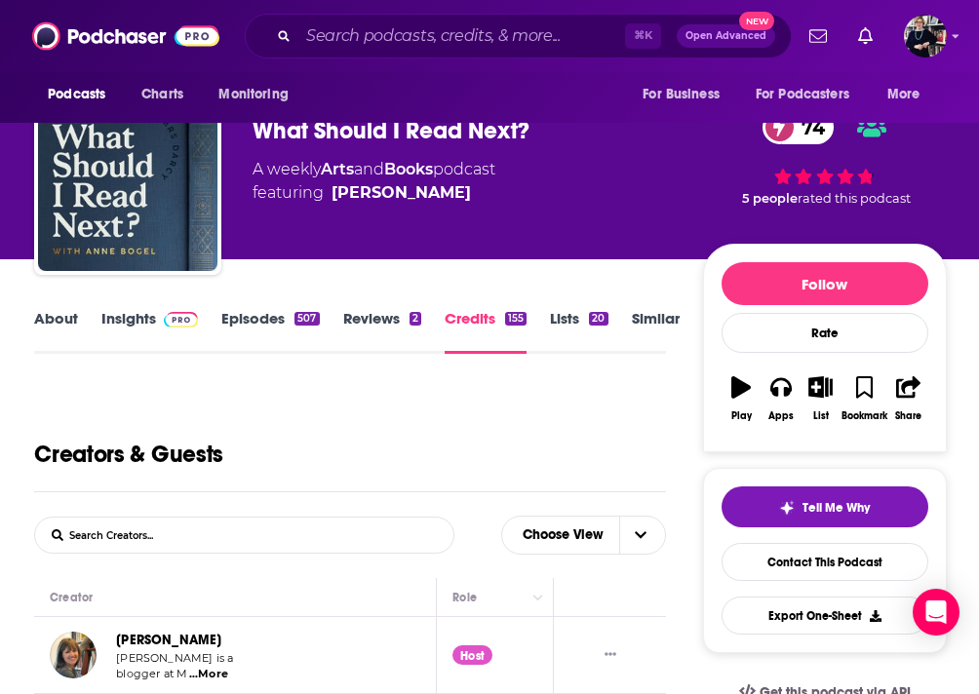
scroll to position [98, 0]
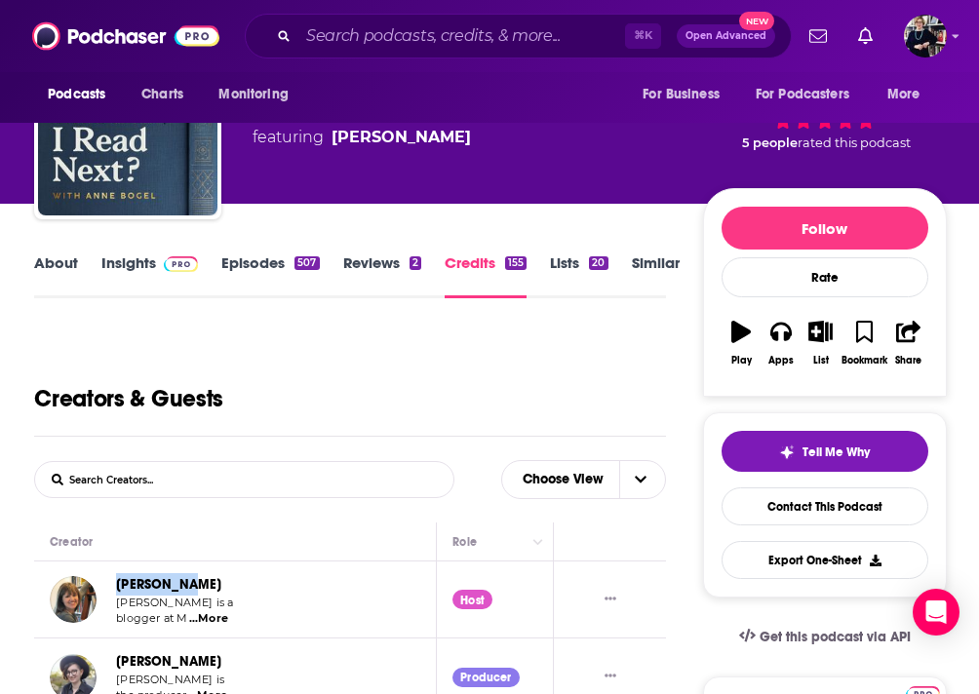
drag, startPoint x: 207, startPoint y: 583, endPoint x: 112, endPoint y: 585, distance: 94.6
click at [112, 585] on div "Anne Bogel Anne Bogel is a blogger at M ...More" at bounding box center [145, 599] width 191 height 53
copy link "Anne Bogel"
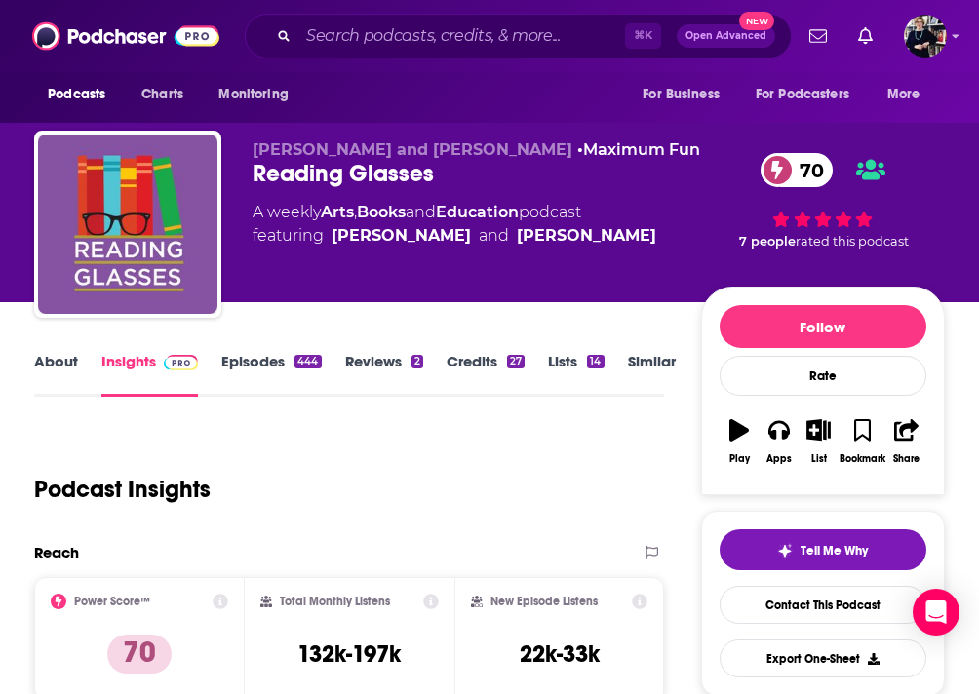
click at [55, 364] on link "About" at bounding box center [56, 374] width 44 height 45
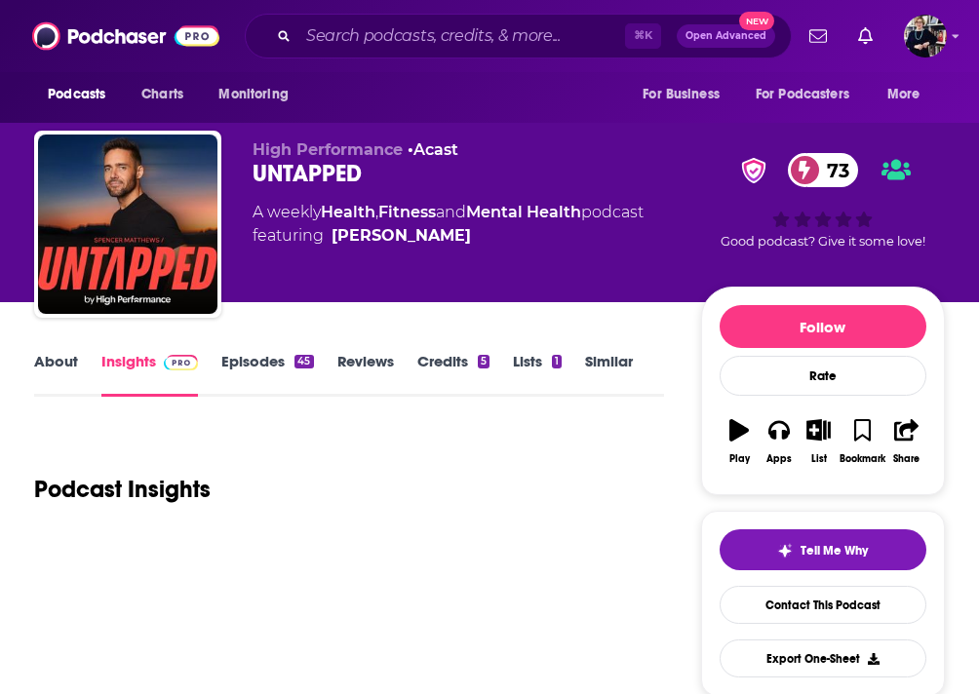
click at [45, 374] on link "About" at bounding box center [56, 374] width 44 height 45
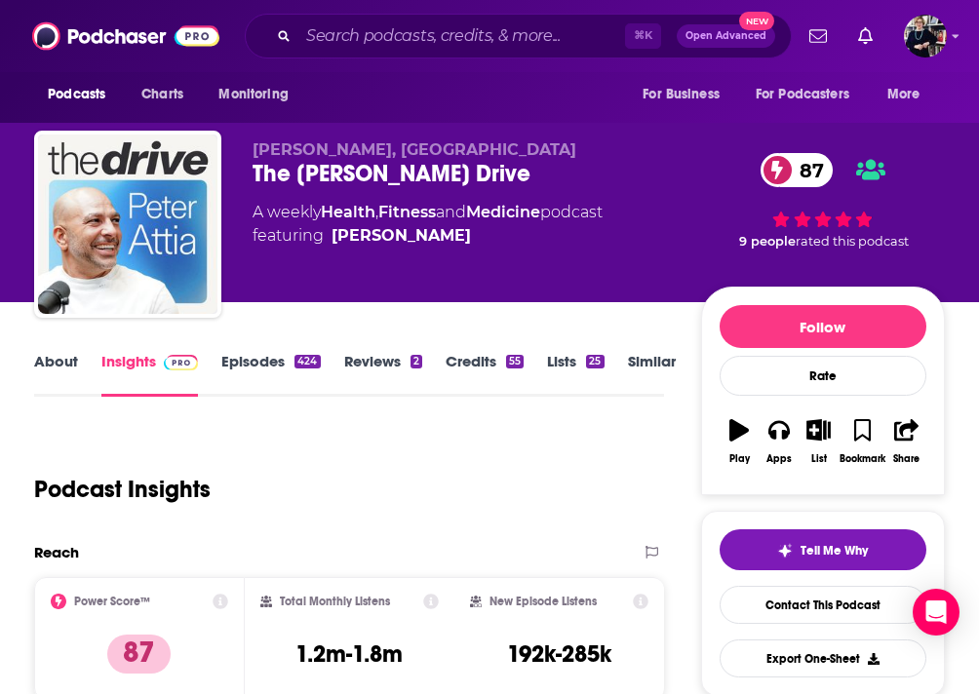
click at [64, 355] on link "About" at bounding box center [56, 374] width 44 height 45
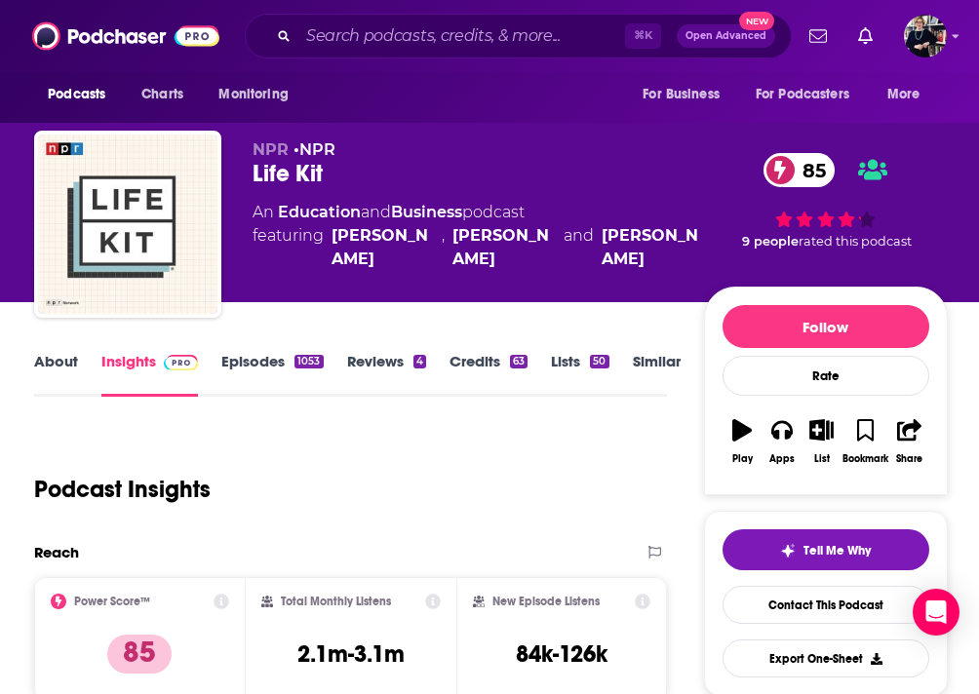
click at [51, 369] on link "About" at bounding box center [56, 374] width 44 height 45
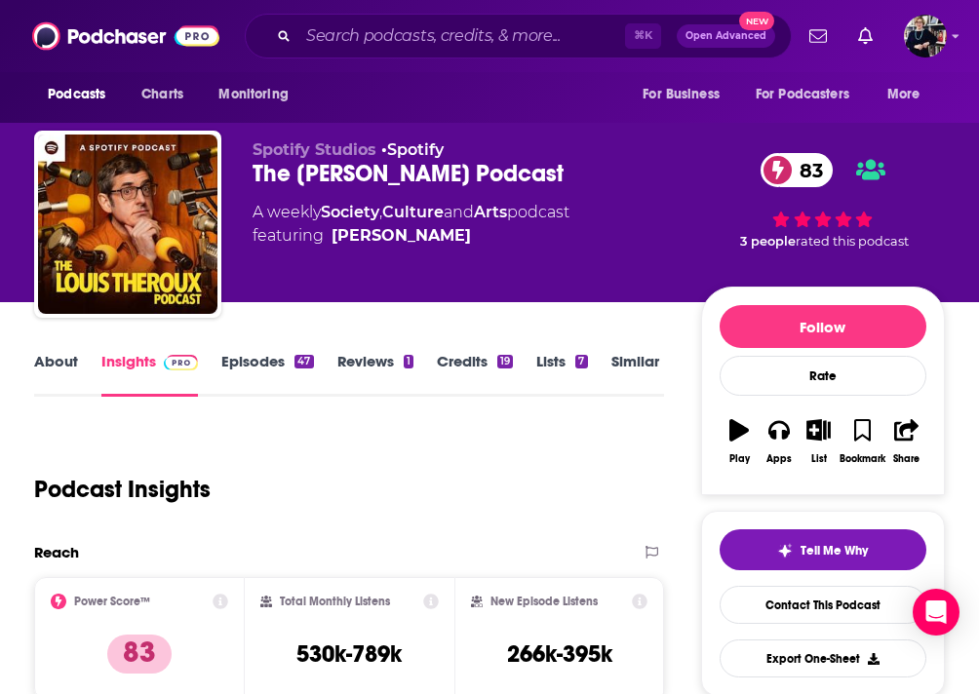
click at [74, 362] on link "About" at bounding box center [56, 374] width 44 height 45
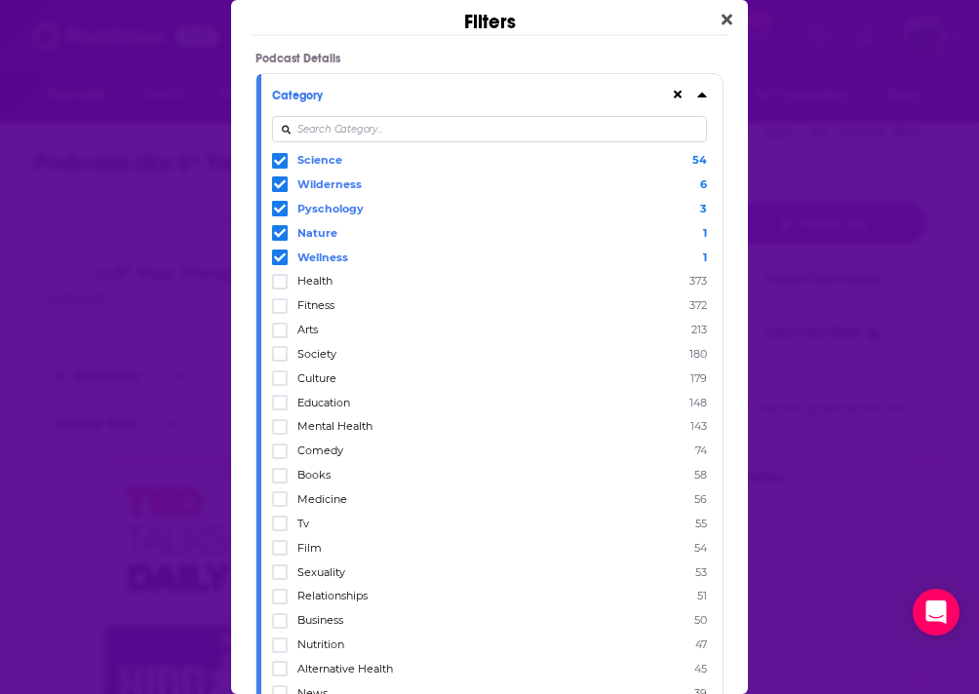
click at [334, 209] on span "Pyschology" at bounding box center [330, 209] width 66 height 14
click at [280, 213] on input "multiSelectOption-pyschology-2" at bounding box center [280, 213] width 0 height 0
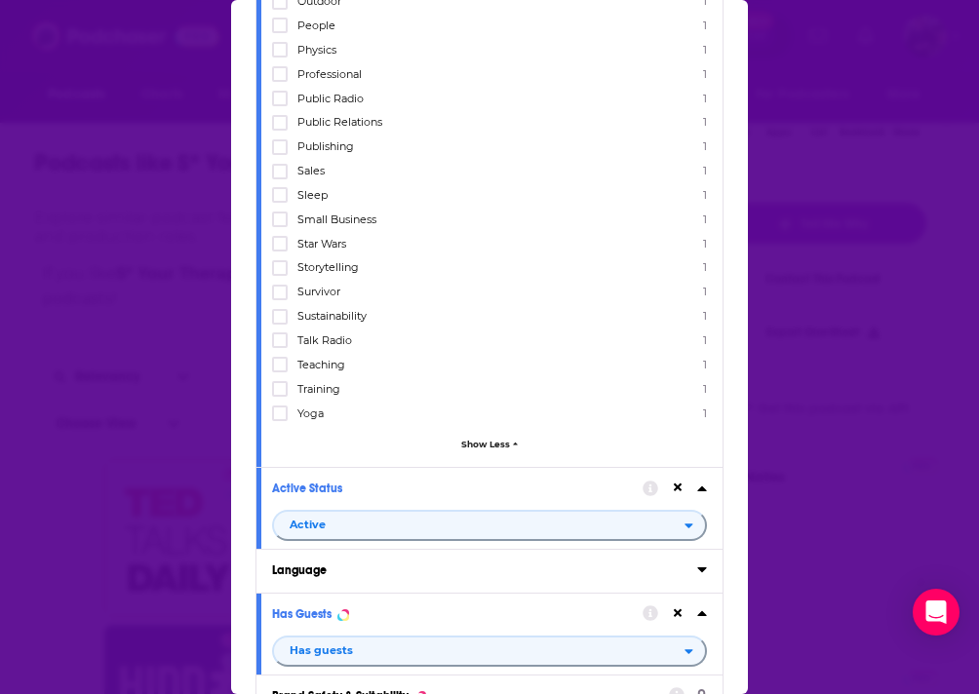
scroll to position [3876, 0]
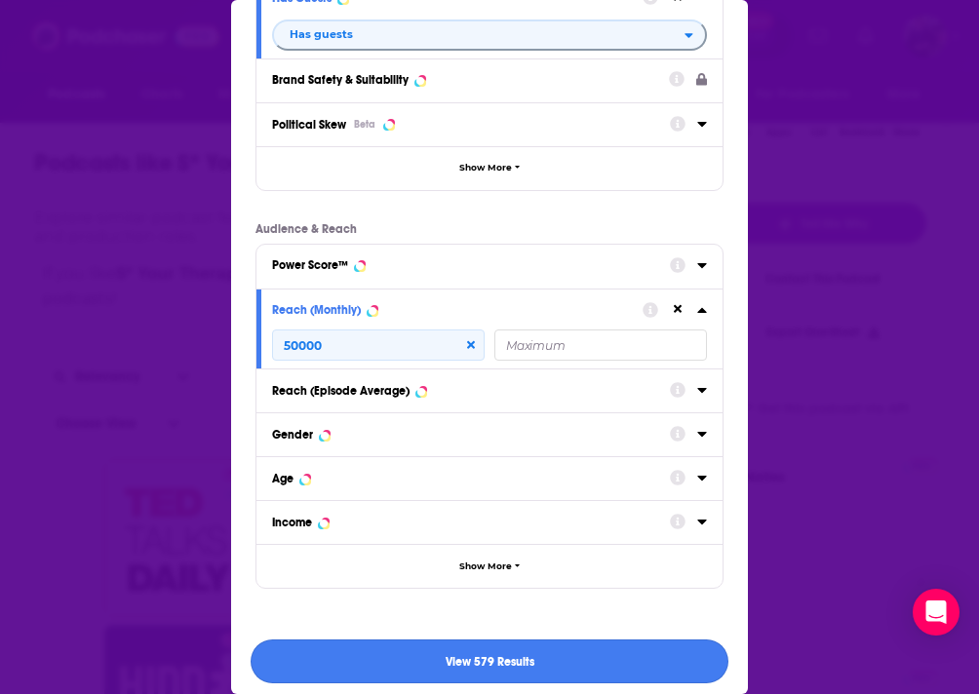
click at [503, 640] on button "View 579 Results" at bounding box center [490, 662] width 478 height 44
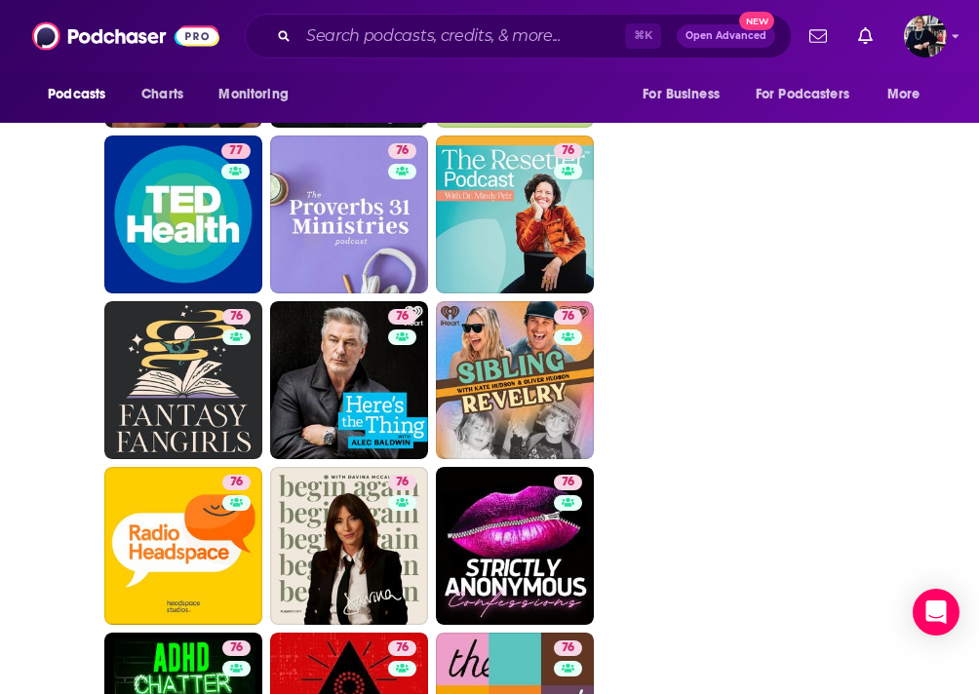
scroll to position [5373, 0]
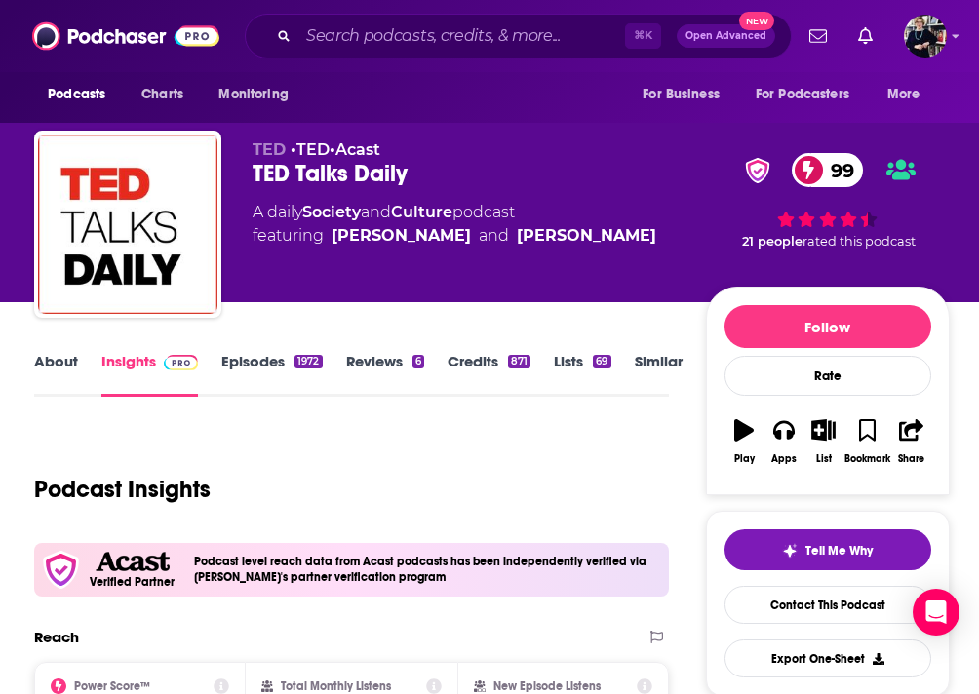
click at [54, 365] on link "About" at bounding box center [56, 374] width 44 height 45
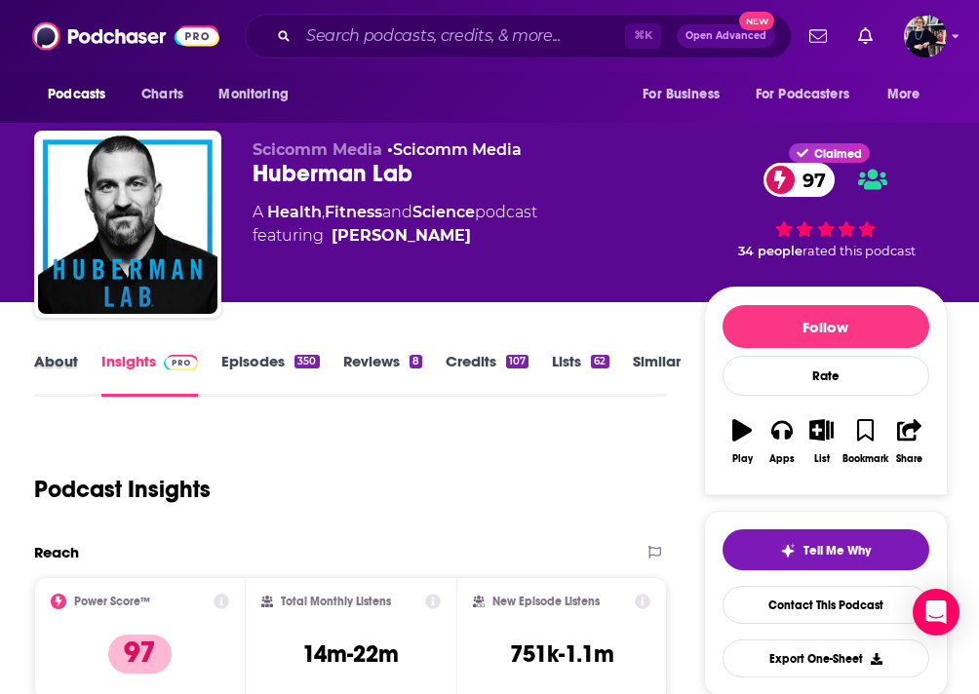
click at [79, 363] on div "About" at bounding box center [67, 374] width 67 height 45
click at [57, 363] on link "About" at bounding box center [56, 374] width 44 height 45
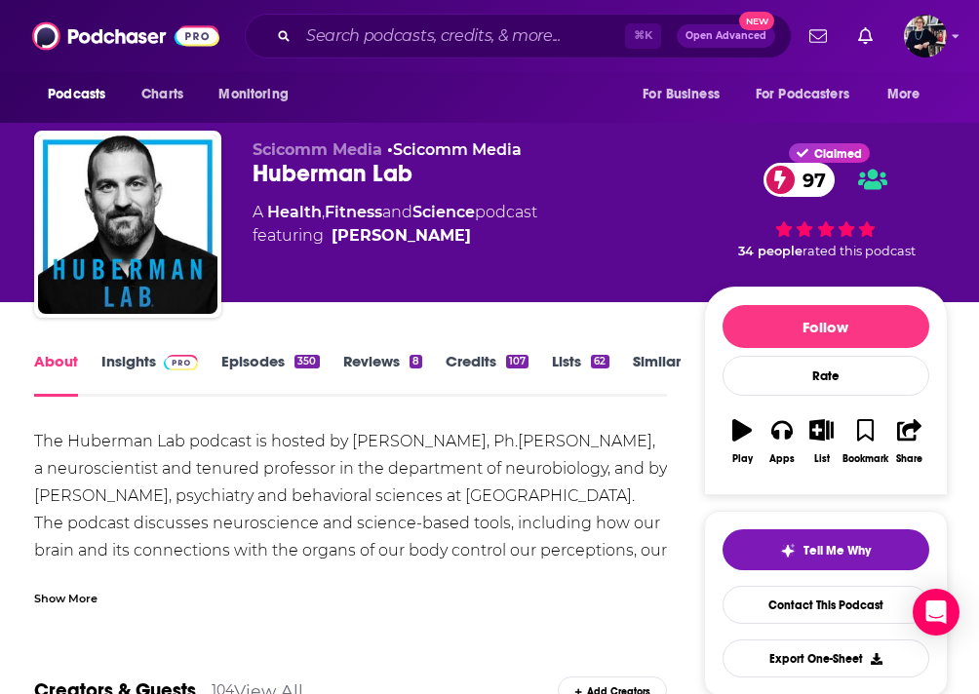
click at [74, 588] on div "Show More" at bounding box center [65, 597] width 63 height 19
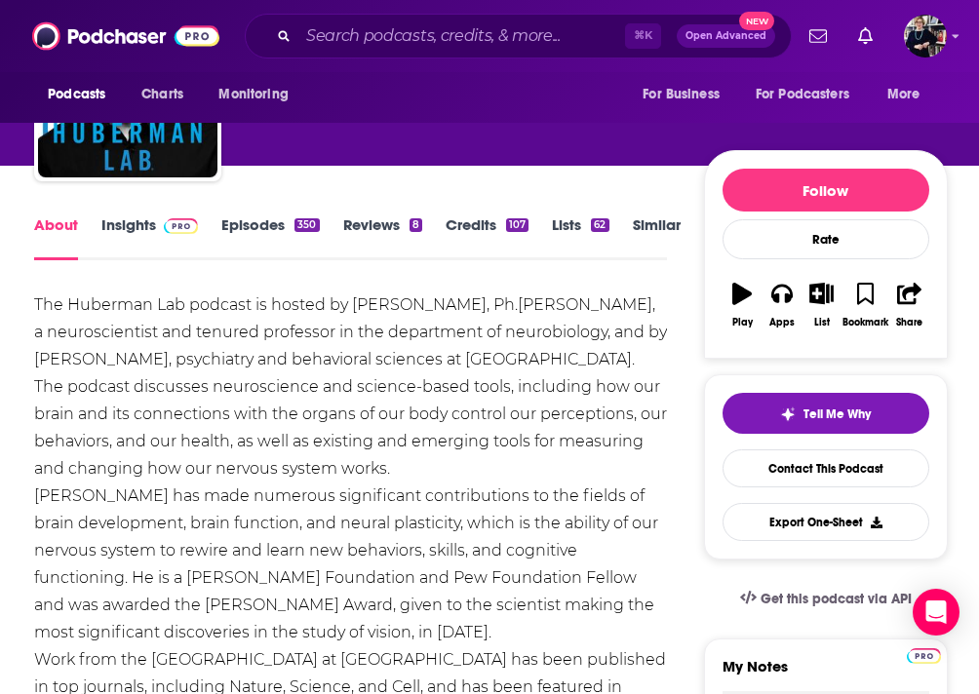
scroll to position [138, 0]
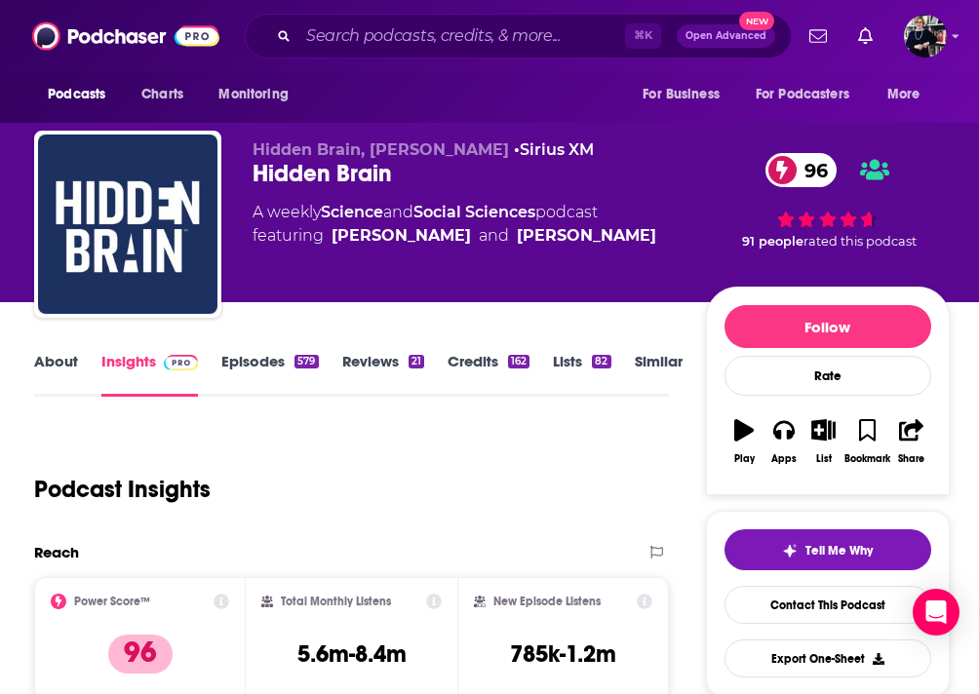
click at [65, 364] on link "About" at bounding box center [56, 374] width 44 height 45
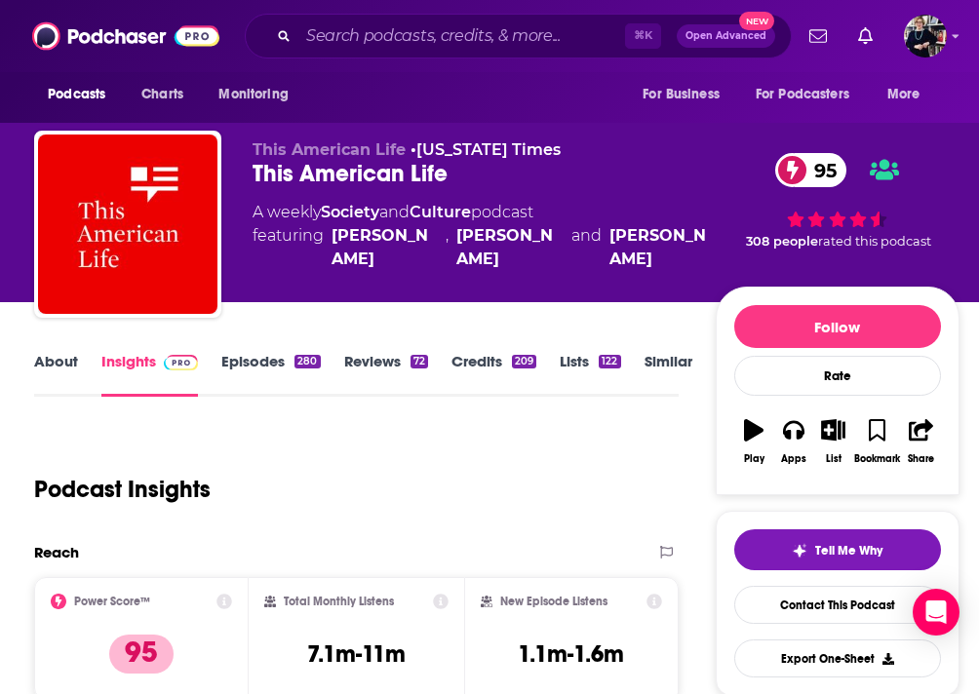
click at [66, 360] on link "About" at bounding box center [56, 374] width 44 height 45
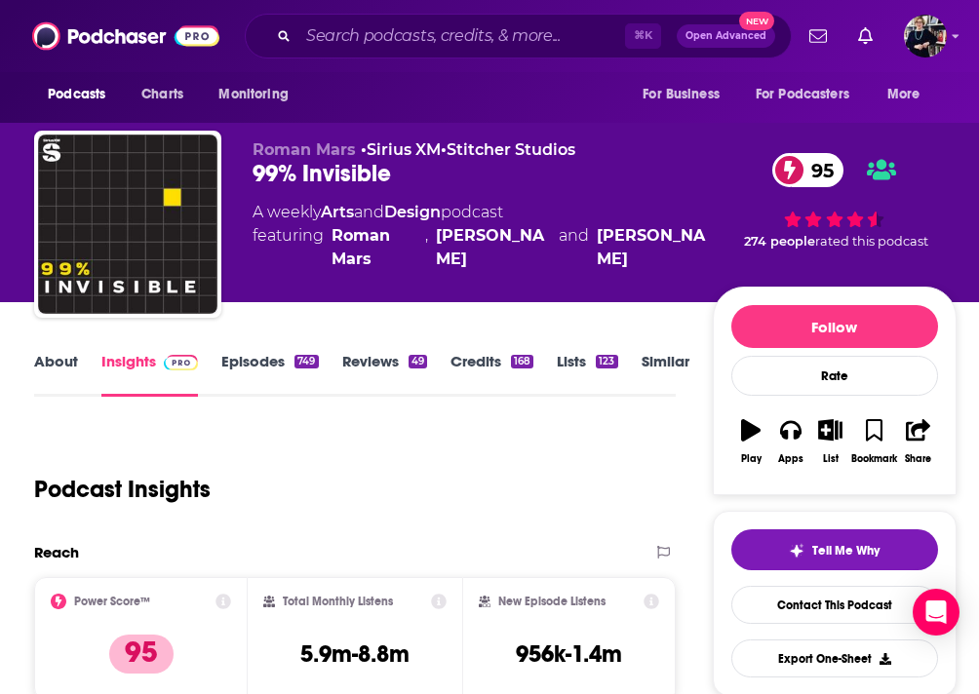
click at [73, 374] on link "About" at bounding box center [56, 374] width 44 height 45
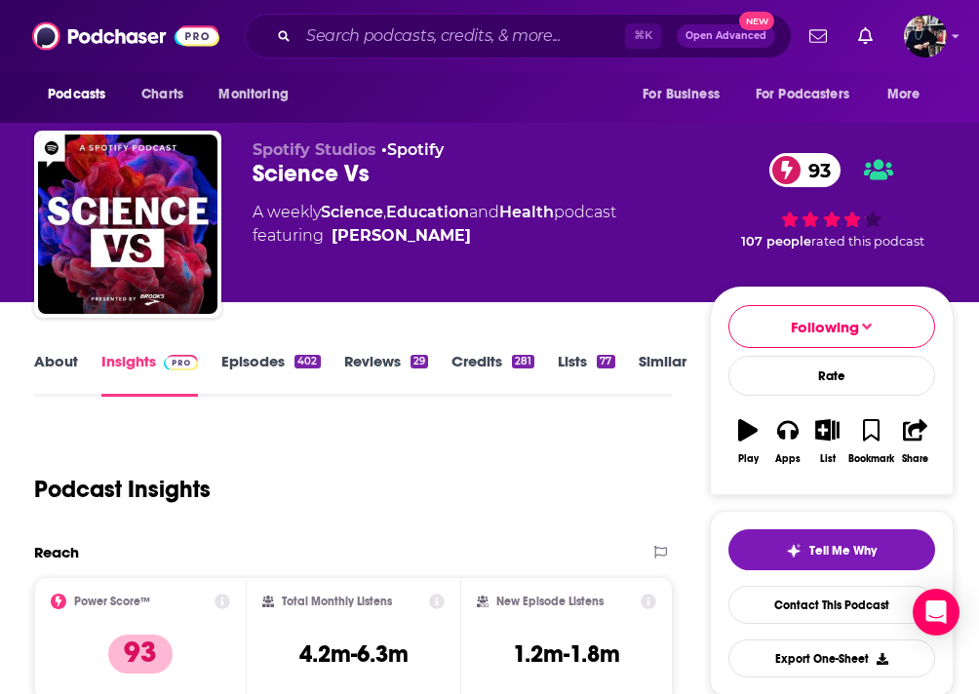
click at [571, 488] on div "Podcast Insights" at bounding box center [345, 477] width 623 height 99
click at [44, 363] on link "About" at bounding box center [56, 374] width 44 height 45
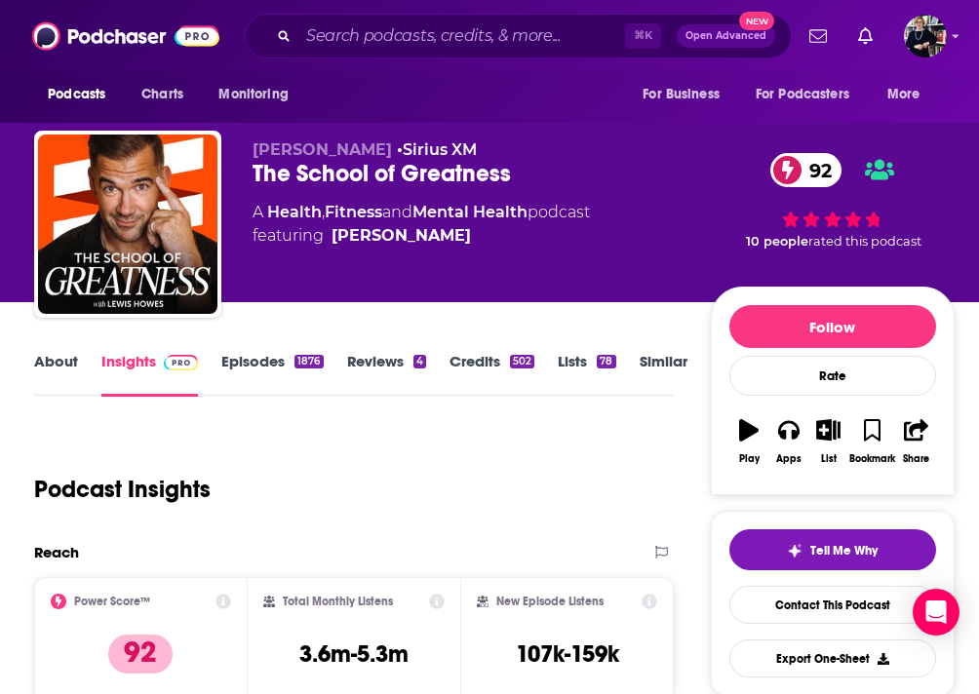
click at [62, 355] on link "About" at bounding box center [56, 374] width 44 height 45
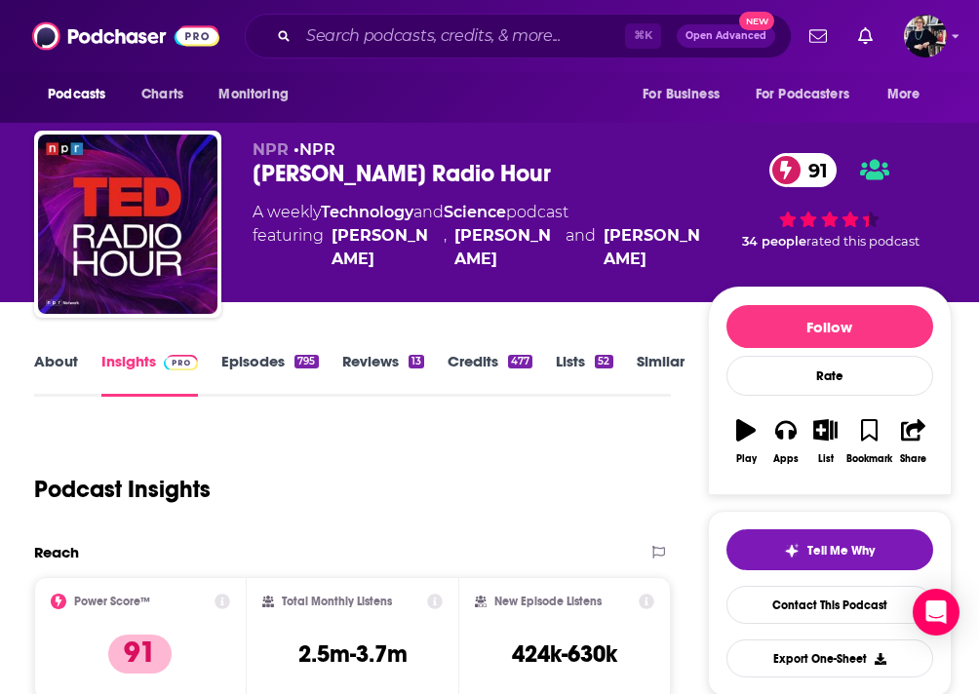
click at [68, 359] on link "About" at bounding box center [56, 374] width 44 height 45
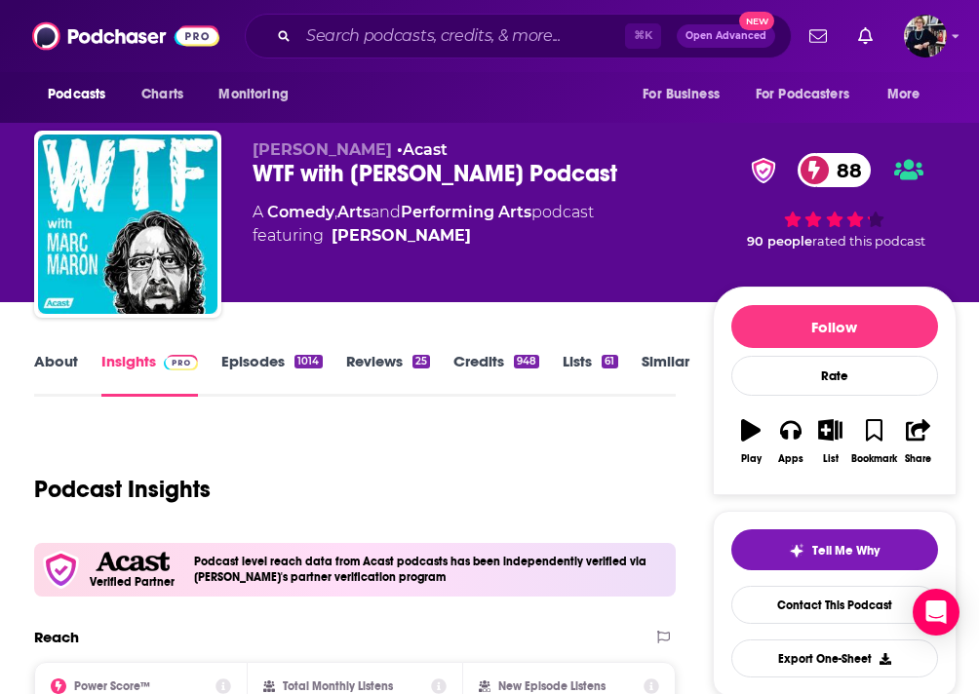
click at [55, 363] on link "About" at bounding box center [56, 374] width 44 height 45
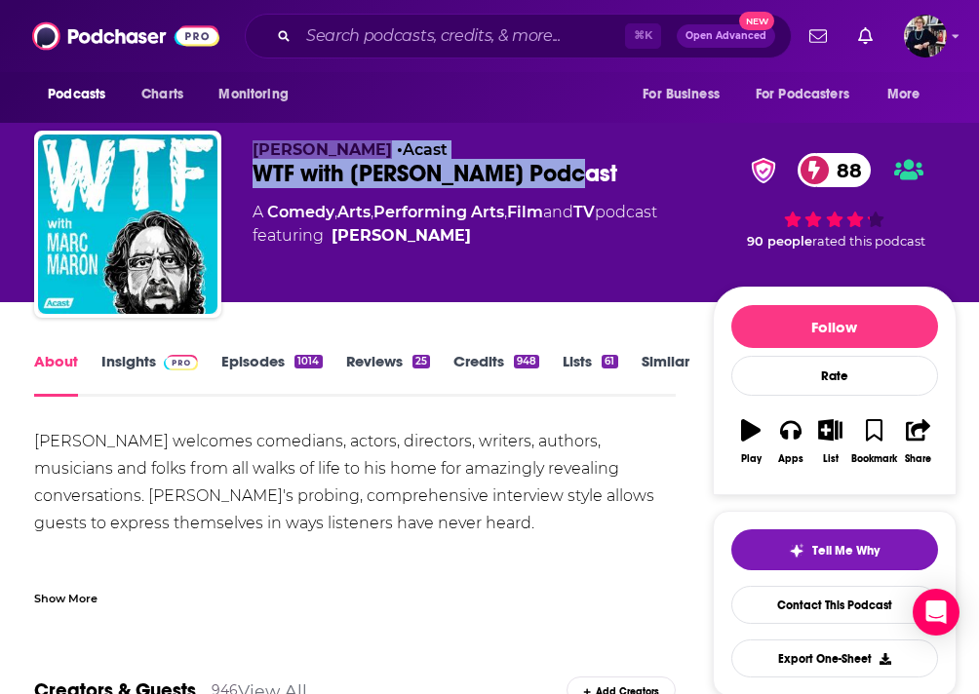
drag, startPoint x: 240, startPoint y: 142, endPoint x: 606, endPoint y: 179, distance: 367.6
click at [606, 179] on div "Marc Maron • Acast WTF with Marc Maron Podcast 88 A Comedy , Arts , Performing …" at bounding box center [495, 228] width 922 height 195
copy div "Marc Maron • Acast WTF with Marc Maron Podcast"
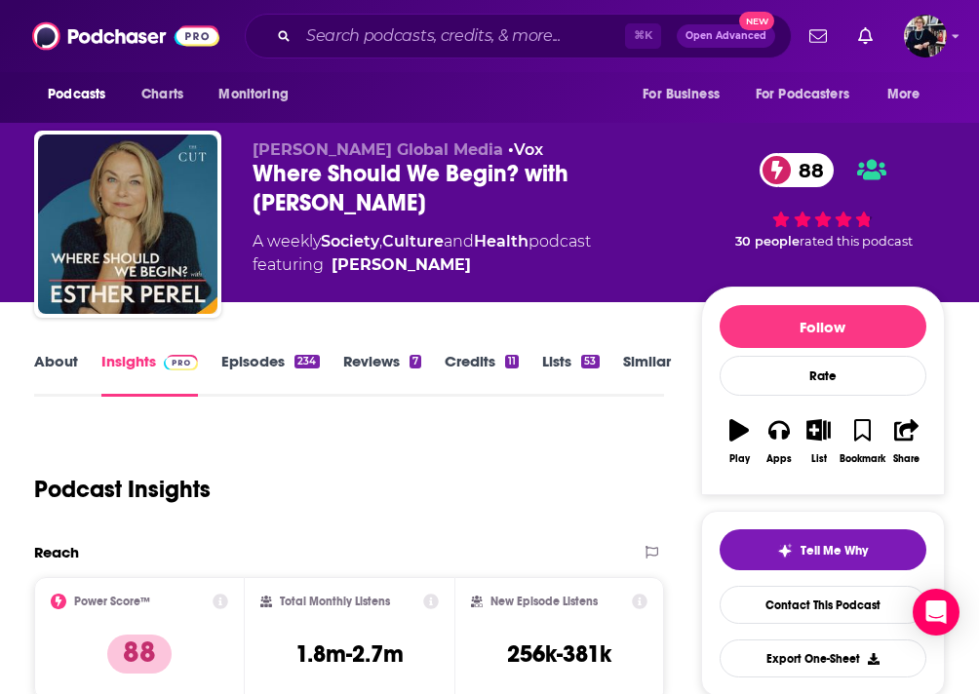
click at [47, 357] on link "About" at bounding box center [56, 374] width 44 height 45
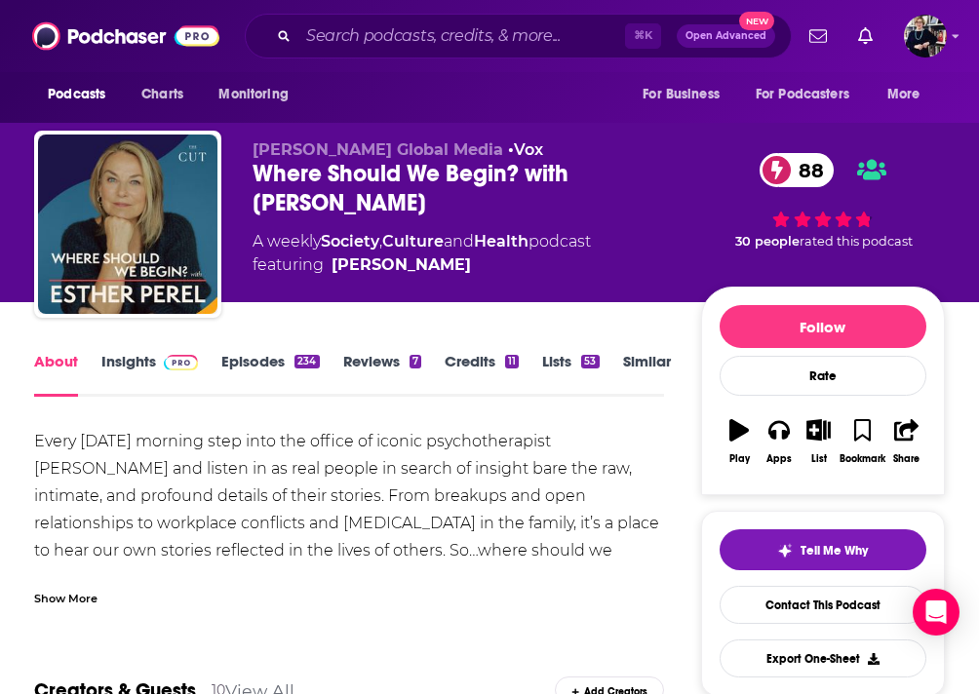
click at [58, 598] on div "Show More" at bounding box center [65, 597] width 63 height 19
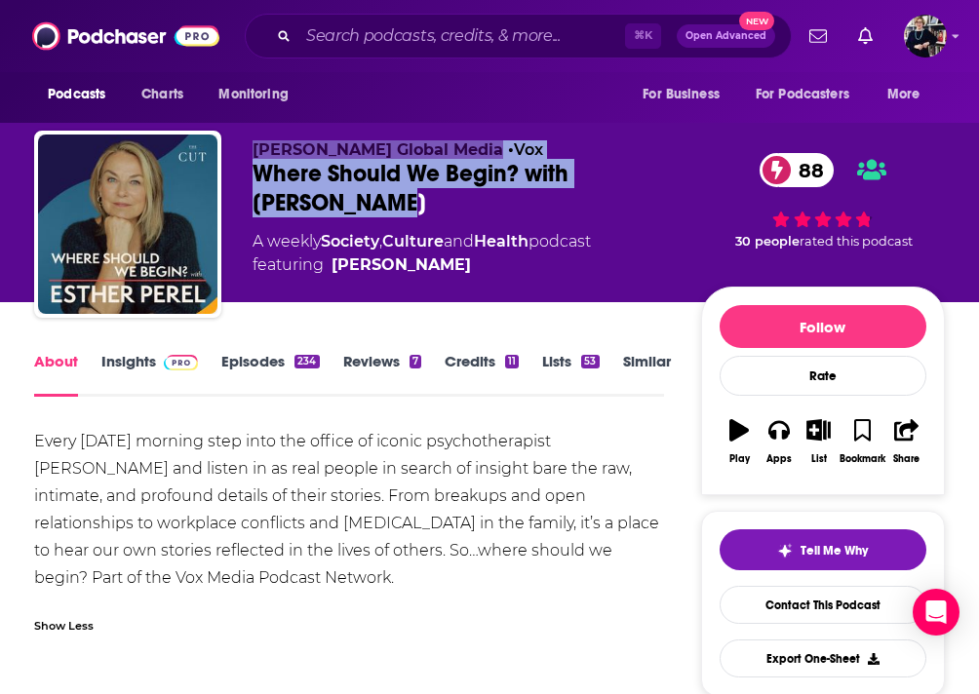
drag, startPoint x: 251, startPoint y: 151, endPoint x: 331, endPoint y: 201, distance: 94.2
click at [331, 201] on div "[PERSON_NAME] Global Media • Vox Where Should We Begin? with [PERSON_NAME] 88 A…" at bounding box center [489, 228] width 911 height 195
copy div "[PERSON_NAME] Global Media • Vox Where Should We Begin? with [PERSON_NAME]"
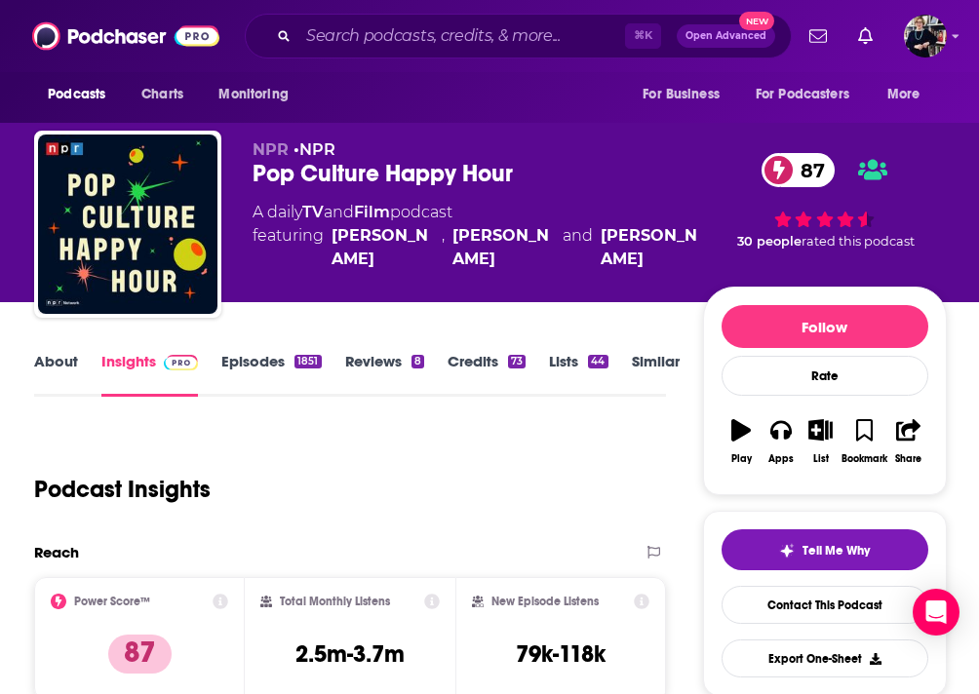
click at [50, 357] on link "About" at bounding box center [56, 374] width 44 height 45
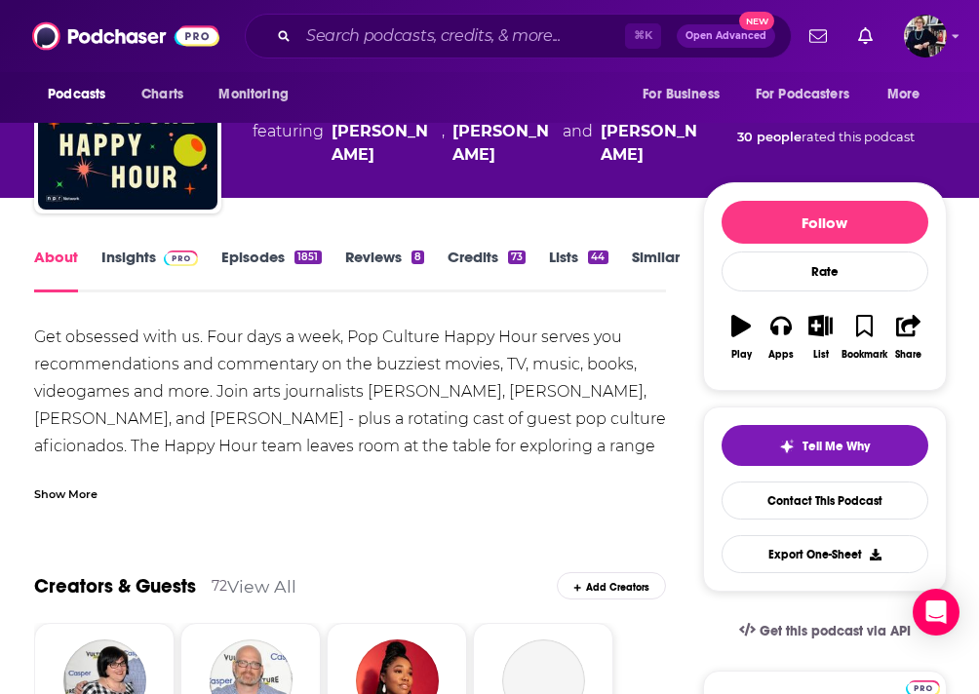
scroll to position [116, 0]
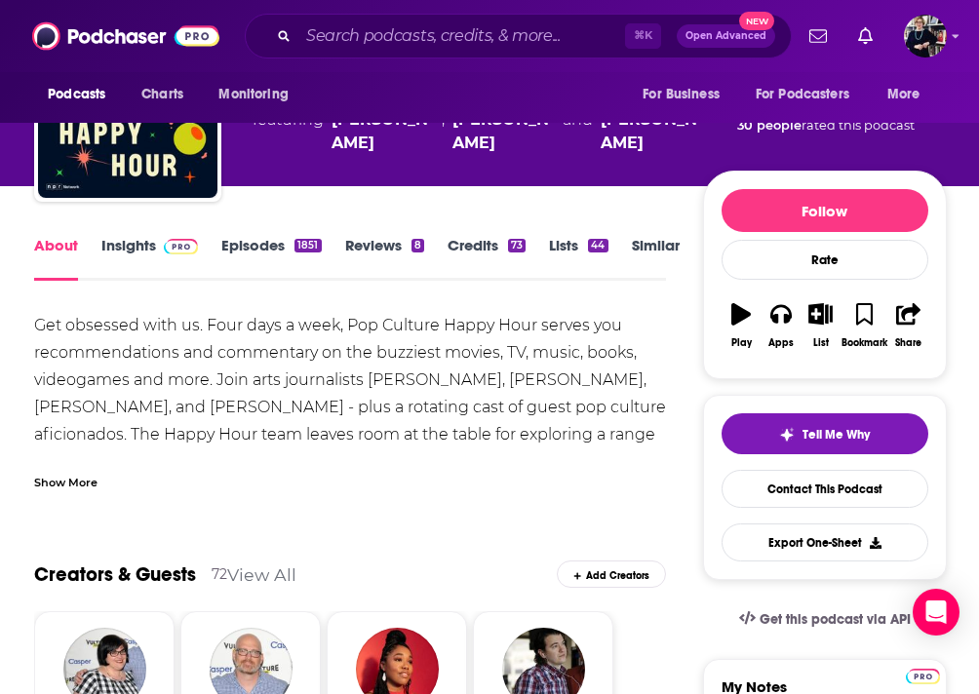
click at [84, 459] on div "Show More" at bounding box center [350, 474] width 632 height 33
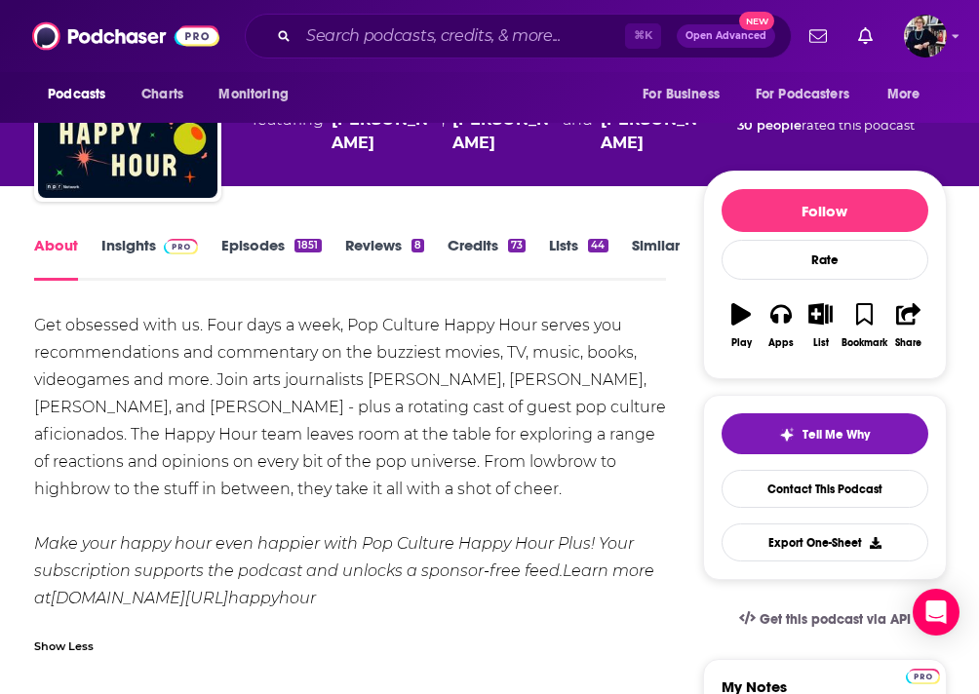
scroll to position [0, 0]
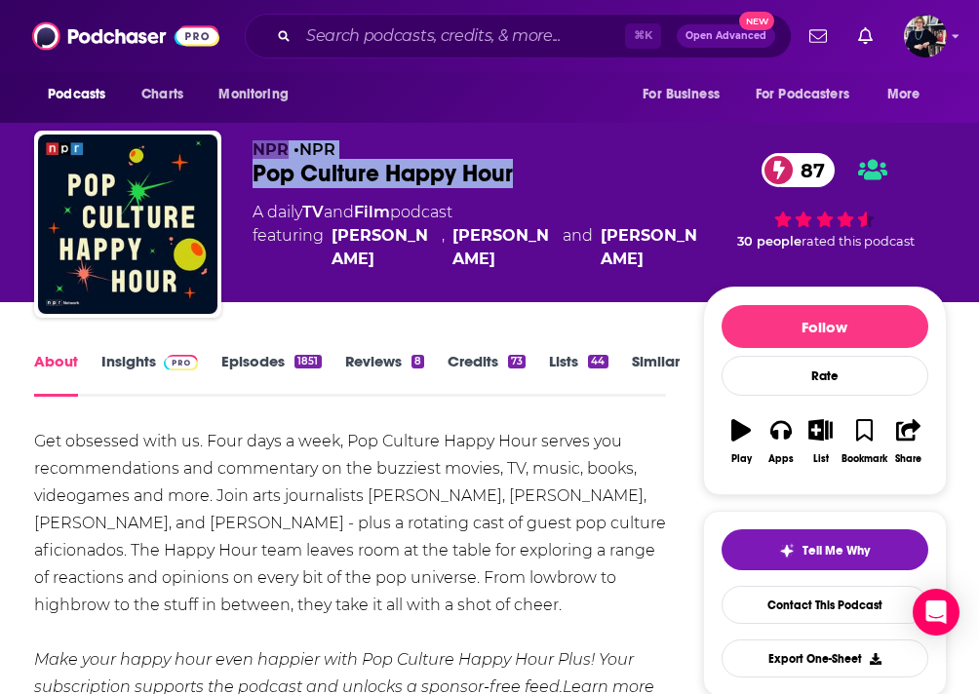
drag, startPoint x: 250, startPoint y: 146, endPoint x: 577, endPoint y: 183, distance: 329.8
click at [577, 183] on div "NPR • NPR Pop Culture Happy Hour 87 A daily TV and Film podcast featuring [PERS…" at bounding box center [490, 228] width 912 height 195
copy div "NPR • NPR Pop Culture Happy Hour"
click at [466, 365] on link "Credits 73" at bounding box center [487, 374] width 78 height 45
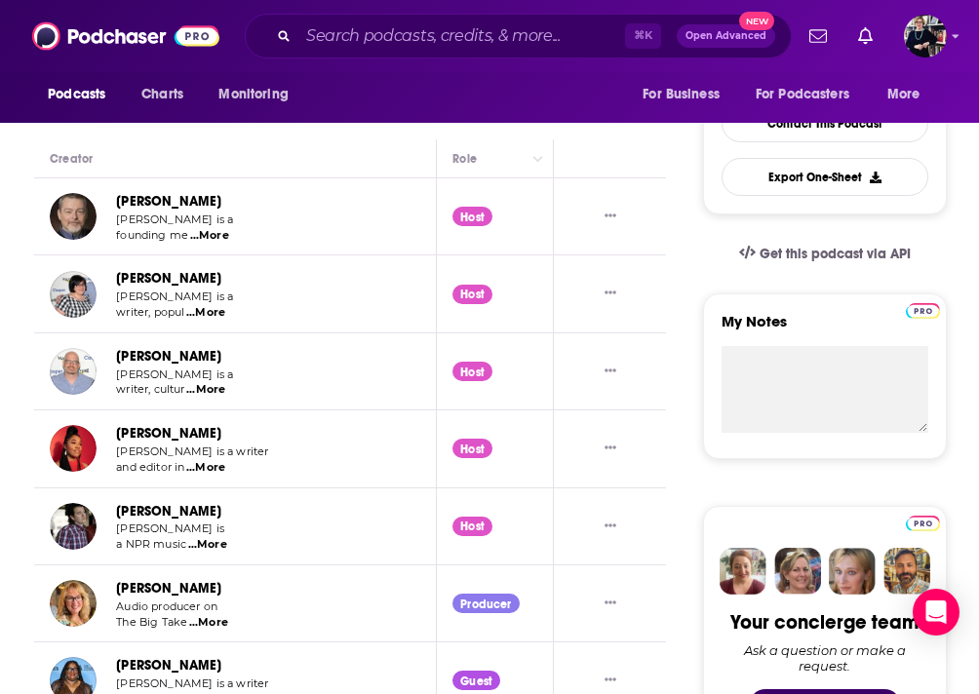
scroll to position [451, 0]
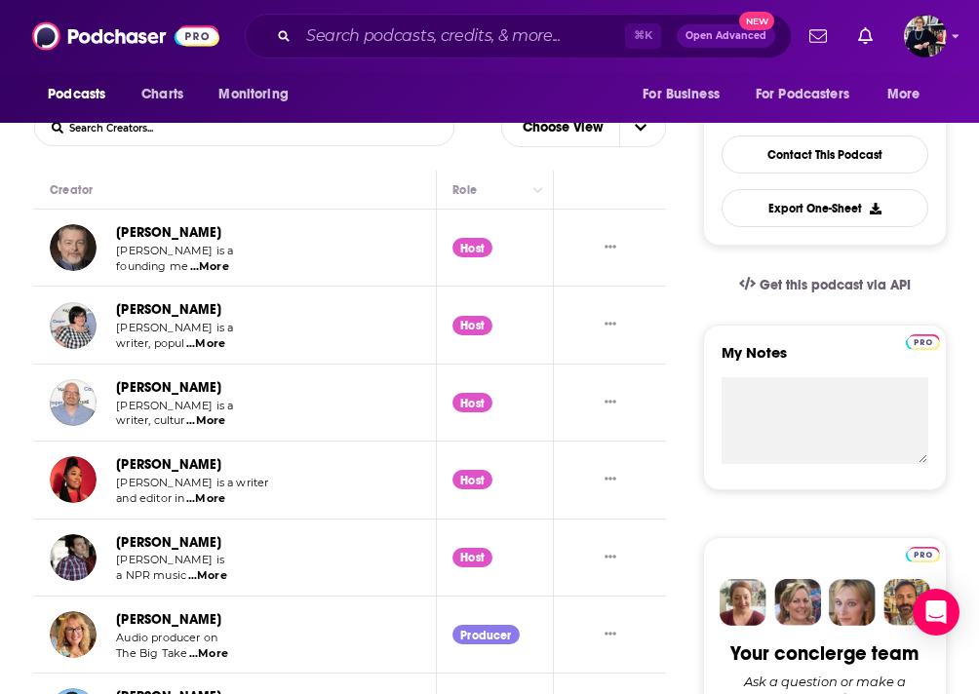
click at [217, 270] on span "...More" at bounding box center [209, 267] width 39 height 16
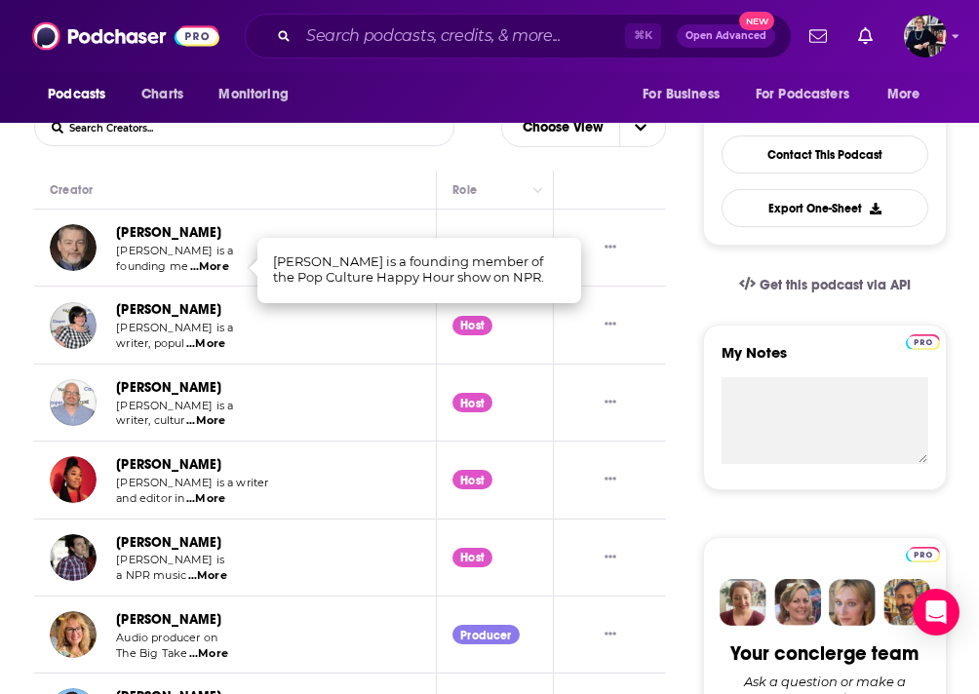
click at [161, 235] on link "[PERSON_NAME]" at bounding box center [168, 232] width 105 height 17
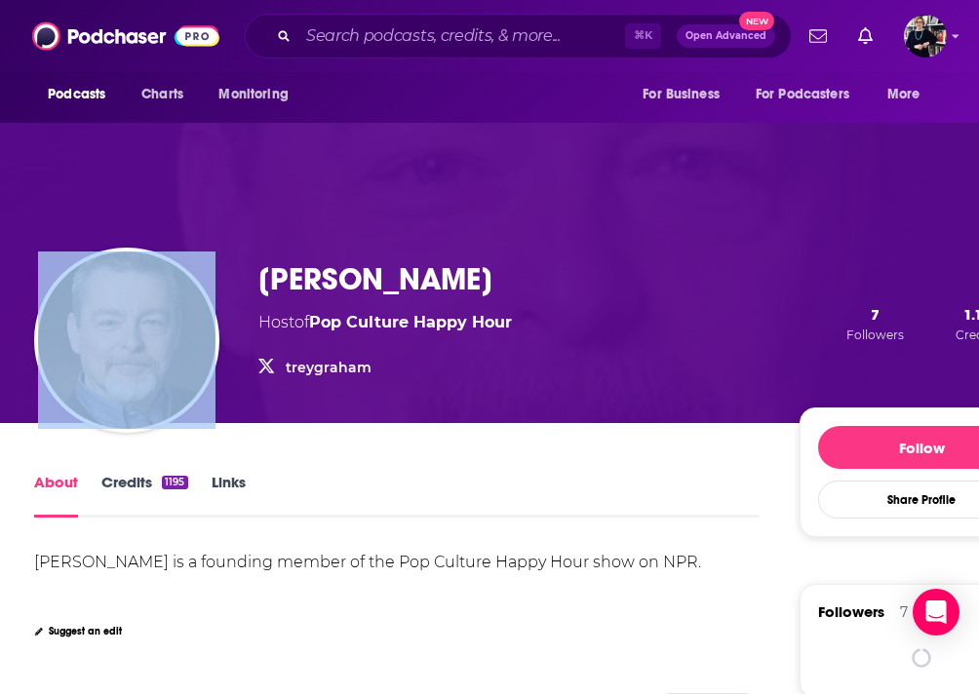
click at [161, 235] on div "[PERSON_NAME] Host of Pop Culture Happy Hour treygraham treygraham 7 Followers …" at bounding box center [538, 323] width 1009 height 199
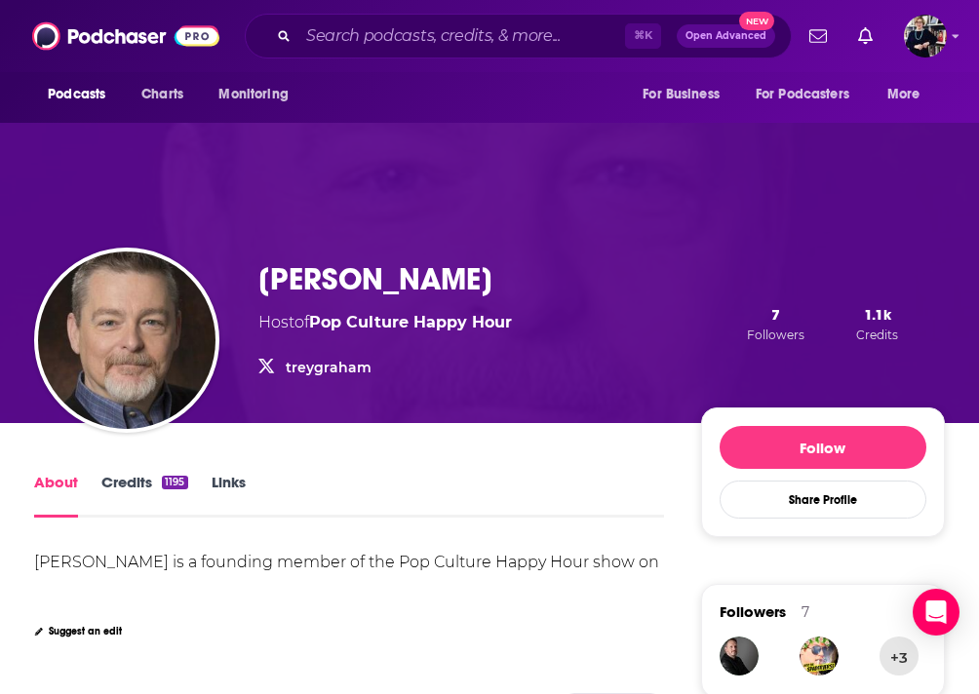
click at [329, 278] on h1 "[PERSON_NAME]" at bounding box center [375, 279] width 234 height 38
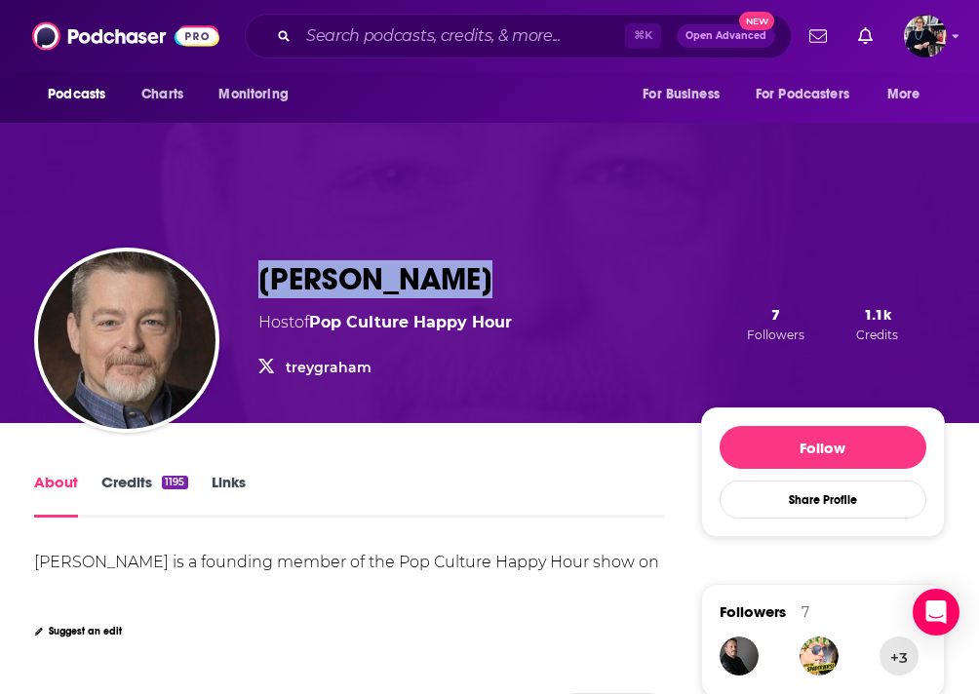
click at [329, 278] on h1 "[PERSON_NAME]" at bounding box center [375, 279] width 234 height 38
copy h1 "[PERSON_NAME]"
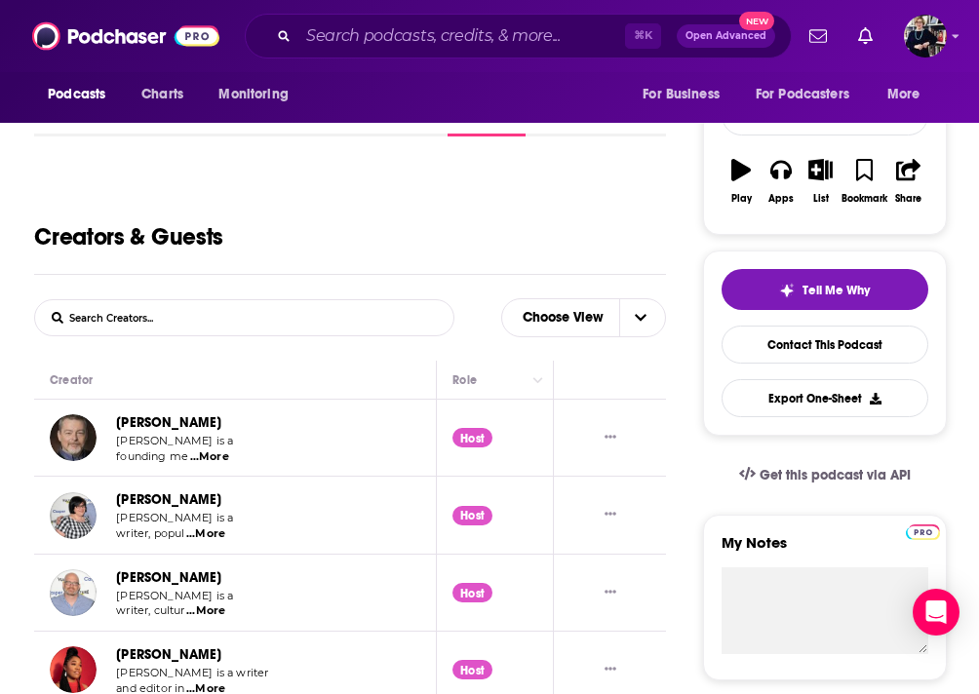
scroll to position [392, 0]
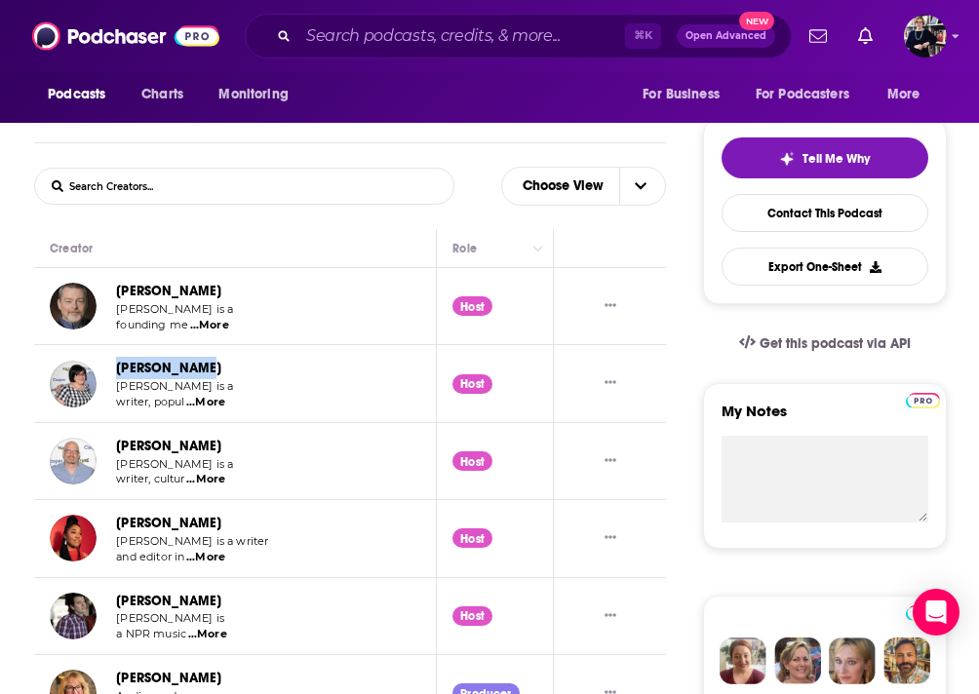
drag, startPoint x: 233, startPoint y: 377, endPoint x: 111, endPoint y: 377, distance: 121.9
click at [111, 377] on div "[PERSON_NAME] [PERSON_NAME] is a writer, popul ...More" at bounding box center [145, 383] width 191 height 53
copy link "[PERSON_NAME]"
drag, startPoint x: 219, startPoint y: 450, endPoint x: 112, endPoint y: 450, distance: 107.3
click at [112, 450] on div "[PERSON_NAME] [PERSON_NAME] is a writer, cultur ...More" at bounding box center [145, 461] width 191 height 53
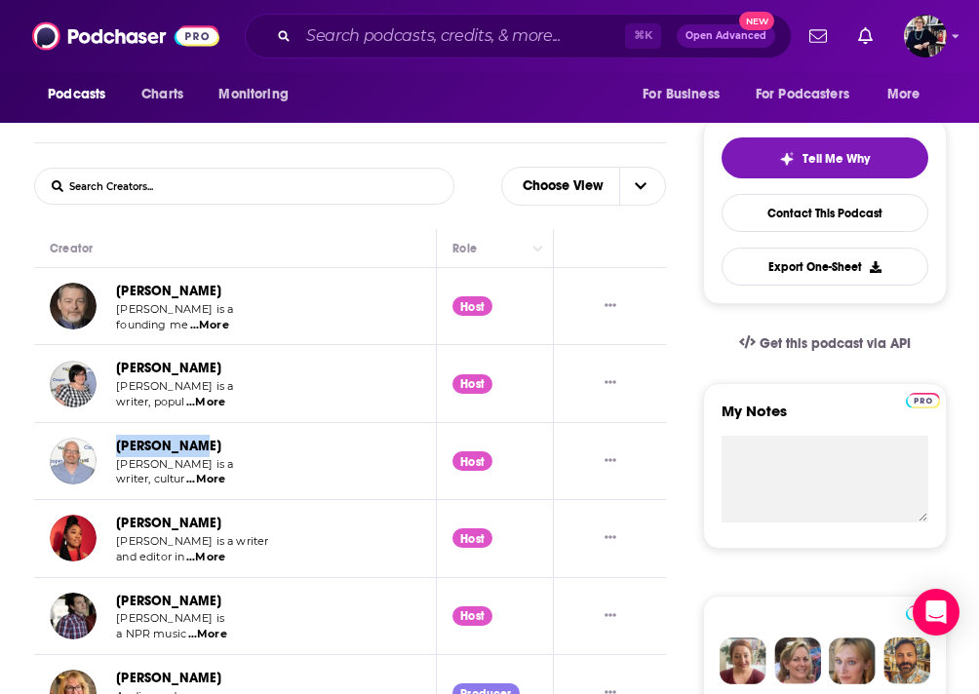
copy link "[PERSON_NAME]"
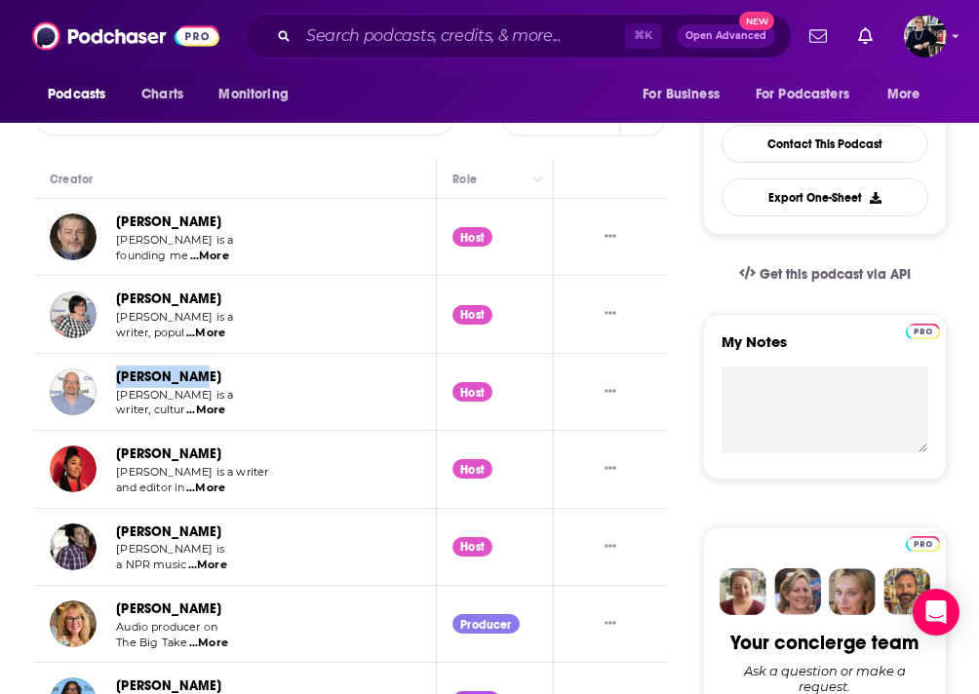
scroll to position [536, 0]
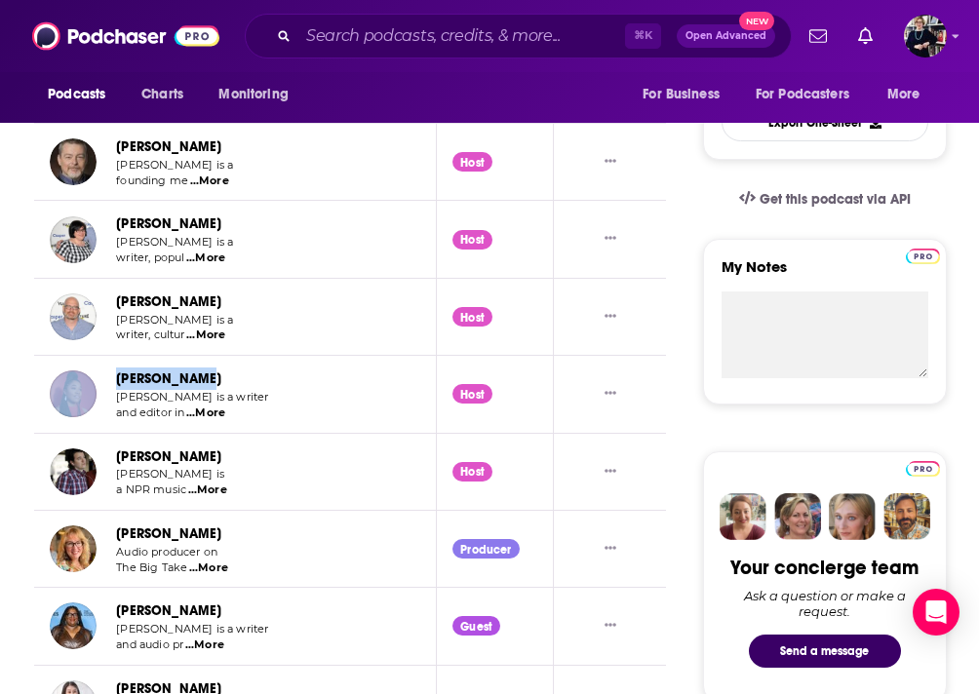
drag, startPoint x: 205, startPoint y: 379, endPoint x: 104, endPoint y: 379, distance: 100.4
click at [104, 379] on div "[PERSON_NAME] [PERSON_NAME] is a writer and editor in ...More" at bounding box center [159, 394] width 219 height 53
copy div "[PERSON_NAME]"
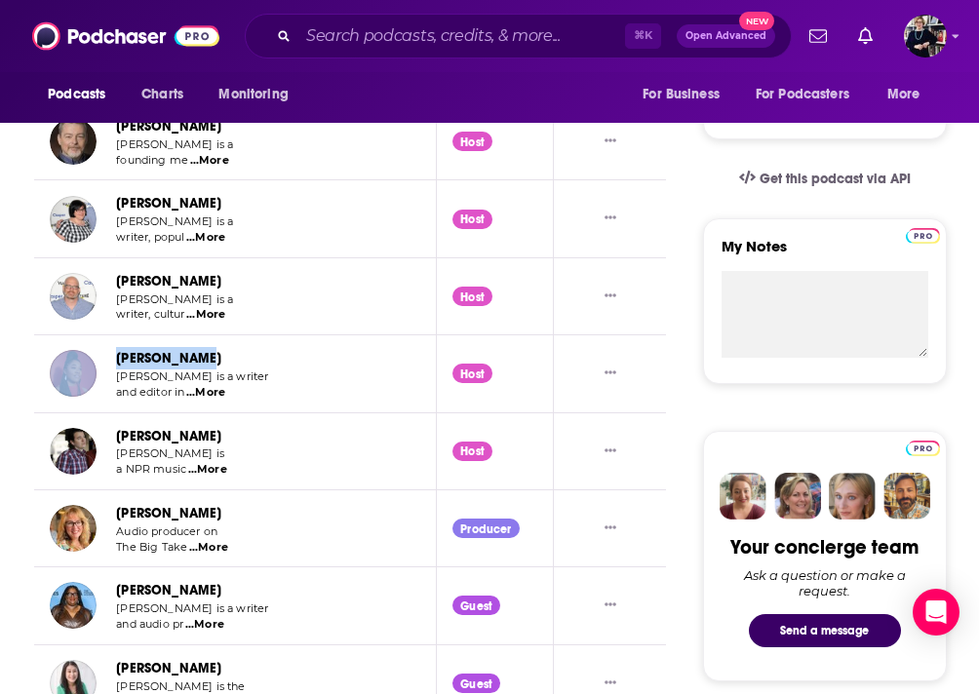
drag, startPoint x: 239, startPoint y: 443, endPoint x: 108, endPoint y: 444, distance: 130.7
click at [108, 444] on div "[PERSON_NAME] [PERSON_NAME] is a NPR music ...More" at bounding box center [145, 451] width 191 height 53
copy link "[PERSON_NAME]"
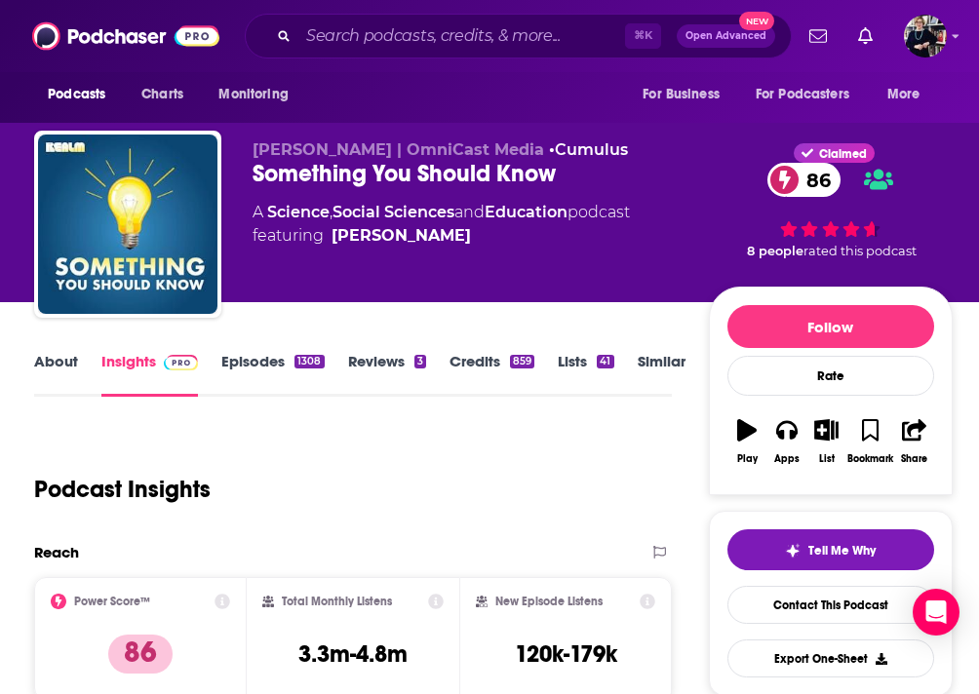
click at [51, 360] on link "About" at bounding box center [56, 374] width 44 height 45
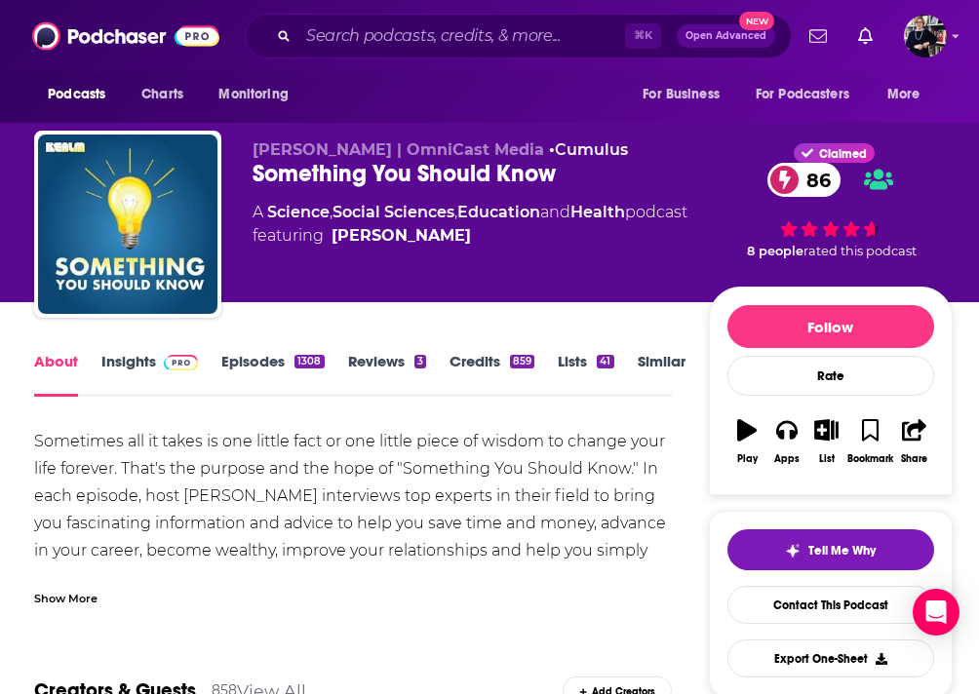
scroll to position [21, 0]
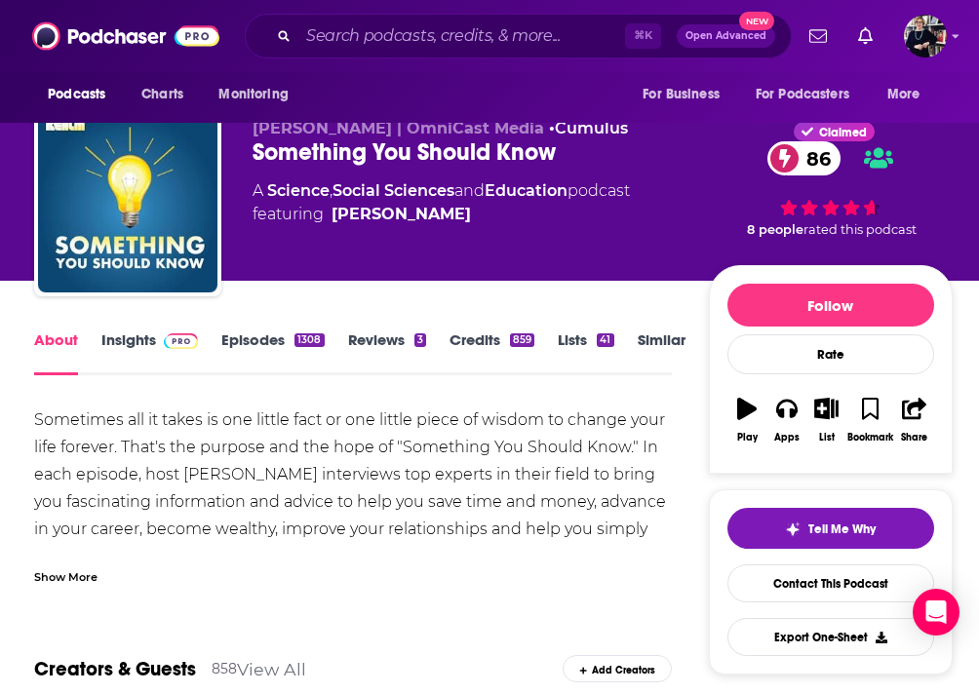
click at [72, 576] on div "Show More" at bounding box center [65, 576] width 63 height 19
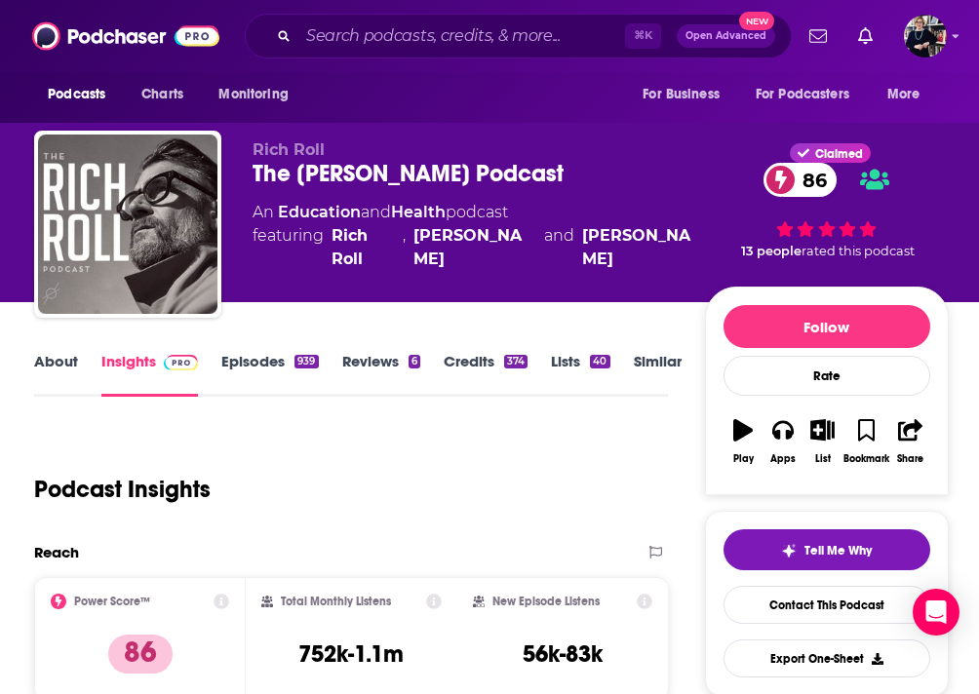
click at [64, 361] on link "About" at bounding box center [56, 374] width 44 height 45
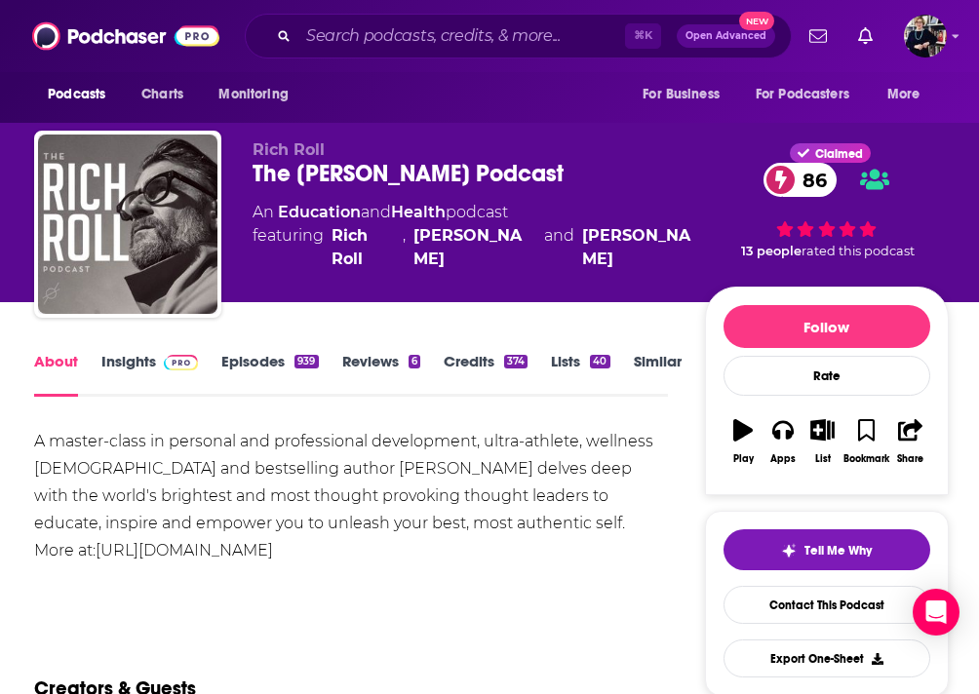
scroll to position [97, 0]
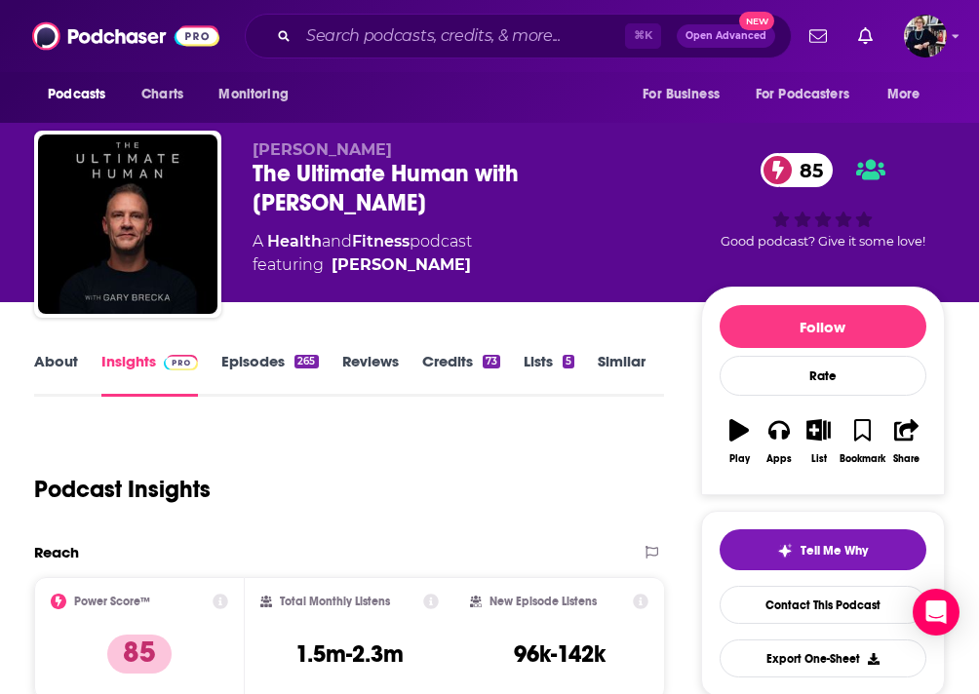
click at [60, 357] on link "About" at bounding box center [56, 374] width 44 height 45
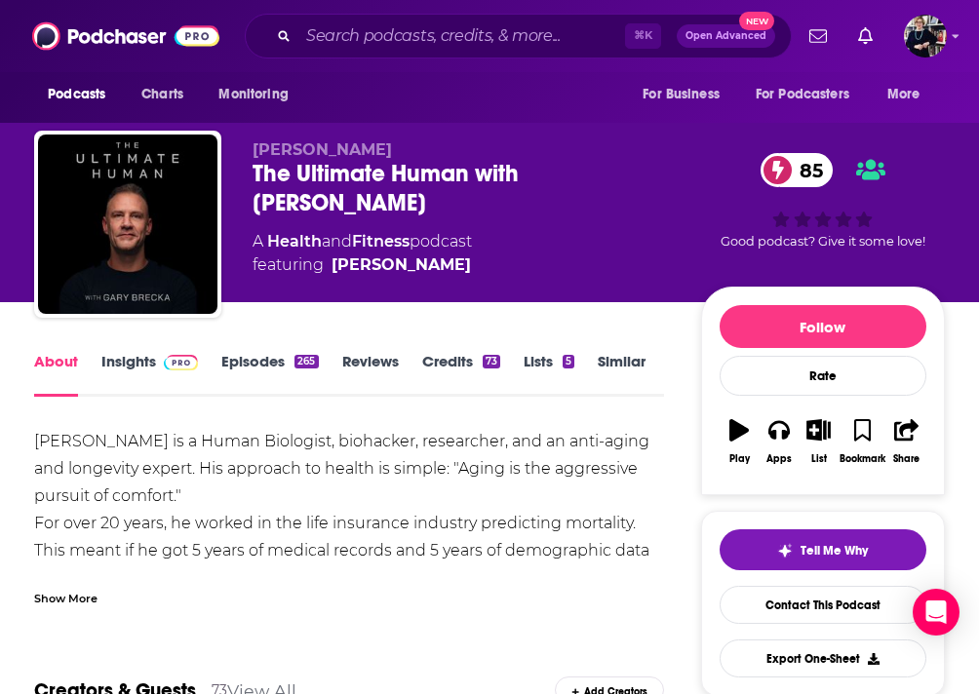
click at [78, 595] on div "Show More" at bounding box center [65, 597] width 63 height 19
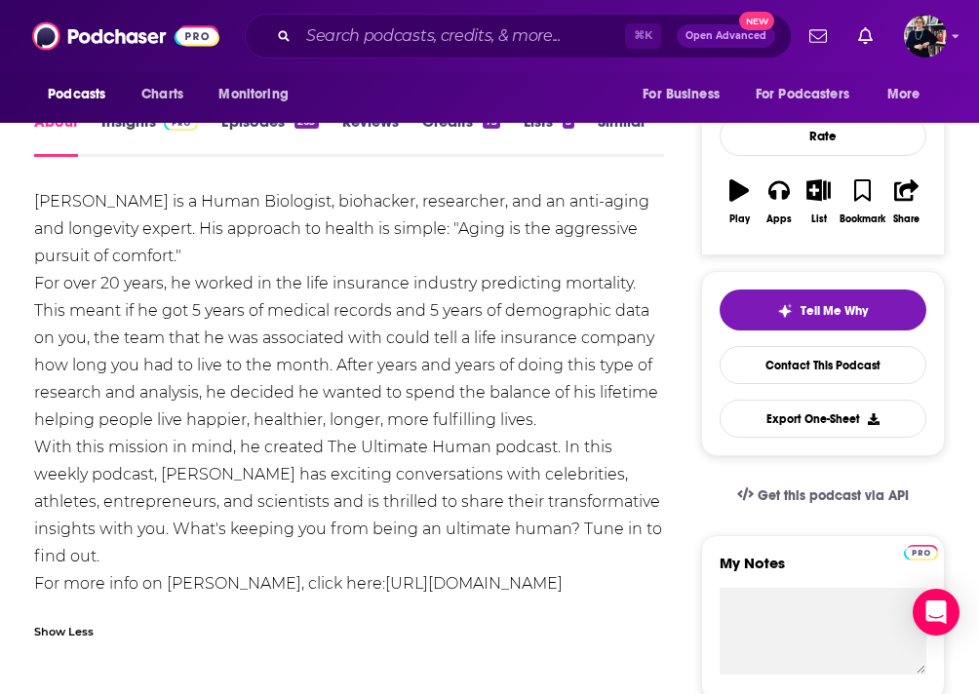
scroll to position [254, 0]
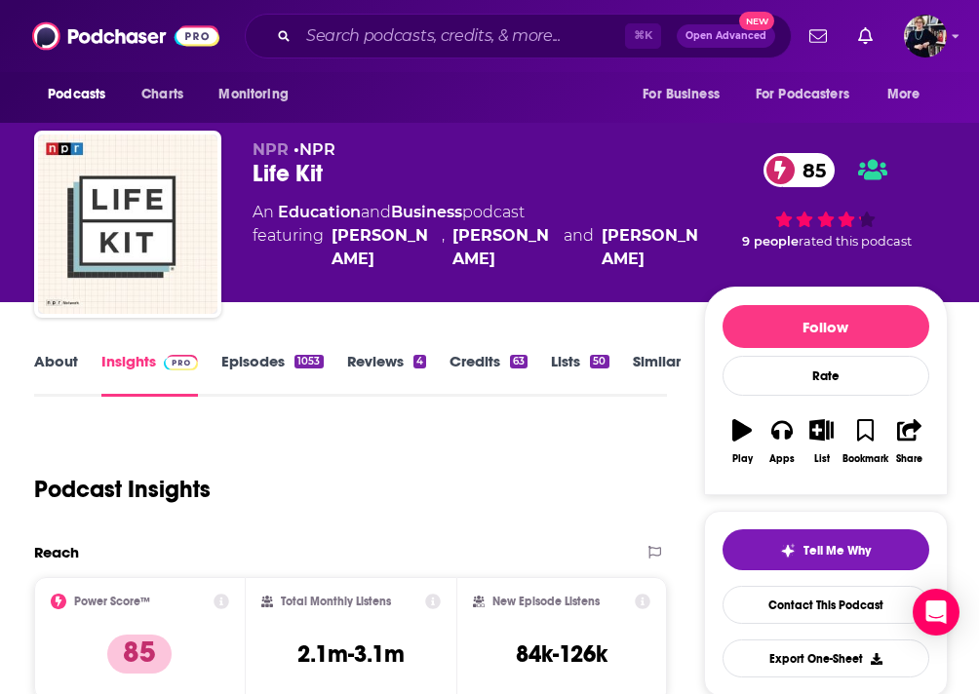
scroll to position [20, 0]
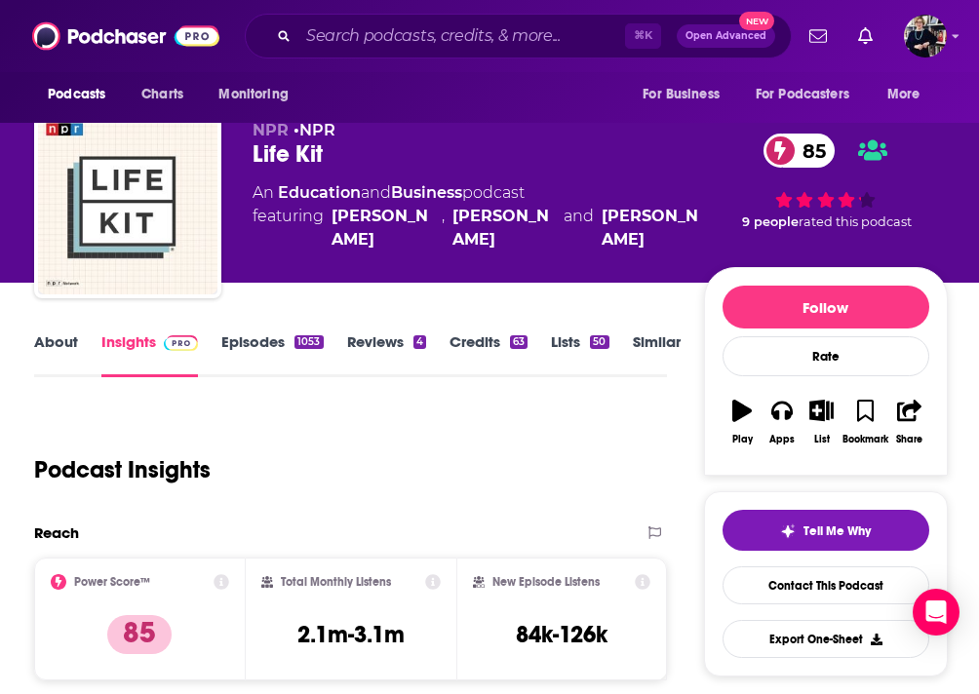
click at [54, 354] on link "About" at bounding box center [56, 355] width 44 height 45
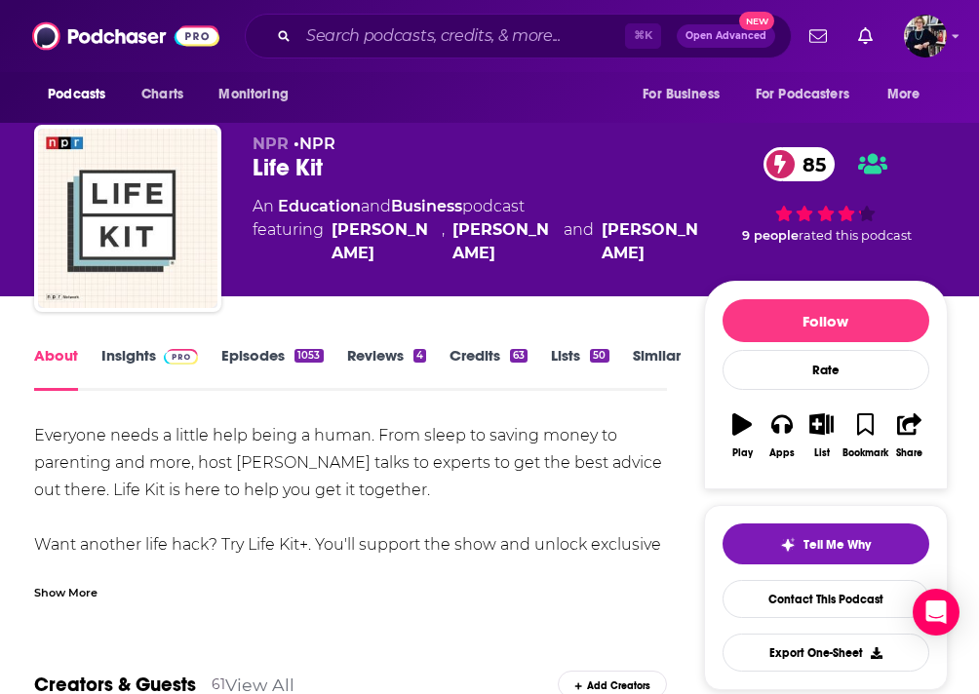
scroll to position [4, 0]
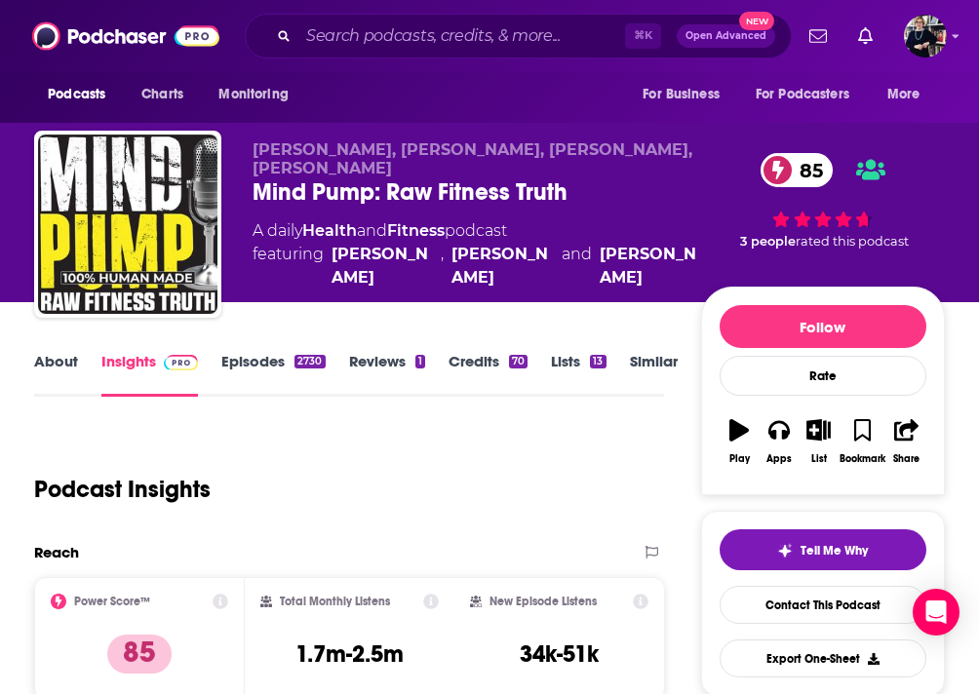
click at [63, 373] on link "About" at bounding box center [56, 374] width 44 height 45
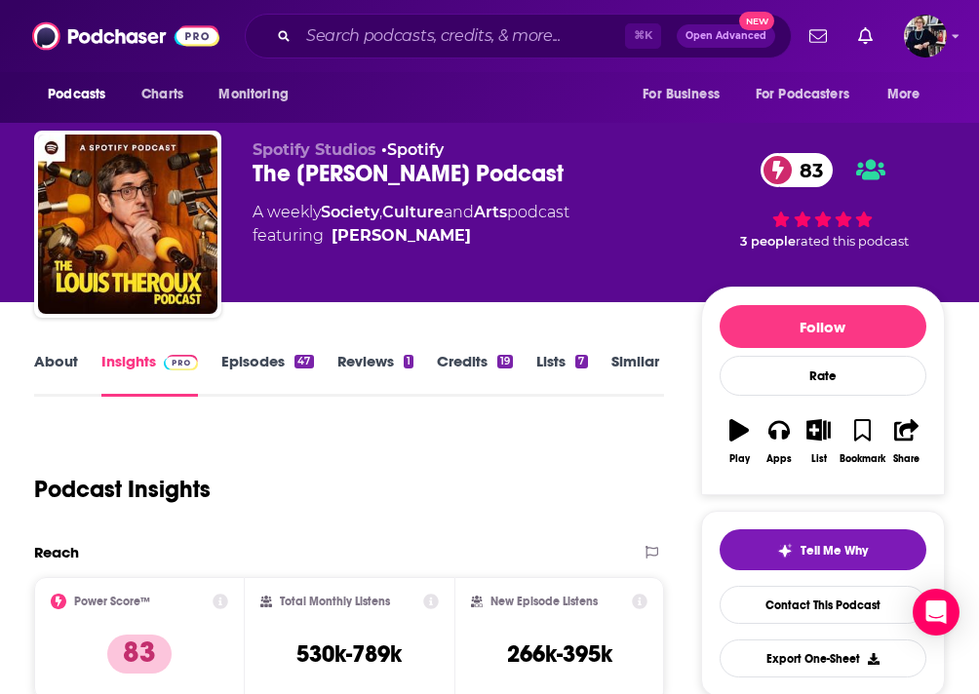
click at [48, 365] on link "About" at bounding box center [56, 374] width 44 height 45
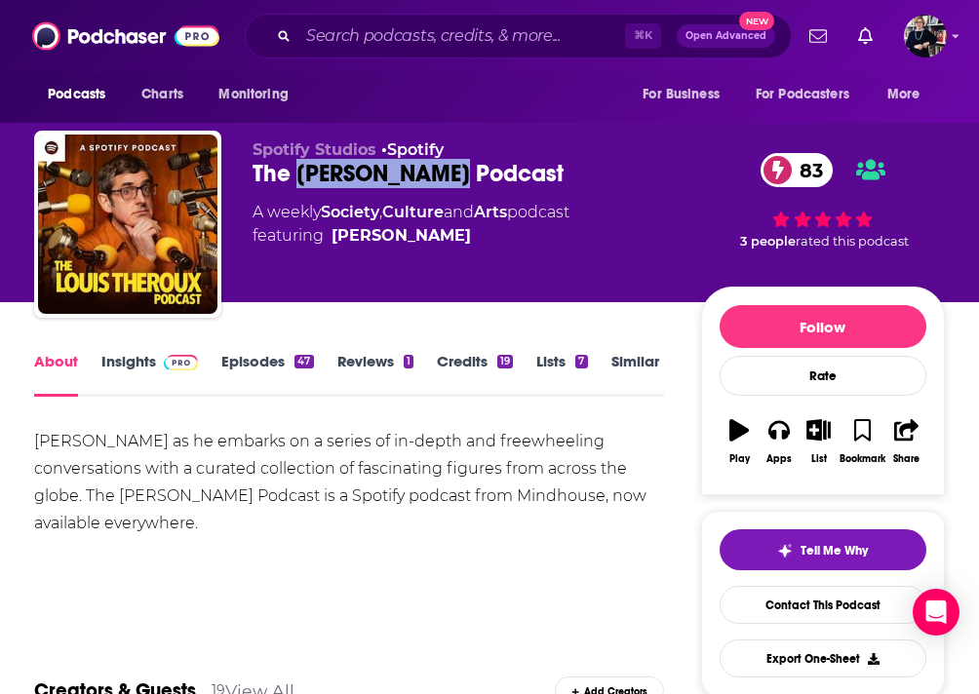
drag, startPoint x: 295, startPoint y: 172, endPoint x: 444, endPoint y: 177, distance: 148.3
click at [444, 177] on div "The Louis Theroux Podcast 83" at bounding box center [477, 173] width 449 height 29
copy h1 "Louis Theroux"
drag, startPoint x: 574, startPoint y: 179, endPoint x: 248, endPoint y: 181, distance: 326.7
click at [248, 181] on div "Spotify Studios • Spotify The Louis Theroux Podcast 83 A weekly Society , Cultu…" at bounding box center [489, 228] width 911 height 195
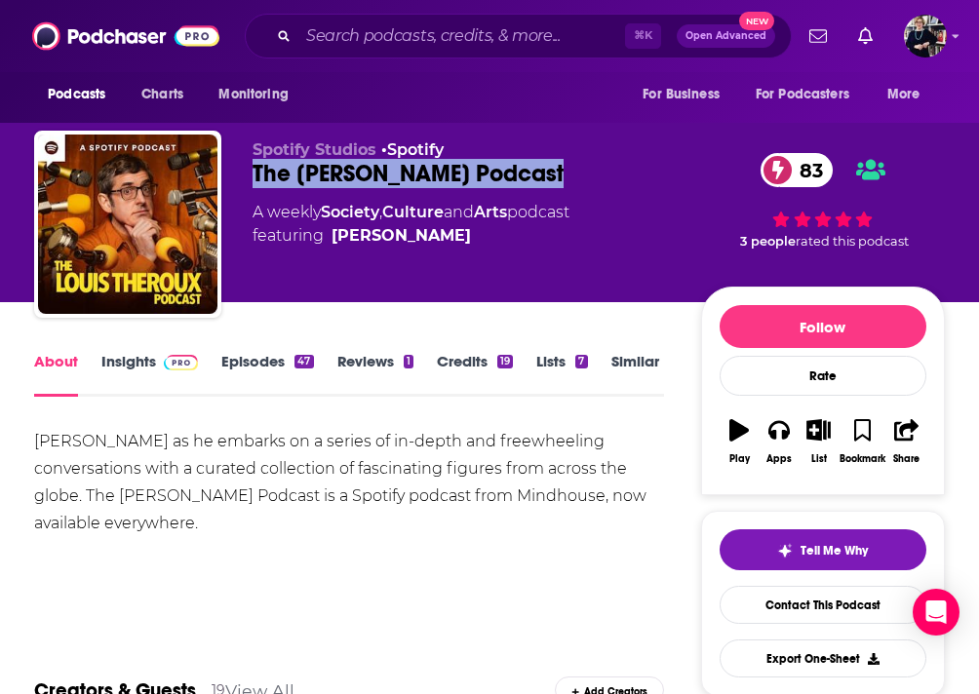
copy h1 "The Louis Theroux Podcast"
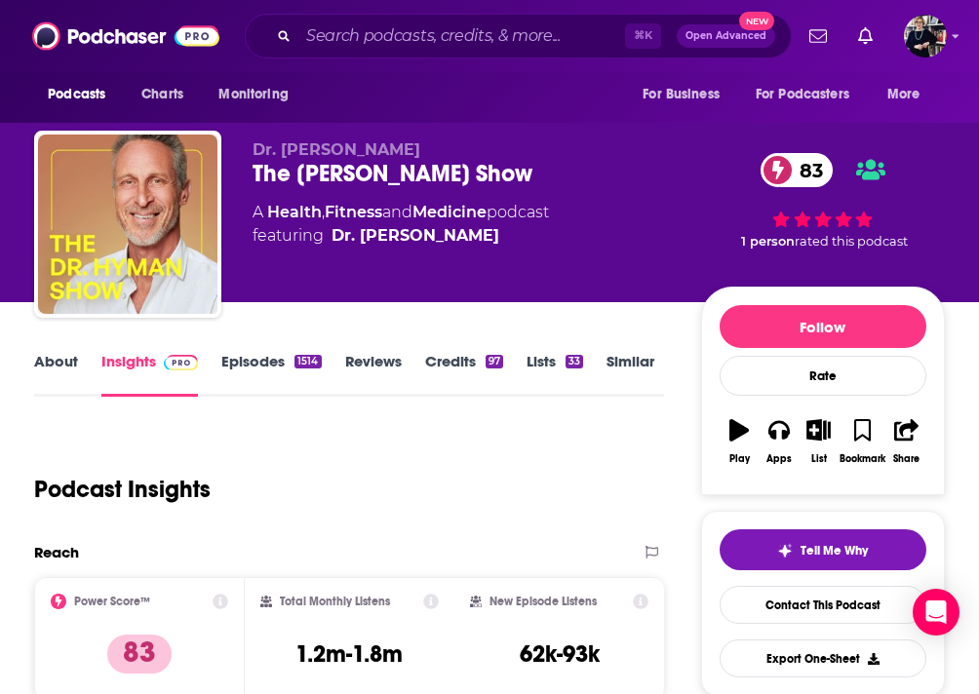
click at [50, 367] on link "About" at bounding box center [56, 374] width 44 height 45
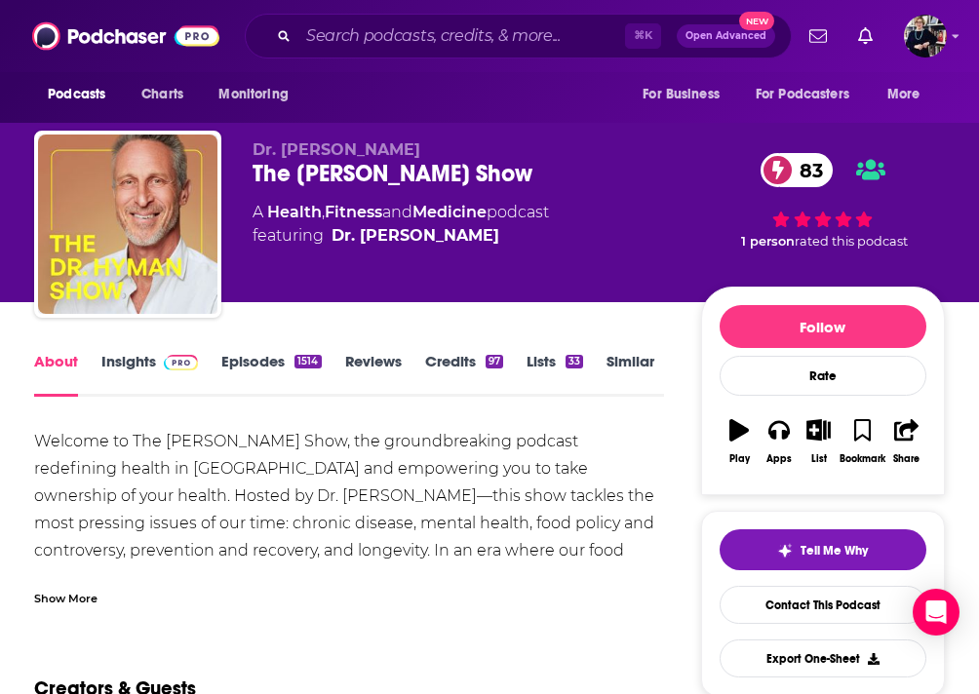
scroll to position [51, 0]
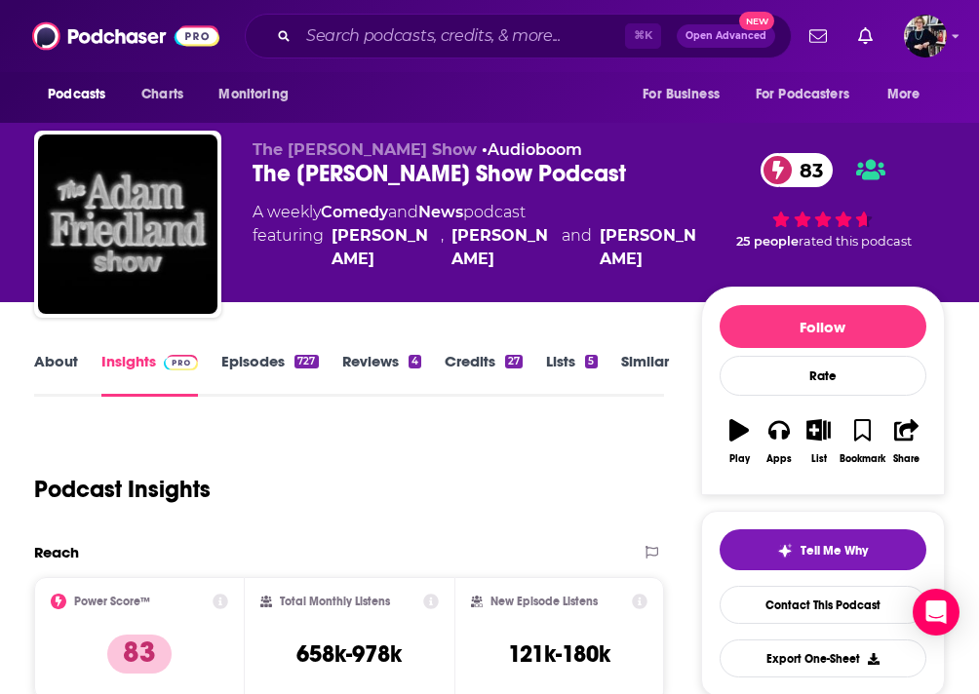
click at [68, 362] on link "About" at bounding box center [56, 374] width 44 height 45
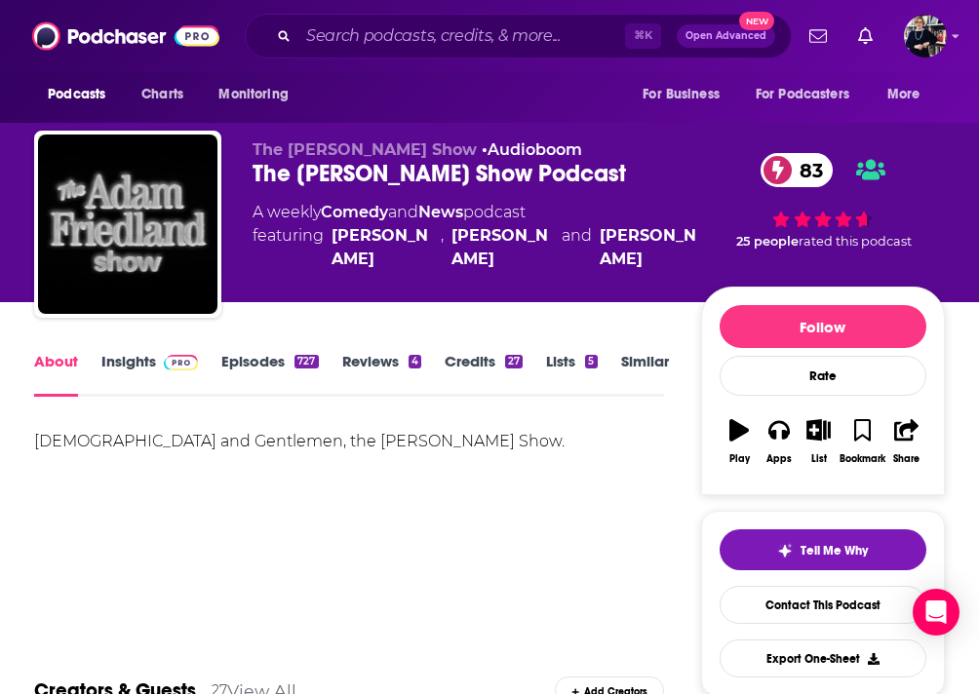
drag, startPoint x: 254, startPoint y: 151, endPoint x: 642, endPoint y: 184, distance: 389.5
click at [642, 184] on div "The Adam Friedland Show • Audioboom The Adam Friedland Show Podcast 83 A weekly…" at bounding box center [477, 218] width 449 height 156
copy div "The Adam Friedland Show • Audioboom The Adam Friedland Show Podcast"
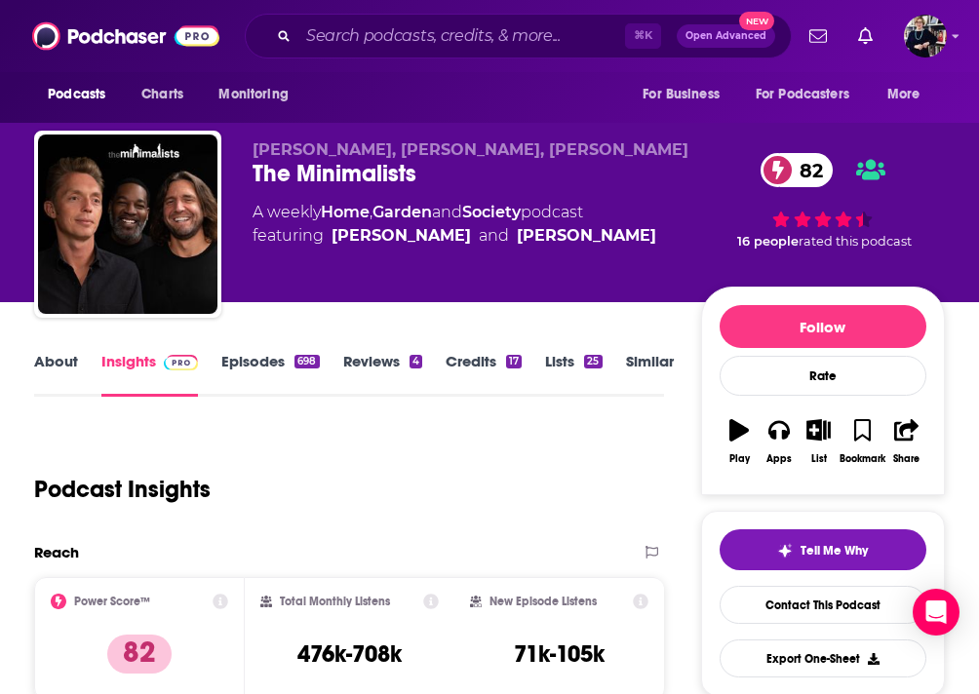
click at [59, 363] on link "About" at bounding box center [56, 374] width 44 height 45
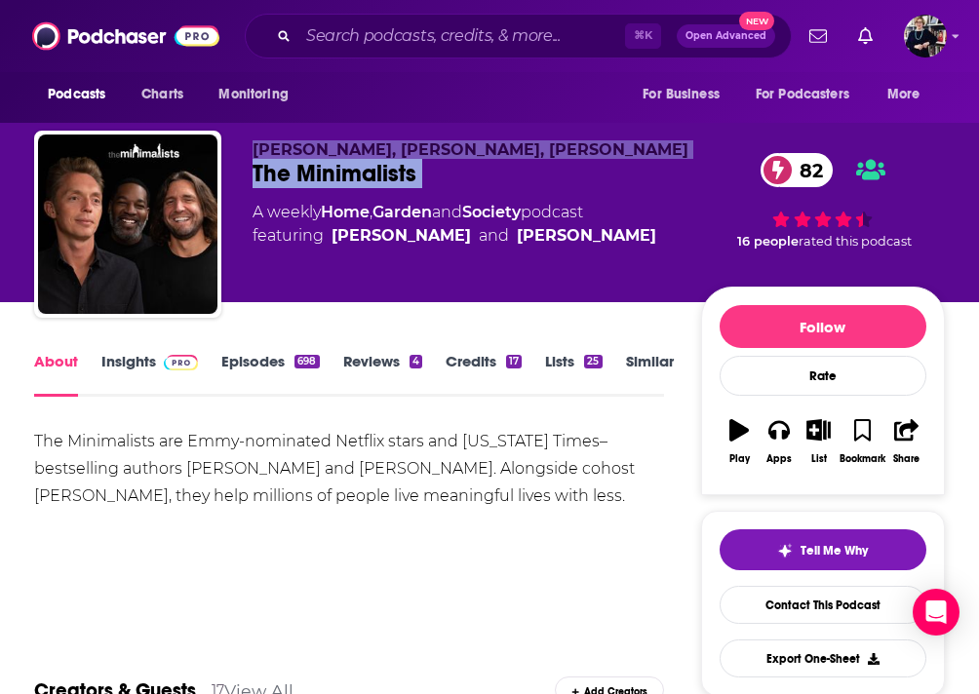
drag, startPoint x: 246, startPoint y: 147, endPoint x: 585, endPoint y: 194, distance: 342.6
click at [585, 195] on div "Joshua Fields Millburn, Ryan Nicodemus, T.K. Coleman The Minimalists 82 A weekl…" at bounding box center [489, 228] width 911 height 195
copy div "Joshua Fields Millburn, Ryan Nicodemus, T.K. Coleman The Minimalists 82"
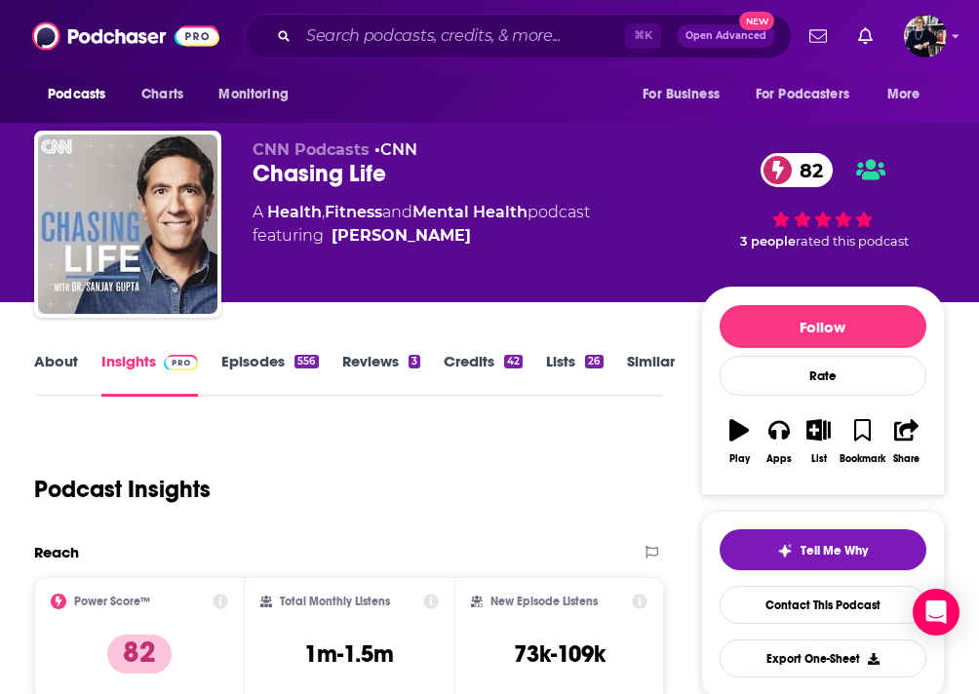
click at [63, 377] on link "About" at bounding box center [56, 374] width 44 height 45
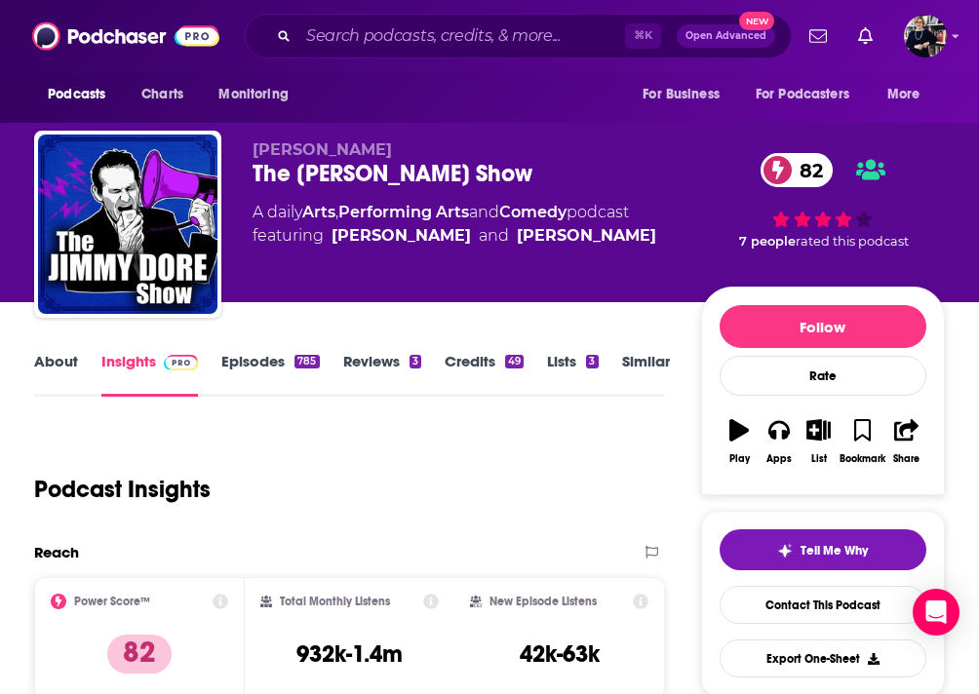
click at [53, 359] on link "About" at bounding box center [56, 374] width 44 height 45
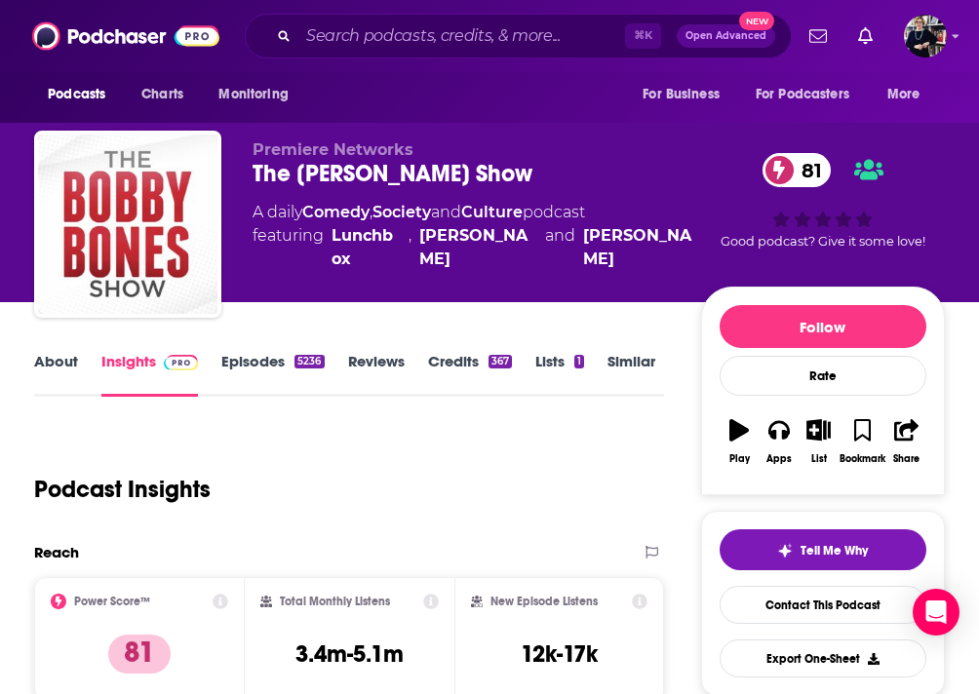
click at [47, 354] on link "About" at bounding box center [56, 374] width 44 height 45
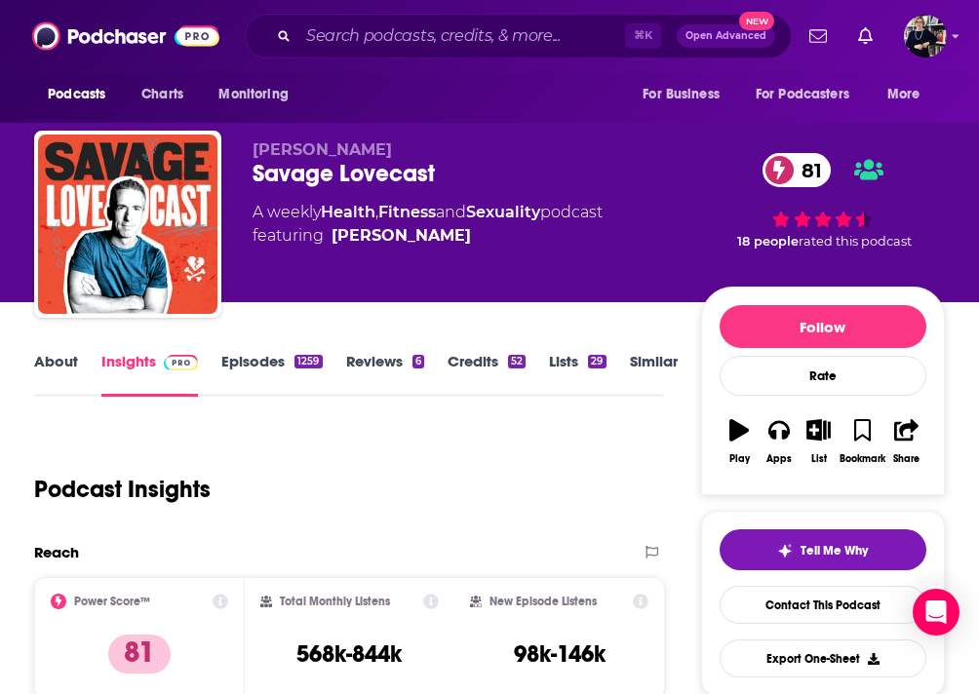
click at [67, 360] on link "About" at bounding box center [56, 374] width 44 height 45
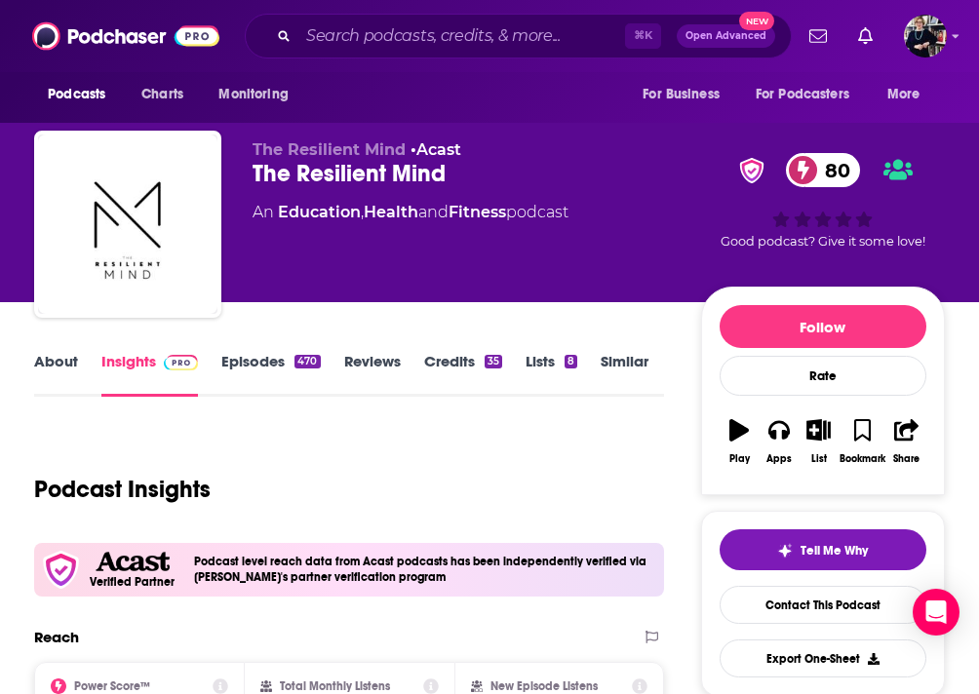
click at [57, 349] on div "About Insights Episodes 470 Reviews Credits 35 Lists 8 Similar" at bounding box center [349, 373] width 630 height 48
click at [59, 365] on link "About" at bounding box center [56, 374] width 44 height 45
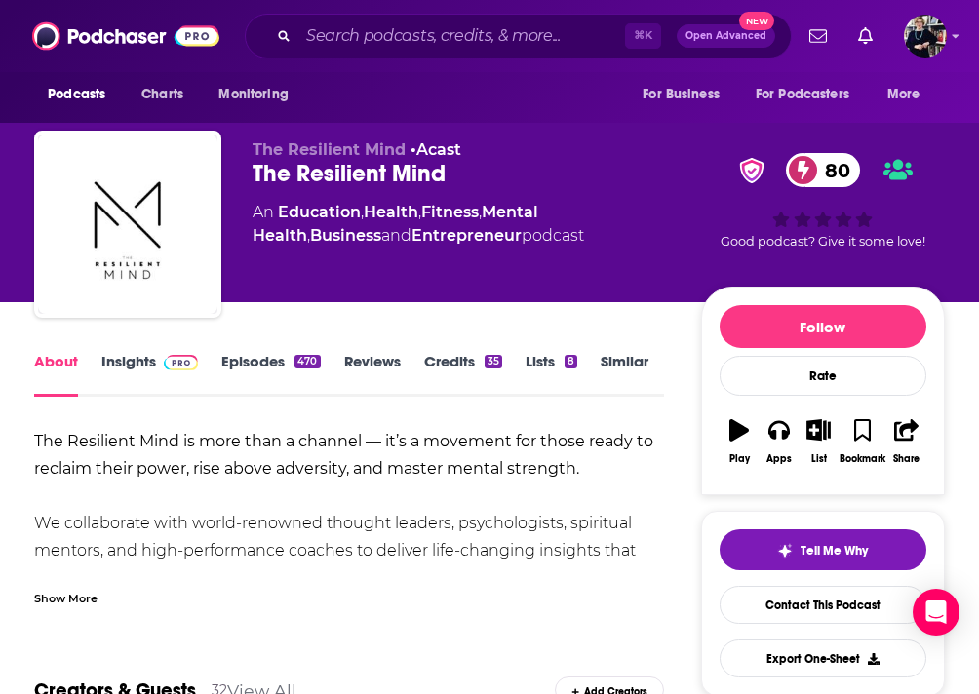
click at [70, 595] on div "Show More" at bounding box center [65, 597] width 63 height 19
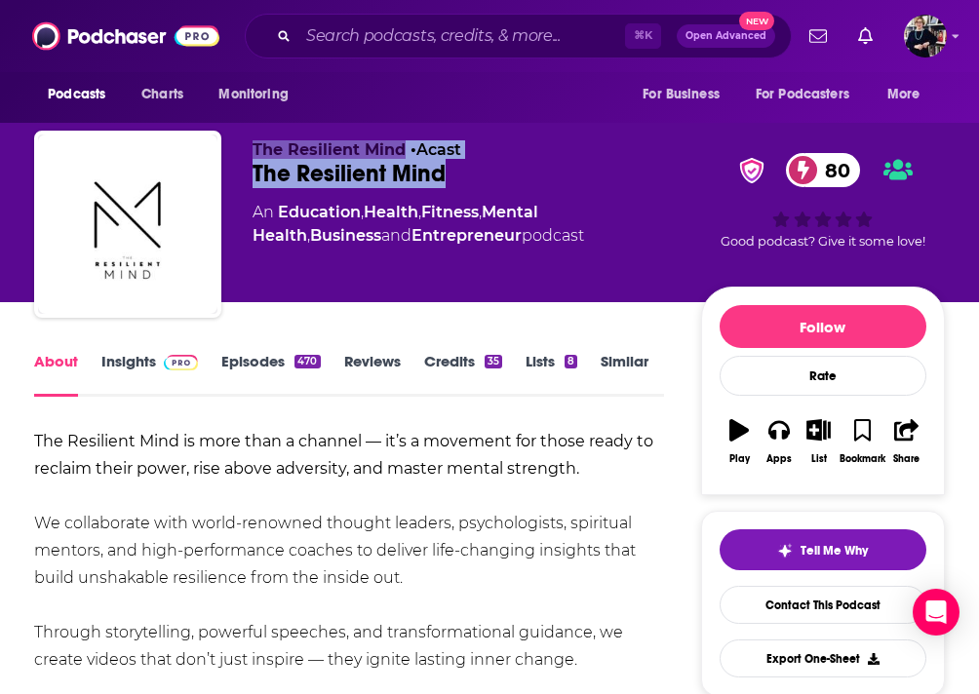
drag, startPoint x: 255, startPoint y: 145, endPoint x: 476, endPoint y: 173, distance: 223.1
click at [476, 173] on div "The Resilient Mind • Acast The Resilient Mind 80 An Education , Health , Fitnes…" at bounding box center [477, 218] width 449 height 156
copy div "The Resilient Mind • Acast The Resilient Mind"
click at [471, 359] on link "Credits 35" at bounding box center [463, 374] width 78 height 45
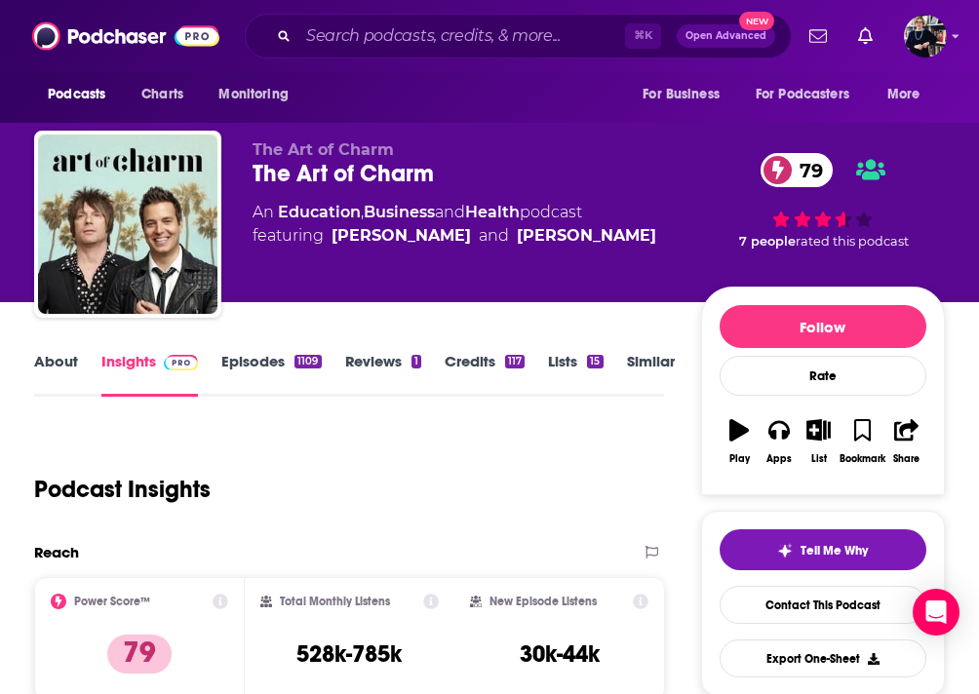
click at [54, 373] on link "About" at bounding box center [56, 374] width 44 height 45
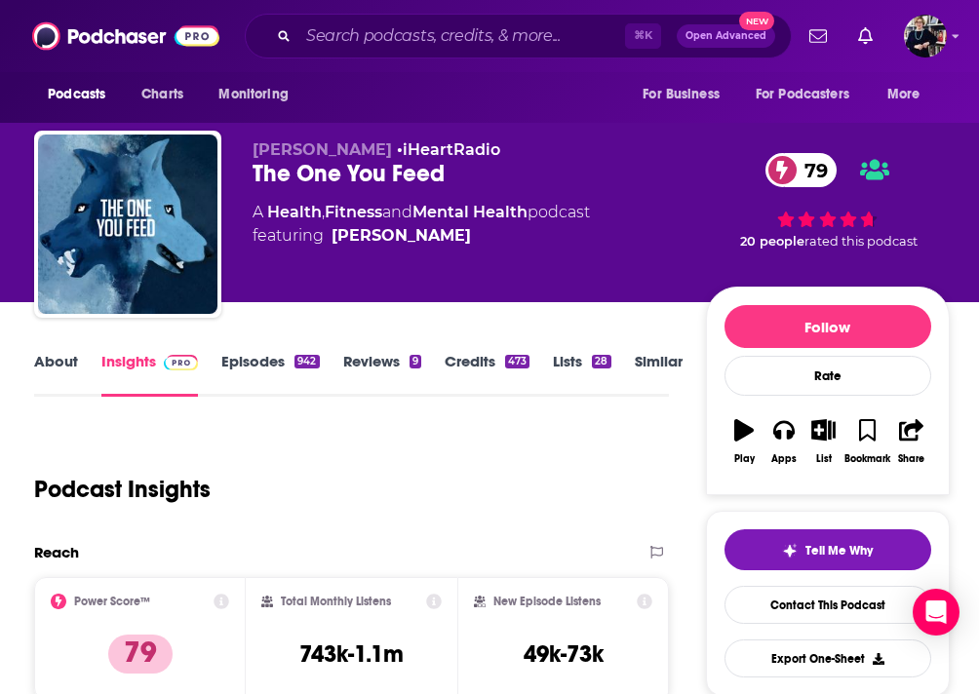
click at [63, 368] on link "About" at bounding box center [56, 374] width 44 height 45
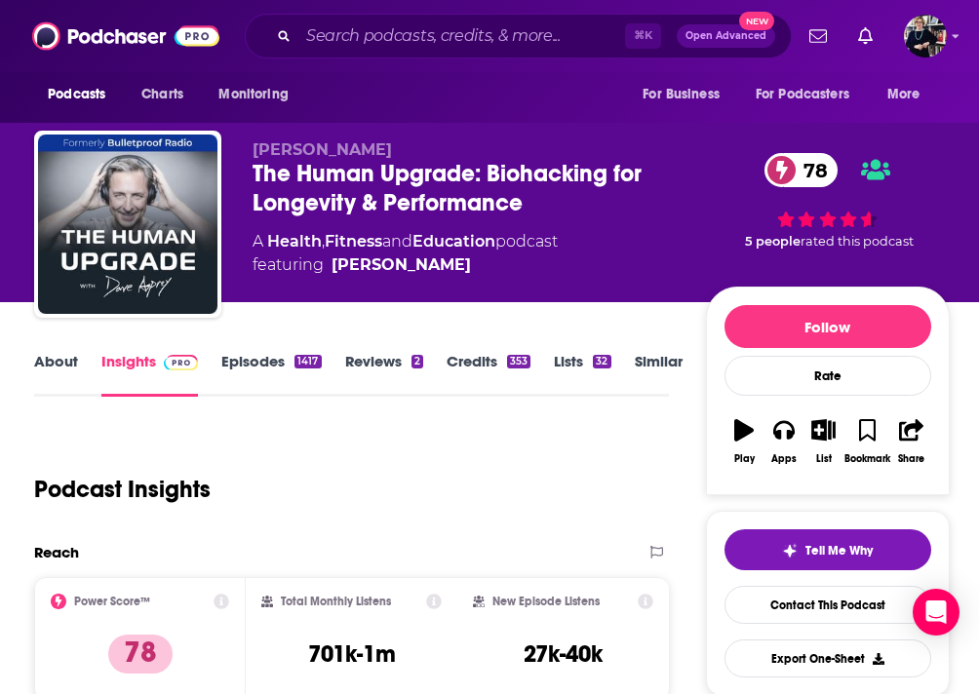
click at [54, 362] on link "About" at bounding box center [56, 374] width 44 height 45
